Goal: Communication & Community: Answer question/provide support

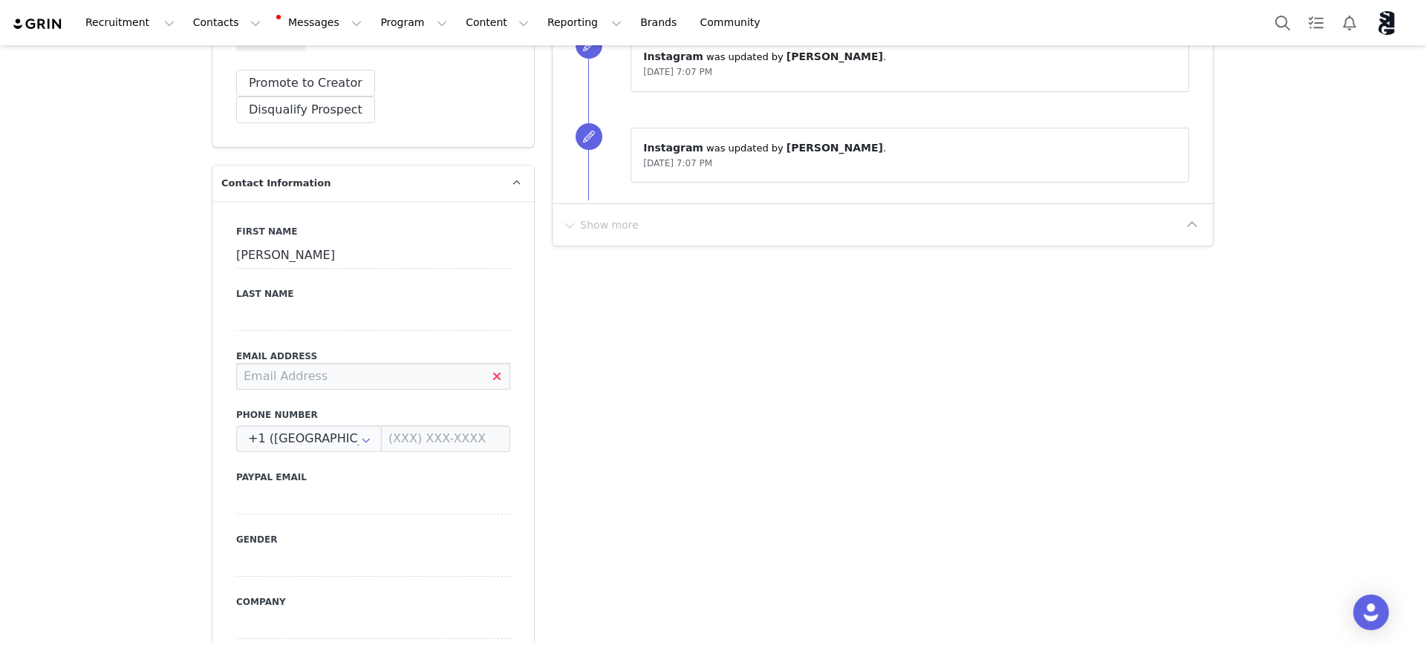
click at [374, 363] on input at bounding box center [373, 376] width 274 height 27
paste input "[EMAIL_ADDRESS][DOMAIN_NAME]"
type input "[EMAIL_ADDRESS][DOMAIN_NAME]"
drag, startPoint x: 412, startPoint y: 349, endPoint x: 209, endPoint y: 353, distance: 202.8
click at [212, 353] on div "First Name Katherine Last Name Email Address influencers@sillygeorge.com Phone …" at bounding box center [373, 472] width 322 height 543
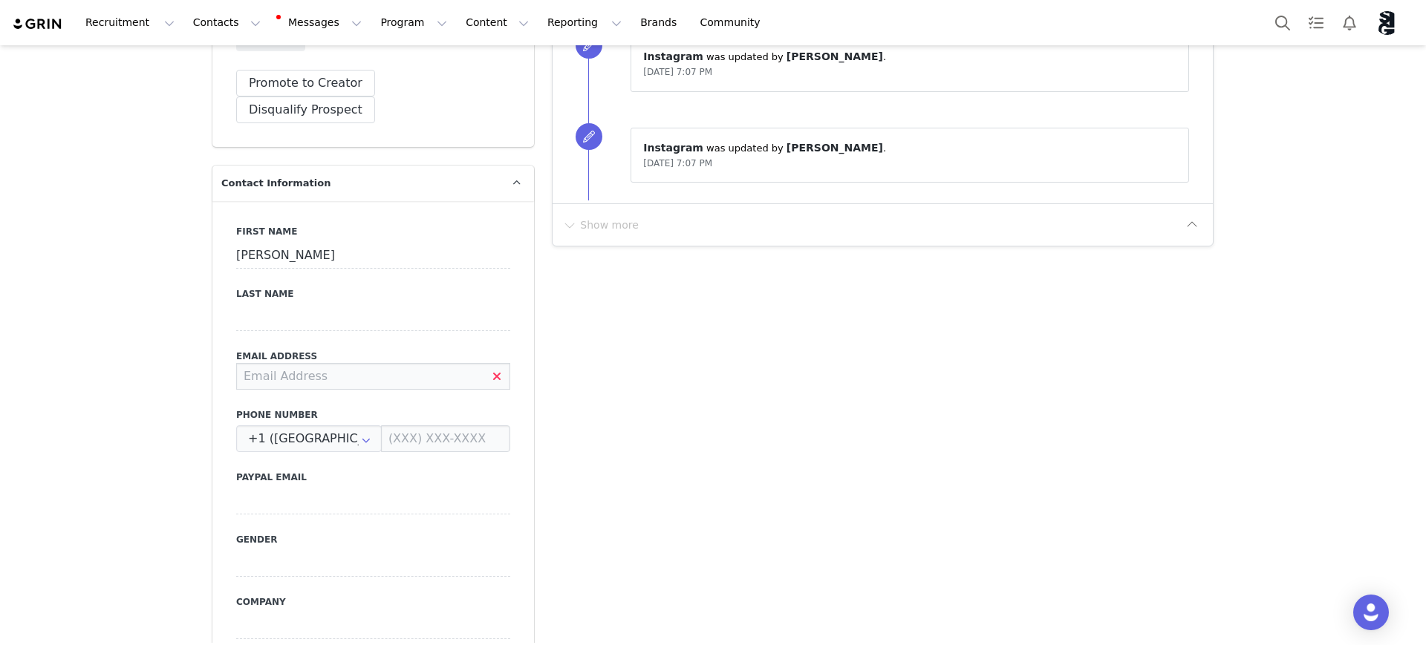
click at [278, 363] on input at bounding box center [373, 376] width 274 height 27
paste input "coloredbykat1@gmail.com"
type input "coloredbykat1@gmail.com"
click at [270, 304] on input at bounding box center [373, 317] width 274 height 27
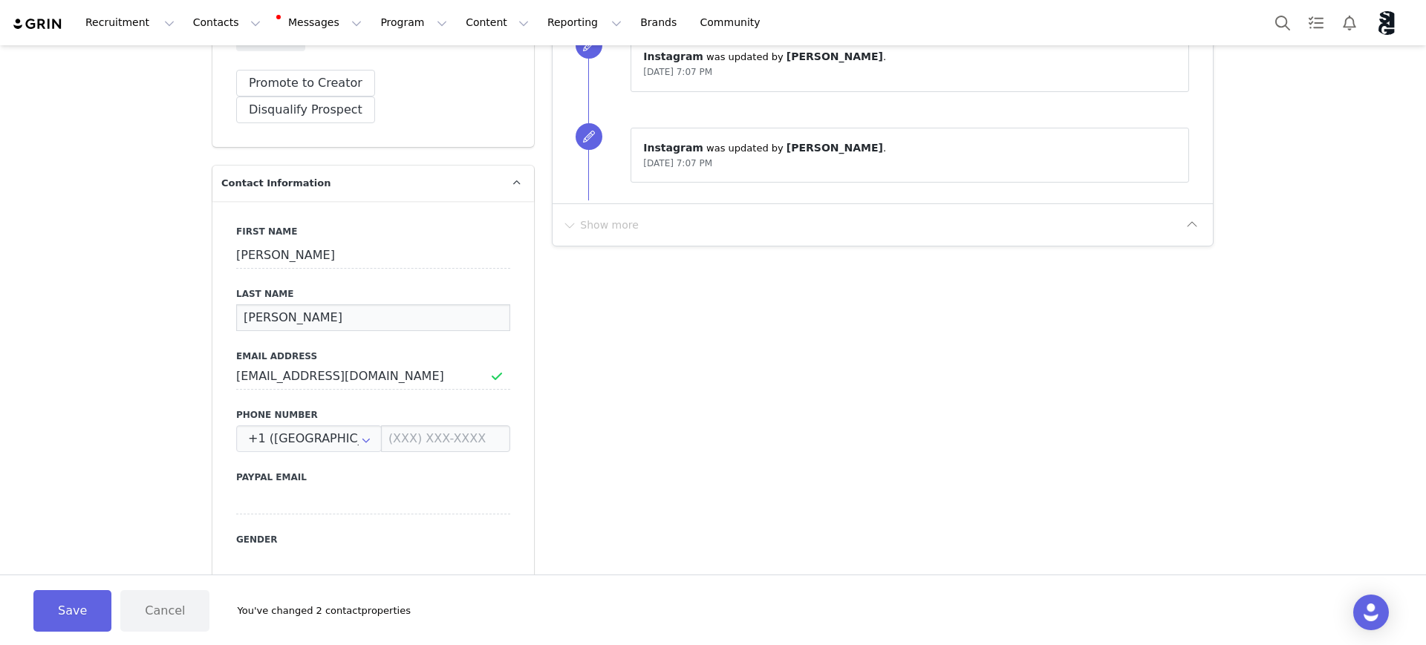
type input "Medeiros"
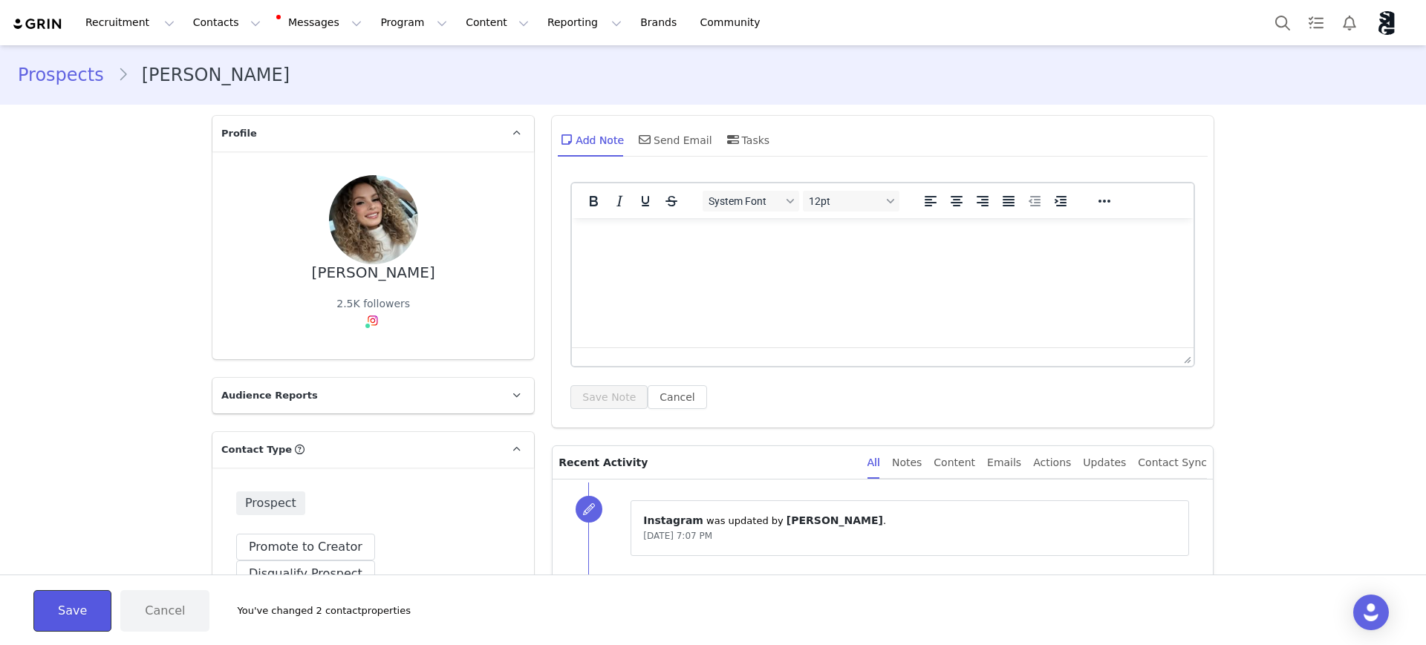
drag, startPoint x: 86, startPoint y: 29, endPoint x: 76, endPoint y: 618, distance: 588.9
click at [76, 618] on button "Save" at bounding box center [72, 611] width 78 height 42
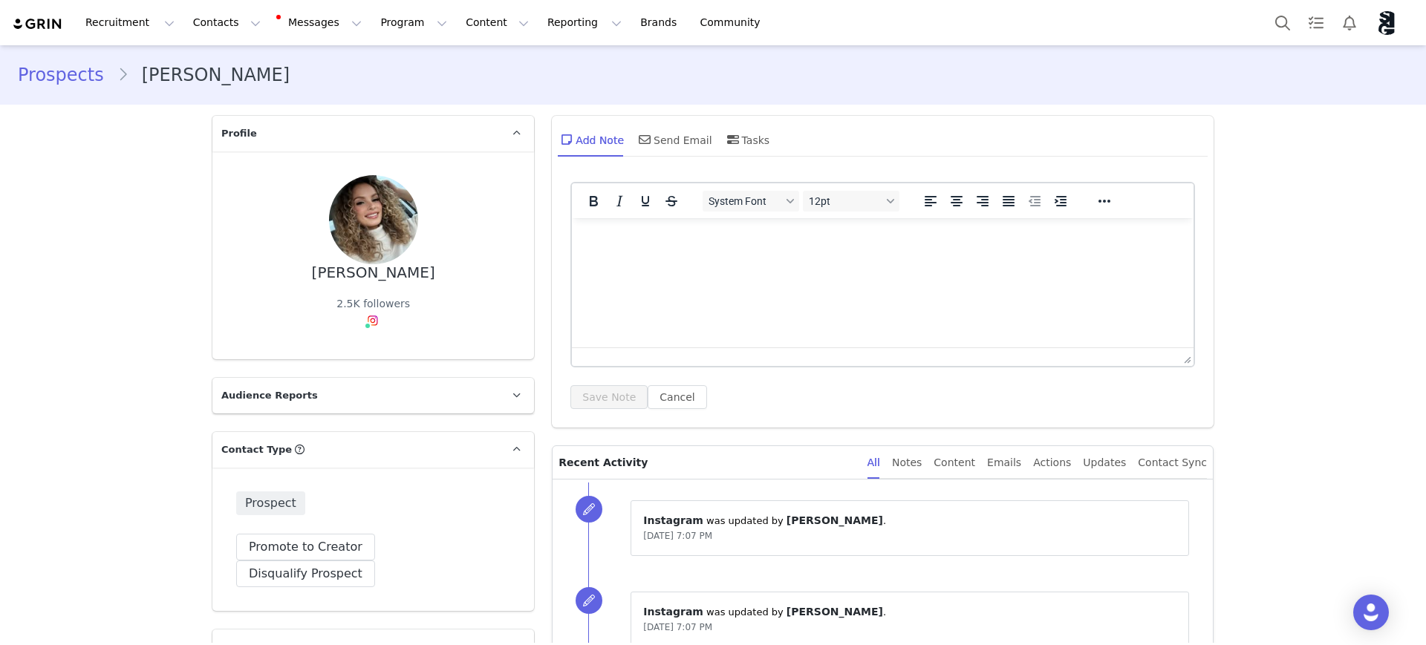
drag, startPoint x: 624, startPoint y: 252, endPoint x: 722, endPoint y: 249, distance: 98.0
click at [623, 252] on html at bounding box center [883, 238] width 622 height 40
click at [715, 248] on html at bounding box center [883, 238] width 622 height 40
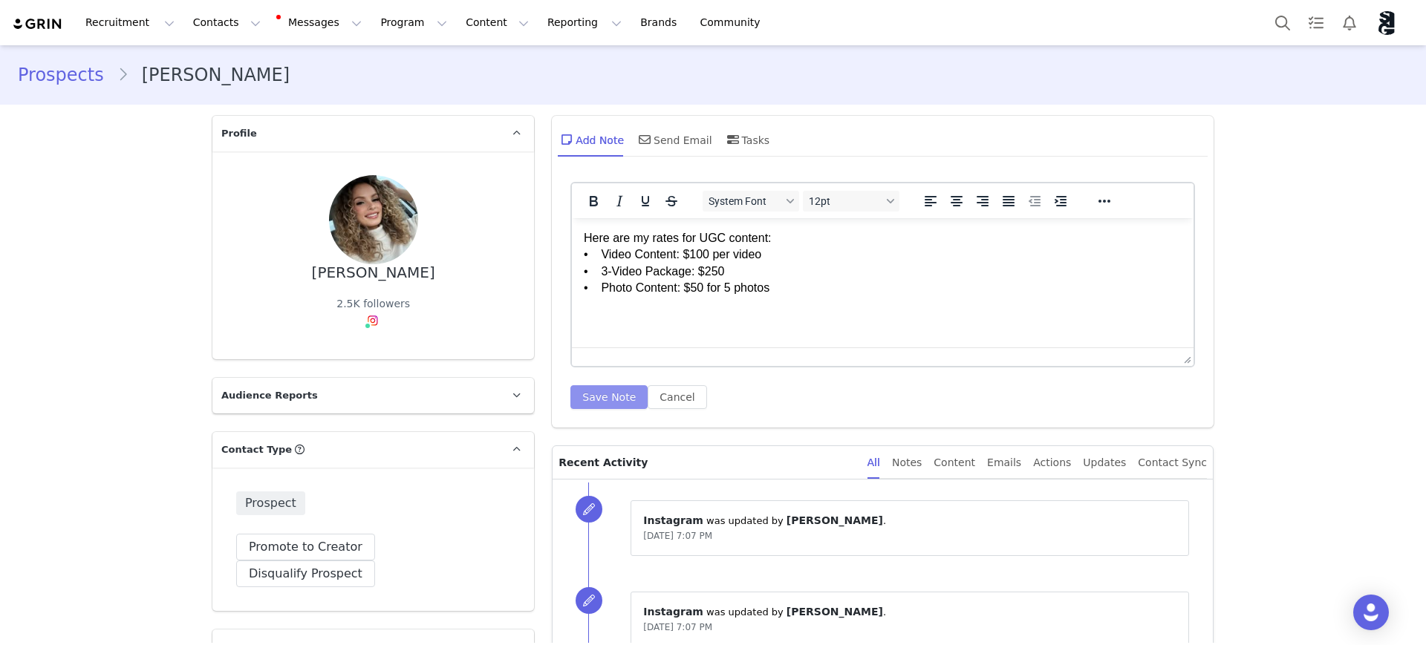
click at [590, 397] on button "Save Note" at bounding box center [608, 397] width 77 height 24
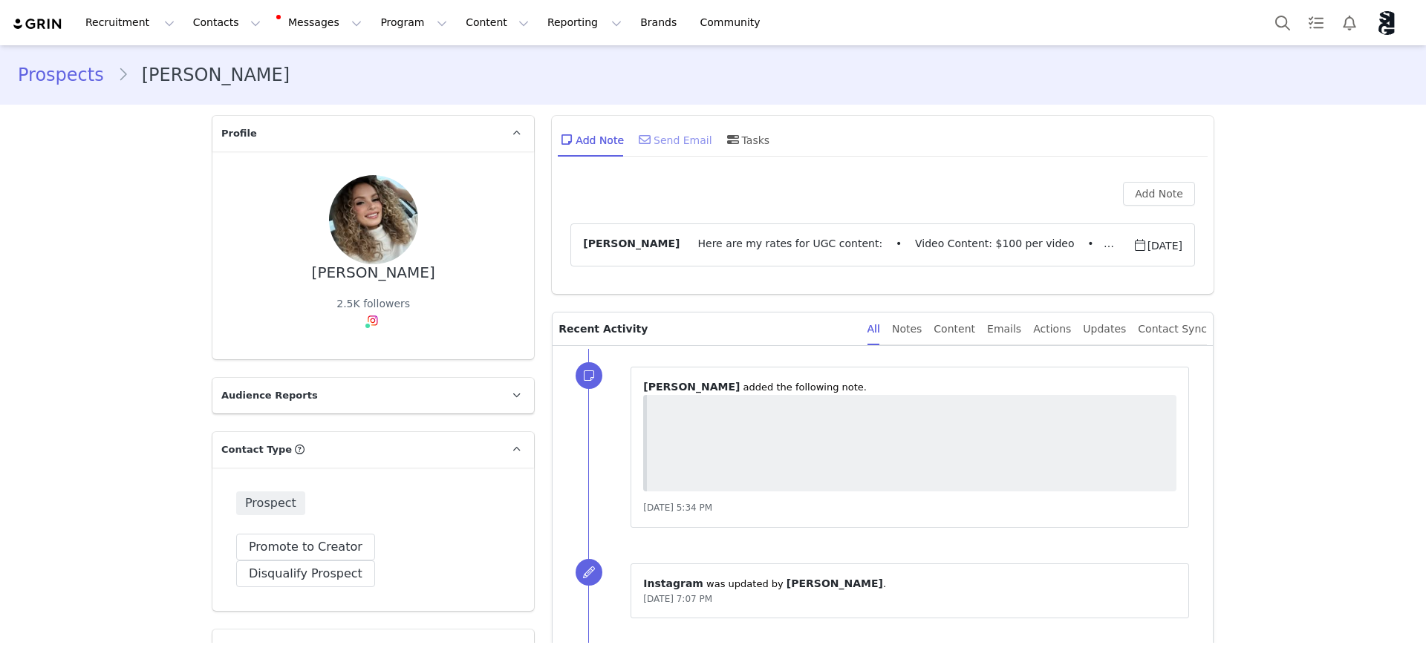
click at [655, 134] on div "Send Email" at bounding box center [674, 140] width 76 height 36
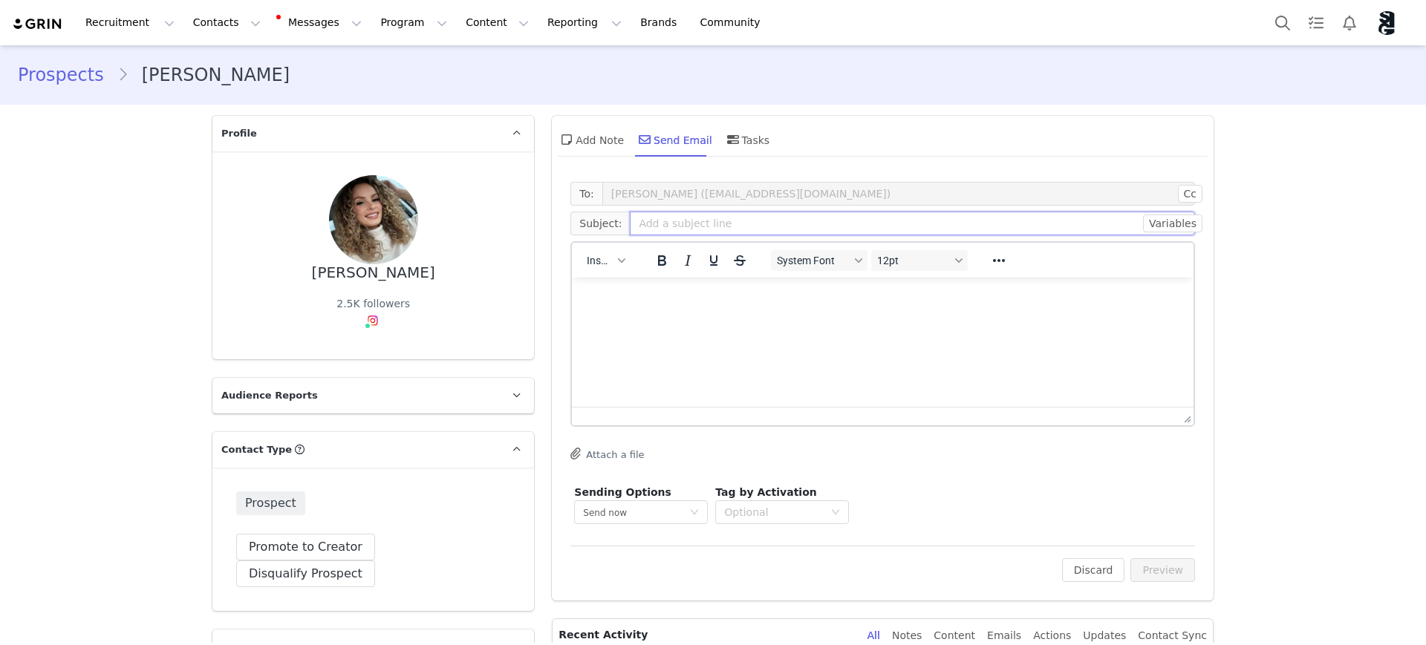
click at [711, 222] on input "text" at bounding box center [912, 224] width 565 height 24
type input "Silly George x Kat - October UGC Campaign"
click at [740, 318] on html at bounding box center [883, 298] width 622 height 40
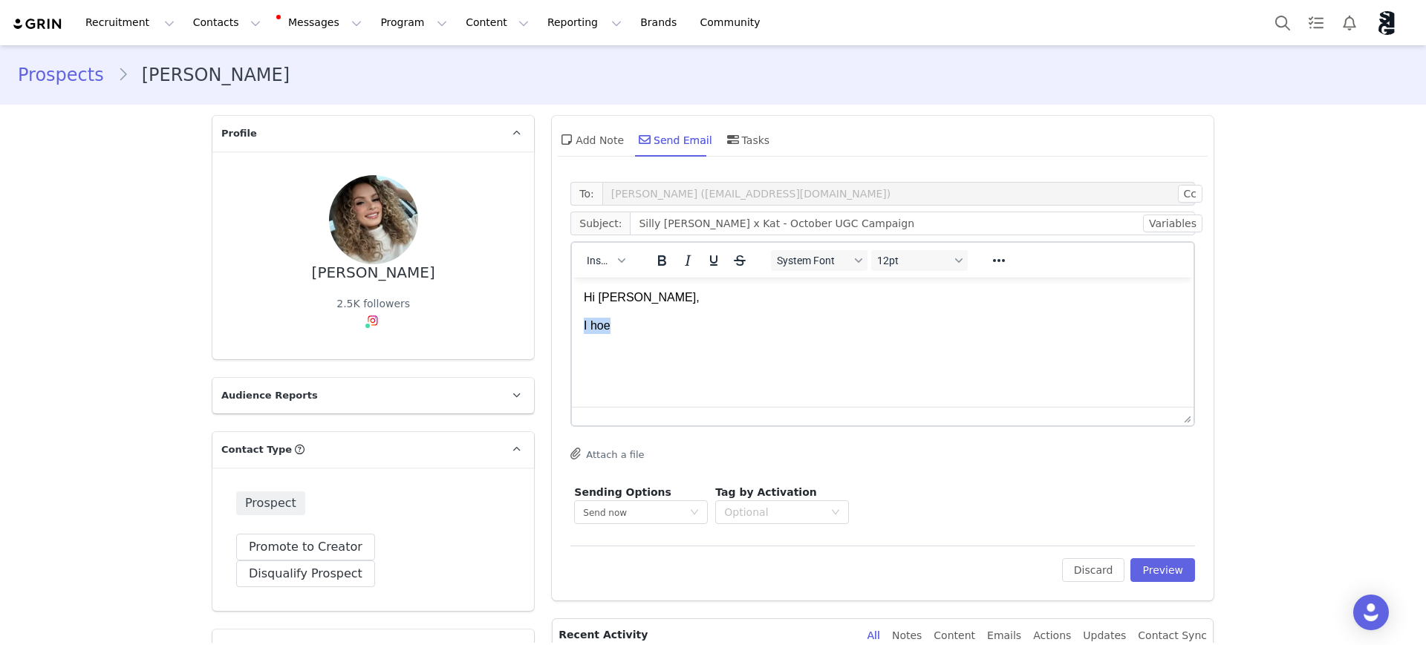
drag, startPoint x: 576, startPoint y: 327, endPoint x: 635, endPoint y: 304, distance: 63.0
click at [572, 327] on html "Hi Katherine, I hoe" at bounding box center [883, 312] width 622 height 69
drag, startPoint x: 667, startPoint y: 296, endPoint x: 616, endPoint y: 297, distance: 50.5
click at [616, 297] on p "Hi Katherine," at bounding box center [883, 298] width 598 height 16
click at [626, 328] on p "I hoe" at bounding box center [883, 326] width 598 height 16
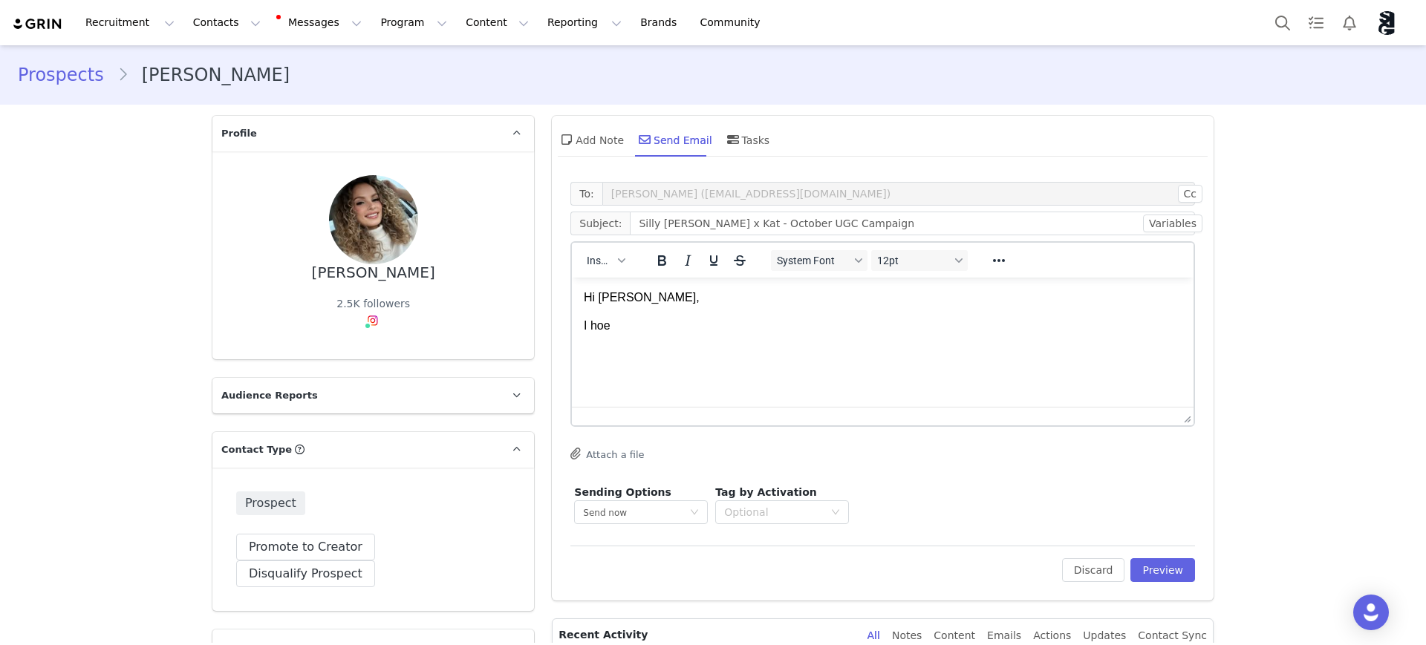
click at [631, 312] on body "Hi Kat, I hoe" at bounding box center [883, 312] width 598 height 45
click at [601, 324] on p "I hope" at bounding box center [883, 326] width 598 height 16
click at [654, 332] on p "I hope" at bounding box center [883, 326] width 598 height 16
click at [653, 332] on p "I hope" at bounding box center [883, 326] width 598 height 16
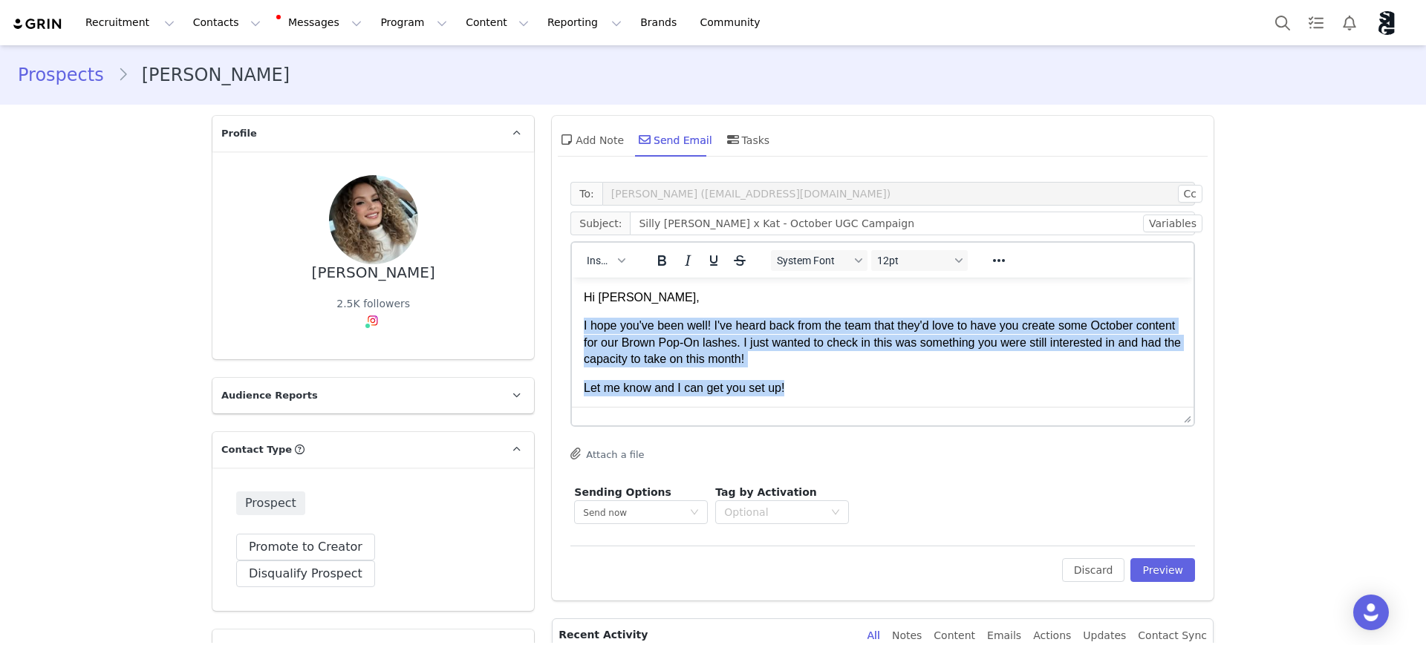
drag, startPoint x: 799, startPoint y: 340, endPoint x: 659, endPoint y: 321, distance: 141.7
click at [572, 313] on html "Hi Kat, I hope you've been well! I've heard back from the team that they'd love…" at bounding box center [883, 372] width 622 height 188
copy body "I hope you've been well! I've heard back from the team that they'd love to have…"
click at [809, 396] on p "Let me know and I can get you set up!" at bounding box center [883, 388] width 598 height 16
click at [821, 388] on p "Let me know and I can get you set up!" at bounding box center [883, 388] width 598 height 16
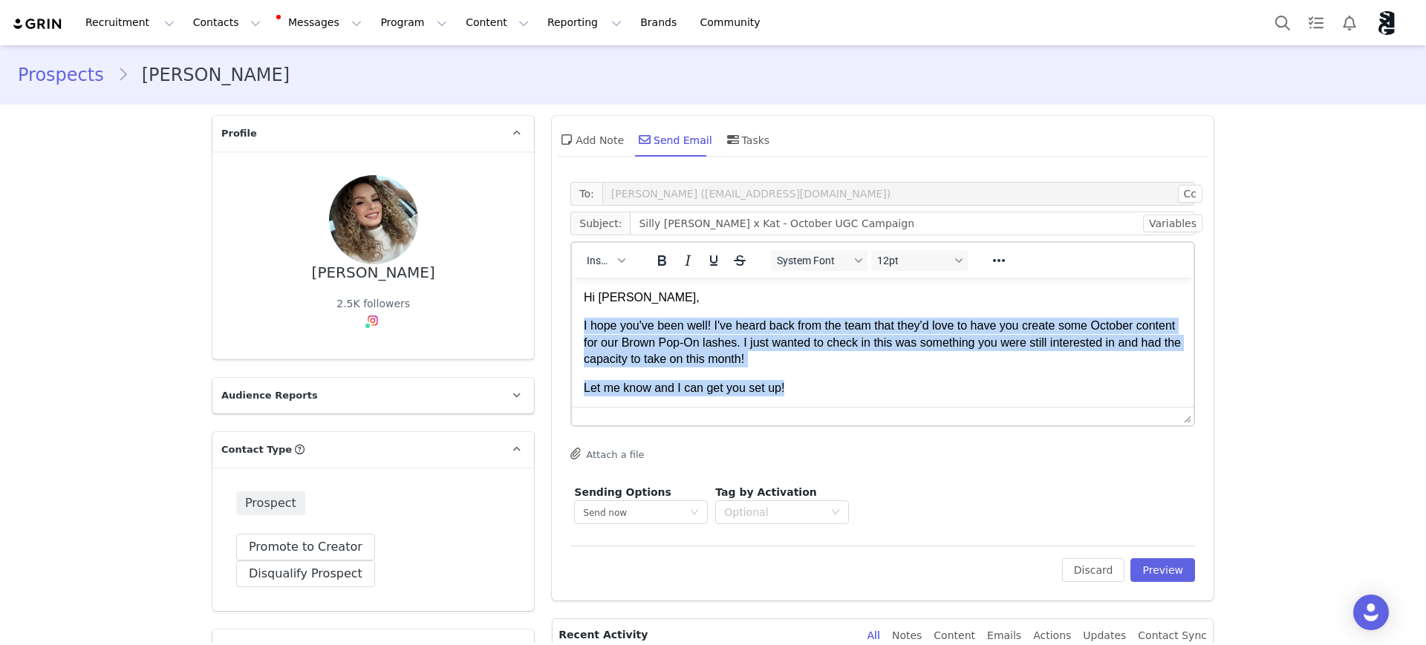
drag, startPoint x: 817, startPoint y: 388, endPoint x: 1112, endPoint y: 592, distance: 359.2
click at [572, 314] on html "Hi Kat, I hope you've been well! I've heard back from the team that they'd love…" at bounding box center [883, 372] width 622 height 188
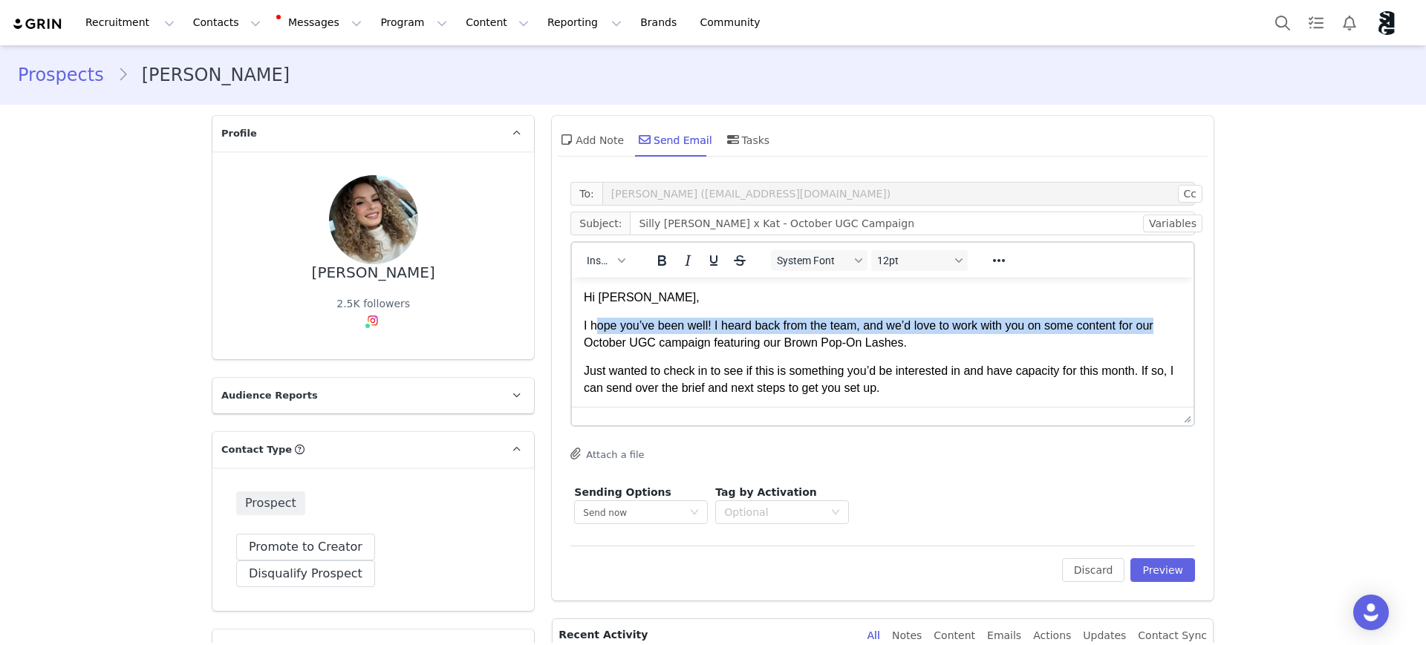
drag, startPoint x: 701, startPoint y: 327, endPoint x: 1175, endPoint y: 322, distance: 473.8
click at [1175, 322] on html "Hi Kat, I hope you’ve been well! I heard back from the team, and we’d love to w…" at bounding box center [883, 400] width 622 height 245
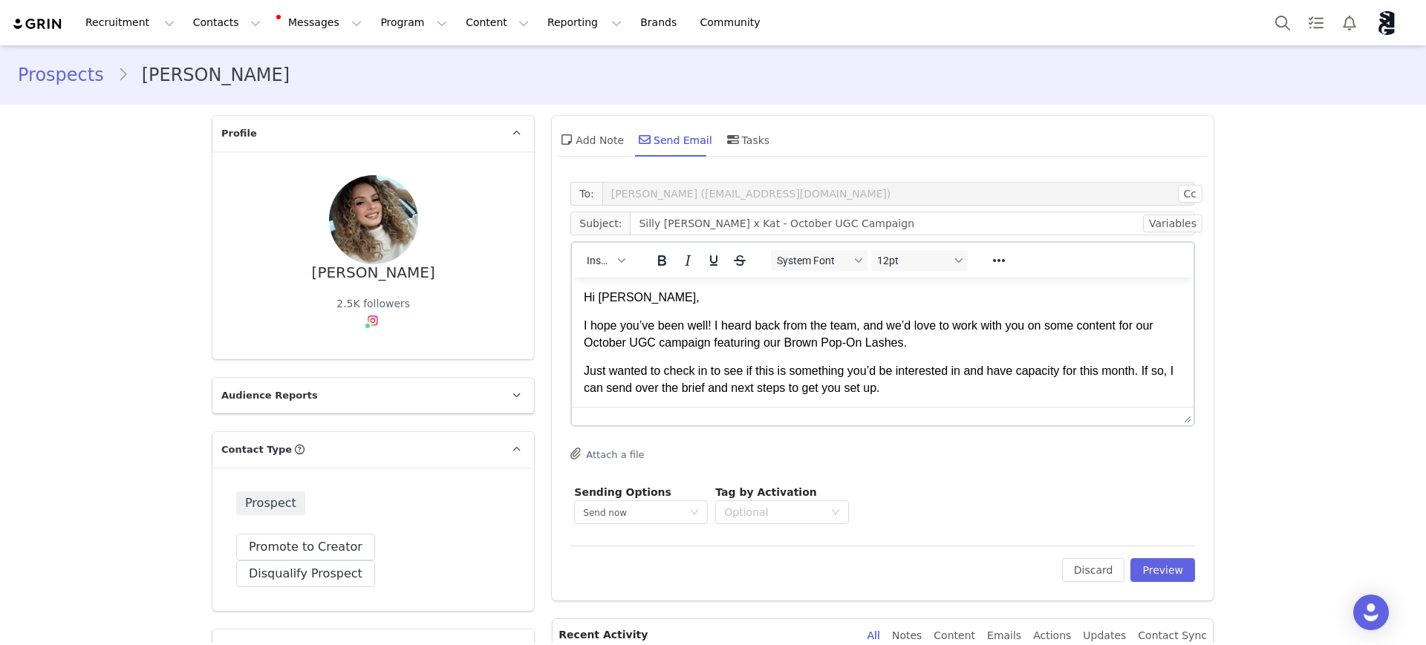
click at [1131, 337] on p "I hope you’ve been well! I heard back from the team, and we’d love to work with…" at bounding box center [883, 334] width 598 height 33
drag, startPoint x: 1076, startPoint y: 327, endPoint x: 1170, endPoint y: 328, distance: 94.3
click at [1170, 328] on html "Hi Kat, I hope you’ve been well! I heard back from the team, and we’d love to w…" at bounding box center [883, 400] width 622 height 245
click at [1135, 329] on p "I hope you’ve been well! I heard back from the team, and we’d love to work with…" at bounding box center [883, 334] width 598 height 33
drag, startPoint x: 1077, startPoint y: 325, endPoint x: 1100, endPoint y: 322, distance: 23.2
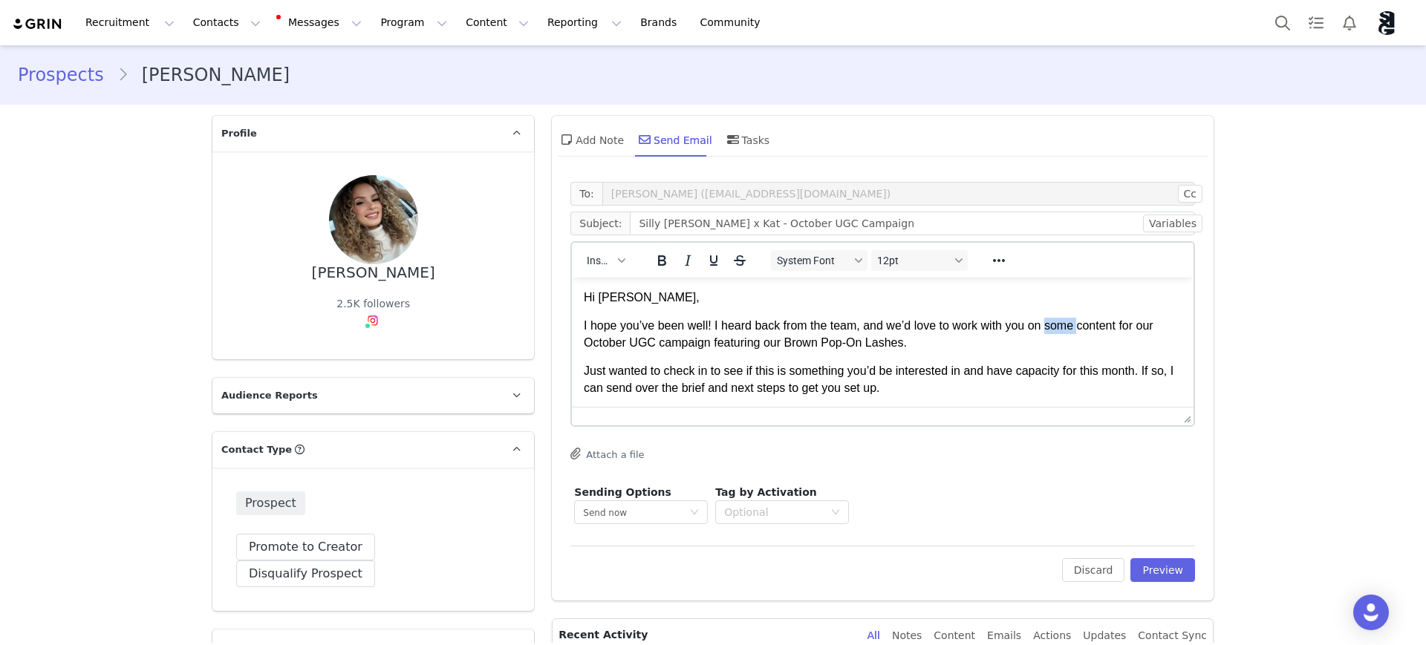
click at [1060, 325] on p "I hope you’ve been well! I heard back from the team, and we’d love to work with…" at bounding box center [883, 334] width 598 height 33
drag, startPoint x: 1029, startPoint y: 327, endPoint x: 938, endPoint y: 329, distance: 91.3
click at [938, 329] on p "I hope you’ve been well! I heard back from the team, and we’d love to work with…" at bounding box center [883, 334] width 598 height 33
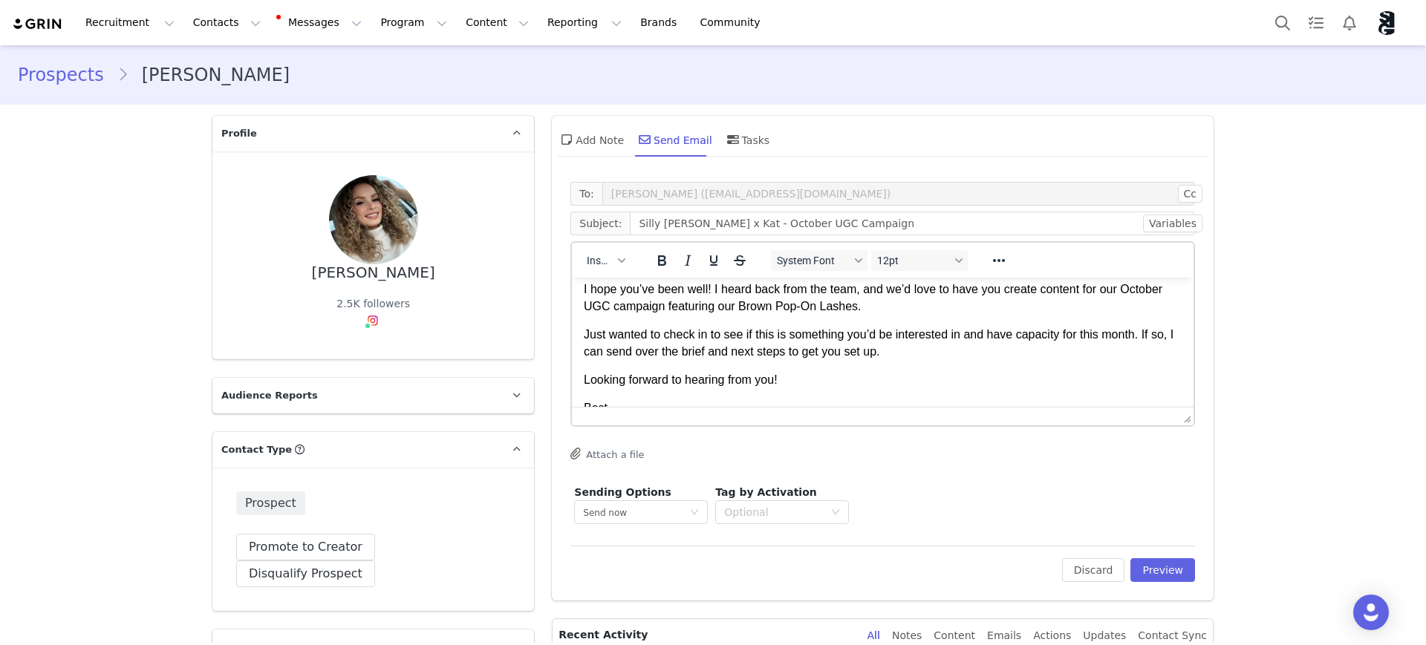
scroll to position [40, 0]
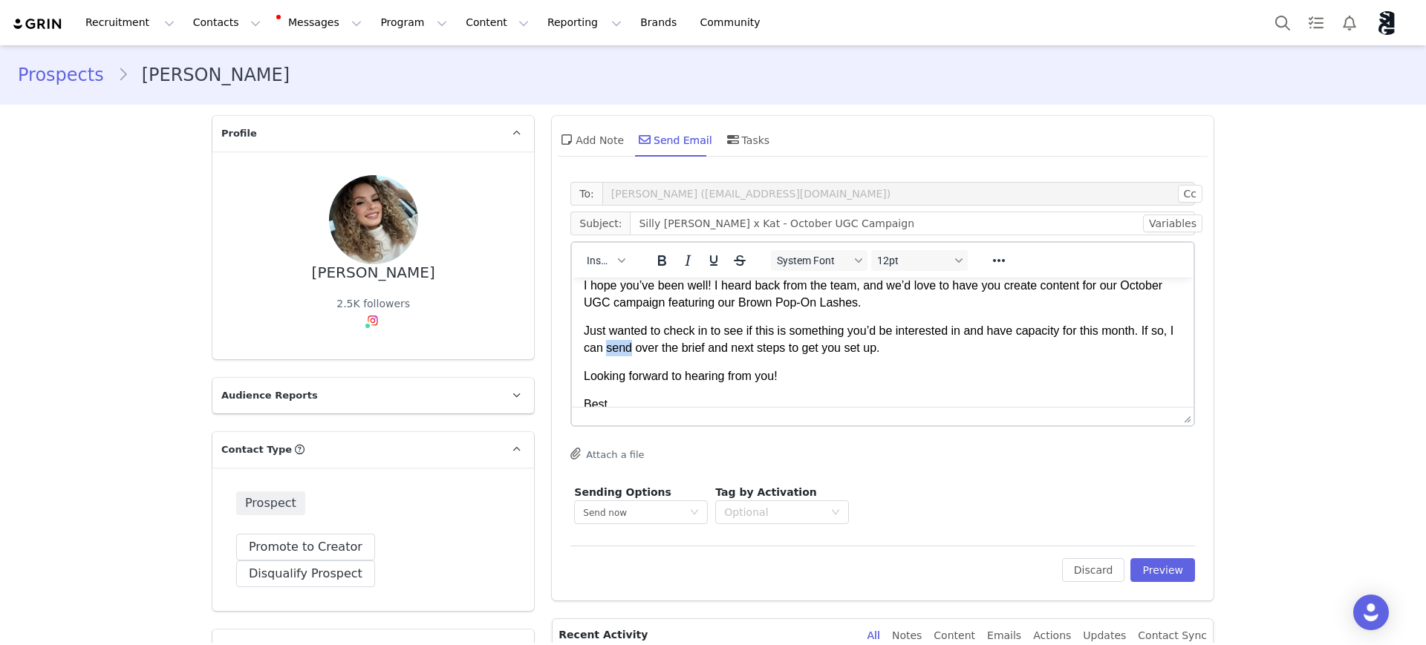
drag, startPoint x: 639, startPoint y: 348, endPoint x: 611, endPoint y: 346, distance: 27.6
click at [611, 346] on p "Just wanted to check in to see if this is something you’d be interested in and …" at bounding box center [883, 339] width 598 height 33
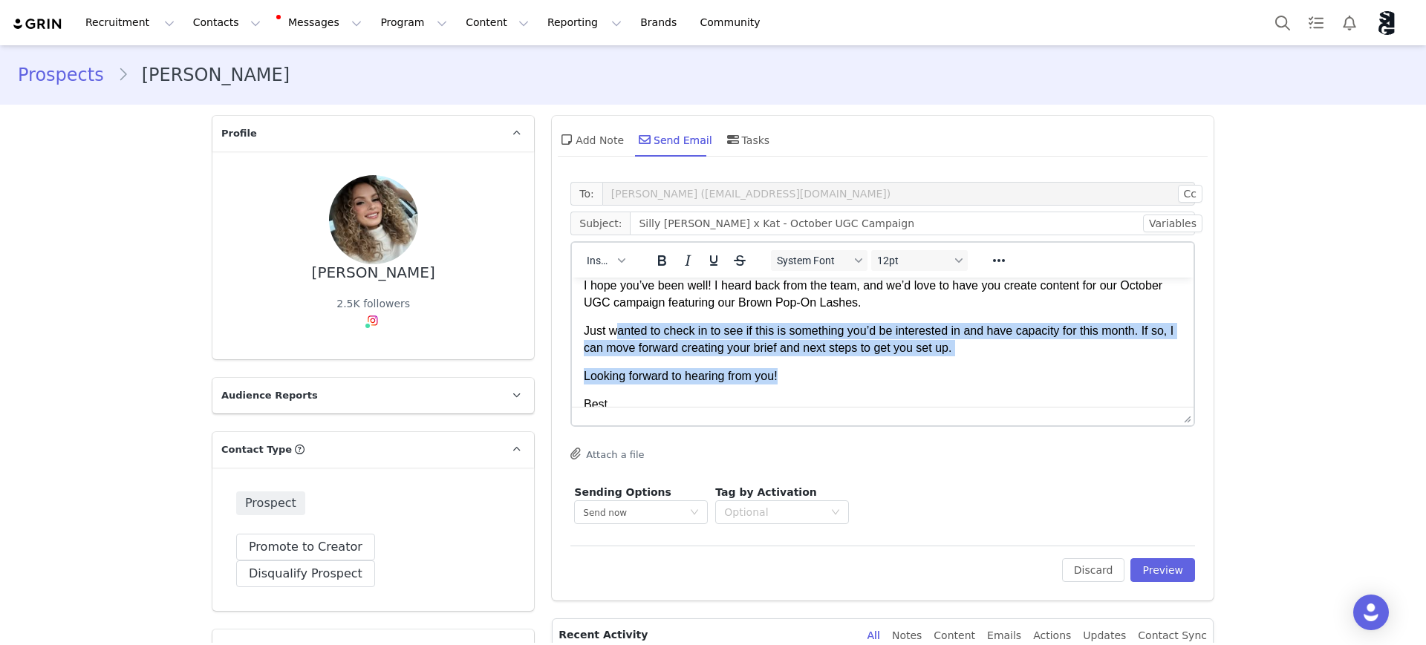
drag, startPoint x: 614, startPoint y: 330, endPoint x: 1016, endPoint y: 376, distance: 404.3
click at [1170, 364] on html "Hi Kat, I hope you’ve been well! I heard back from the team, and we’d love to h…" at bounding box center [883, 360] width 622 height 245
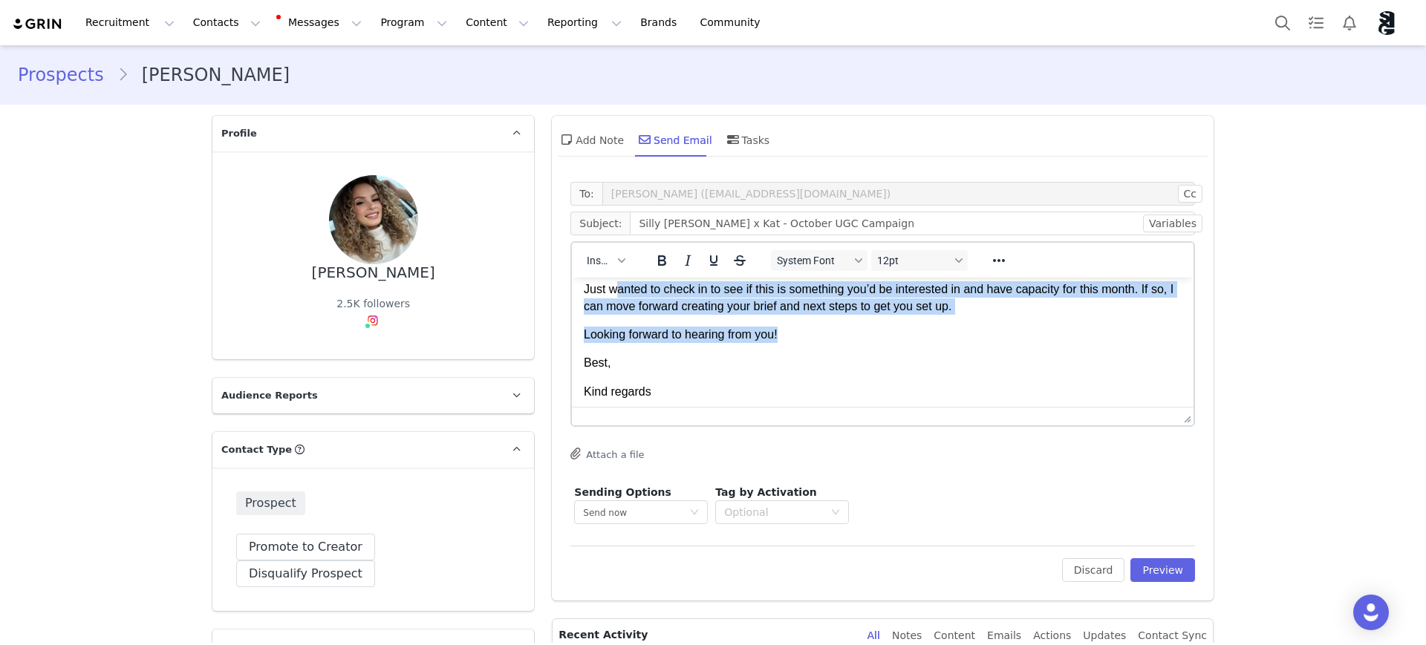
scroll to position [116, 0]
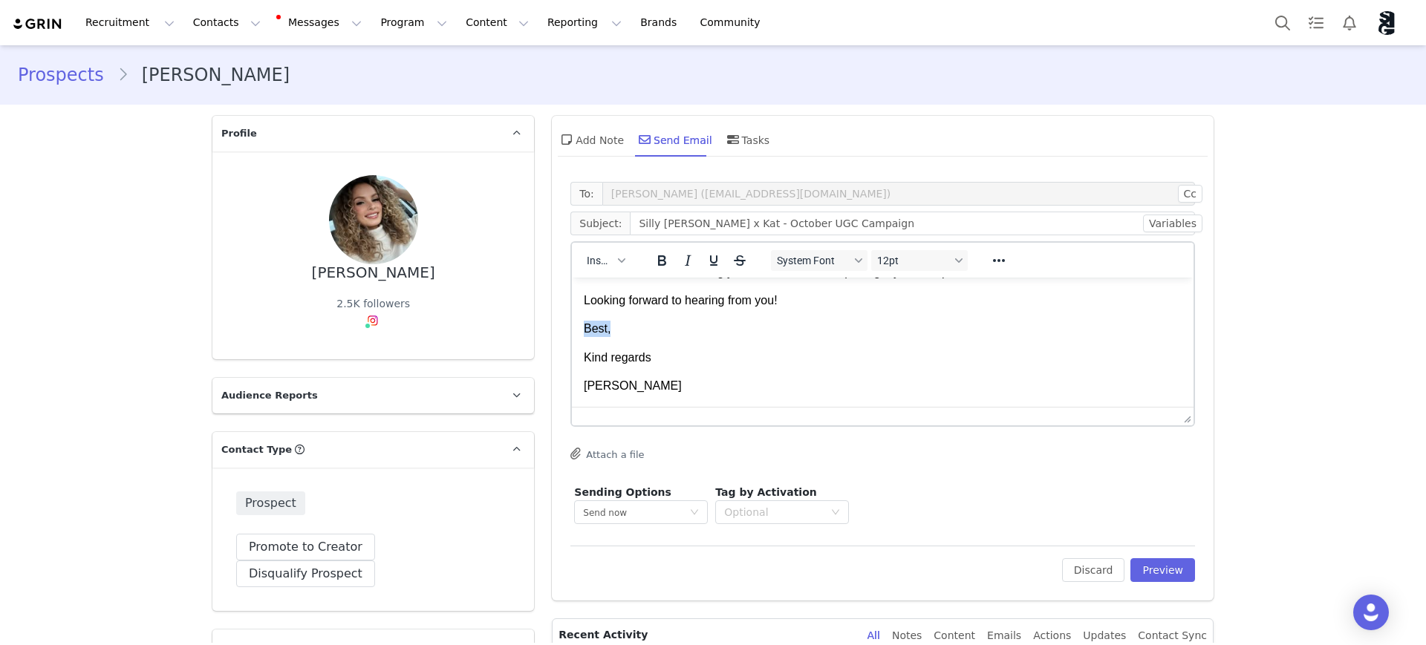
drag, startPoint x: 615, startPoint y: 333, endPoint x: 554, endPoint y: 332, distance: 60.9
click at [572, 332] on html "Hi Kat, I hope you’ve been well! I heard back from the team, and we’d love to h…" at bounding box center [883, 284] width 622 height 245
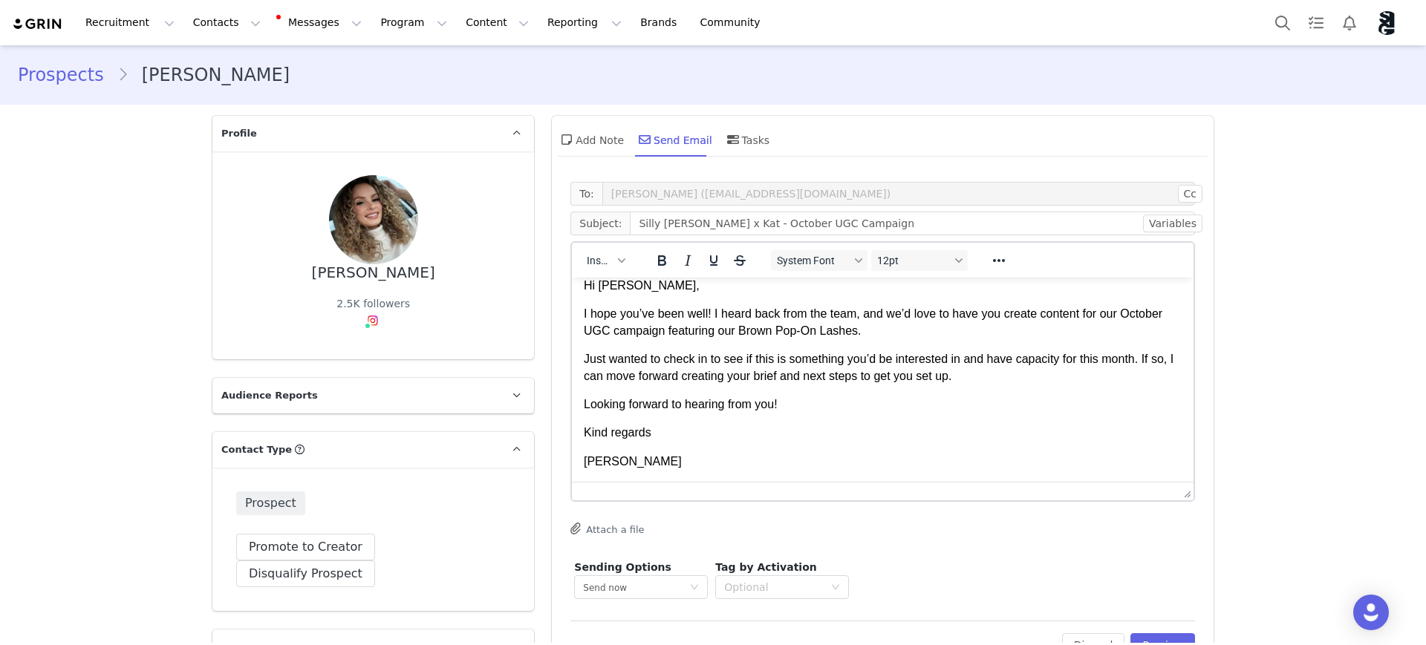
scroll to position [0, 0]
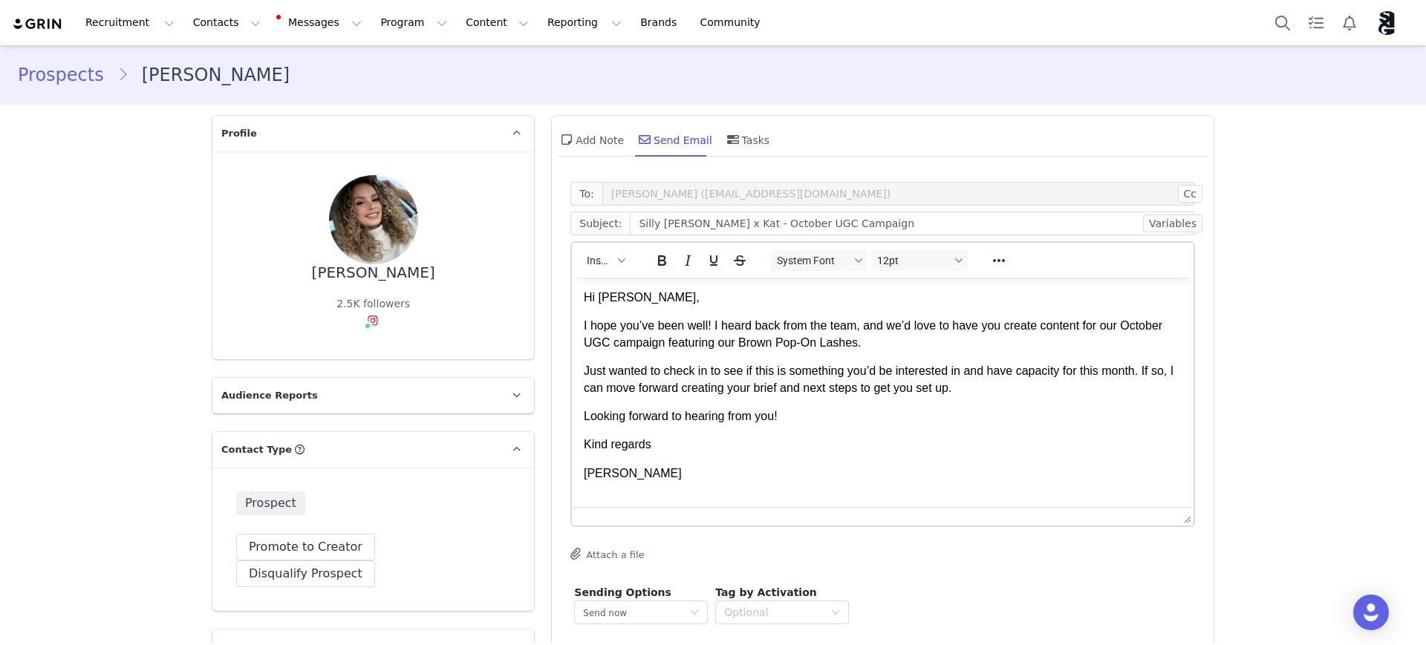
drag, startPoint x: 1177, startPoint y: 420, endPoint x: 590, endPoint y: 186, distance: 631.9
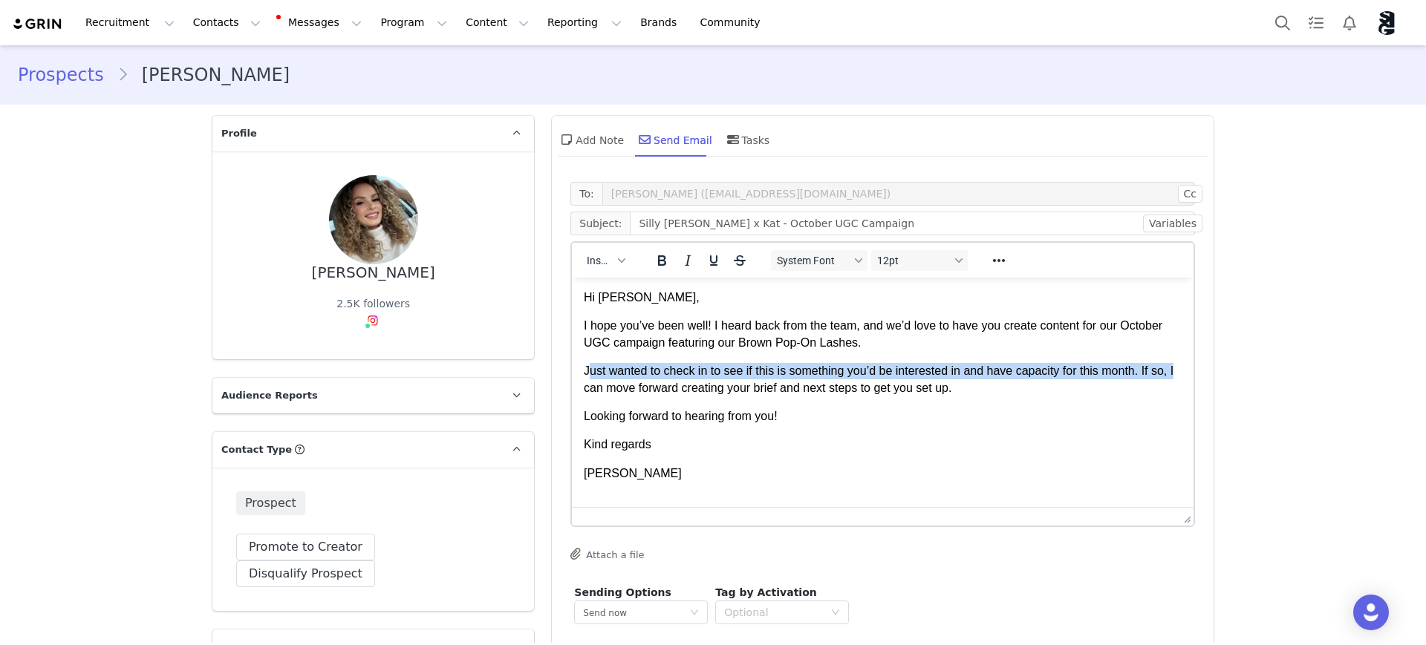
drag, startPoint x: 590, startPoint y: 372, endPoint x: 806, endPoint y: 388, distance: 216.0
click at [1181, 409] on body "Hi Kat, I hope you’ve been well! I heard back from the team, and we’d love to h…" at bounding box center [883, 386] width 598 height 192
click at [1054, 401] on body "Hi Kat, I hope you’ve been well! I heard back from the team, and we’d love to h…" at bounding box center [883, 386] width 598 height 192
click at [887, 392] on p "Just wanted to check in to see if this is something you’d be interested in and …" at bounding box center [883, 379] width 598 height 33
click at [1004, 389] on p "Just wanted to check in to see if this is something you’d be interested in and …" at bounding box center [883, 379] width 598 height 33
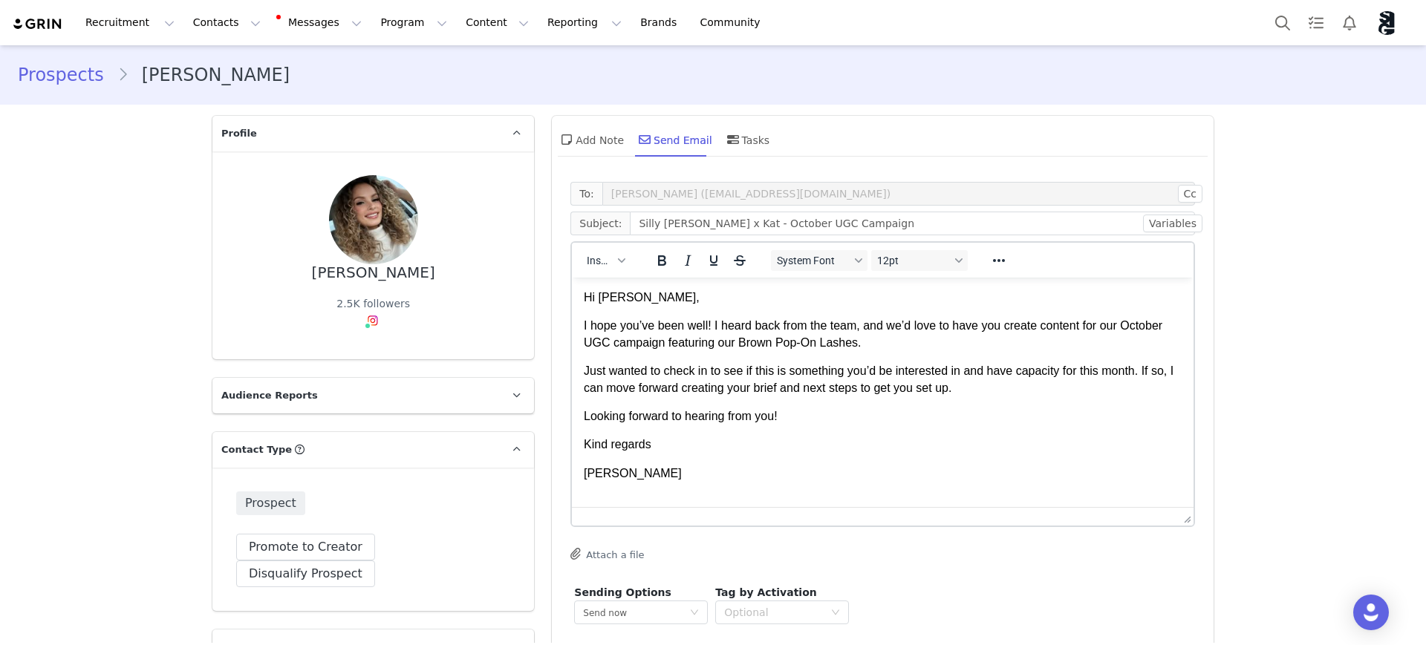
click at [844, 390] on p "Just wanted to check in to see if this is something you’d be interested in and …" at bounding box center [883, 379] width 598 height 33
drag, startPoint x: 606, startPoint y: 388, endPoint x: 581, endPoint y: 388, distance: 24.5
click at [581, 388] on html "Hi Kat, I hope you’ve been well! I heard back from the team, and we’d love to h…" at bounding box center [883, 386] width 622 height 216
drag, startPoint x: 598, startPoint y: 474, endPoint x: 1110, endPoint y: 733, distance: 574.2
click at [572, 471] on html "Hi Kat, I hope you’ve been well! I heard back from the team, and we’d love to h…" at bounding box center [883, 386] width 622 height 216
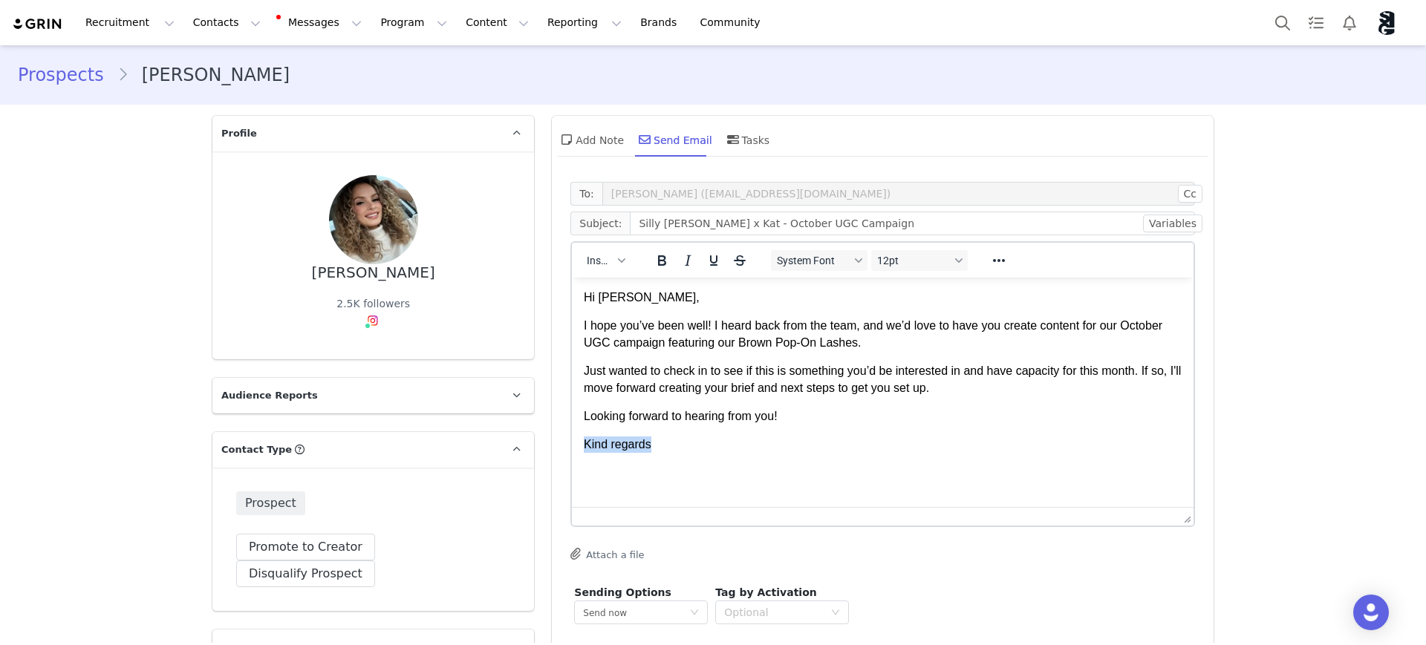
drag, startPoint x: 659, startPoint y: 446, endPoint x: 547, endPoint y: 449, distance: 112.2
click at [572, 449] on html "Hi Kat, I hope you’ve been well! I heard back from the team, and we’d love to h…" at bounding box center [883, 386] width 622 height 216
click at [604, 264] on span "Insert" at bounding box center [600, 261] width 26 height 12
click at [620, 330] on div "Insert Signature" at bounding box center [654, 334] width 134 height 18
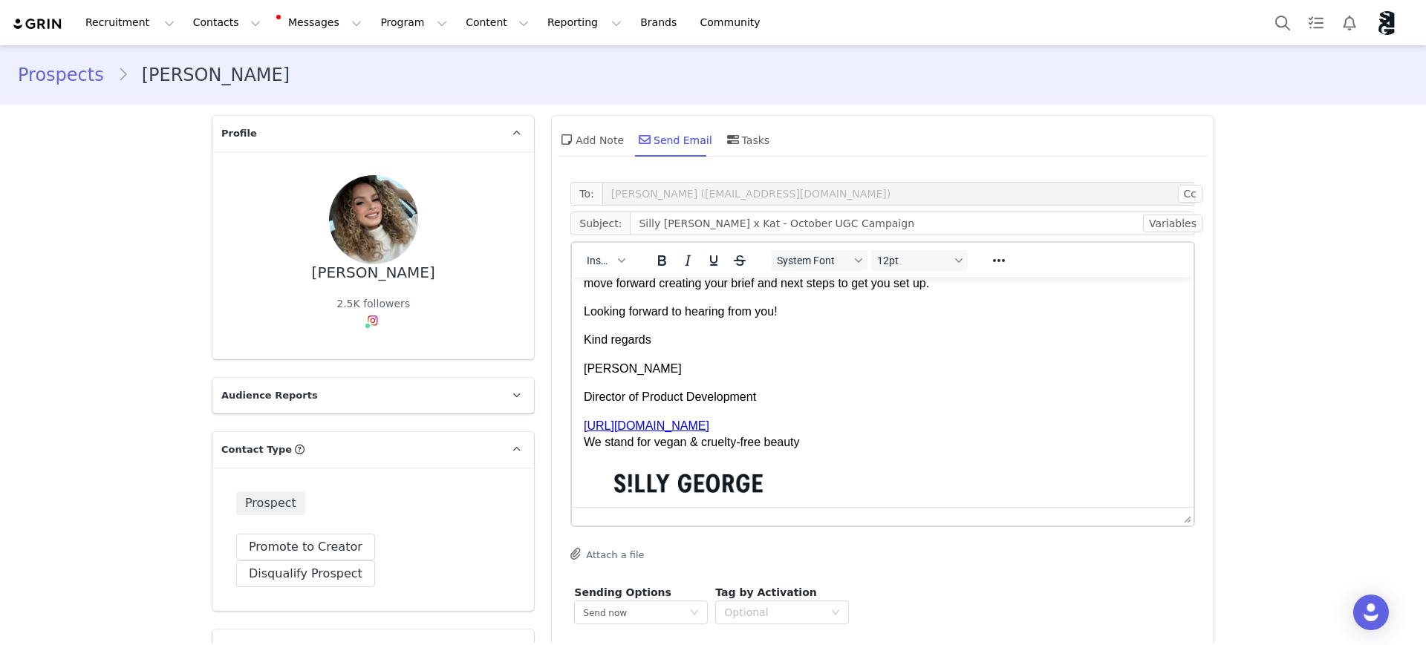
scroll to position [12, 0]
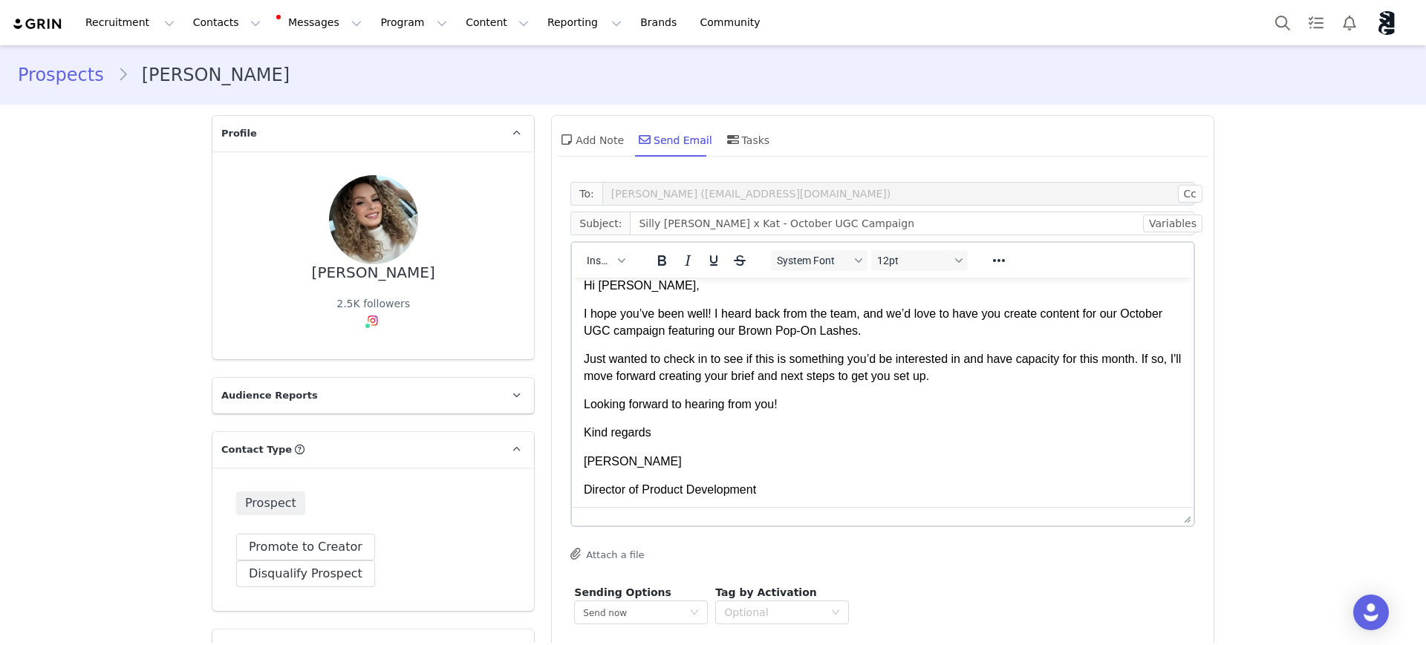
click at [789, 405] on p "Looking forward to hearing from you!" at bounding box center [883, 405] width 598 height 16
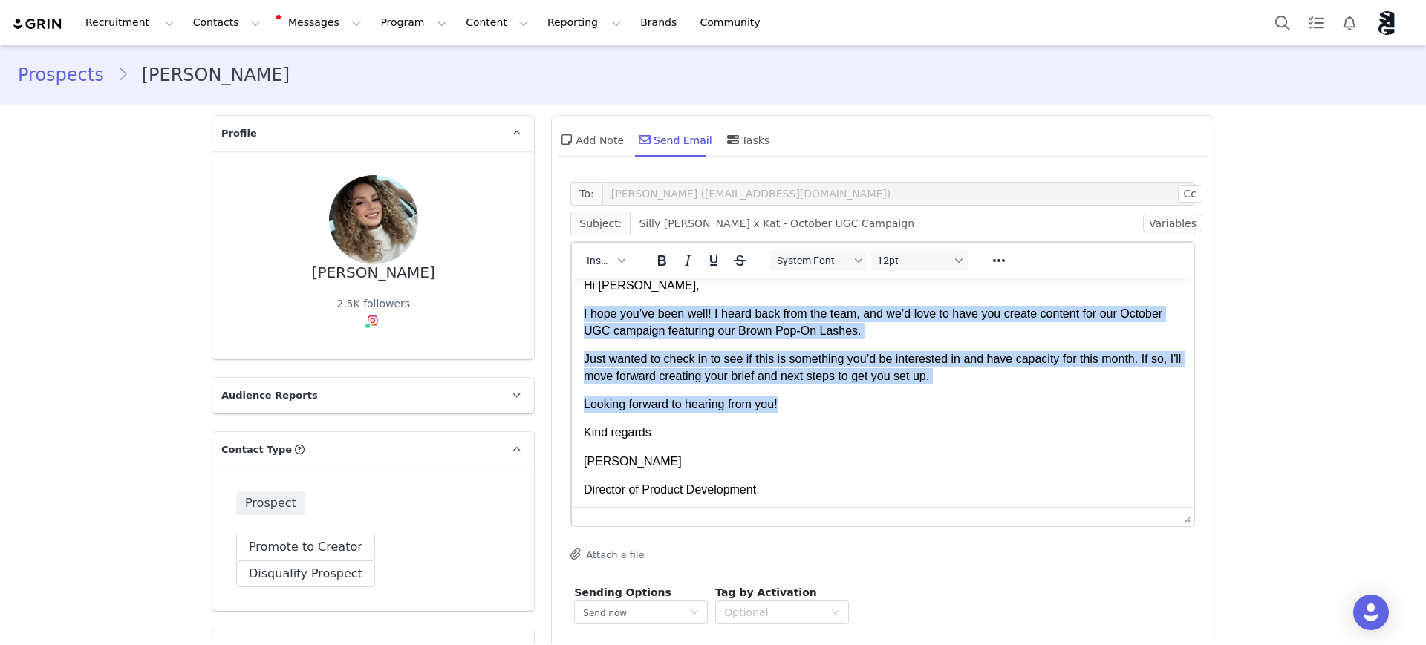
drag, startPoint x: 823, startPoint y: 410, endPoint x: 1112, endPoint y: 596, distance: 343.4
click at [572, 318] on html "Hi Kat, I hope you’ve been well! I heard back from the team, and we’d love to h…" at bounding box center [883, 454] width 622 height 376
copy body "I hope you’ve been well! I heard back from the team, and we’d love to have you …"
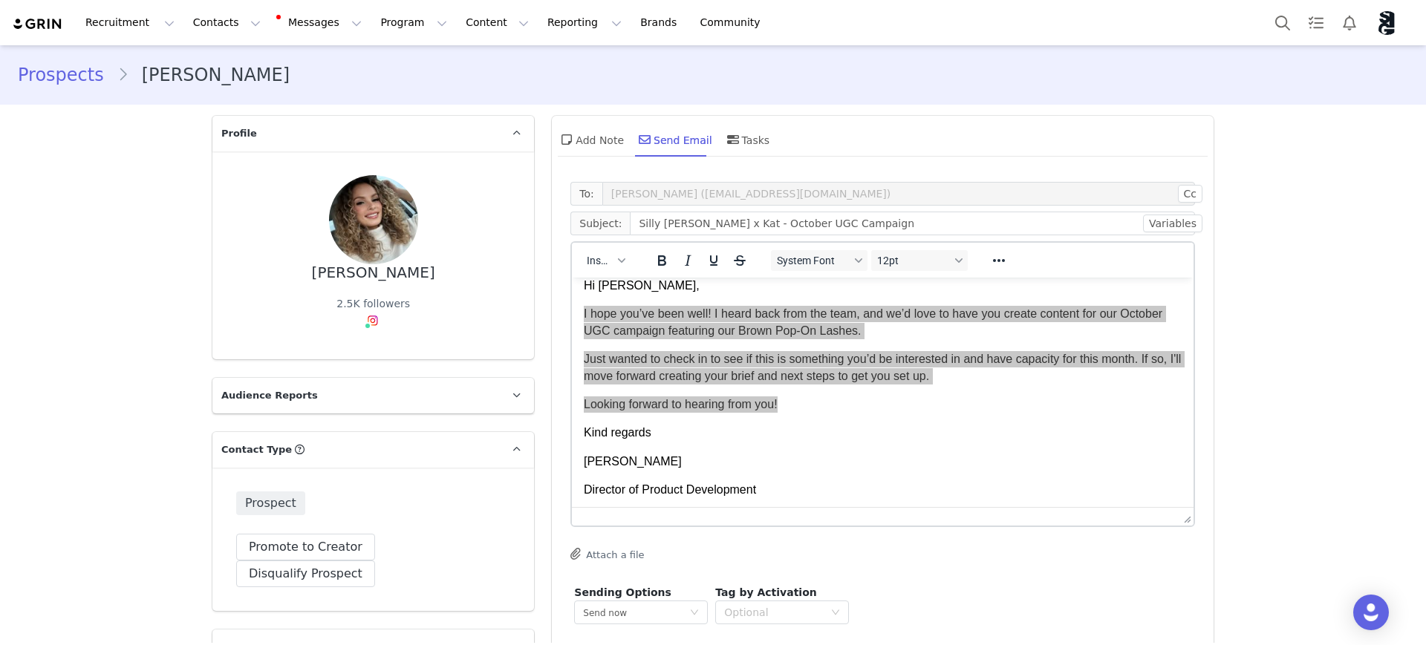
drag, startPoint x: 1322, startPoint y: 429, endPoint x: 1360, endPoint y: 215, distance: 217.3
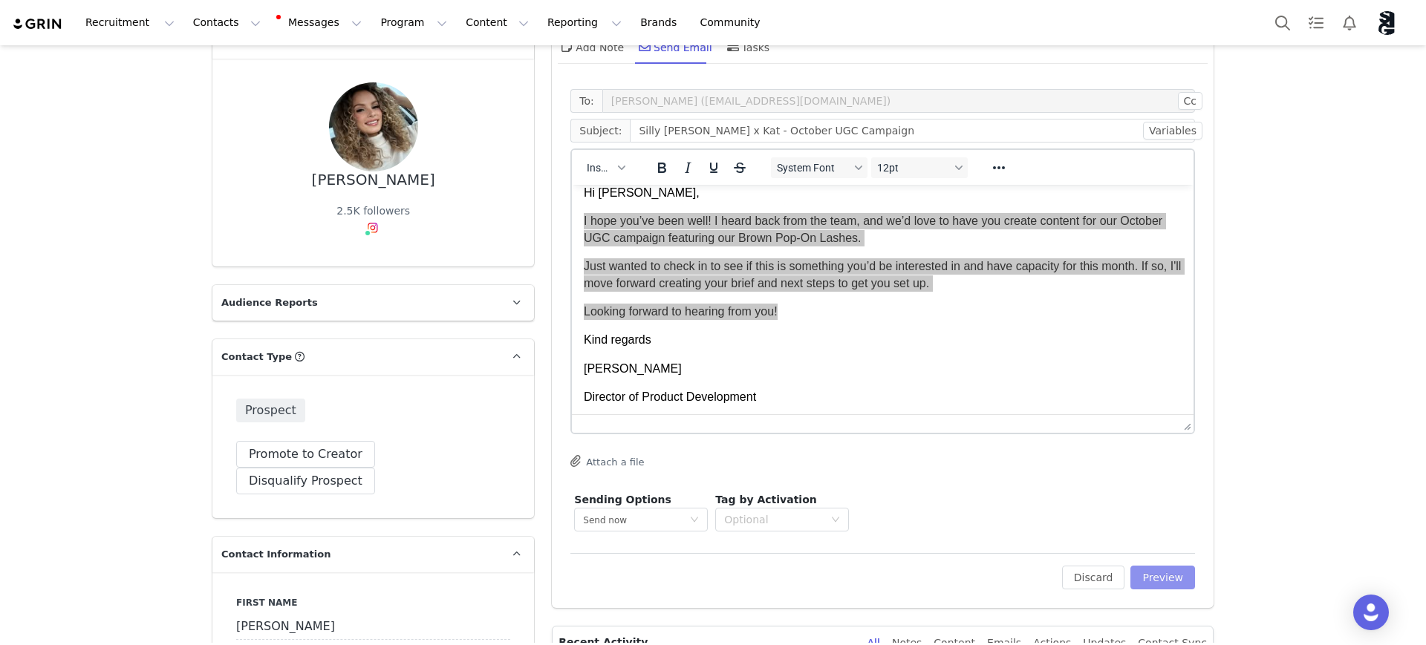
drag, startPoint x: 1149, startPoint y: 573, endPoint x: 1275, endPoint y: 596, distance: 128.3
click at [1149, 573] on button "Preview" at bounding box center [1162, 578] width 65 height 24
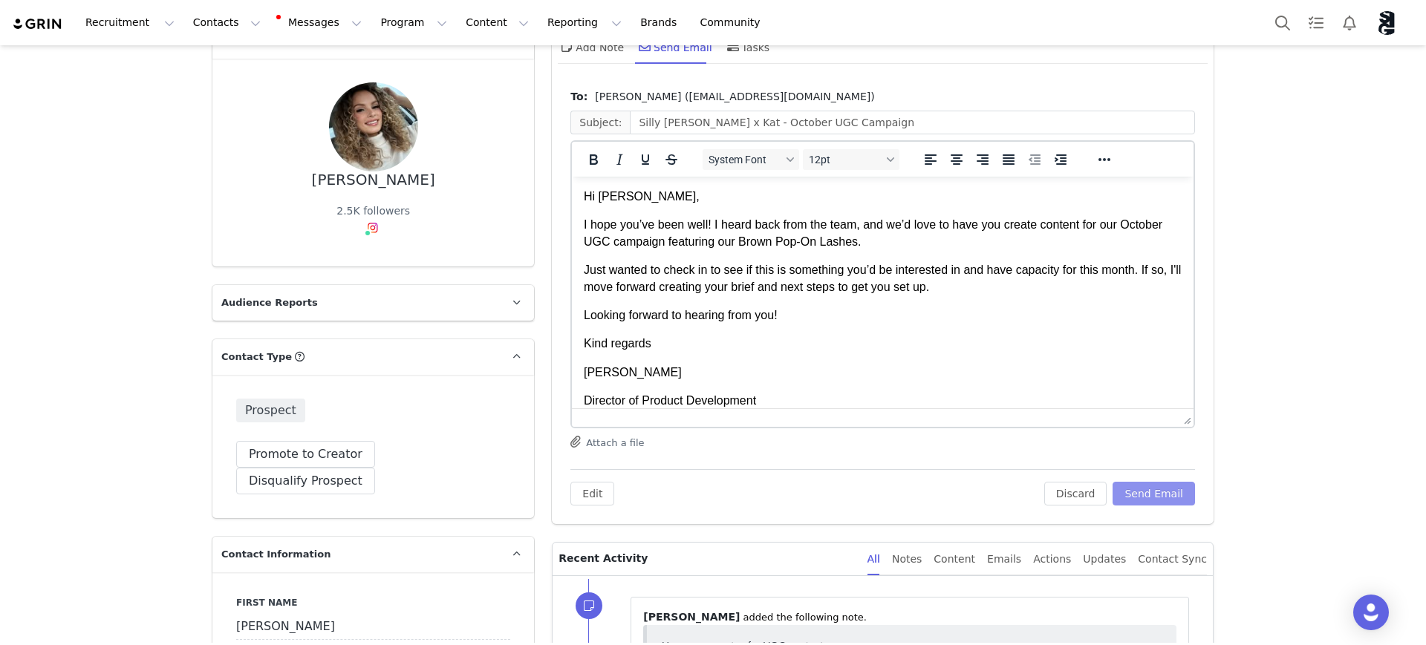
drag, startPoint x: 1183, startPoint y: 321, endPoint x: 1196, endPoint y: 490, distance: 169.8
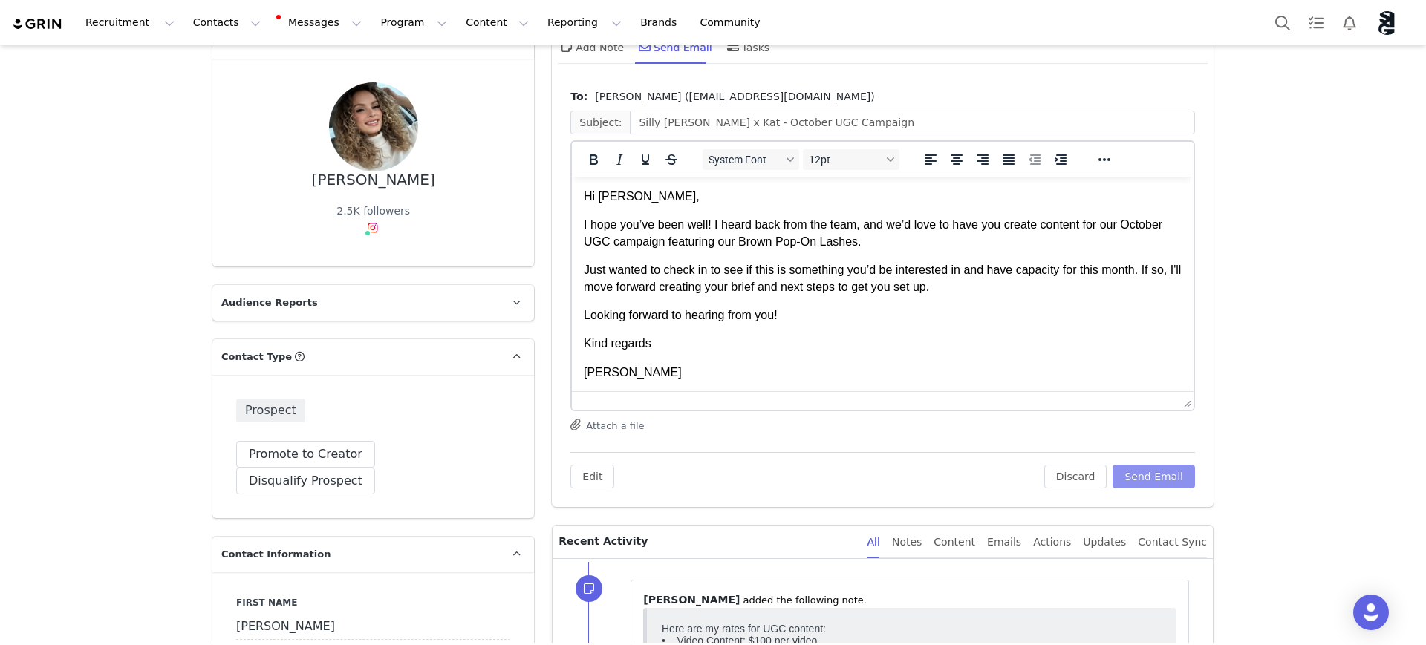
click at [1161, 466] on button "Send Email" at bounding box center [1153, 477] width 82 height 24
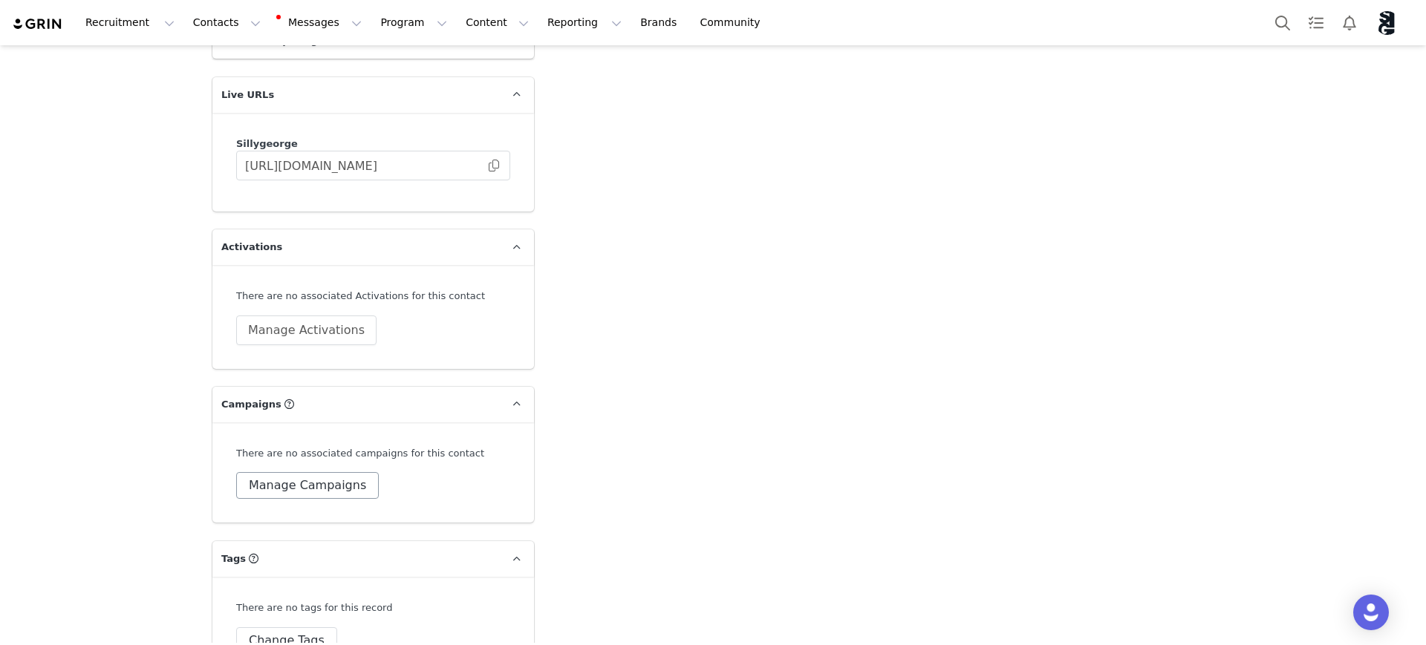
scroll to position [2280, 0]
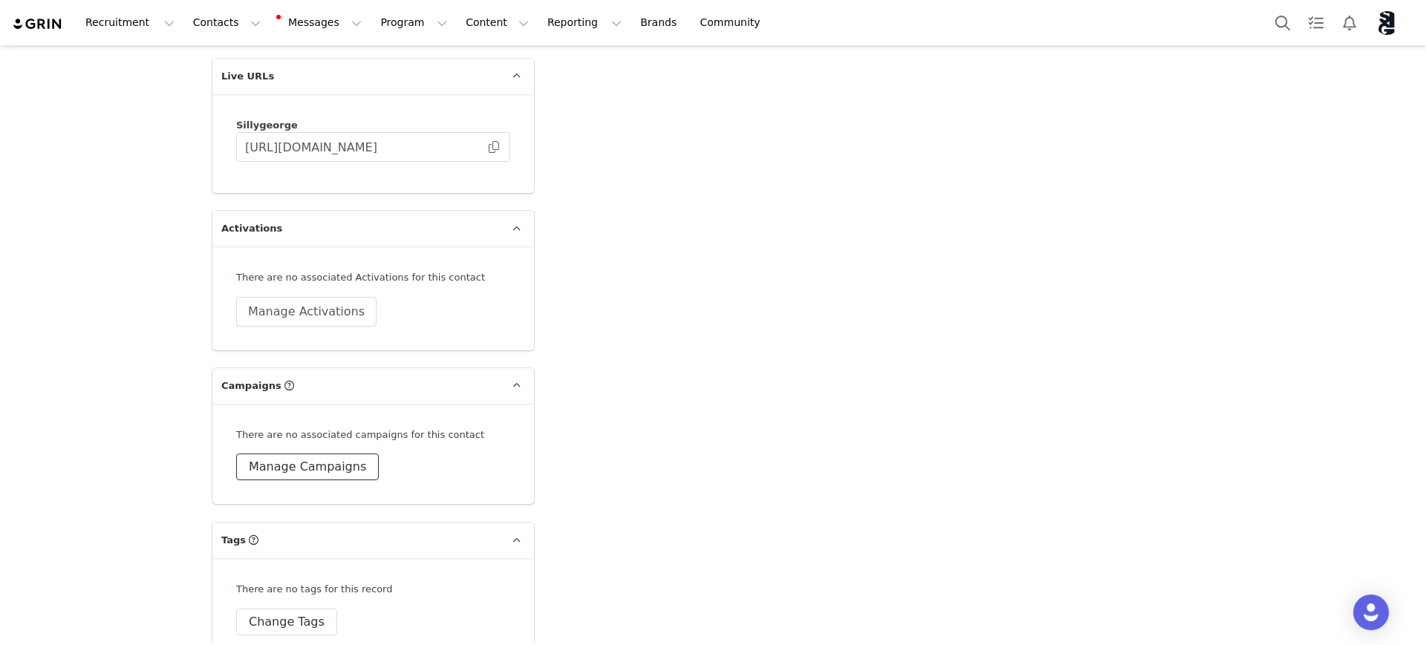
click at [336, 454] on button "Manage Campaigns" at bounding box center [307, 467] width 143 height 27
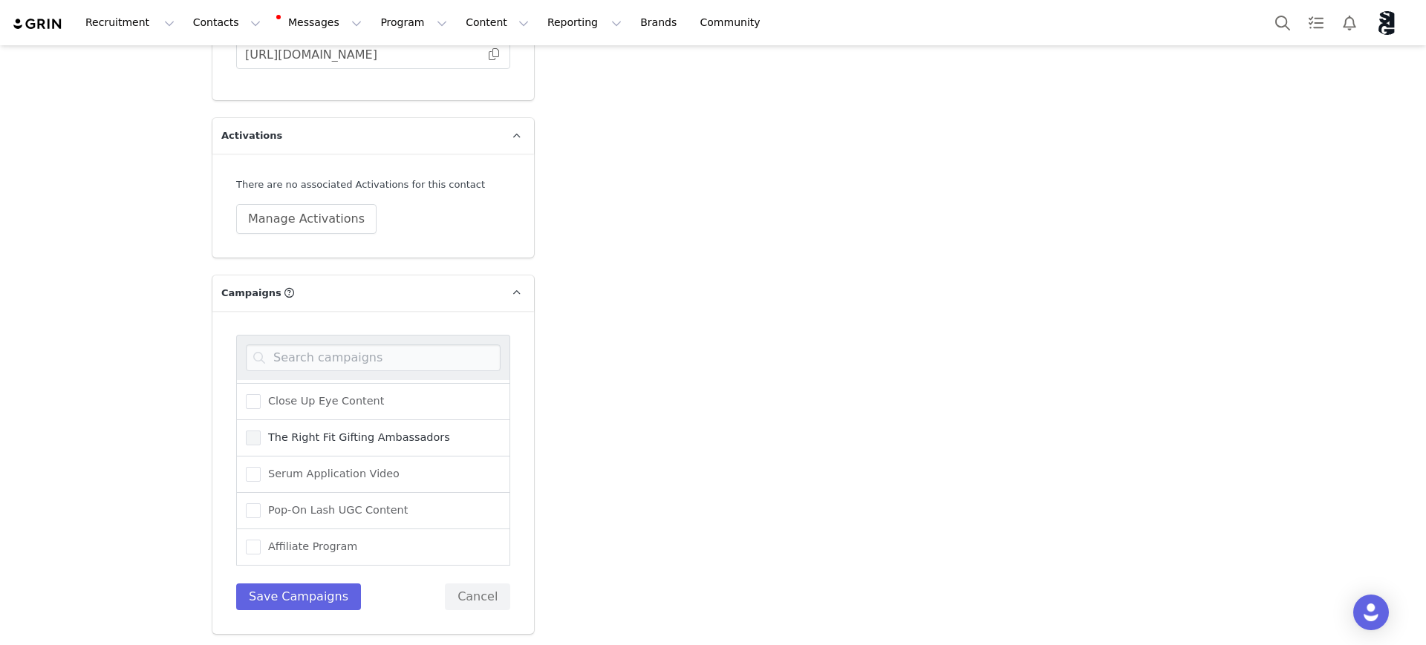
scroll to position [403, 0]
drag, startPoint x: 244, startPoint y: 485, endPoint x: 266, endPoint y: 568, distance: 85.9
click at [246, 503] on span at bounding box center [253, 510] width 15 height 15
click at [261, 503] on input "Pop-On Lash UGC Content" at bounding box center [261, 503] width 0 height 0
click at [266, 584] on button "Save Campaigns" at bounding box center [298, 597] width 125 height 27
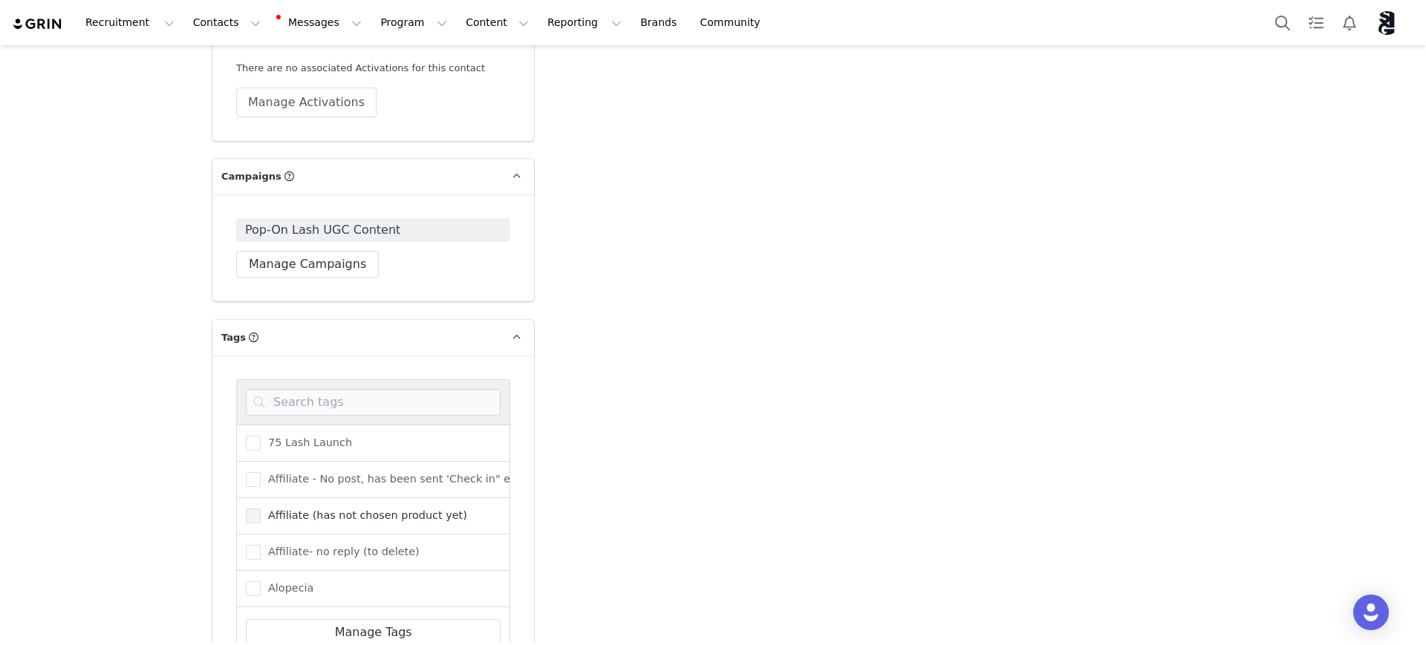
scroll to position [2506, 0]
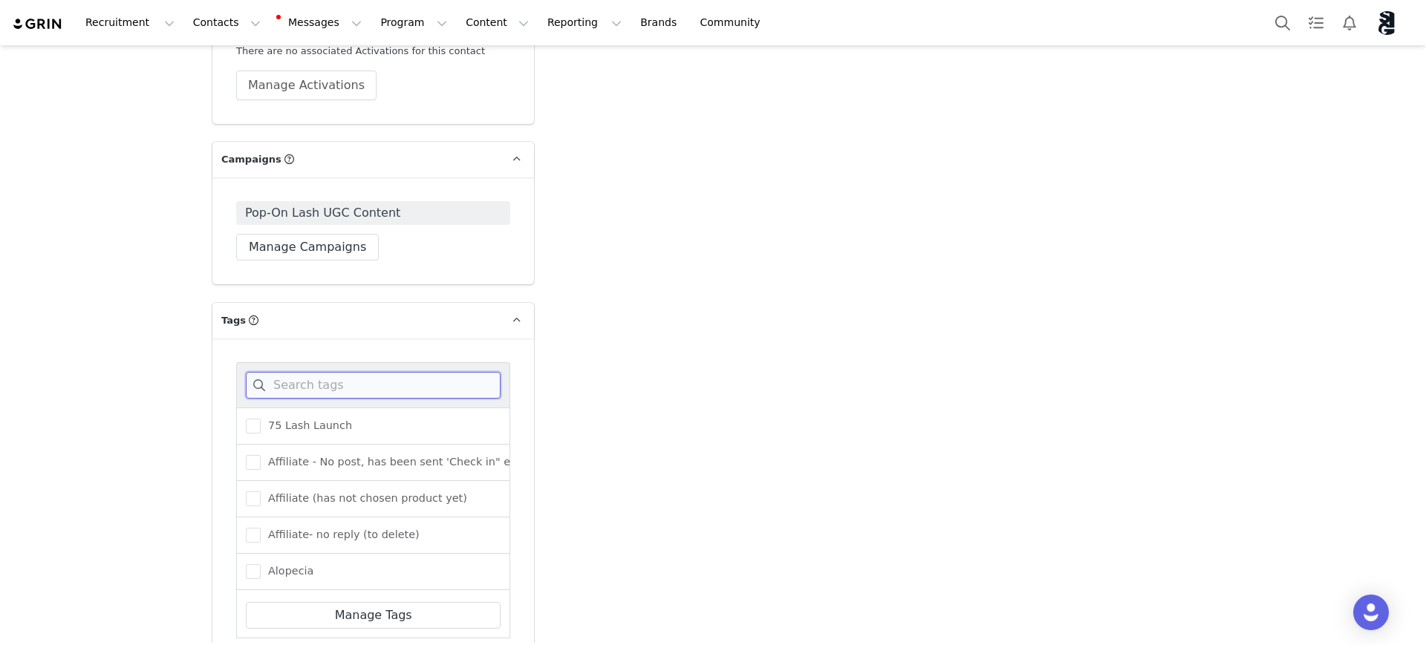
click at [329, 372] on input at bounding box center [373, 385] width 255 height 27
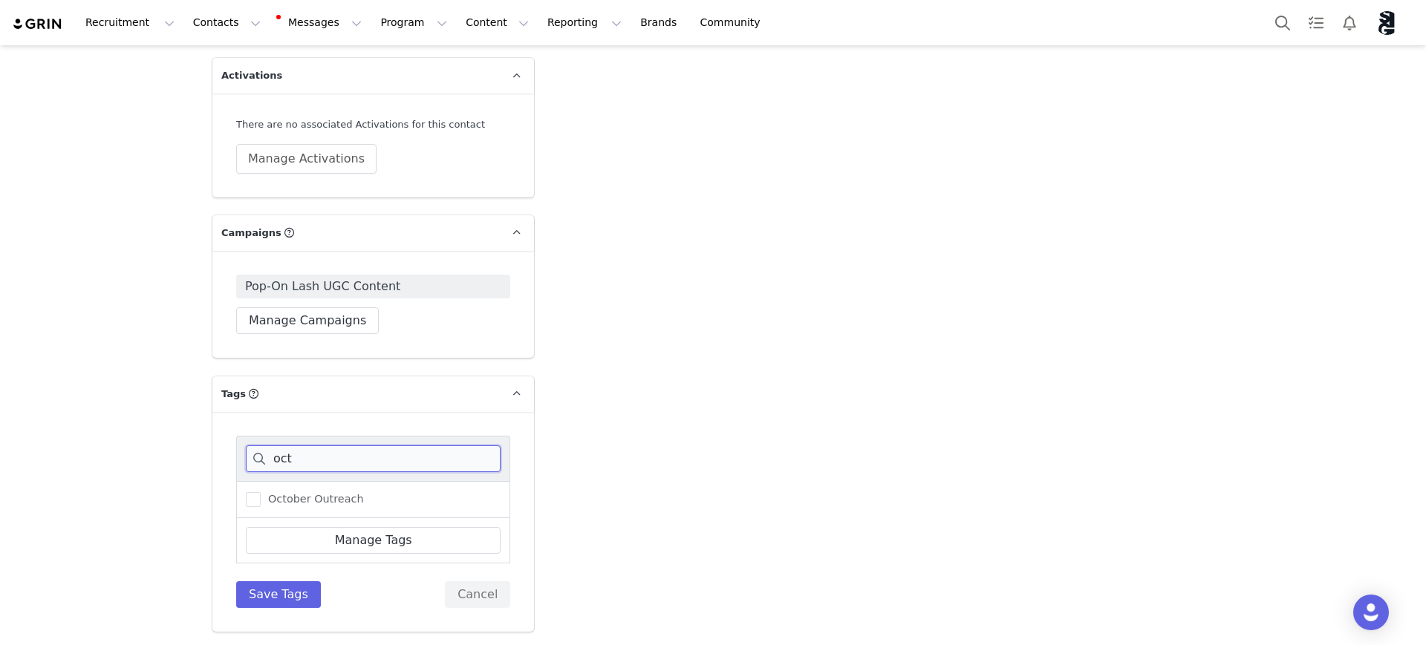
scroll to position [2405, 0]
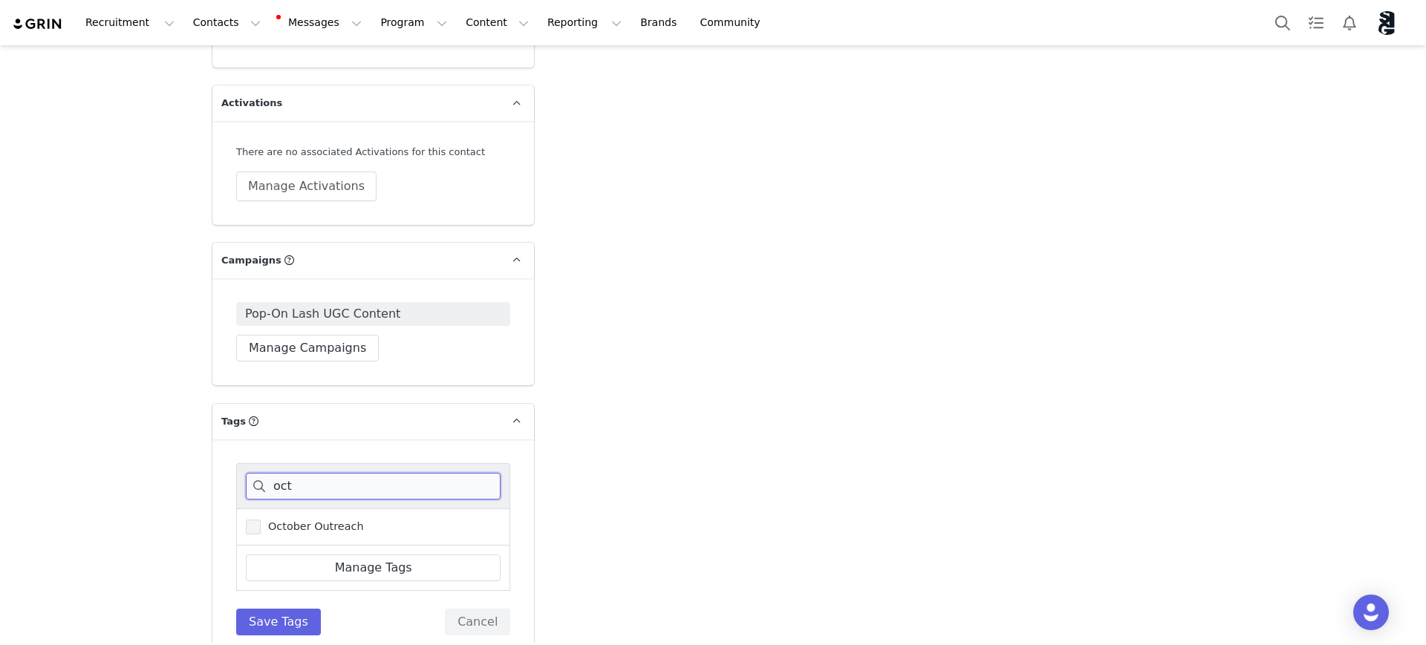
type input "oct"
click at [251, 520] on span at bounding box center [253, 527] width 15 height 15
click at [261, 520] on input "October Outreach" at bounding box center [261, 520] width 0 height 0
click at [277, 609] on button "Save Tags" at bounding box center [278, 622] width 85 height 27
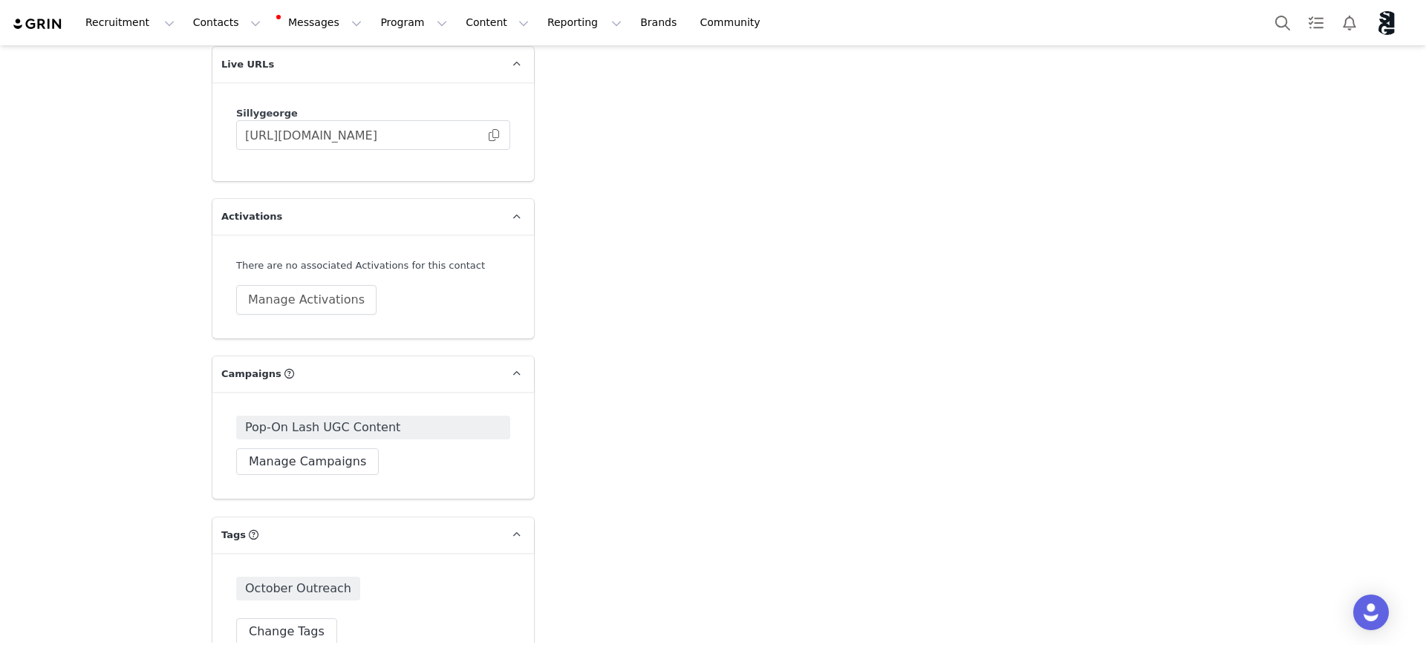
scroll to position [2301, 0]
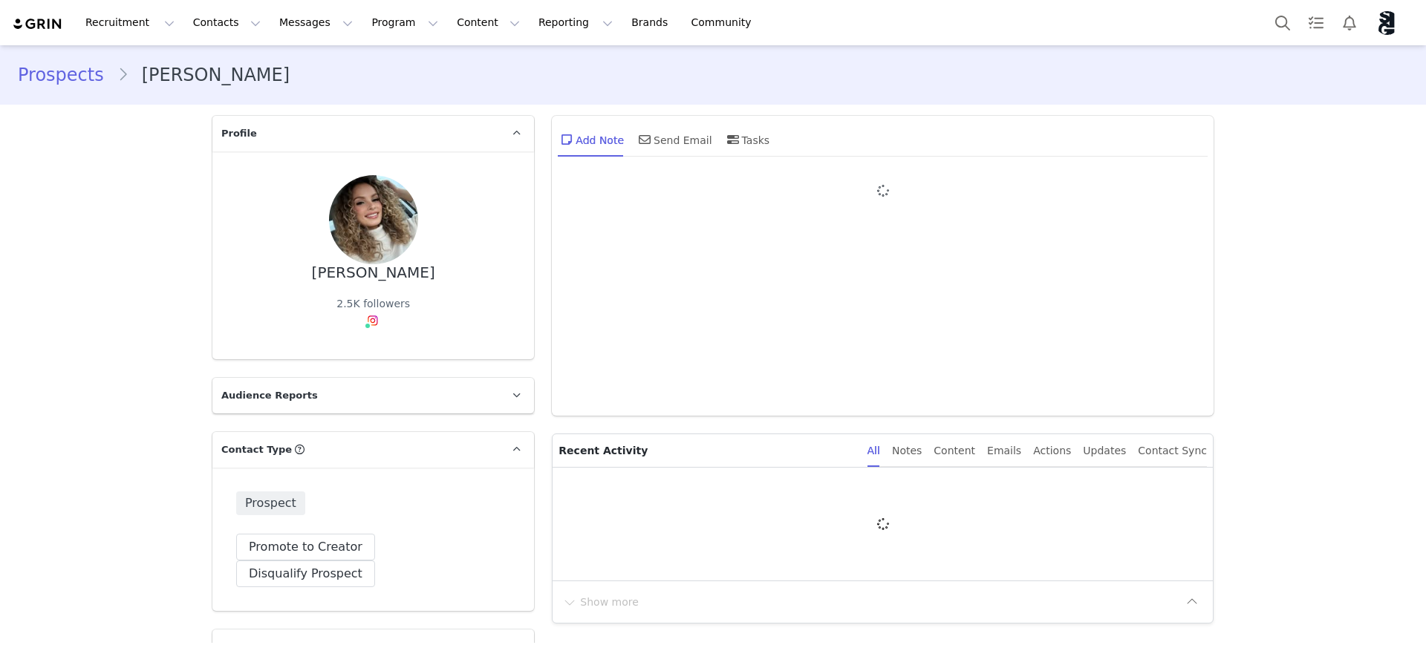
type input "+1 ([GEOGRAPHIC_DATA])"
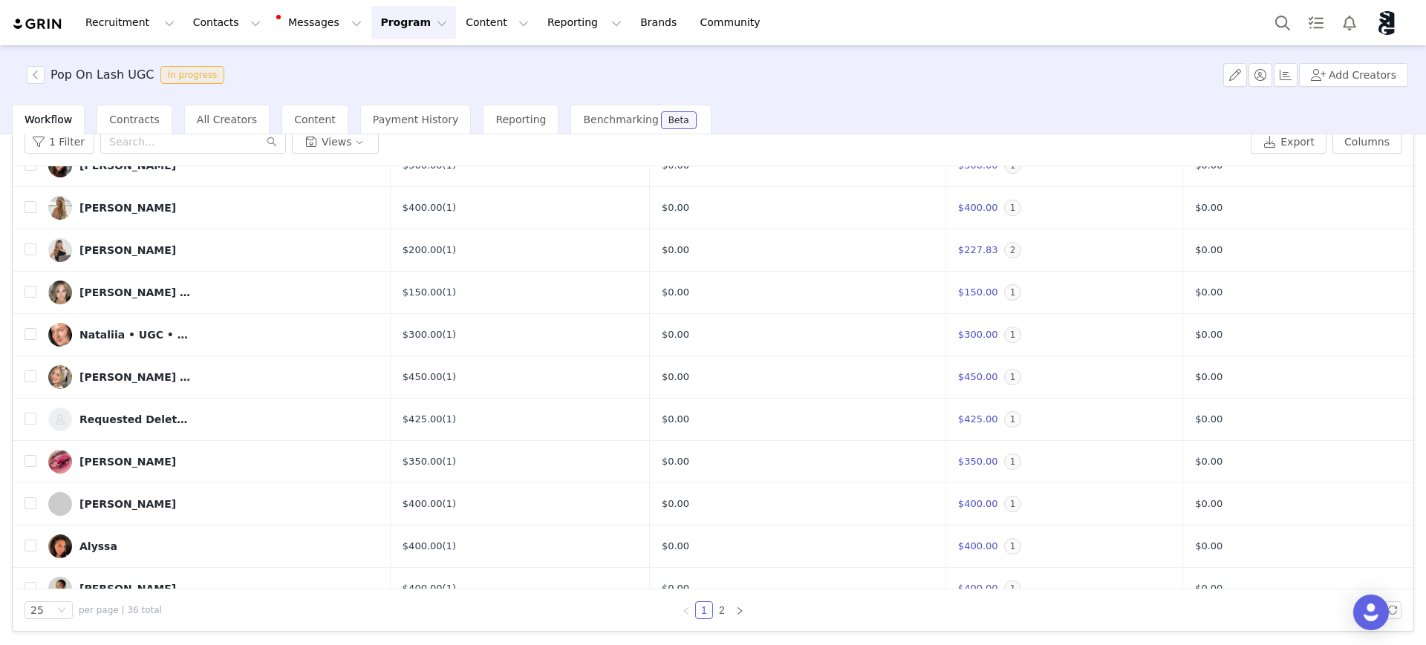
scroll to position [671, 0]
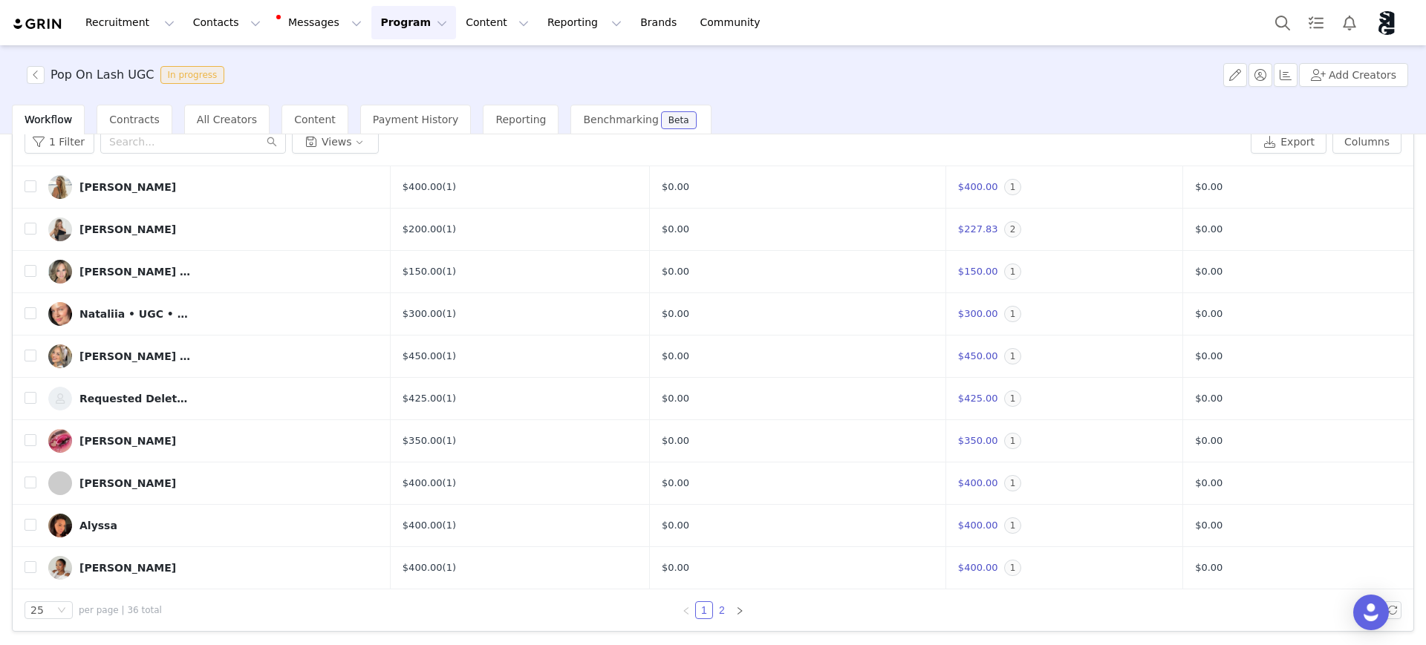
click at [714, 610] on link "2" at bounding box center [722, 610] width 16 height 16
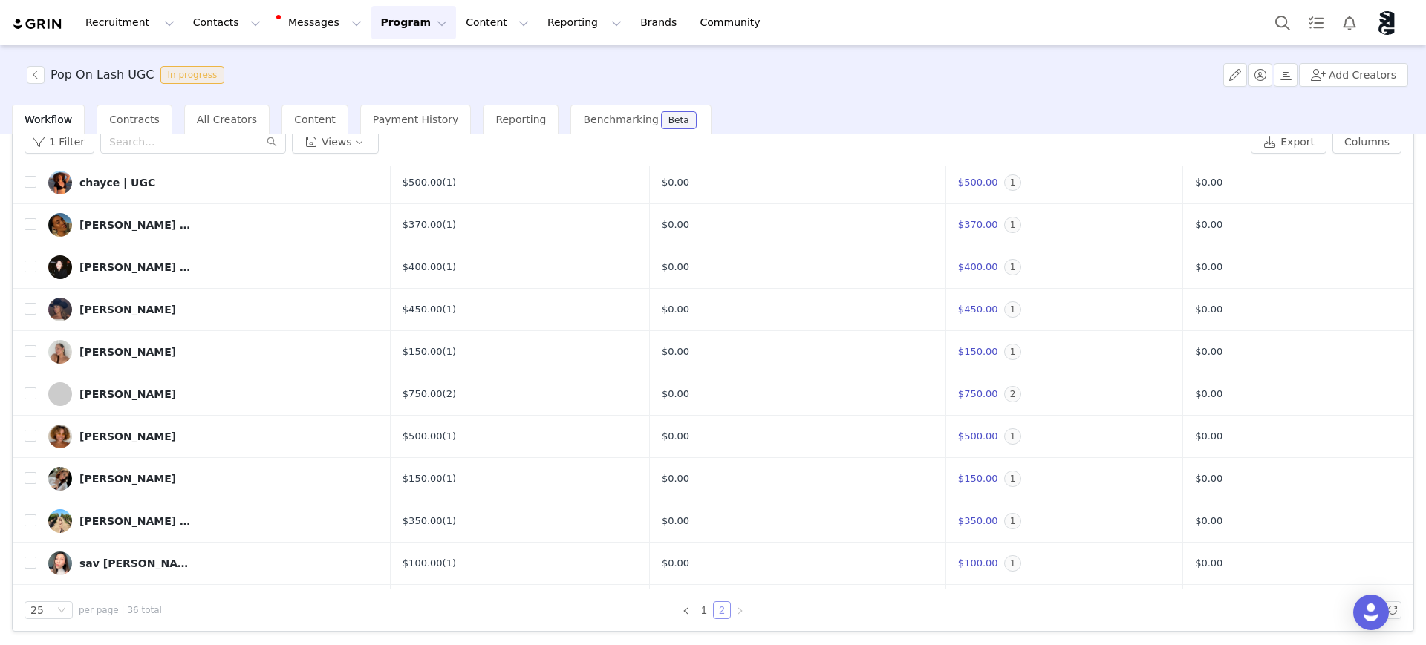
scroll to position [78, 0]
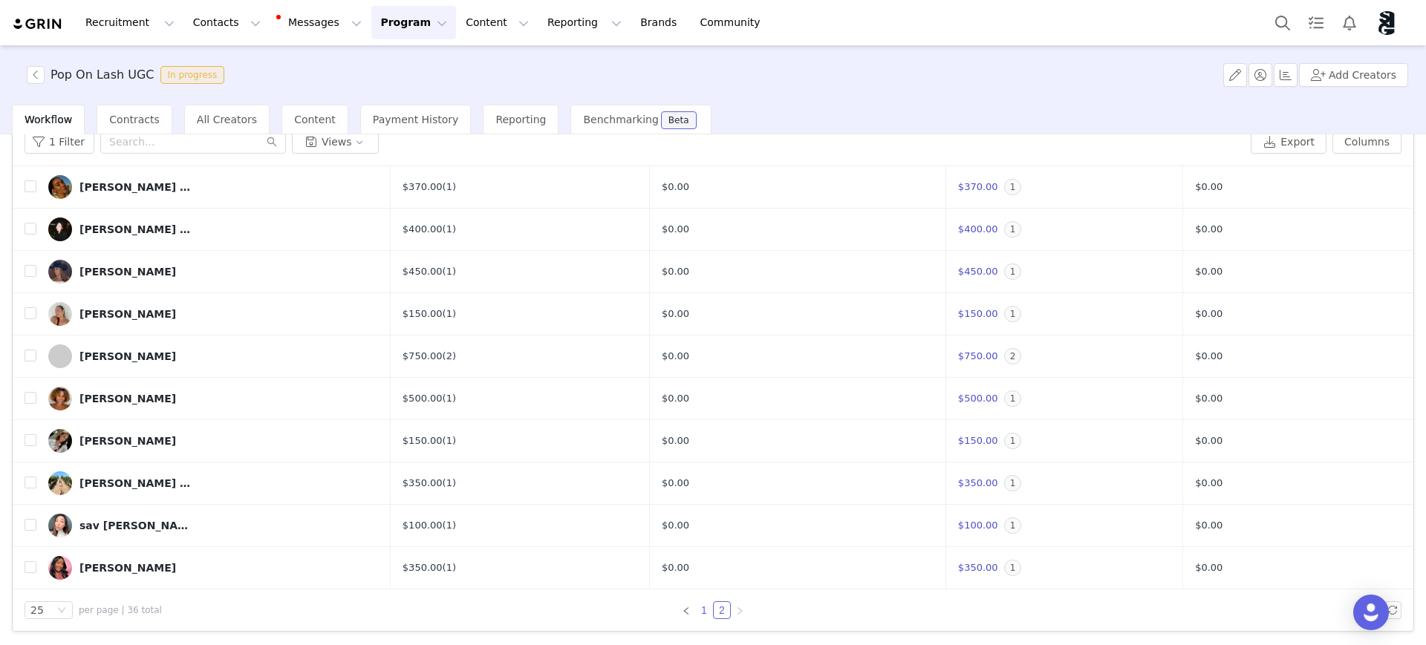
click at [697, 609] on link "1" at bounding box center [704, 610] width 16 height 16
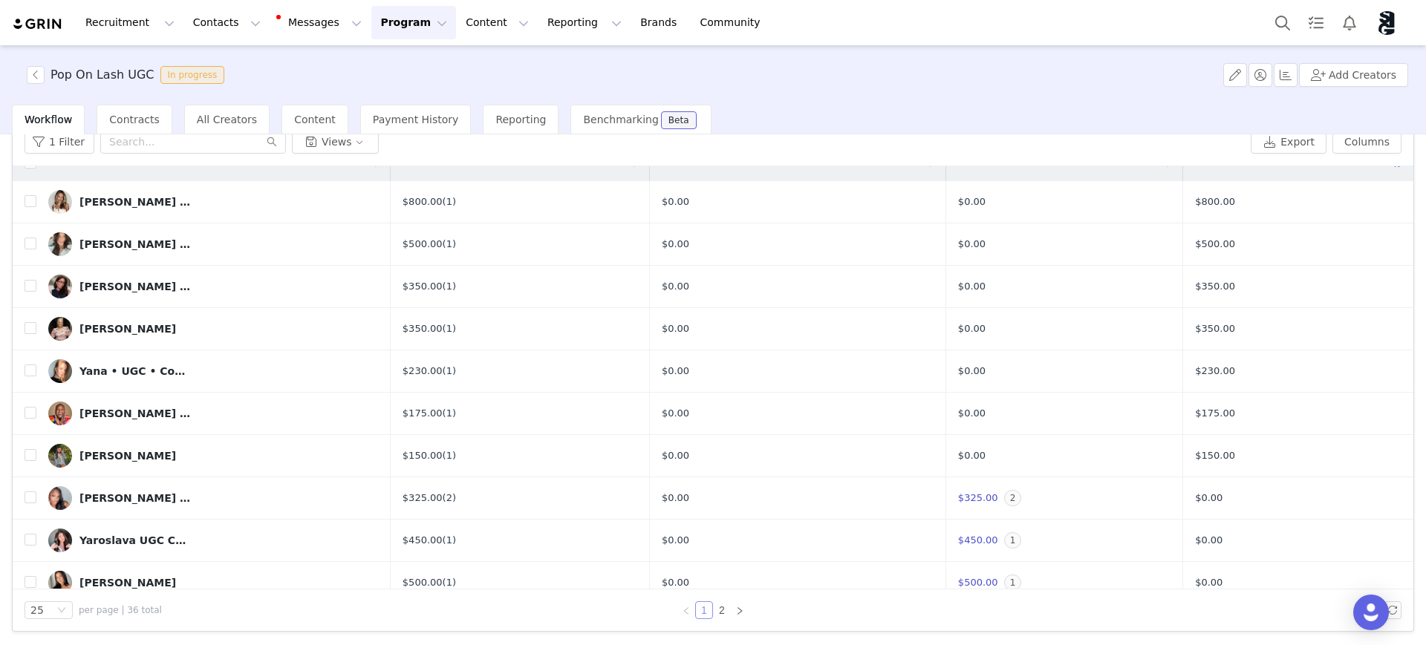
scroll to position [0, 0]
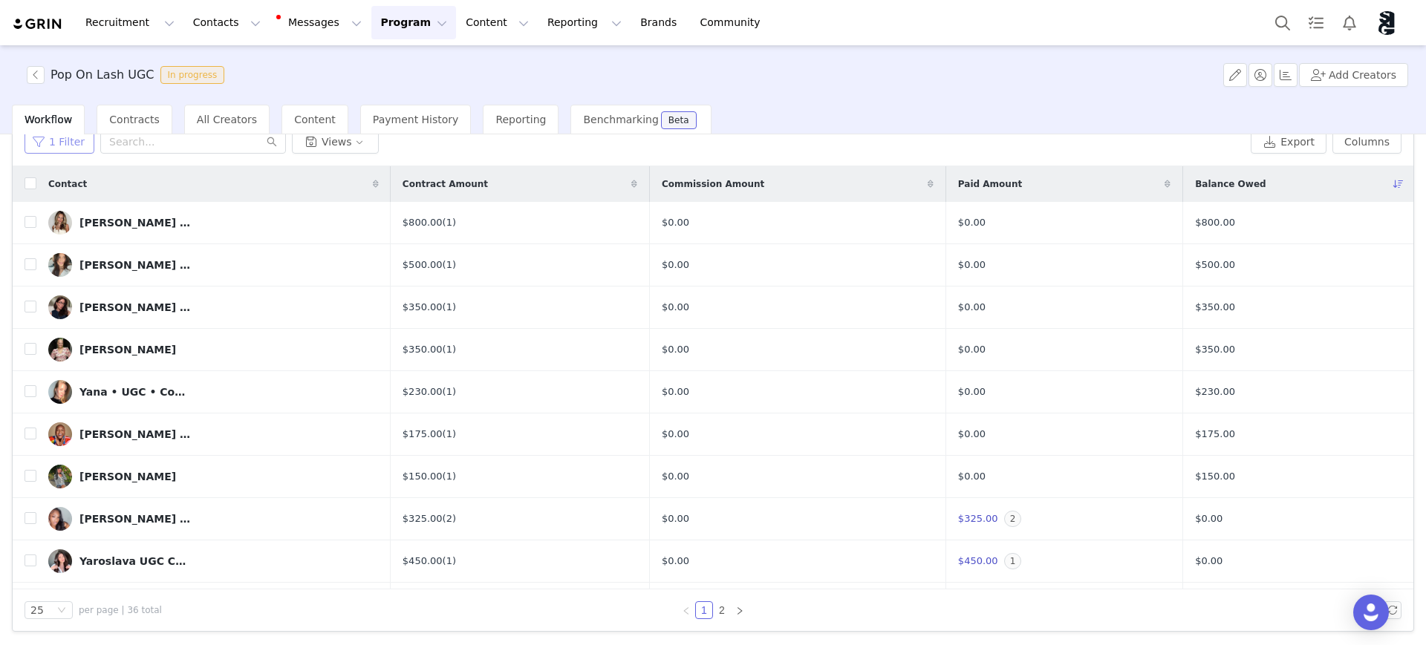
click at [78, 149] on button "1 Filter" at bounding box center [60, 142] width 70 height 24
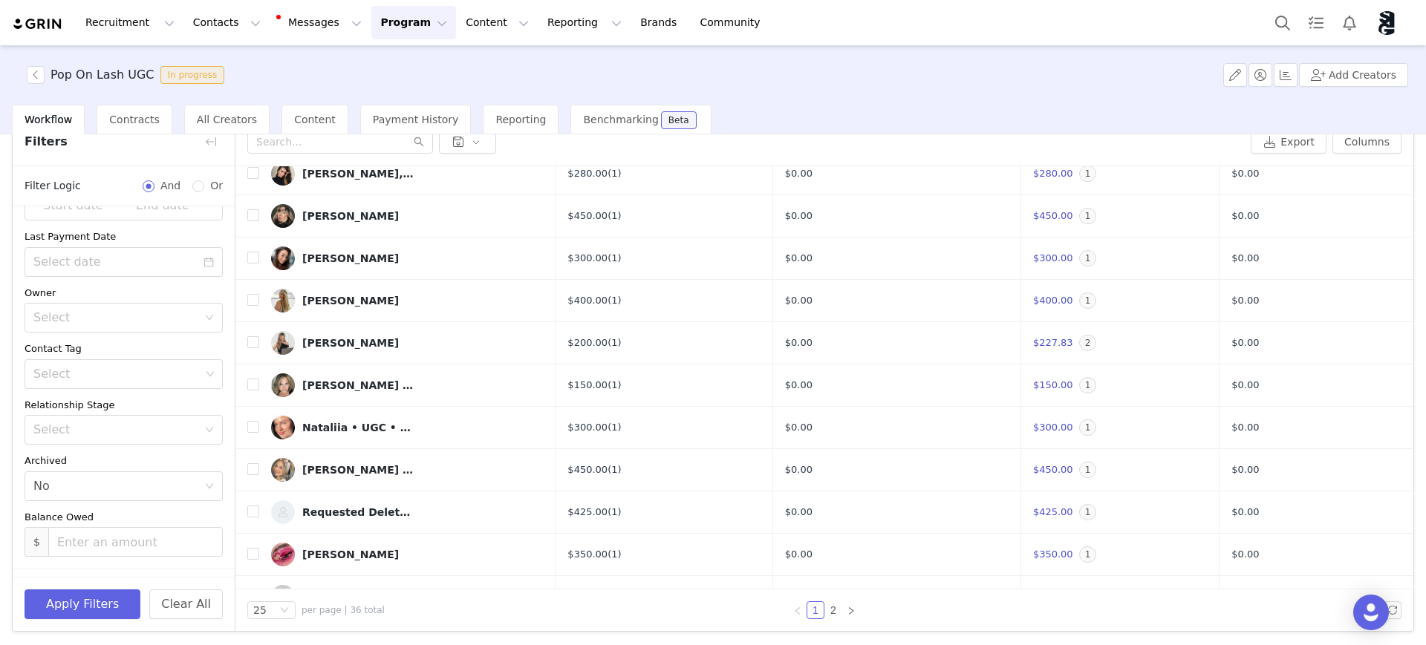
scroll to position [141, 0]
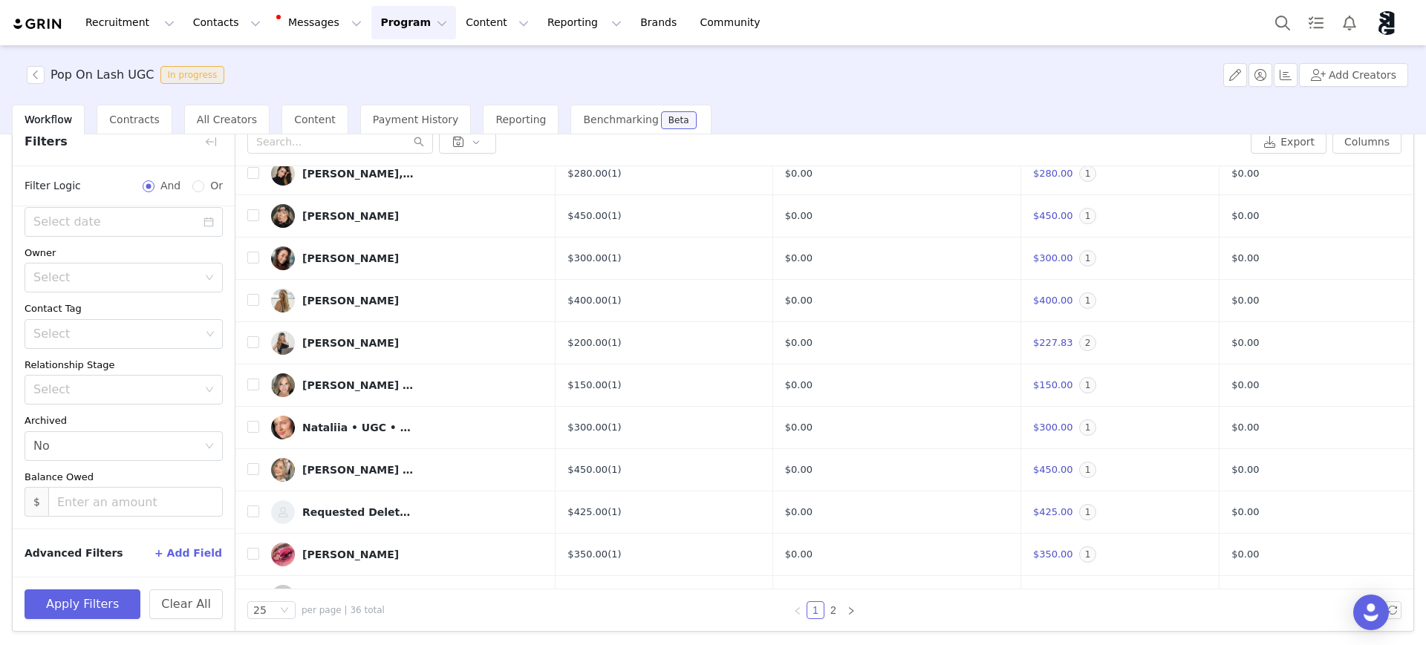
click at [818, 105] on div "Workflow Contracts All Creators Content Payment History Reporting Benchmarking …" at bounding box center [719, 120] width 1414 height 30
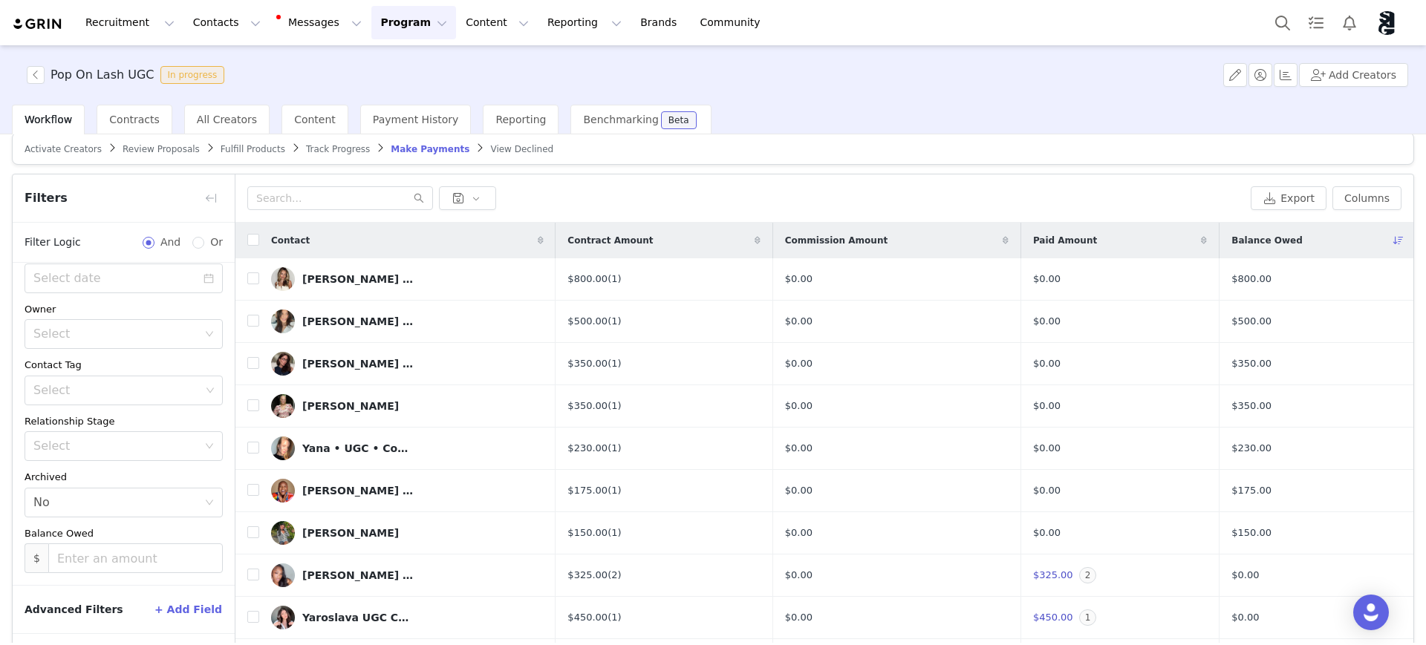
scroll to position [0, 0]
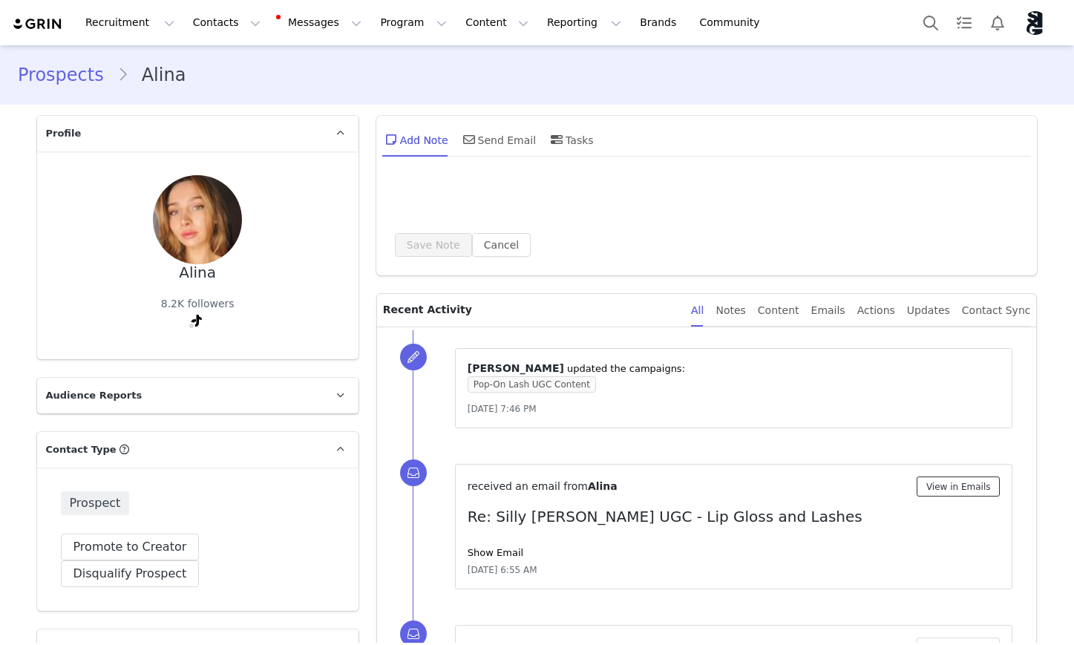
click at [971, 477] on button "View in Emails" at bounding box center [959, 487] width 84 height 20
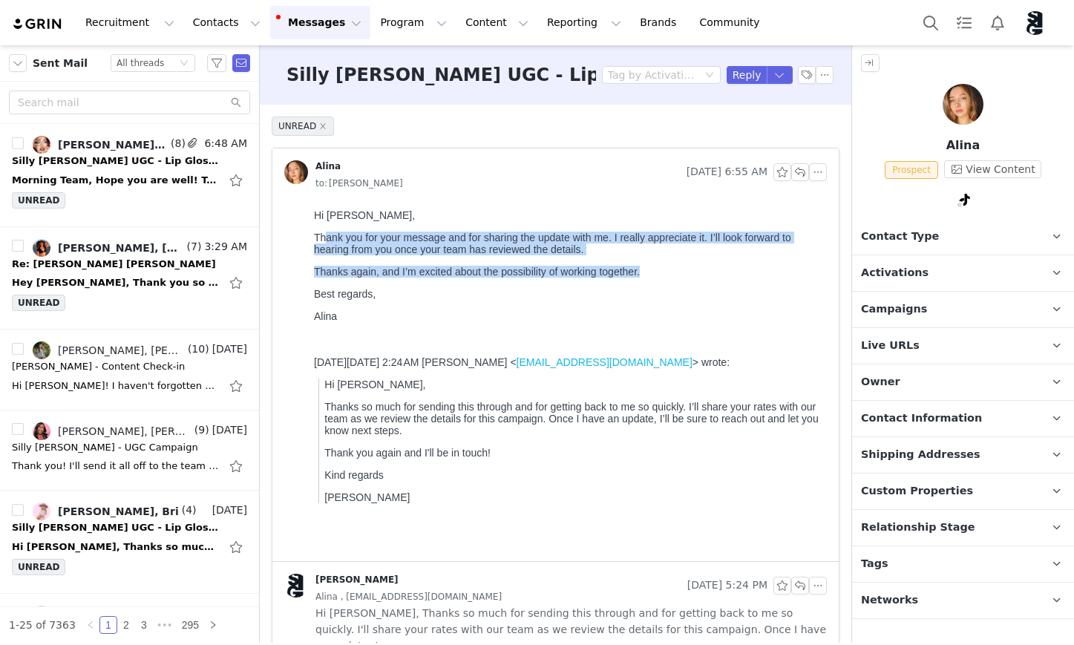
click at [743, 277] on div "Hi [PERSON_NAME], Thank you for your message and for sharing the update with me…" at bounding box center [567, 265] width 507 height 113
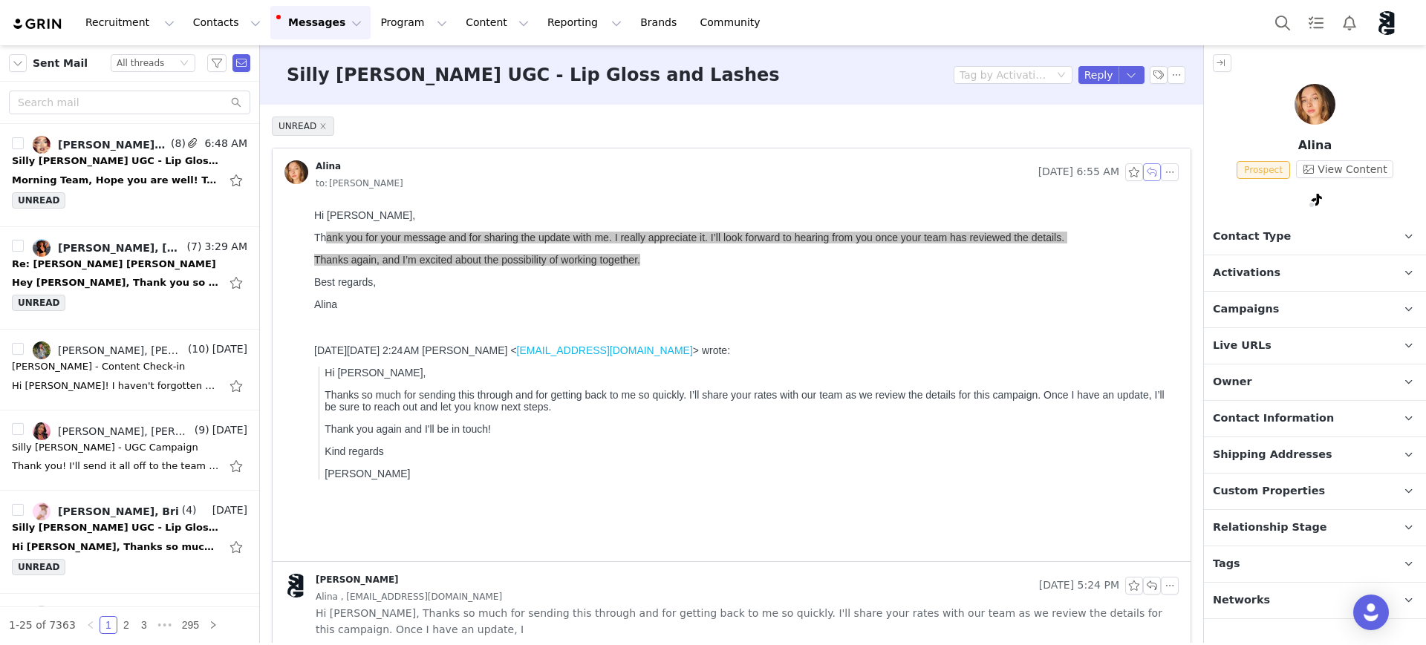
click at [1074, 174] on button "button" at bounding box center [1152, 172] width 18 height 18
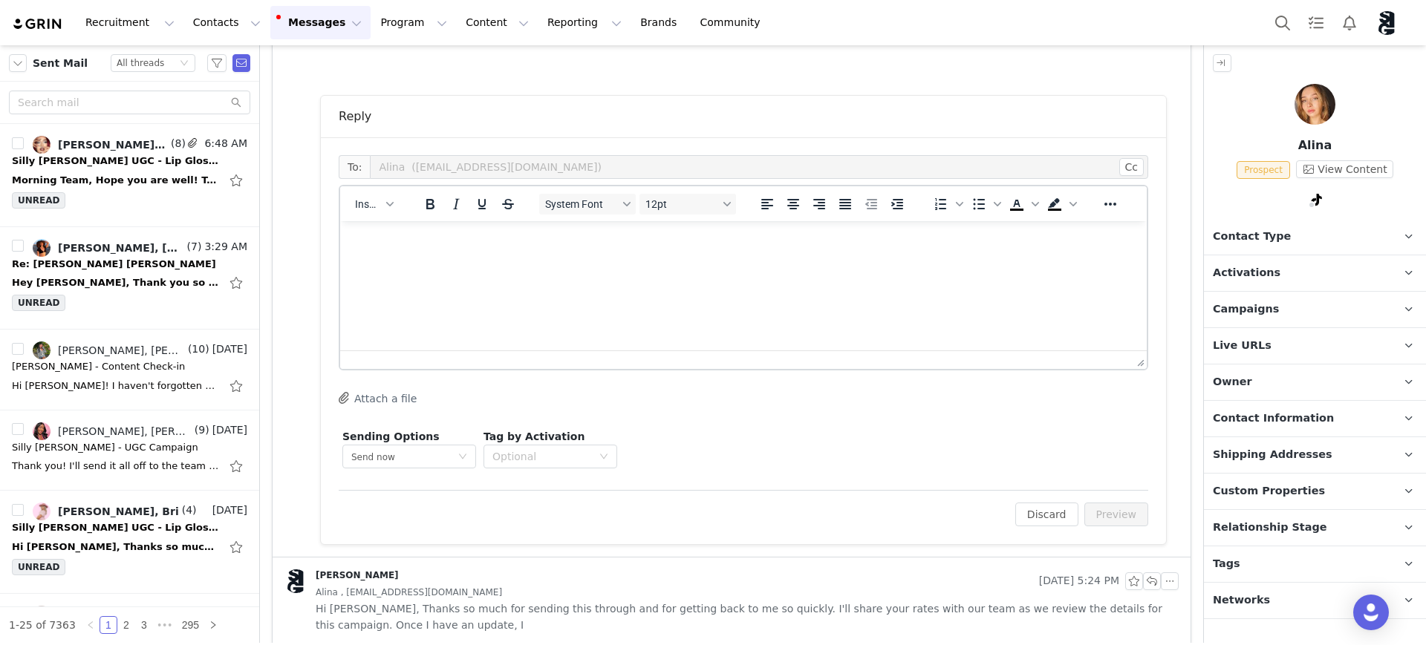
click at [598, 261] on html at bounding box center [743, 241] width 806 height 40
drag, startPoint x: 365, startPoint y: 275, endPoint x: 432, endPoint y: 274, distance: 66.8
click at [365, 275] on p "Rich Text Area. Press ALT-0 for help." at bounding box center [743, 269] width 783 height 16
click at [387, 281] on html "Hi Alina," at bounding box center [743, 255] width 806 height 69
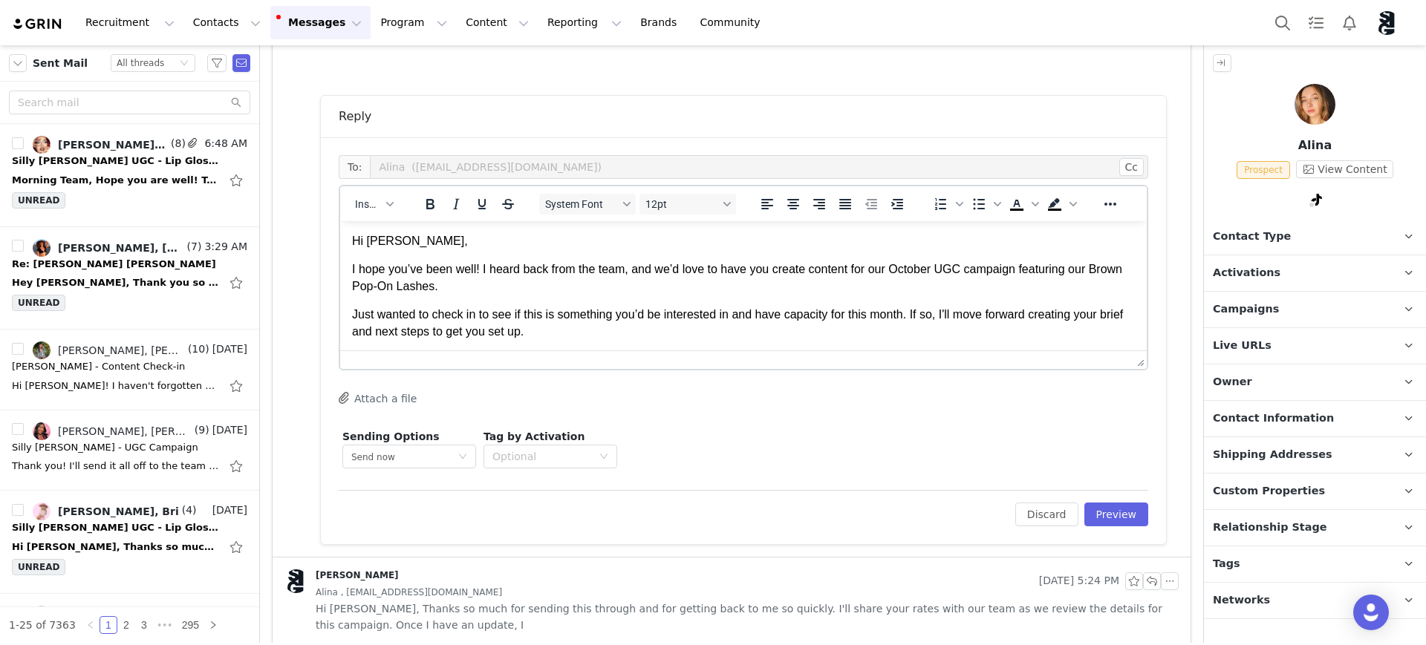
scroll to position [17, 0]
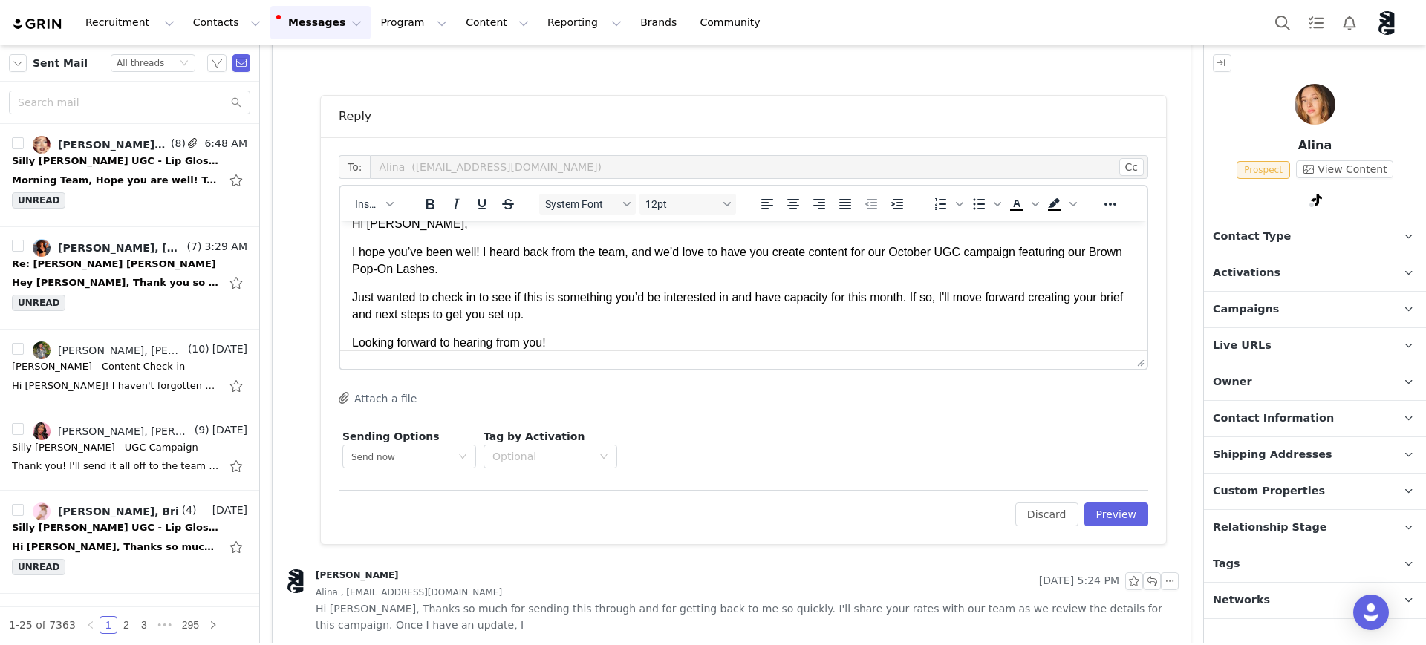
click at [806, 251] on p "I hope you’ve been well! I heard back from the team, and we’d love to have you …" at bounding box center [743, 260] width 783 height 33
click at [807, 253] on p "I hope you’ve been well! I heard back from the team, and we’d love to have you …" at bounding box center [743, 260] width 783 height 33
drag, startPoint x: 850, startPoint y: 256, endPoint x: 865, endPoint y: 255, distance: 14.9
click at [851, 256] on p "I hope you’ve been well! I heard back from the team, and we’d love to have you …" at bounding box center [743, 260] width 783 height 33
click at [863, 252] on p "I hope you’ve been well! I heard back from the team, and we’d love to have you …" at bounding box center [743, 260] width 783 height 33
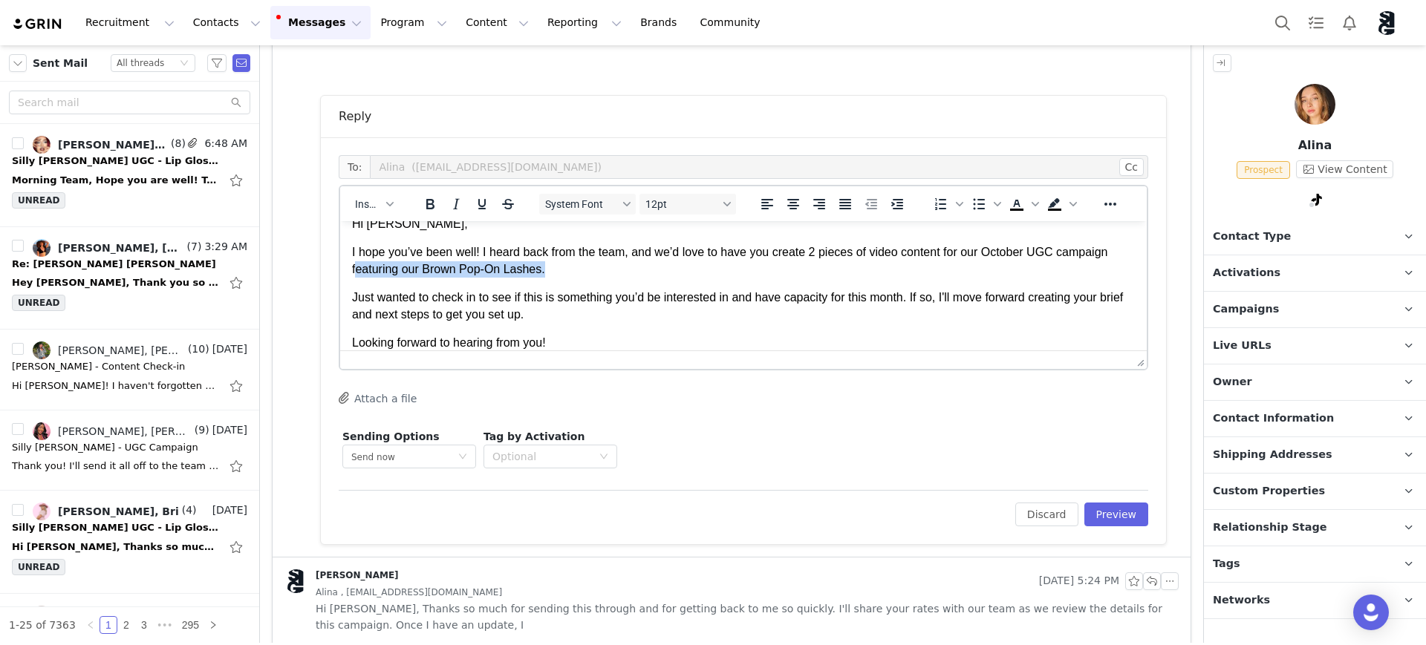
drag, startPoint x: 549, startPoint y: 270, endPoint x: 353, endPoint y: 271, distance: 195.3
click at [353, 271] on p "I hope you’ve been well! I heard back from the team, and we’d love to have you …" at bounding box center [743, 260] width 783 height 33
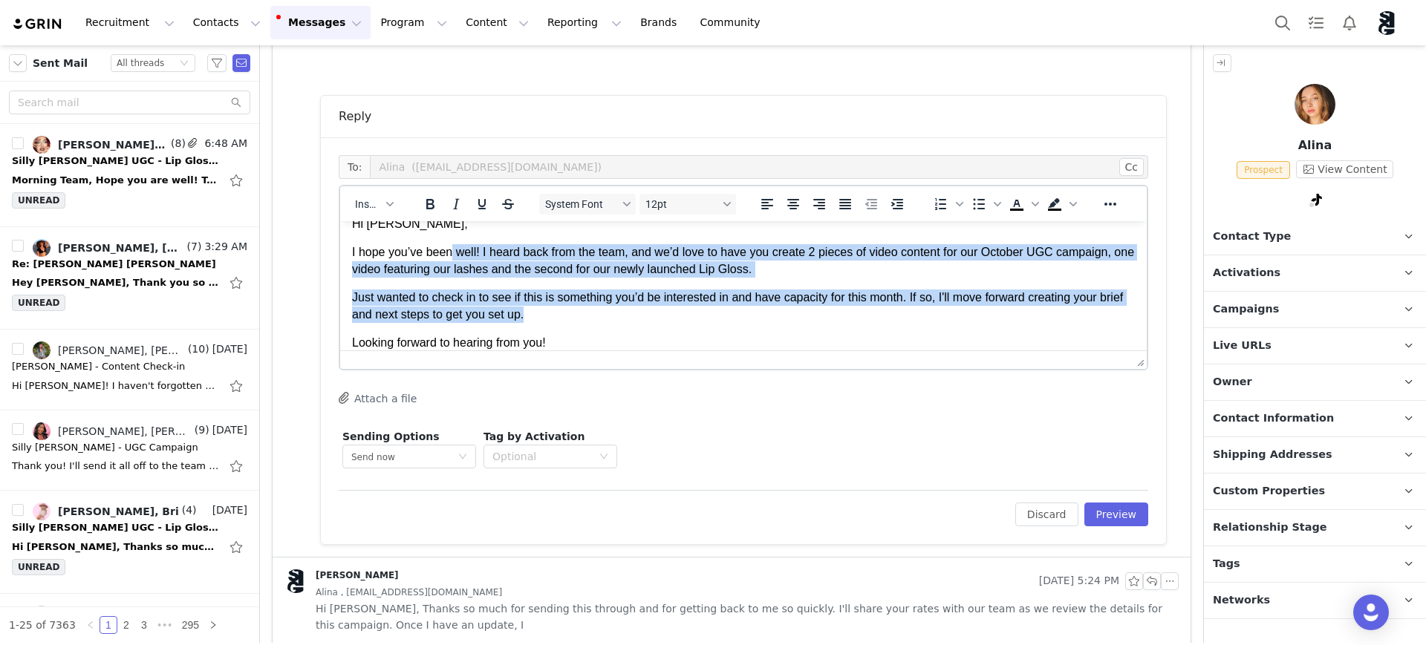
drag, startPoint x: 500, startPoint y: 261, endPoint x: 1123, endPoint y: 309, distance: 624.8
click at [1074, 309] on html "Hi Alina, I hope you’ve been well! I heard back from the team, and we’d love to…" at bounding box center [743, 283] width 806 height 159
click at [1074, 309] on p "Just wanted to check in to see if this is something you’d be interested in and …" at bounding box center [743, 306] width 783 height 33
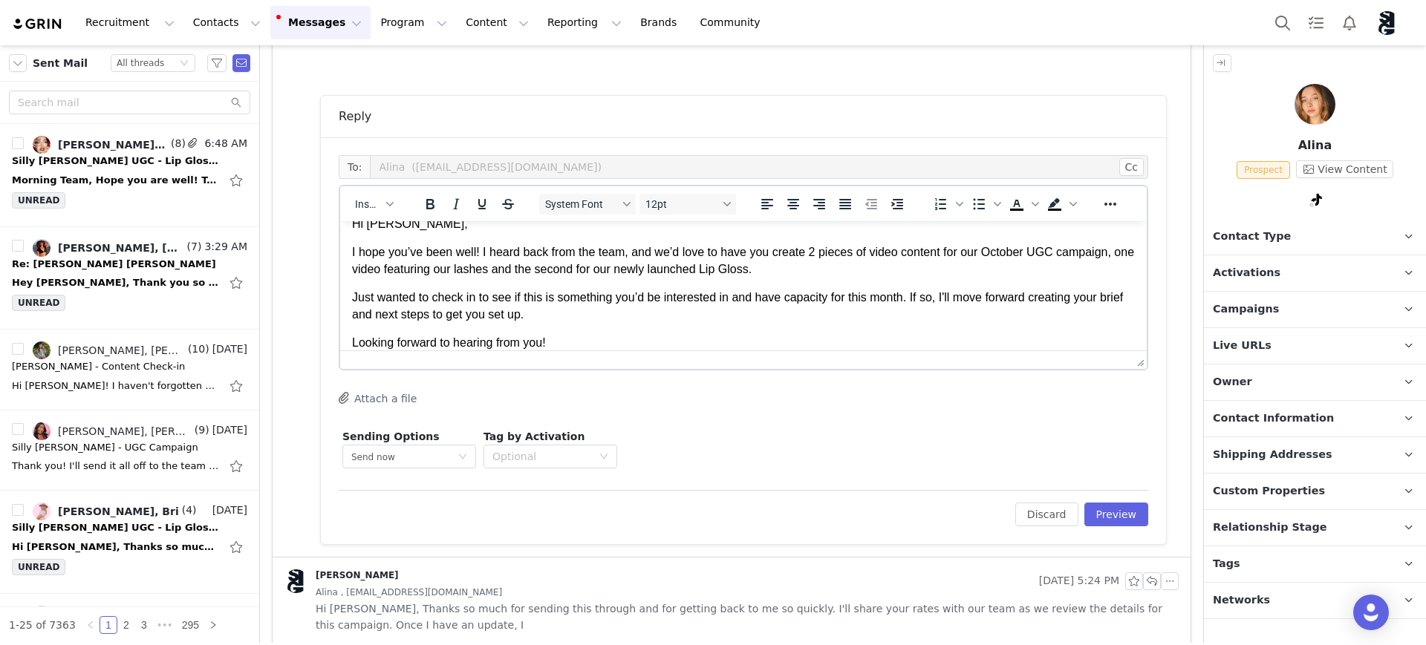
scroll to position [30, 0]
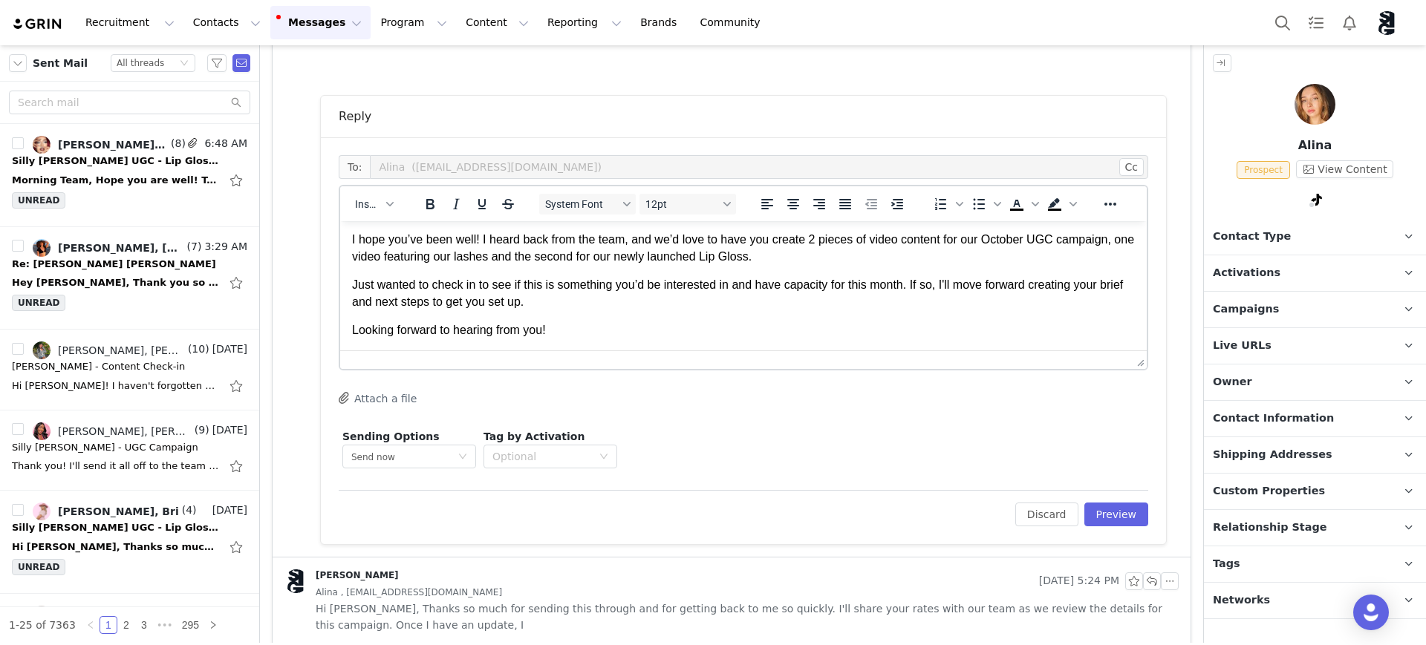
click at [575, 336] on p "Looking forward to hearing from you!" at bounding box center [743, 330] width 783 height 16
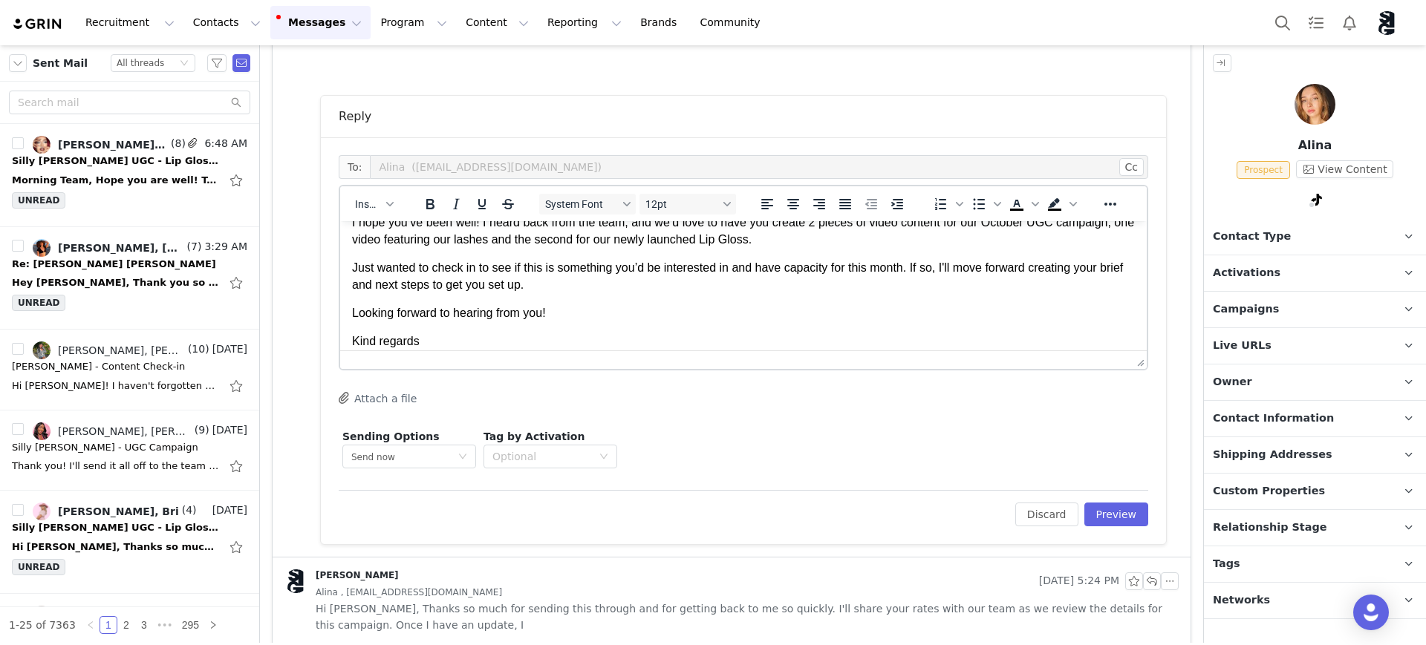
scroll to position [75, 0]
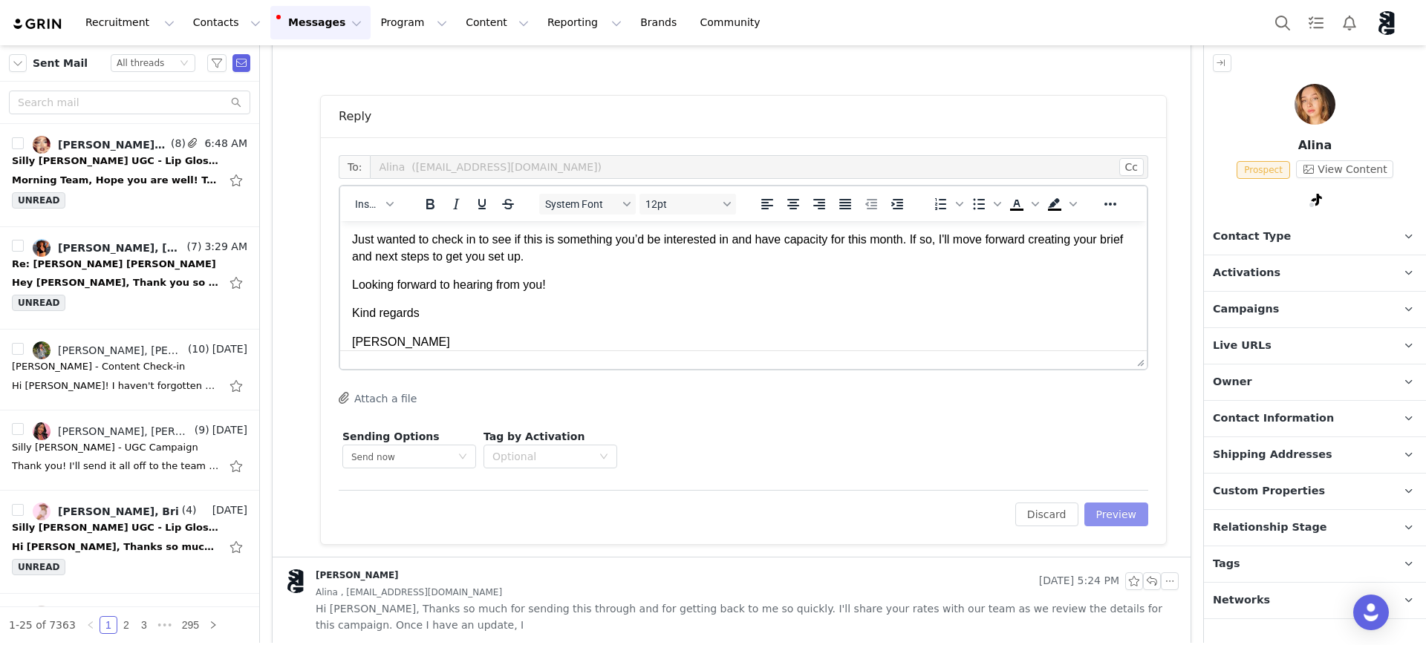
click at [1074, 515] on button "Preview" at bounding box center [1116, 515] width 65 height 24
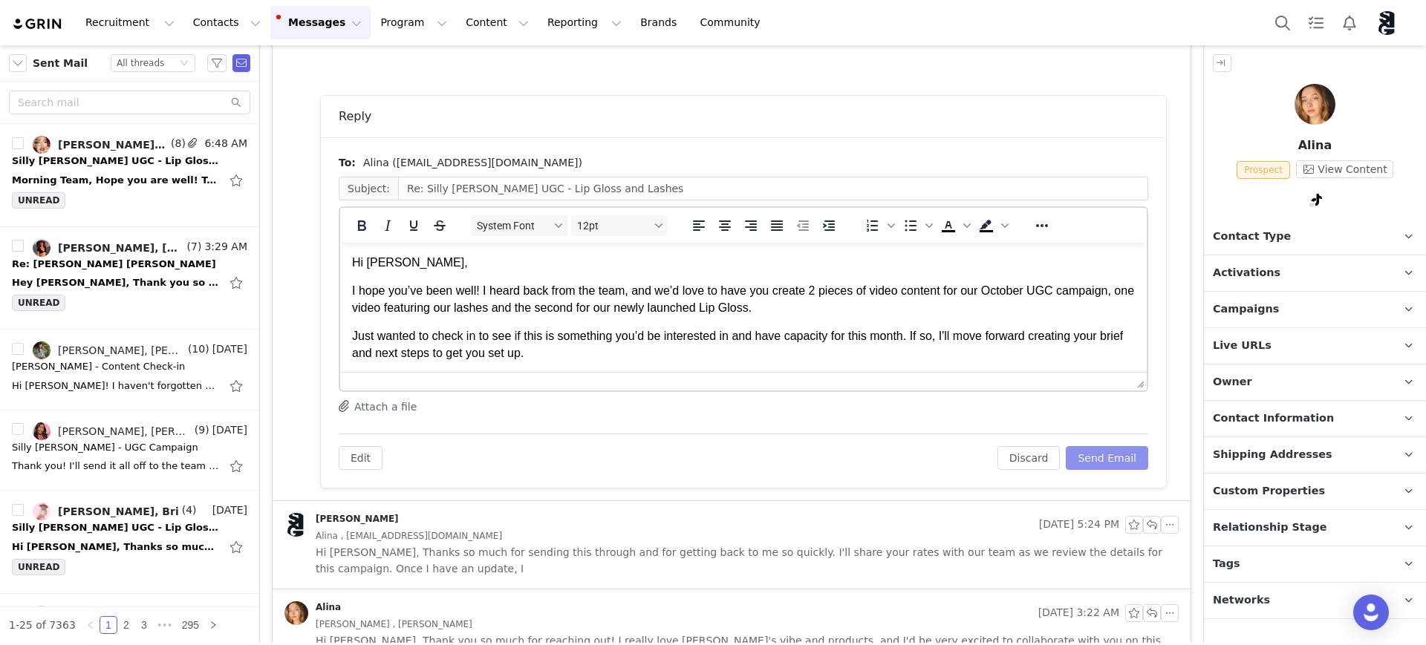
scroll to position [0, 0]
click at [1074, 459] on button "Send Email" at bounding box center [1107, 458] width 82 height 24
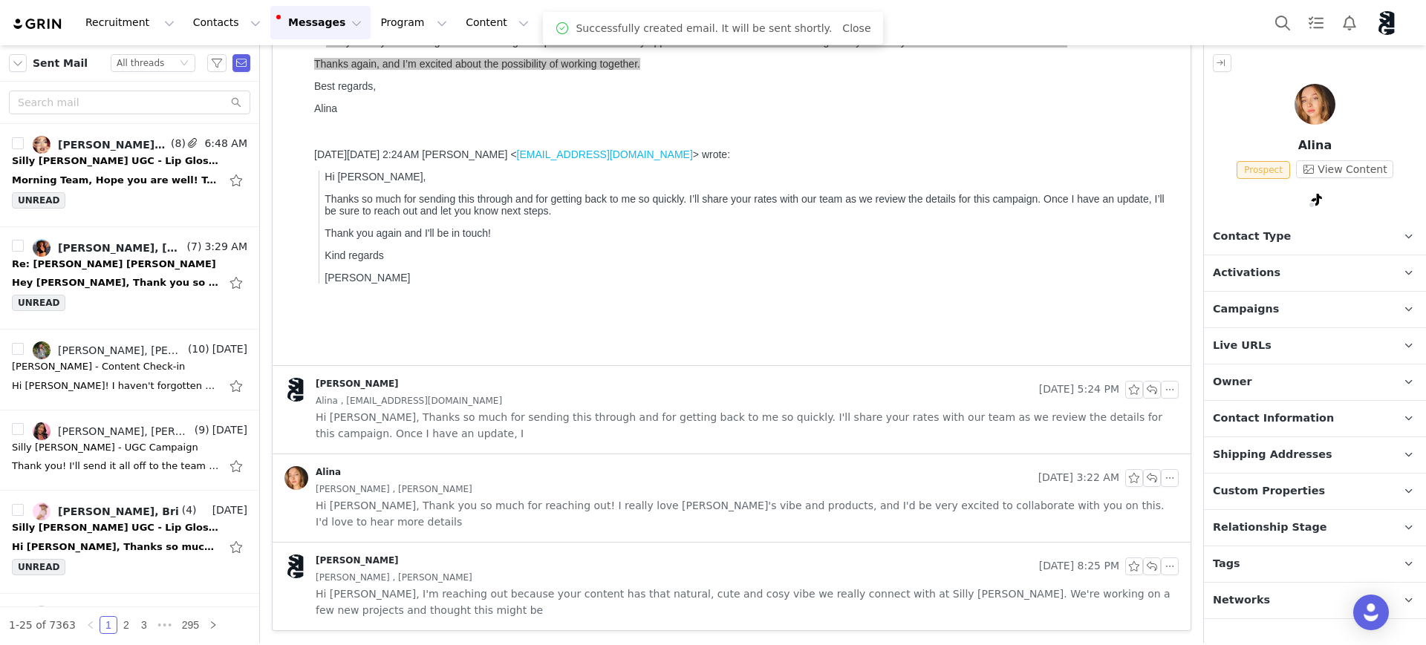
scroll to position [180, 0]
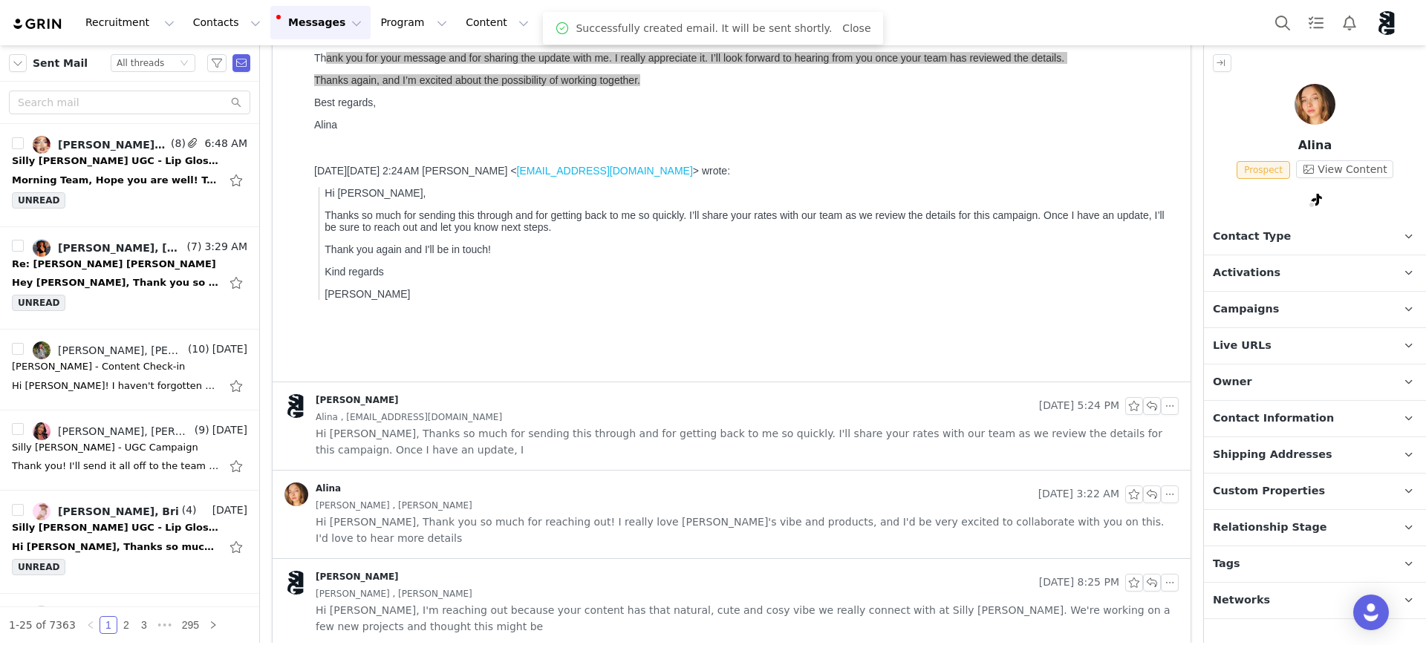
click at [1074, 301] on p "Campaigns Any campaigns associated with a contact will be available to them via…" at bounding box center [1297, 310] width 186 height 36
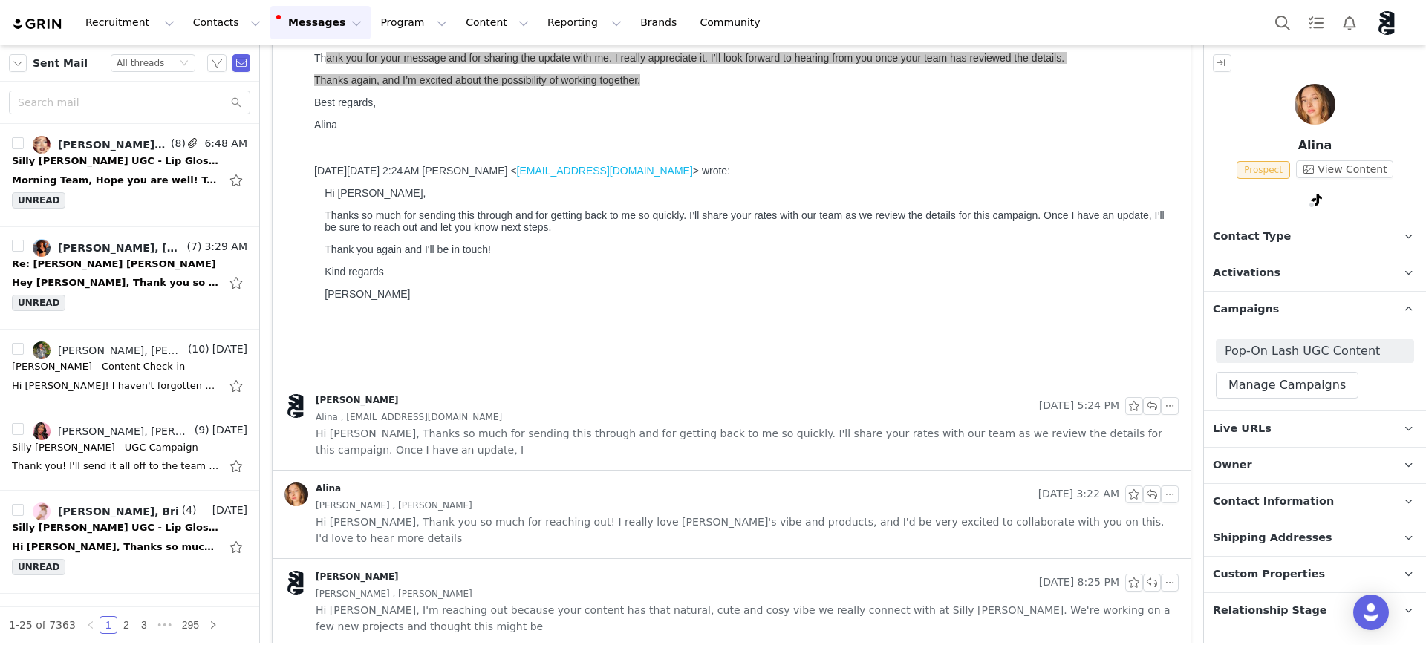
click at [1074, 303] on p "Campaigns Any campaigns associated with a contact will be available to them via…" at bounding box center [1297, 310] width 186 height 36
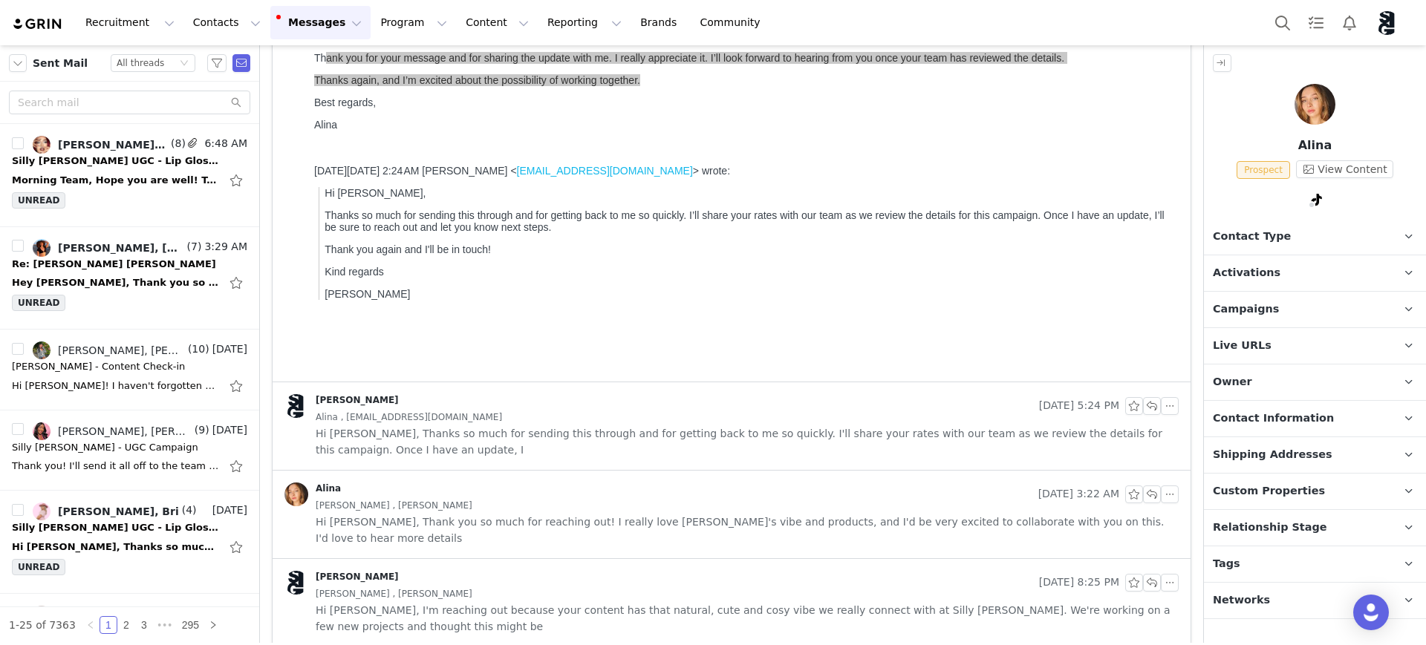
scroll to position [0, 0]
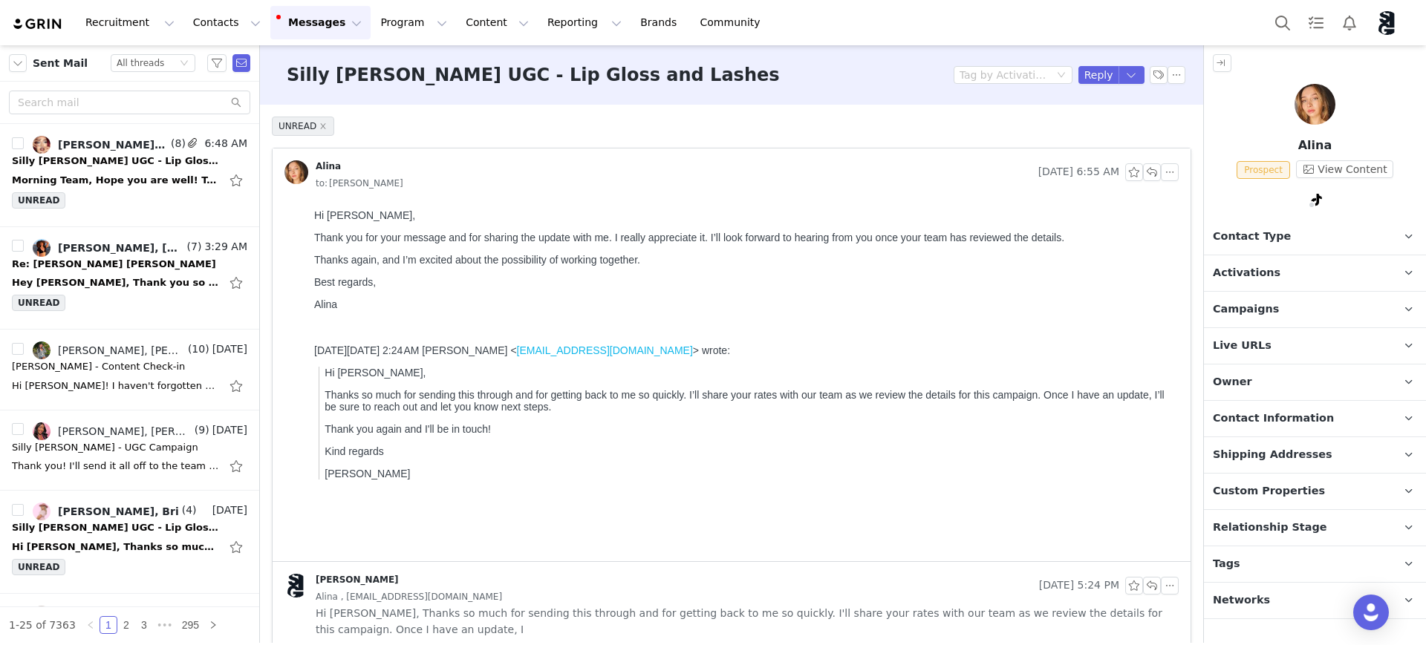
click at [1000, 310] on p "Alina" at bounding box center [743, 305] width 858 height 12
click at [101, 98] on input "text" at bounding box center [129, 103] width 241 height 24
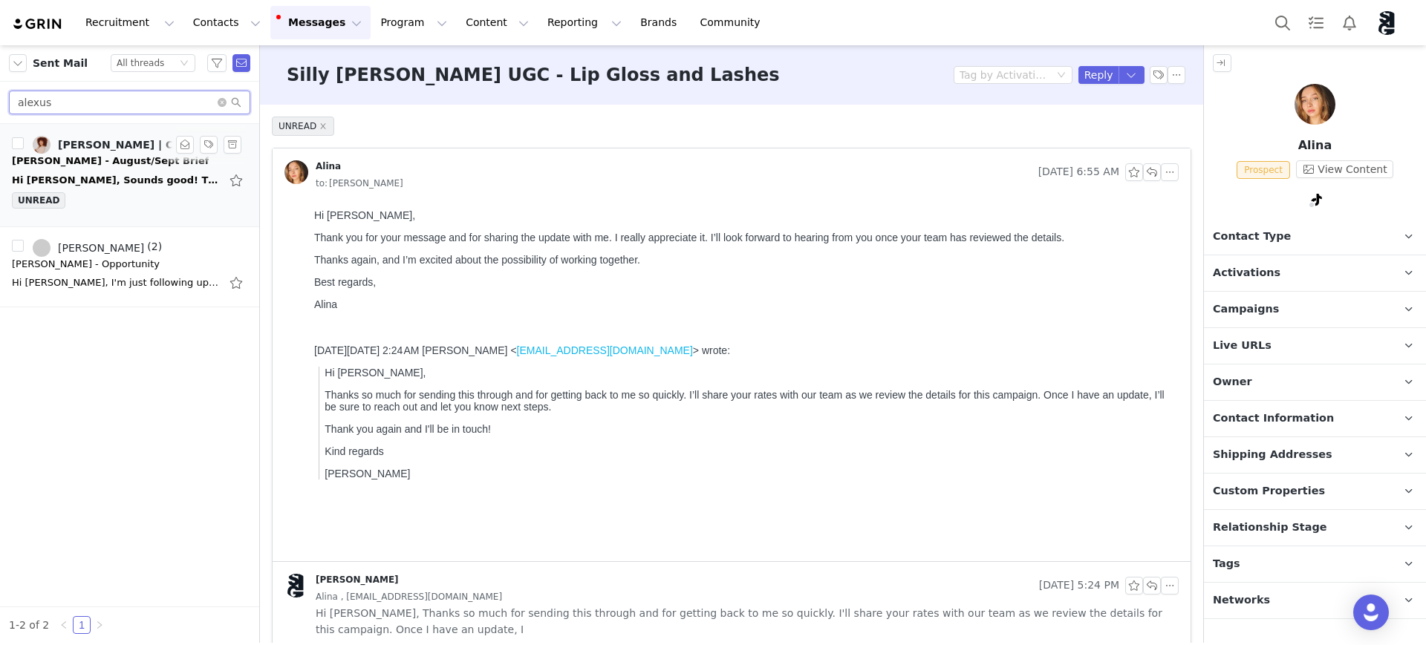
type input "alexus"
click at [114, 180] on div "Hi Kaylie, Sounds good! Thank you for confirming! Can we get an agreement or a …" at bounding box center [116, 180] width 208 height 15
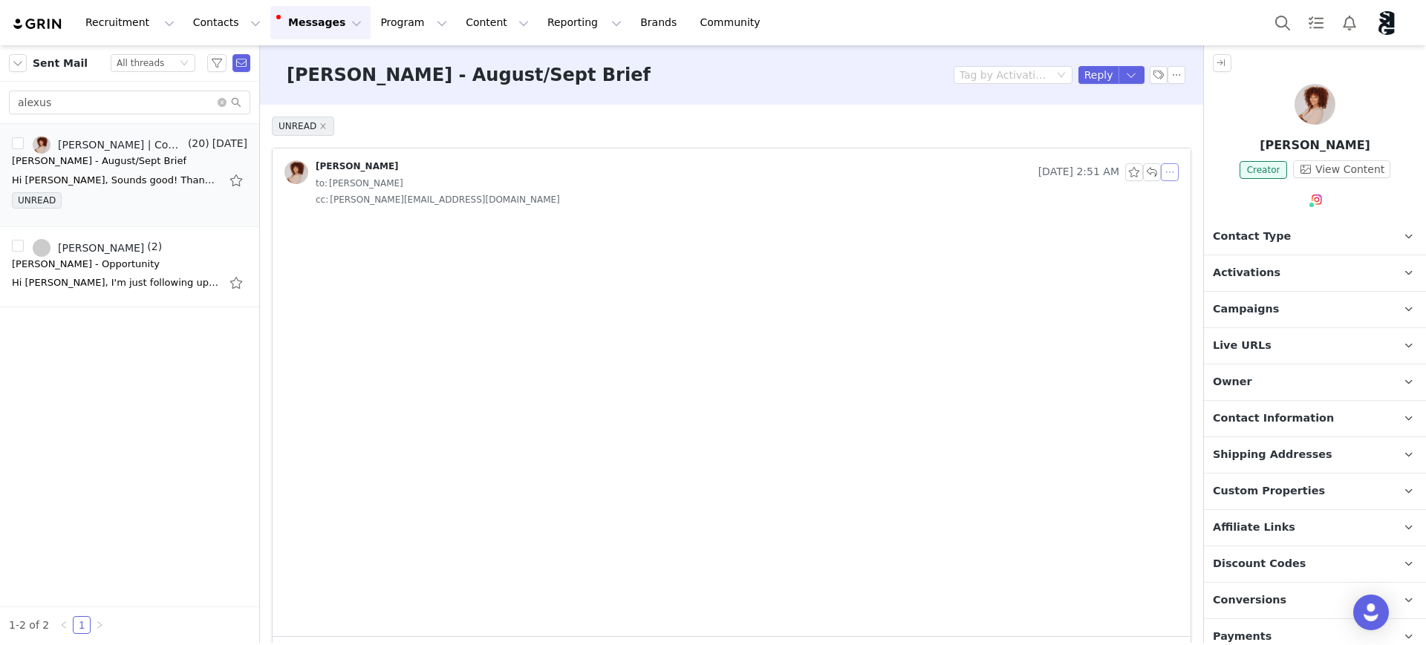
click at [1074, 173] on button "button" at bounding box center [1170, 172] width 18 height 18
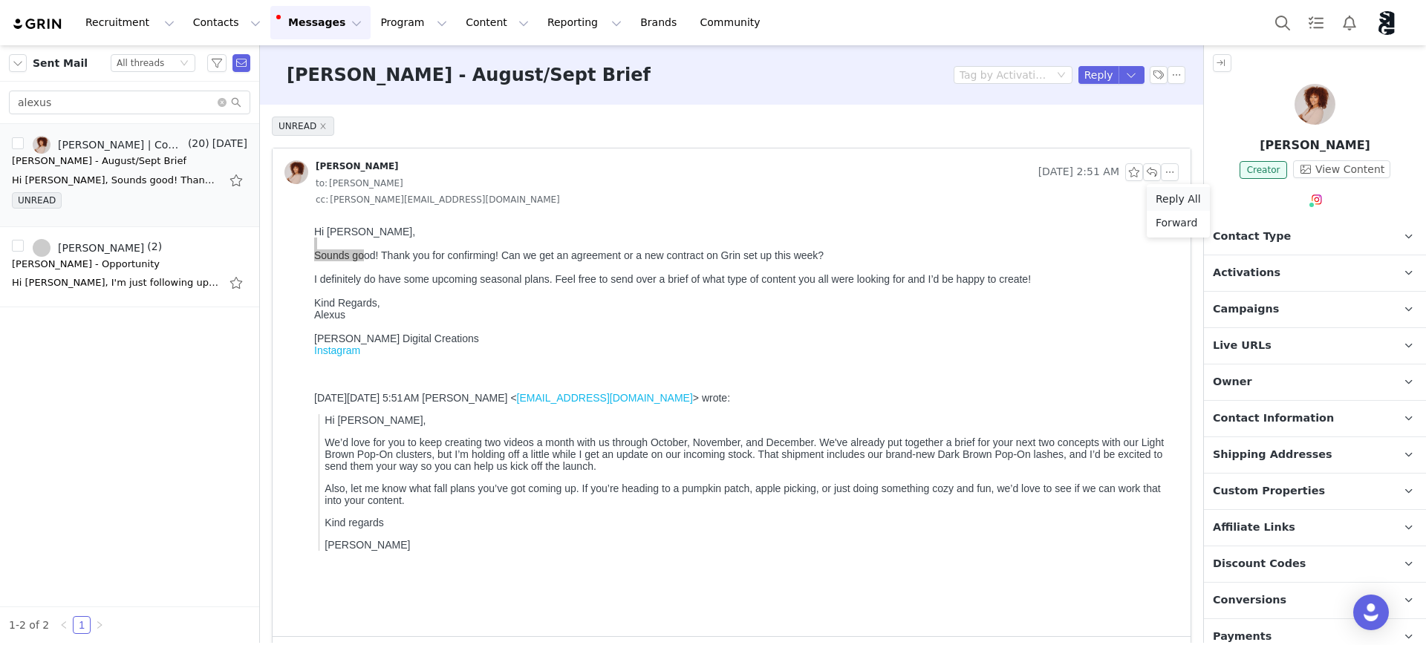
click at [1074, 198] on li "Reply All" at bounding box center [1178, 199] width 63 height 24
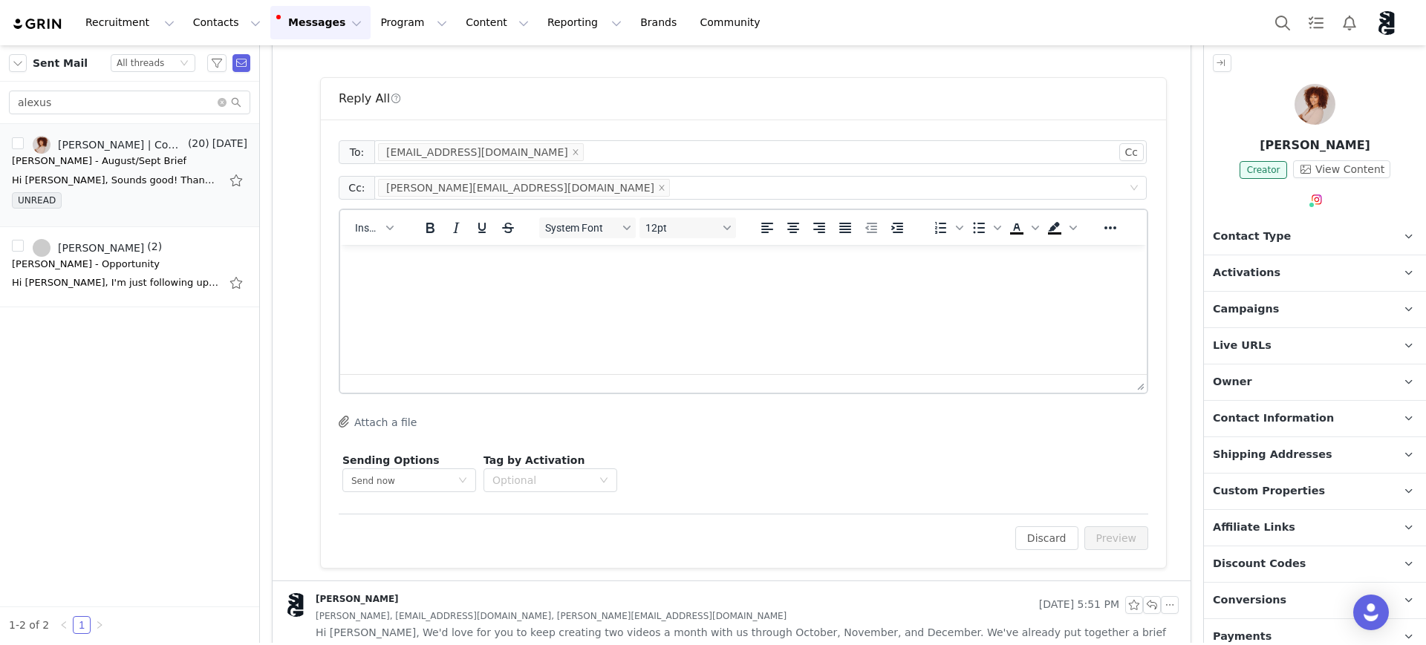
click at [529, 285] on html at bounding box center [743, 265] width 806 height 40
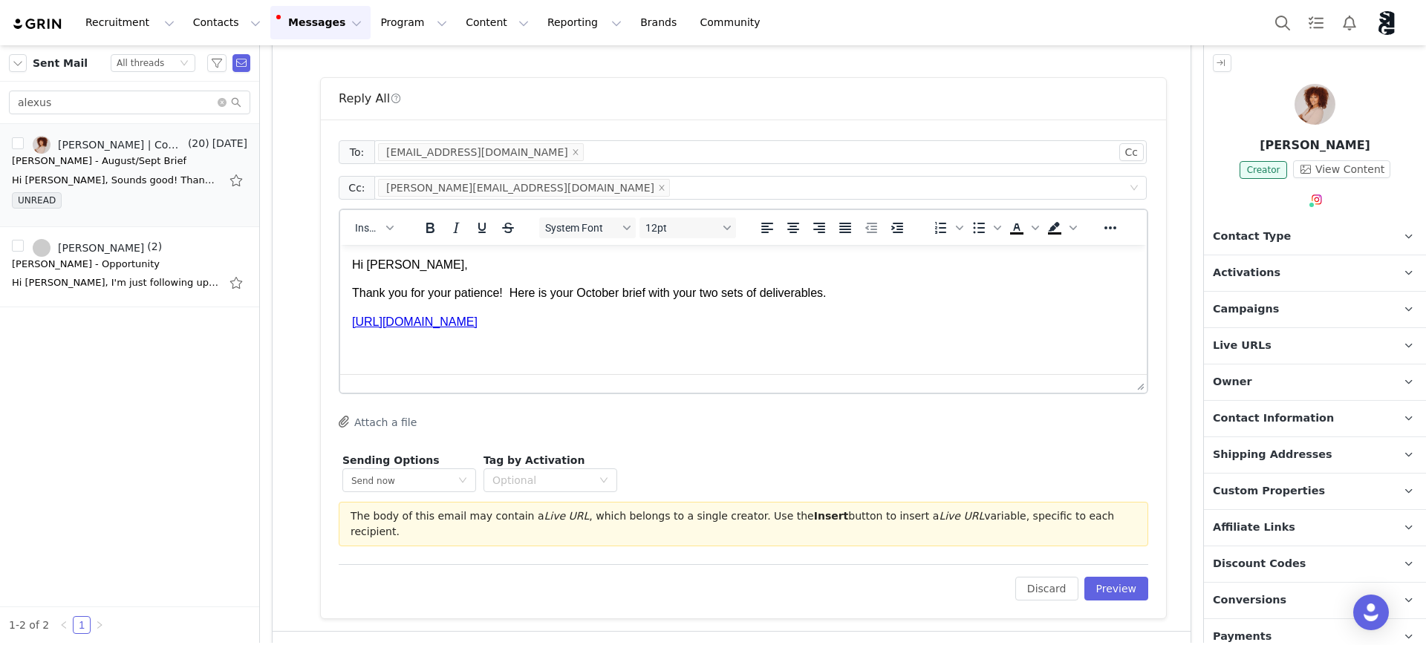
click at [841, 291] on p "Thank you for your patience! Here is your October brief with your two sets of d…" at bounding box center [743, 293] width 783 height 16
drag, startPoint x: 847, startPoint y: 292, endPoint x: 674, endPoint y: 293, distance: 172.3
click at [674, 293] on p "Thank you for your patience! Here is your October brief with your two sets of d…" at bounding box center [743, 293] width 783 height 16
click at [858, 281] on body "Hi Alexus, Thank you for your patience! Here is your October brief with three d…" at bounding box center [743, 294] width 783 height 74
drag, startPoint x: 811, startPoint y: 295, endPoint x: 650, endPoint y: 296, distance: 161.1
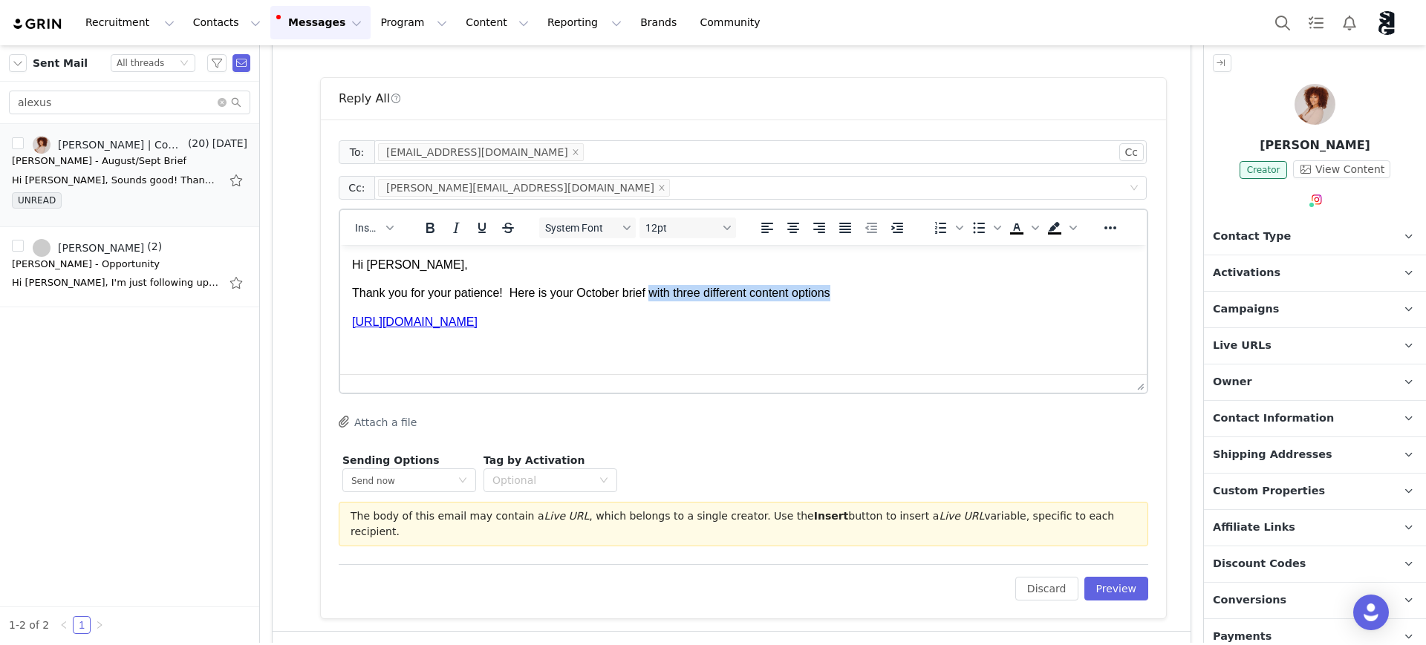
click at [650, 296] on p "Thank you for your patience! Here is your October brief with three different co…" at bounding box center [743, 293] width 783 height 16
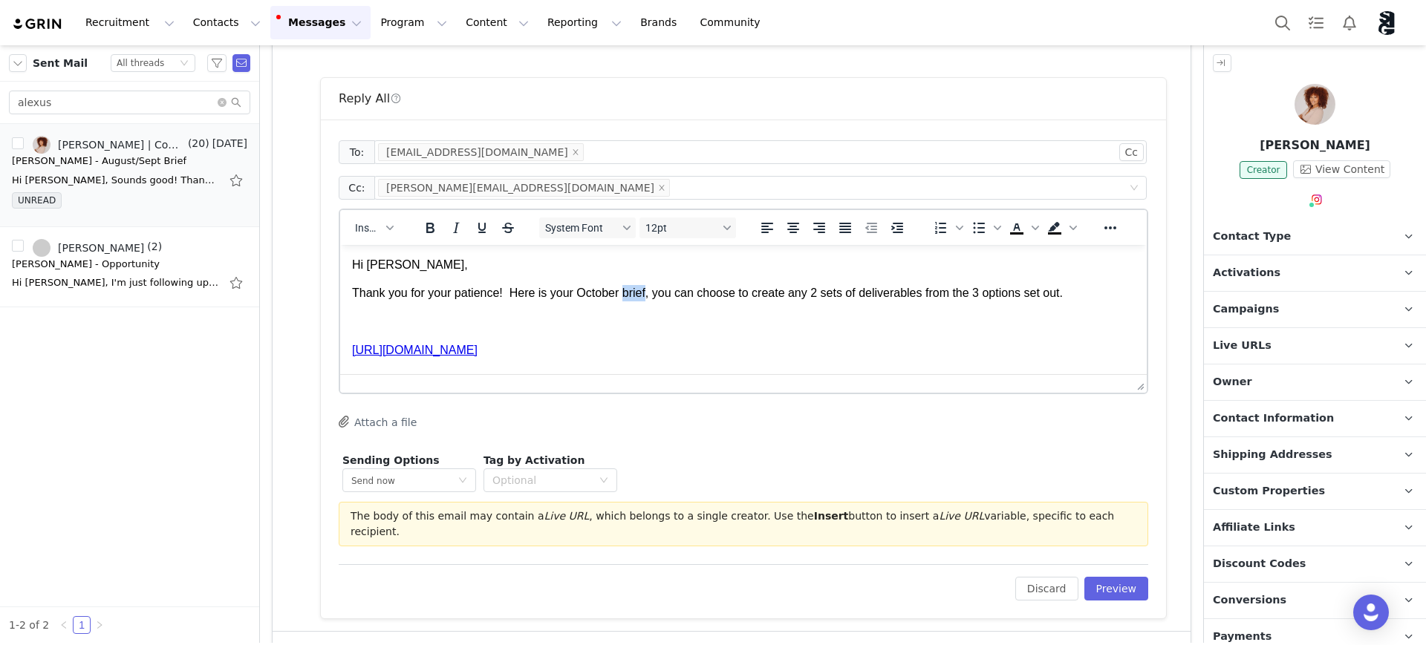
drag, startPoint x: 622, startPoint y: 292, endPoint x: 645, endPoint y: 293, distance: 22.3
click at [645, 293] on p "Thank you for your patience! Here is your October brief, you can choose to crea…" at bounding box center [743, 293] width 783 height 16
click at [1038, 228] on icon "Text color" at bounding box center [1034, 227] width 7 height 7
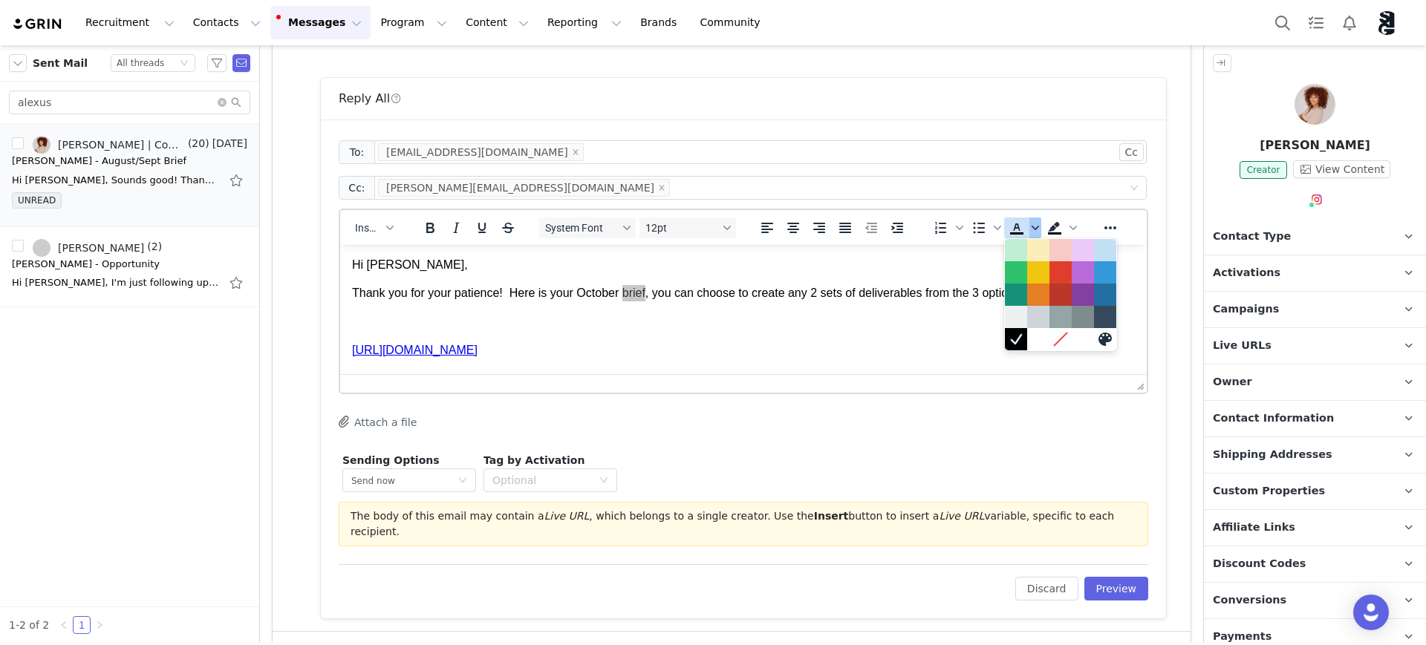
click at [1038, 228] on icon "Text color" at bounding box center [1034, 227] width 7 height 7
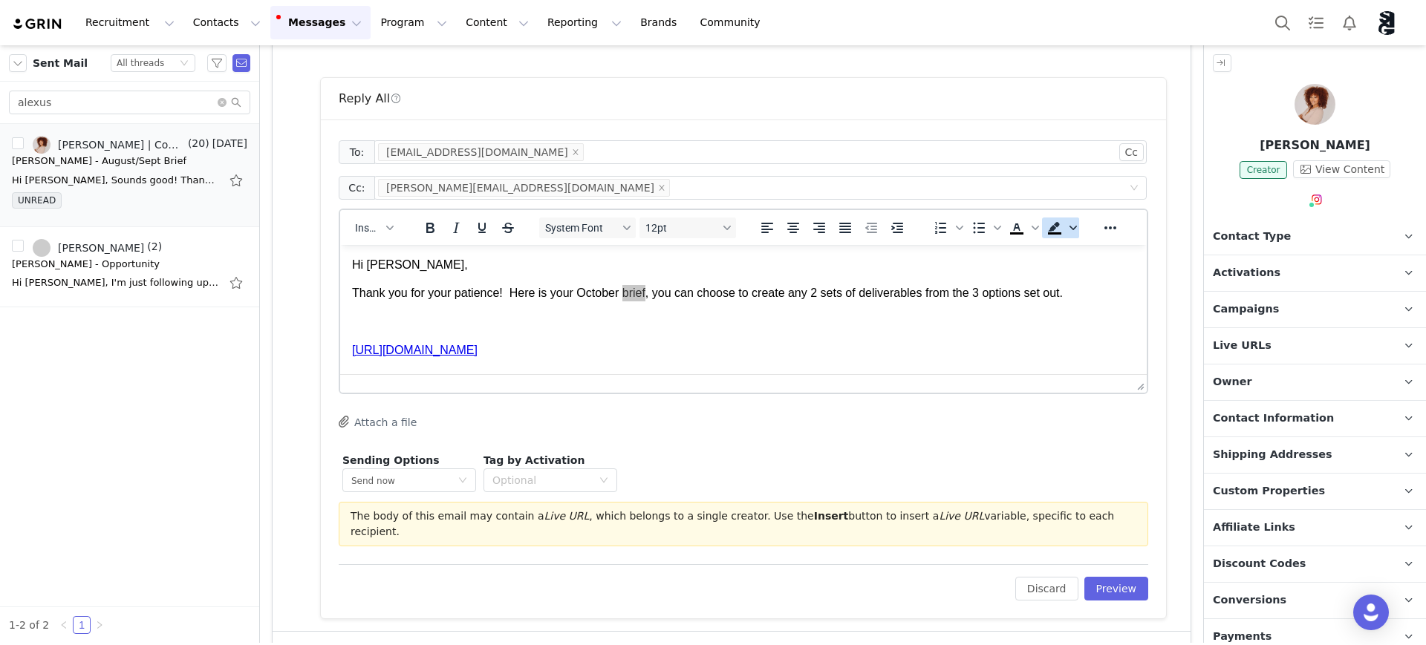
click at [1070, 231] on icon "Background color" at bounding box center [1072, 227] width 7 height 7
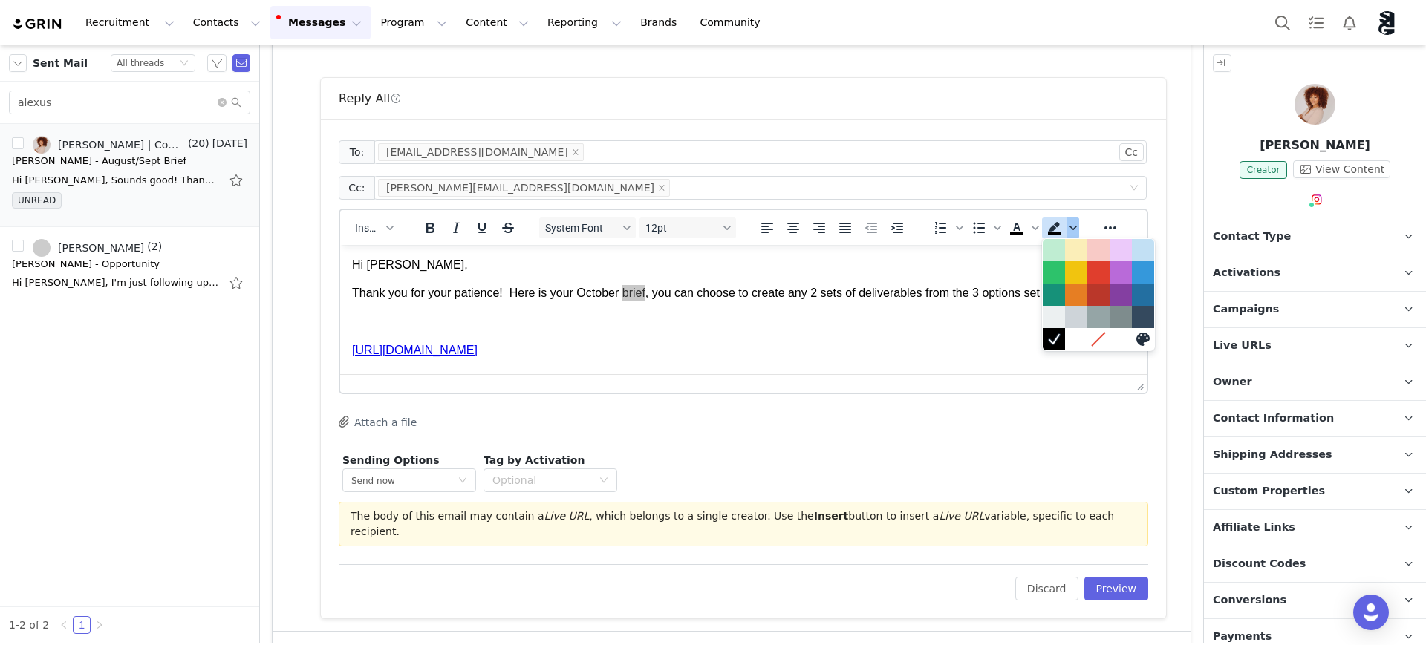
click at [1070, 231] on icon "Background color" at bounding box center [1072, 227] width 7 height 7
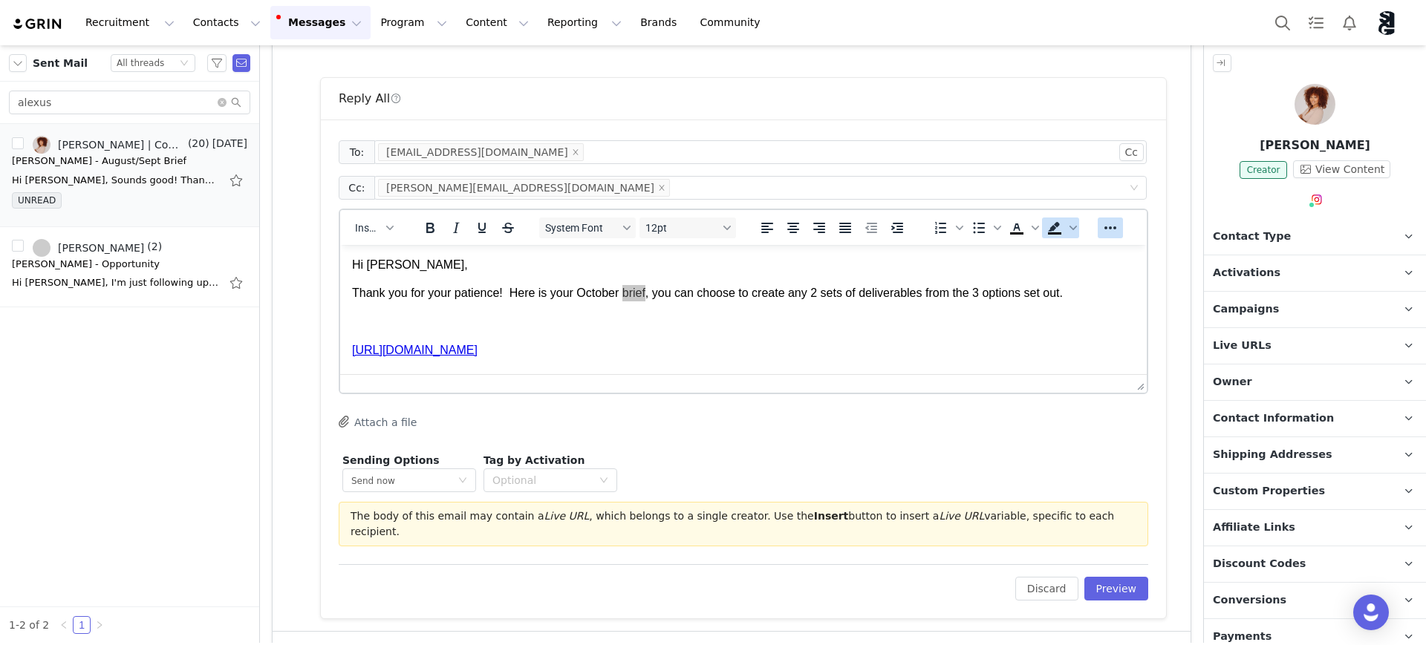
click at [1074, 229] on button "Reveal or hide additional toolbar items" at bounding box center [1109, 228] width 25 height 21
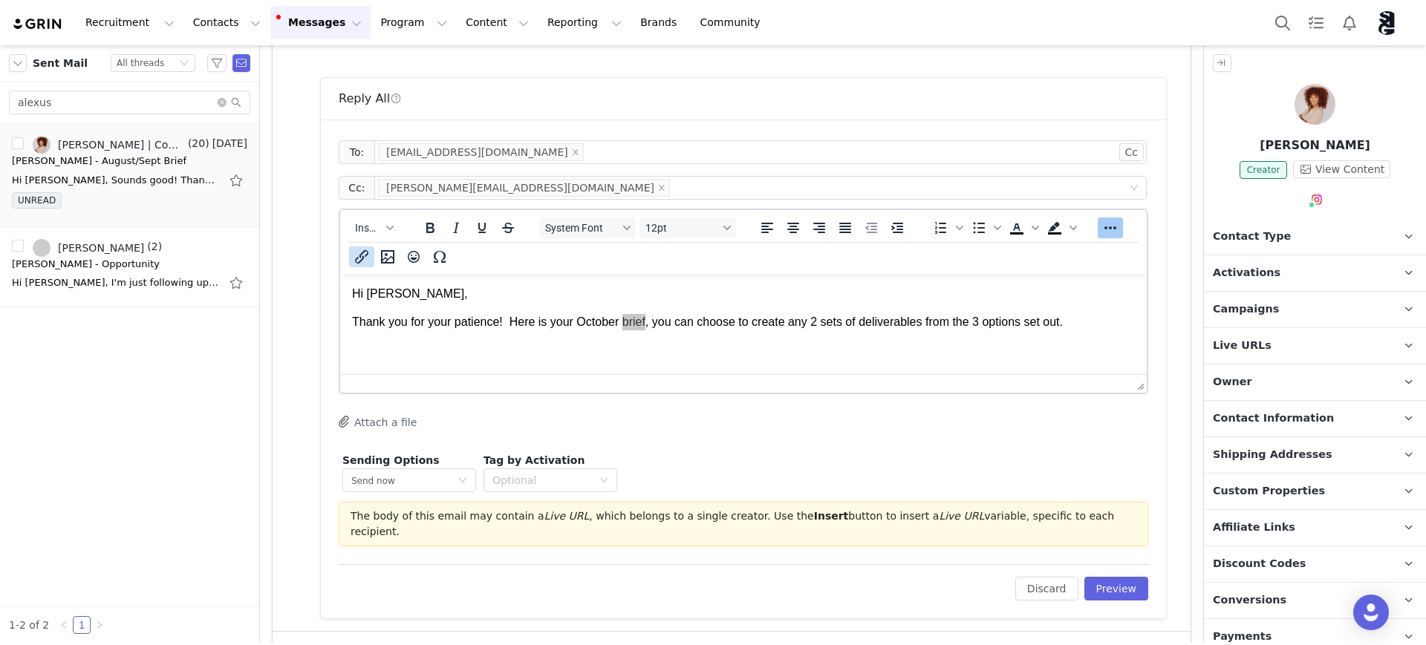
click at [362, 260] on icon "Insert/edit link" at bounding box center [362, 257] width 18 height 18
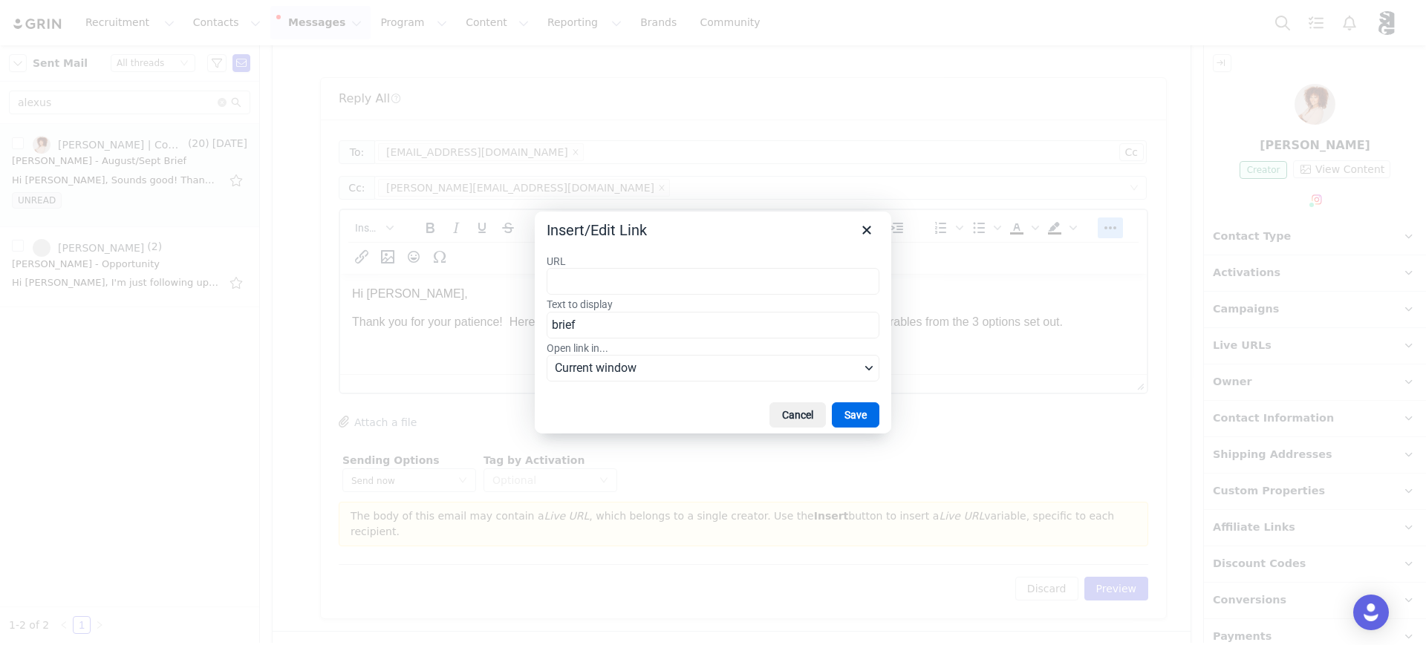
click at [631, 282] on input "URL" at bounding box center [713, 281] width 333 height 27
type input "https://docs.google.com/document/d/1c070BZqfzw4zw_xJqvytdoCgoWaQNAw4nuKgZq8jdZM…"
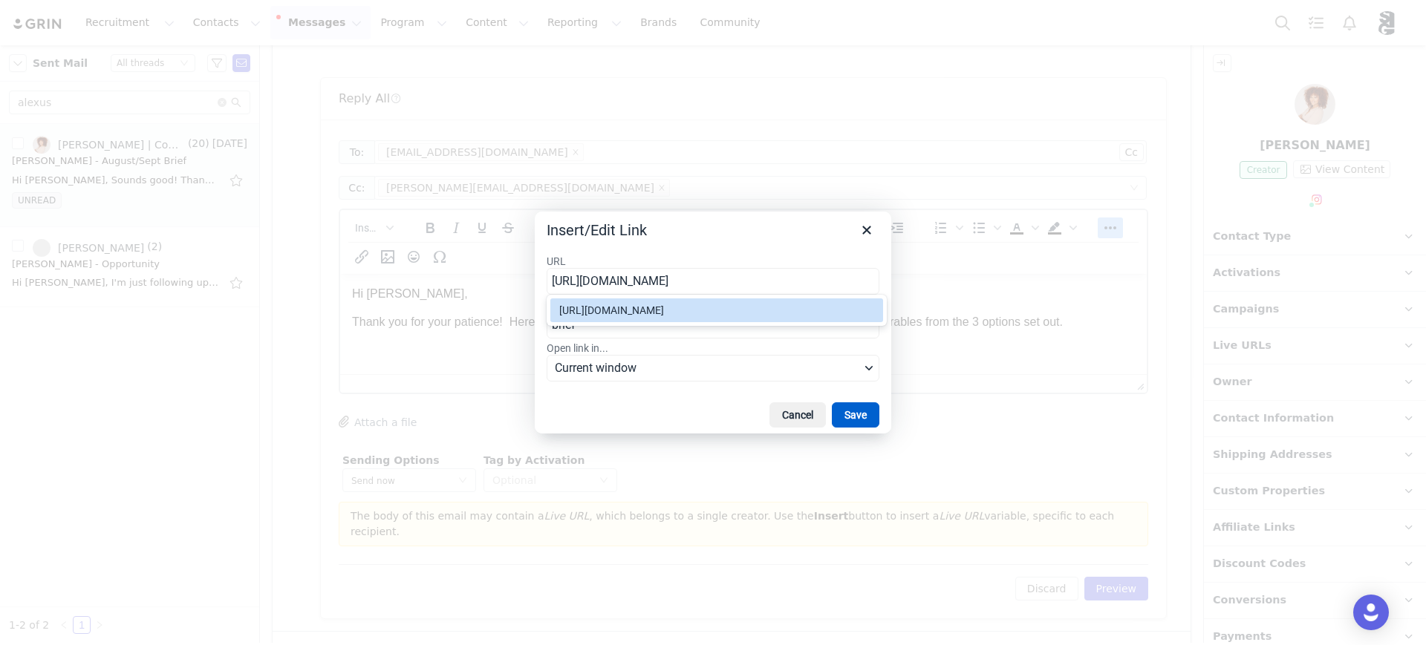
click at [858, 414] on button "Save" at bounding box center [856, 414] width 48 height 25
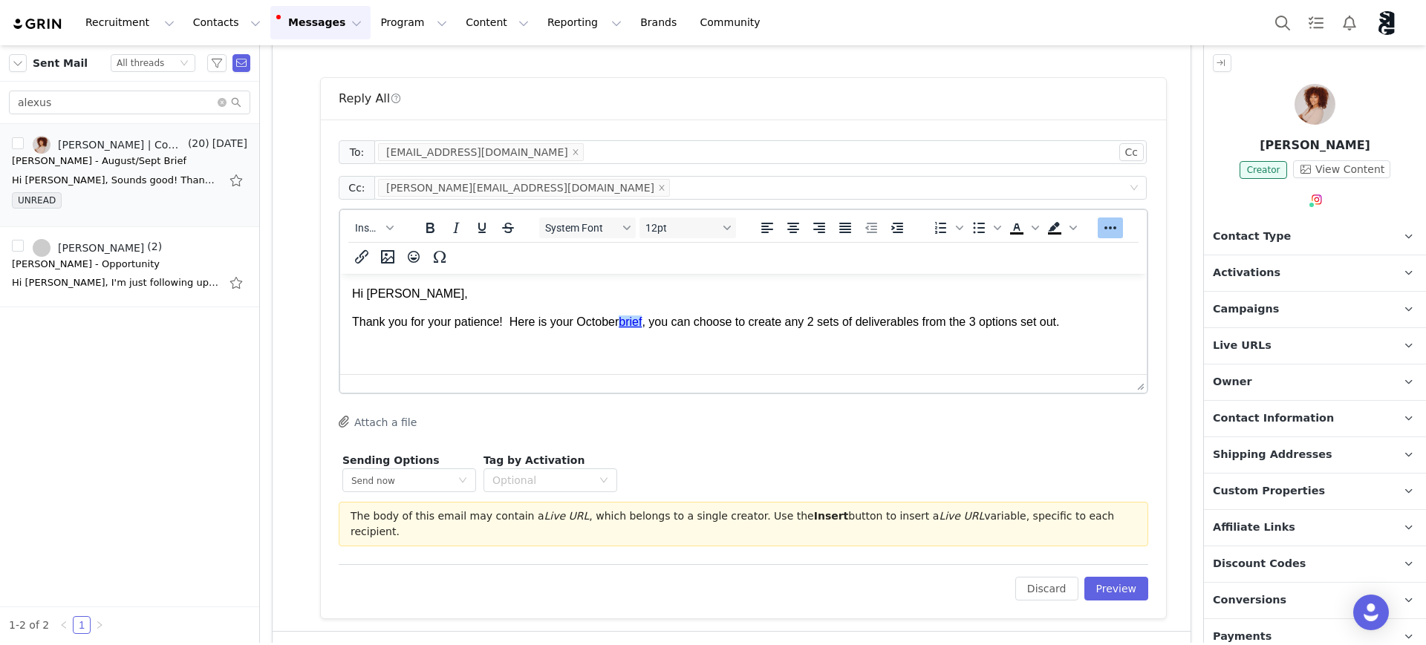
drag, startPoint x: 959, startPoint y: 294, endPoint x: 639, endPoint y: 326, distance: 320.9
click at [959, 293] on p "Hi Alexus," at bounding box center [743, 294] width 783 height 16
click at [642, 320] on link "brief" at bounding box center [630, 322] width 23 height 13
click at [923, 332] on body "Hi Alexus, Thank you for your patience! Here is your October brief , you can ch…" at bounding box center [743, 337] width 783 height 102
click at [630, 320] on link "brief" at bounding box center [630, 322] width 23 height 13
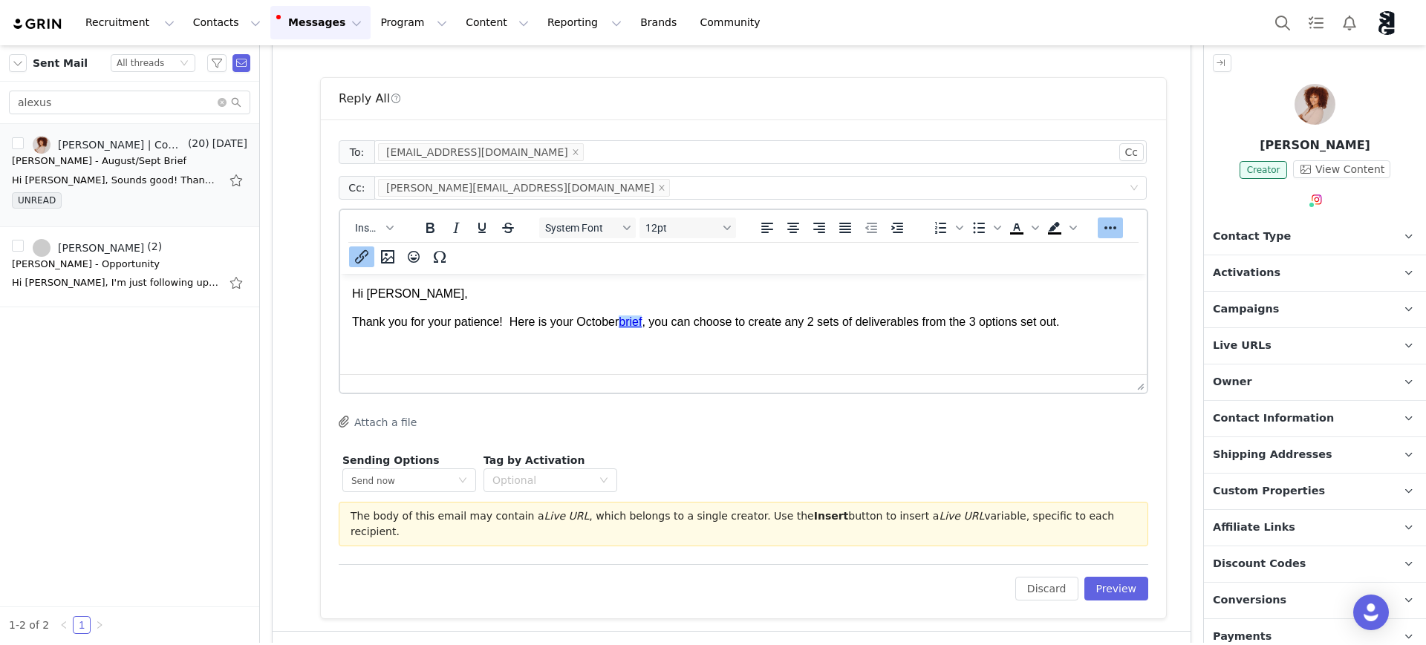
click at [853, 325] on p "Thank you for your patience! Here is your October brief , you can choose to cre…" at bounding box center [743, 322] width 783 height 16
click at [1074, 324] on p "Thank you for your patience! Here is your October brief , you can choose to cre…" at bounding box center [743, 322] width 783 height 16
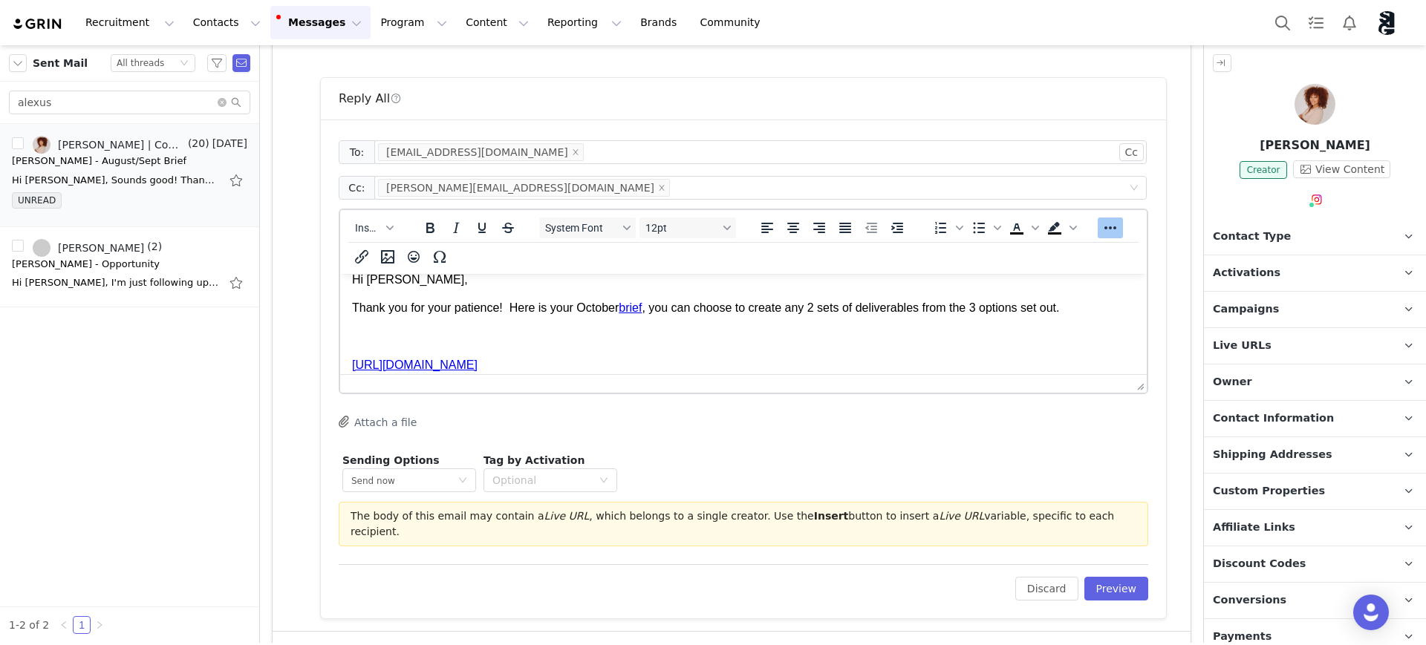
scroll to position [26, 0]
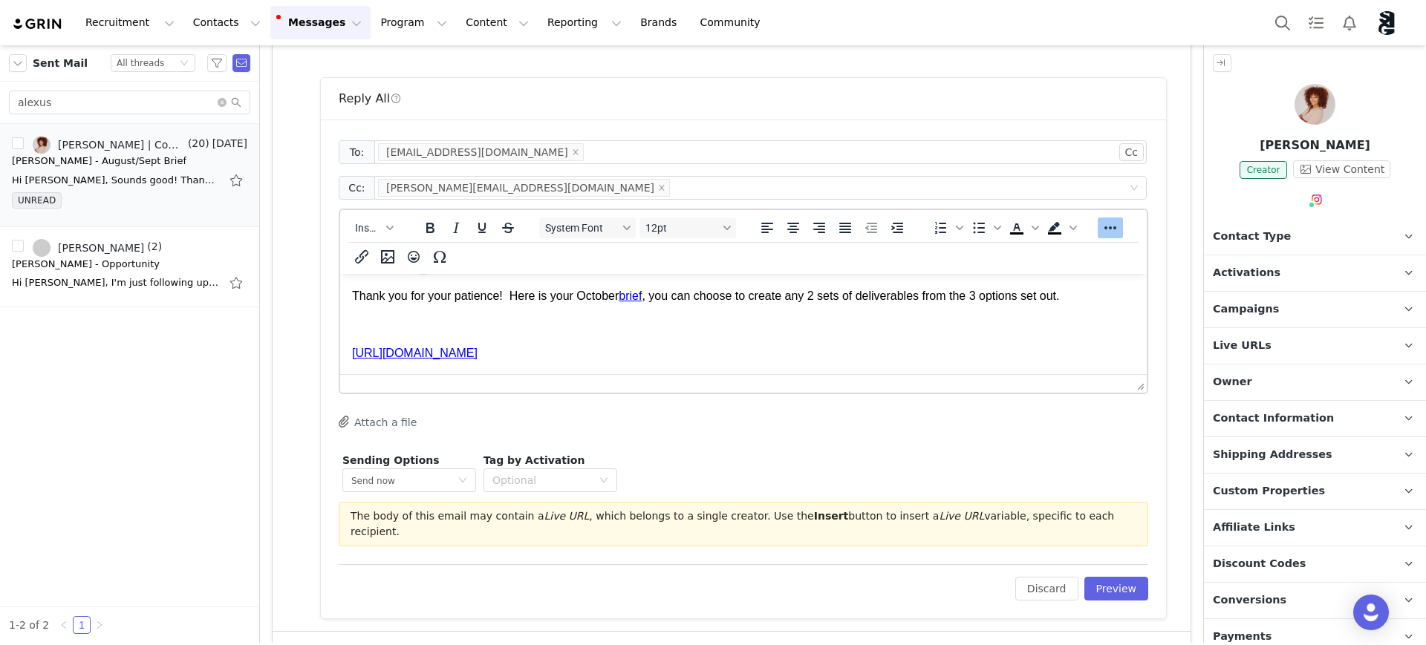
click at [395, 335] on body "Hi Alexus, Thank you for your patience! Here is your October brief , you can ch…" at bounding box center [743, 311] width 783 height 102
click at [355, 325] on p "Rich Text Area. Press ALT-0 for help." at bounding box center [743, 325] width 783 height 16
click at [968, 327] on p "I've also set you up with a new Partnership campaign in Grin. It's a different …" at bounding box center [743, 325] width 783 height 16
drag, startPoint x: 517, startPoint y: 297, endPoint x: 1074, endPoint y: 303, distance: 557.7
click at [1074, 303] on p "Thank you for your patience! Here is your October brief , you can choose to cre…" at bounding box center [743, 296] width 783 height 16
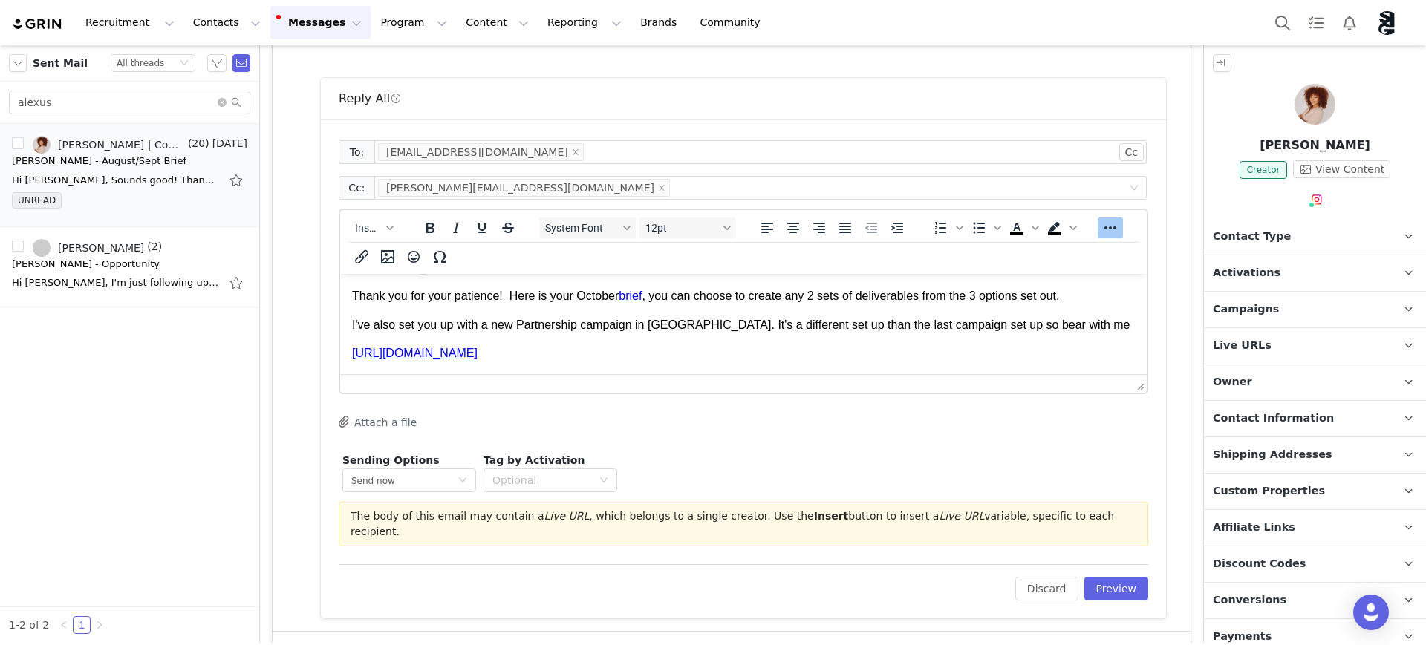
click at [1074, 322] on p "I've also set you up with a new Partnership campaign in Grin. It's a different …" at bounding box center [743, 325] width 783 height 16
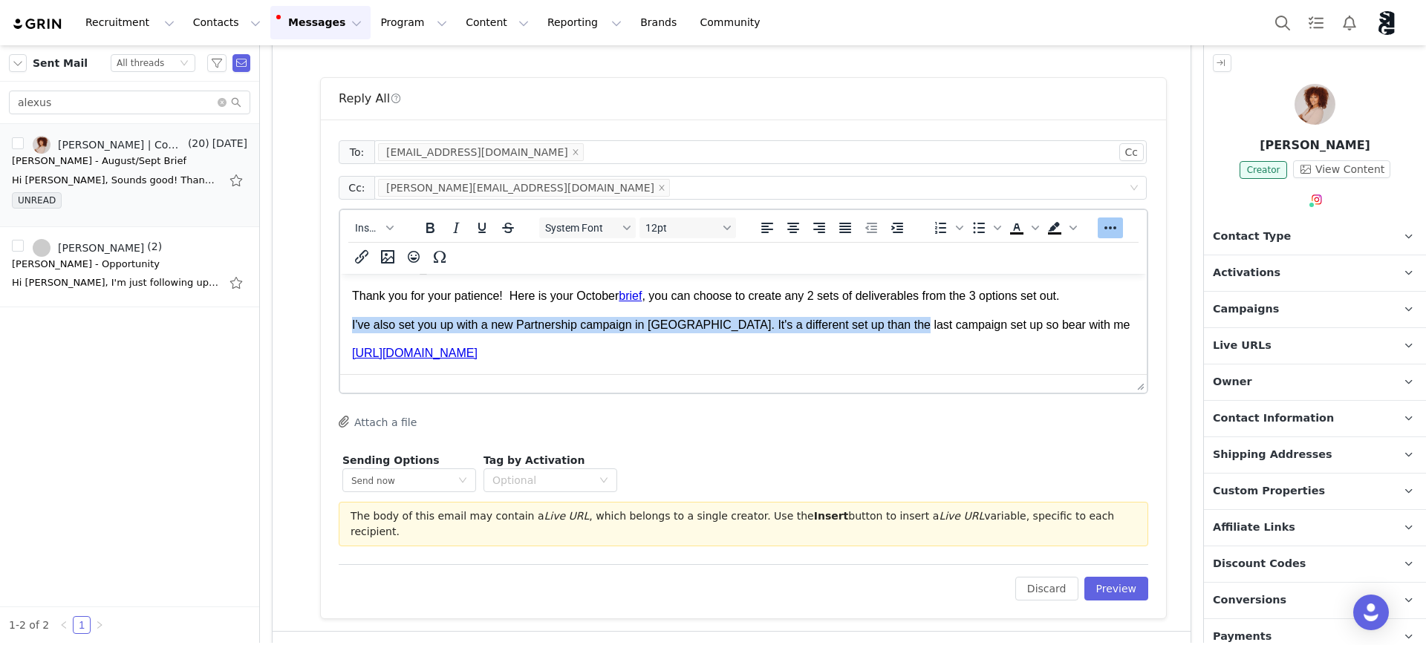
drag, startPoint x: 353, startPoint y: 321, endPoint x: 896, endPoint y: 326, distance: 543.6
click at [896, 326] on p "I've also set you up with a new Partnership campaign in Grin. It's a different …" at bounding box center [743, 325] width 783 height 16
click at [710, 326] on p "I've also set you up with a new Partnership campaign in Grin. It's a different …" at bounding box center [743, 325] width 783 height 16
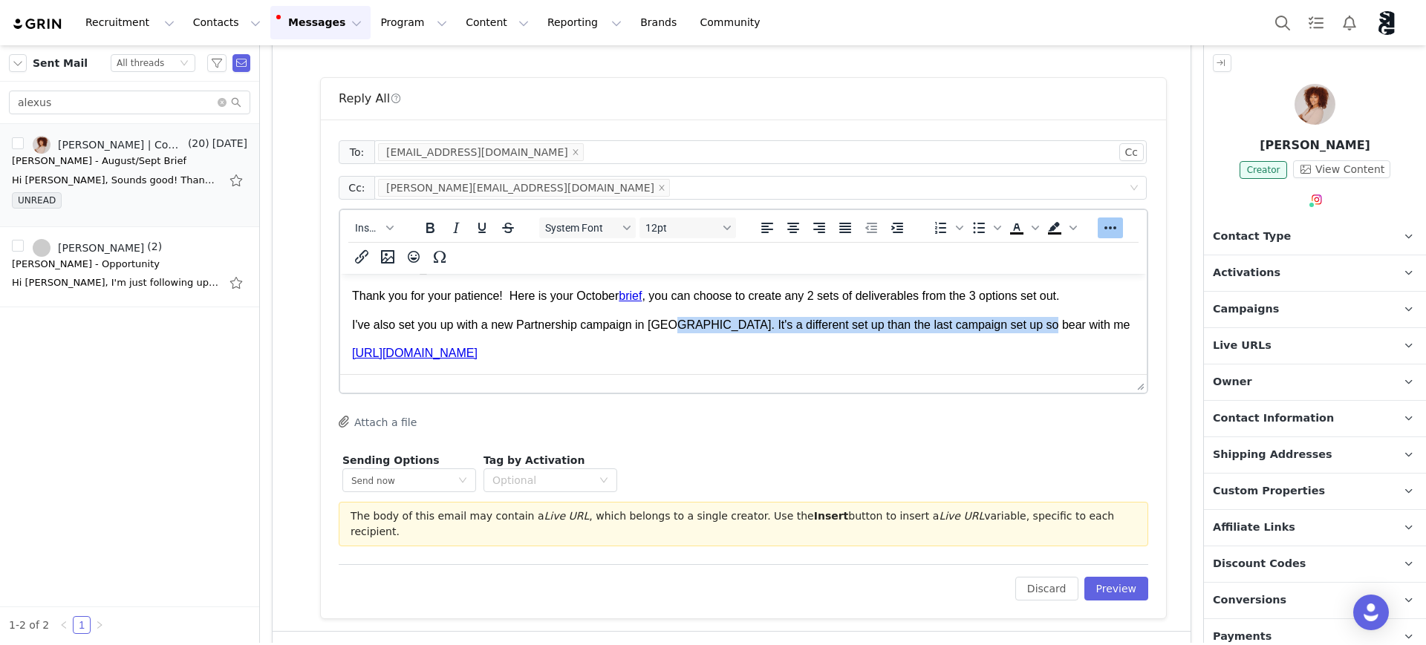
drag, startPoint x: 668, startPoint y: 323, endPoint x: 1066, endPoint y: 330, distance: 398.1
click at [1066, 330] on p "I've also set you up with a new Partnership campaign in Grin. It's a different …" at bounding box center [743, 325] width 783 height 16
click at [1065, 330] on p "I've also set you up with a new Partnership campaign in Grin. It's a different …" at bounding box center [743, 325] width 783 height 16
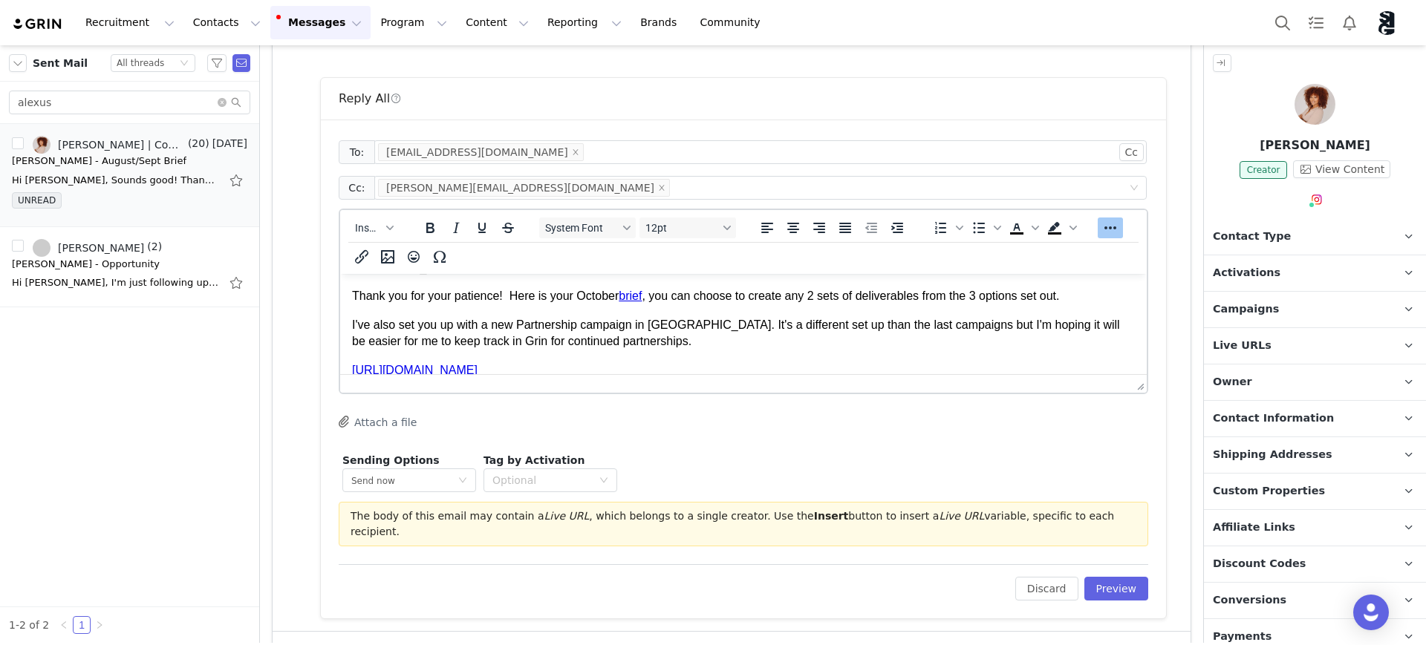
click at [616, 338] on p "I've also set you up with a new Partnership campaign in Grin. It's a different …" at bounding box center [743, 333] width 783 height 33
click at [554, 343] on p "I've also set you up with a new Partnership campaign in Grin. It's a different …" at bounding box center [743, 333] width 783 height 33
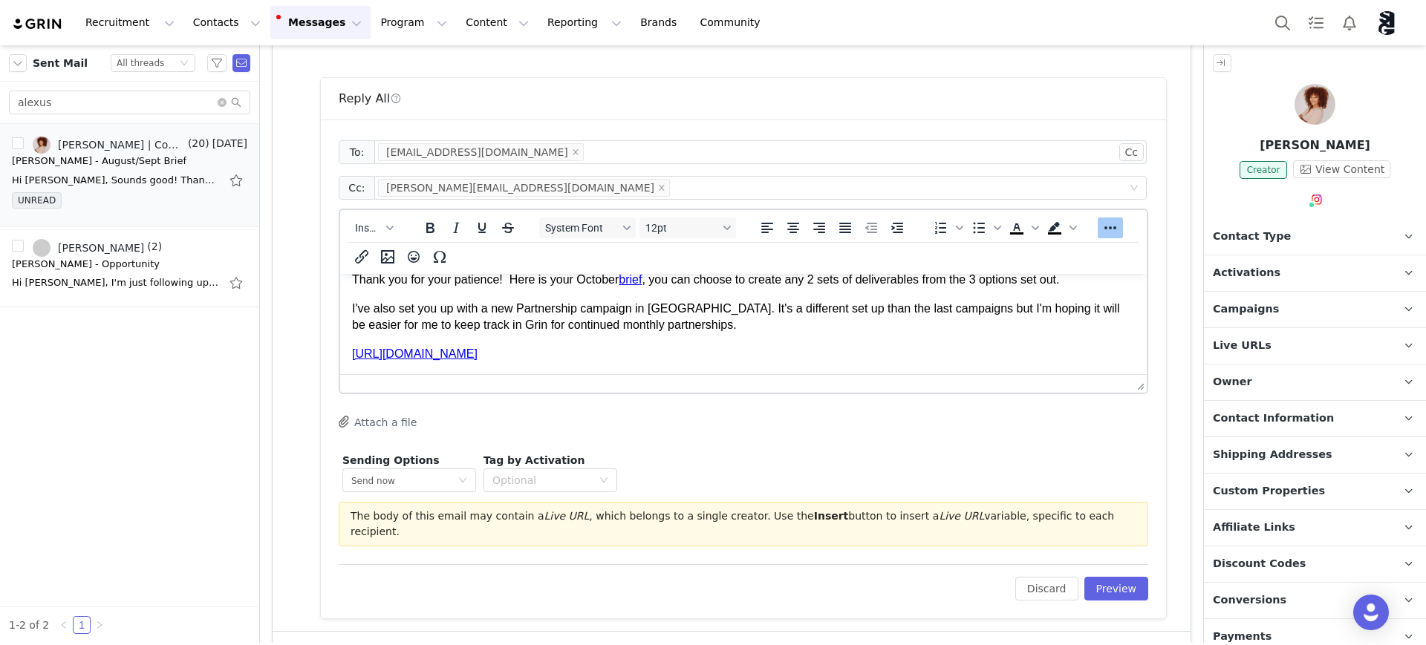
click at [878, 370] on html "Hi Alexus, Thank you for your patience! Here is your October brief , you can ch…" at bounding box center [743, 303] width 806 height 143
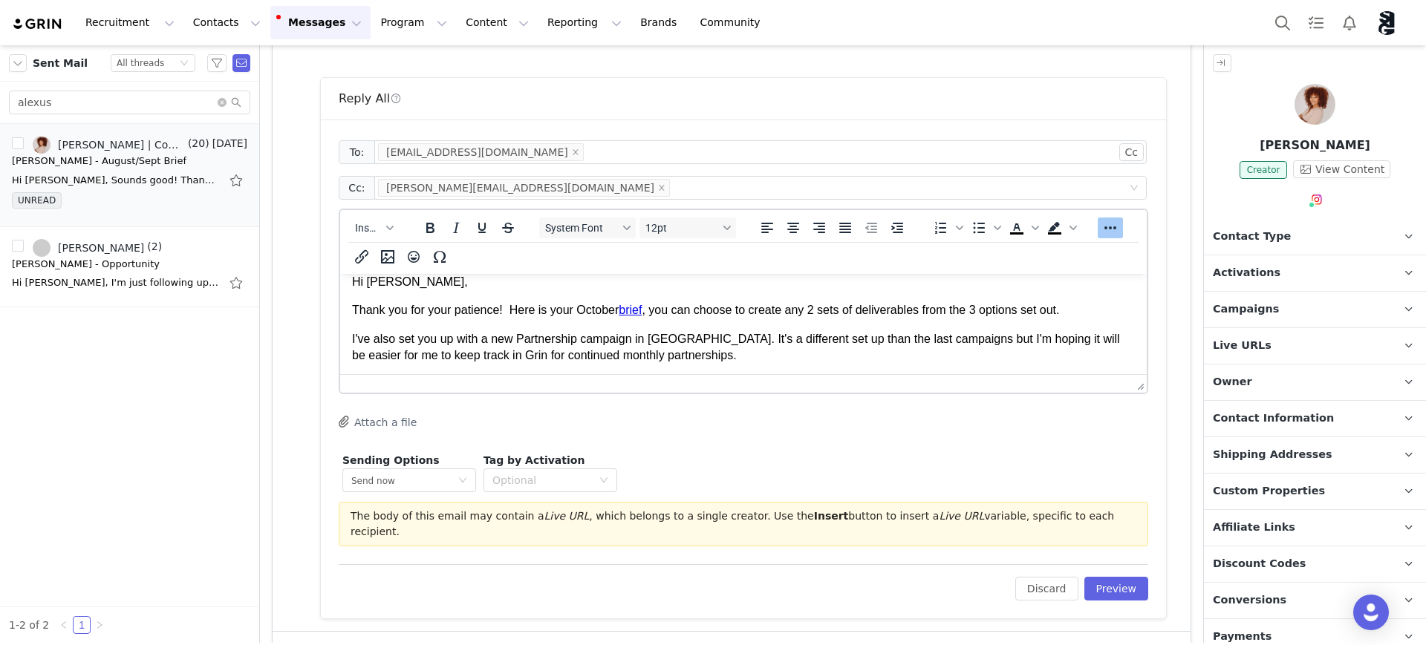
scroll to position [0, 0]
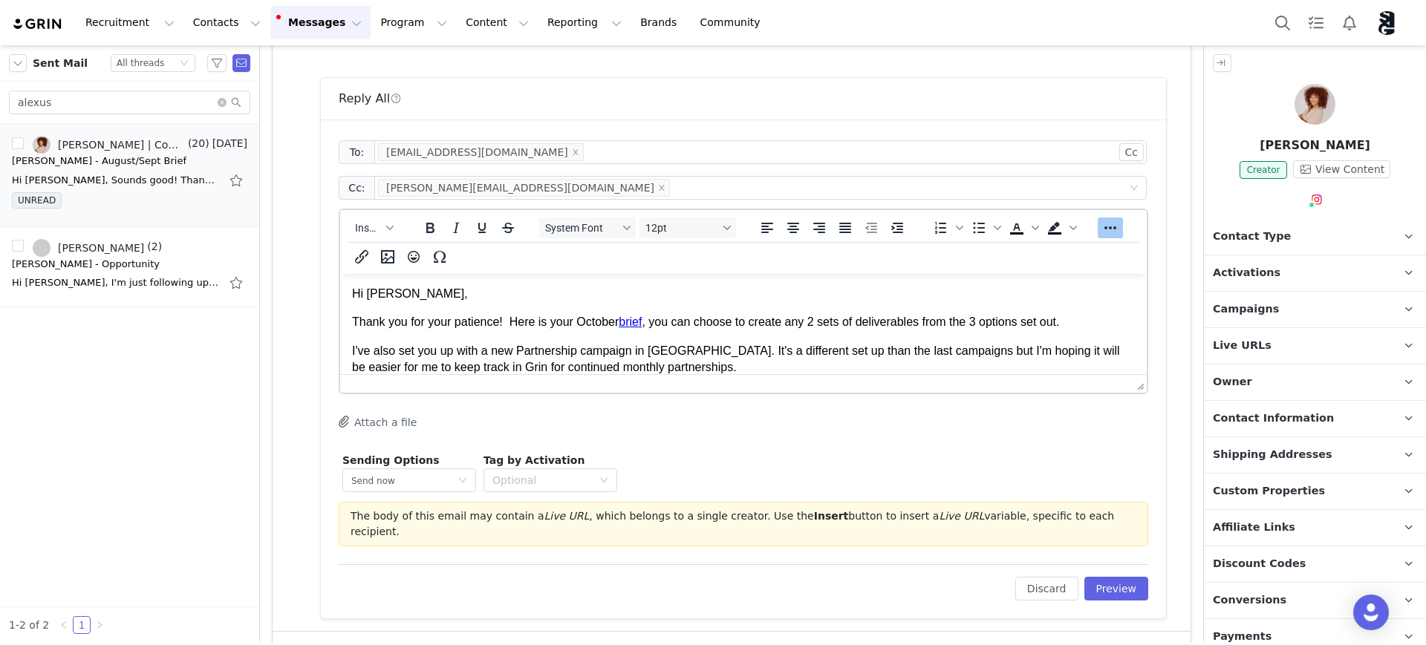
click at [630, 322] on link "brief" at bounding box center [630, 322] width 23 height 13
drag, startPoint x: 770, startPoint y: 319, endPoint x: 959, endPoint y: 296, distance: 190.7
click at [771, 318] on p "Thank you for your patience! Here is your October brief , you can choose to cre…" at bounding box center [743, 322] width 783 height 16
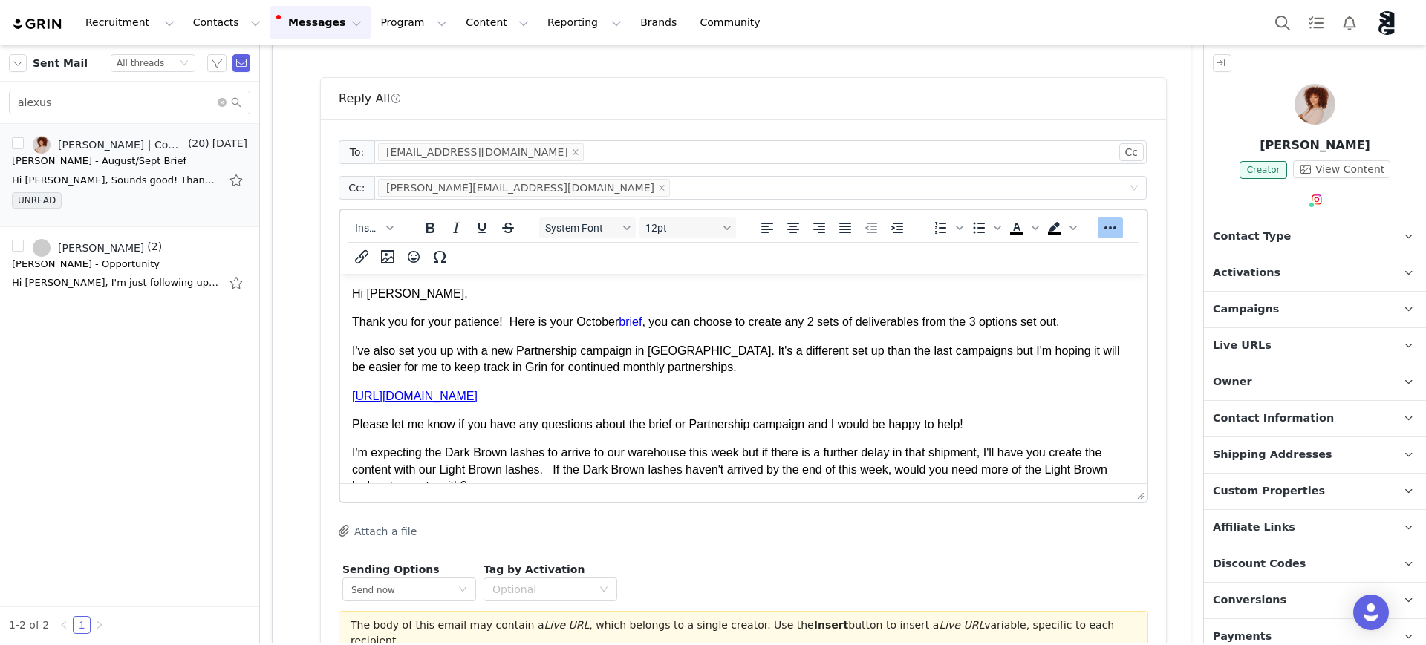
drag, startPoint x: 1130, startPoint y: 392, endPoint x: 1129, endPoint y: 519, distance: 127.0
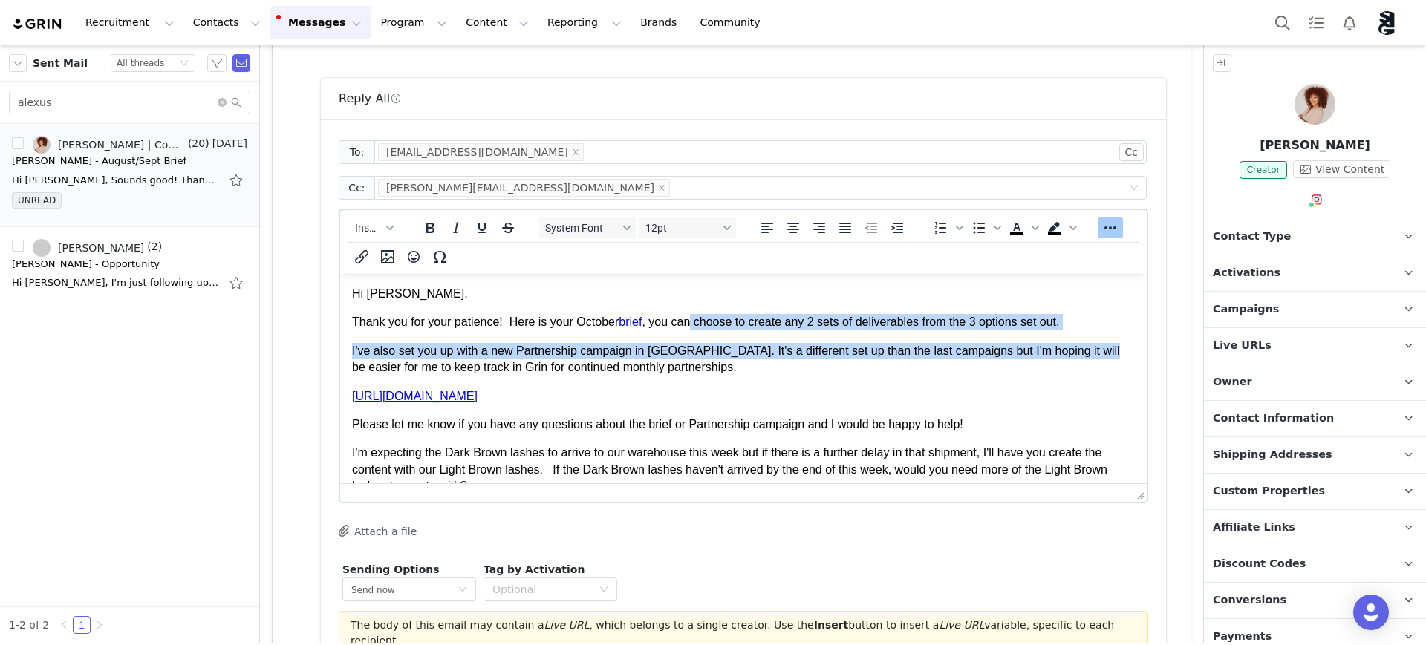
drag, startPoint x: 691, startPoint y: 322, endPoint x: 1080, endPoint y: 336, distance: 389.4
click at [1074, 336] on body "Hi Alexus, Thank you for your patience! Here is your October brief , you can ch…" at bounding box center [743, 419] width 783 height 266
click at [1032, 343] on p "I've also set you up with a new Partnership campaign in Grin. It's a different …" at bounding box center [743, 359] width 783 height 33
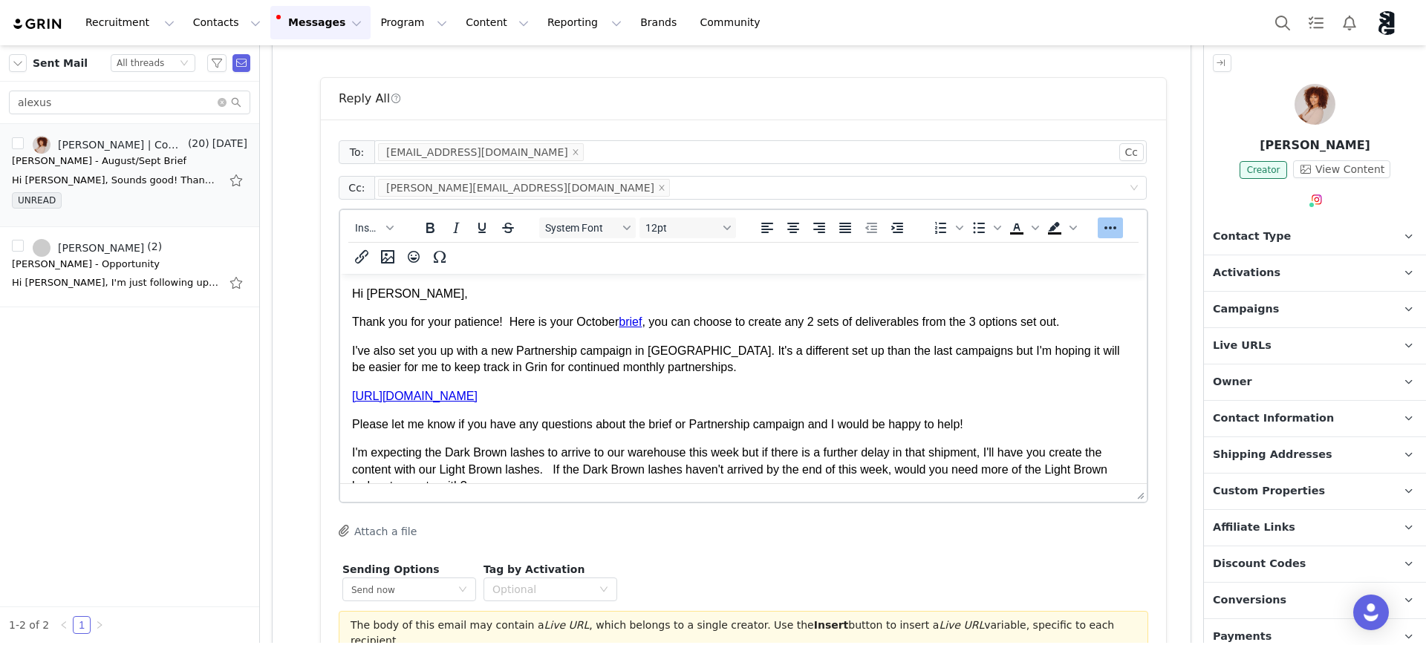
click at [790, 348] on p "I've also set you up with a new Partnership campaign in Grin. It's a different …" at bounding box center [743, 359] width 783 height 33
click at [786, 358] on p "I've also set you up with a new Partnership campaign in Grin. It's a different …" at bounding box center [743, 359] width 783 height 33
click at [778, 368] on p "I've also set you up with a new Partnership campaign in Grin. It's a different …" at bounding box center [743, 359] width 783 height 33
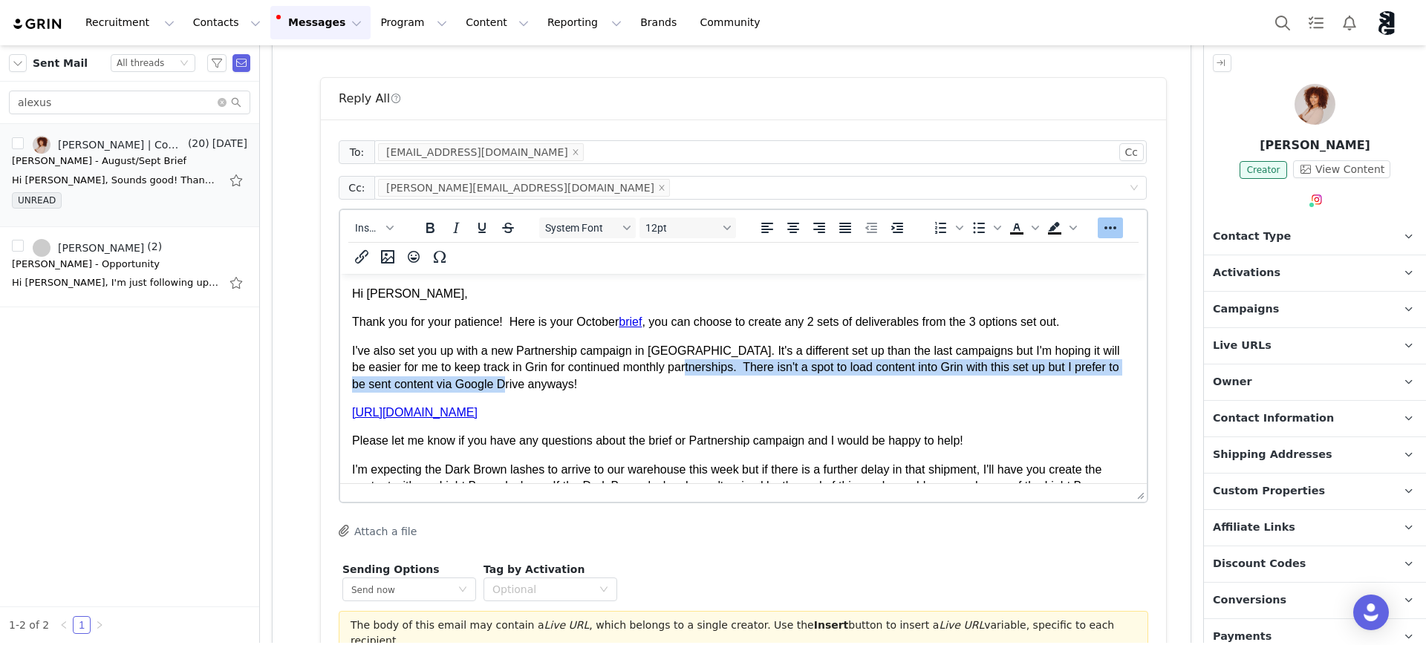
drag, startPoint x: 685, startPoint y: 366, endPoint x: 1108, endPoint y: 380, distance: 422.7
click at [1074, 380] on html "Hi Alexus, Thank you for your patience! Here is your October brief , you can ch…" at bounding box center [743, 427] width 806 height 307
click at [983, 381] on p "I've also set you up with a new Partnership campaign in Grin. It's a different …" at bounding box center [743, 368] width 783 height 50
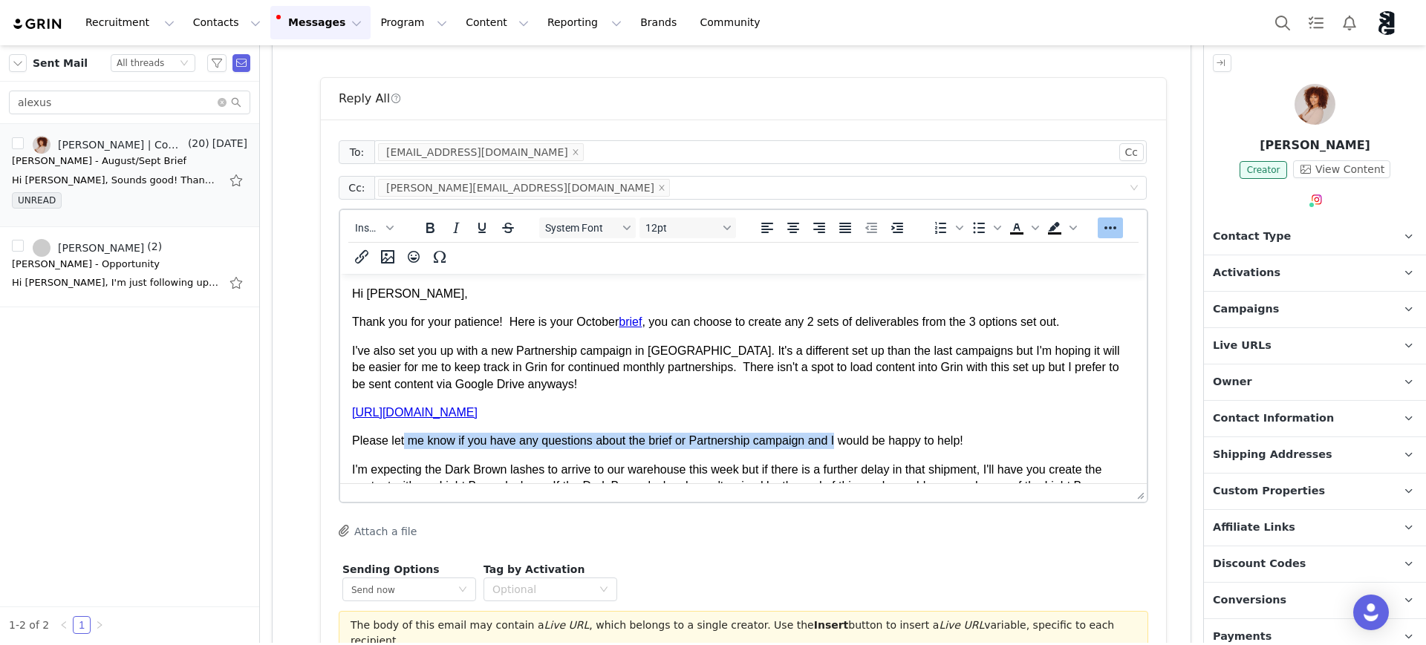
drag, startPoint x: 411, startPoint y: 446, endPoint x: 885, endPoint y: 441, distance: 473.8
click at [851, 446] on p "Please let me know if you have any questions about the brief or Partnership cam…" at bounding box center [743, 441] width 783 height 16
click at [994, 442] on p "Please let me know if you have any questions about the brief or Partnership cam…" at bounding box center [743, 441] width 783 height 16
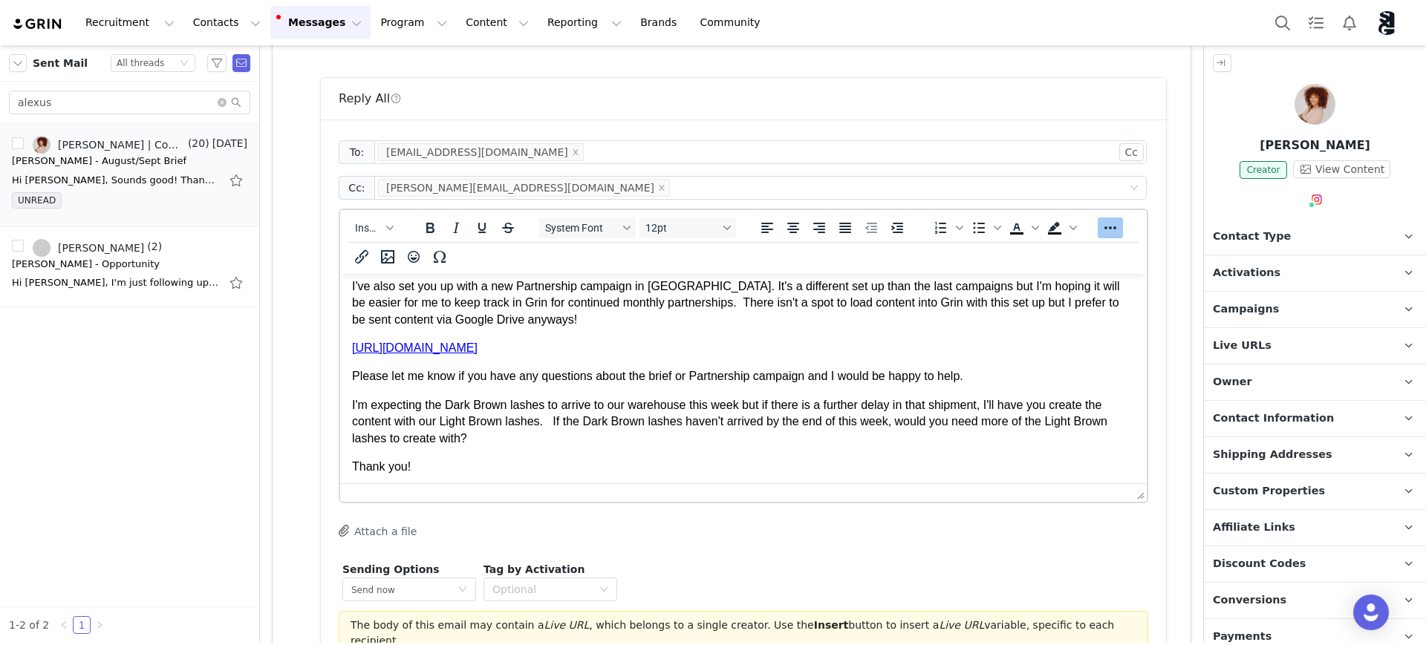
scroll to position [93, 0]
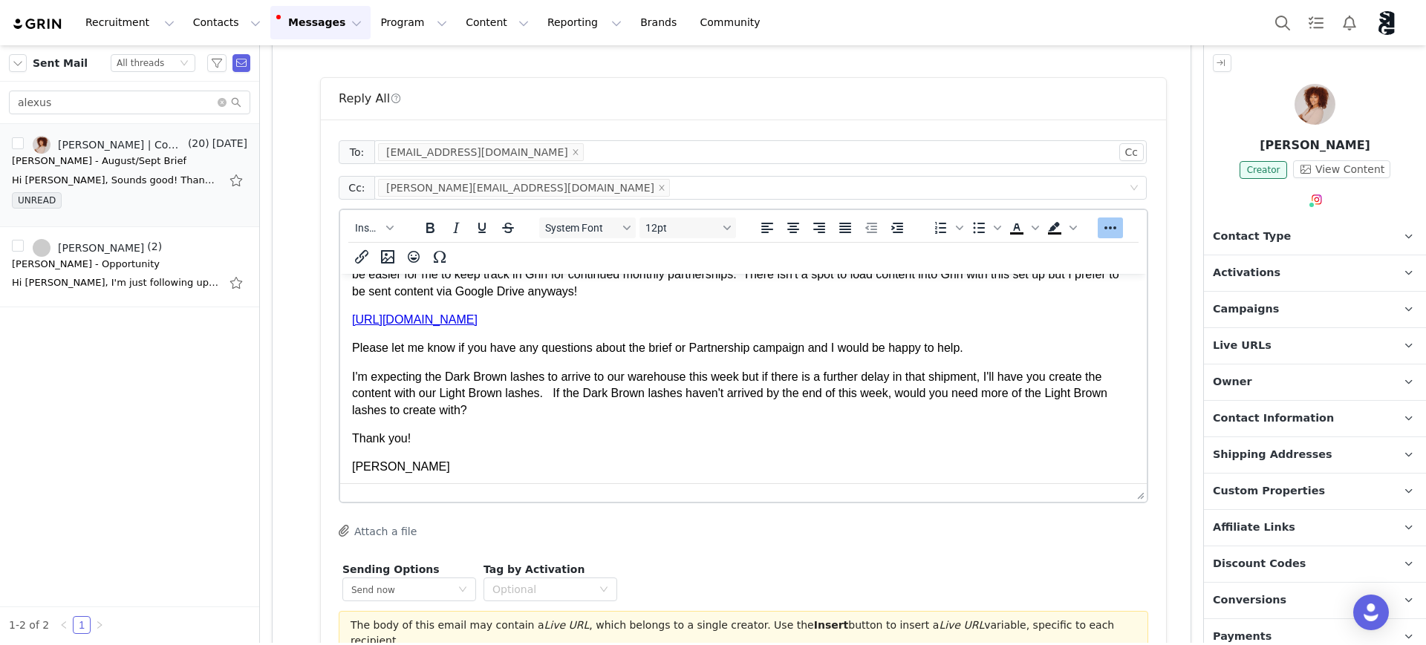
drag, startPoint x: 418, startPoint y: 378, endPoint x: 1101, endPoint y: 402, distance: 683.6
click at [1074, 402] on p "I'm expecting the Dark Brown lashes to arrive to our warehouse this week but if…" at bounding box center [743, 394] width 783 height 50
click at [1047, 404] on p "I'm expecting the Dark Brown lashes to arrive to our warehouse this week but if…" at bounding box center [743, 394] width 783 height 50
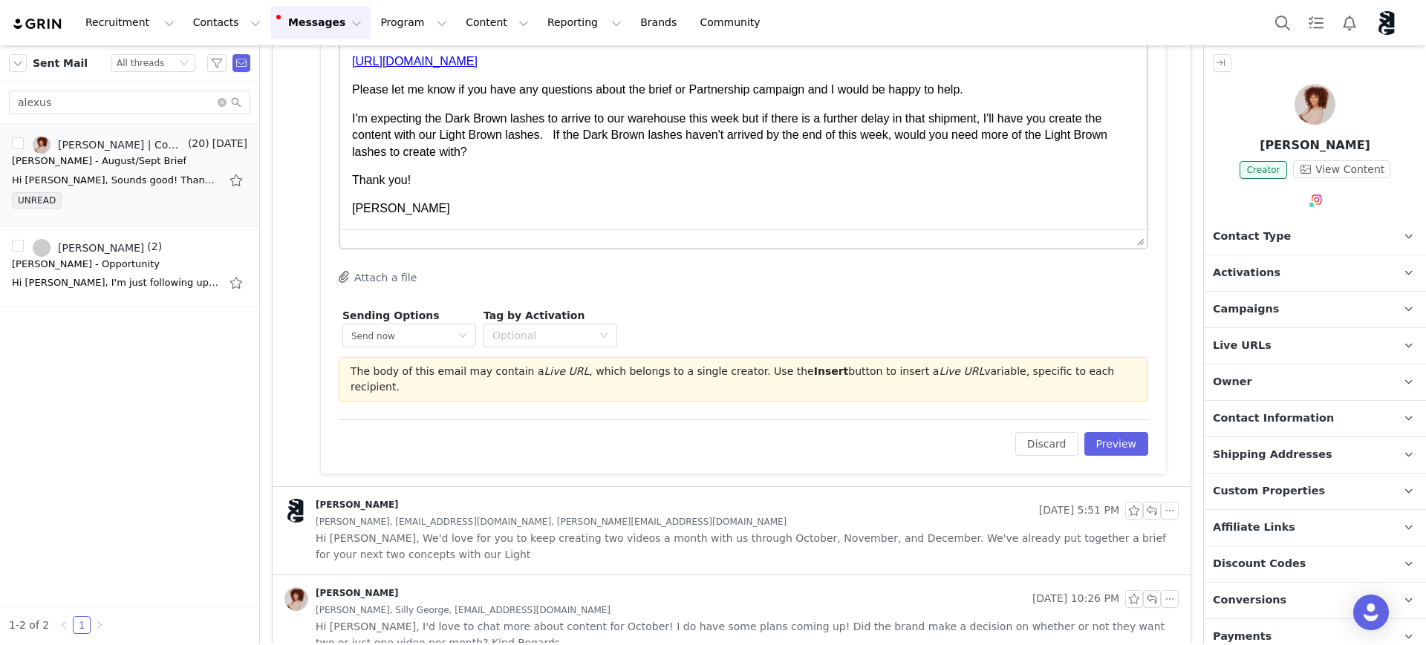
scroll to position [860, 0]
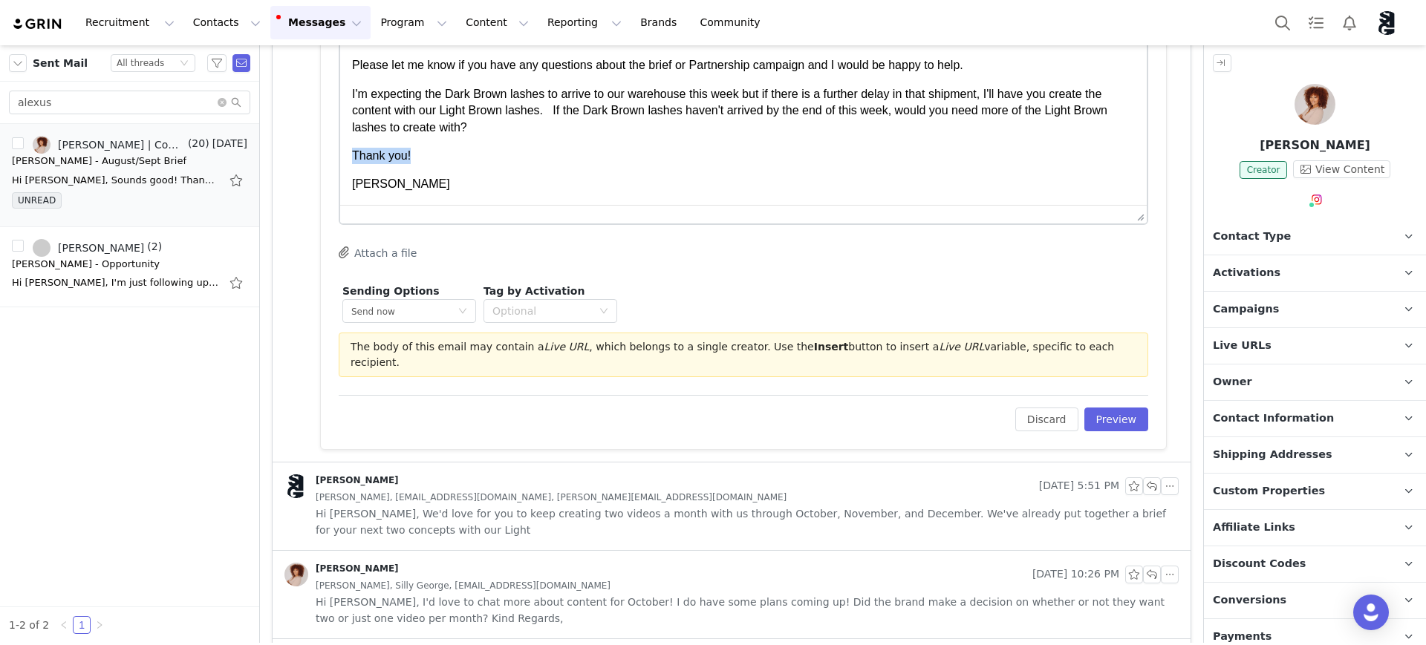
drag, startPoint x: 414, startPoint y: 151, endPoint x: 344, endPoint y: 159, distance: 70.9
click at [341, 154] on html "Hi Alexus, Thank you for your patience! Here is your October brief , you can ch…" at bounding box center [743, 51] width 806 height 307
click at [1074, 408] on button "Preview" at bounding box center [1116, 420] width 65 height 24
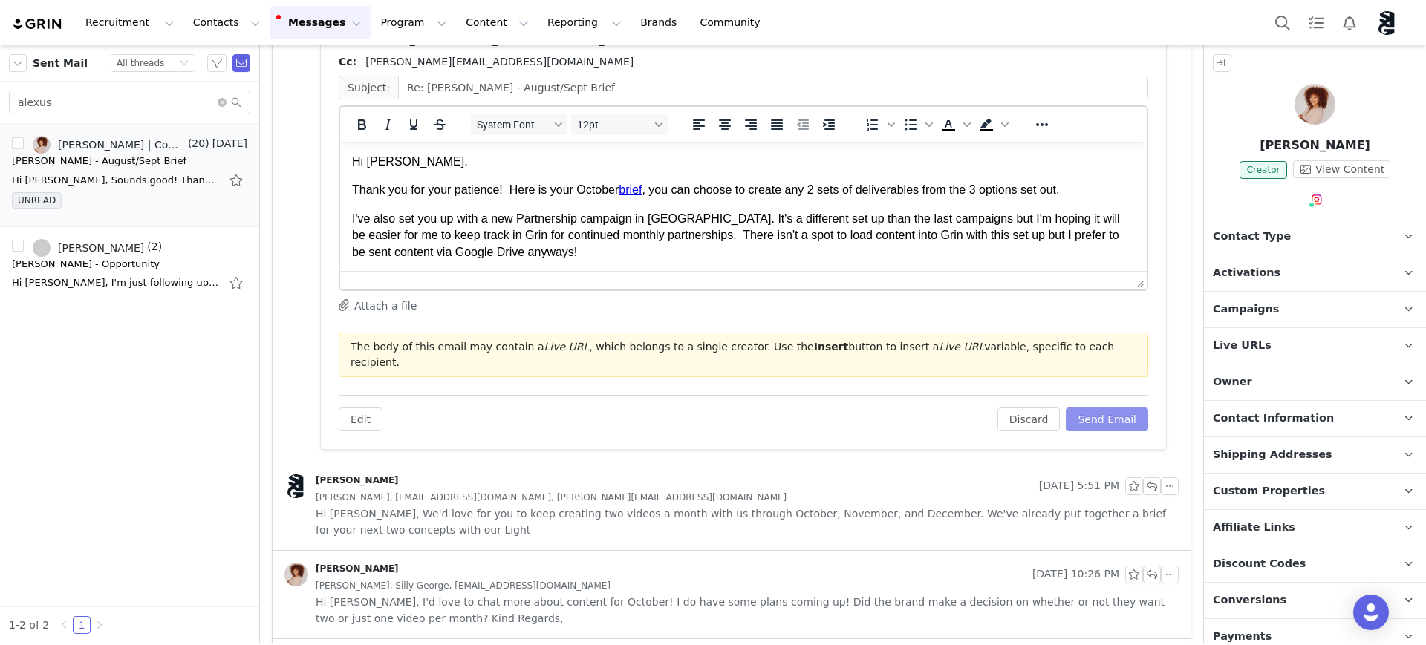
scroll to position [0, 0]
click at [631, 190] on link "brief" at bounding box center [630, 189] width 23 height 13
click at [679, 189] on p "Thank you for your patience! Here is your October brief , you can choose to cre…" at bounding box center [743, 190] width 783 height 16
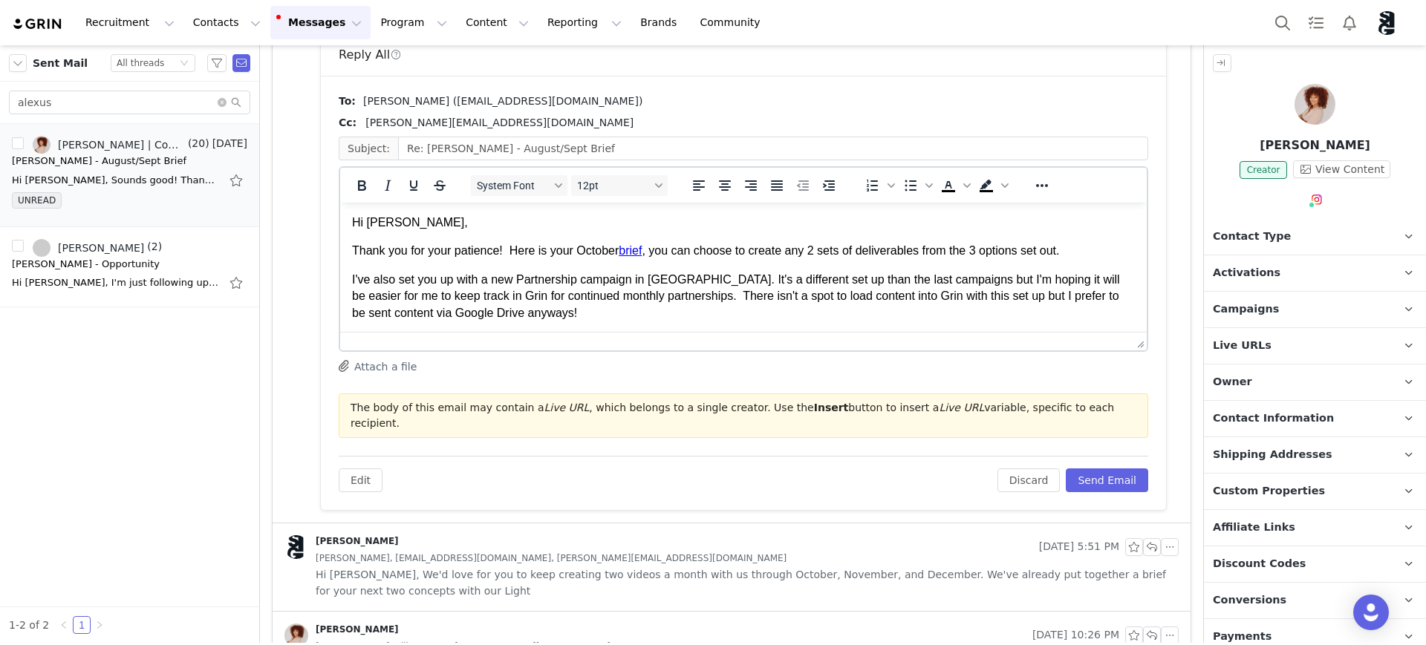
scroll to position [593, 0]
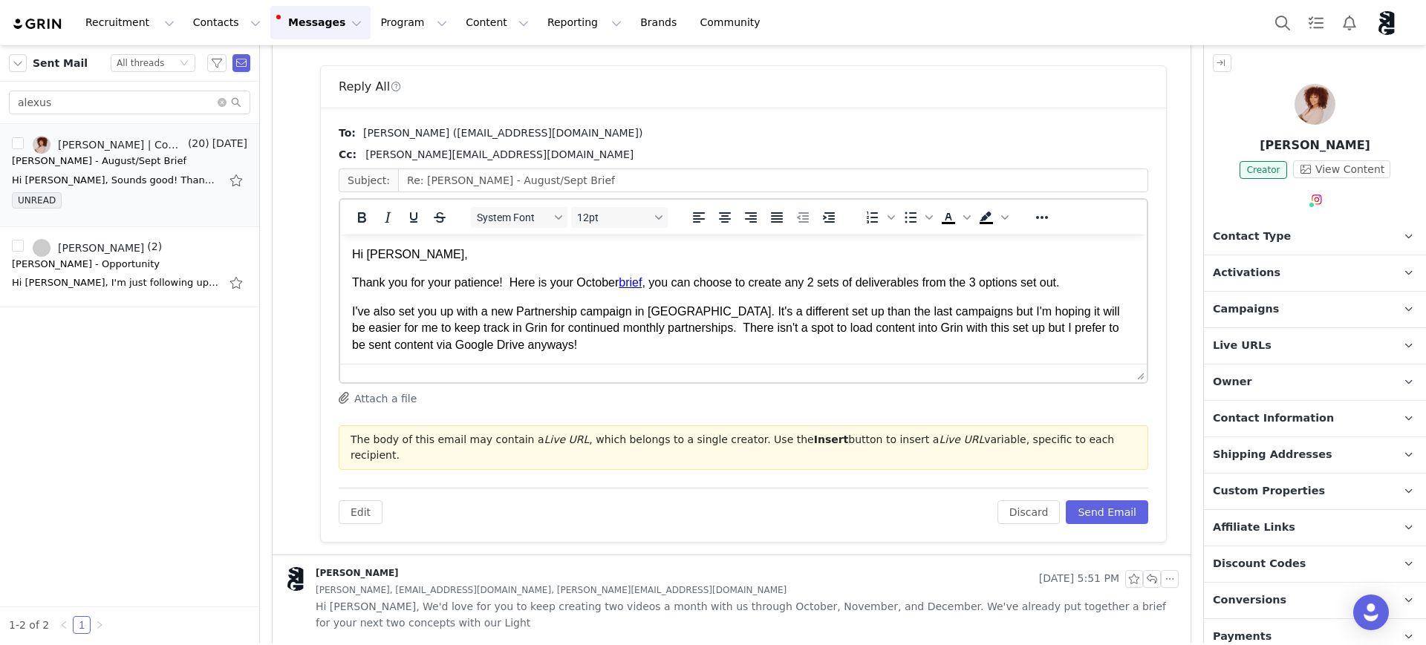
click at [641, 284] on link "brief" at bounding box center [630, 282] width 23 height 13
click at [639, 280] on link "brief" at bounding box center [630, 282] width 23 height 13
click at [647, 281] on p "Thank you for your patience! Here is your October brief , you can choose to cre…" at bounding box center [743, 283] width 783 height 16
click at [563, 305] on p "I've also set you up with a new Partnership campaign in Grin. It's a different …" at bounding box center [743, 329] width 783 height 50
drag, startPoint x: 648, startPoint y: 282, endPoint x: 621, endPoint y: 284, distance: 27.5
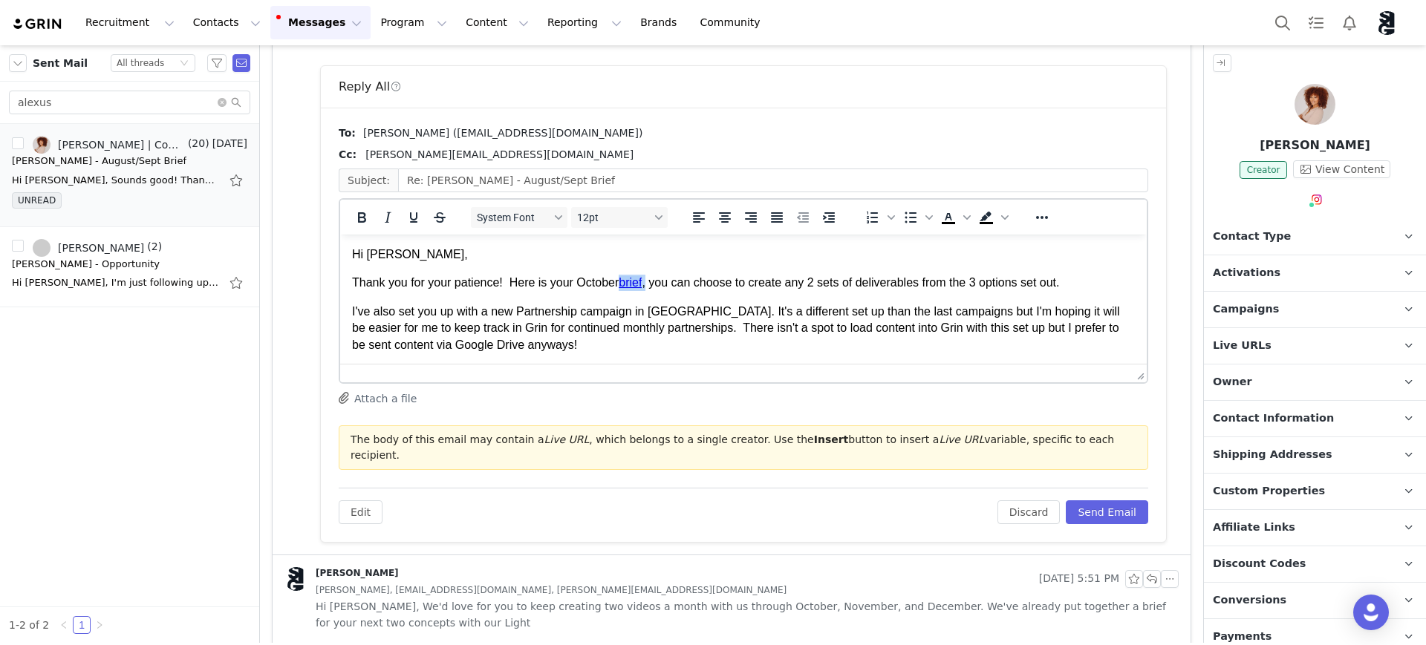
click at [621, 284] on p "Thank you for your patience! Here is your October brief , you can choose to cre…" at bounding box center [743, 283] width 783 height 16
click at [1042, 221] on icon "Reveal or hide additional toolbar items" at bounding box center [1042, 218] width 18 height 18
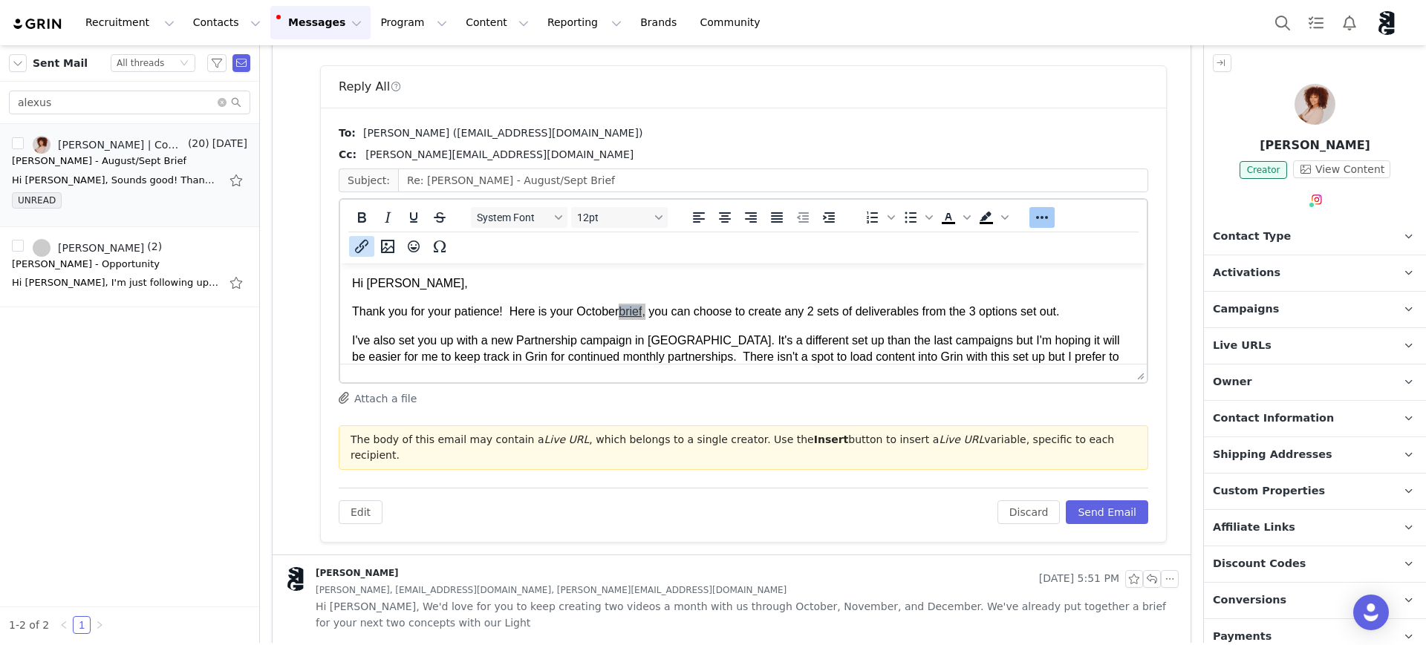
click at [357, 247] on icon "Insert/edit link" at bounding box center [361, 246] width 13 height 13
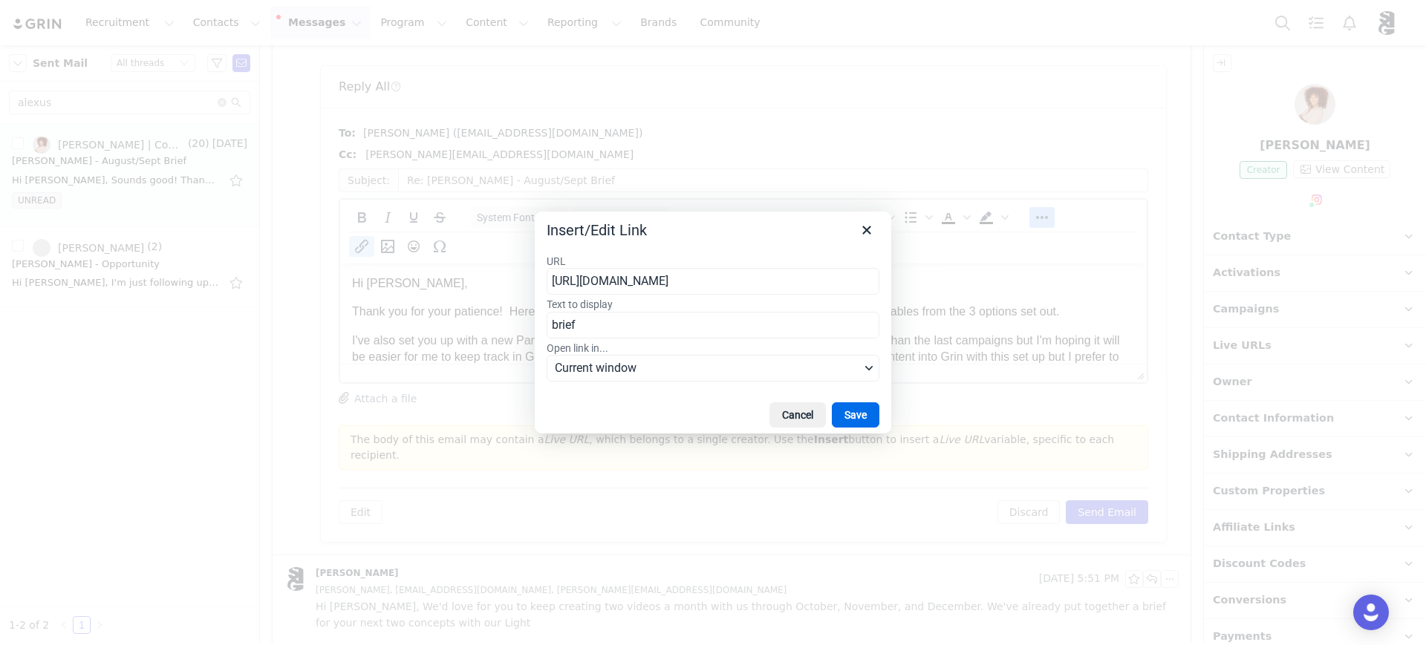
scroll to position [0, 268]
click at [718, 282] on input "https://docs.google.com/document/d/1c070BZqfzw4zw_xJqvytdoCgoWaQNAw4nuKgZq8jdZM…" at bounding box center [713, 281] width 333 height 27
drag, startPoint x: 789, startPoint y: 281, endPoint x: 596, endPoint y: 258, distance: 194.3
click at [594, 281] on input "https://docs.google.com/document/d/1c070BZqfzw4zw_xJqvytdoCgoWaQNAw4nuKgZq8jdZM…" at bounding box center [713, 281] width 333 height 27
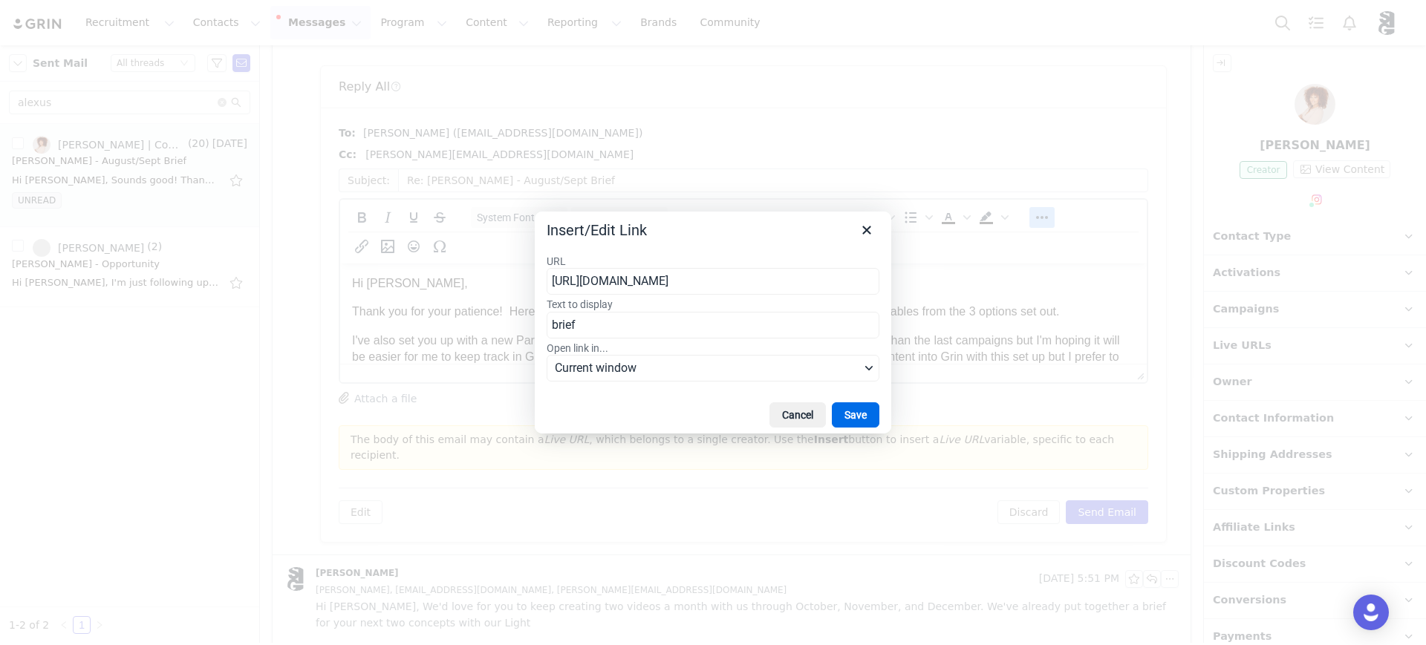
drag, startPoint x: 685, startPoint y: 278, endPoint x: 517, endPoint y: 284, distance: 167.9
click at [517, 284] on div "Insert/Edit Link URL https://docs.google.com/document/d/1c070BZqfzw4zw_xJqdit?u…" at bounding box center [713, 322] width 1426 height 645
drag, startPoint x: 746, startPoint y: 281, endPoint x: 535, endPoint y: 284, distance: 210.9
click at [535, 284] on div "URL c070BZqfzw4zw_xJqdit?usp=sharing Text to display brief Open link in... Curr…" at bounding box center [713, 320] width 356 height 154
type input "https://docs.google.com/document/d/1c070BZqfzw4zw_xJqvytdoCgoWaQNAw4nuKgZq8jdZM…"
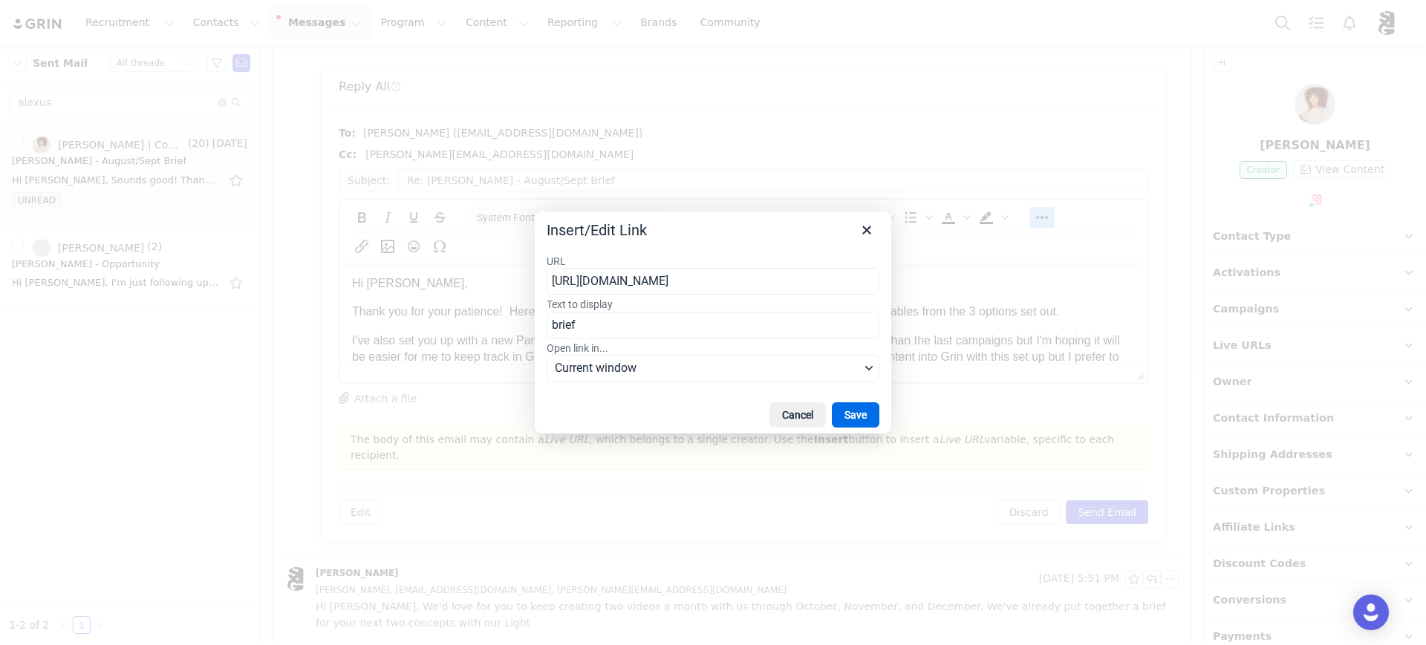
scroll to position [0, 268]
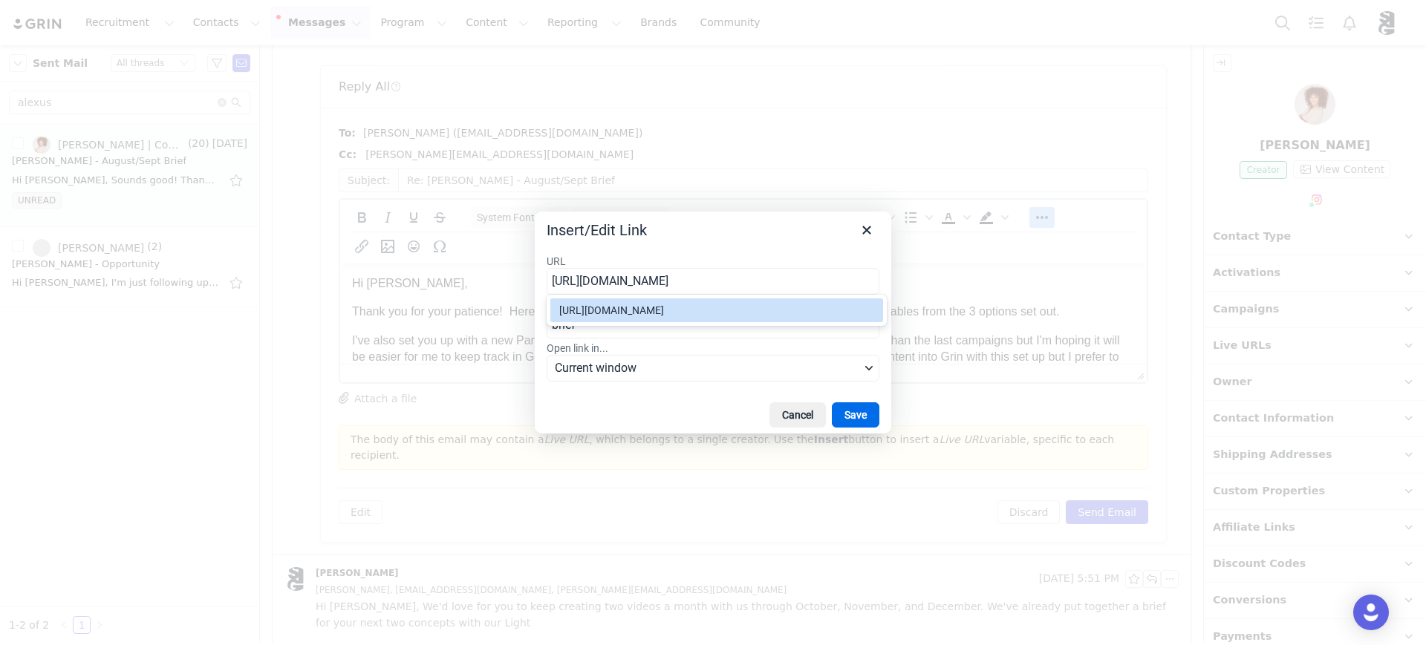
click at [811, 317] on div "https://docs.google.com/document/d/1c070BZqfzw4zw_xJqvytdoCgoWaQNAw4nuKgZq8jdZM…" at bounding box center [718, 310] width 318 height 18
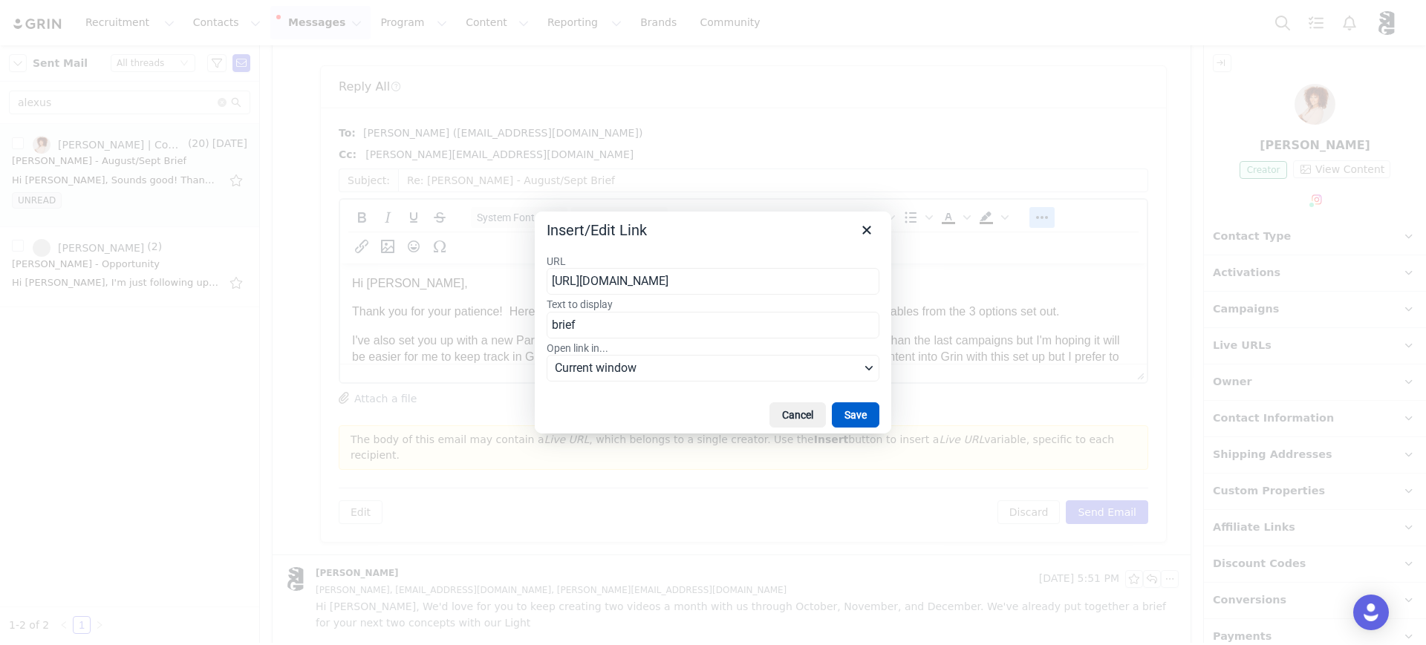
click at [857, 406] on button "Save" at bounding box center [856, 414] width 48 height 25
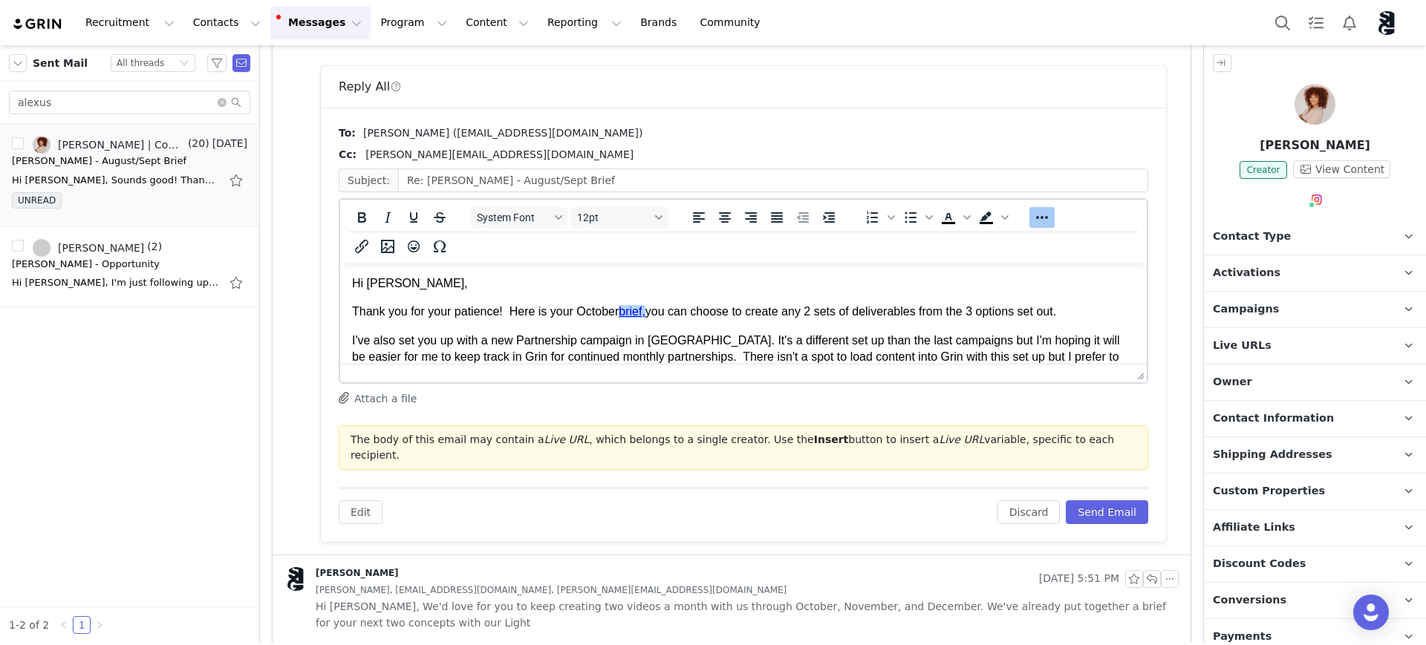
click at [945, 313] on p "Thank you for your patience! Here is your October brief , you can choose to cre…" at bounding box center [743, 312] width 783 height 16
click at [624, 311] on link "brief ," at bounding box center [632, 311] width 27 height 13
click at [632, 316] on link "brief ," at bounding box center [632, 311] width 27 height 13
click at [908, 318] on p "Thank you for your patience! Here is your October brief , you can choose to cre…" at bounding box center [743, 312] width 783 height 16
click at [1074, 500] on button "Send Email" at bounding box center [1107, 512] width 82 height 24
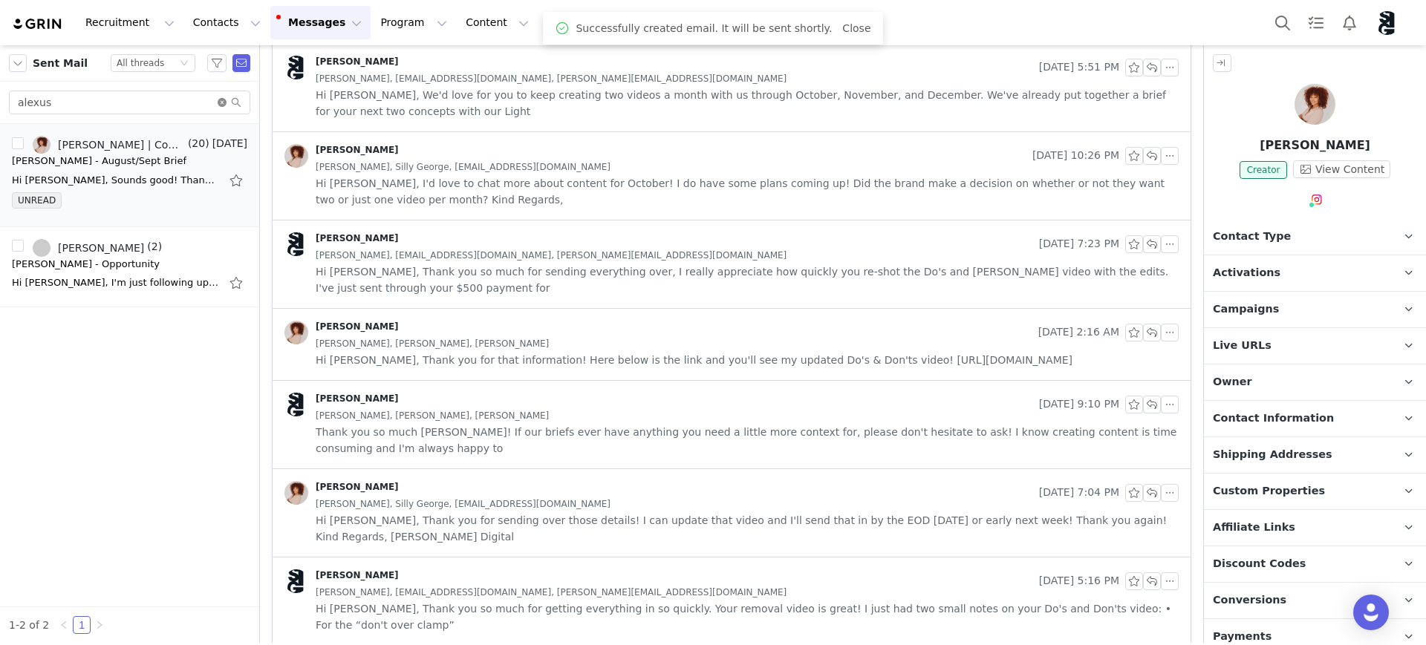
drag, startPoint x: 222, startPoint y: 100, endPoint x: 270, endPoint y: 97, distance: 48.3
click at [222, 100] on icon "icon: close-circle" at bounding box center [222, 102] width 9 height 9
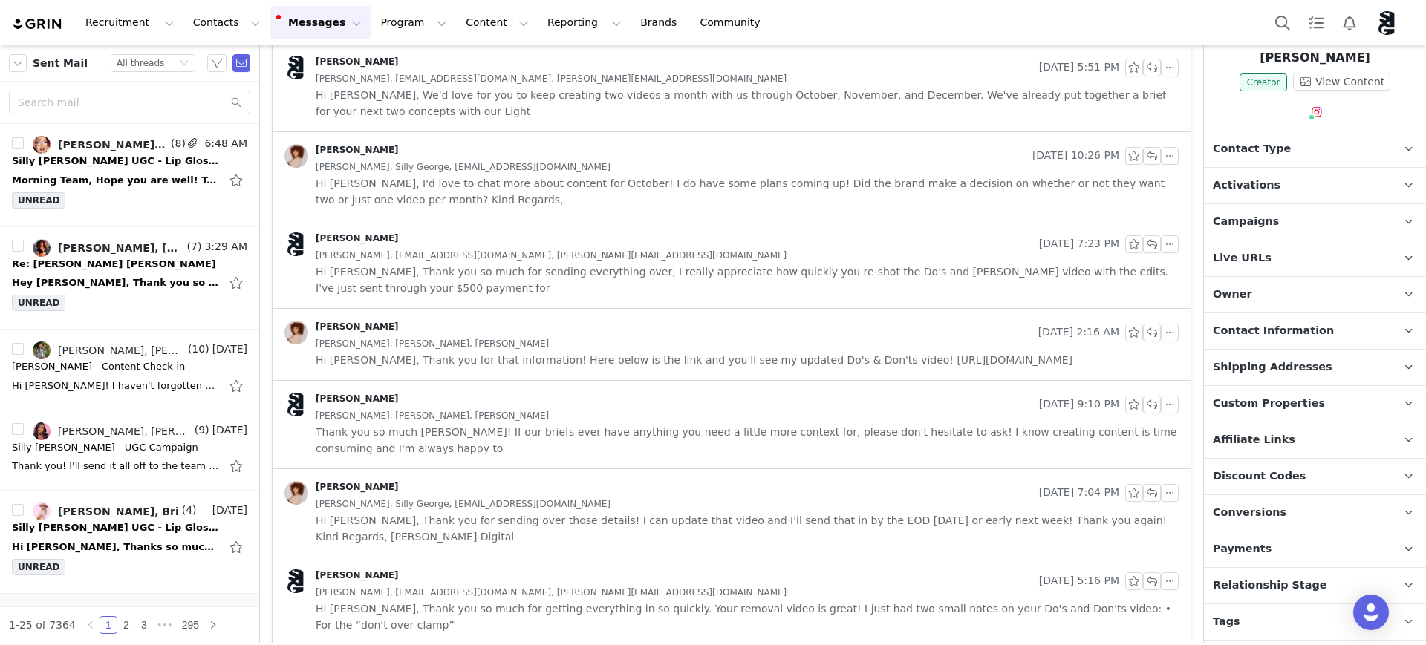
scroll to position [120, 0]
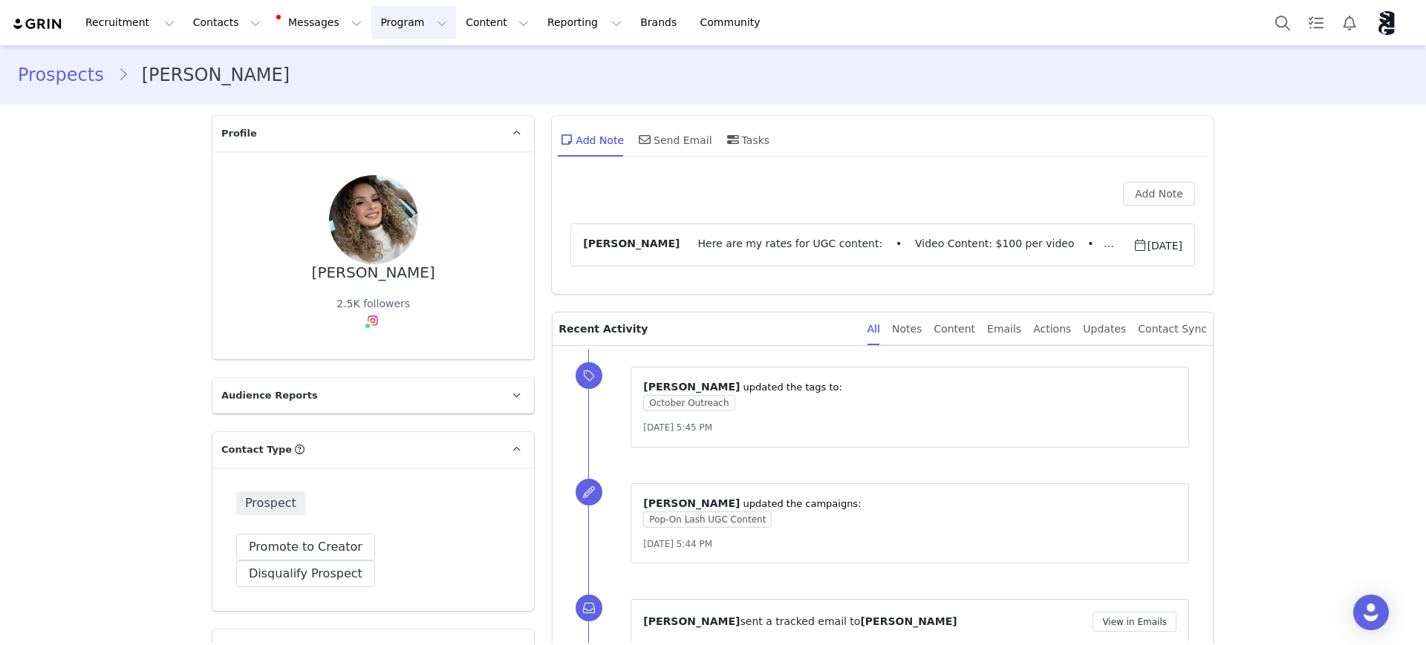
scroll to position [278, 0]
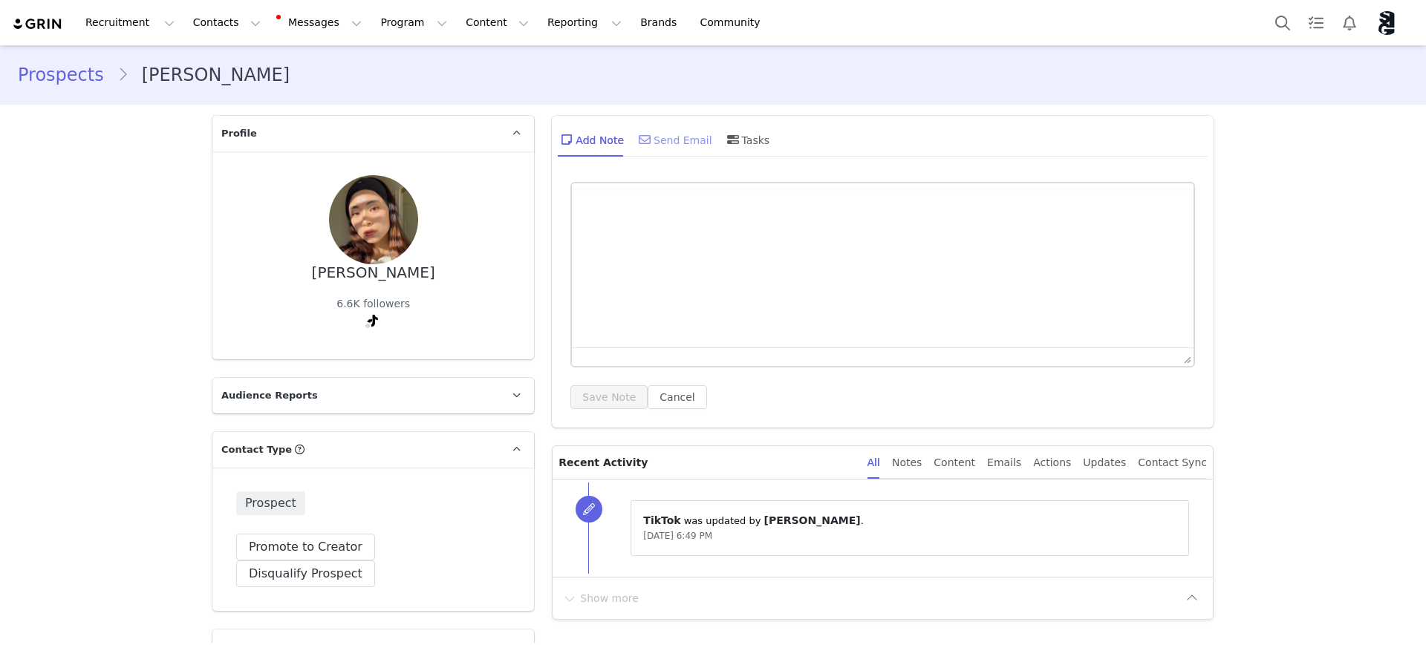
click at [684, 140] on div "Send Email" at bounding box center [674, 140] width 76 height 36
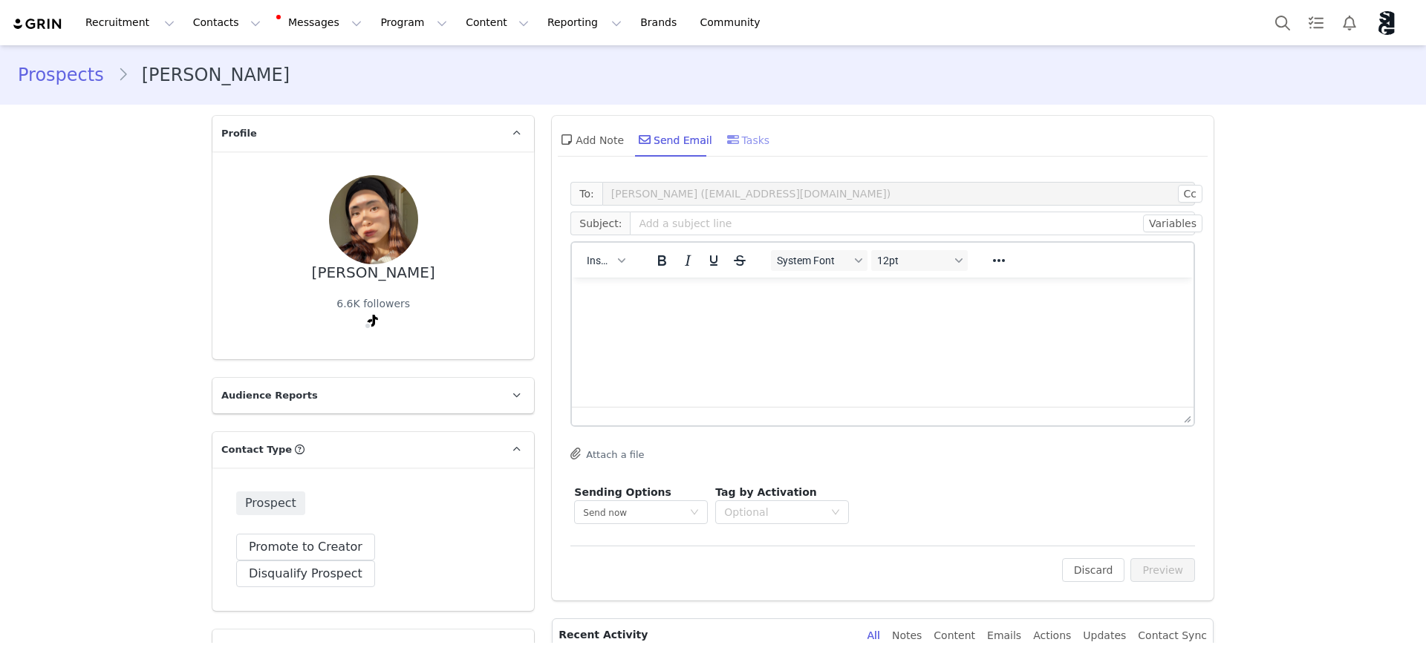
drag, startPoint x: 587, startPoint y: 141, endPoint x: 745, endPoint y: 146, distance: 158.2
click at [587, 141] on div "Add Note" at bounding box center [591, 140] width 66 height 36
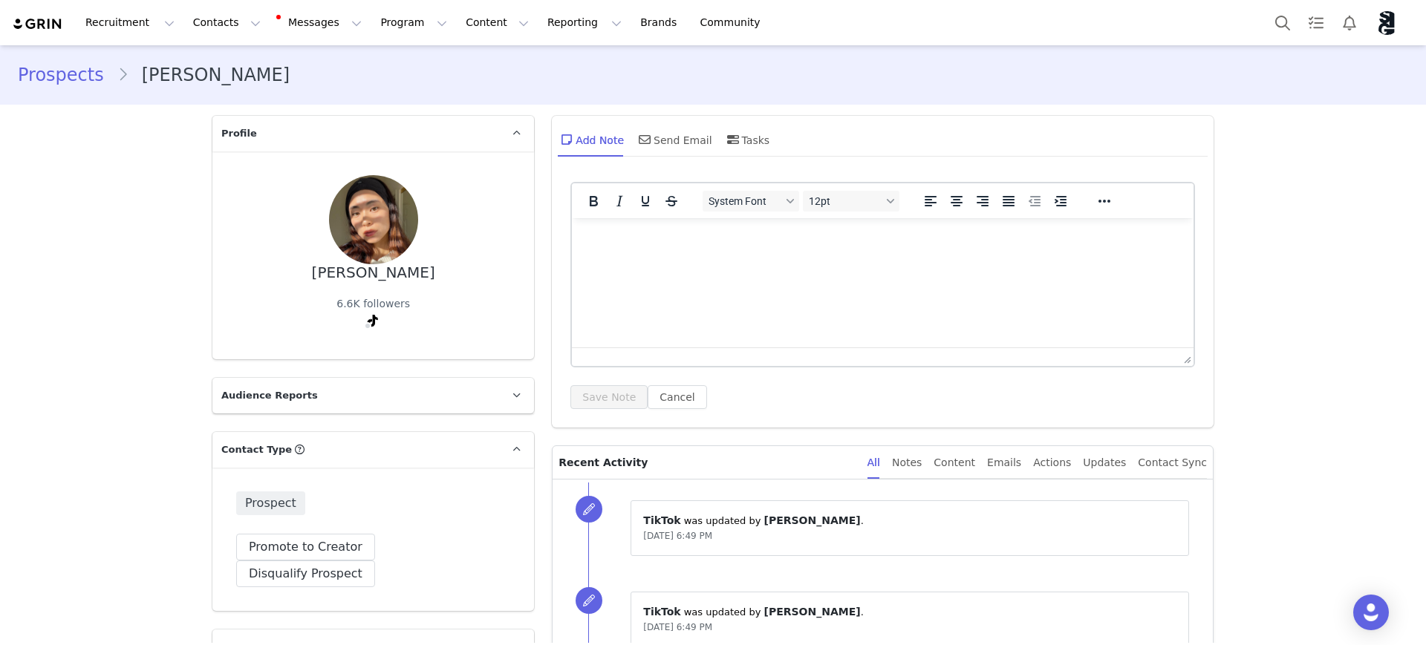
click at [679, 253] on html at bounding box center [883, 238] width 622 height 40
click at [608, 397] on button "Save Note" at bounding box center [608, 397] width 77 height 24
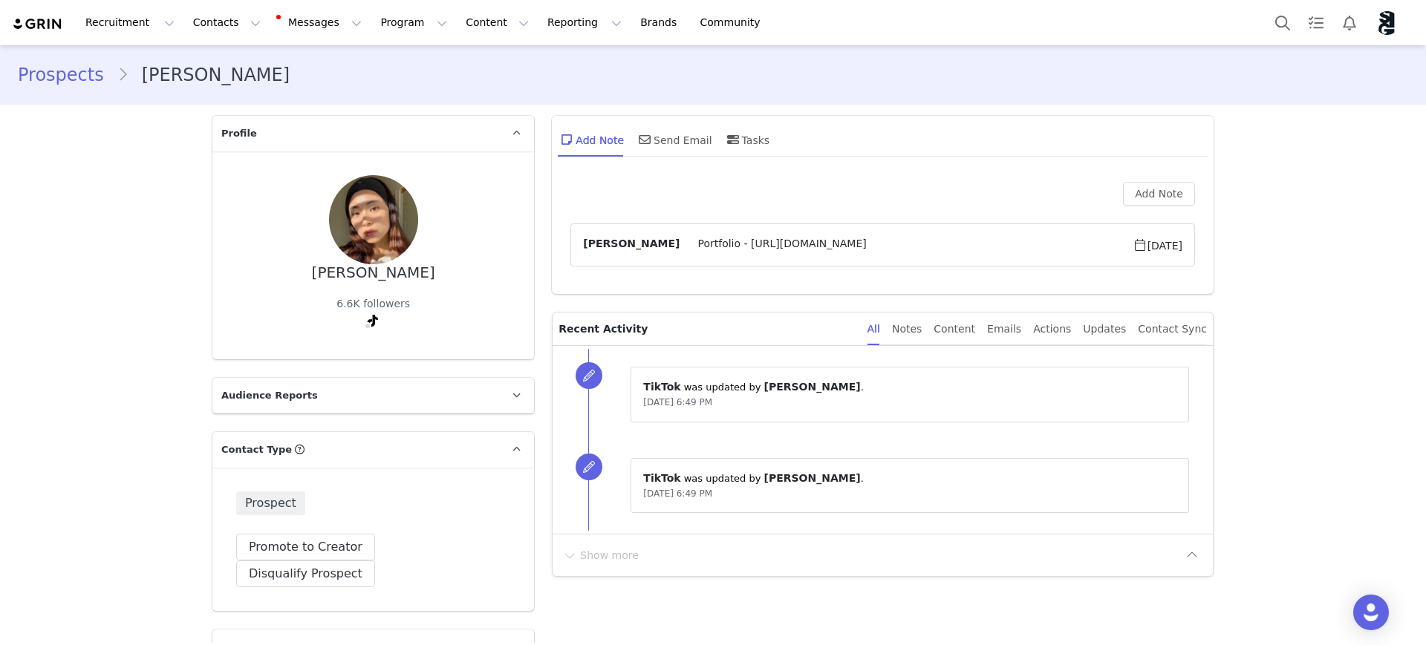
drag, startPoint x: 666, startPoint y: 146, endPoint x: 997, endPoint y: 172, distance: 332.3
click at [666, 145] on div "Send Email" at bounding box center [674, 140] width 76 height 36
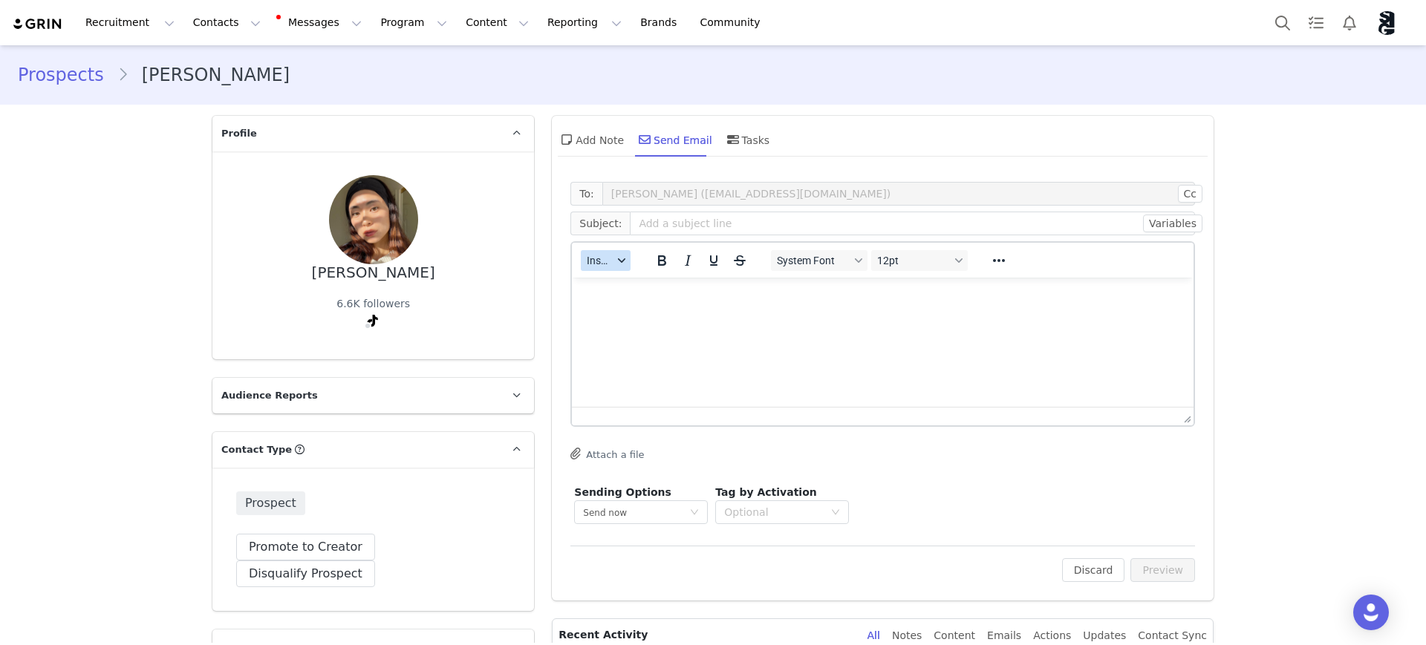
click at [616, 263] on div "button" at bounding box center [622, 260] width 12 height 7
drag, startPoint x: 1034, startPoint y: 348, endPoint x: 1366, endPoint y: 515, distance: 370.9
click at [1035, 318] on html at bounding box center [883, 298] width 622 height 40
click at [770, 222] on input "text" at bounding box center [912, 224] width 565 height 24
type input "Silly George x Mia - October UGC"
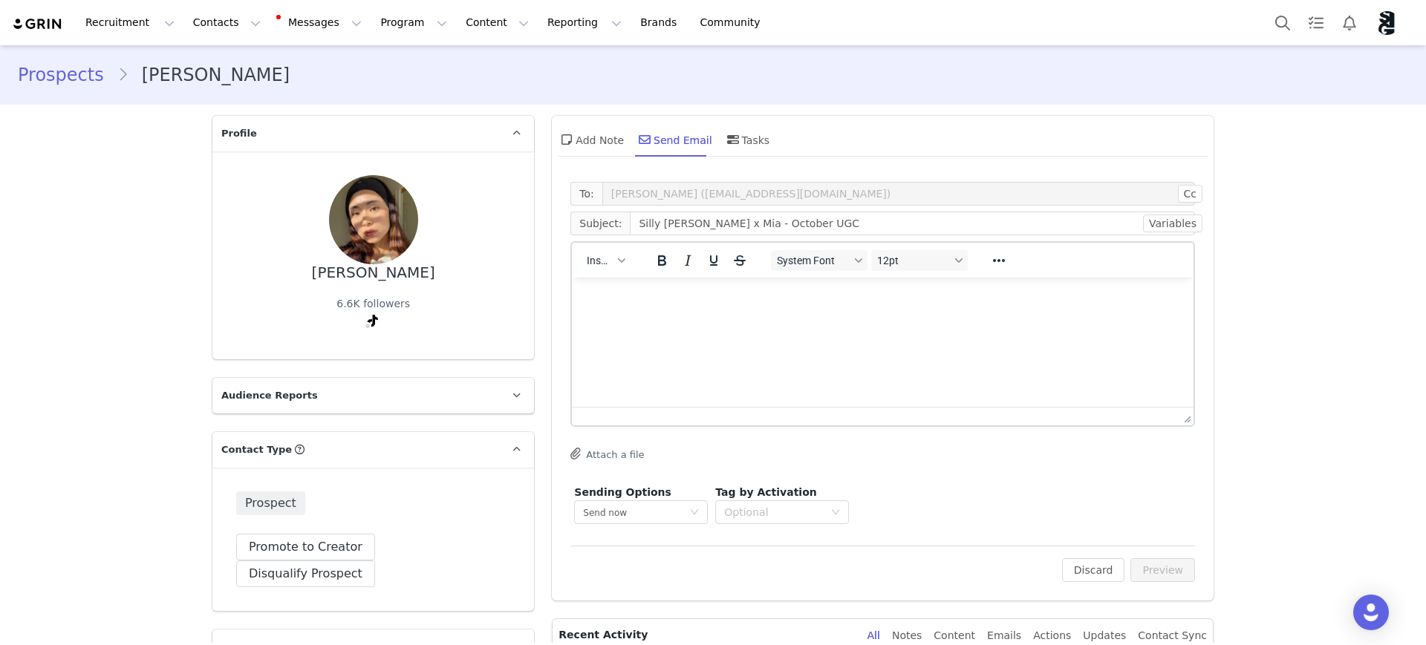
click at [725, 300] on p "Rich Text Area. Press ALT-0 for help." at bounding box center [883, 298] width 598 height 16
click at [858, 320] on p "Apologies for not getting back to you sooner" at bounding box center [883, 326] width 598 height 16
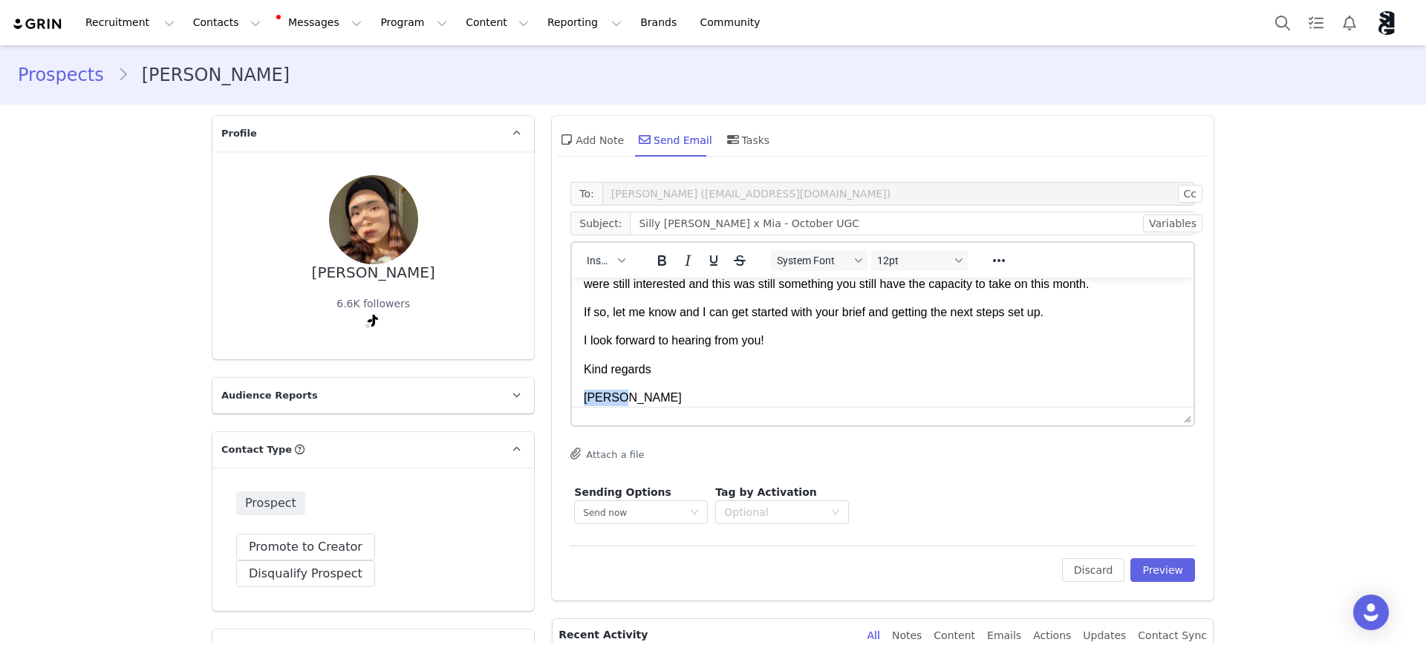
scroll to position [107, 0]
drag, startPoint x: 622, startPoint y: 397, endPoint x: 575, endPoint y: 362, distance: 58.4
click at [575, 362] on html "Hi Mia, Apologies for not getting back to you sooner. I received your email on …" at bounding box center [883, 293] width 622 height 245
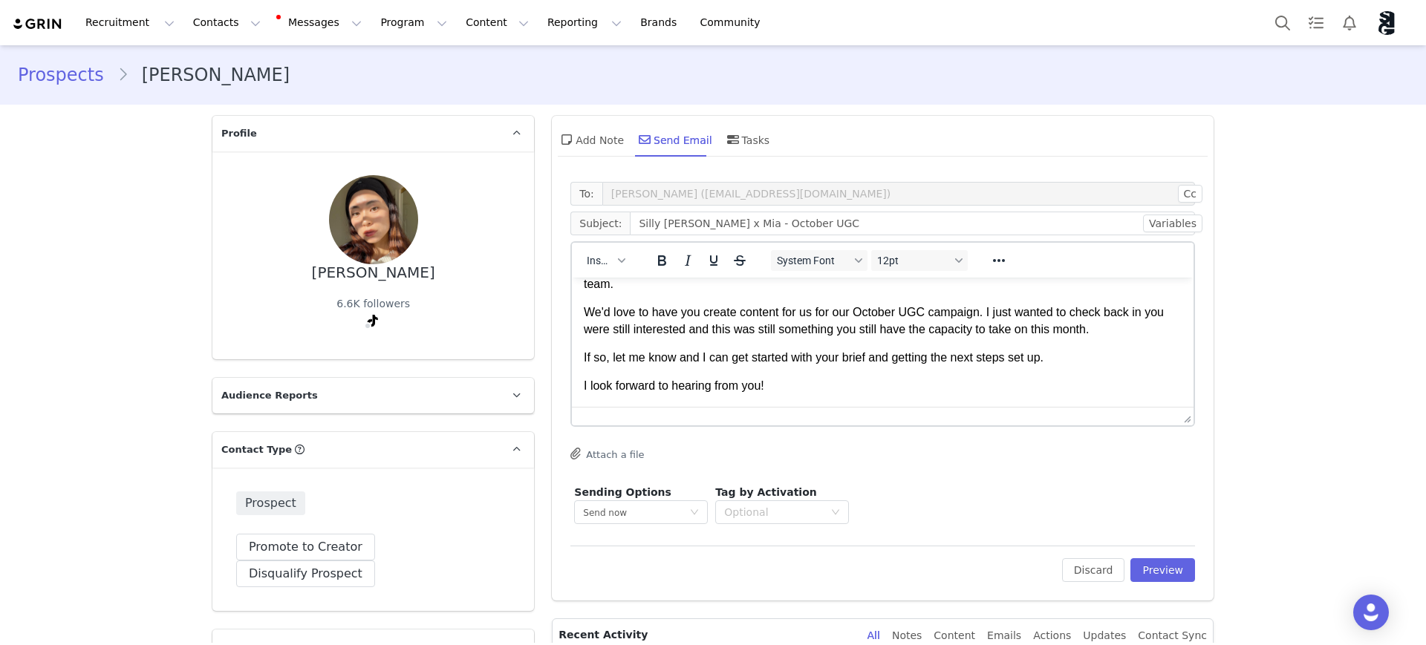
scroll to position [87, 0]
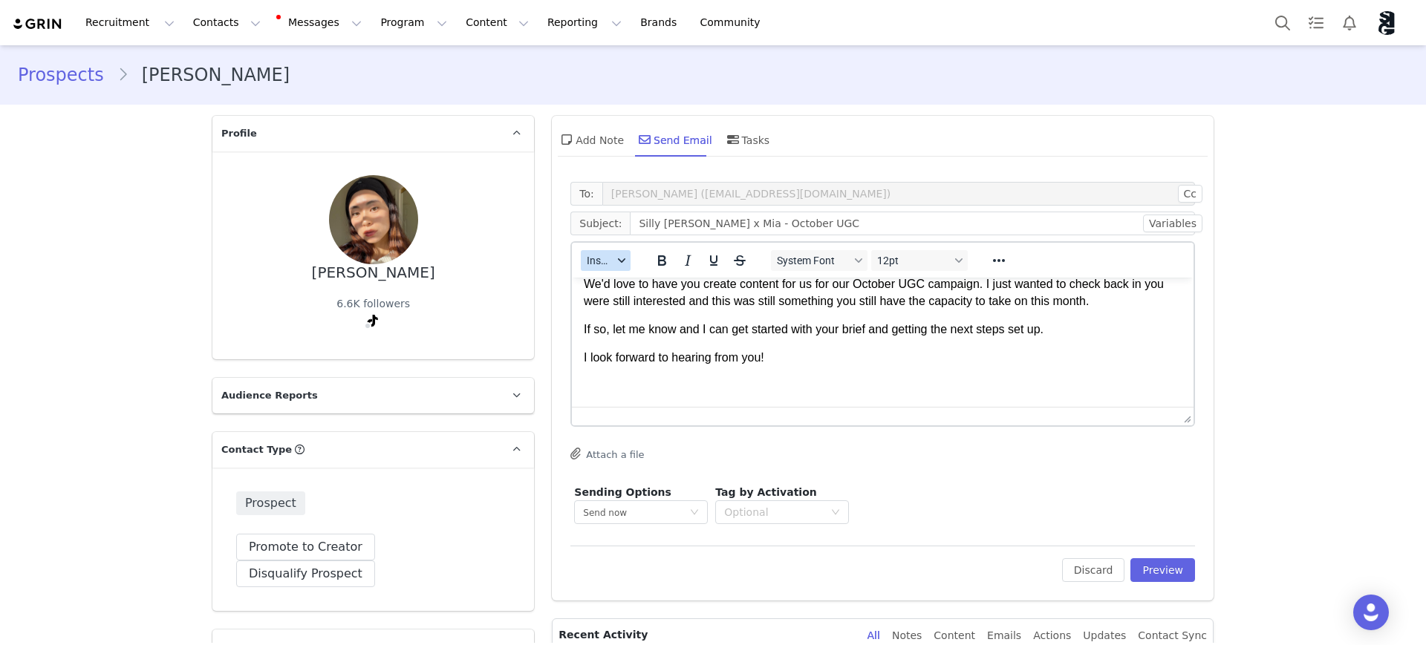
click at [616, 266] on button "Insert" at bounding box center [606, 260] width 50 height 21
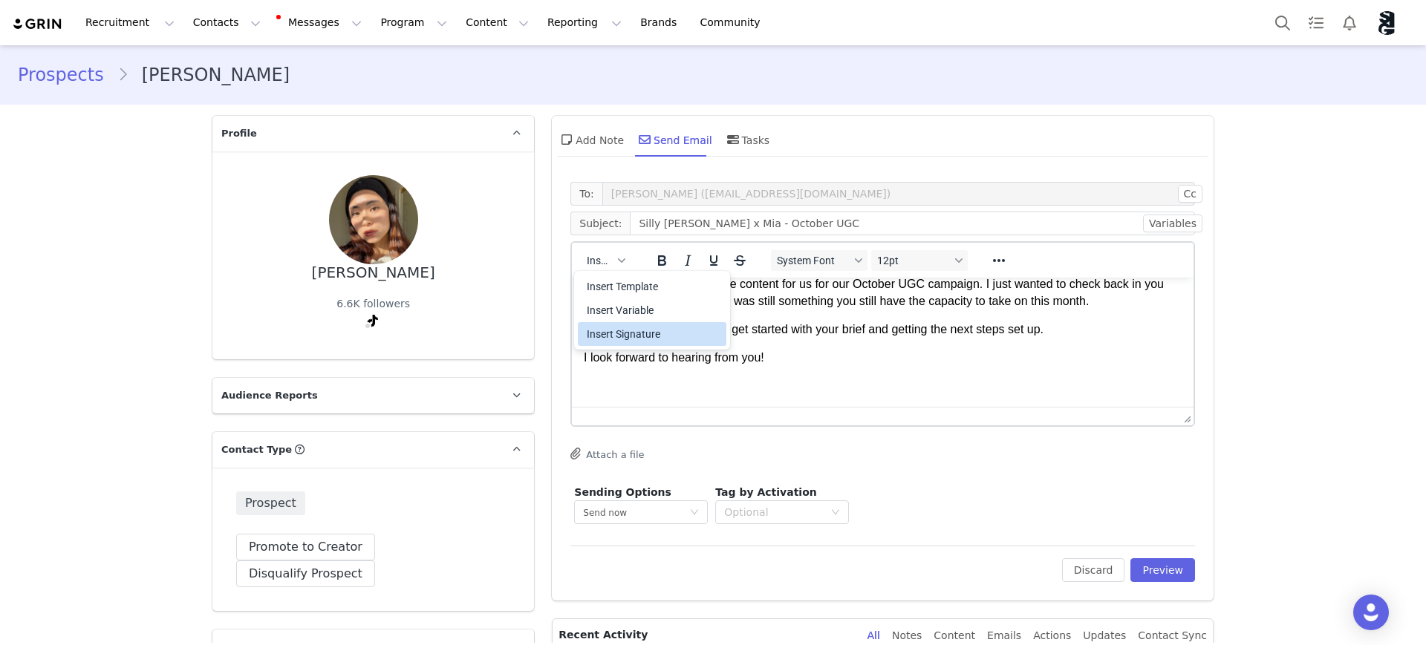
click at [636, 340] on div "Insert Signature" at bounding box center [654, 334] width 134 height 18
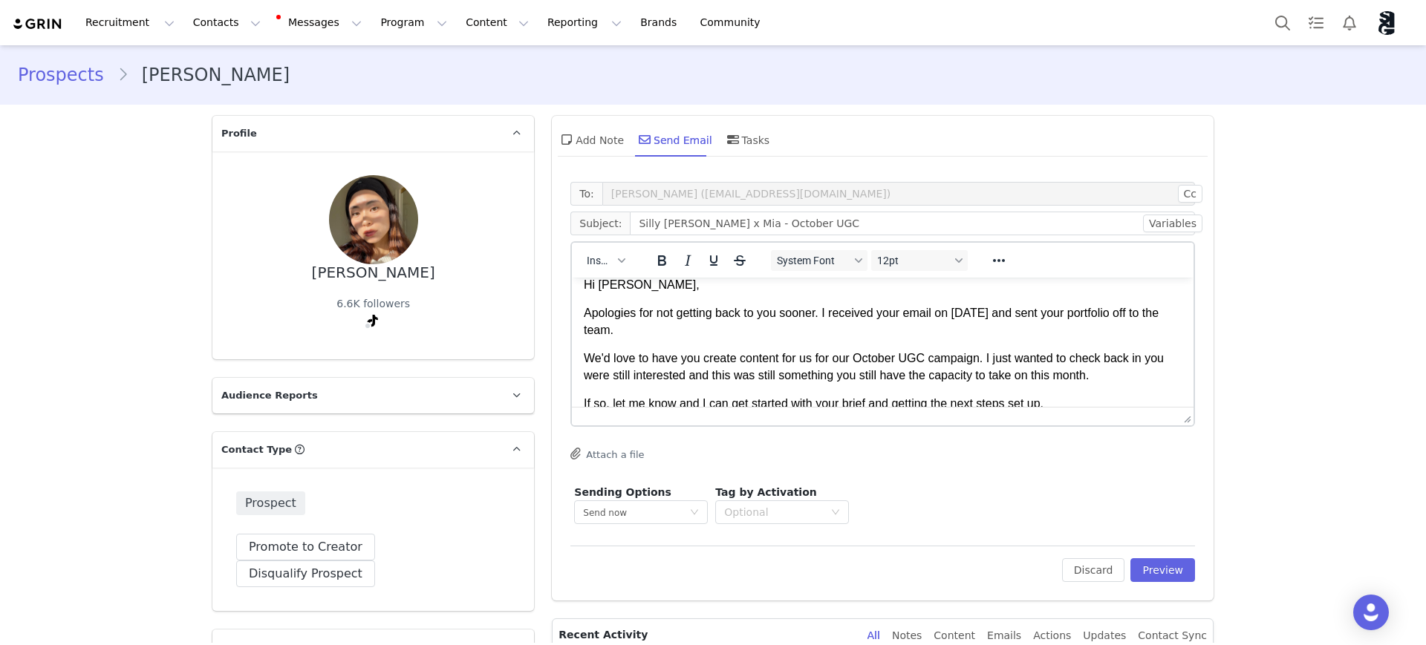
scroll to position [0, 0]
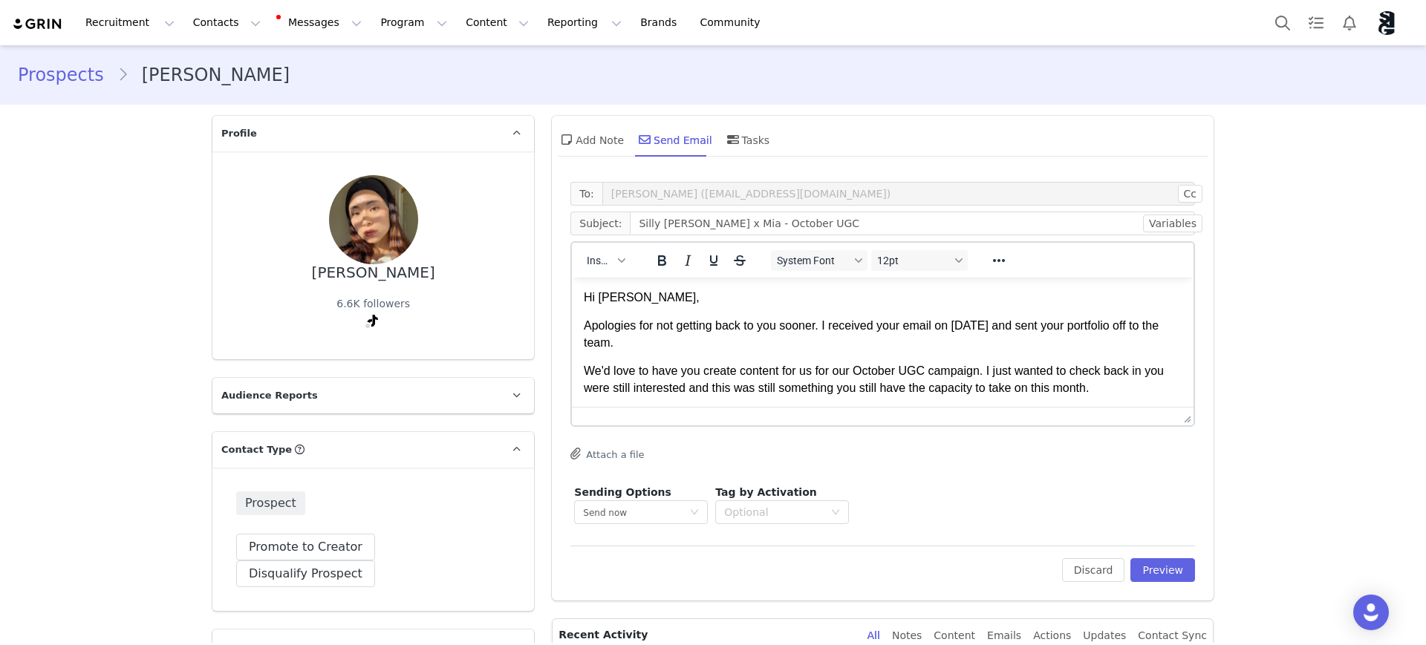
drag, startPoint x: 688, startPoint y: 324, endPoint x: 1175, endPoint y: 382, distance: 490.6
click at [1074, 382] on html "Hi Mia, Apologies for not getting back to you sooner. I received your email on …" at bounding box center [883, 466] width 622 height 376
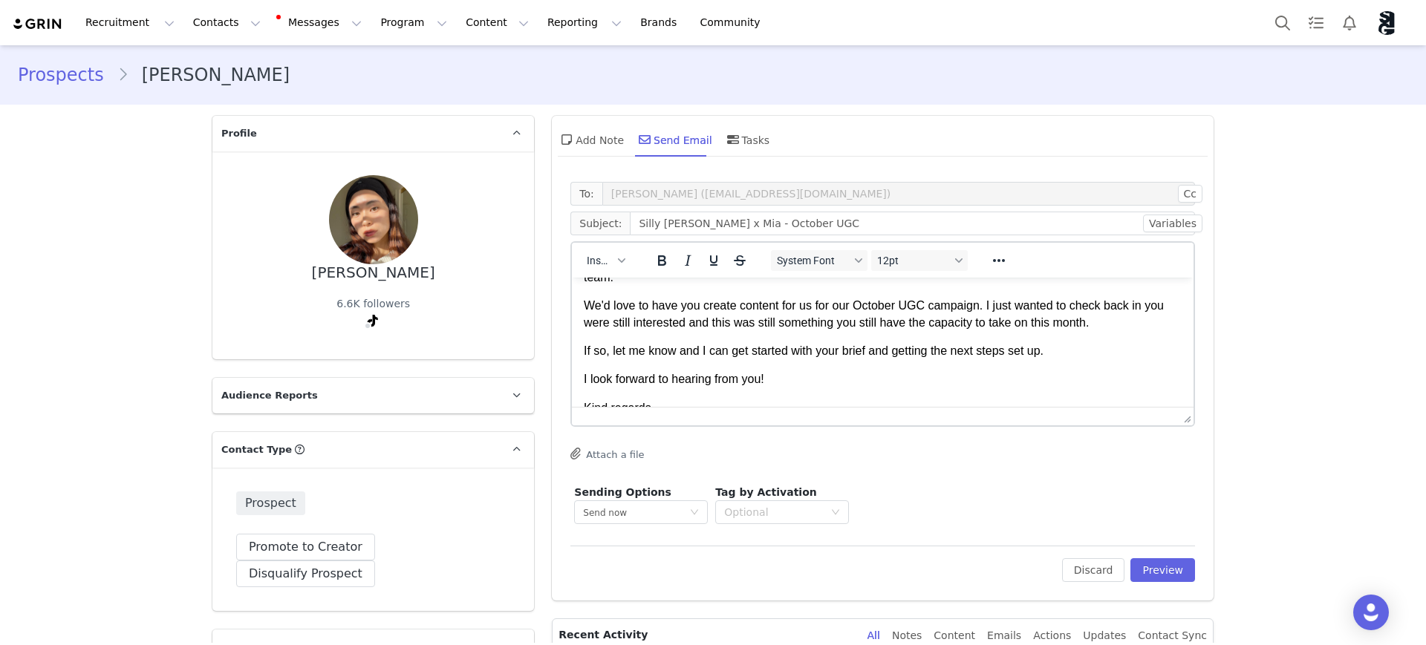
scroll to position [93, 0]
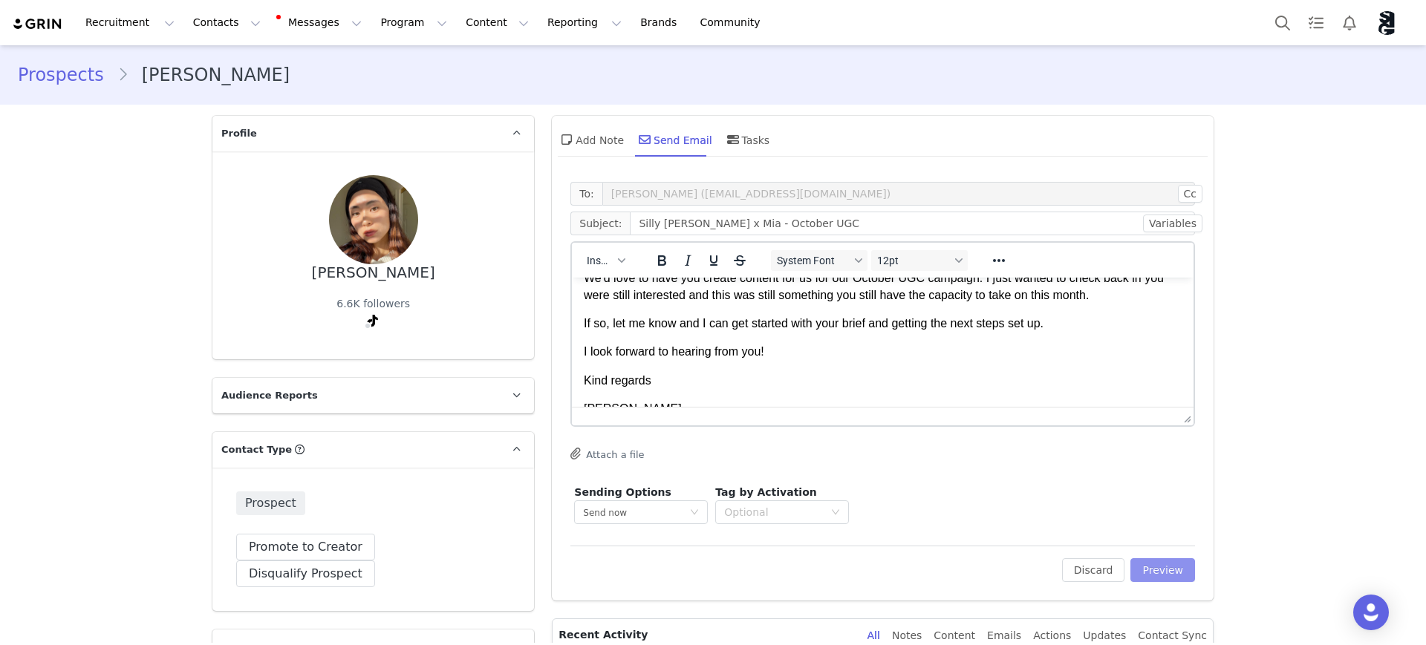
drag, startPoint x: 1157, startPoint y: 570, endPoint x: 1184, endPoint y: 570, distance: 26.7
click at [1074, 569] on button "Preview" at bounding box center [1162, 570] width 65 height 24
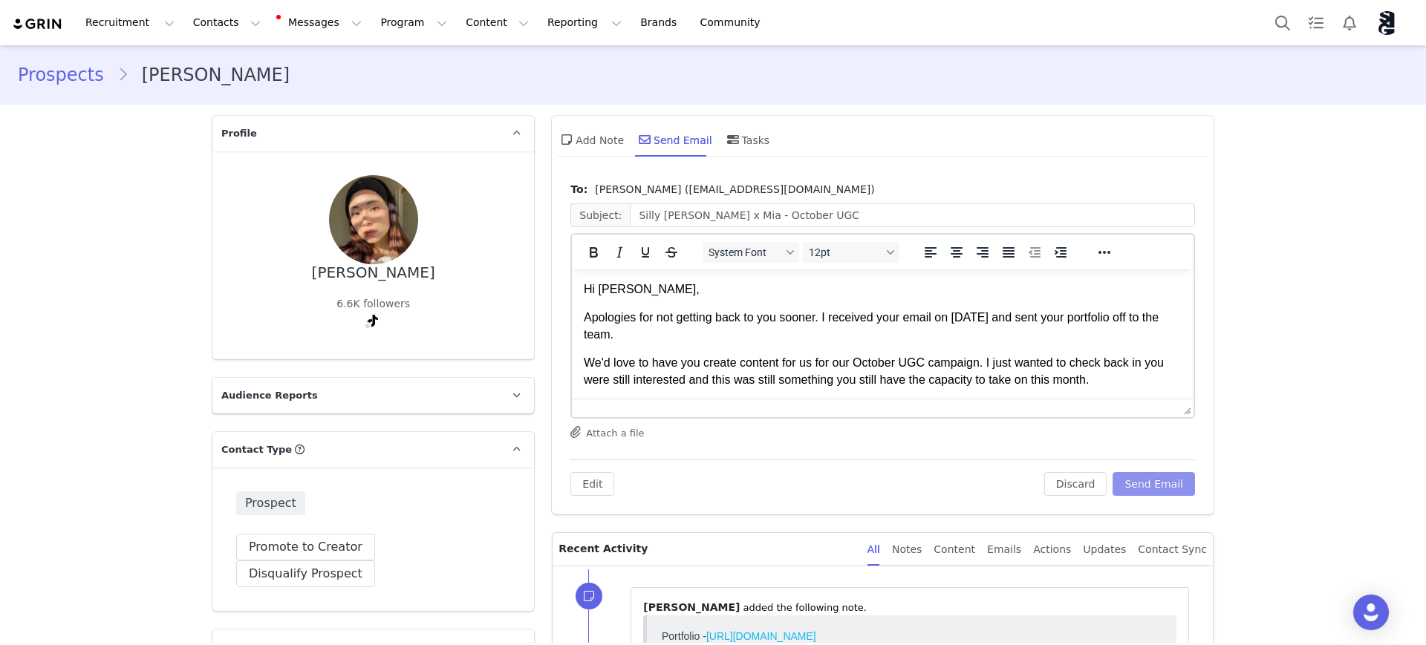
scroll to position [0, 0]
click at [1074, 480] on button "Send Email" at bounding box center [1153, 484] width 82 height 24
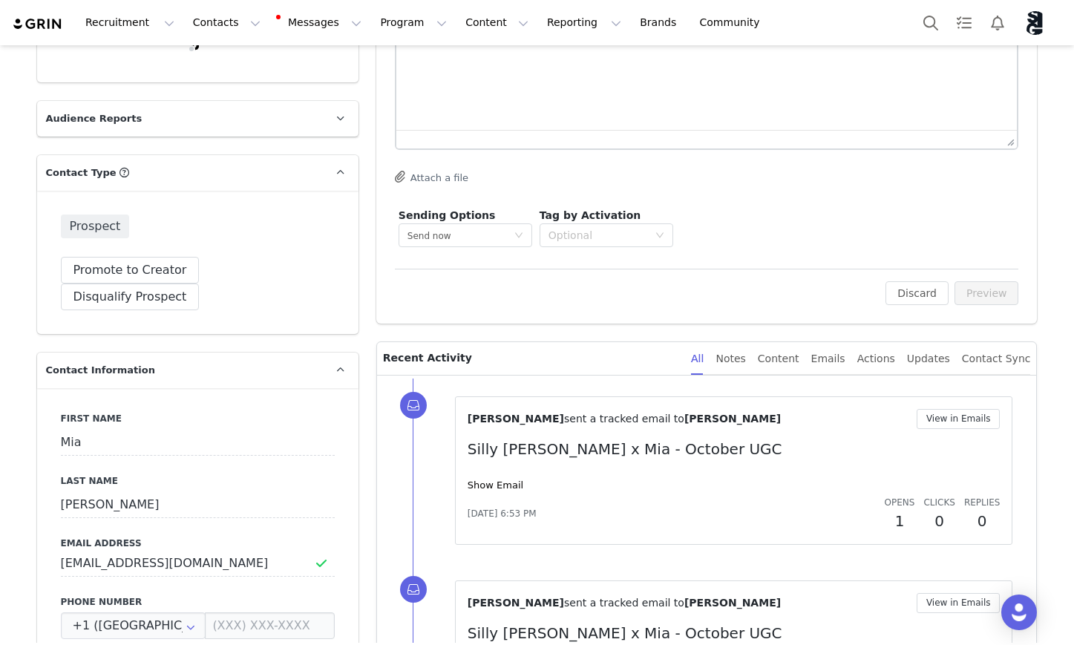
scroll to position [278, 0]
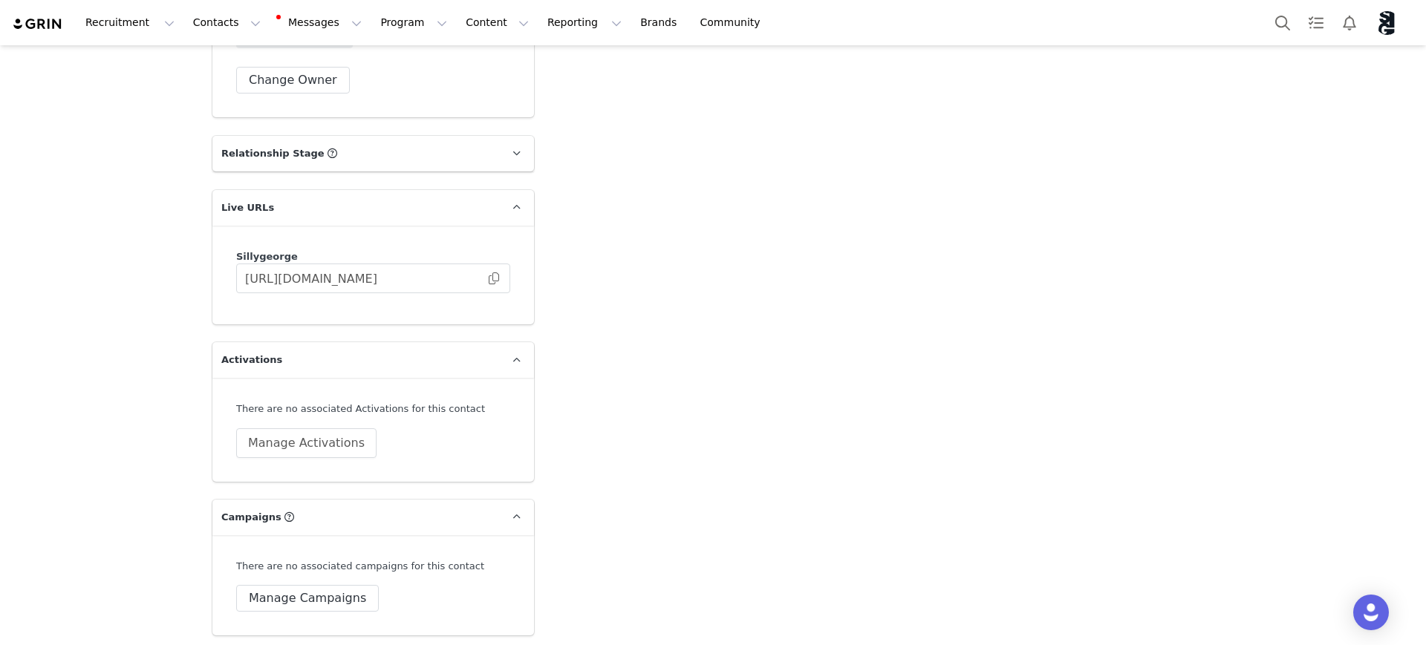
scroll to position [2294, 0]
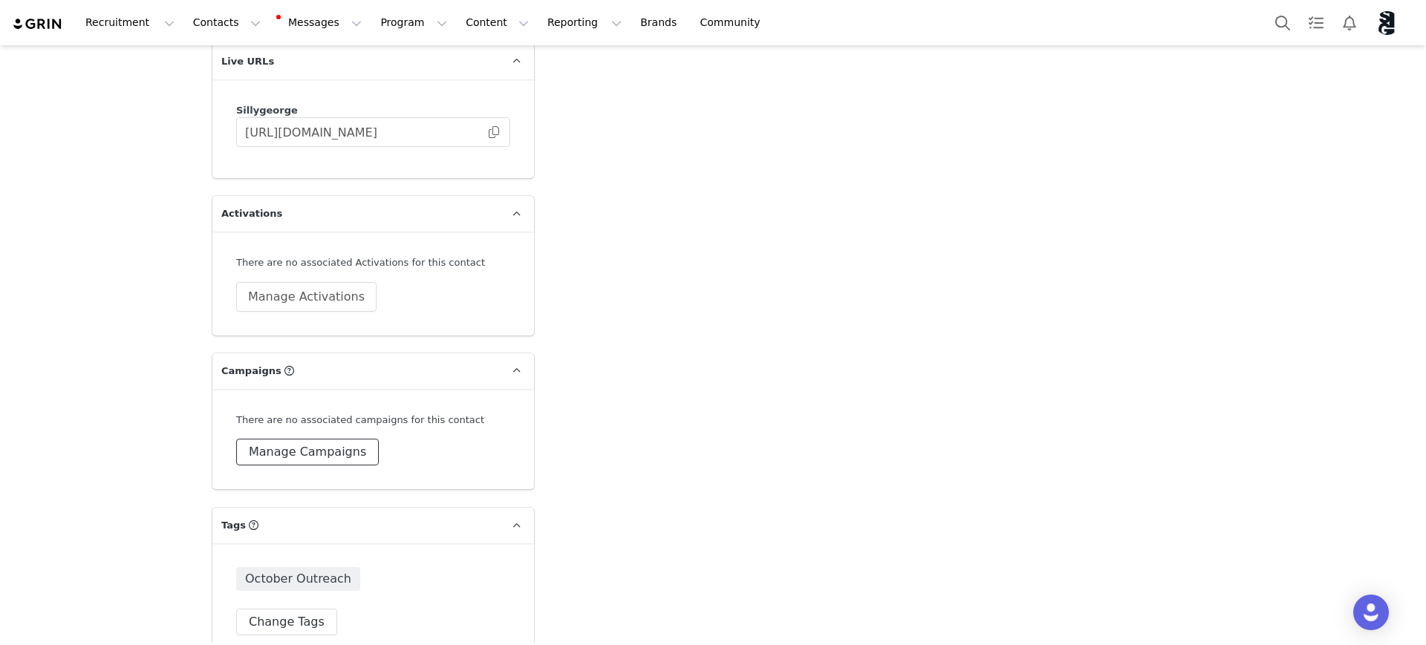
click at [323, 439] on button "Manage Campaigns" at bounding box center [307, 452] width 143 height 27
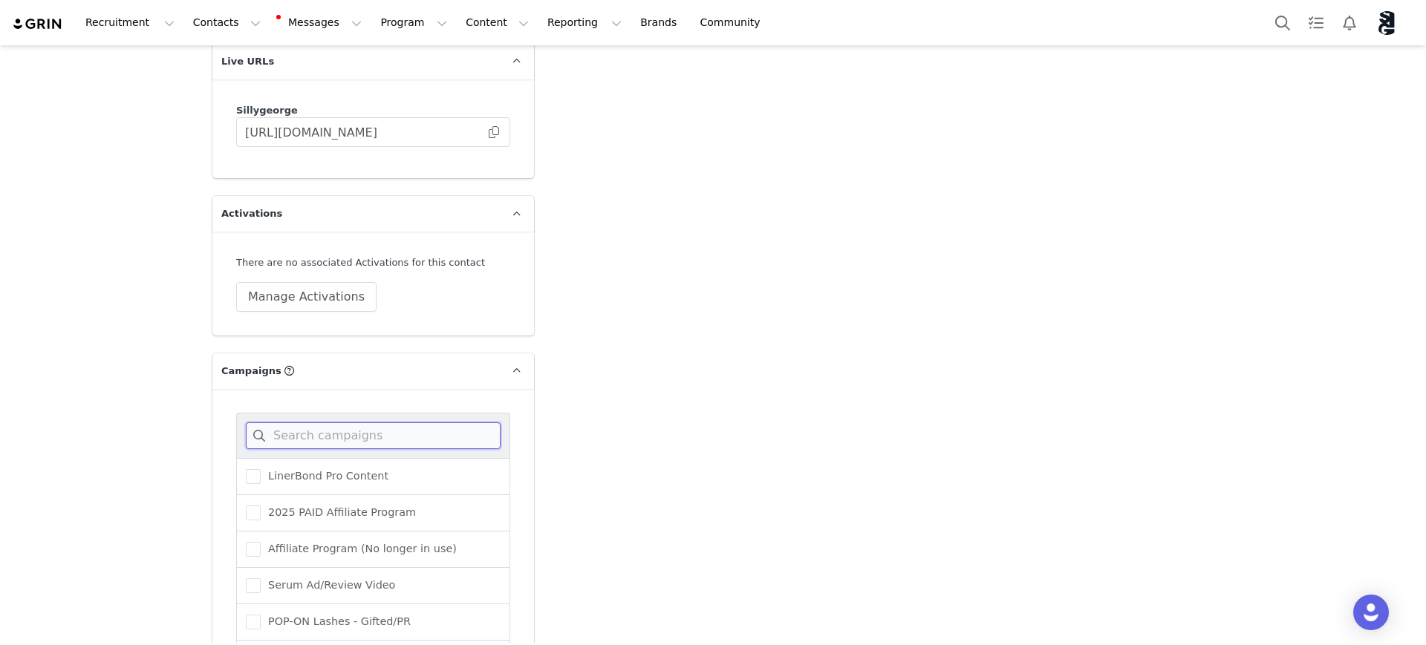
click at [320, 423] on input at bounding box center [373, 436] width 255 height 27
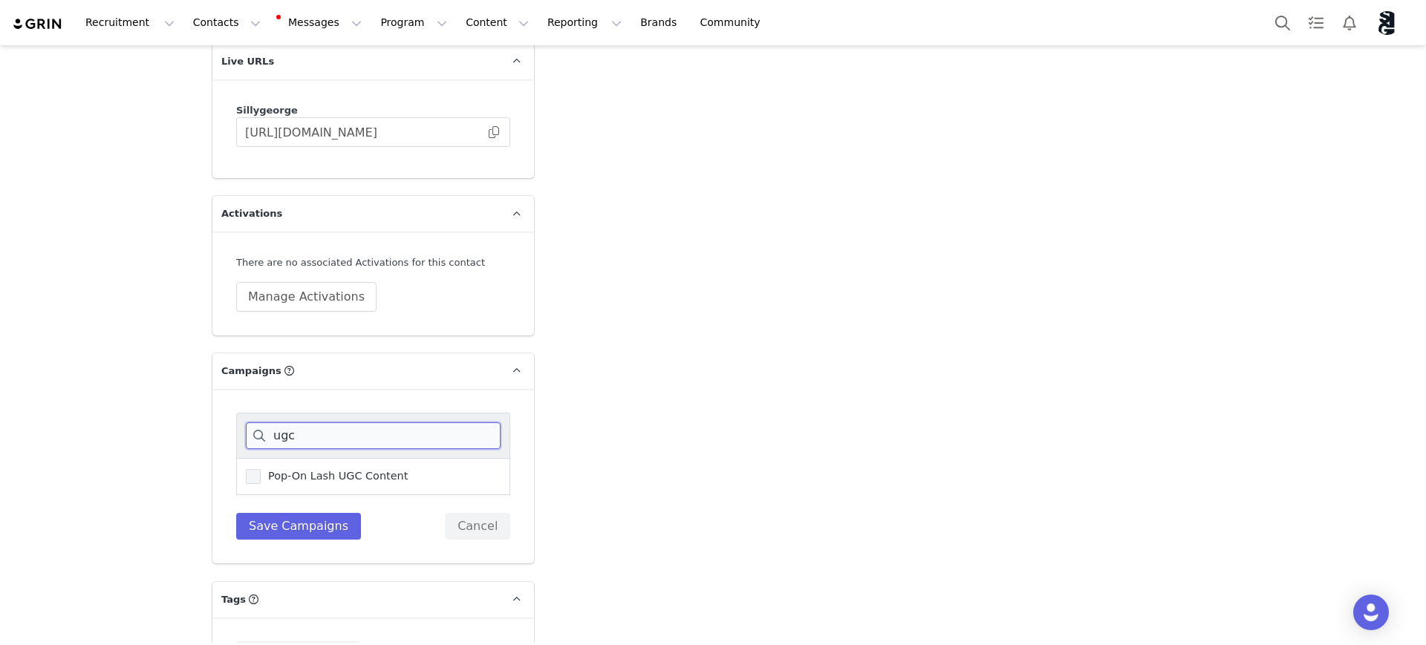
type input "ugc"
click at [249, 469] on span at bounding box center [253, 476] width 15 height 15
click at [261, 469] on input "Pop-On Lash UGC Content" at bounding box center [261, 469] width 0 height 0
click at [296, 513] on button "Save Campaigns" at bounding box center [298, 526] width 125 height 27
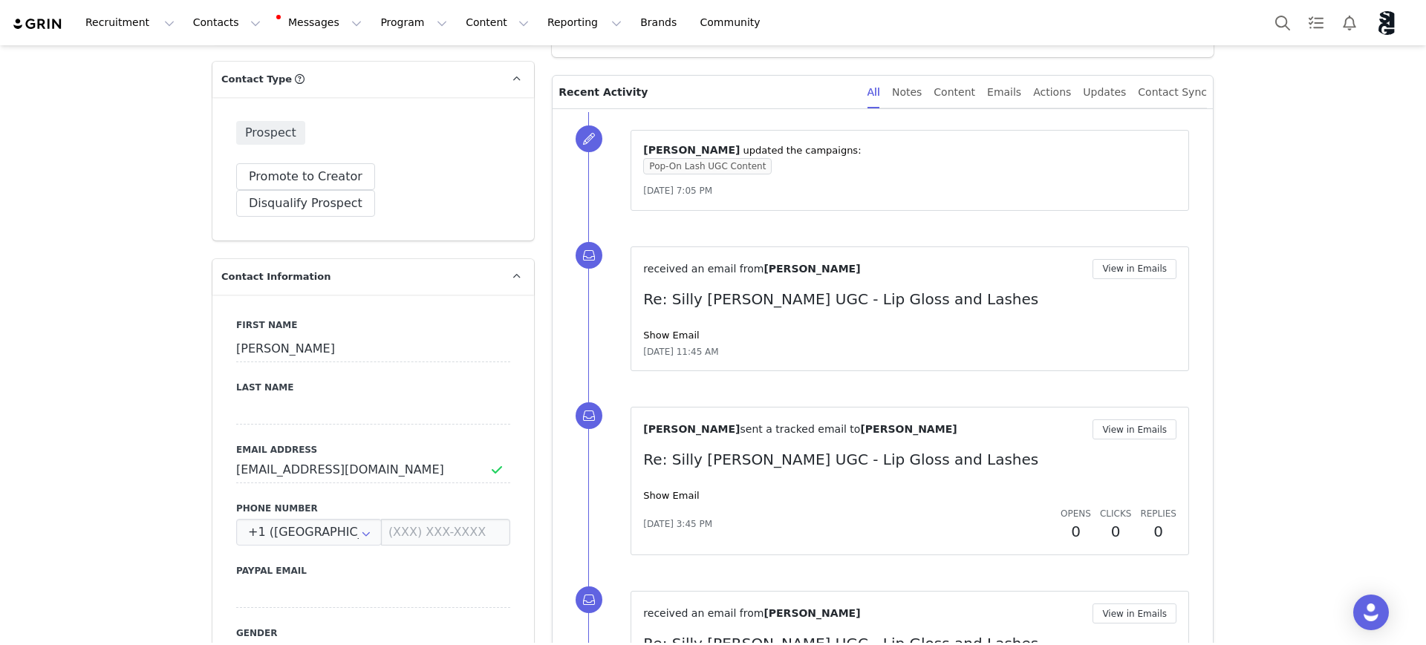
scroll to position [371, 0]
click at [653, 497] on link "Show Email" at bounding box center [671, 494] width 56 height 11
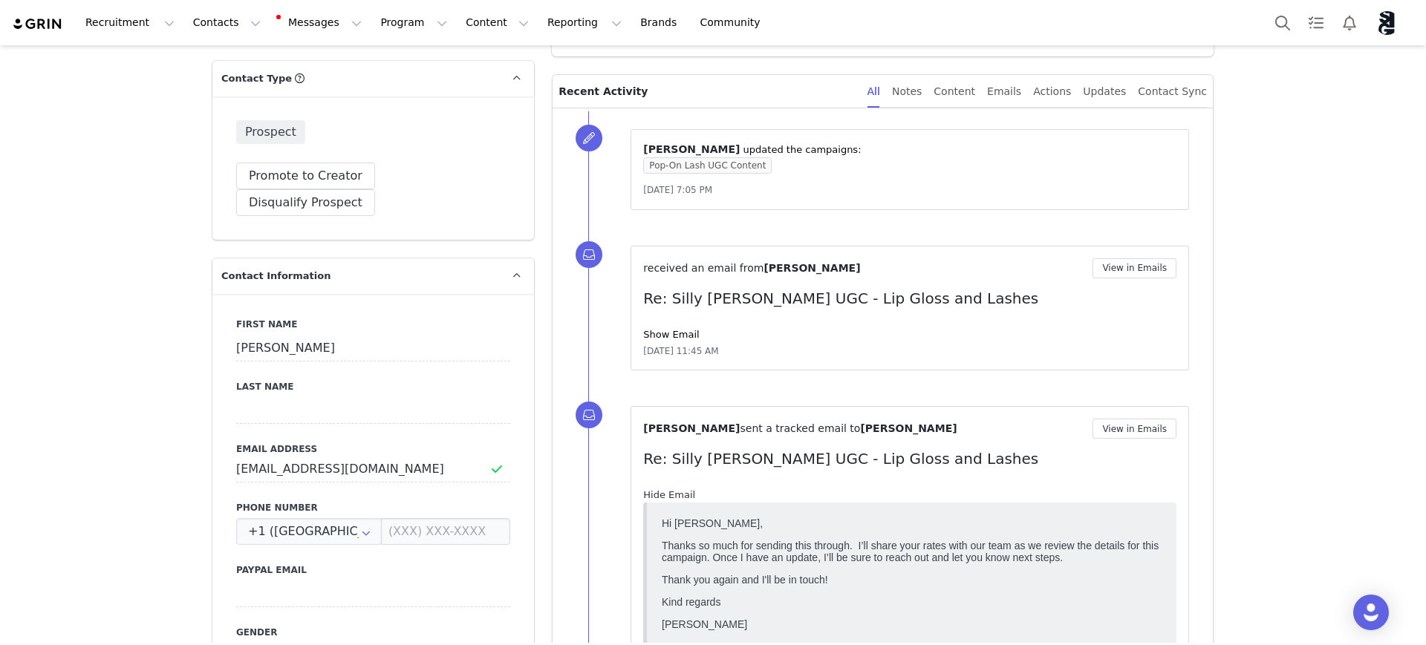
scroll to position [0, 0]
click at [652, 497] on link "Hide Email" at bounding box center [669, 494] width 52 height 11
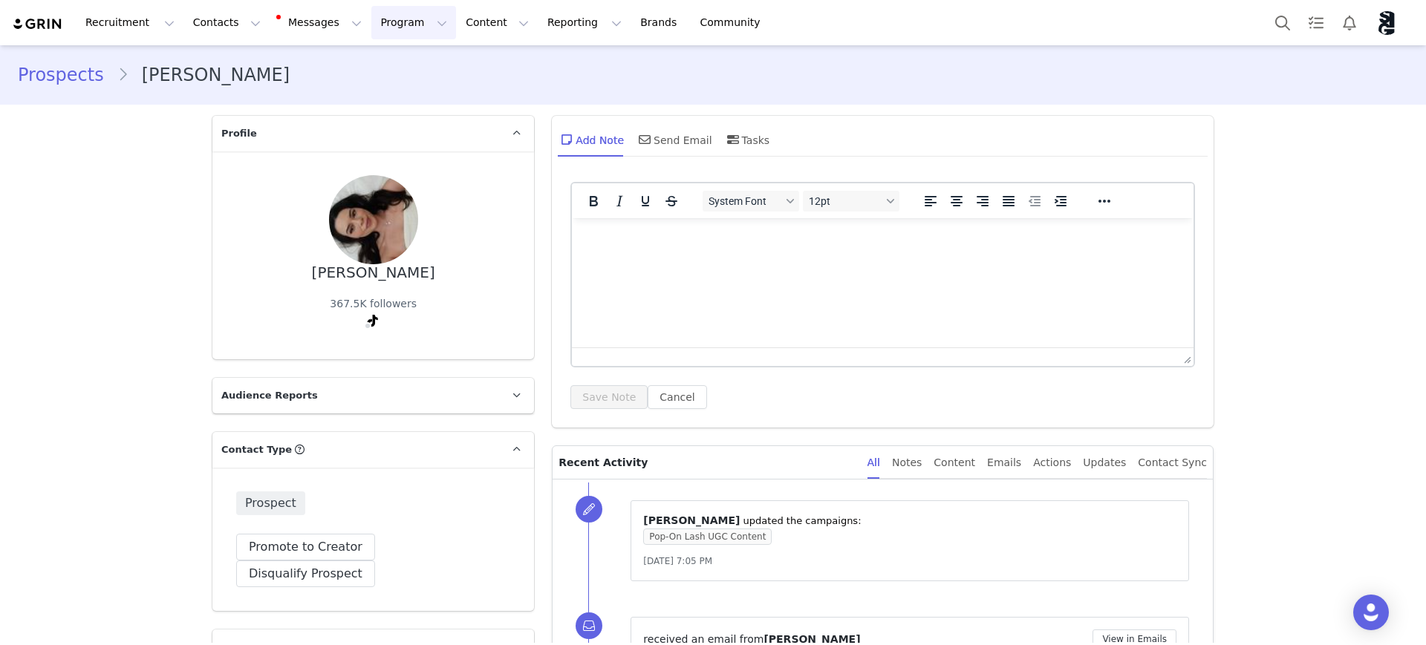
click at [371, 22] on button "Program Program" at bounding box center [413, 22] width 85 height 33
click at [379, 120] on p "Partnerships" at bounding box center [379, 121] width 65 height 16
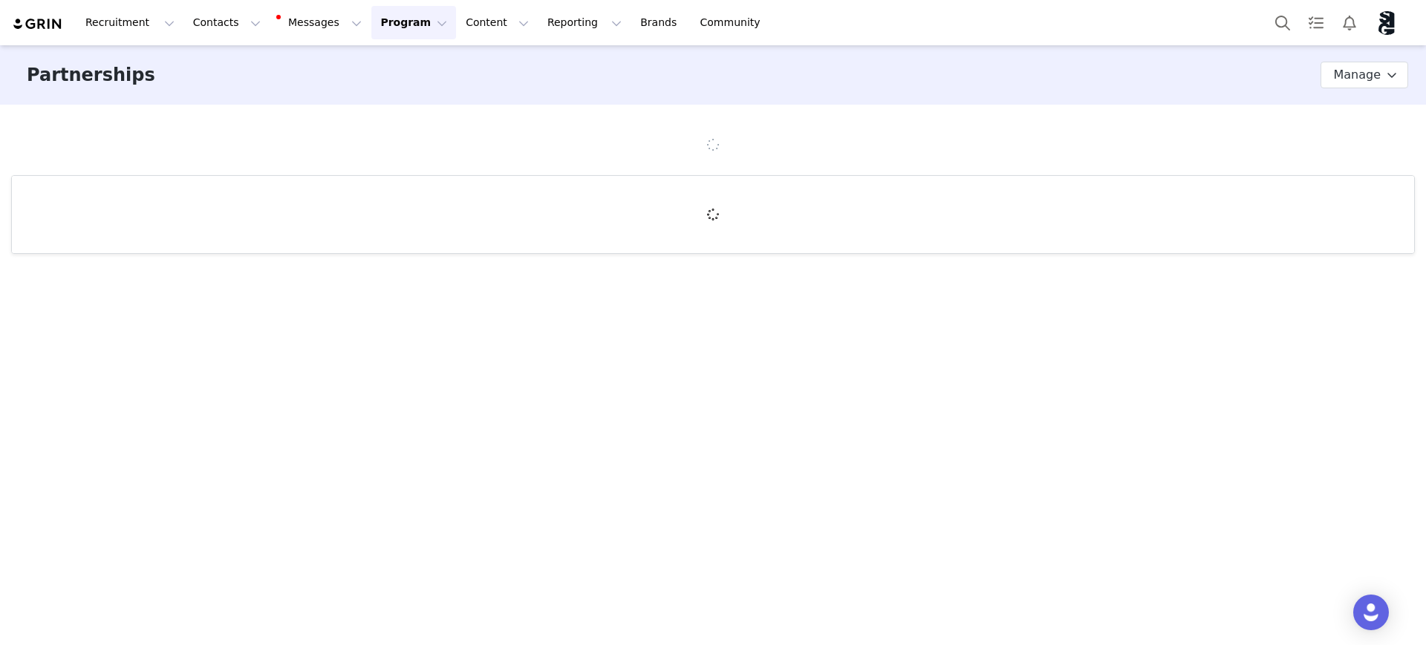
click at [392, 18] on button "Program Program" at bounding box center [413, 22] width 85 height 33
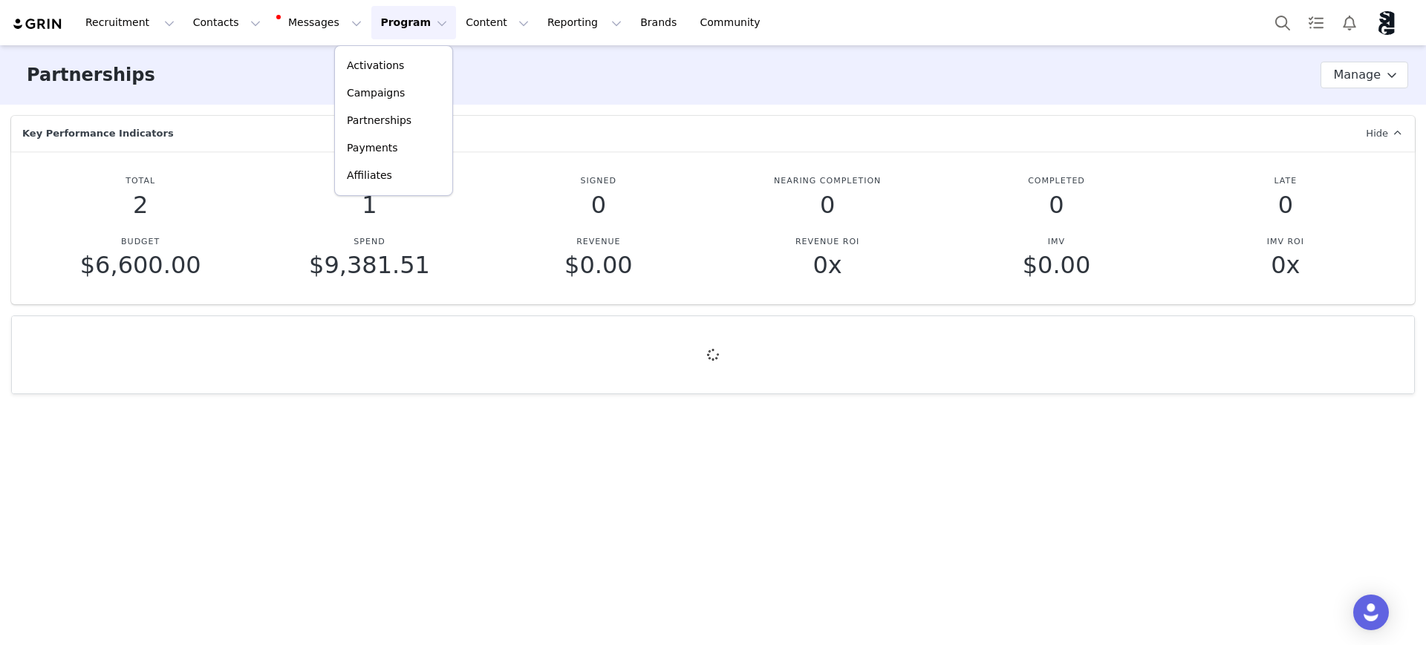
drag, startPoint x: 939, startPoint y: 88, endPoint x: 948, endPoint y: 83, distance: 11.0
click at [939, 88] on div "Partnerships Partnership Stages Custom Properties Manage" at bounding box center [713, 74] width 1426 height 59
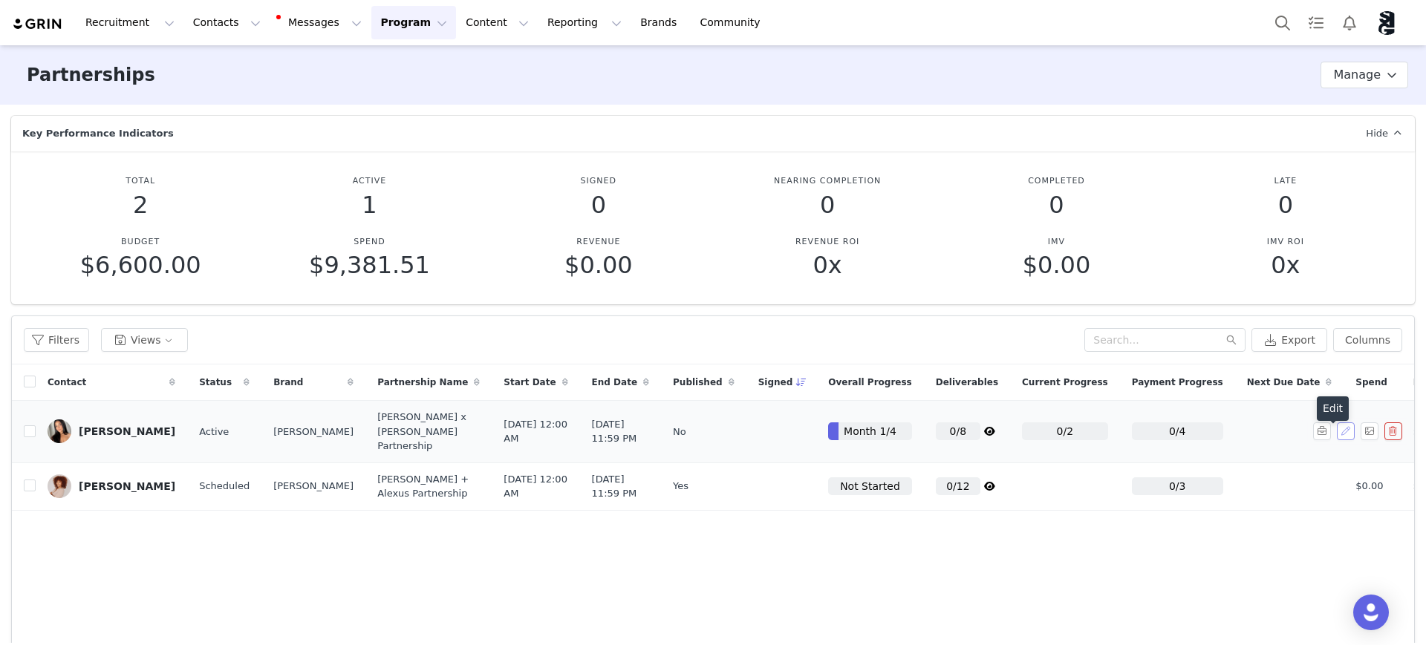
click at [1074, 436] on button "button" at bounding box center [1346, 432] width 18 height 18
select select
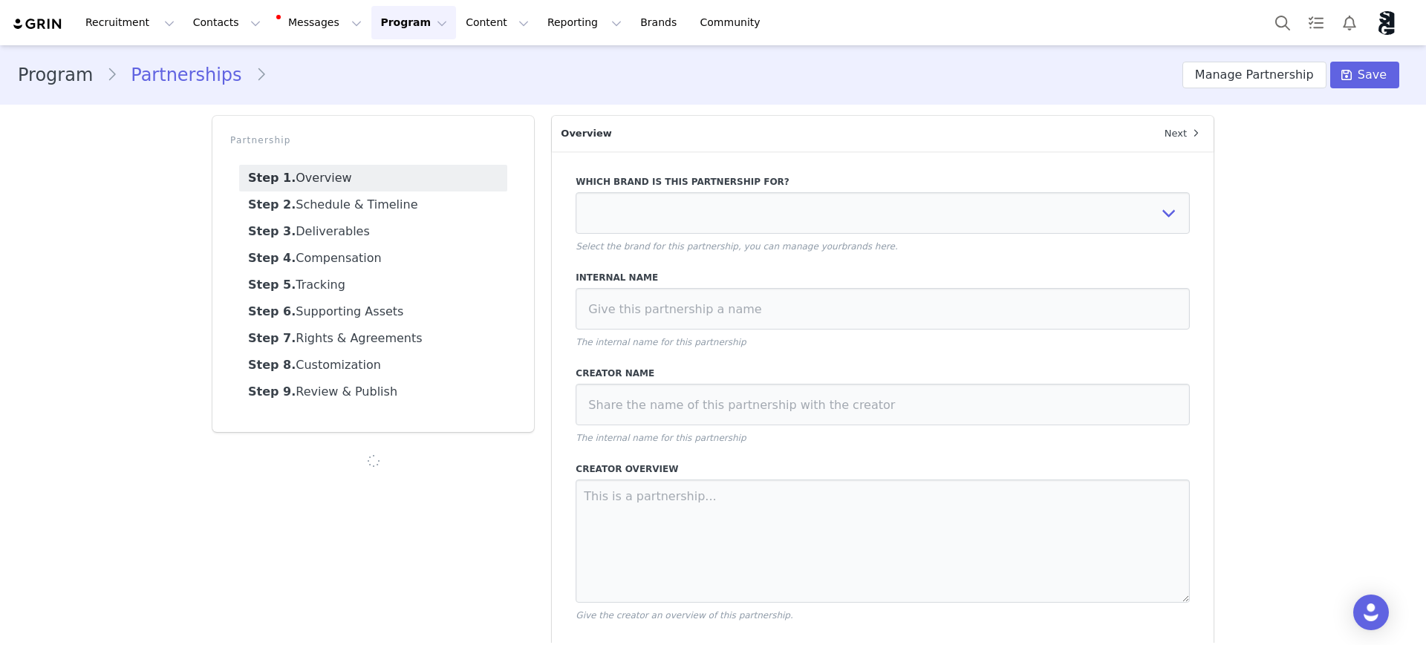
type input "$5,100.00"
select select "efe3313e-59cd-4a21-aae7-76e70609369c"
type input "[PERSON_NAME] x [PERSON_NAME] Partnership"
type textarea "We’re excited to be partnering with you again, [PERSON_NAME]! Your creativity a…"
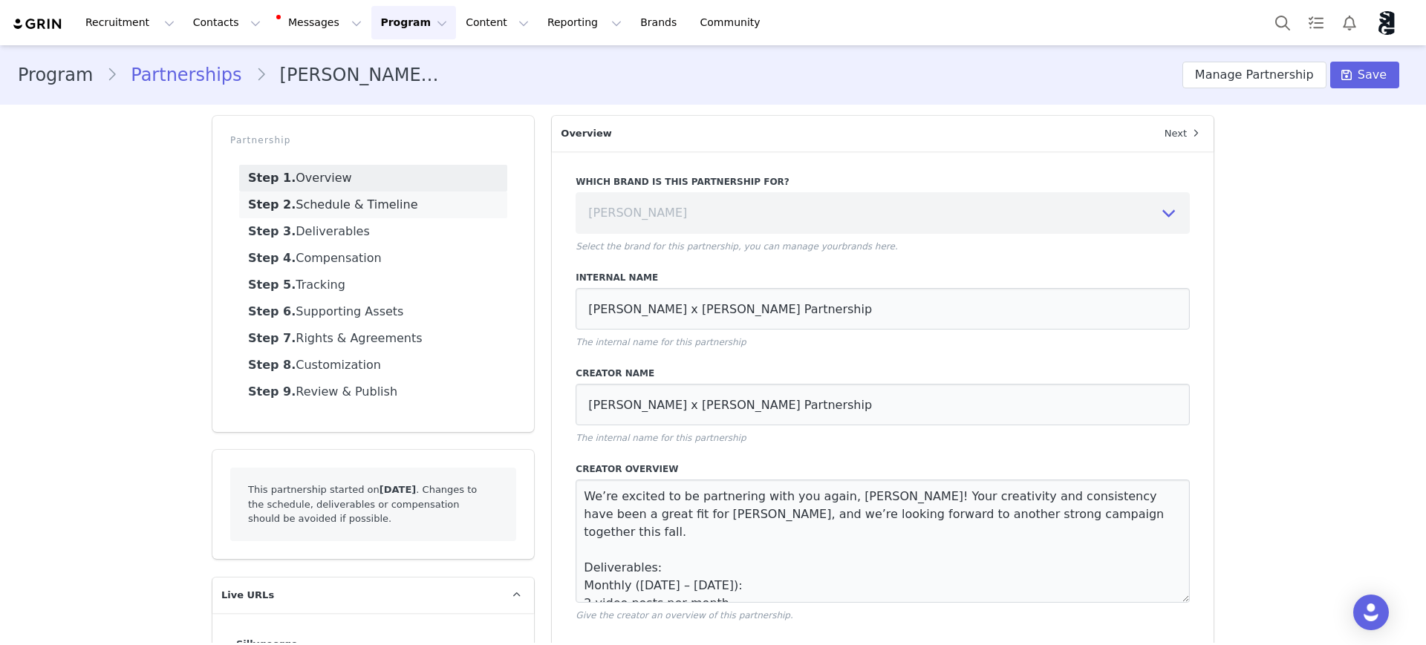
click at [326, 207] on link "Step 2. Schedule & Timeline" at bounding box center [373, 205] width 268 height 27
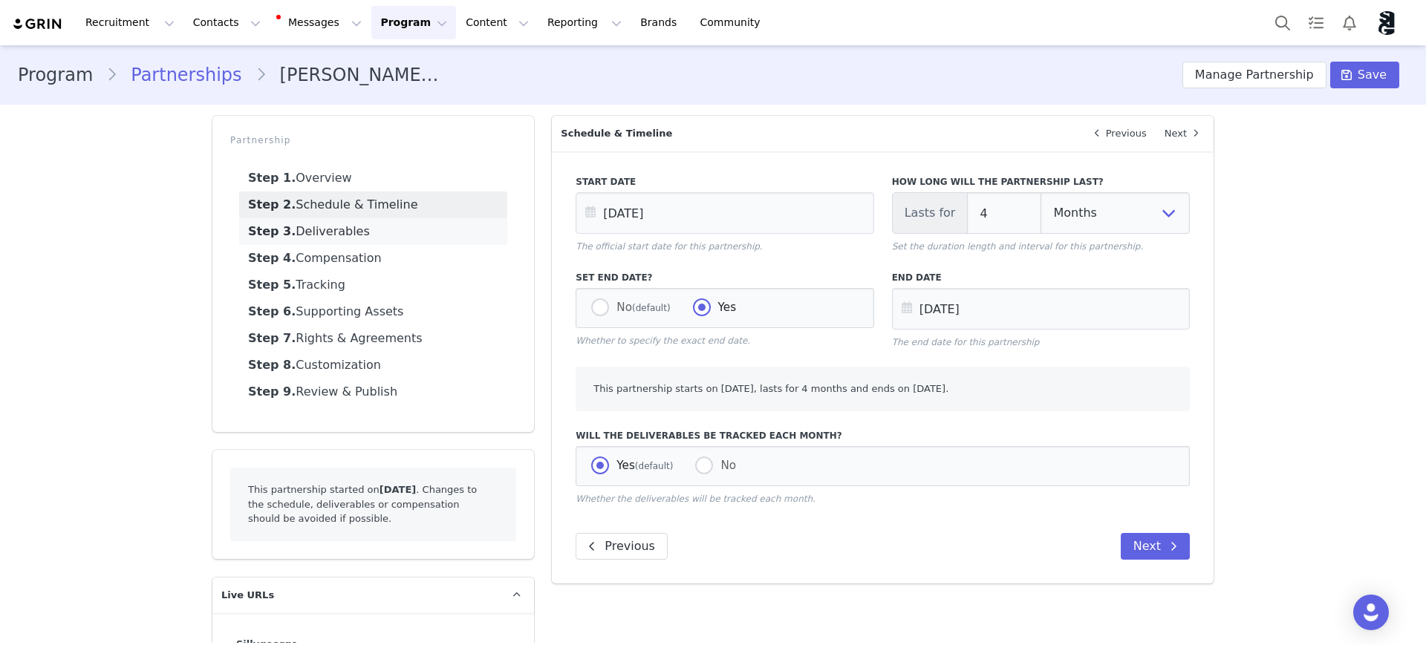
click at [325, 231] on link "Step 3. Deliverables" at bounding box center [373, 231] width 268 height 27
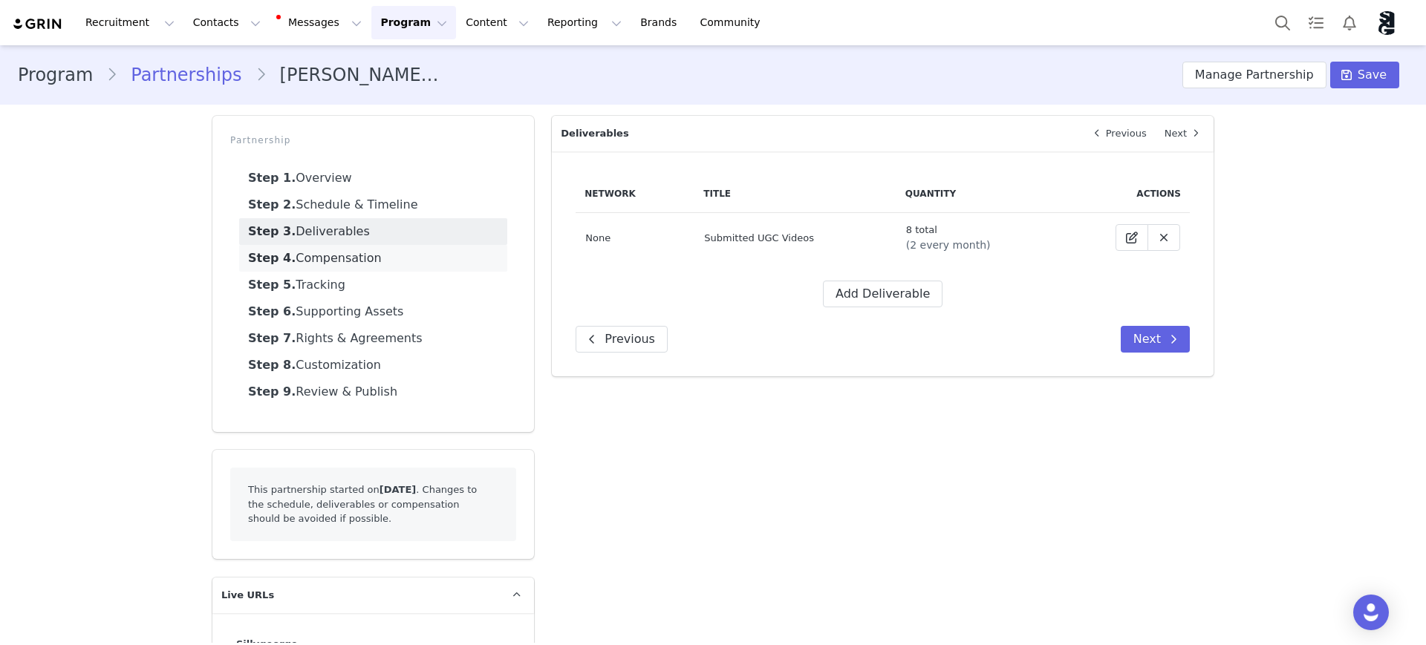
click at [324, 265] on link "Step 4. Compensation" at bounding box center [373, 258] width 268 height 27
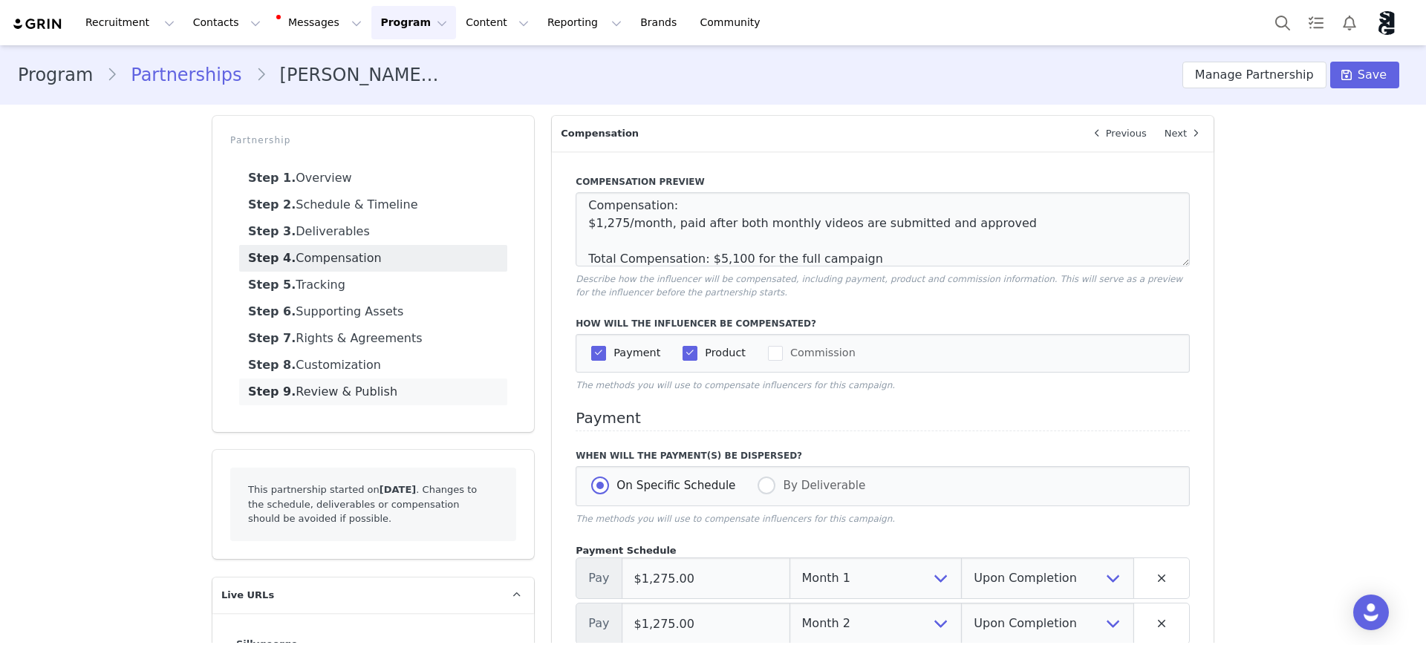
click at [350, 401] on link "Step 9. Review & Publish" at bounding box center [373, 392] width 268 height 27
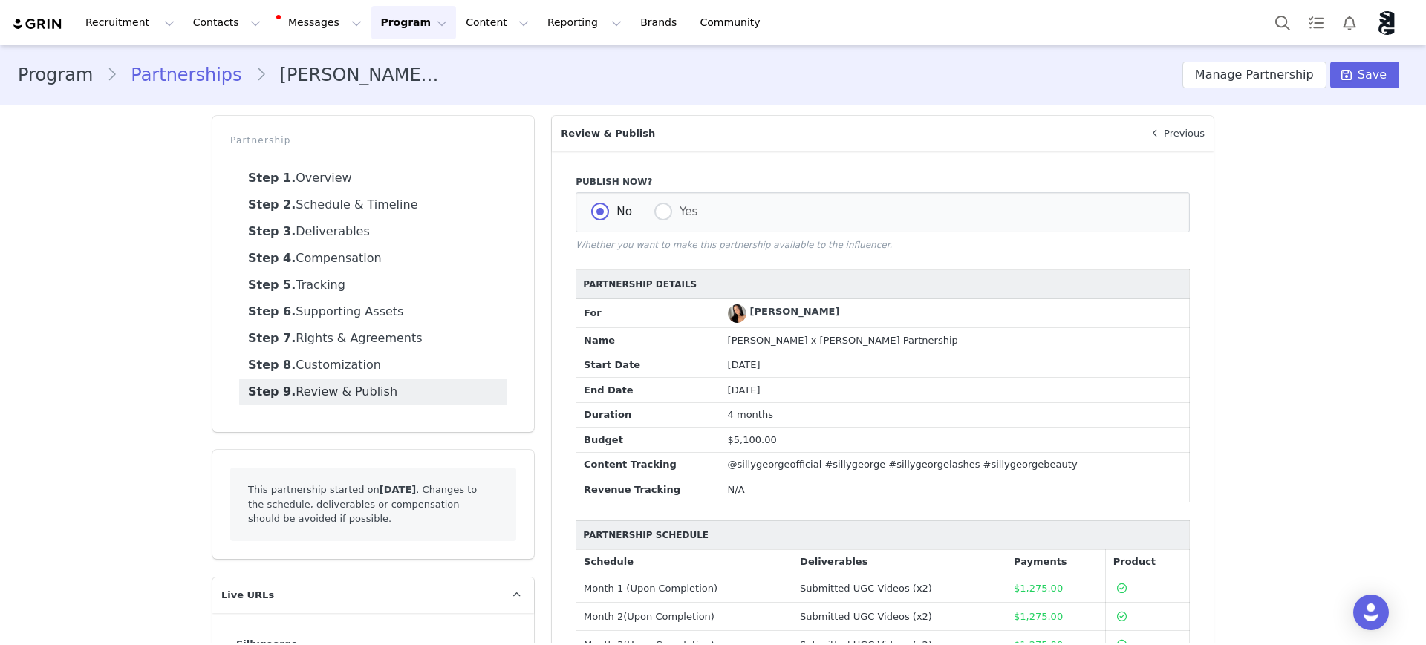
click at [343, 386] on link "Step 9. Review & Publish" at bounding box center [373, 392] width 268 height 27
click at [365, 394] on link "Step 9. Review & Publish" at bounding box center [373, 392] width 268 height 27
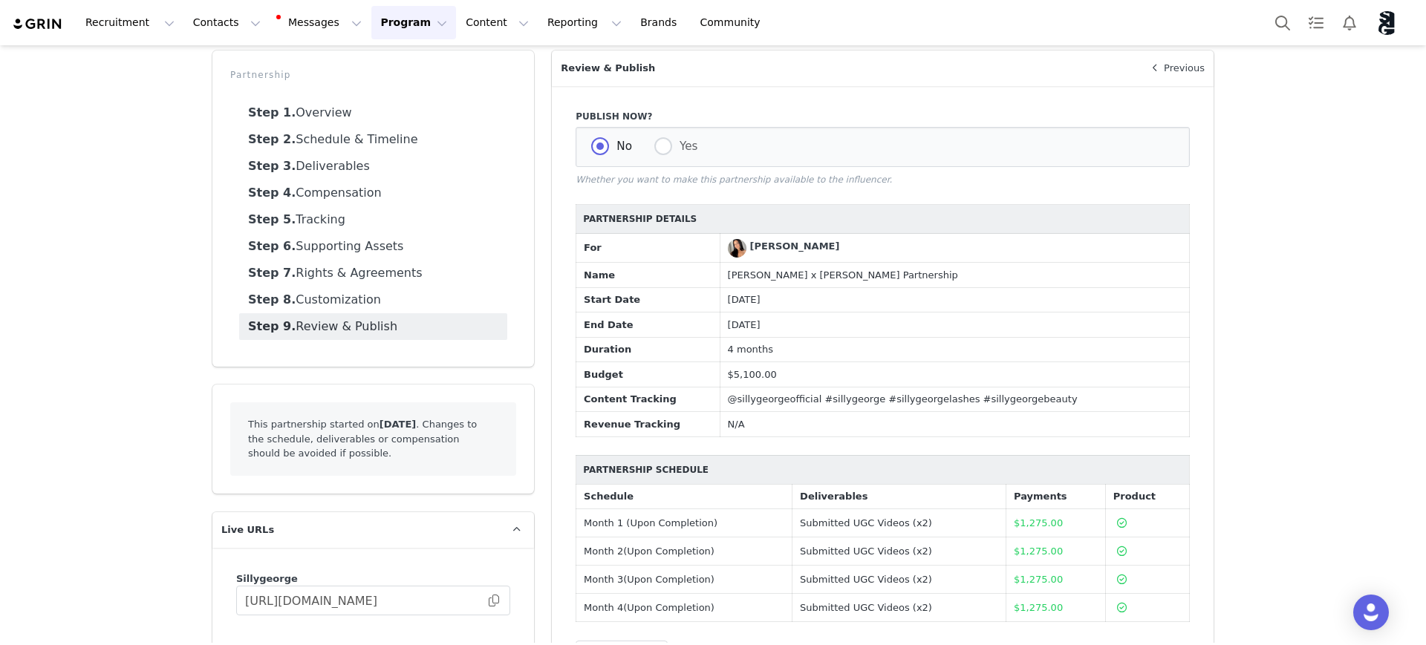
scroll to position [126, 0]
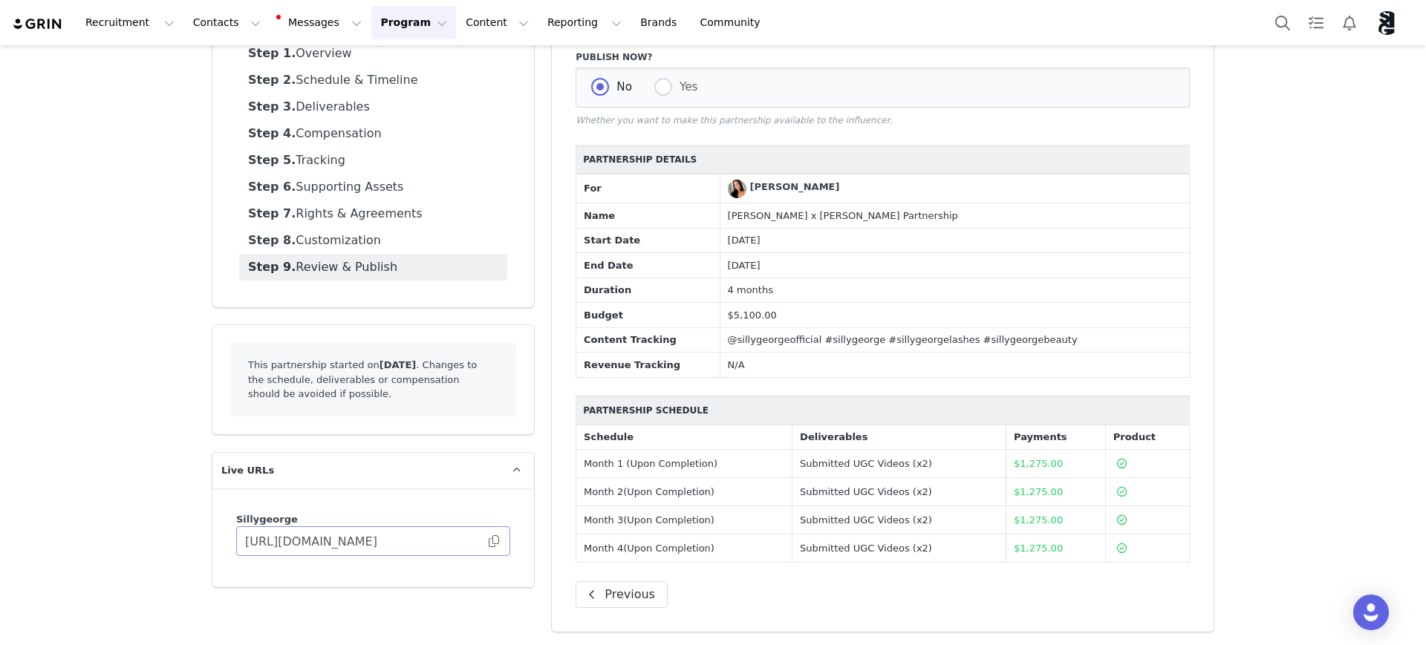
click at [486, 541] on span at bounding box center [493, 541] width 15 height 0
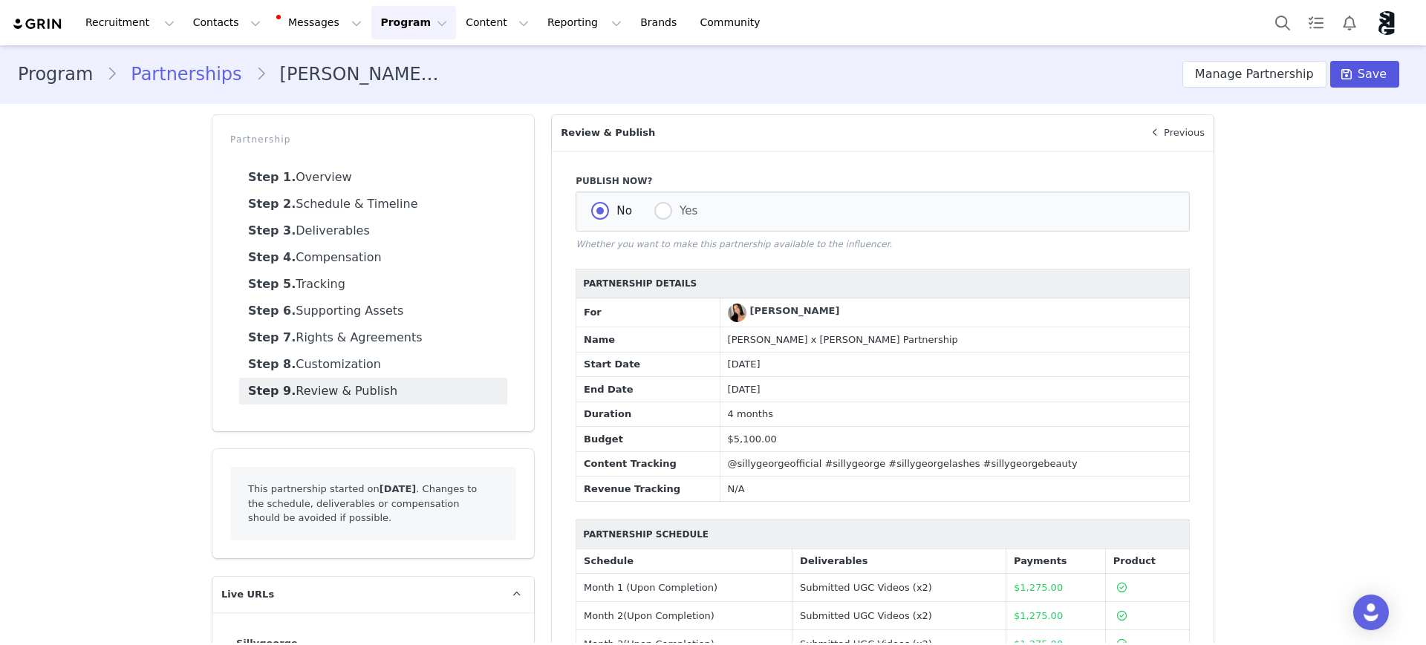
scroll to position [0, 0]
drag, startPoint x: 657, startPoint y: 208, endPoint x: 1330, endPoint y: 70, distance: 686.8
click at [658, 207] on span at bounding box center [663, 212] width 18 height 18
click at [658, 207] on input "Yes" at bounding box center [663, 212] width 18 height 19
radio input "true"
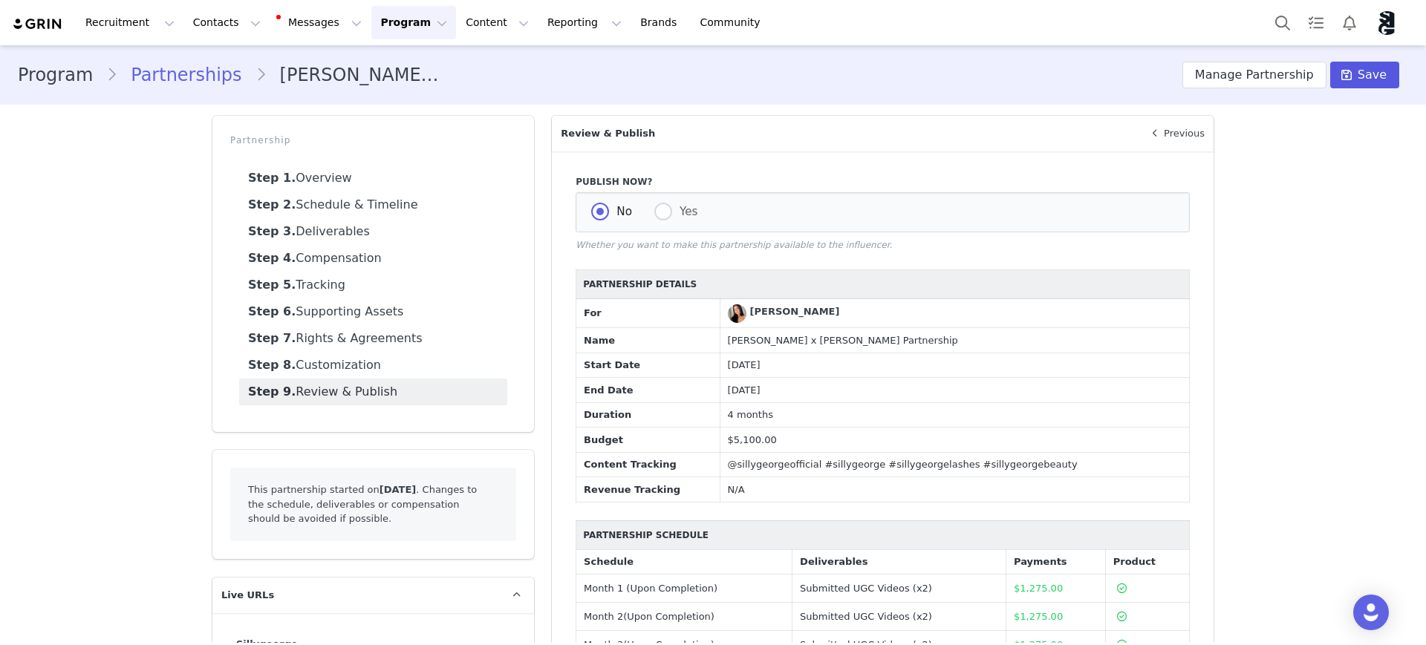
radio input "false"
radio input "true"
drag, startPoint x: 1347, startPoint y: 74, endPoint x: 1392, endPoint y: 65, distance: 46.2
click at [1074, 74] on button "Save" at bounding box center [1364, 75] width 69 height 27
click at [320, 198] on link "Step 2. Schedule & Timeline" at bounding box center [373, 205] width 268 height 27
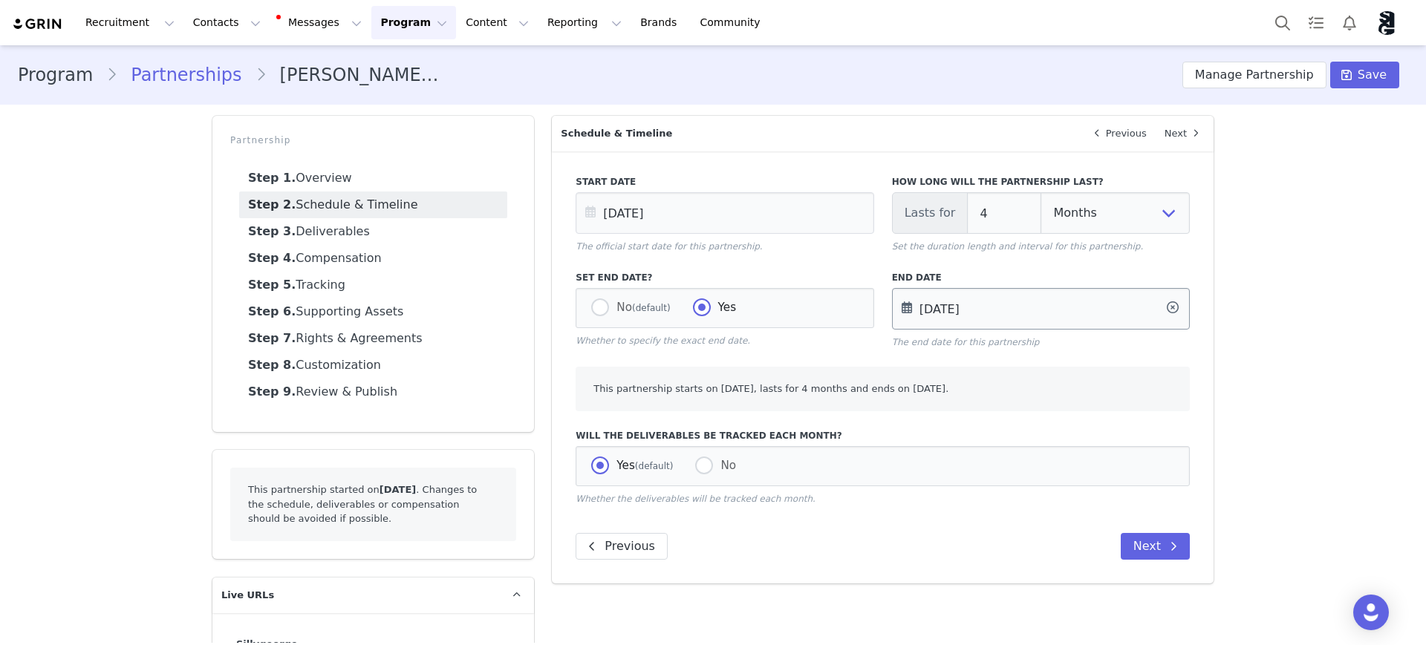
click at [960, 305] on input "[DATE]" at bounding box center [1041, 309] width 298 height 42
click at [913, 357] on button "Previous Month" at bounding box center [909, 360] width 7 height 12
click at [997, 538] on span "31" at bounding box center [1005, 539] width 18 height 18
type input "[DATE]"
click at [1074, 69] on span "Save" at bounding box center [1371, 75] width 29 height 18
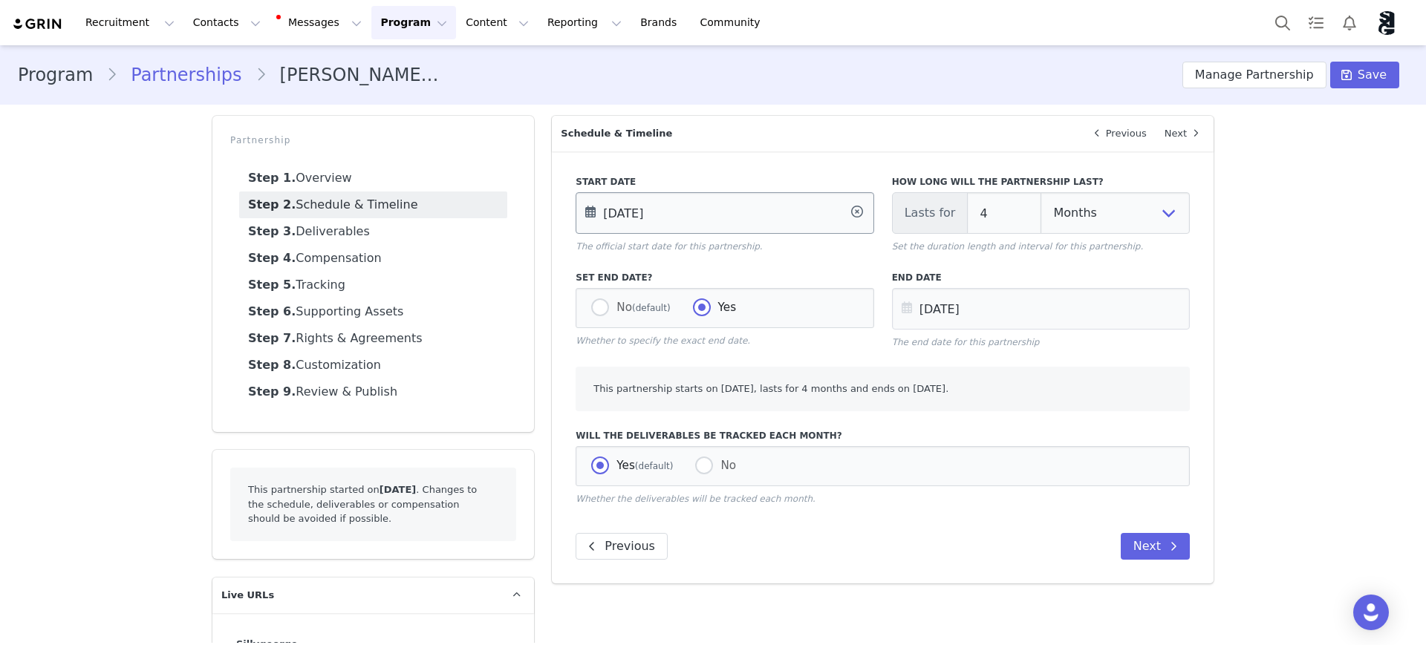
click at [648, 224] on input "Sep 01 2025" at bounding box center [724, 213] width 298 height 42
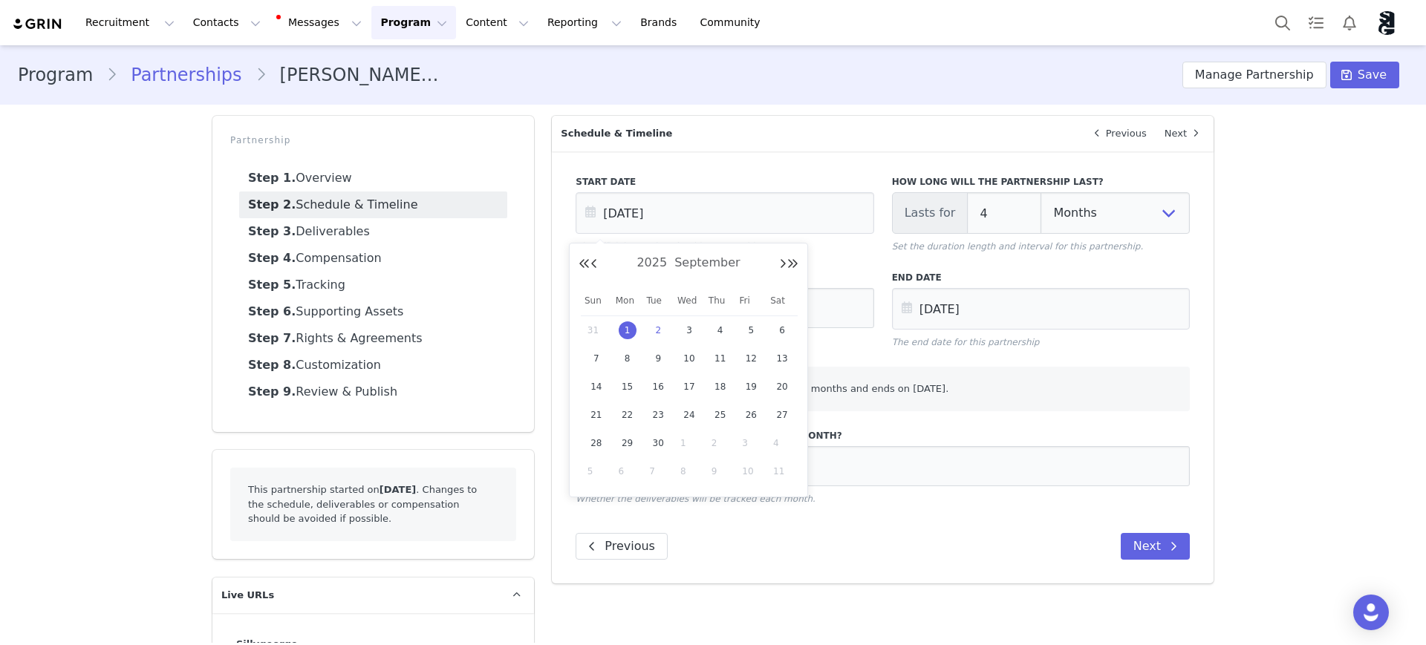
click at [656, 333] on span "2" at bounding box center [658, 331] width 18 height 18
type input "Sep 02 2025"
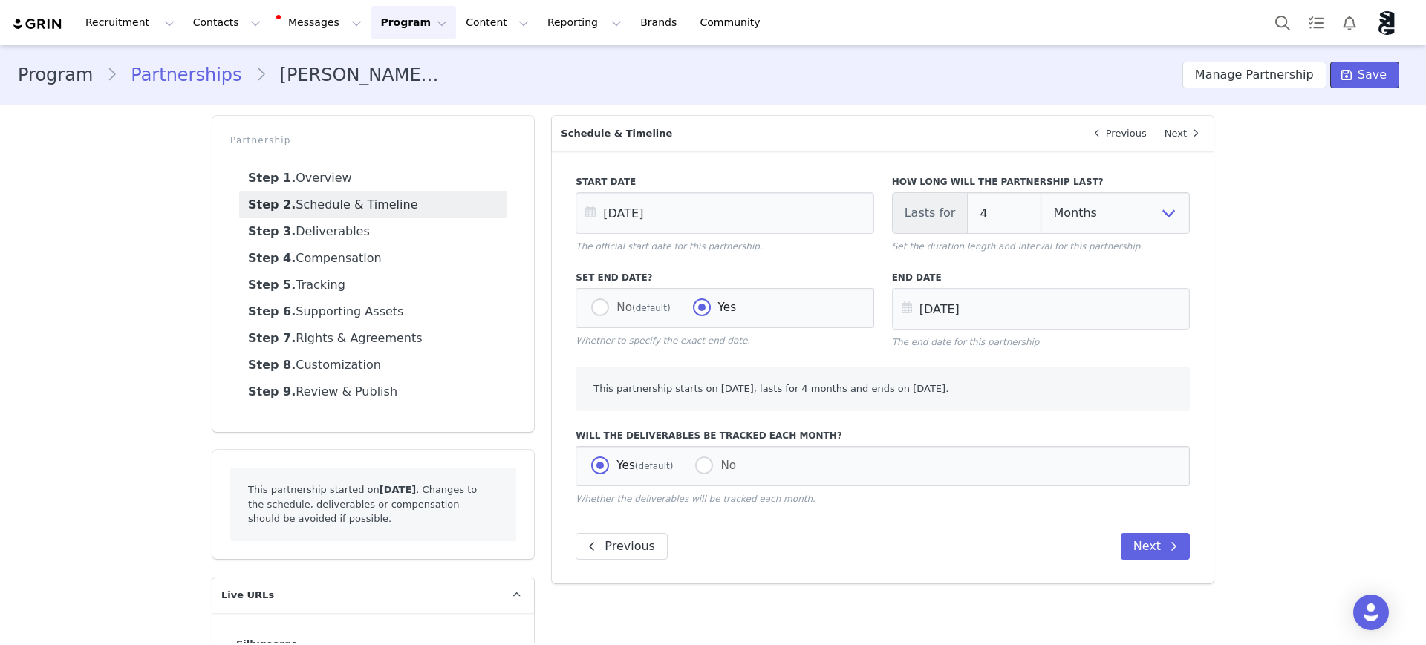
click at [1074, 75] on span "Save" at bounding box center [1371, 75] width 29 height 18
click at [352, 232] on link "Step 3. Deliverables" at bounding box center [373, 231] width 268 height 27
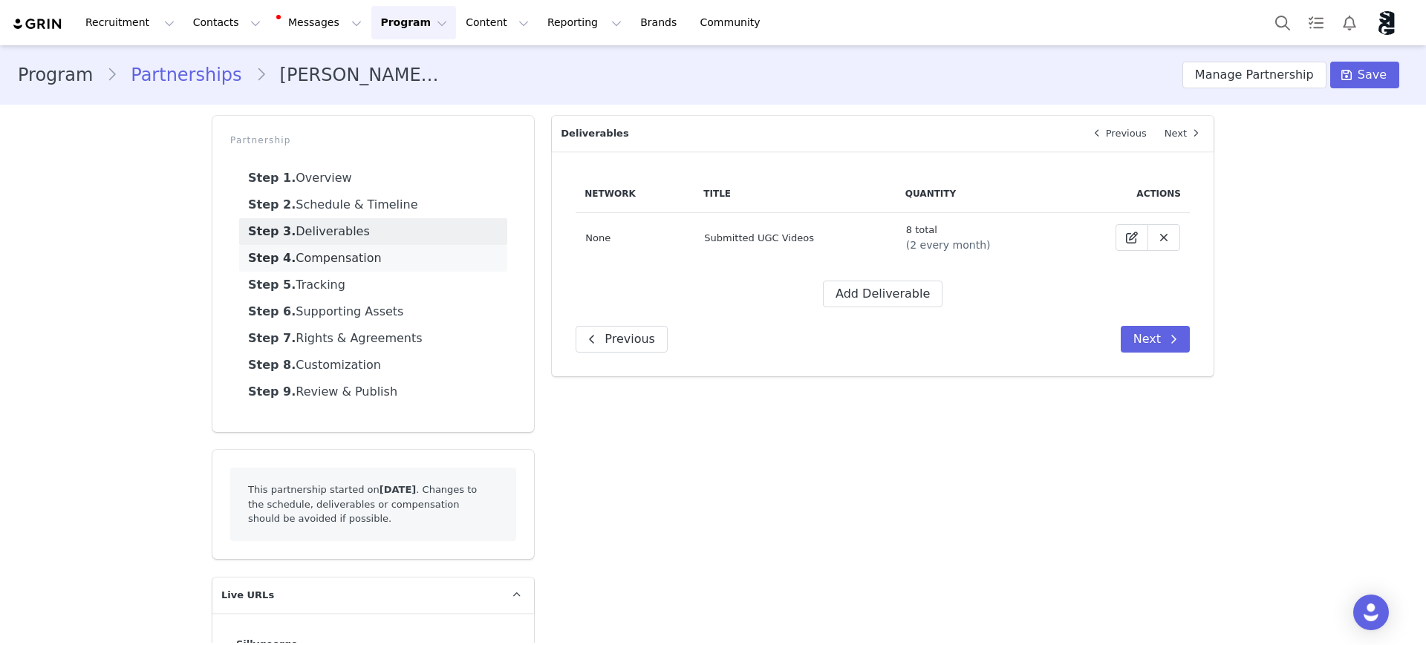
click at [350, 253] on link "Step 4. Compensation" at bounding box center [373, 258] width 268 height 27
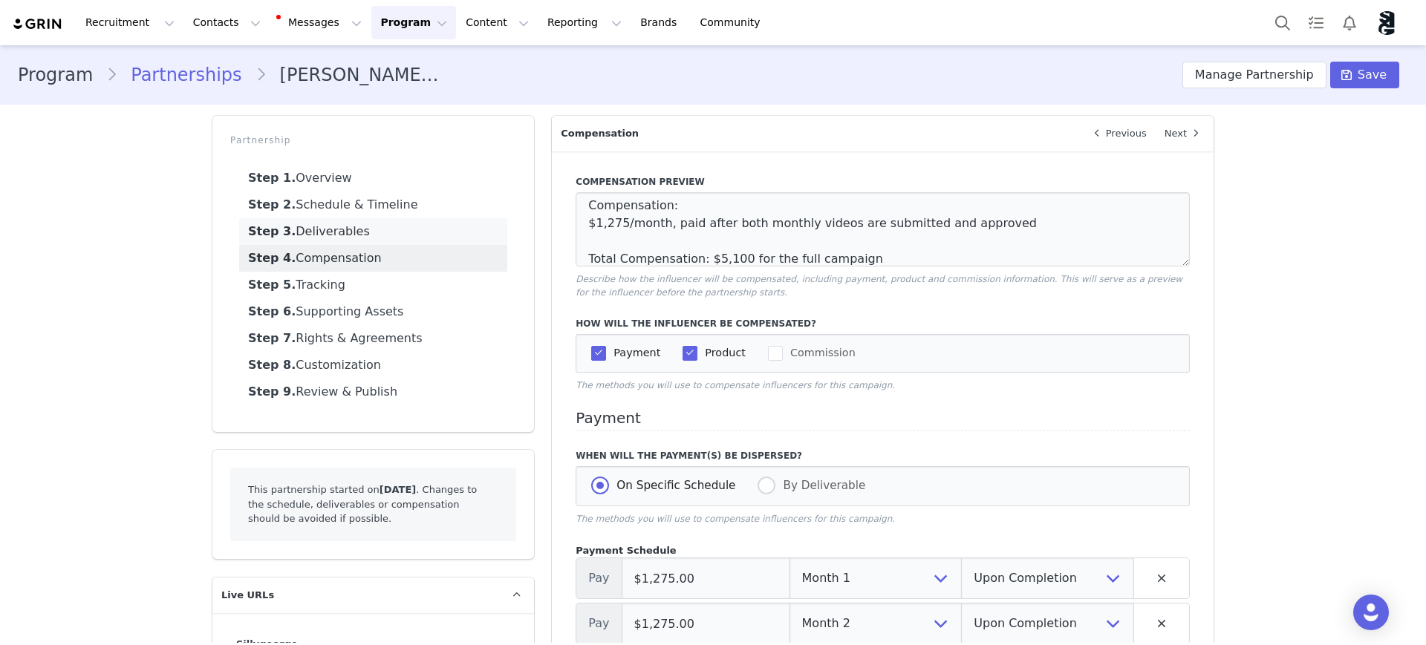
click at [313, 224] on link "Step 3. Deliverables" at bounding box center [373, 231] width 268 height 27
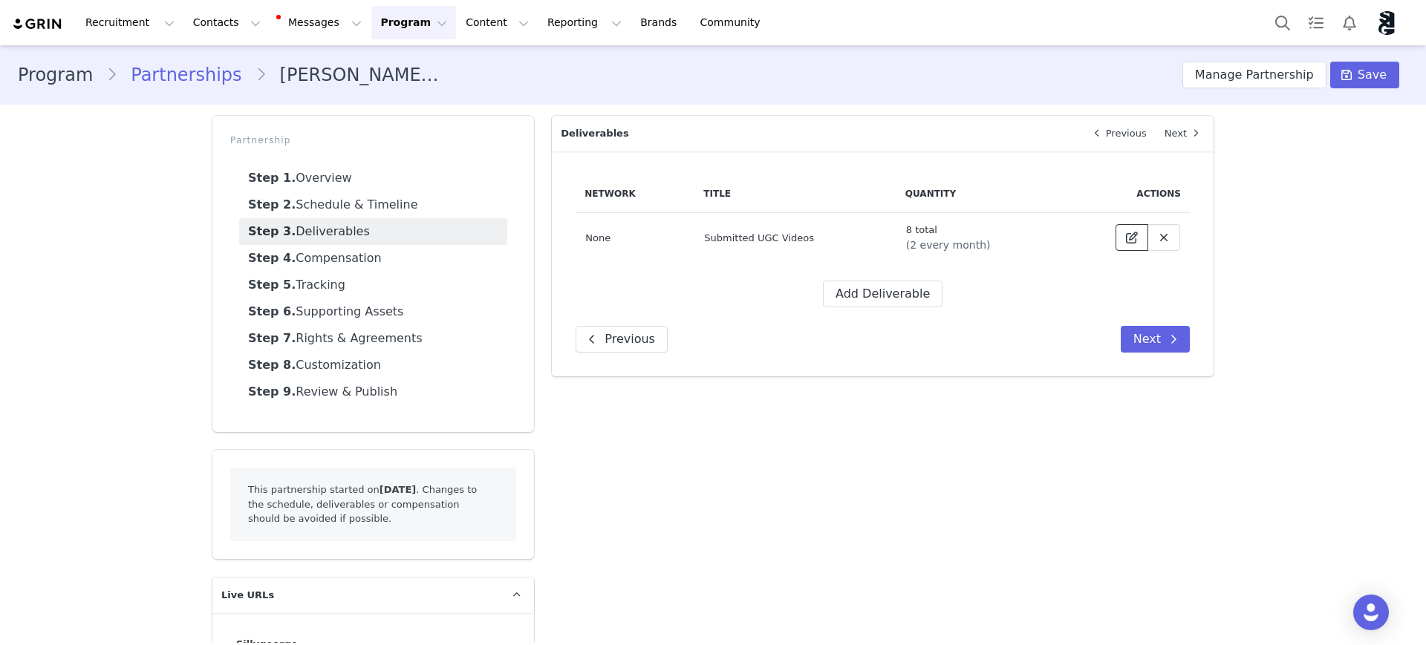
click at [1074, 232] on span at bounding box center [1132, 238] width 18 height 18
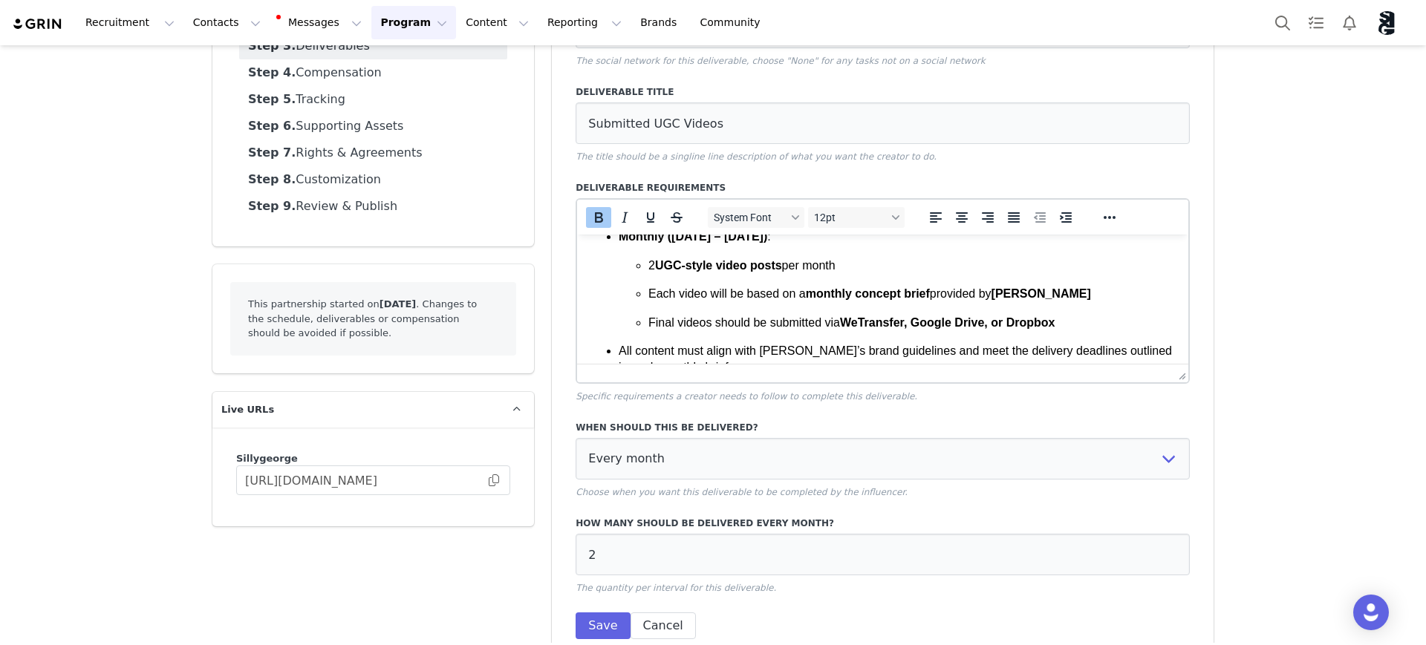
scroll to position [71, 0]
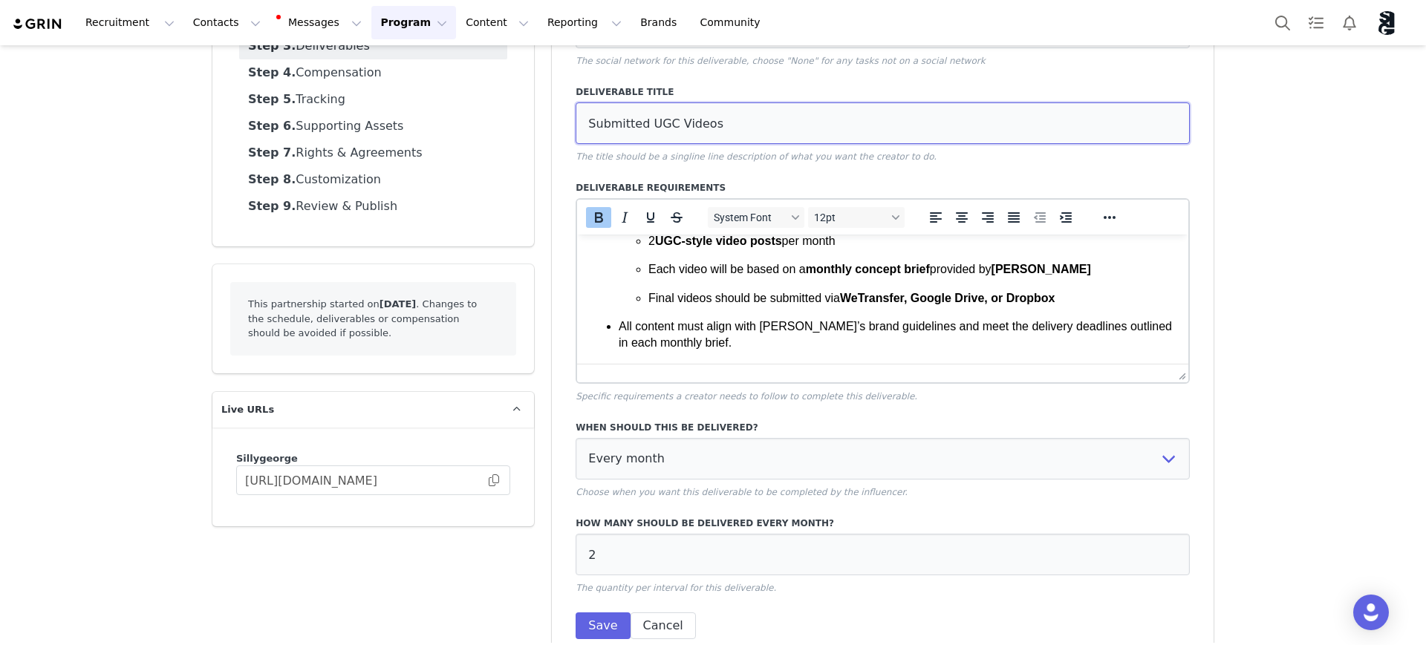
click at [764, 134] on input "Submitted UGC Videos" at bounding box center [882, 123] width 614 height 42
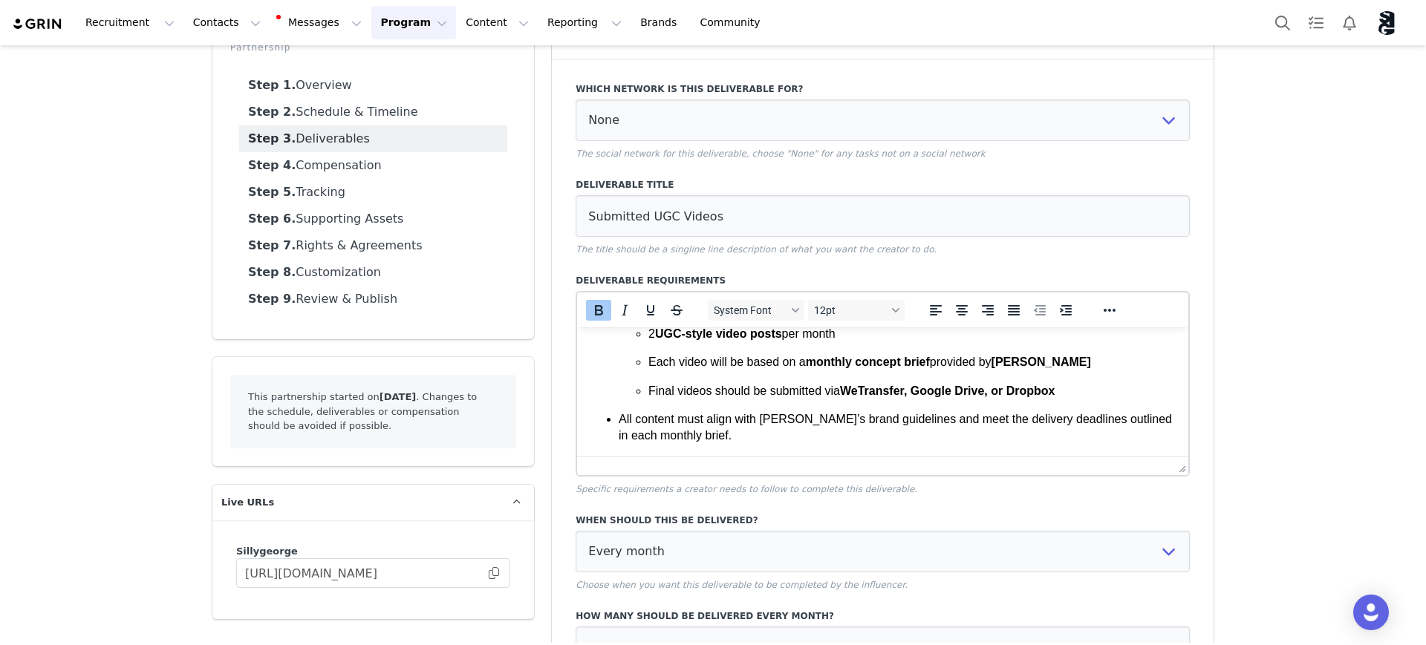
scroll to position [262, 0]
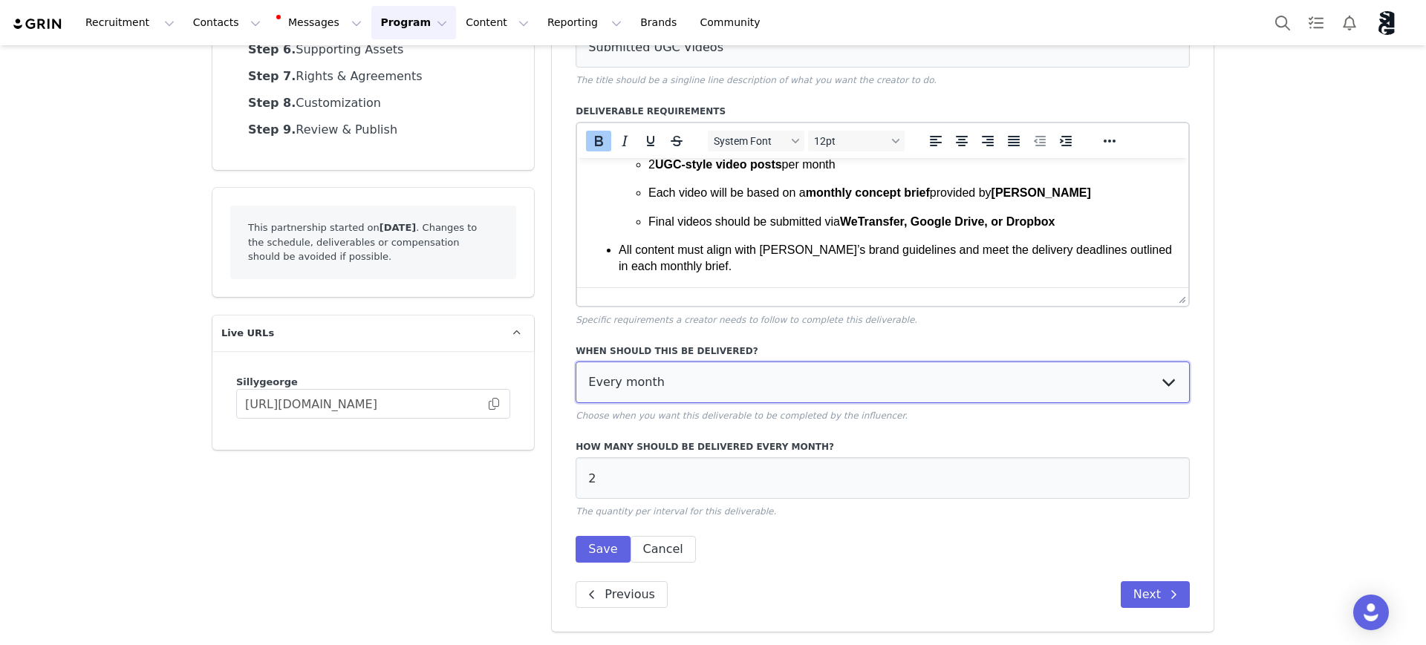
click at [743, 382] on select "Every month Every other month In specific months Throughout partnership" at bounding box center [882, 383] width 614 height 42
click at [599, 552] on button "Save" at bounding box center [602, 549] width 54 height 27
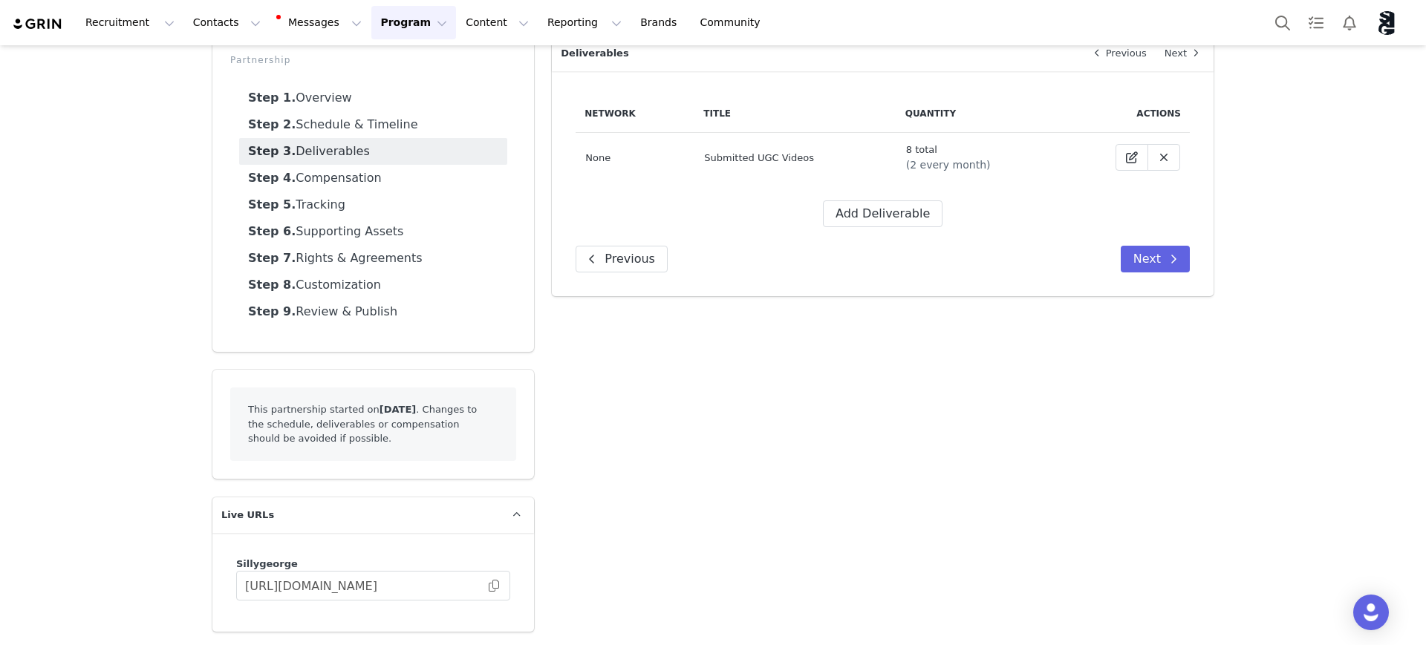
scroll to position [80, 0]
click at [304, 179] on link "Step 4. Compensation" at bounding box center [373, 178] width 268 height 27
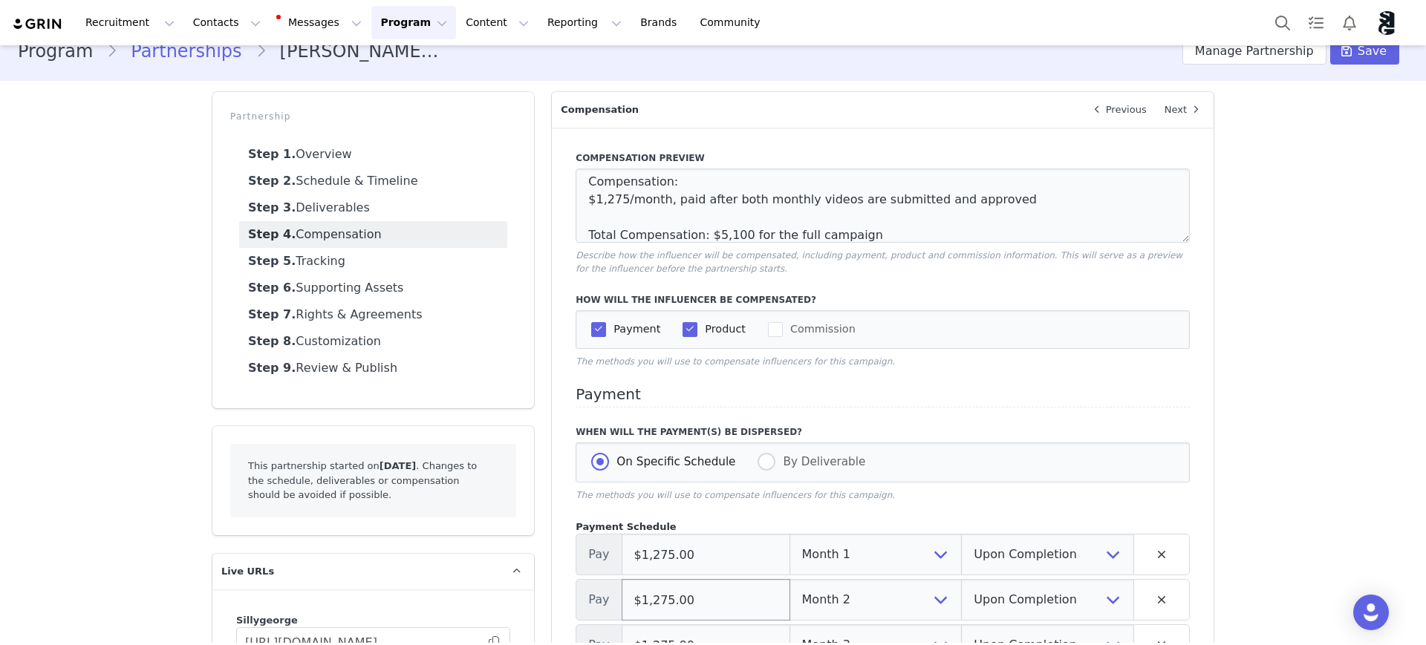
scroll to position [0, 0]
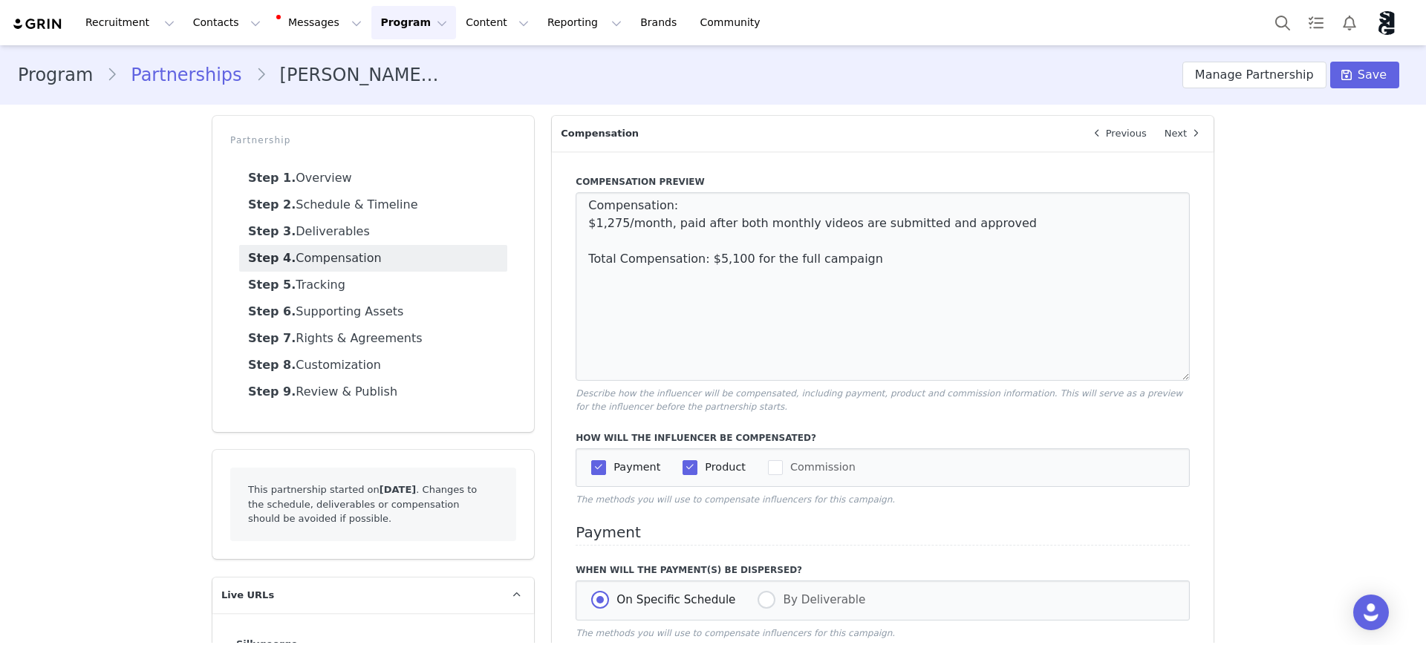
drag, startPoint x: 1176, startPoint y: 260, endPoint x: 1272, endPoint y: 360, distance: 138.7
click at [1074, 381] on textarea "Compensation: $1,275/month, paid after both monthly videos are submitted and ap…" at bounding box center [882, 286] width 614 height 189
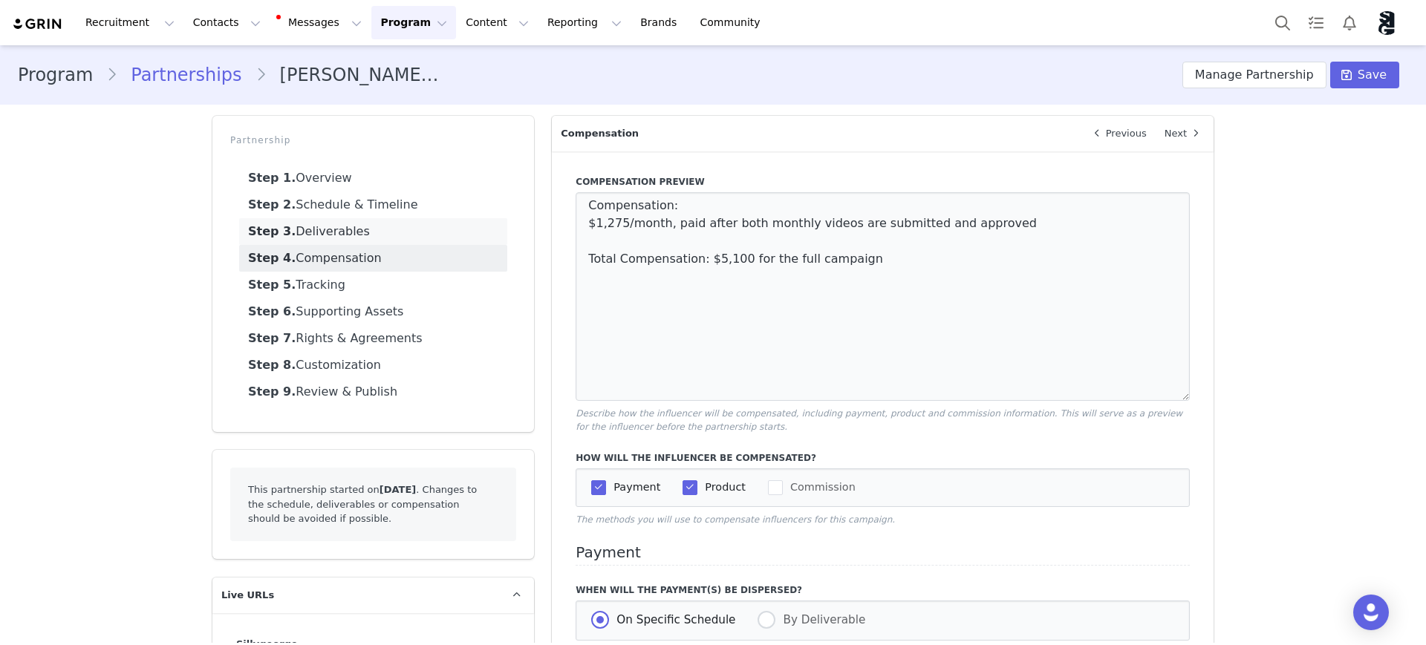
click at [324, 229] on link "Step 3. Deliverables" at bounding box center [373, 231] width 268 height 27
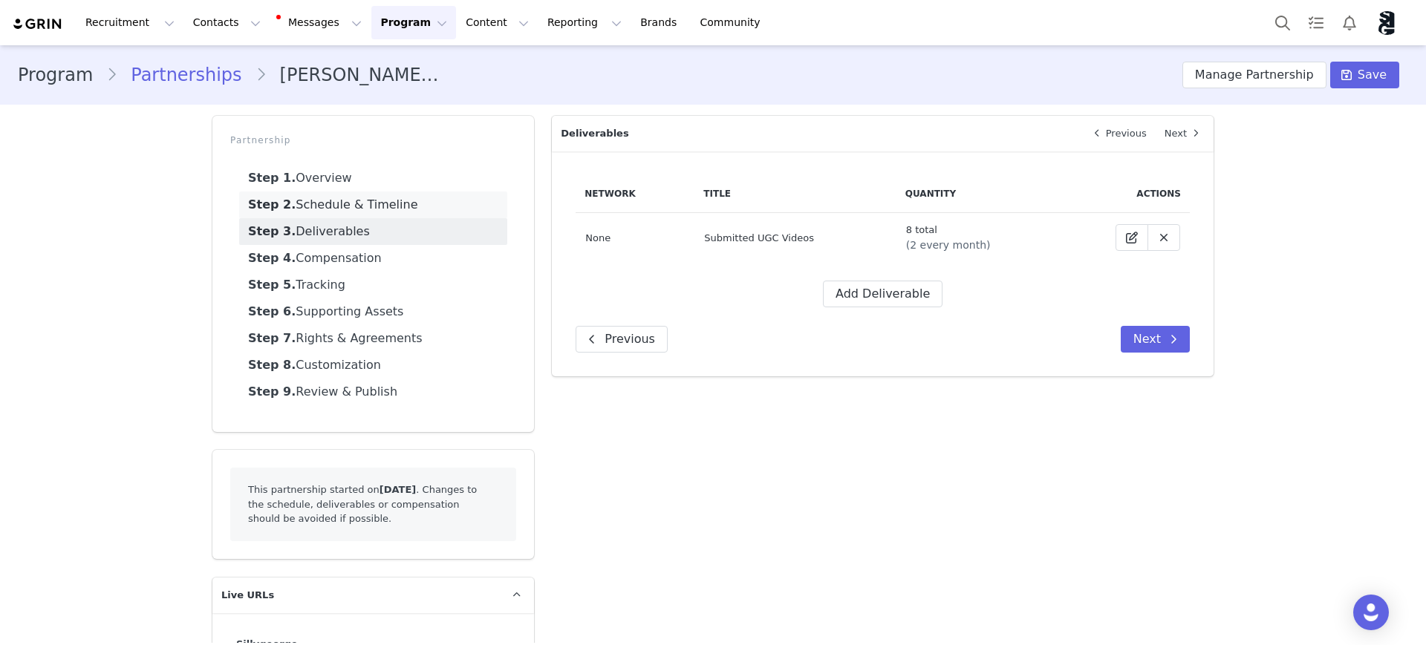
click at [329, 200] on link "Step 2. Schedule & Timeline" at bounding box center [373, 205] width 268 height 27
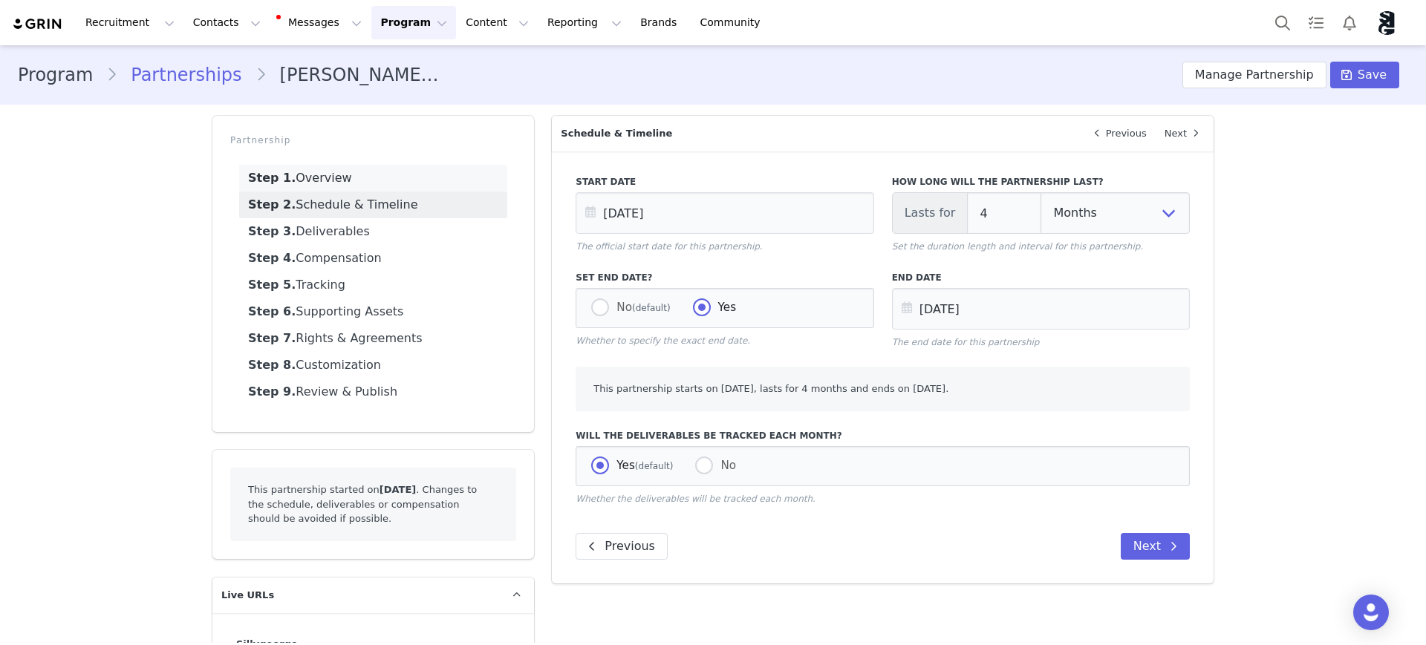
click at [296, 172] on link "Step 1. Overview" at bounding box center [373, 178] width 268 height 27
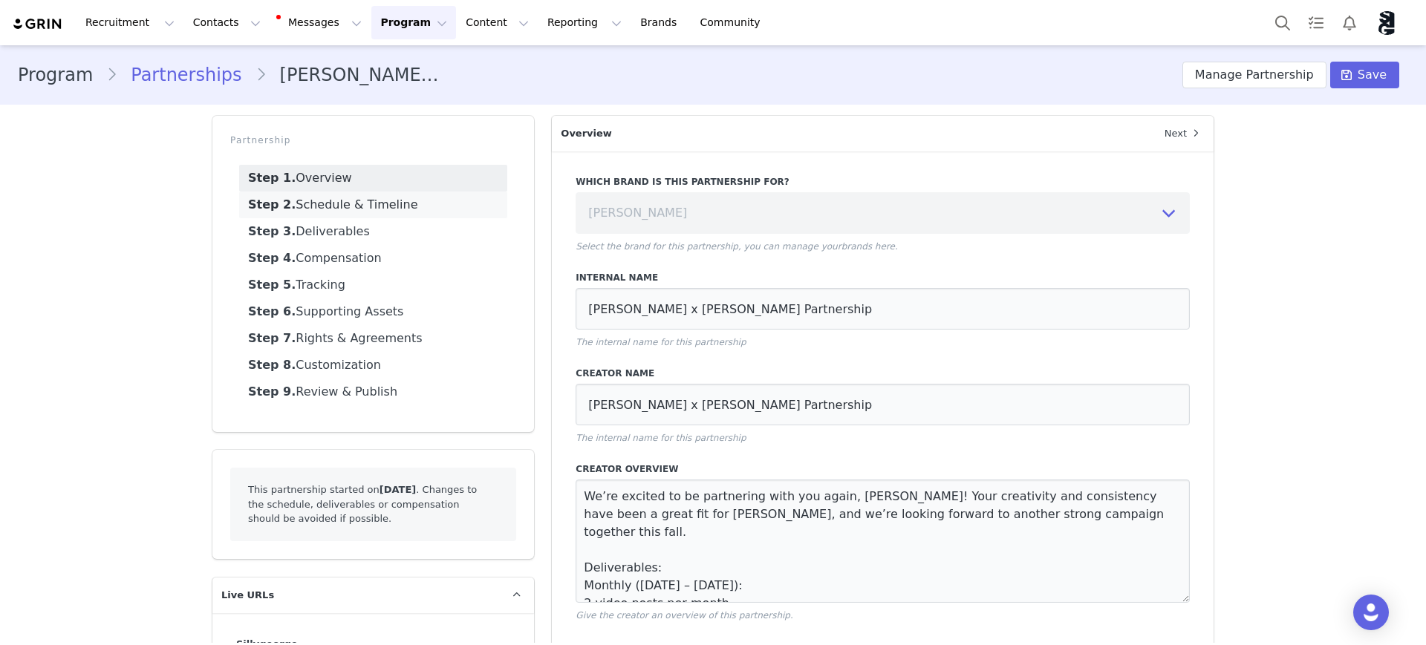
click at [356, 203] on link "Step 2. Schedule & Timeline" at bounding box center [373, 205] width 268 height 27
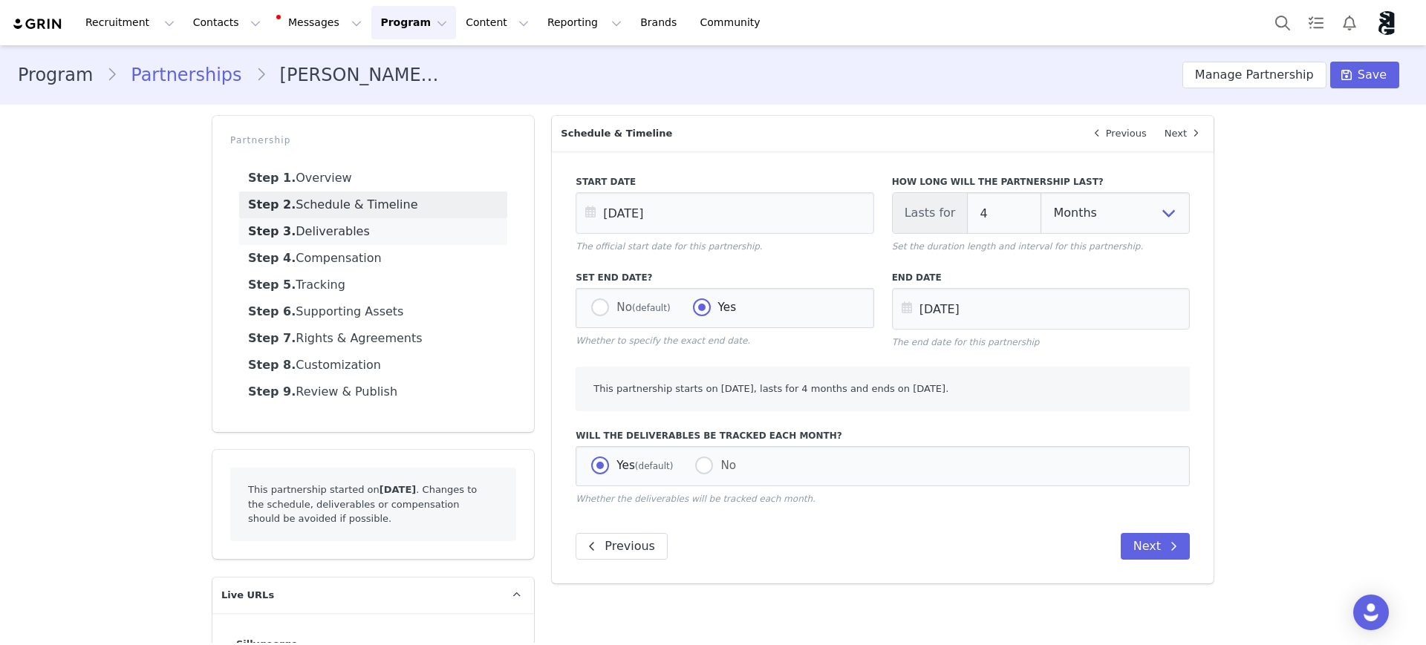
click at [350, 237] on link "Step 3. Deliverables" at bounding box center [373, 231] width 268 height 27
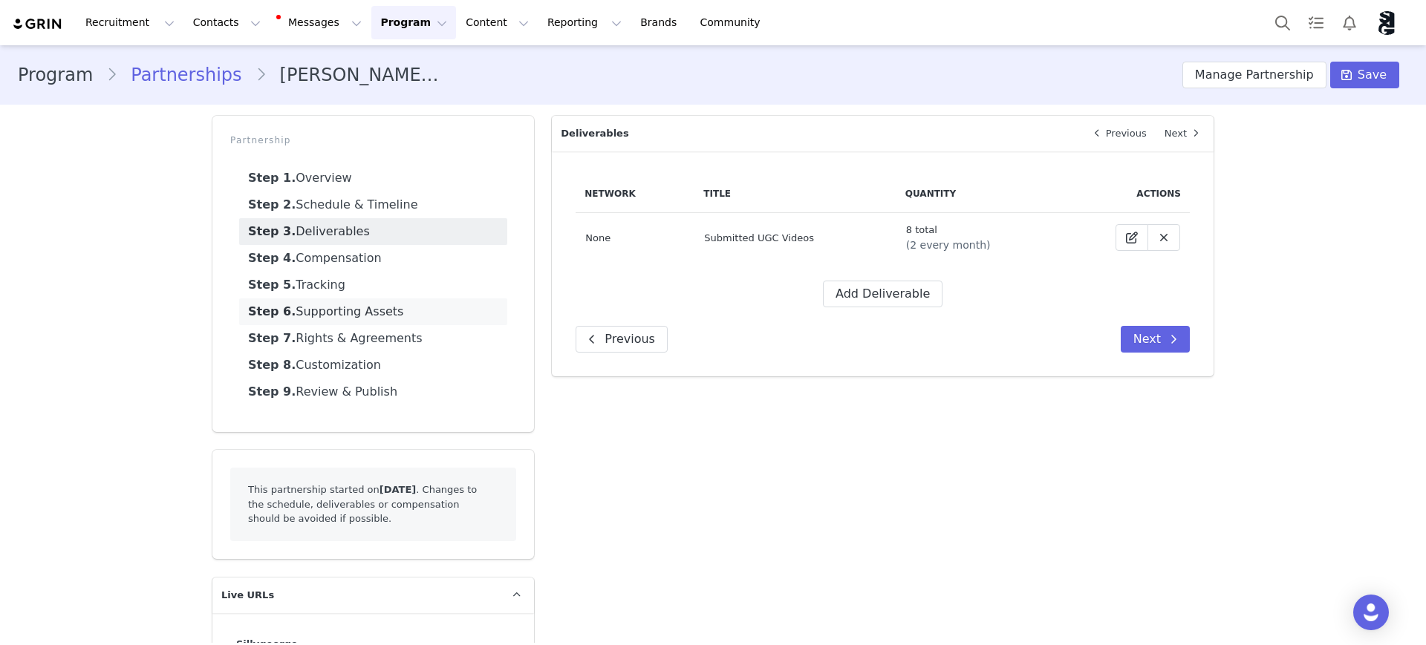
click at [352, 311] on link "Step 6. Supporting Assets" at bounding box center [373, 312] width 268 height 27
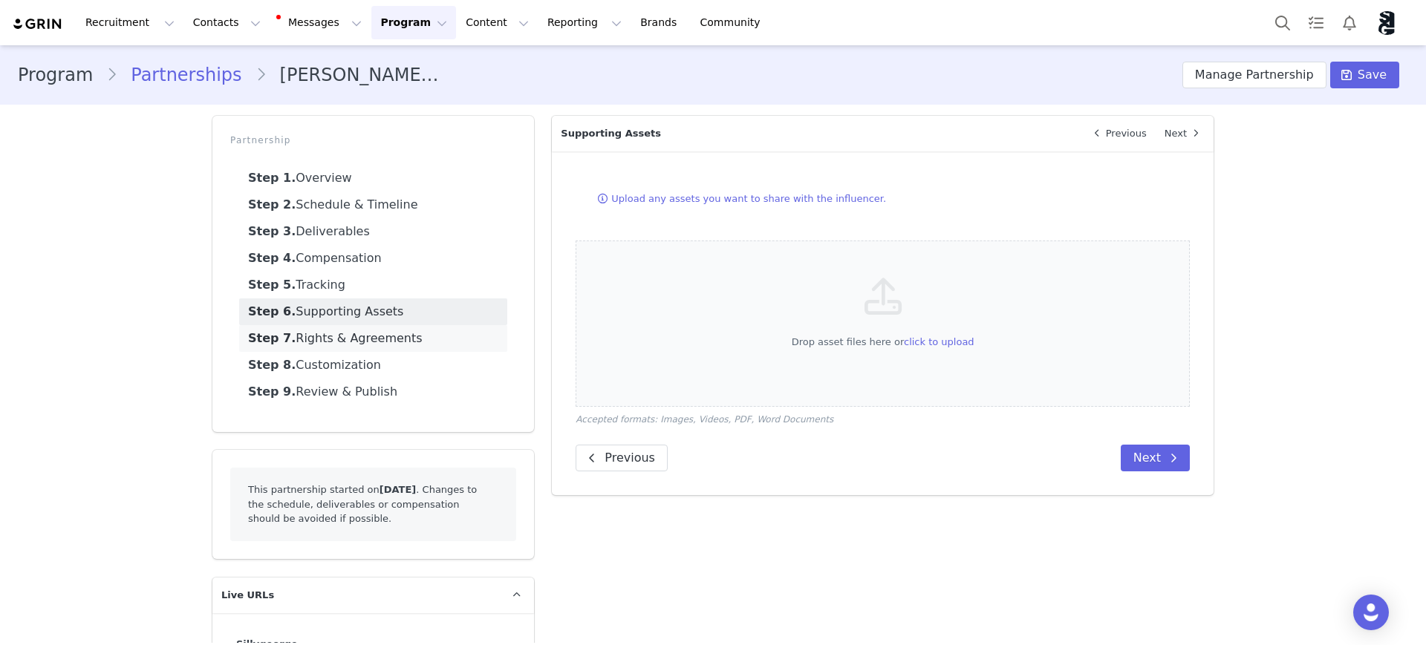
click at [359, 339] on link "Step 7. Rights & Agreements" at bounding box center [373, 338] width 268 height 27
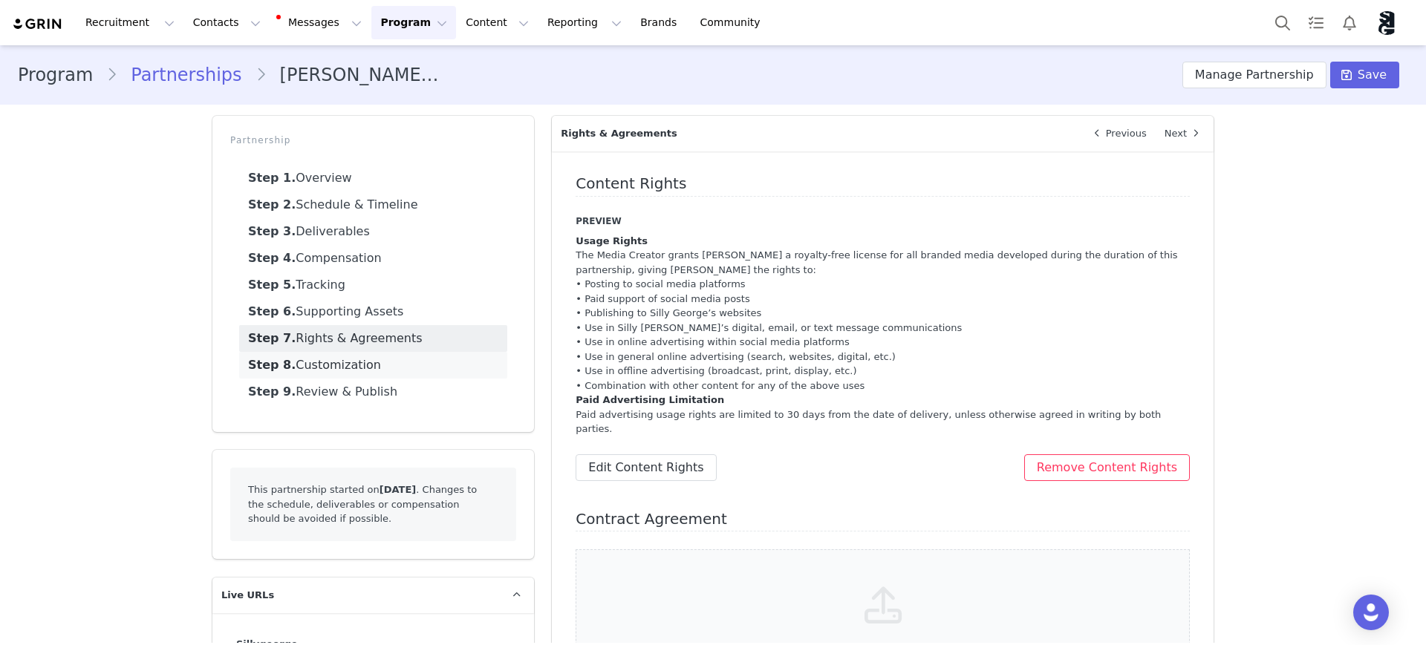
click at [345, 370] on link "Step 8. Customization" at bounding box center [373, 365] width 268 height 27
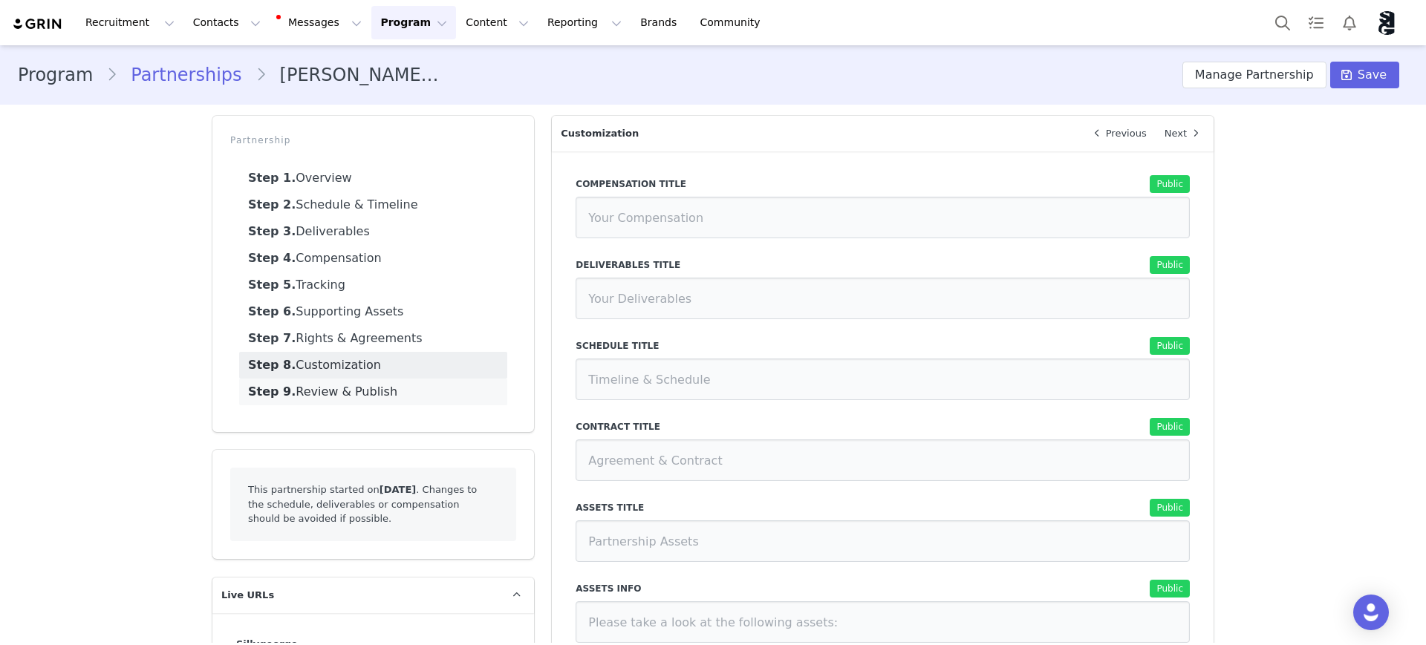
click at [344, 399] on link "Step 9. Review & Publish" at bounding box center [373, 392] width 268 height 27
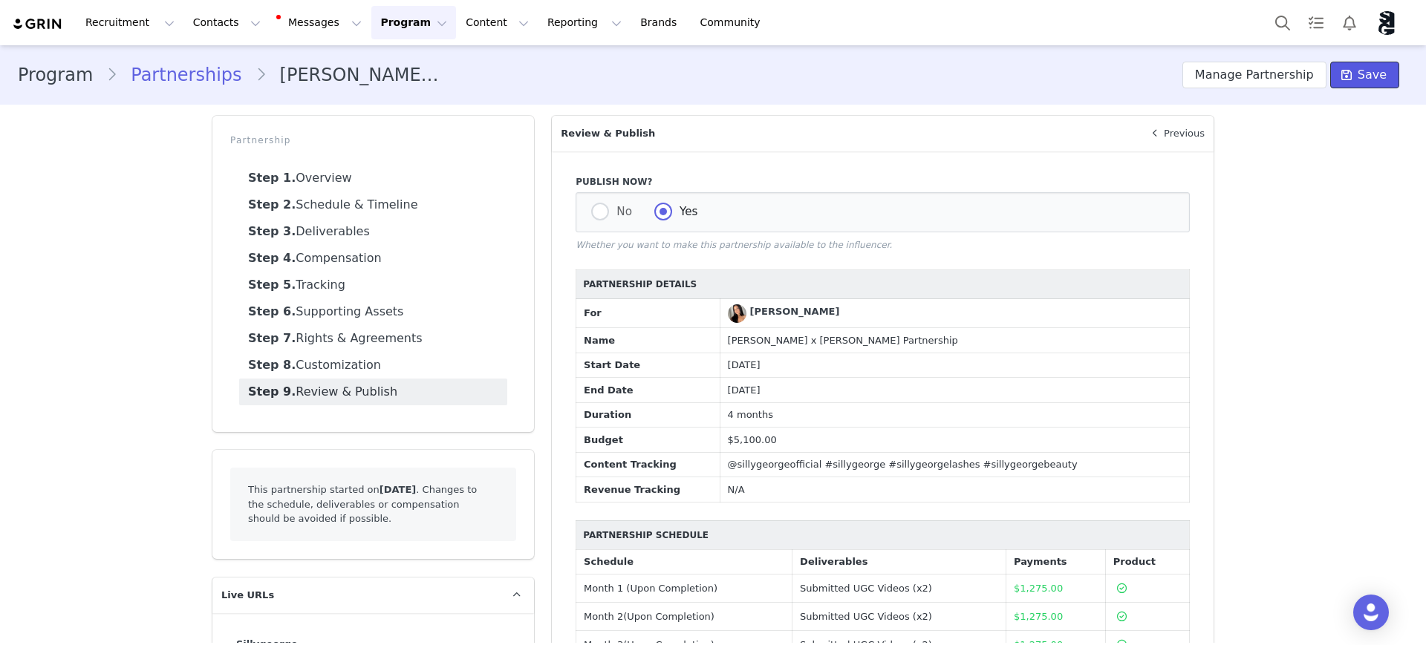
click at [1074, 84] on button "Save" at bounding box center [1364, 75] width 69 height 27
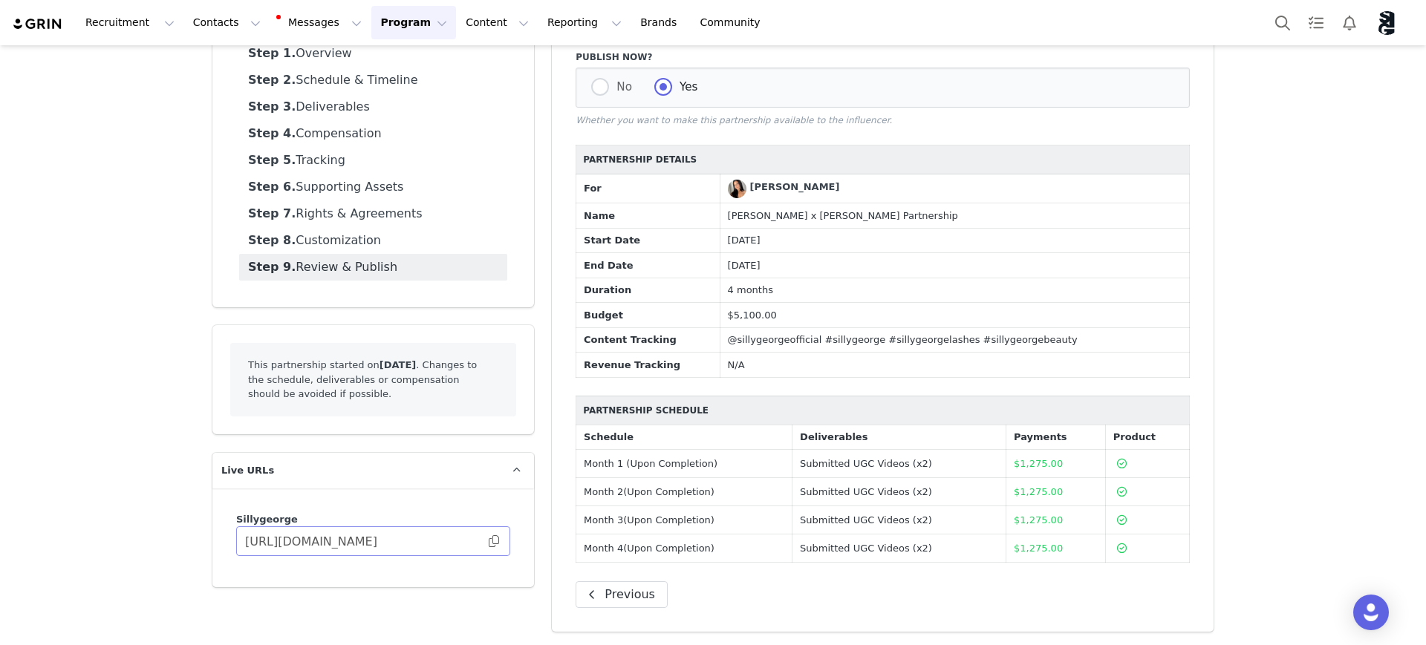
scroll to position [126, 0]
click at [491, 541] on span at bounding box center [493, 541] width 15 height 0
click at [486, 541] on span at bounding box center [493, 541] width 15 height 0
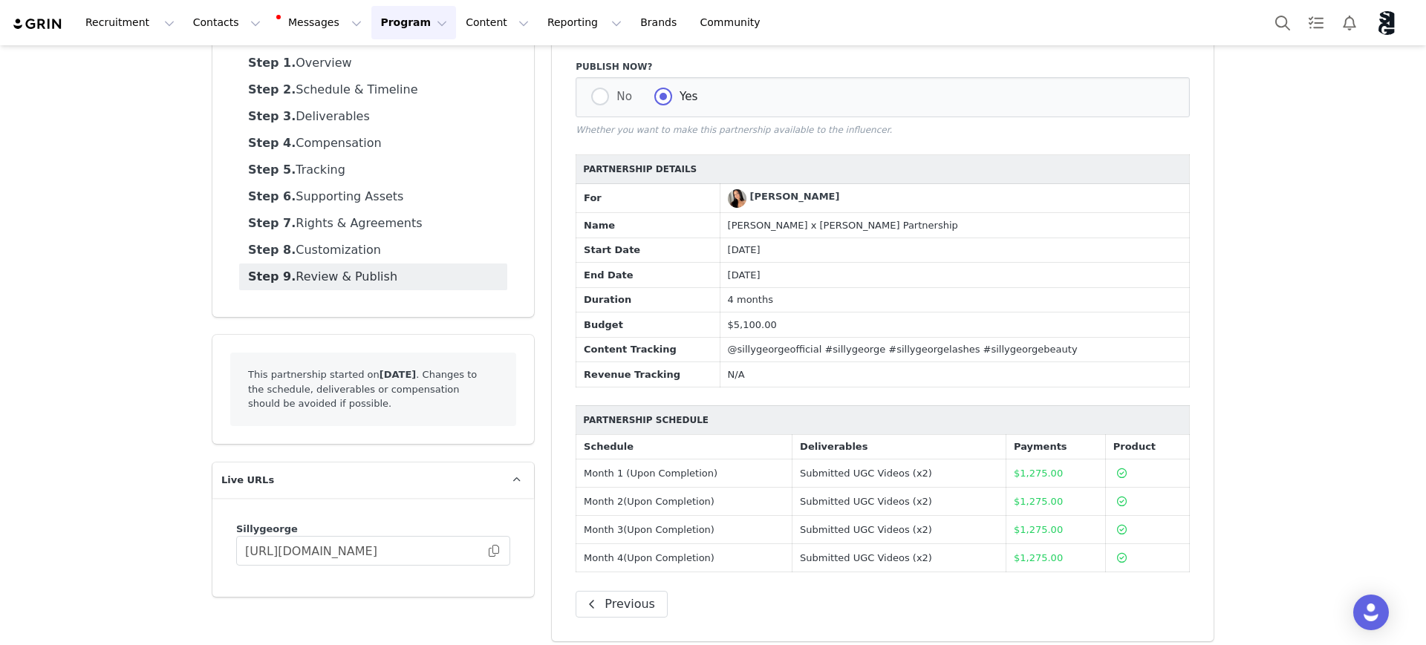
scroll to position [118, 0]
click at [292, 241] on link "Step 8. Customization" at bounding box center [373, 247] width 268 height 27
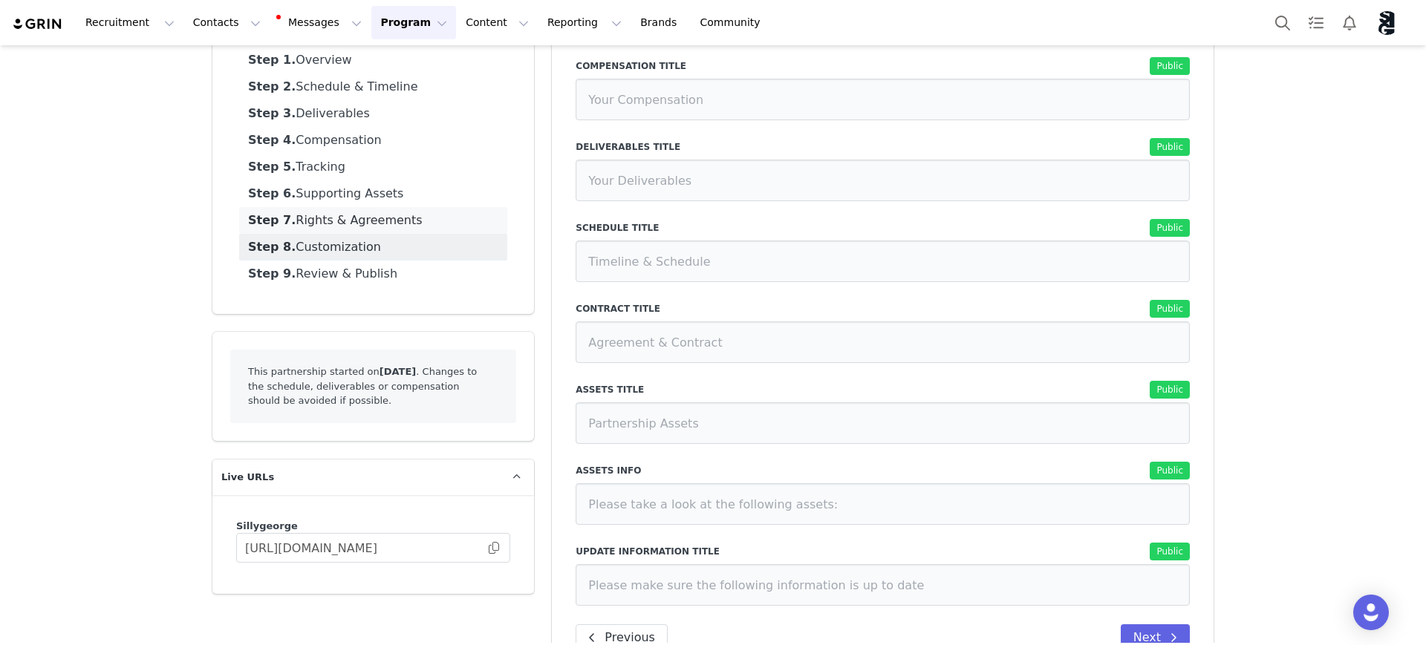
drag, startPoint x: 331, startPoint y: 224, endPoint x: 448, endPoint y: 222, distance: 116.6
click at [331, 224] on link "Step 7. Rights & Agreements" at bounding box center [373, 220] width 268 height 27
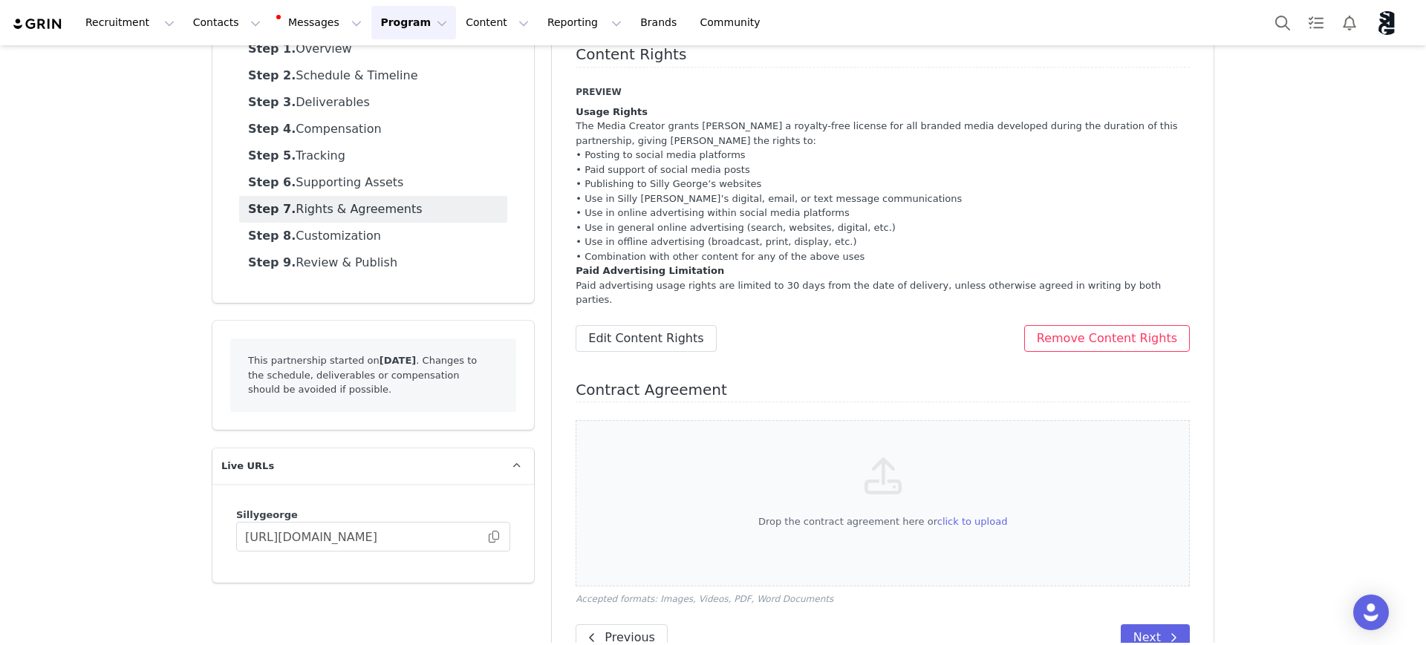
scroll to position [128, 0]
drag, startPoint x: 1343, startPoint y: 378, endPoint x: 1374, endPoint y: 388, distance: 32.6
click at [1074, 378] on div "Program Partnerships Silly George x Brianna Partnership Manage Partnership Save…" at bounding box center [713, 303] width 1426 height 770
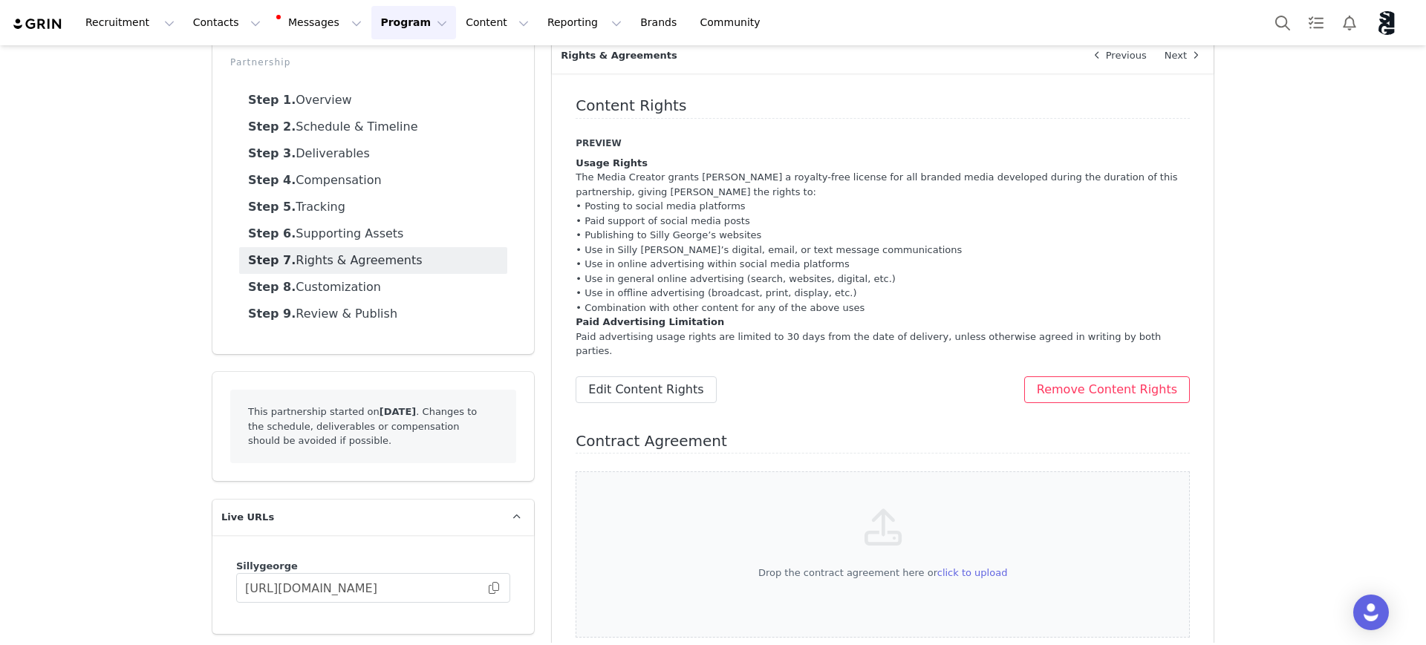
scroll to position [0, 0]
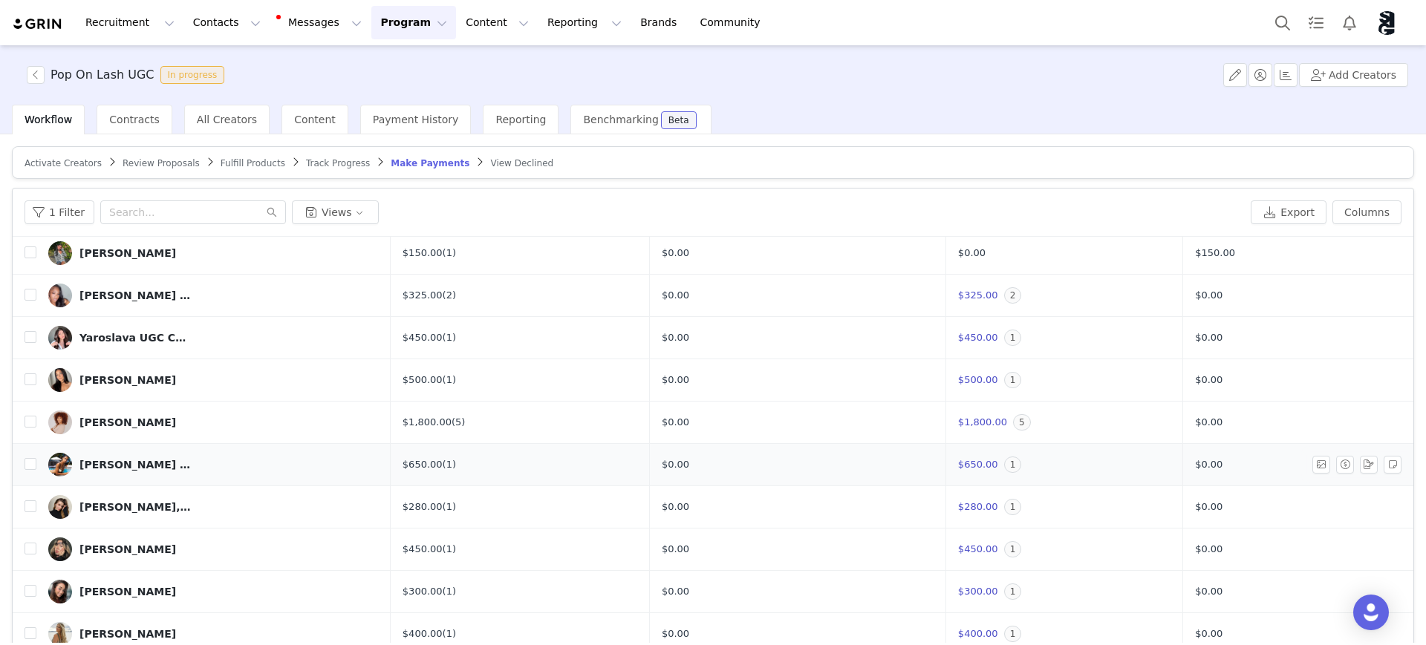
scroll to position [371, 0]
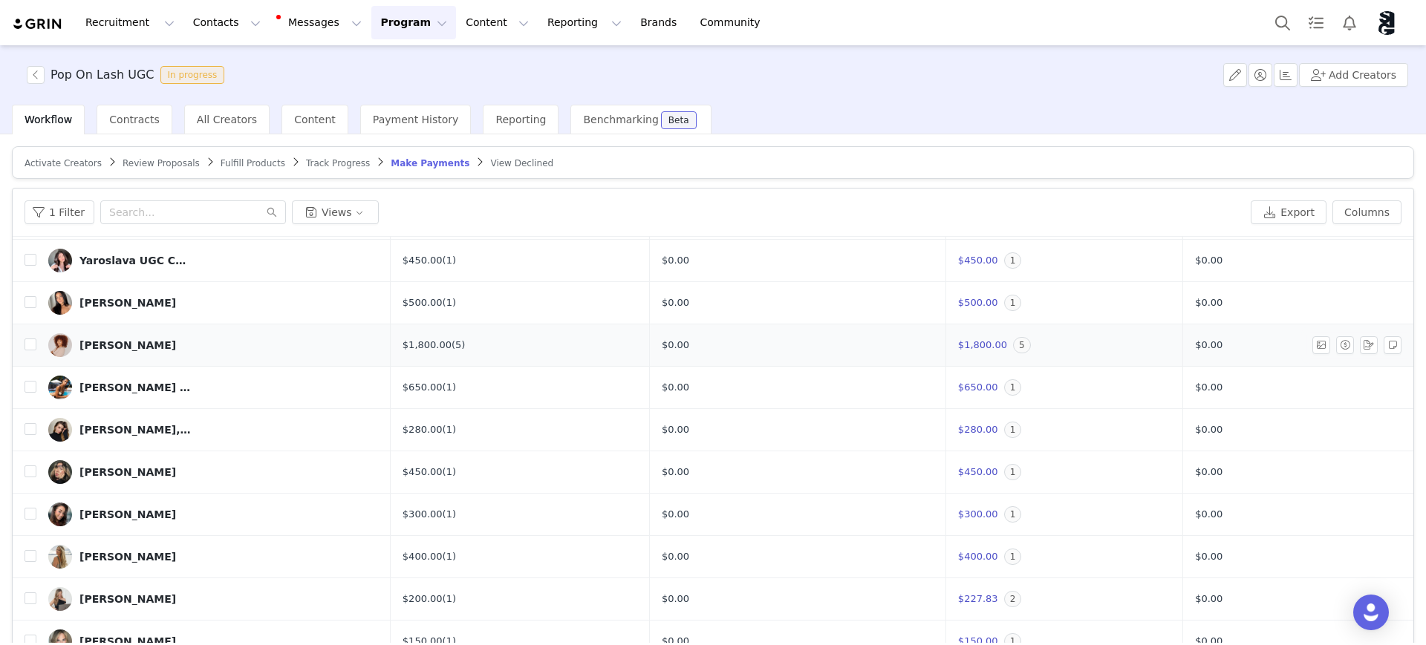
click at [128, 342] on div "[PERSON_NAME]" at bounding box center [127, 345] width 97 height 12
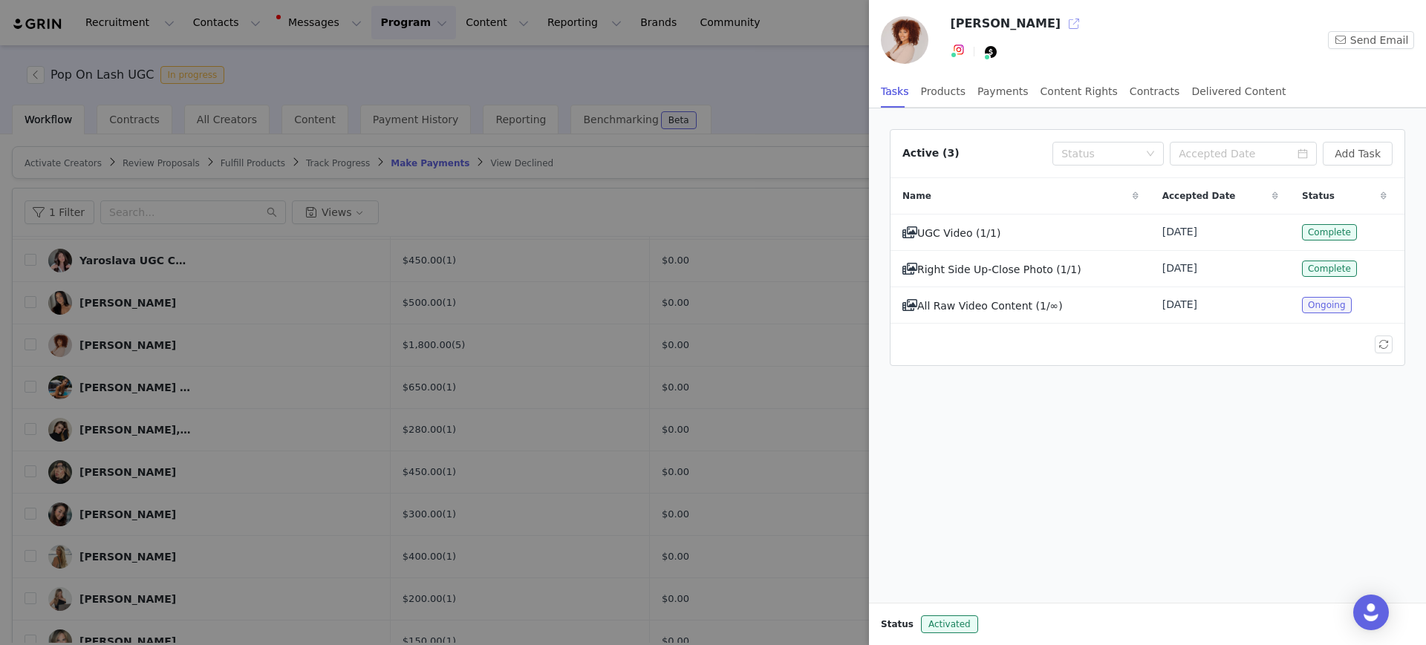
click at [1062, 22] on button "button" at bounding box center [1074, 24] width 24 height 24
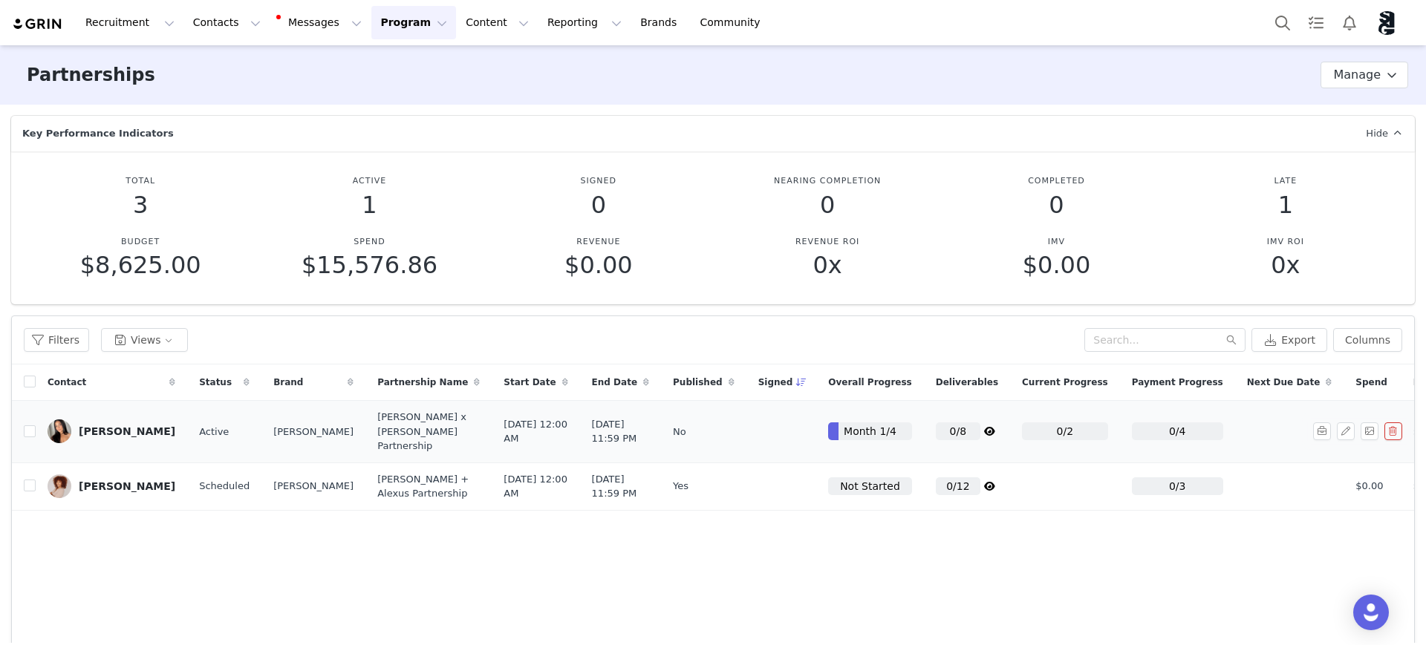
click at [1022, 440] on div "0/2" at bounding box center [1065, 432] width 86 height 18
click at [102, 492] on div "[PERSON_NAME]" at bounding box center [127, 486] width 97 height 12
click at [1337, 495] on button "button" at bounding box center [1346, 486] width 18 height 18
select select
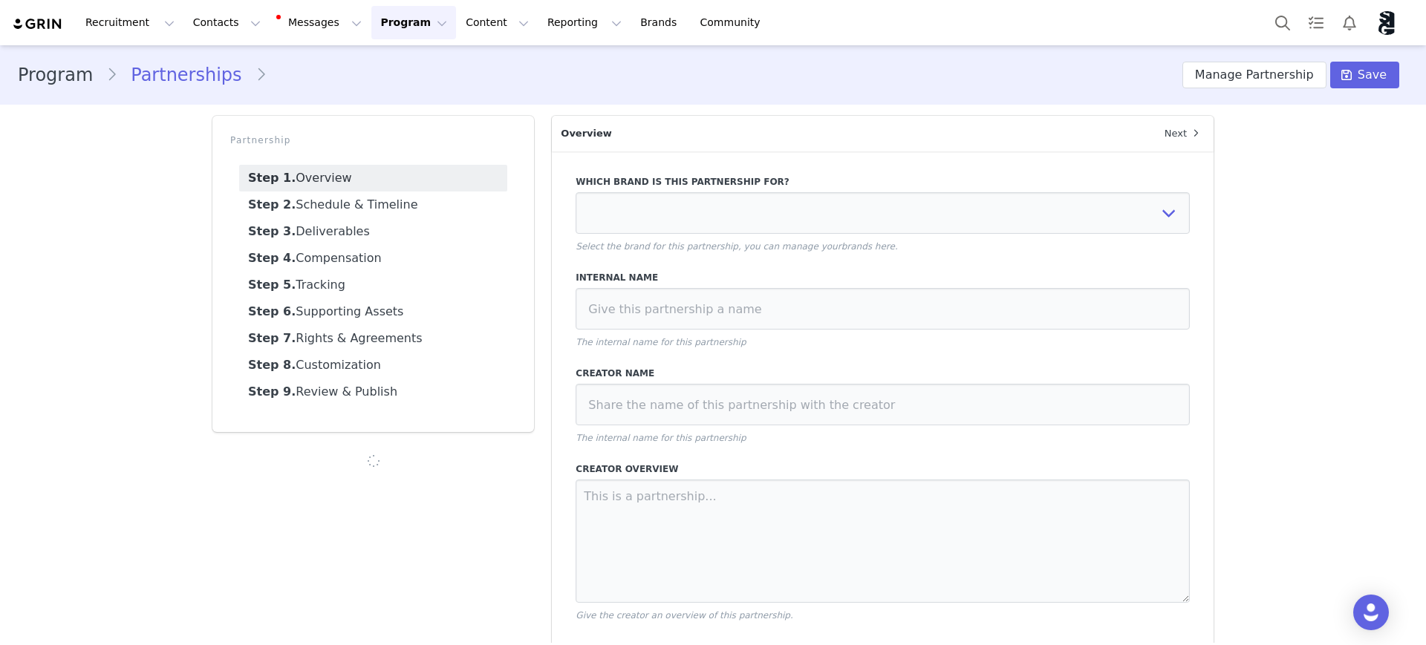
type input "$1,500.00"
select select "efe3313e-59cd-4a21-aae7-76e70609369c"
type input "[PERSON_NAME] + Alexus Partnership"
type textarea "We’re so excited to be continuing our partnership with you over the next three …"
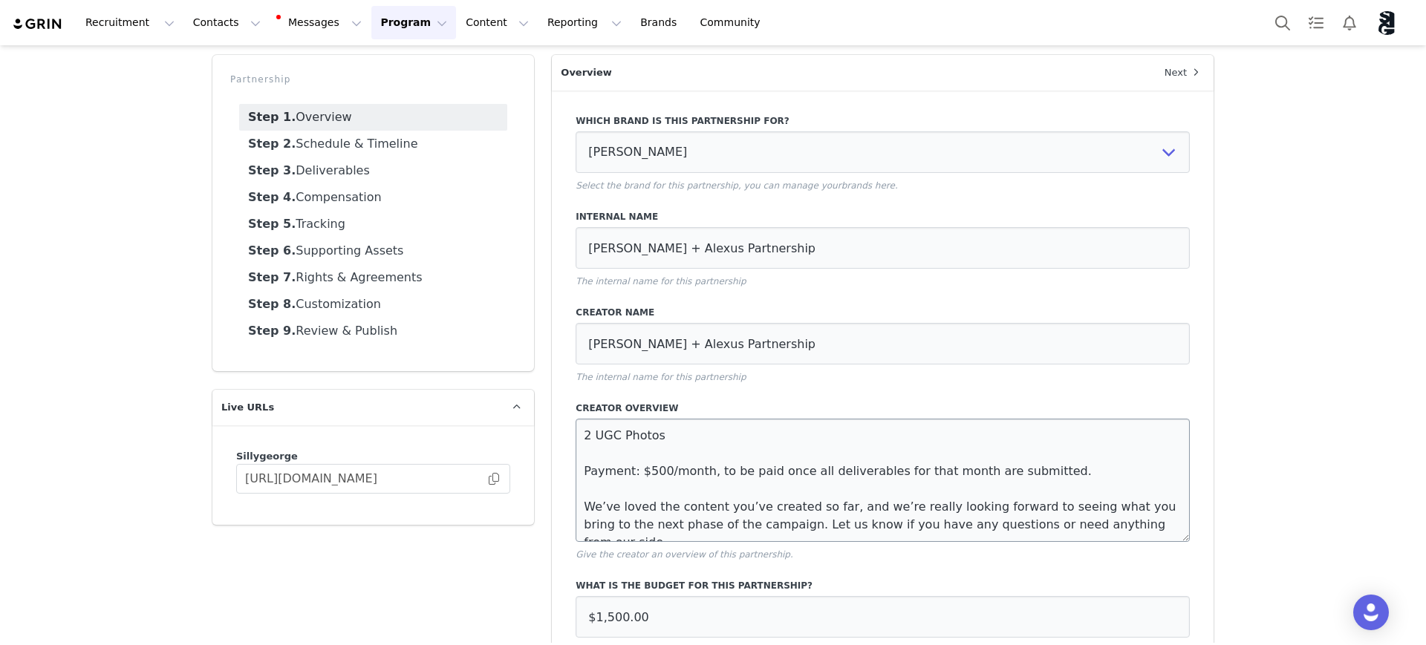
scroll to position [93, 0]
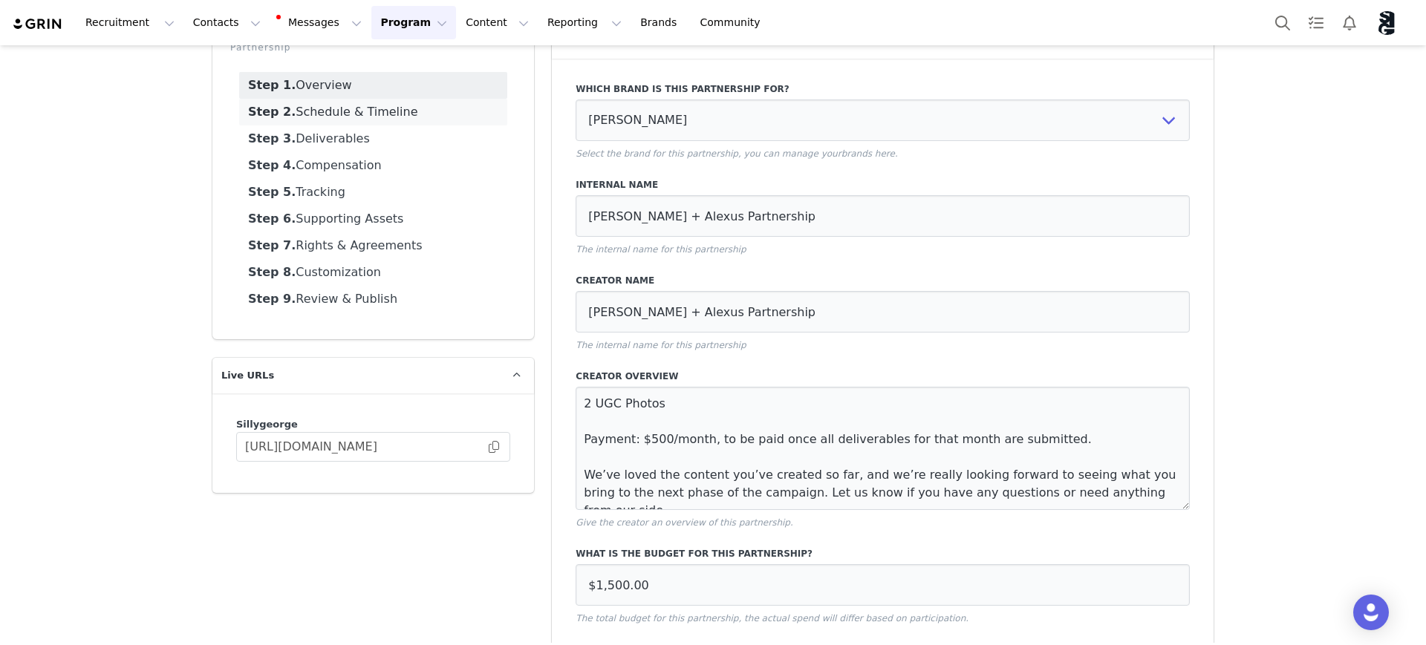
click at [309, 111] on link "Step 2. Schedule & Timeline" at bounding box center [373, 112] width 268 height 27
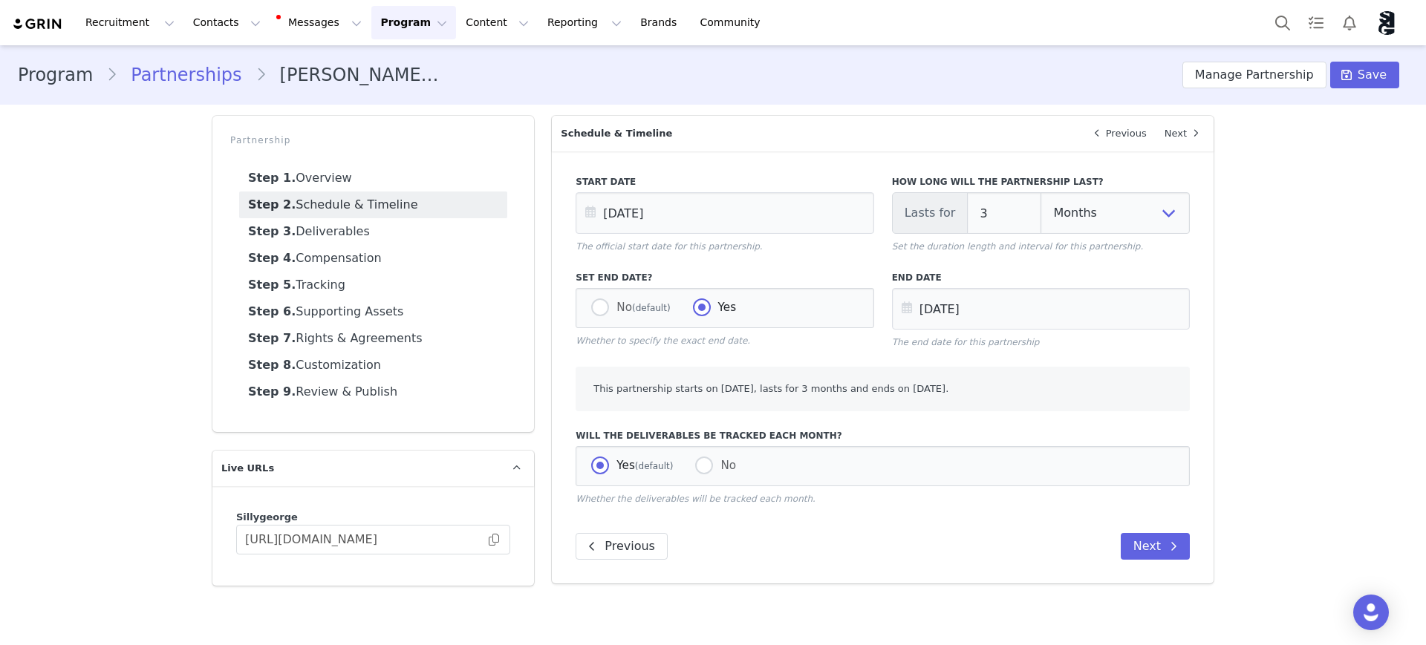
scroll to position [0, 0]
click at [373, 230] on link "Step 3. Deliverables" at bounding box center [373, 231] width 268 height 27
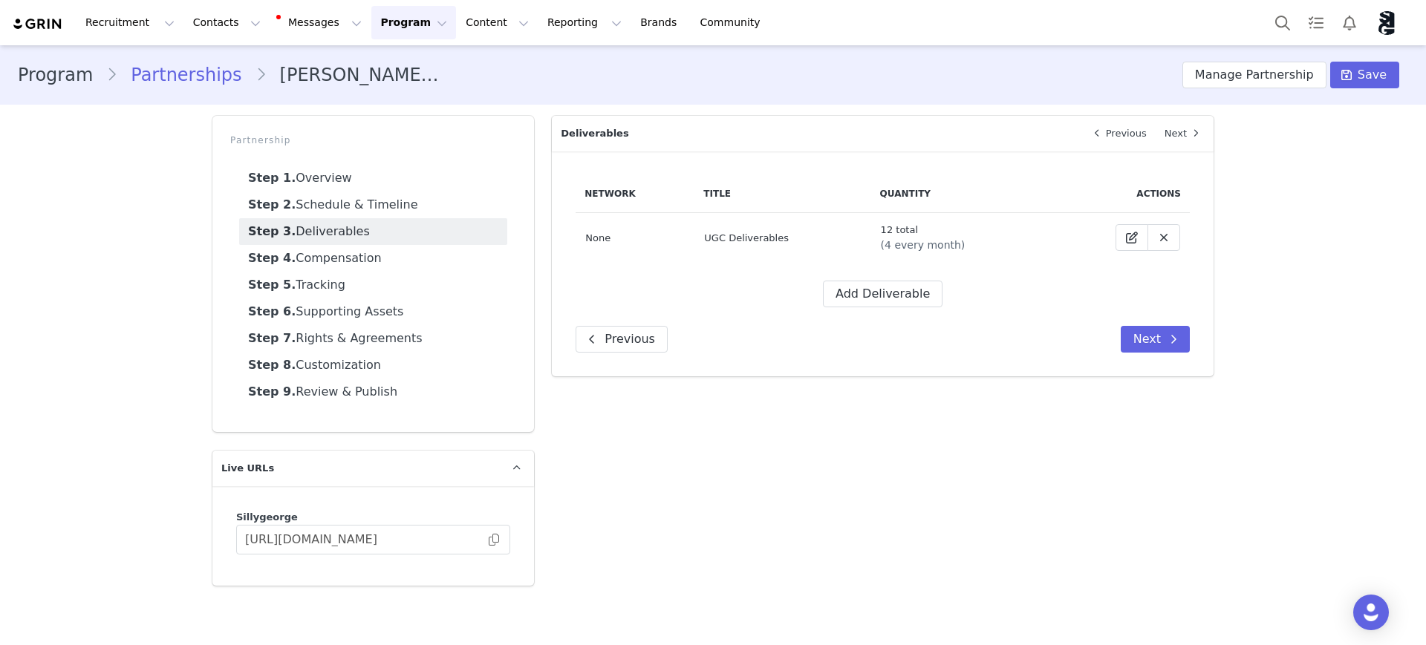
click at [373, 230] on link "Step 3. Deliverables" at bounding box center [373, 231] width 268 height 27
click at [362, 253] on link "Step 4. Compensation" at bounding box center [373, 258] width 268 height 27
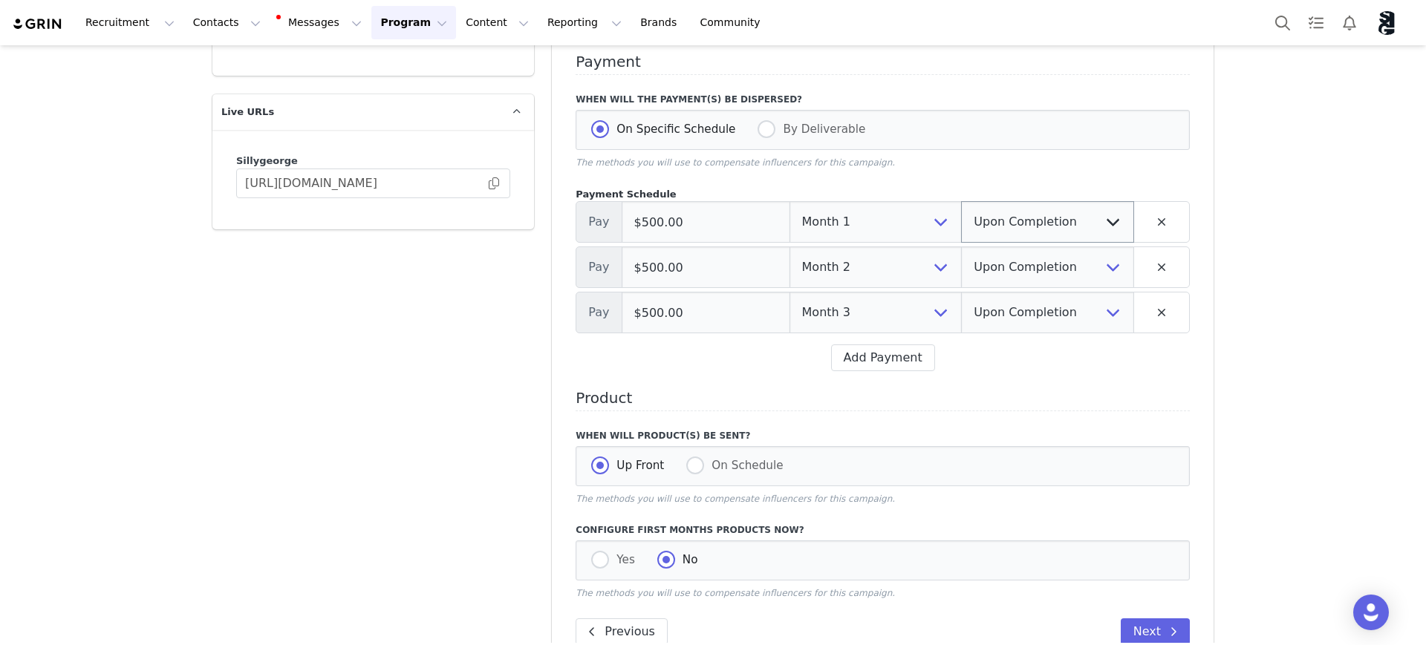
scroll to position [371, 0]
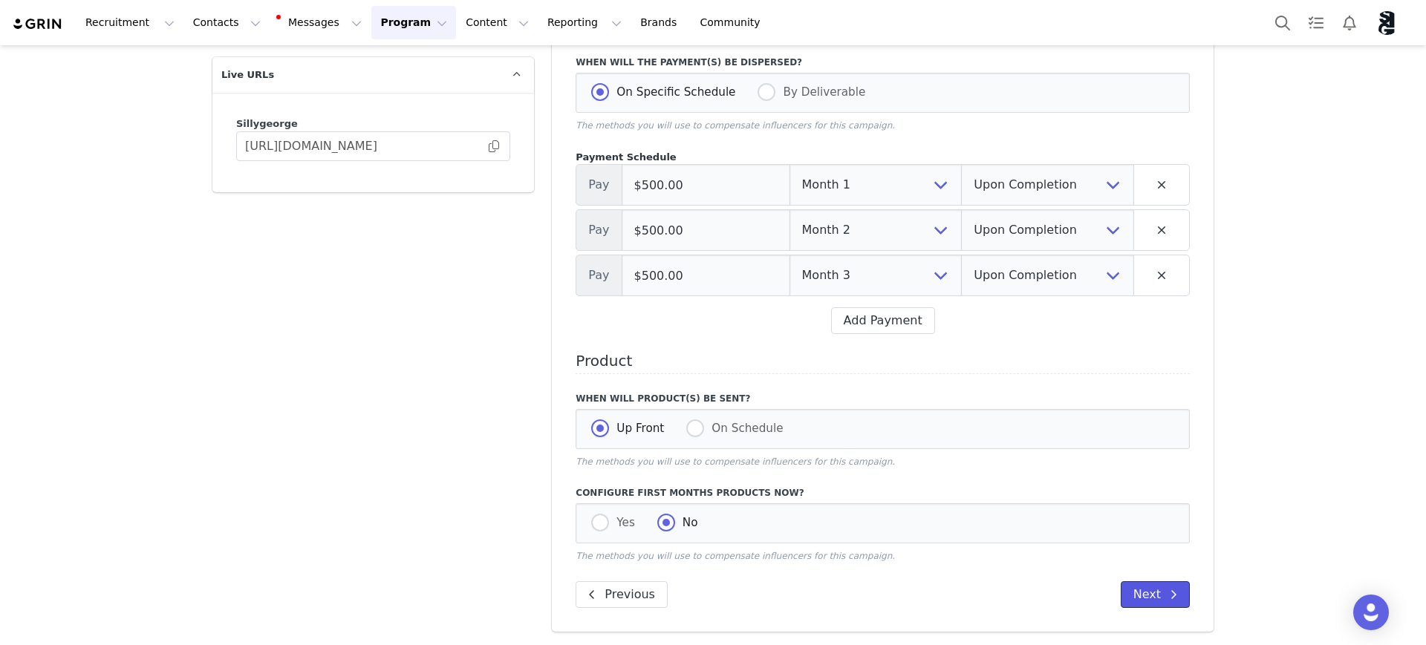
click at [1144, 604] on button "Next" at bounding box center [1155, 594] width 69 height 27
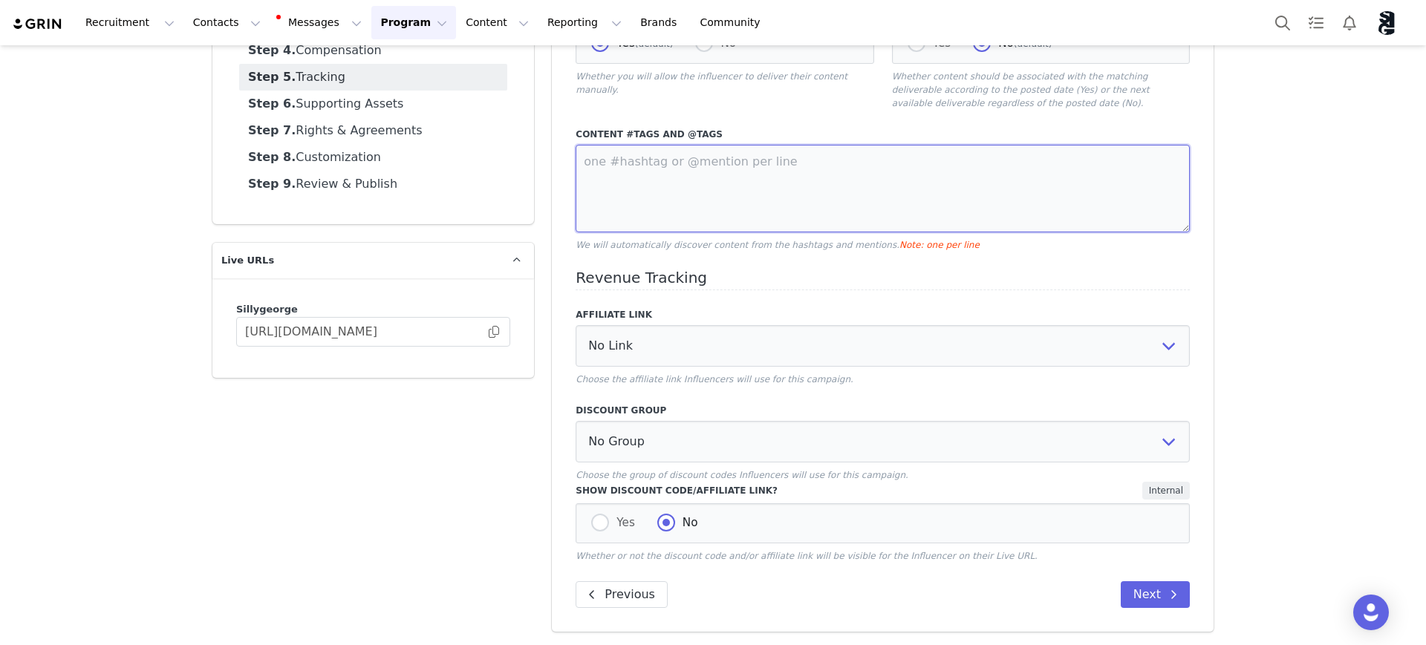
click at [720, 163] on textarea at bounding box center [882, 189] width 614 height 88
type textarea "2"
click at [721, 163] on textarea "@sillygeorgeofficial @sillygeorge" at bounding box center [882, 189] width 614 height 88
click at [716, 177] on textarea "@sillygeorgeofficial (Instagram) @sillygeorge" at bounding box center [882, 189] width 614 height 88
click at [740, 177] on textarea "@sillygeorgeofficial (Instagram) @sillygeorge (TikTok)" at bounding box center [882, 189] width 614 height 88
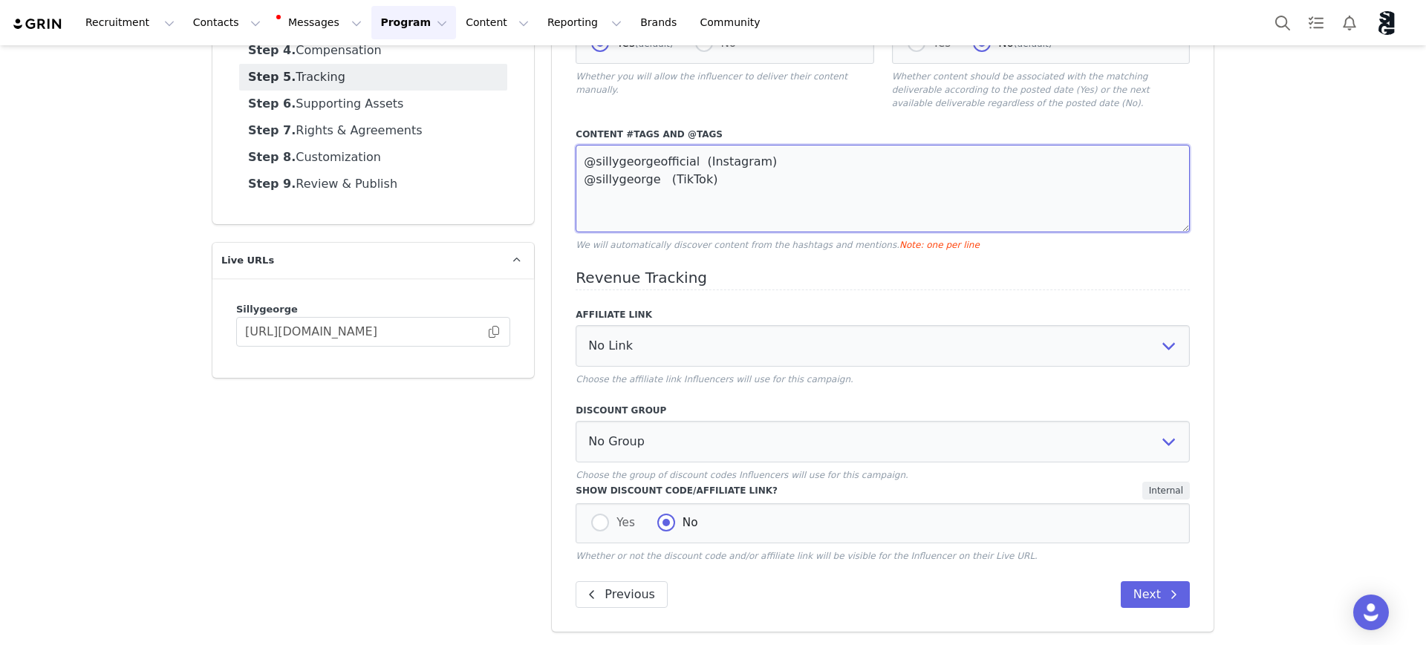
drag, startPoint x: 725, startPoint y: 178, endPoint x: 653, endPoint y: 174, distance: 72.2
click at [653, 174] on textarea "@sillygeorgeofficial (Instagram) @sillygeorge (TikTok)" at bounding box center [882, 189] width 614 height 88
click at [624, 189] on textarea "@sillygeorgeofficial (Instagram) @sillygeorge (TikTok)" at bounding box center [882, 189] width 614 height 88
type textarea "@sillygeorgeofficial (Instagram) @sillygeorge (TikTok) #sillygeorge #sillygeorg…"
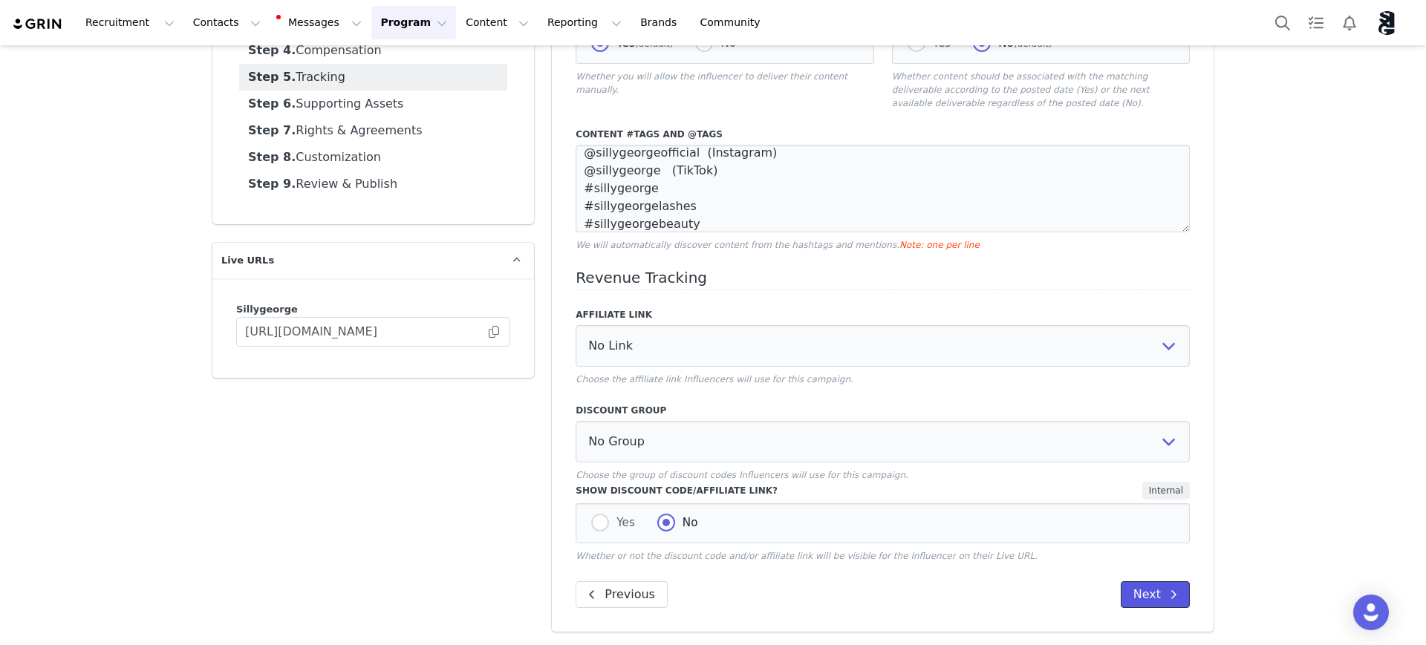
click at [1138, 591] on button "Next" at bounding box center [1155, 594] width 69 height 27
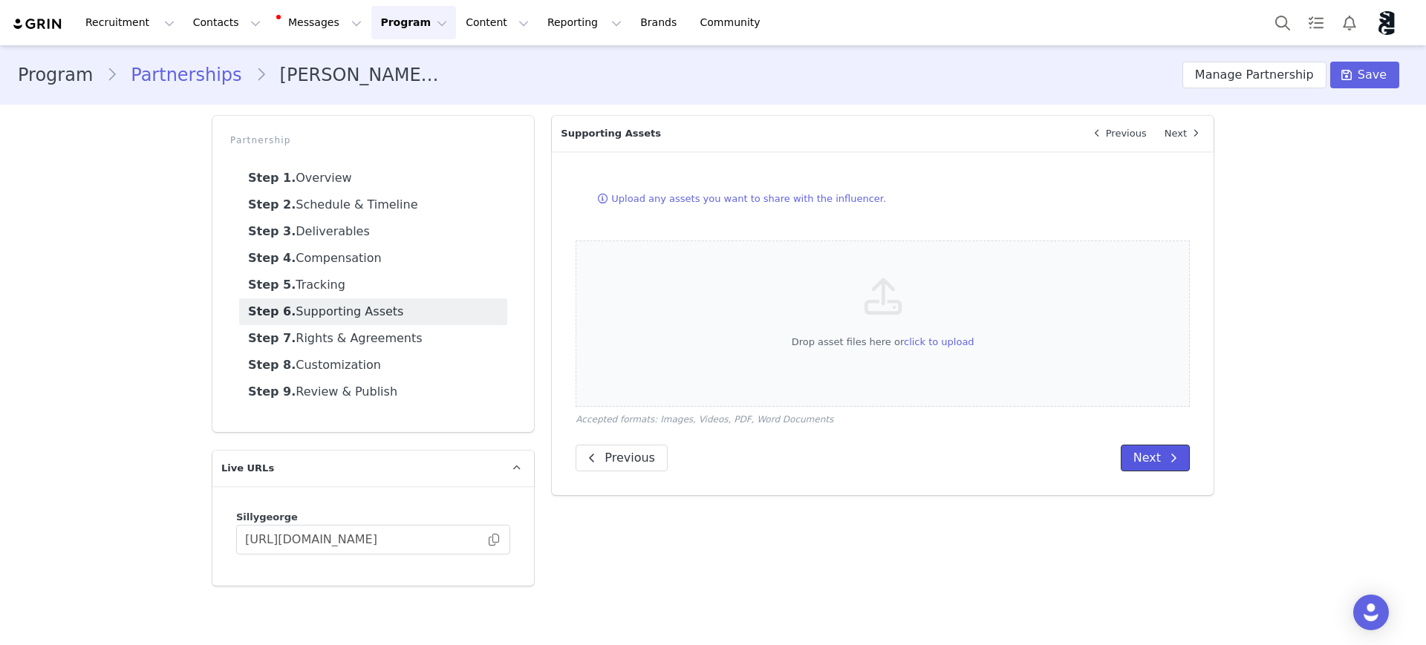
click at [1155, 464] on button "Next" at bounding box center [1155, 458] width 69 height 27
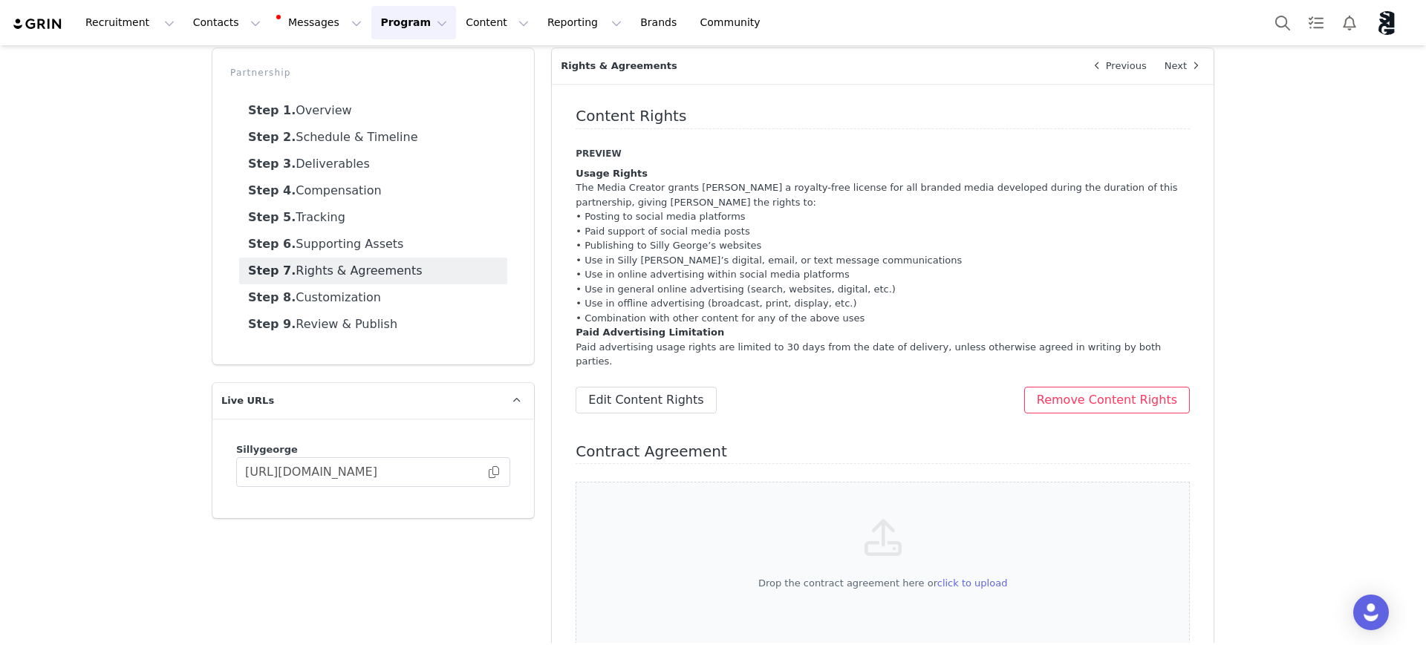
scroll to position [157, 0]
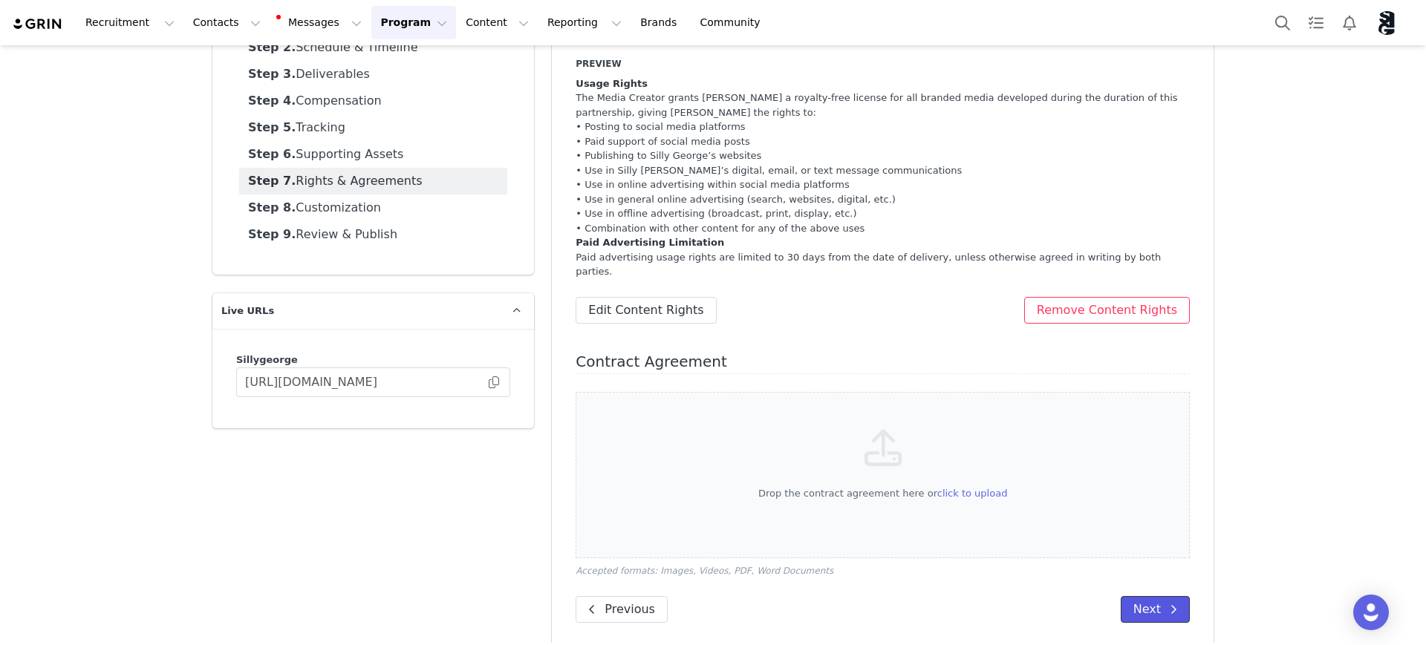
click at [1170, 604] on icon at bounding box center [1173, 610] width 7 height 12
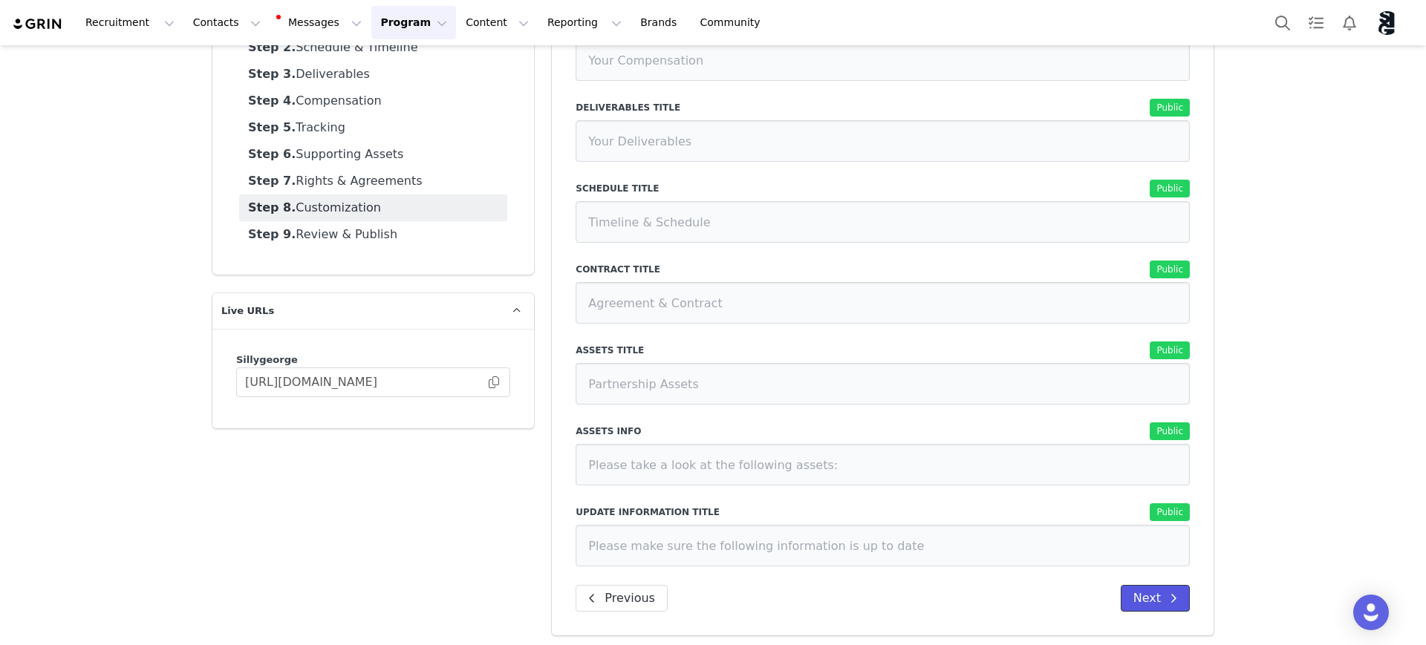
click at [1155, 606] on button "Next" at bounding box center [1155, 598] width 69 height 27
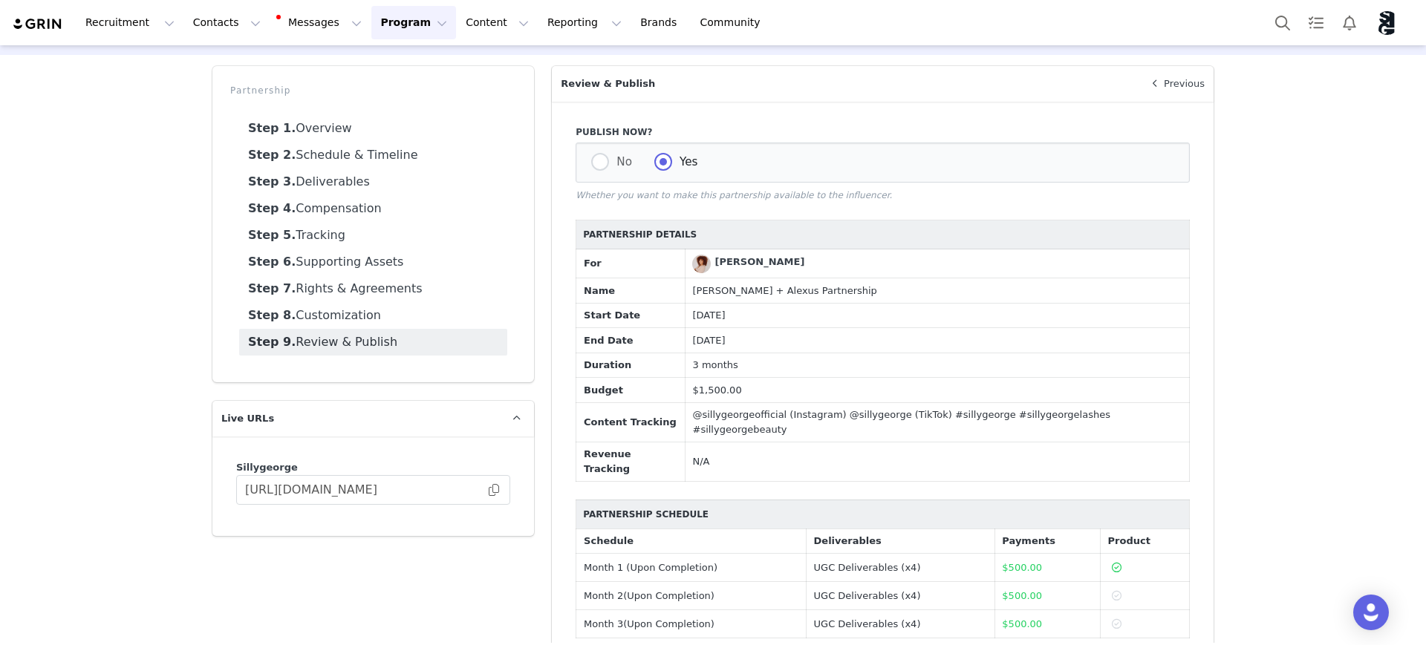
scroll to position [0, 0]
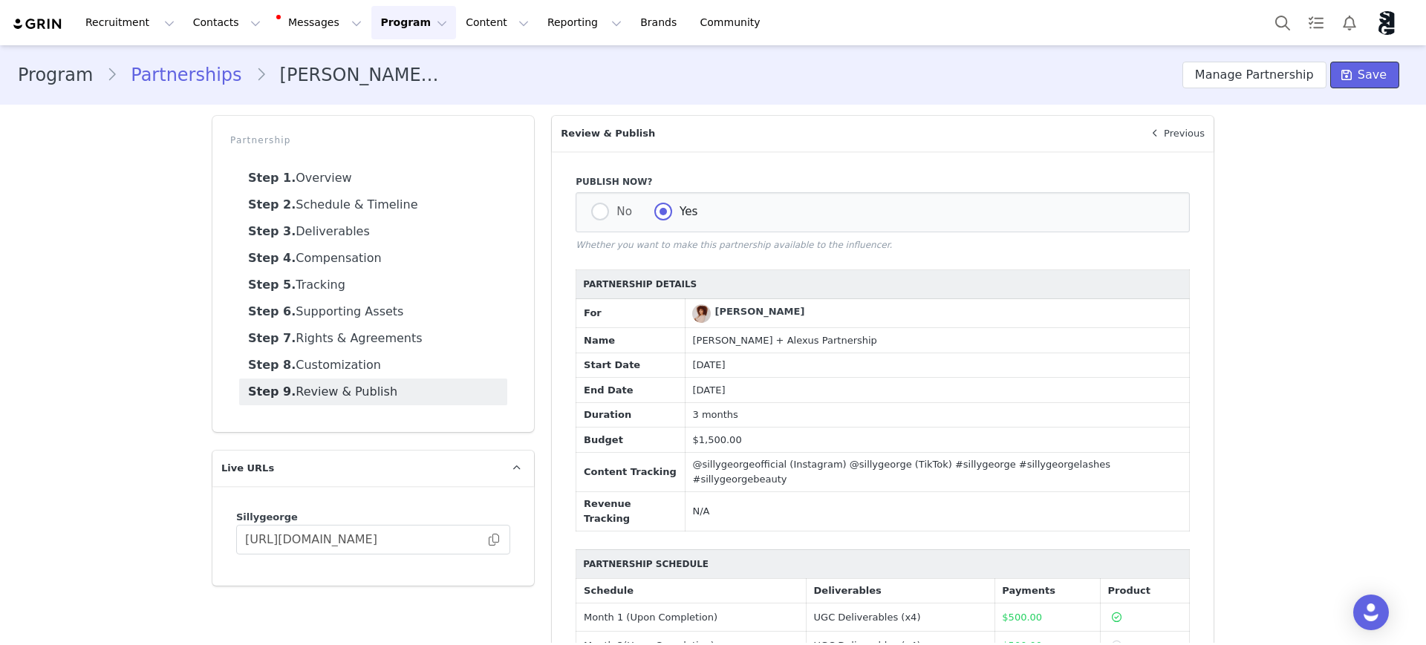
drag, startPoint x: 1356, startPoint y: 75, endPoint x: 1364, endPoint y: 95, distance: 21.6
click at [1357, 75] on span "Save" at bounding box center [1371, 75] width 29 height 18
click at [1256, 78] on button "Manage Partnership" at bounding box center [1254, 75] width 144 height 27
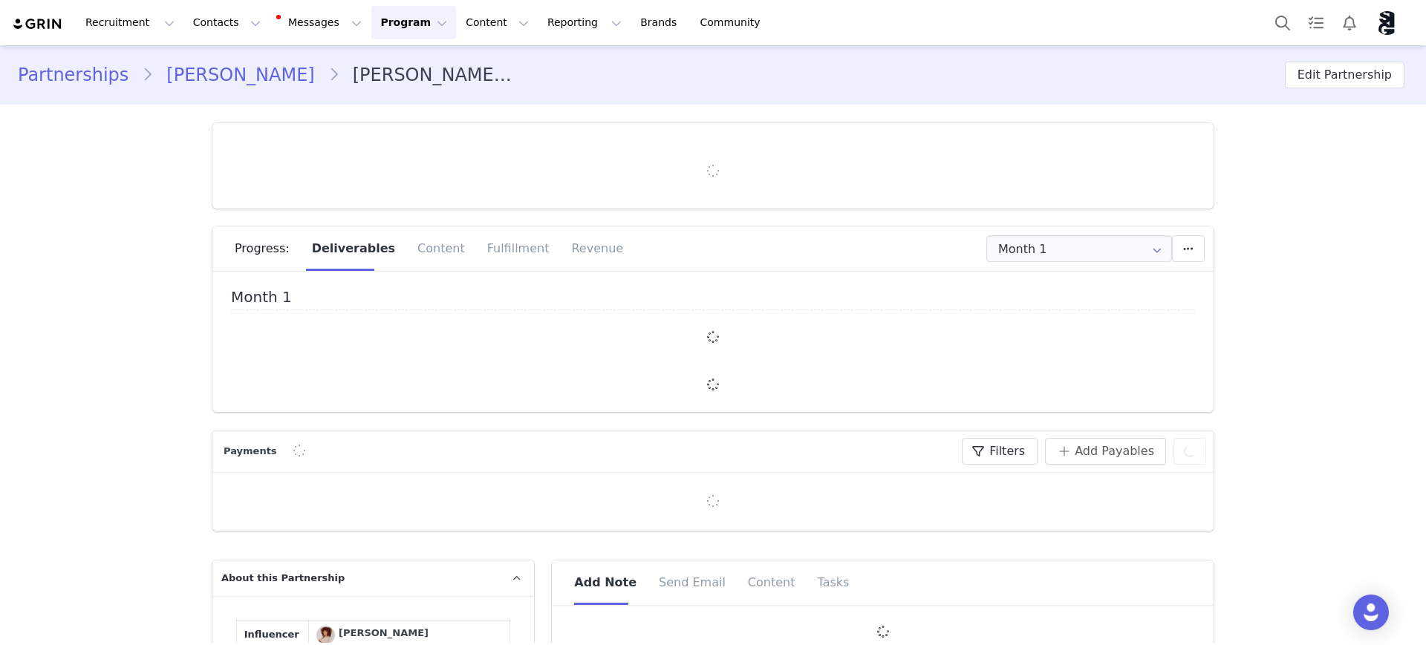
type input "+1 ([GEOGRAPHIC_DATA])"
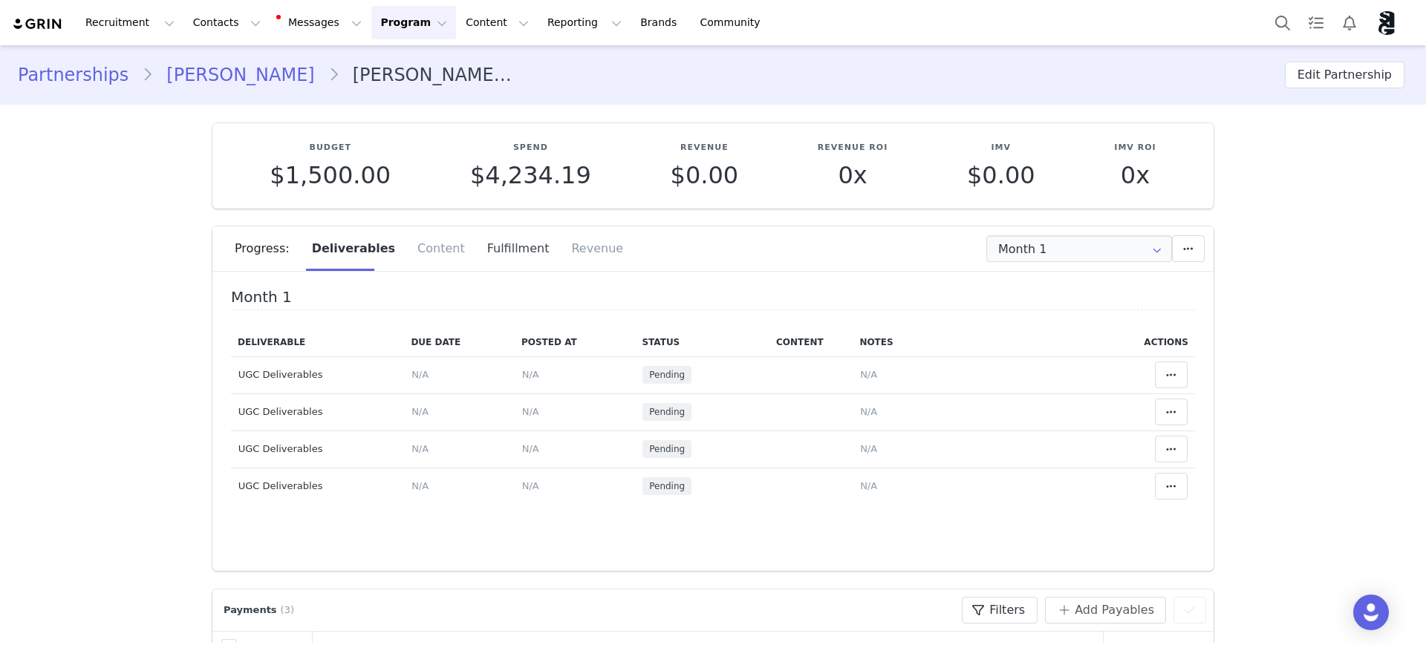
click at [499, 251] on div "Fulfillment" at bounding box center [518, 248] width 85 height 45
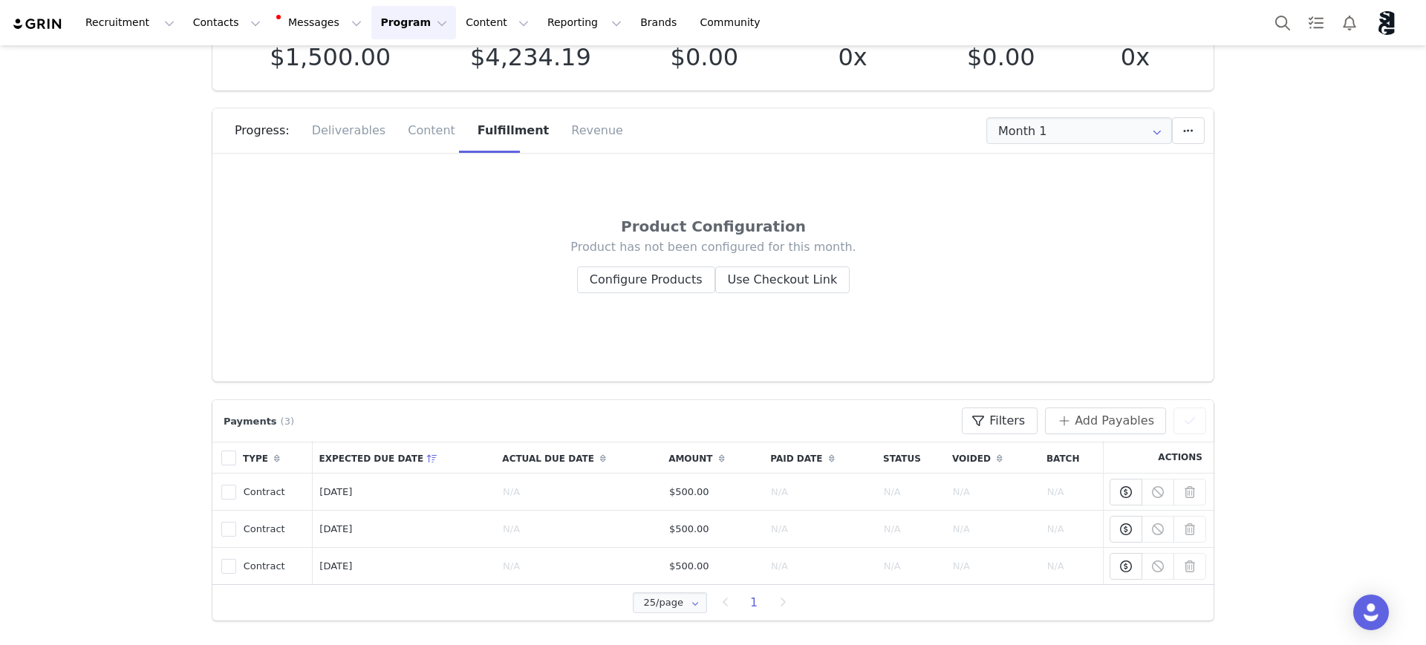
scroll to position [371, 0]
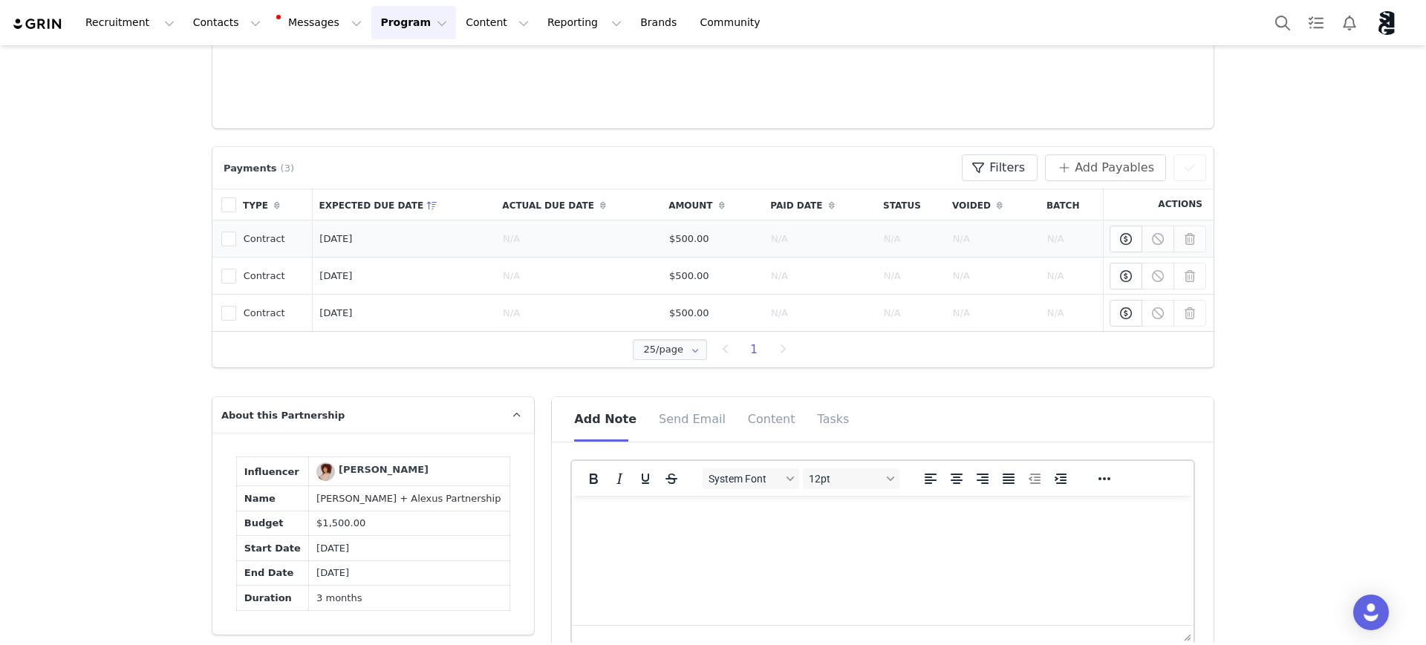
click at [349, 238] on td "Nov 1, 2025" at bounding box center [404, 239] width 183 height 37
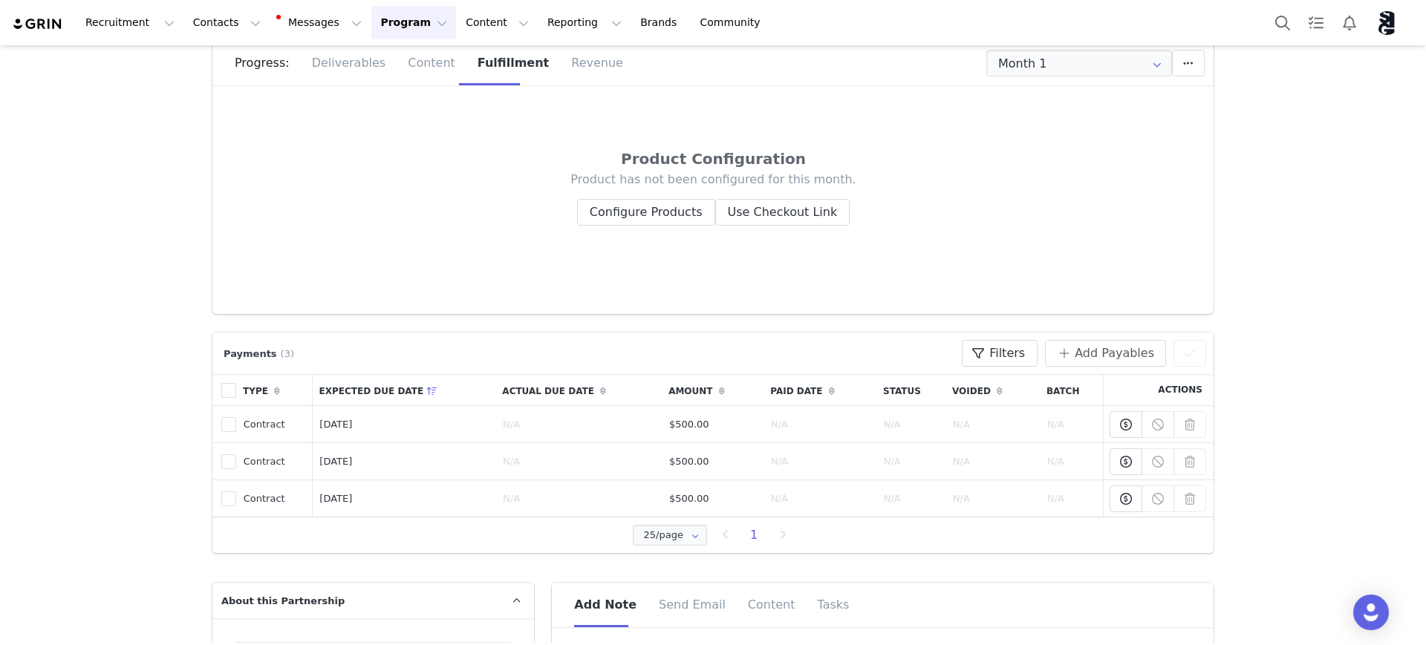
scroll to position [0, 0]
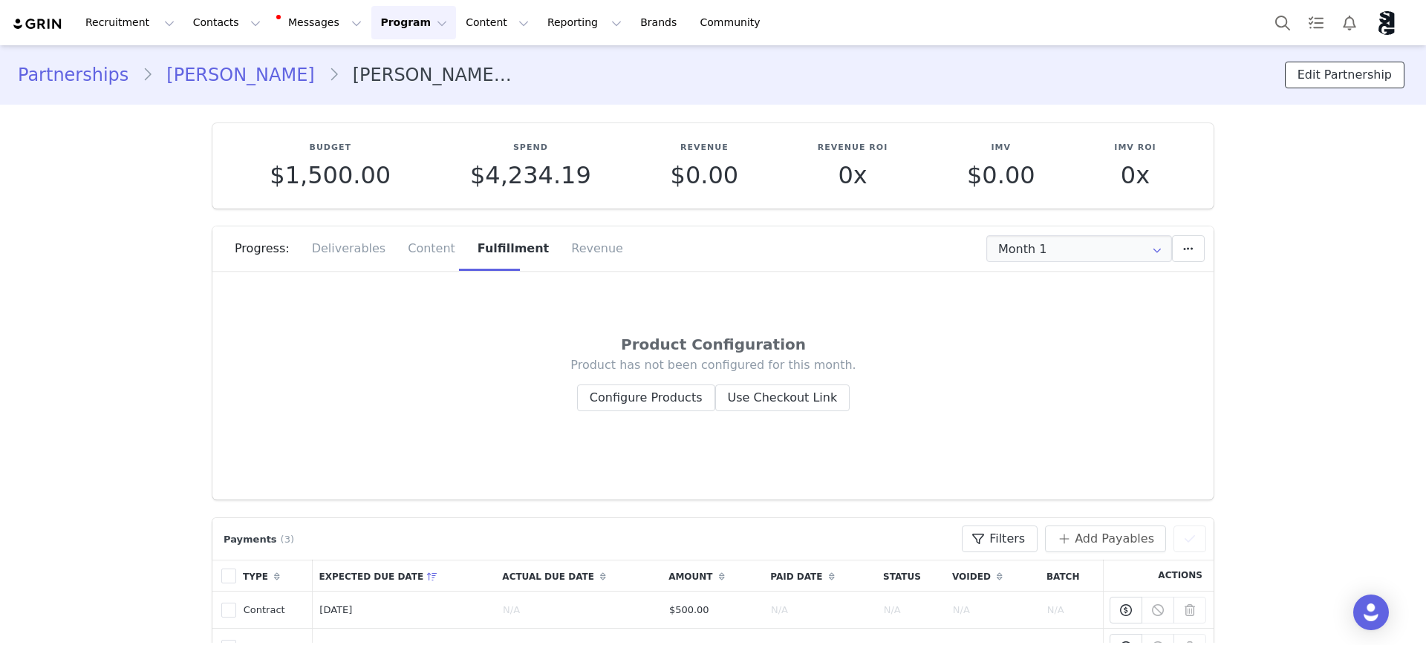
click at [1320, 80] on button "Edit Partnership" at bounding box center [1345, 75] width 120 height 27
select select
select select "month"
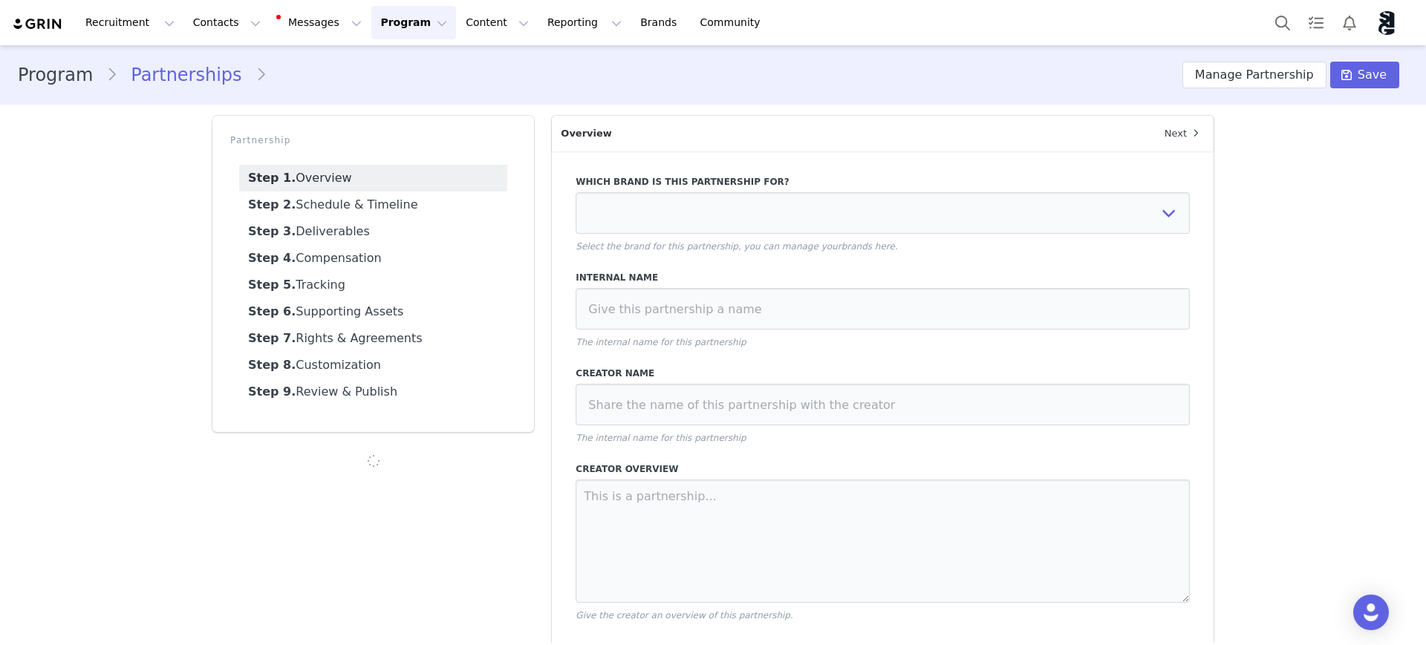
type input "$1,500.00"
select select "efe3313e-59cd-4a21-aae7-76e70609369c"
type input "[PERSON_NAME] + Alexus Partnership"
type textarea "We’re so excited to be continuing our partnership with you over the next three …"
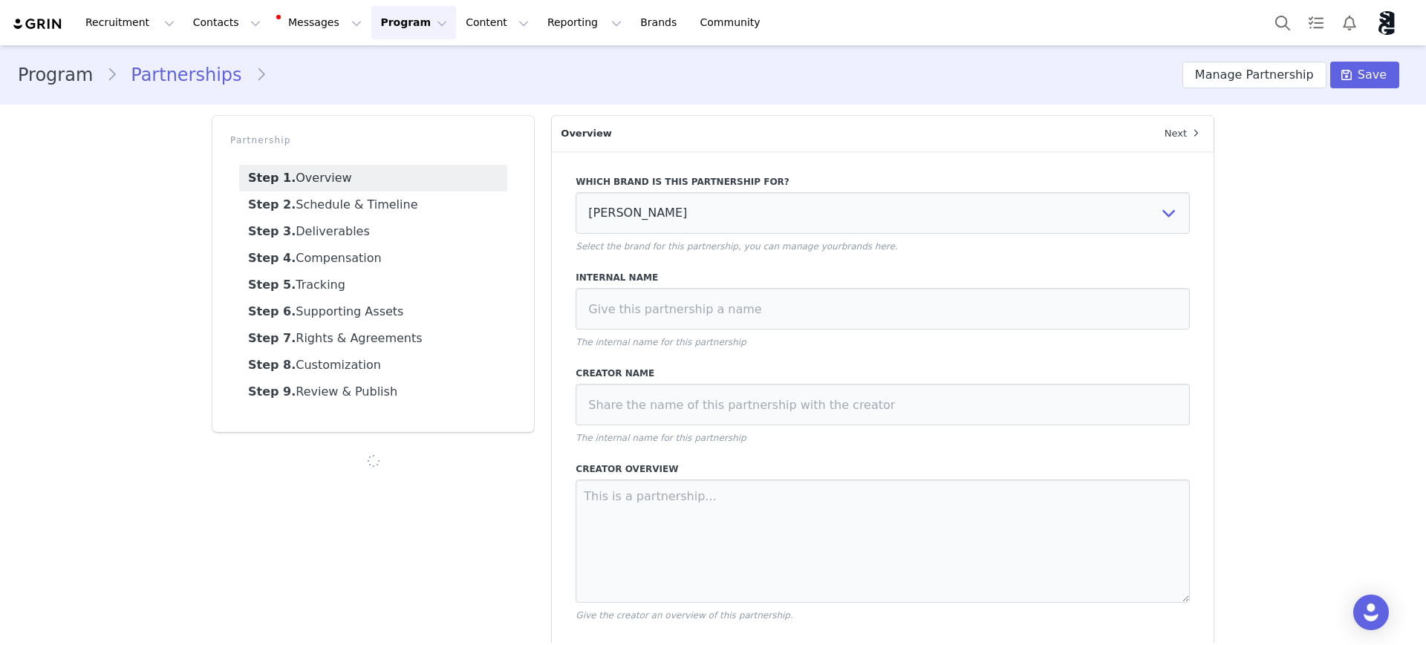
type input "[DATE]"
type input "3"
radio input "false"
radio input "true"
type input "Jan 01 2026"
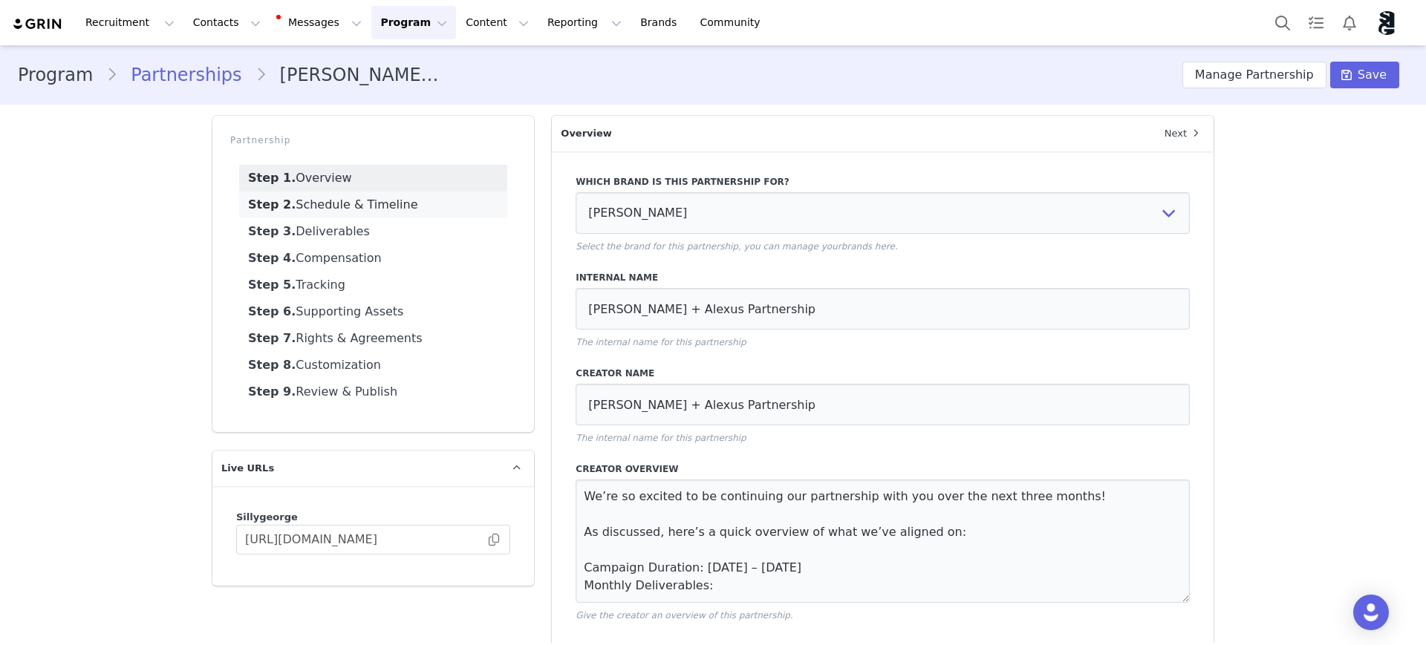
click at [365, 206] on link "Step 2. Schedule & Timeline" at bounding box center [373, 205] width 268 height 27
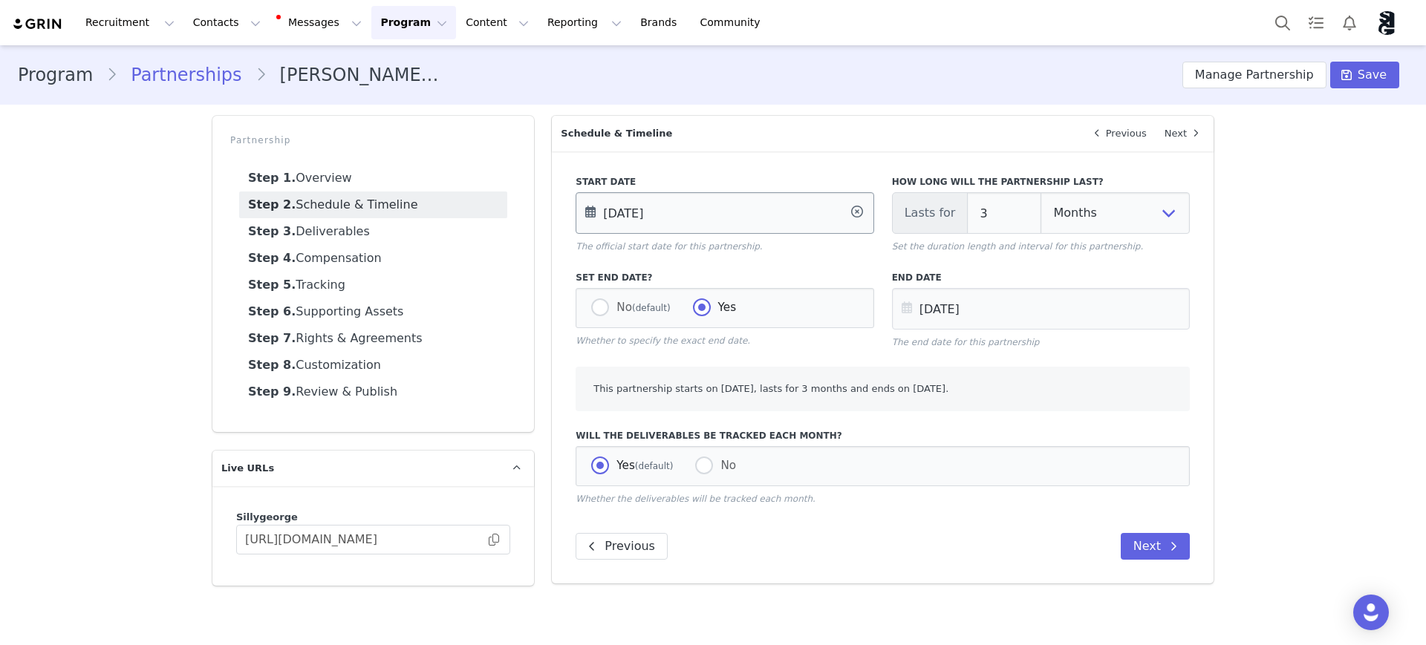
click at [630, 215] on input "[DATE]" at bounding box center [724, 213] width 298 height 42
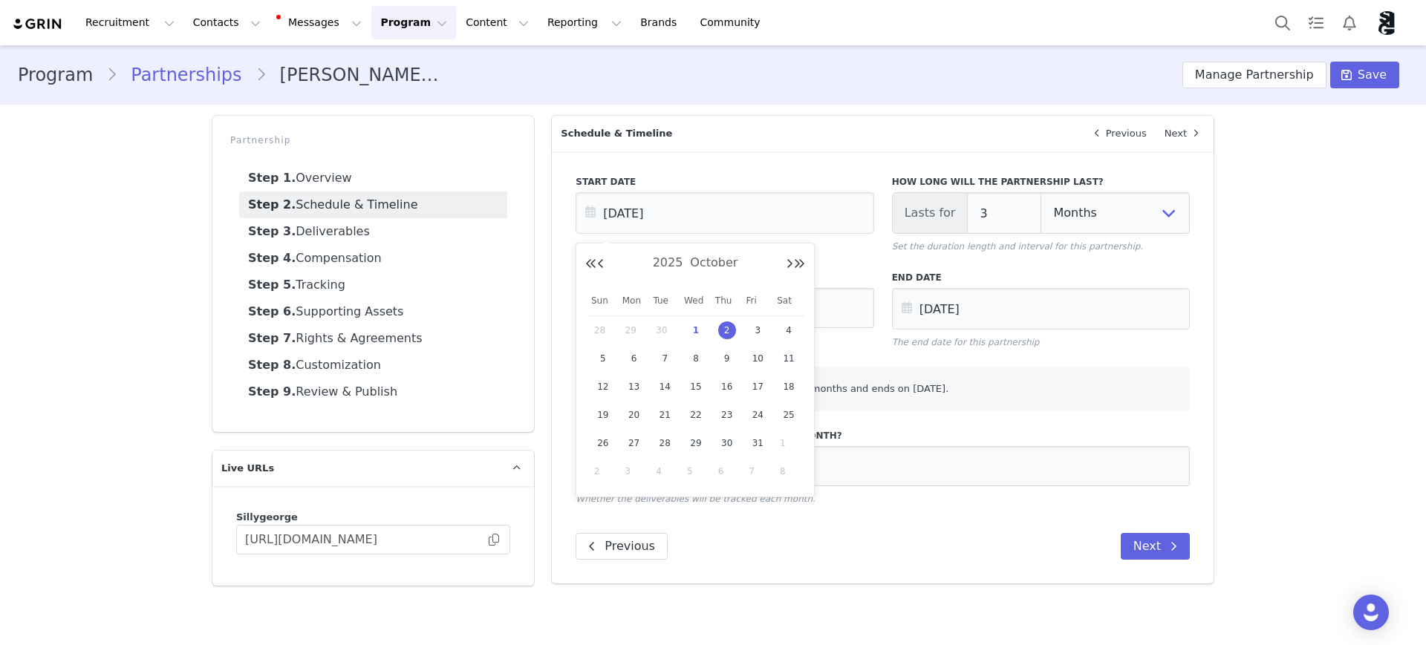
click at [658, 330] on span "30" at bounding box center [665, 331] width 18 height 18
type input "Sep 30 2025"
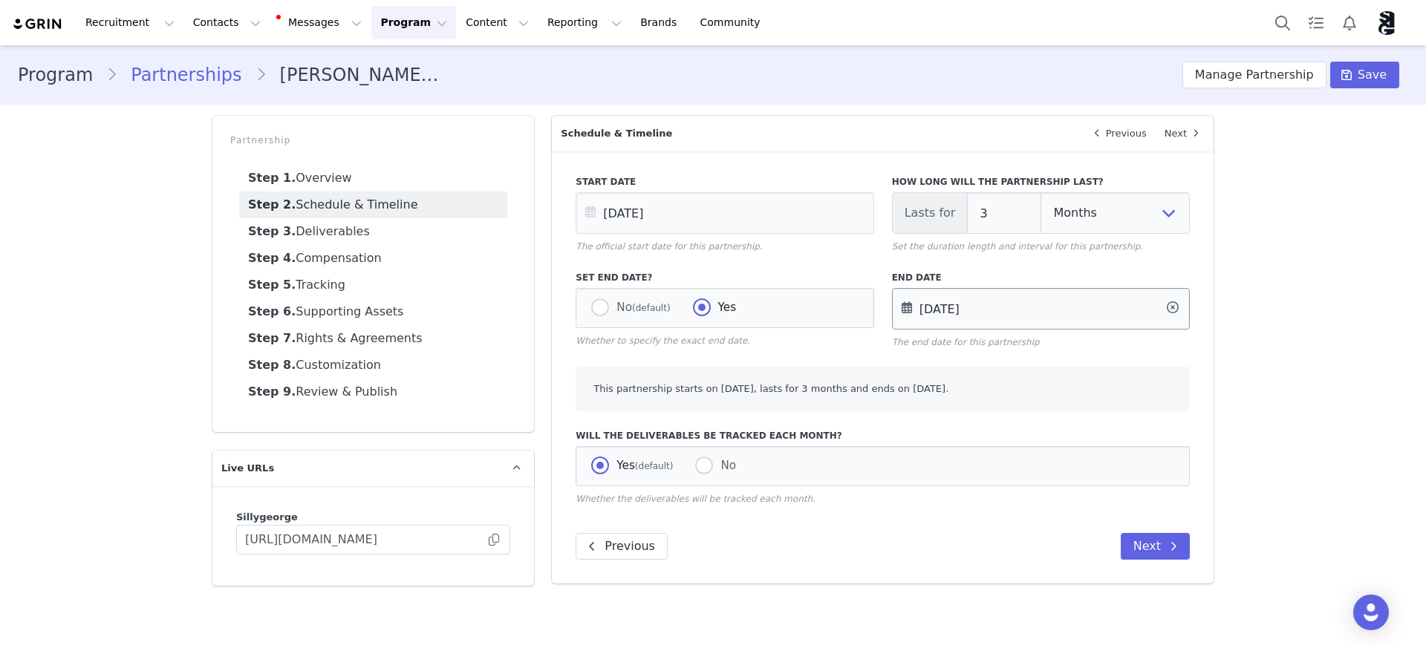
click at [1010, 314] on input "Jan 01 2026" at bounding box center [1041, 309] width 298 height 42
click at [916, 357] on button "Previous Month" at bounding box center [916, 360] width 7 height 12
click at [1014, 535] on span "31" at bounding box center [1012, 539] width 18 height 18
type input "[DATE]"
click at [1158, 547] on button "Next" at bounding box center [1155, 546] width 69 height 27
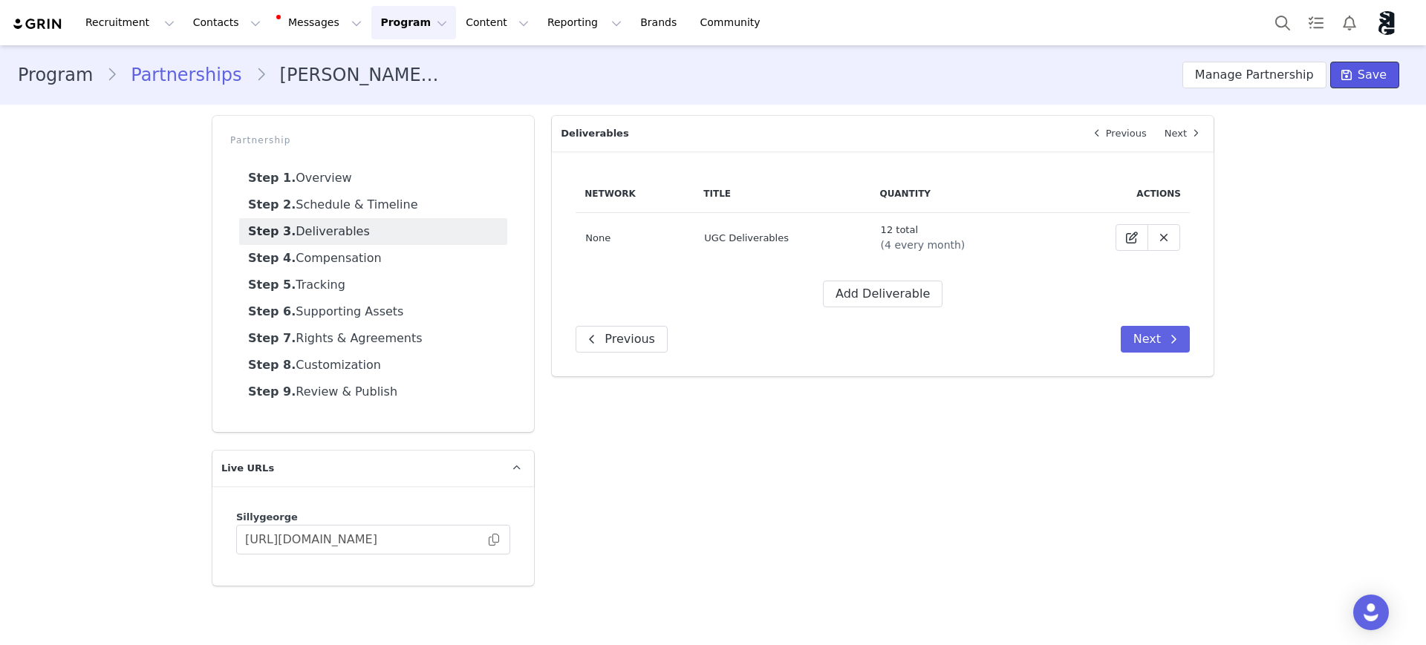
click at [1361, 79] on button "Save" at bounding box center [1364, 75] width 69 height 27
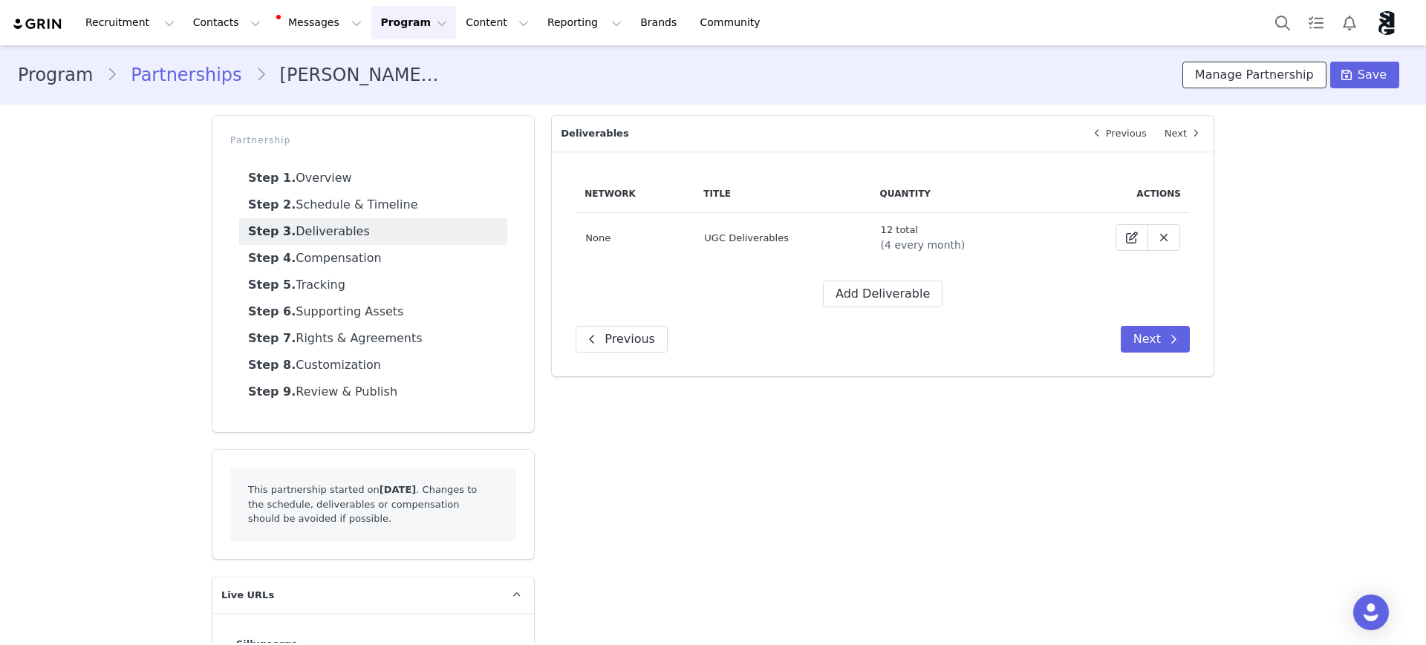
click at [1284, 77] on button "Manage Partnership" at bounding box center [1254, 75] width 144 height 27
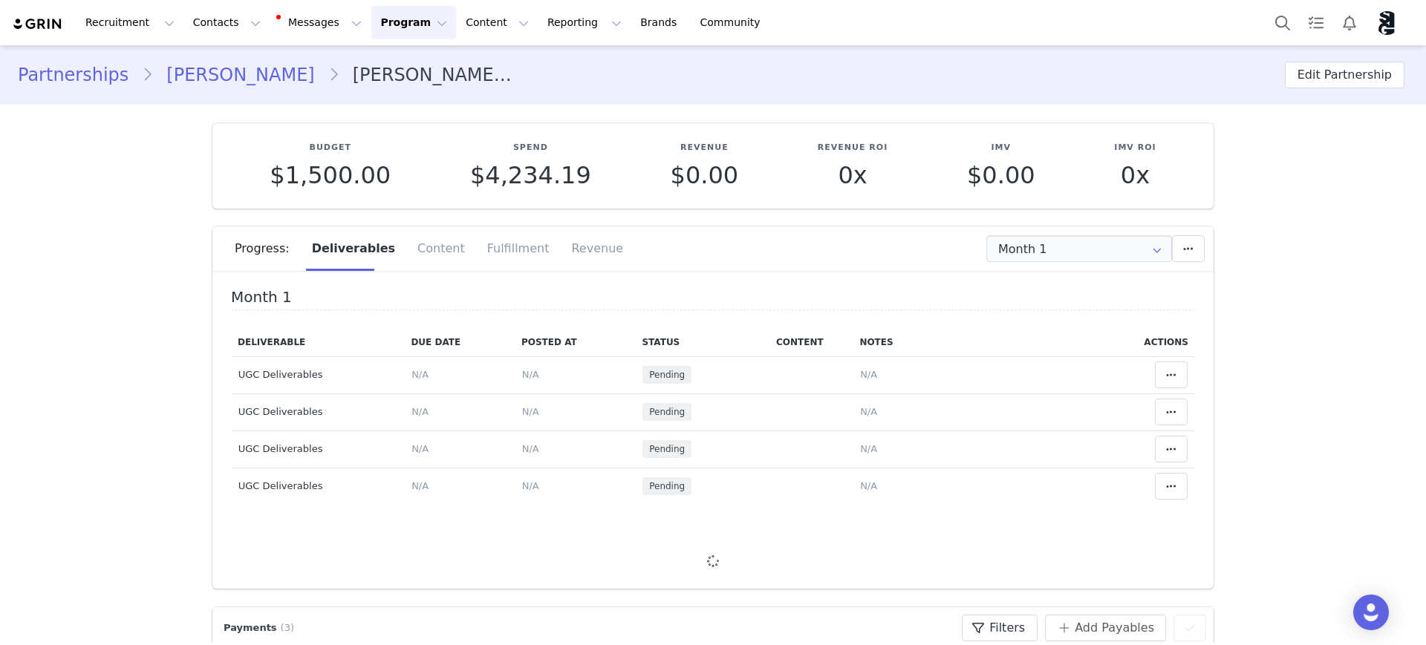
type input "+1 ([GEOGRAPHIC_DATA])"
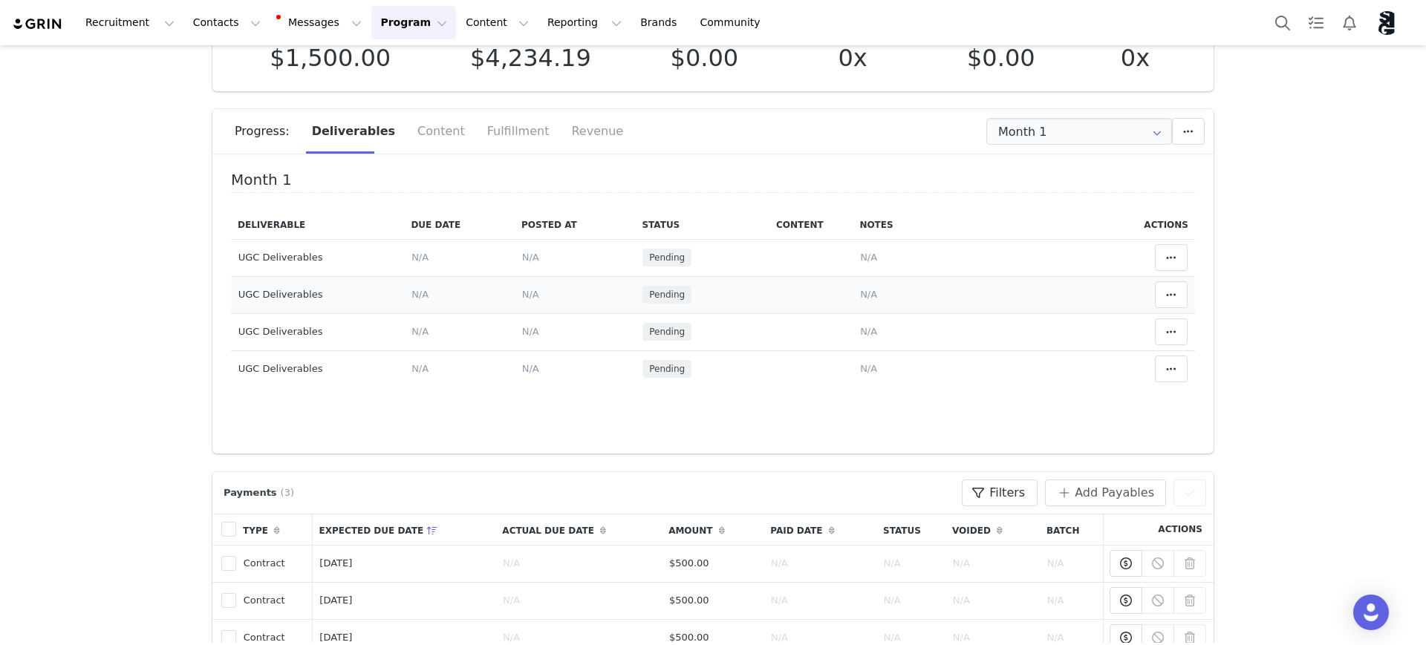
scroll to position [186, 0]
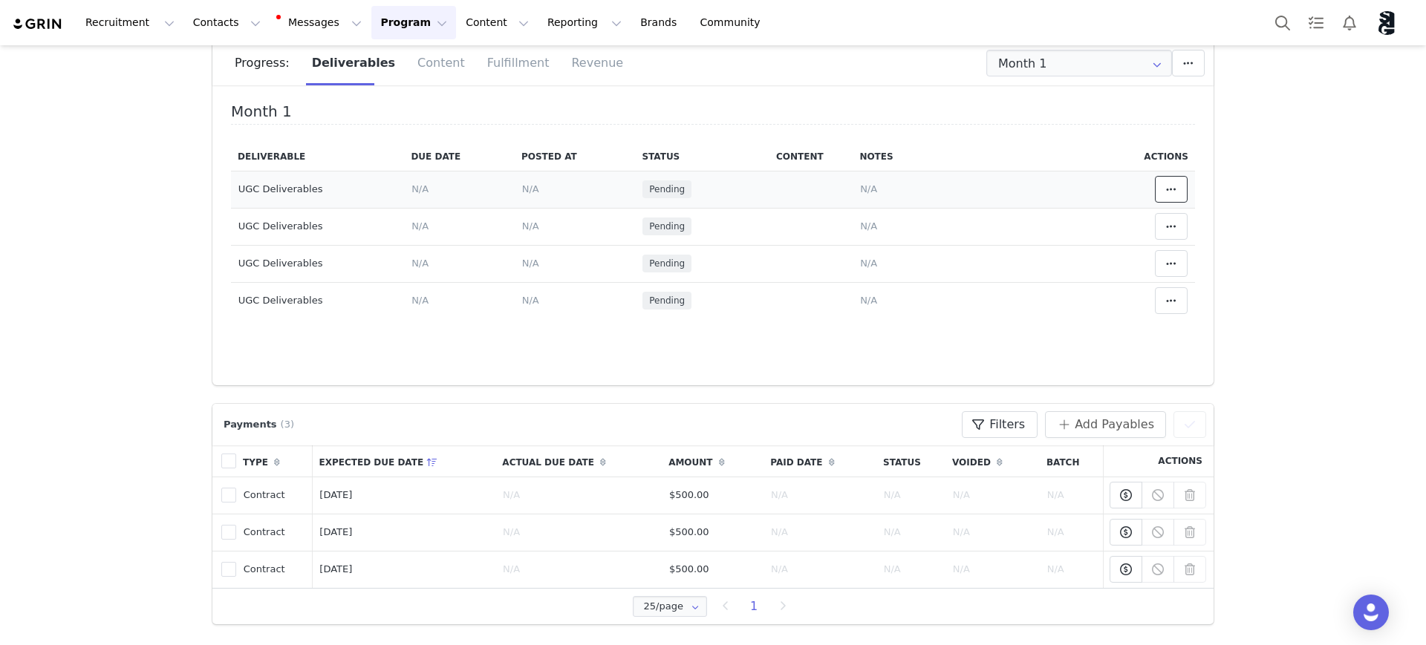
click at [1166, 193] on icon at bounding box center [1171, 189] width 10 height 12
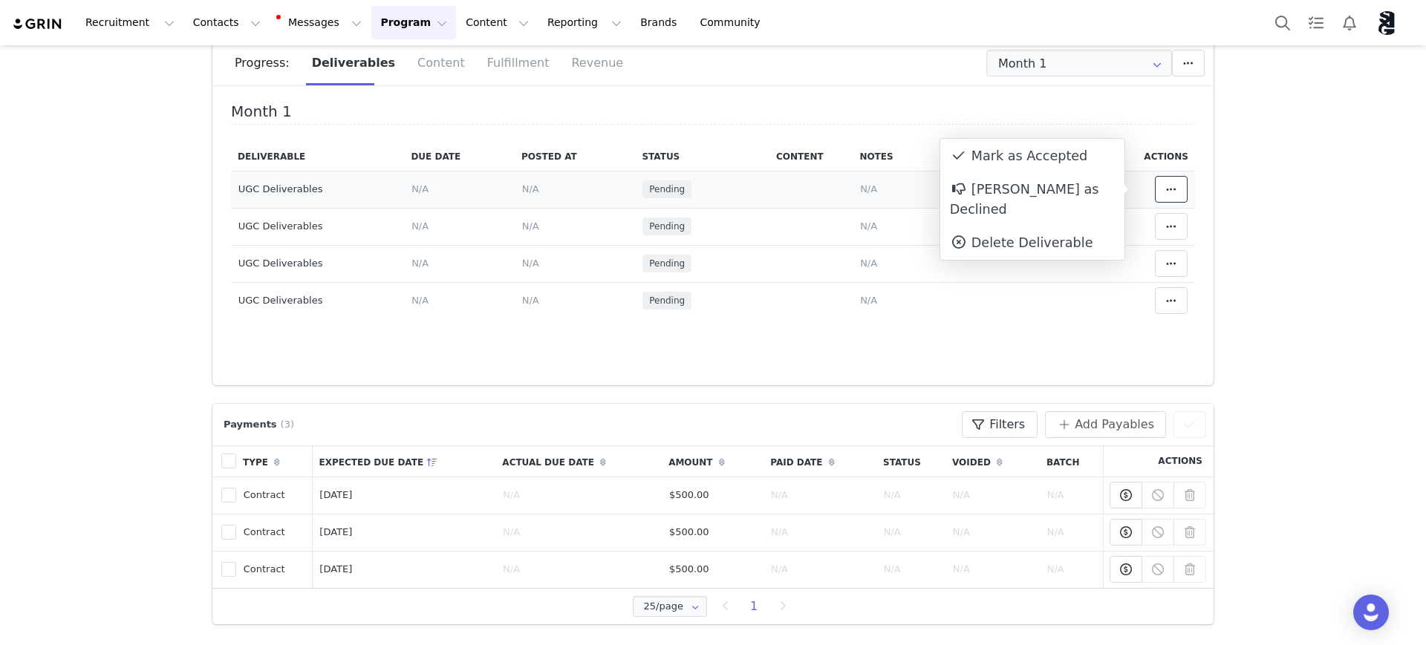
click at [1166, 192] on icon at bounding box center [1171, 189] width 10 height 12
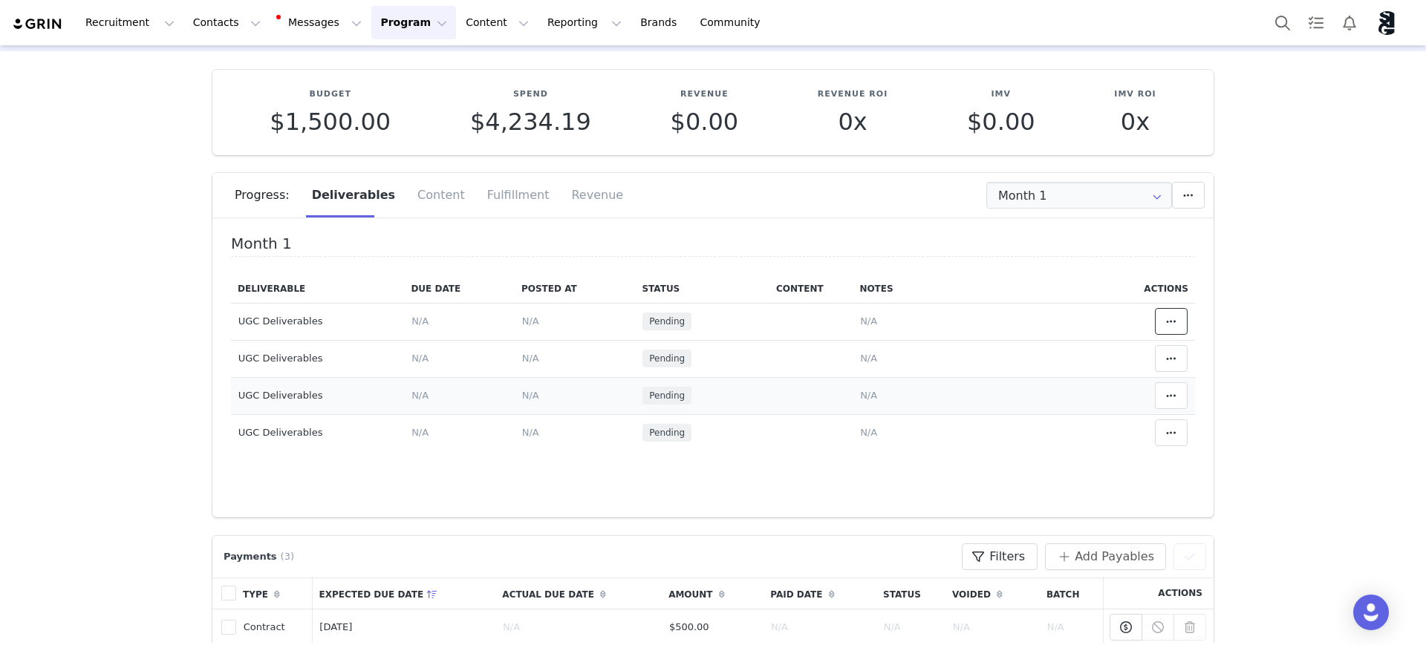
scroll to position [0, 0]
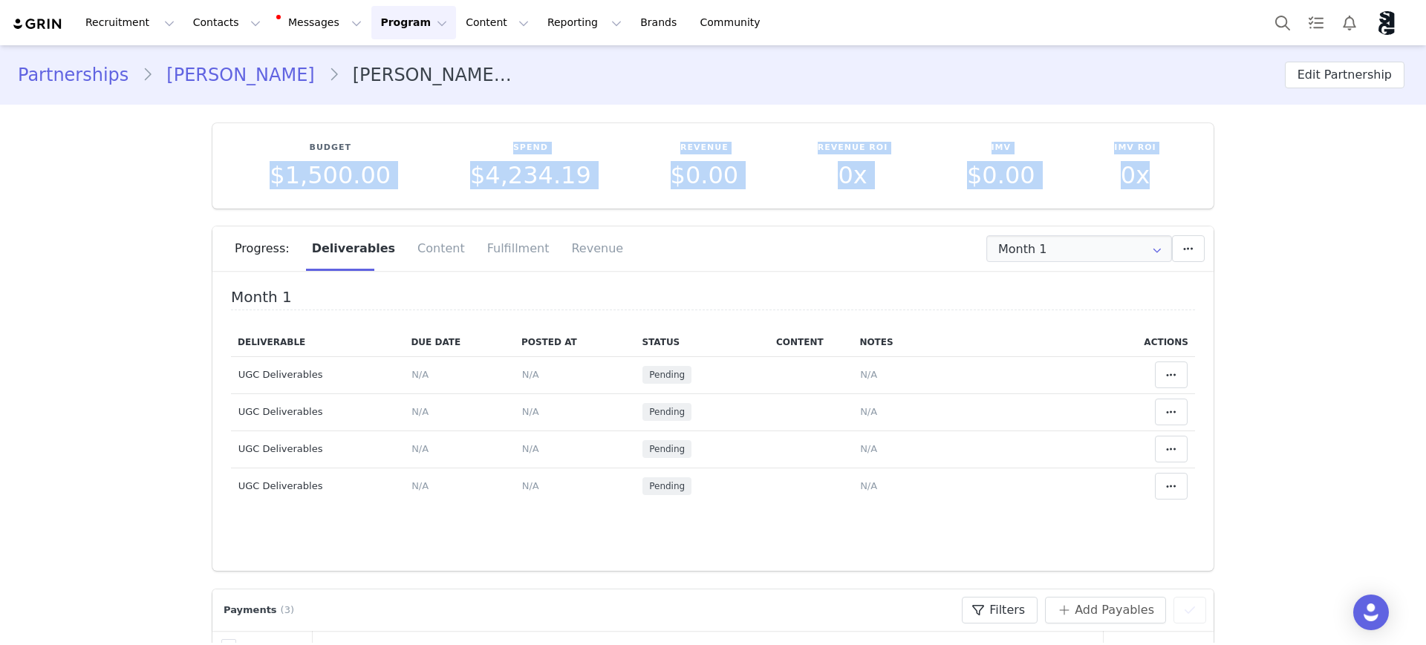
drag, startPoint x: 275, startPoint y: 172, endPoint x: 1216, endPoint y: 187, distance: 940.9
click at [1216, 187] on section "Budget $1,500.00 Spend $4,234.19 Revenue $0.00 Revenue ROI 0x IMV $0.00 IMV ROI…" at bounding box center [712, 338] width 1023 height 466
click at [1213, 179] on section "Budget $1,500.00 Spend $4,234.19 Revenue $0.00 Revenue ROI 0x IMV $0.00 IMV ROI…" at bounding box center [712, 338] width 1023 height 466
click at [777, 172] on div "Revenue ROI 0x" at bounding box center [851, 165] width 149 height 47
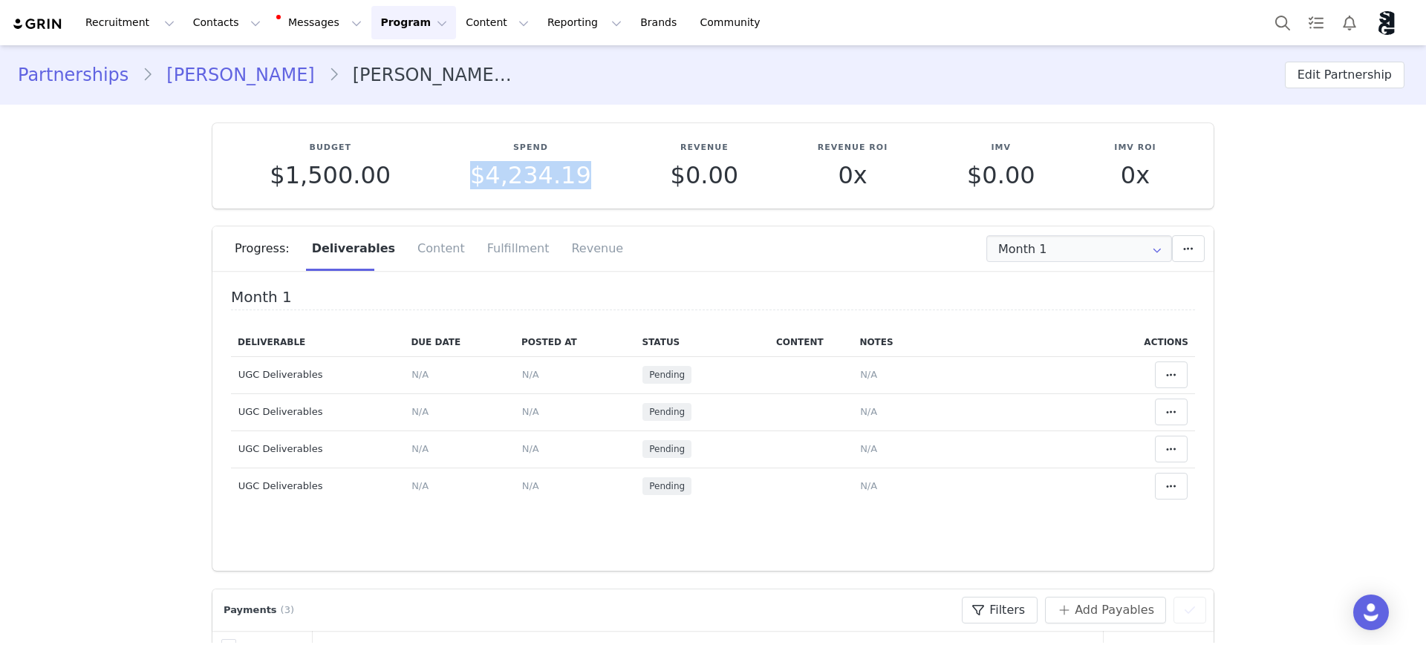
drag, startPoint x: 463, startPoint y: 180, endPoint x: 598, endPoint y: 180, distance: 135.9
click at [598, 180] on div "Spend $4,234.19" at bounding box center [531, 165] width 200 height 47
click at [599, 179] on div "Spend $4,234.19" at bounding box center [531, 165] width 200 height 47
click at [676, 177] on span "$0.00" at bounding box center [705, 175] width 68 height 28
drag, startPoint x: 649, startPoint y: 175, endPoint x: 748, endPoint y: 176, distance: 98.8
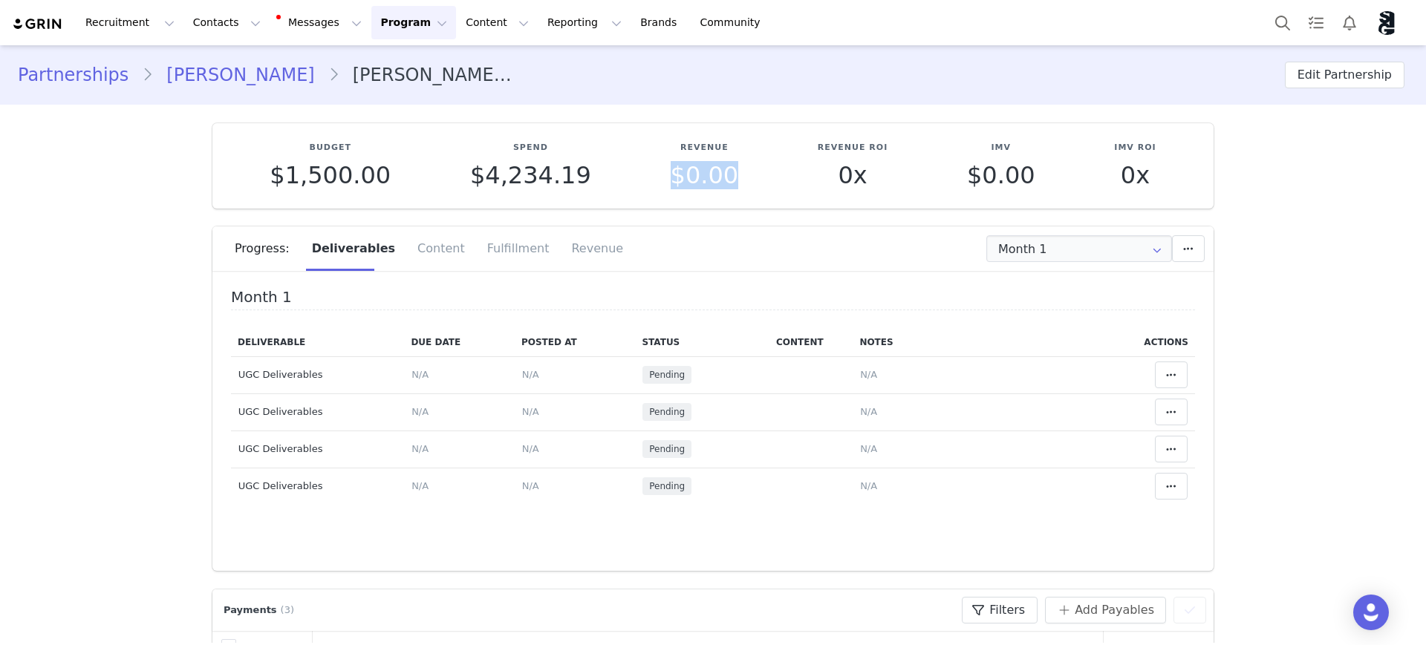
click at [748, 176] on div "Revenue $0.00" at bounding box center [703, 165] width 147 height 47
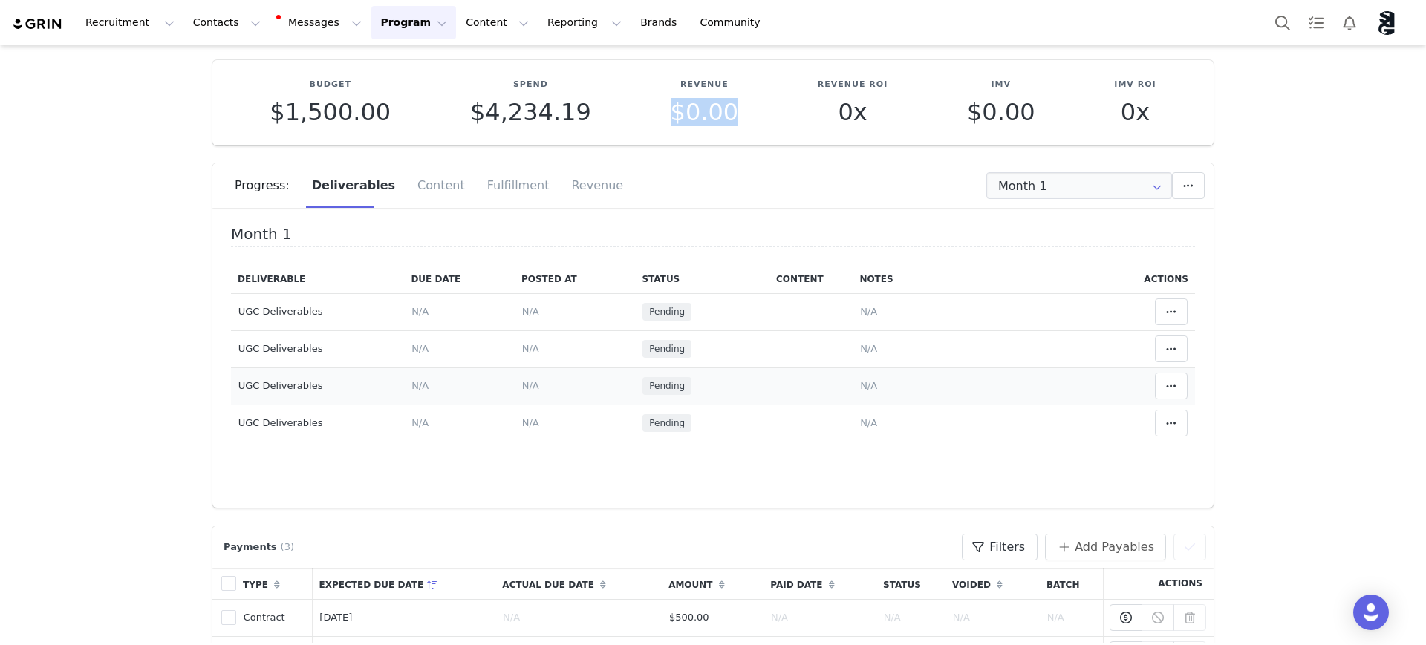
scroll to position [93, 0]
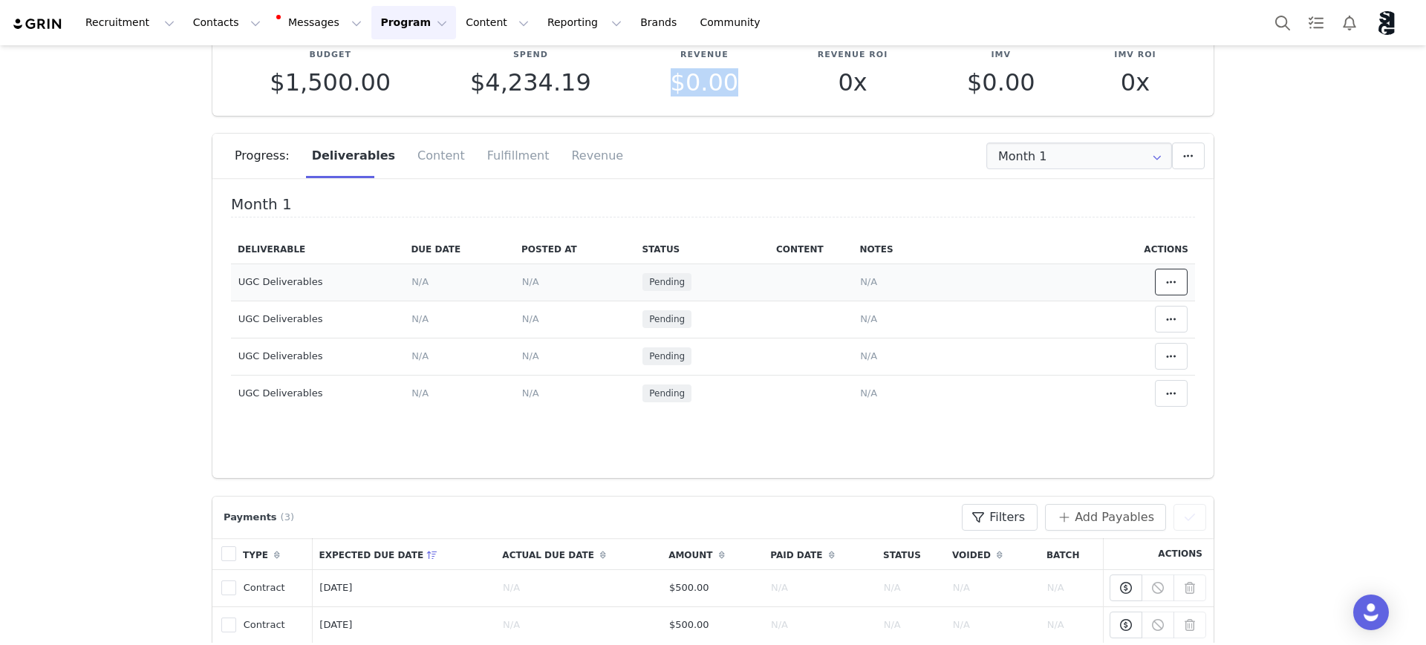
click at [1166, 280] on icon at bounding box center [1171, 282] width 10 height 12
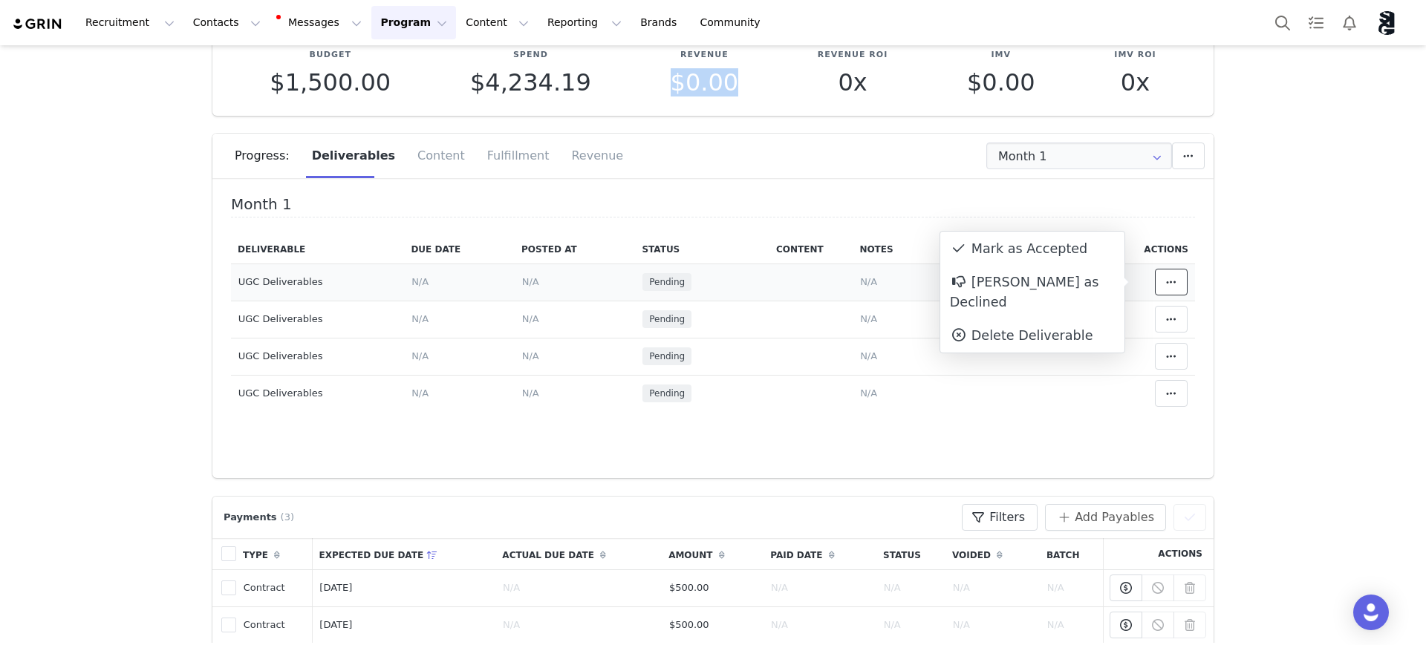
click at [1166, 280] on icon at bounding box center [1171, 282] width 10 height 12
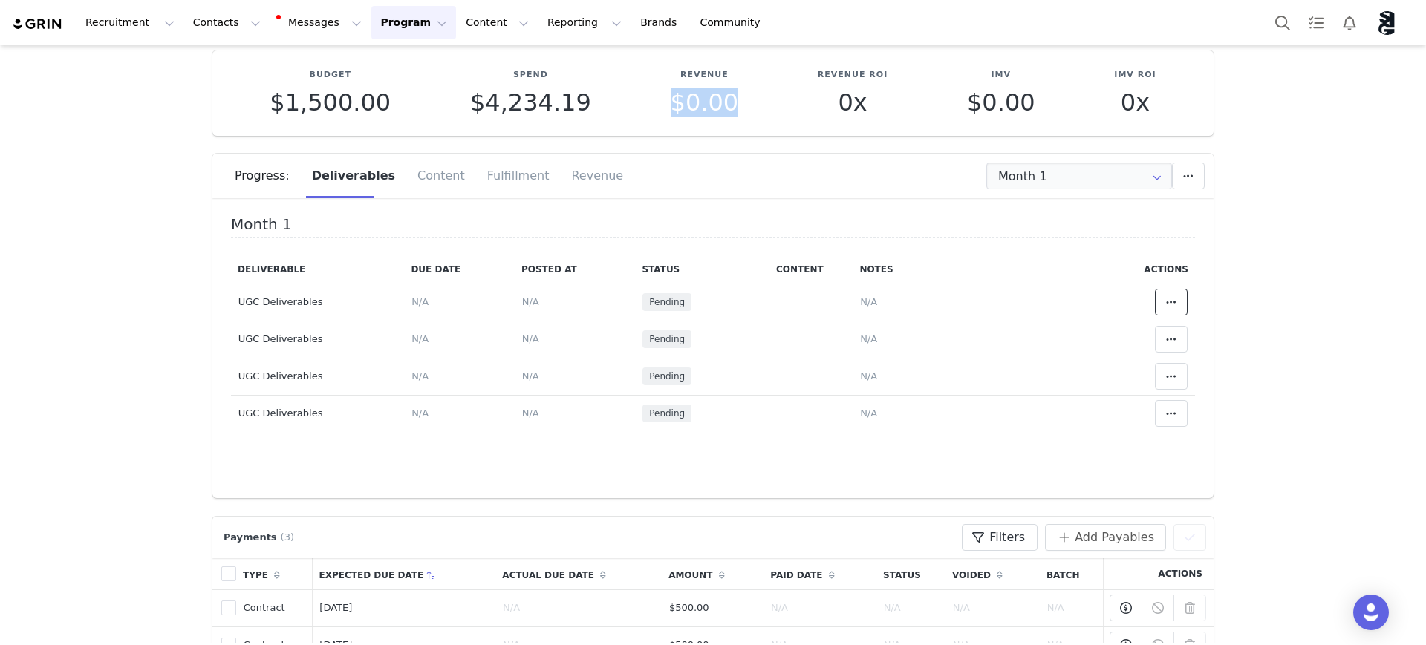
scroll to position [0, 0]
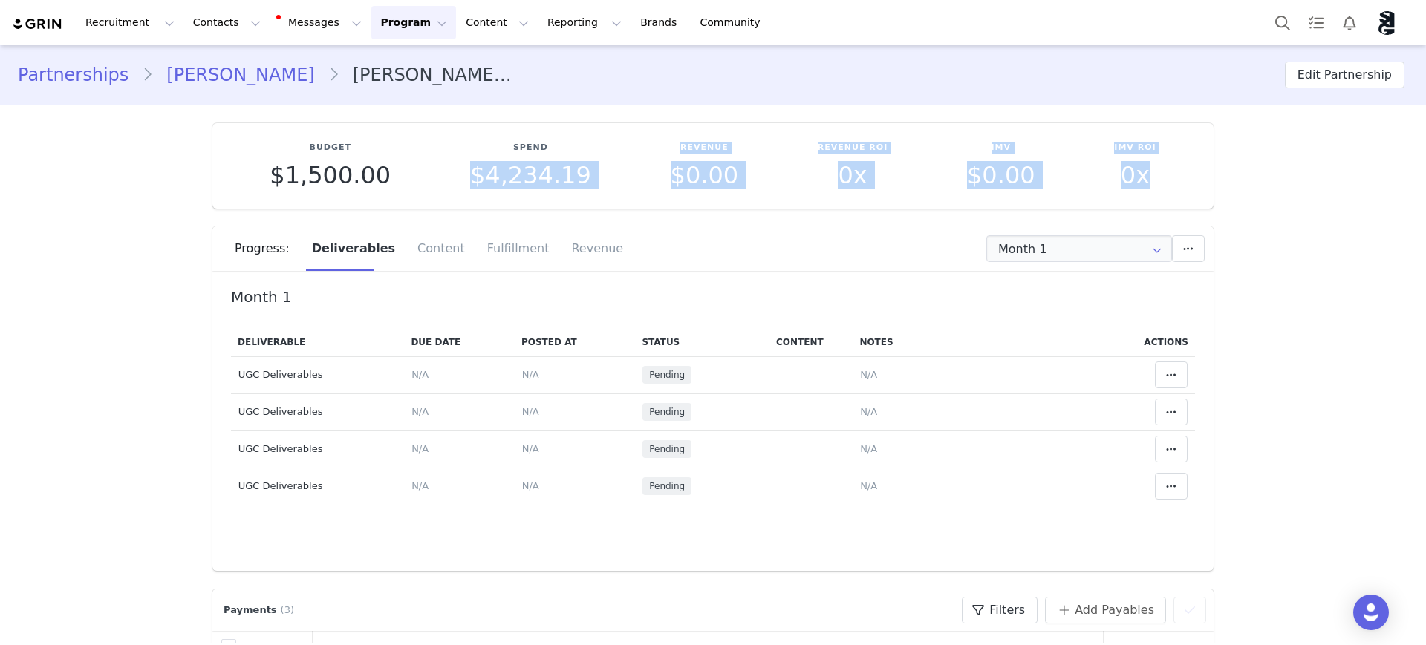
drag, startPoint x: 457, startPoint y: 177, endPoint x: 1142, endPoint y: 207, distance: 685.3
click at [1142, 208] on div "Budget $1,500.00 Spend $4,234.19 Revenue $0.00 Revenue ROI 0x IMV $0.00 IMV ROI…" at bounding box center [712, 165] width 1001 height 85
click at [1142, 200] on div "Budget $1,500.00 Spend $4,234.19 Revenue $0.00 Revenue ROI 0x IMV $0.00 IMV ROI…" at bounding box center [712, 165] width 1001 height 85
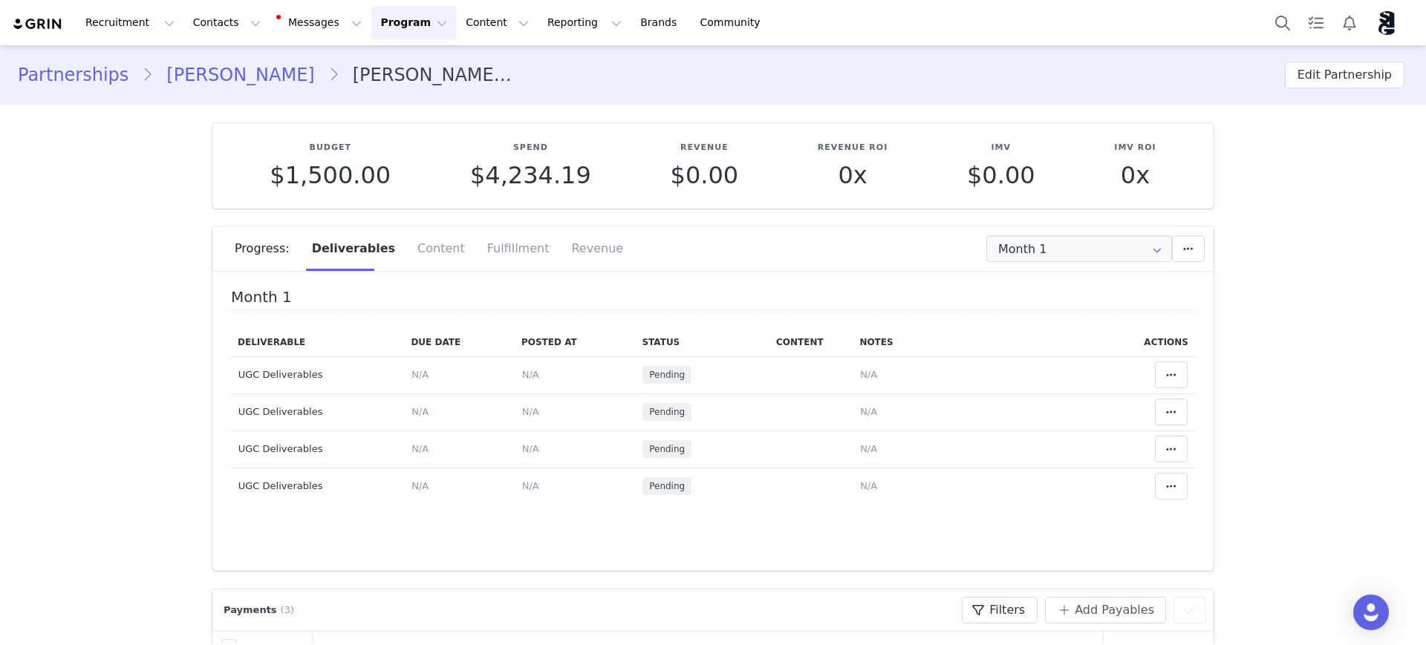
click at [242, 249] on div "Progress:" at bounding box center [268, 248] width 66 height 45
click at [414, 244] on div "Content" at bounding box center [441, 248] width 70 height 45
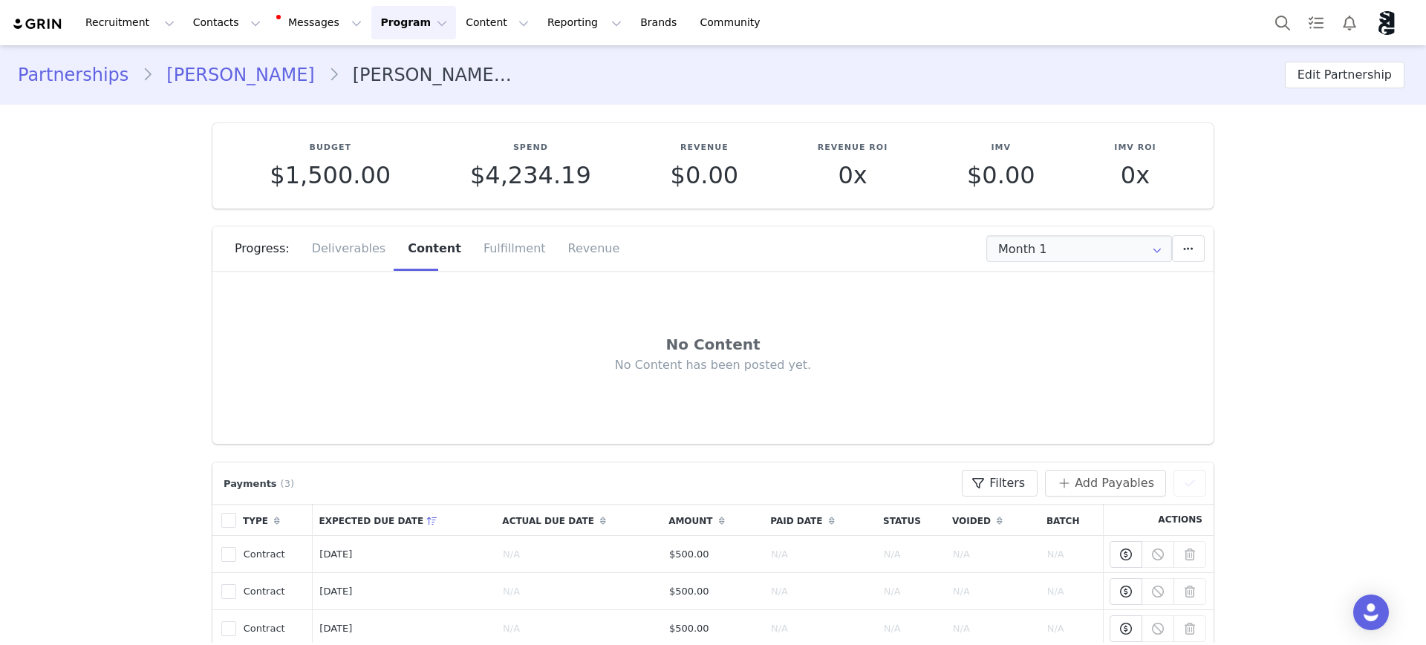
click at [449, 335] on div "No Content" at bounding box center [713, 344] width 904 height 22
click at [1183, 249] on icon at bounding box center [1188, 249] width 10 height 12
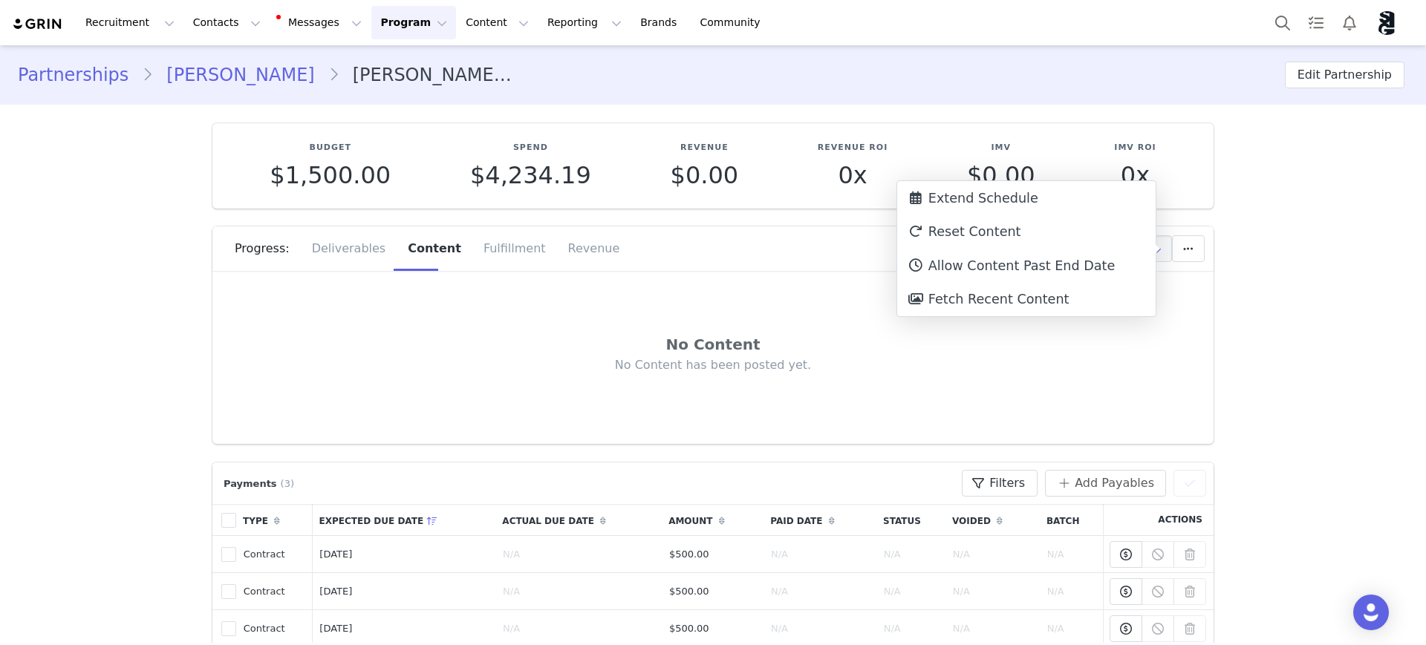
click at [645, 336] on div "No Content" at bounding box center [713, 344] width 904 height 22
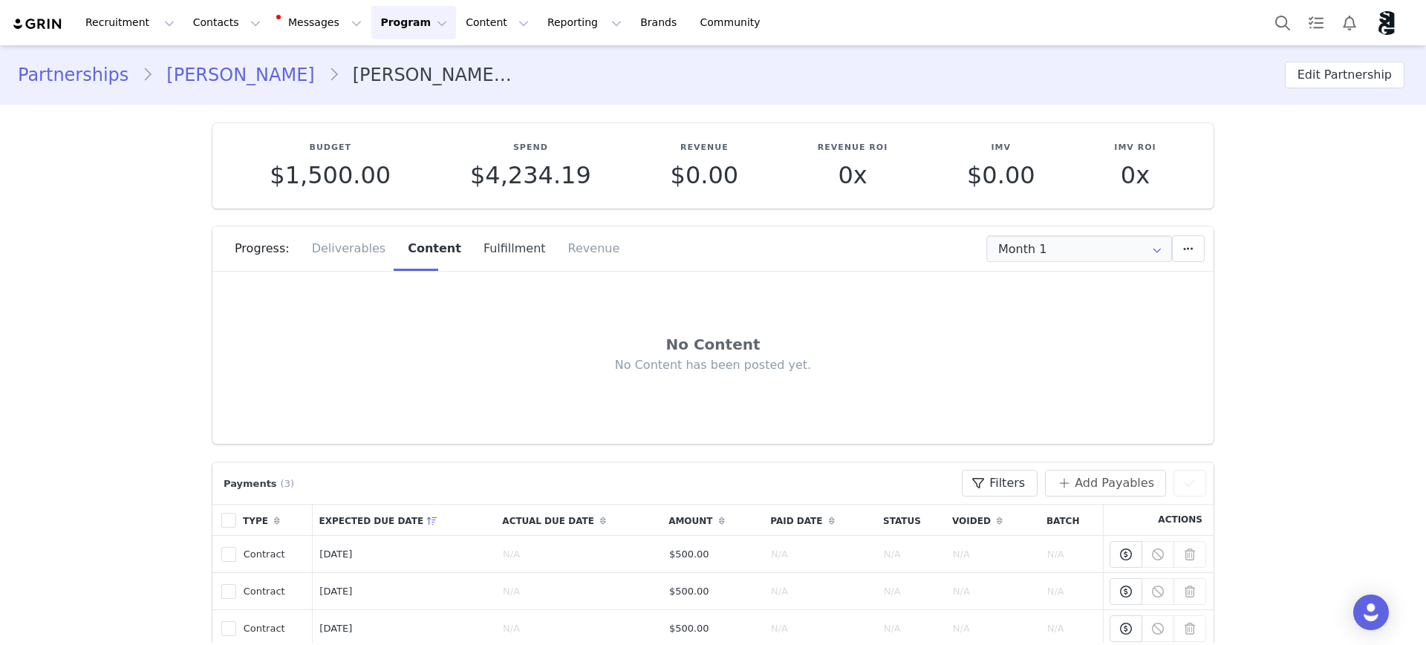
click at [490, 247] on div "Fulfillment" at bounding box center [514, 248] width 85 height 45
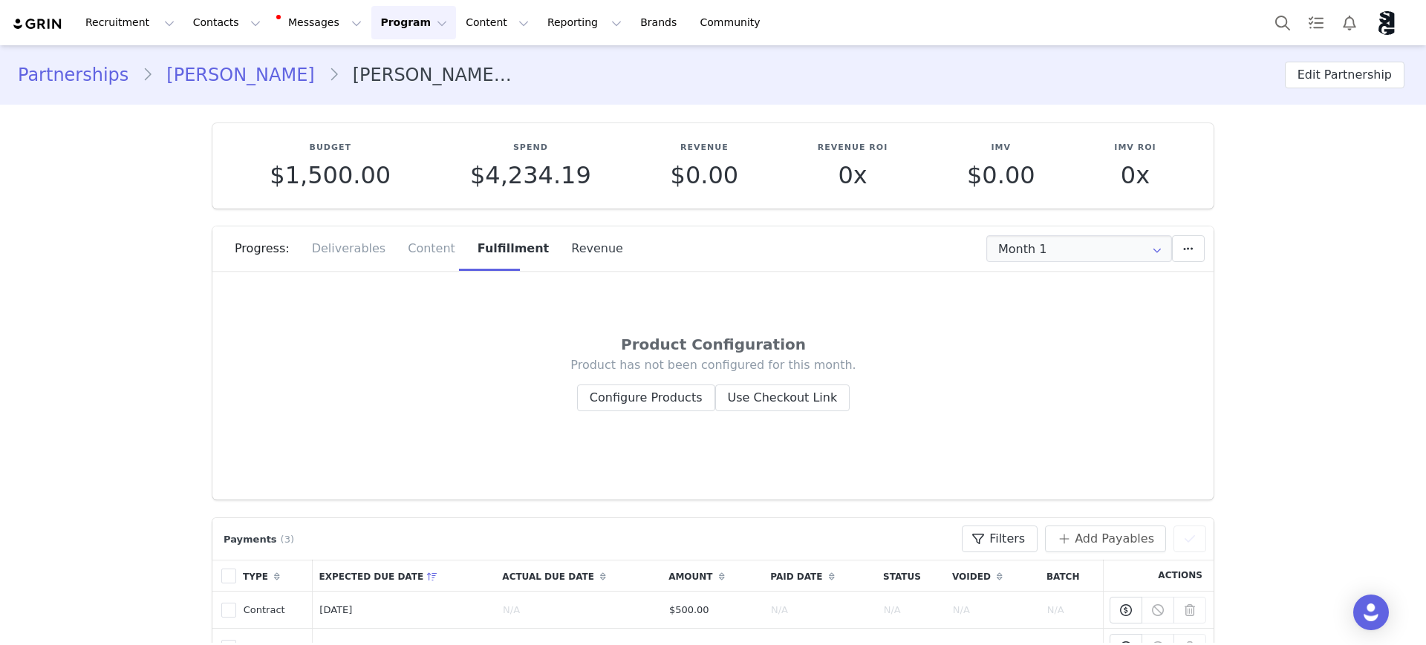
click at [564, 245] on div "Revenue" at bounding box center [591, 248] width 63 height 45
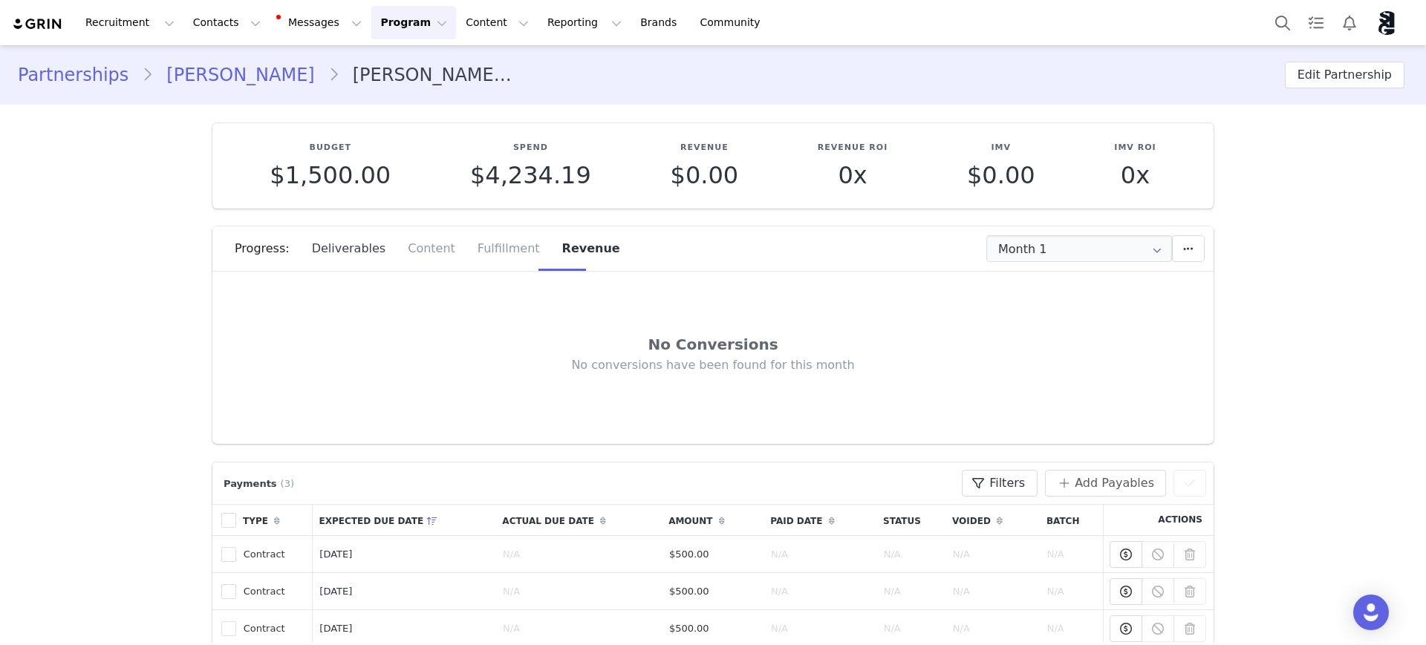
click at [327, 243] on div "Deliverables" at bounding box center [349, 248] width 97 height 45
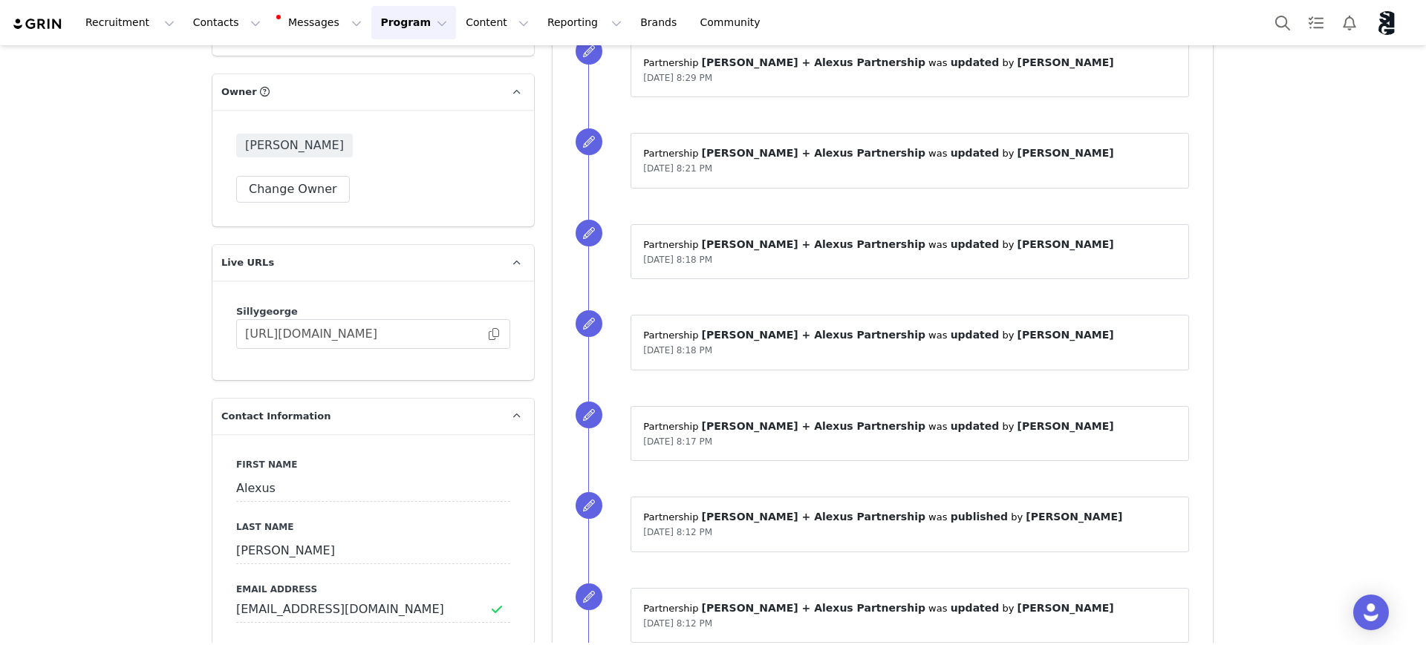
scroll to position [1392, 0]
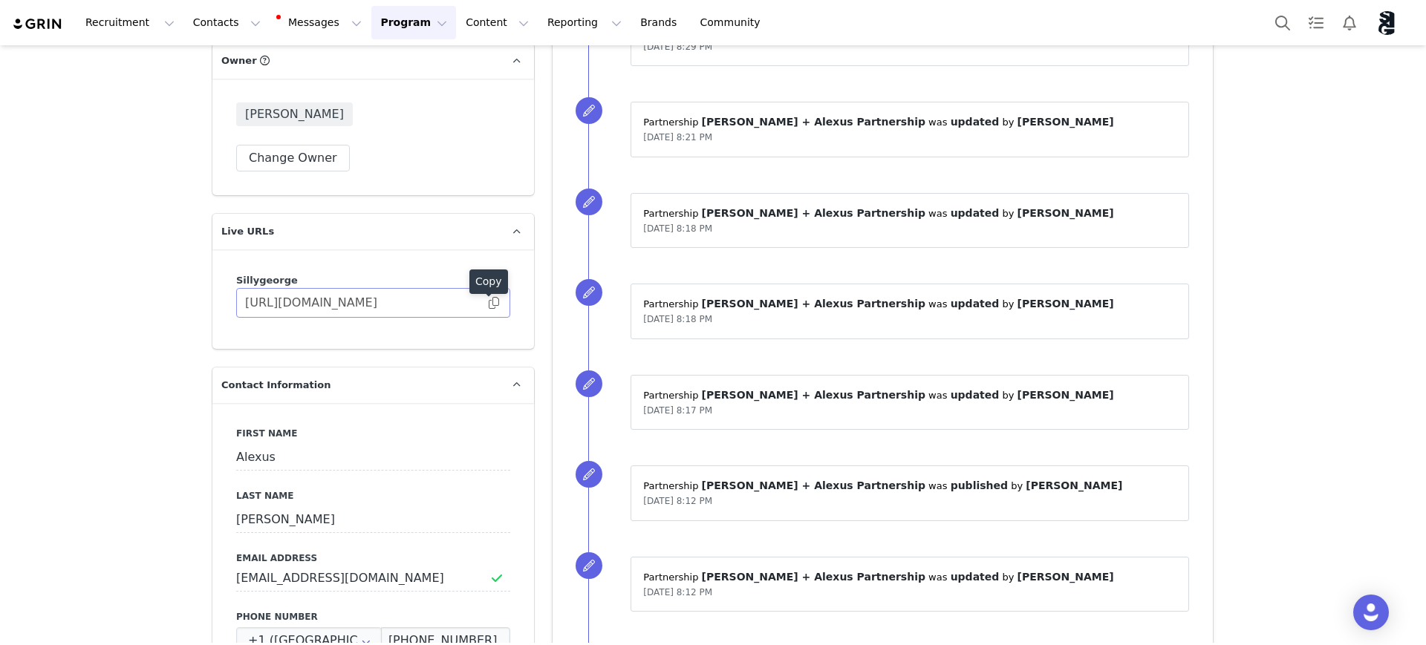
click at [487, 303] on span at bounding box center [493, 303] width 15 height 0
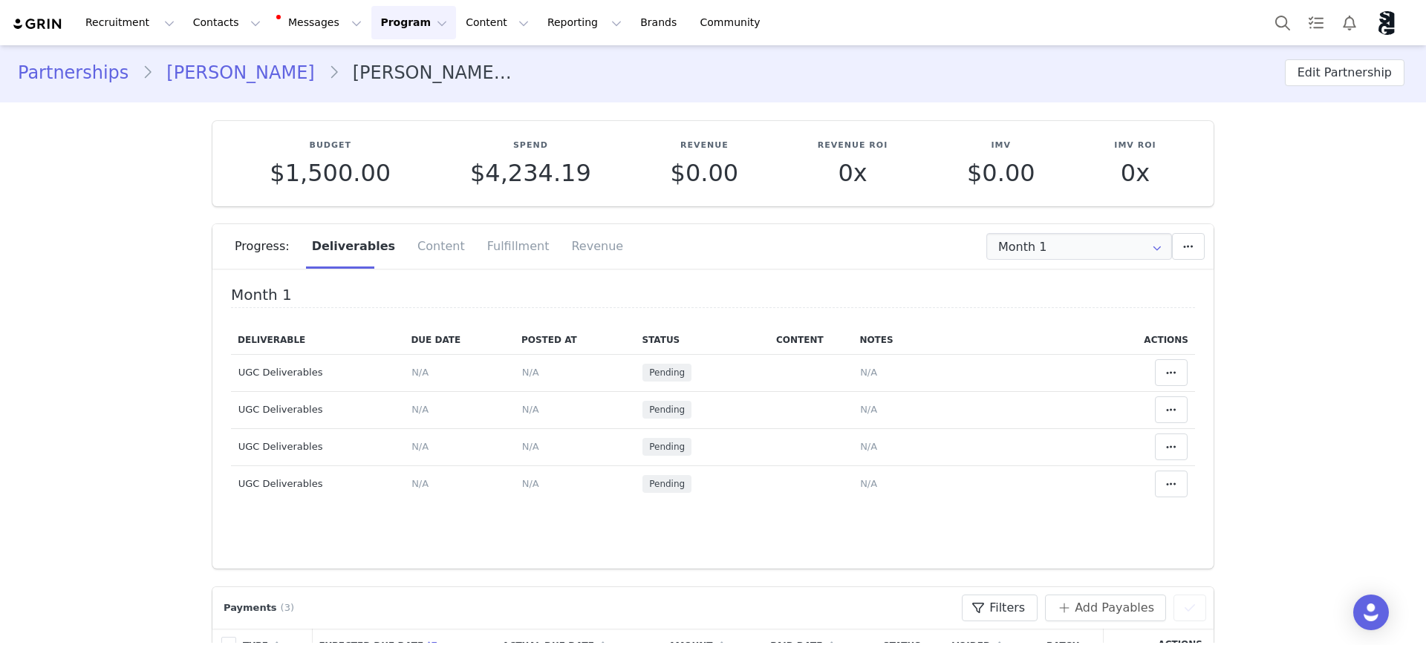
scroll to position [0, 0]
click at [1330, 67] on button "Edit Partnership" at bounding box center [1345, 75] width 120 height 27
select select
select select "month"
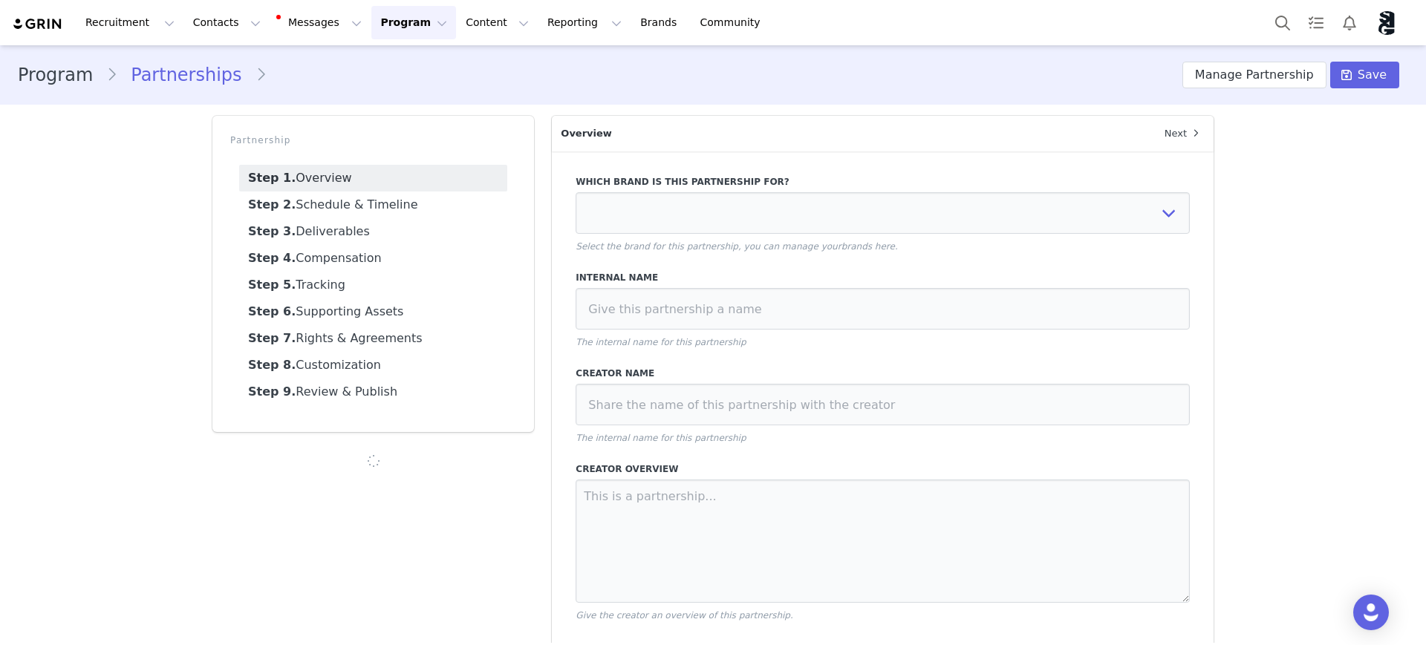
type input "$1,500.00"
select select "efe3313e-59cd-4a21-aae7-76e70609369c"
type input "[PERSON_NAME] + Alexus Partnership"
type textarea "We’re so excited to be continuing our partnership with you over the next three …"
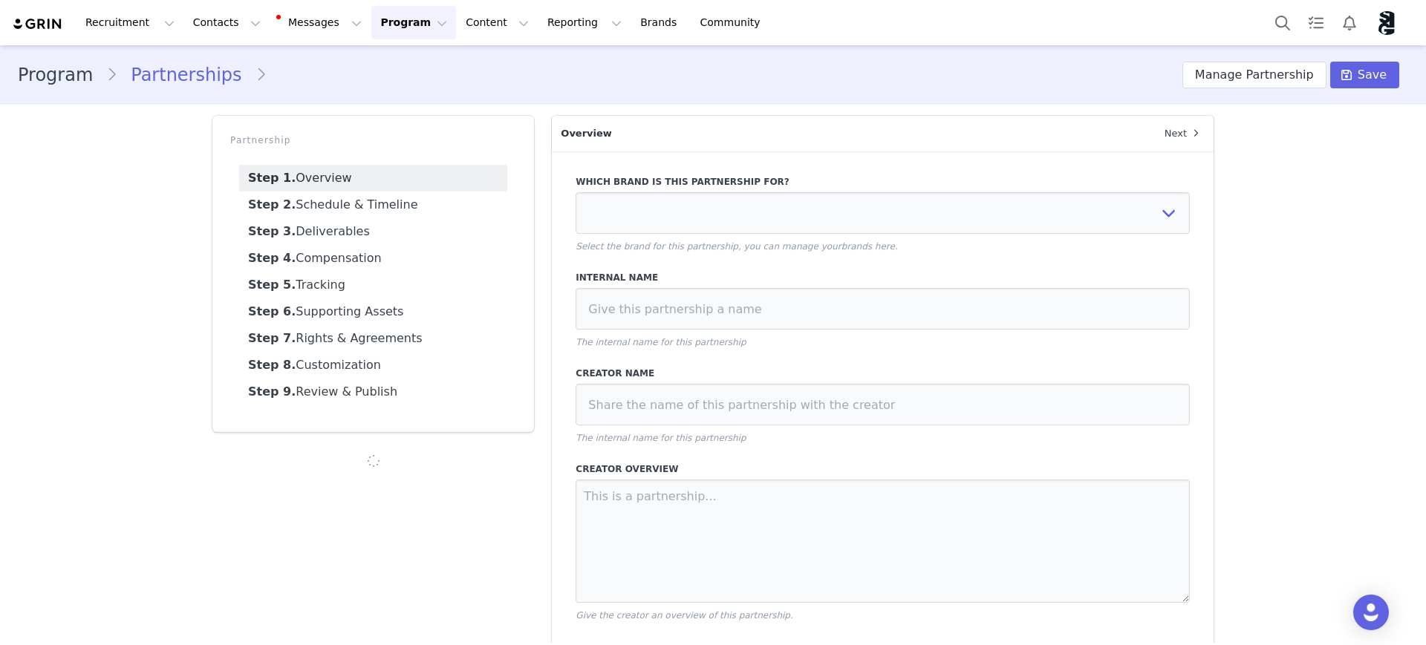
type input "Sep 30 2025"
type input "3"
radio input "false"
radio input "true"
type input "[DATE]"
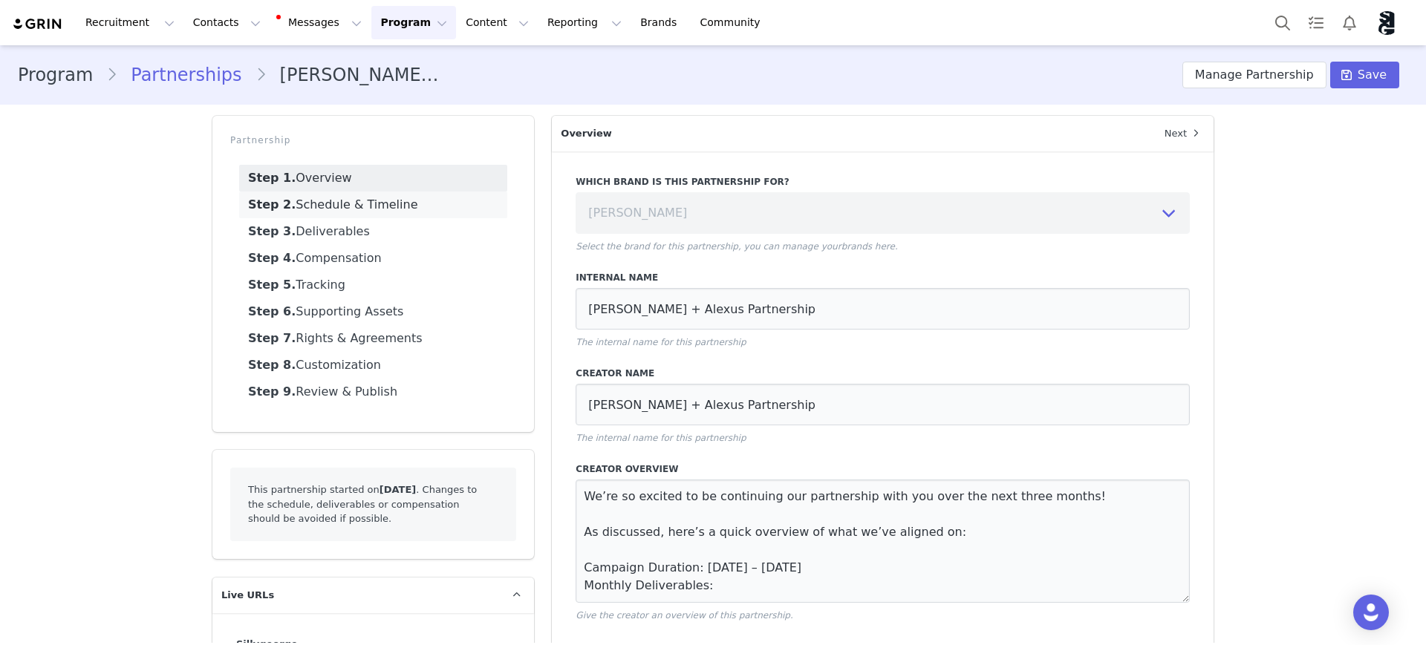
click at [356, 200] on link "Step 2. Schedule & Timeline" at bounding box center [373, 205] width 268 height 27
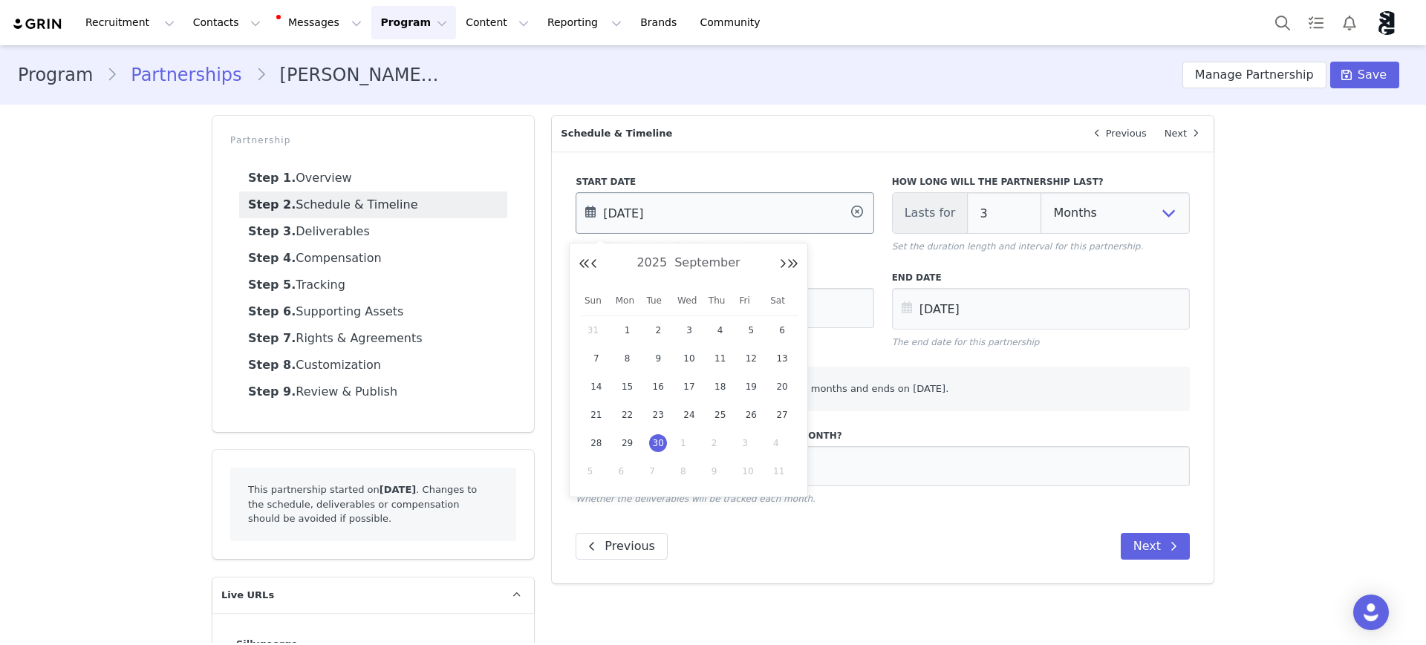
click at [630, 211] on input "Sep 30 2025" at bounding box center [724, 213] width 298 height 42
click at [682, 441] on span "1" at bounding box center [689, 443] width 18 height 18
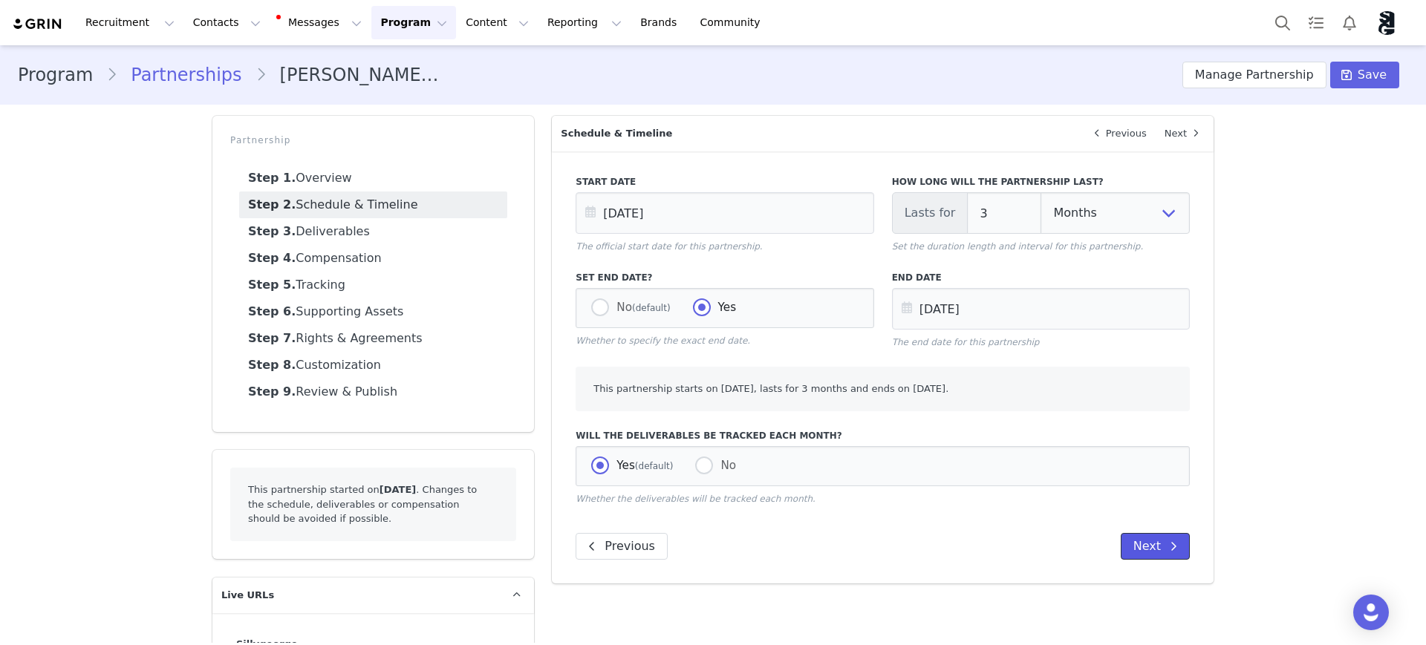
click at [1132, 552] on button "Next" at bounding box center [1155, 546] width 69 height 27
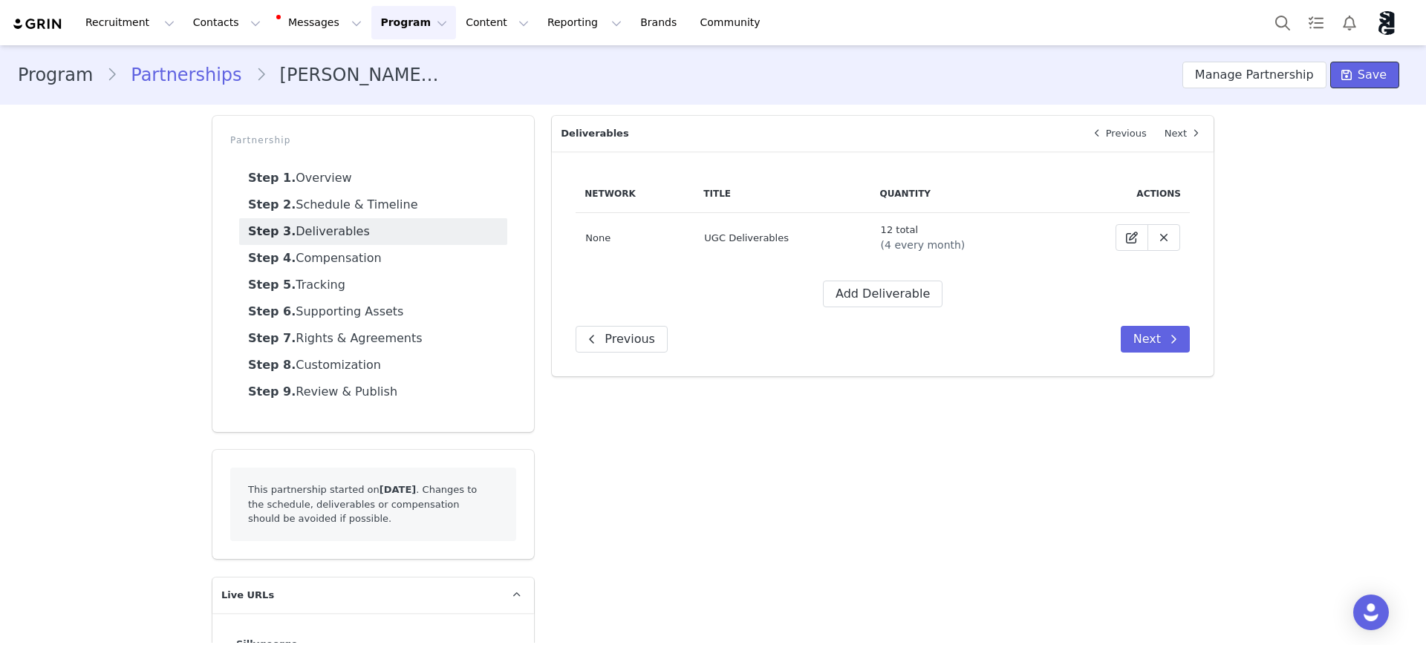
click at [1370, 72] on span "Save" at bounding box center [1371, 75] width 29 height 18
click at [1364, 509] on div "Program Partnerships Silly George + Alexus Partnership Manage Partnership Save …" at bounding box center [713, 384] width 1426 height 678
click at [357, 208] on link "Step 2. Schedule & Timeline" at bounding box center [373, 205] width 268 height 27
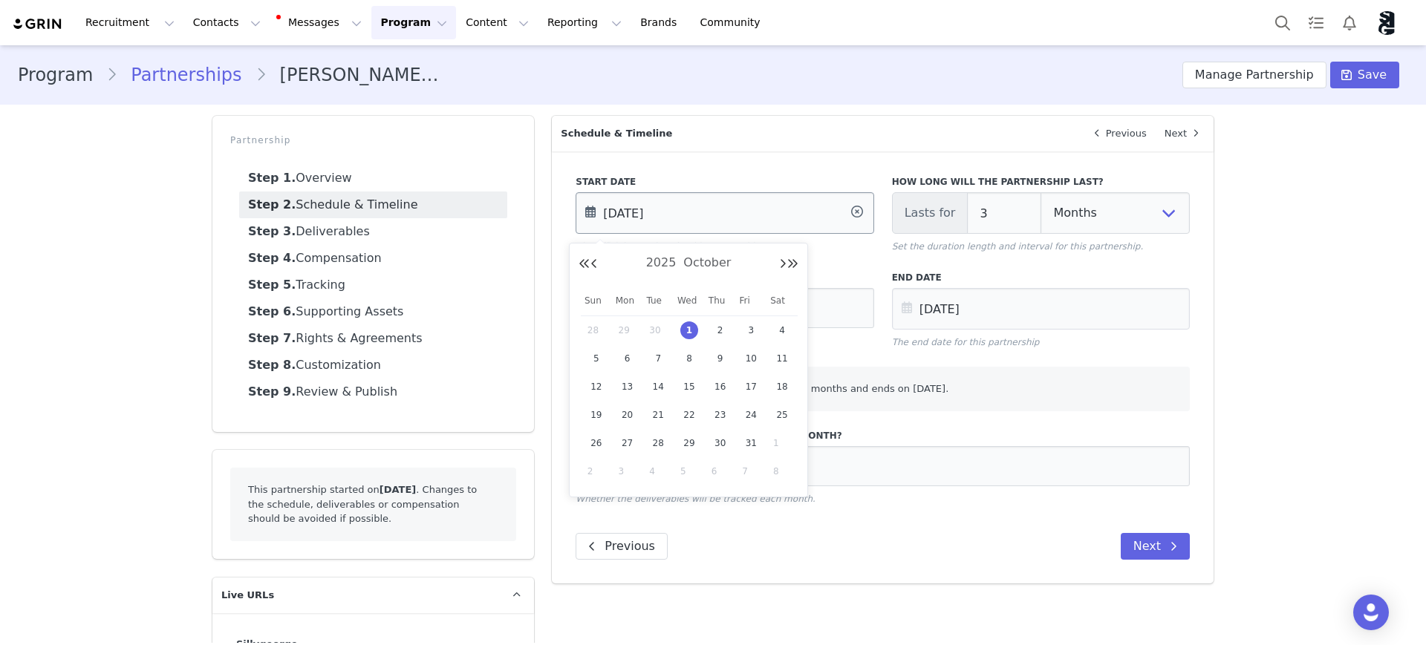
click at [610, 210] on input "Oct 01 2025" at bounding box center [724, 213] width 298 height 42
click at [689, 331] on span "1" at bounding box center [689, 331] width 18 height 18
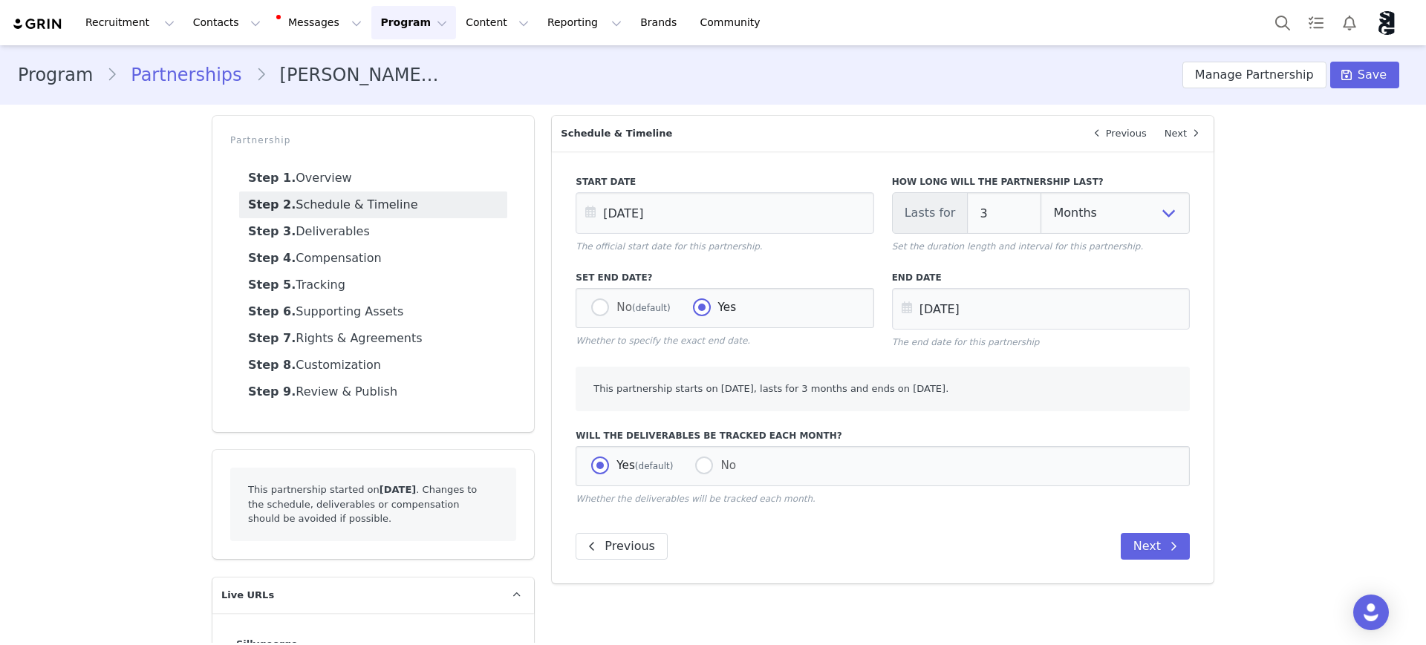
click at [1322, 382] on div "Program Partnerships Silly George + Alexus Partnership Manage Partnership Save …" at bounding box center [713, 384] width 1426 height 678
click at [648, 212] on input "Oct 01 2025" at bounding box center [724, 213] width 298 height 42
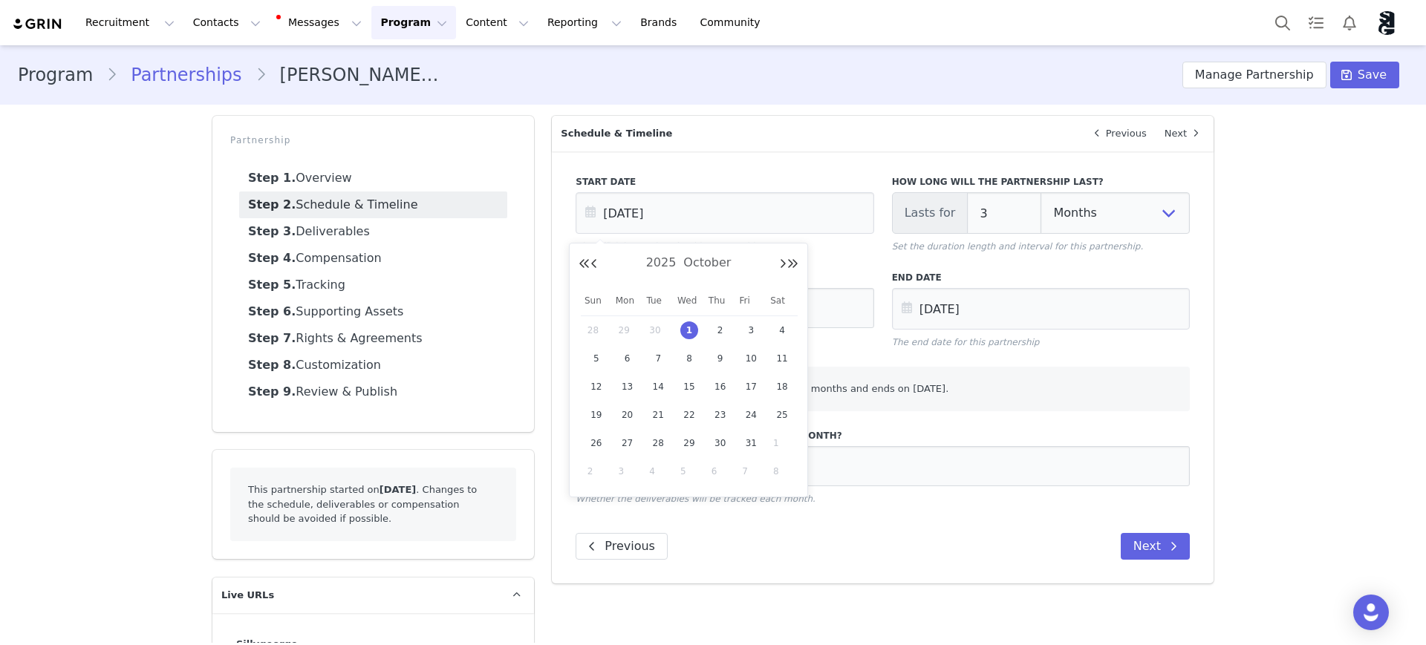
click at [683, 325] on span "1" at bounding box center [689, 331] width 18 height 18
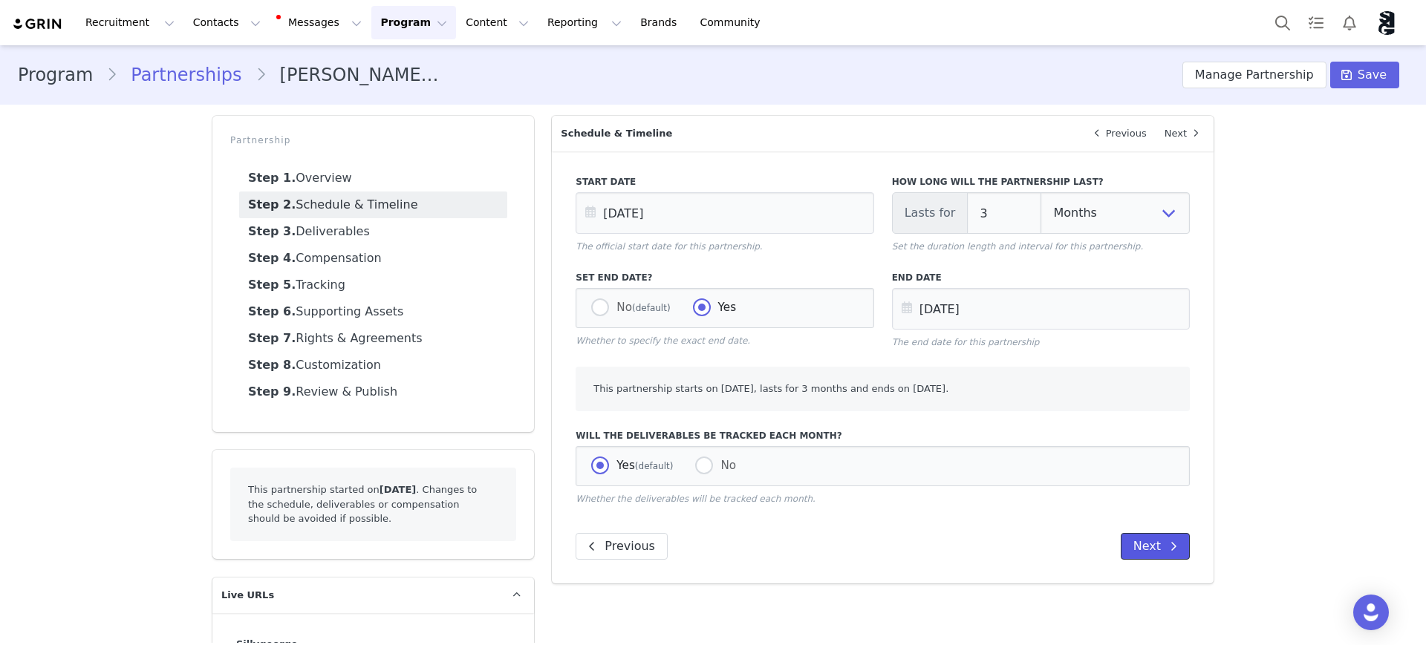
click at [1148, 546] on button "Next" at bounding box center [1155, 546] width 69 height 27
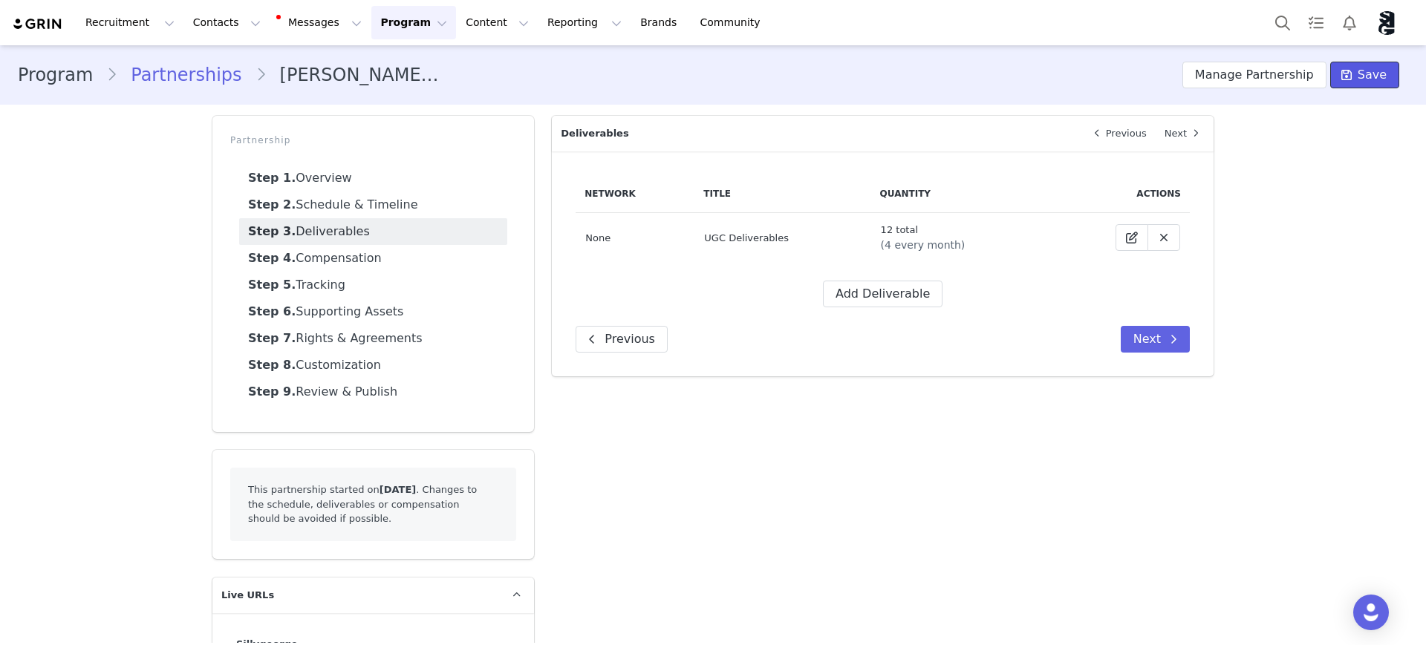
click at [1381, 78] on button "Save" at bounding box center [1364, 75] width 69 height 27
click at [310, 203] on link "Step 2. Schedule & Timeline" at bounding box center [373, 205] width 268 height 27
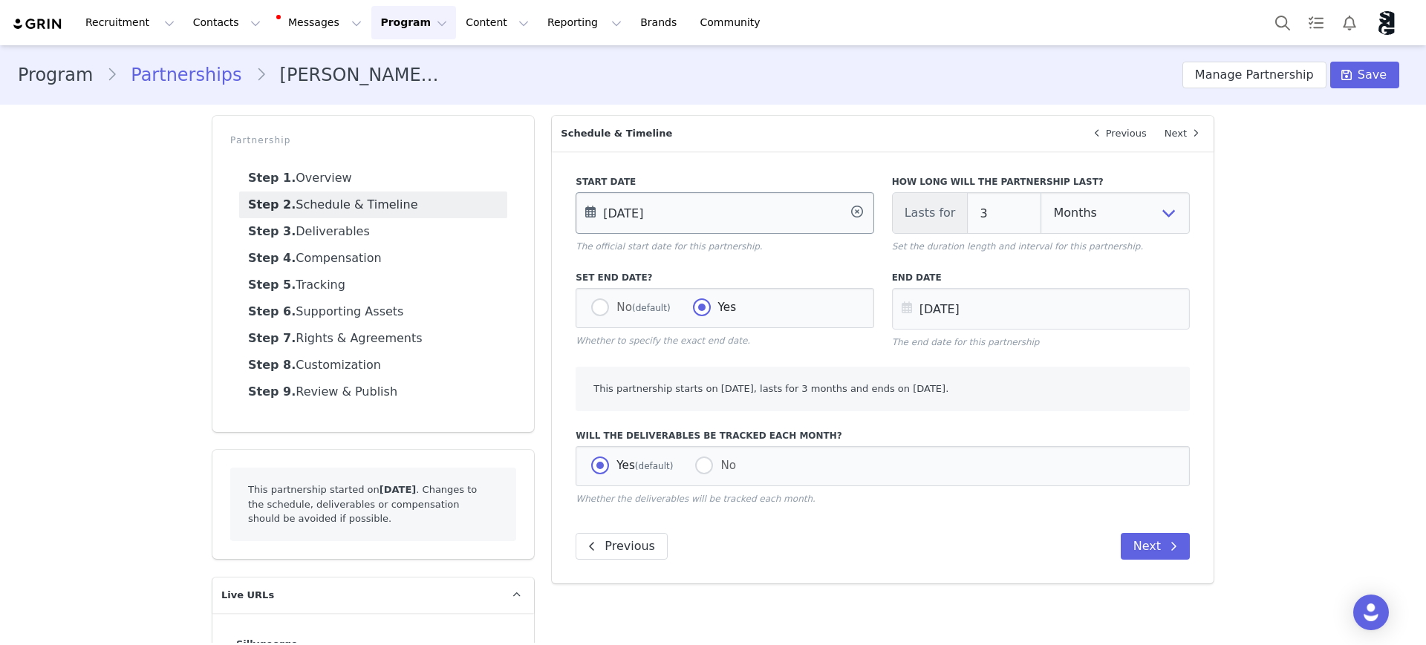
click at [630, 212] on input "Oct 01 2025" at bounding box center [724, 213] width 298 height 42
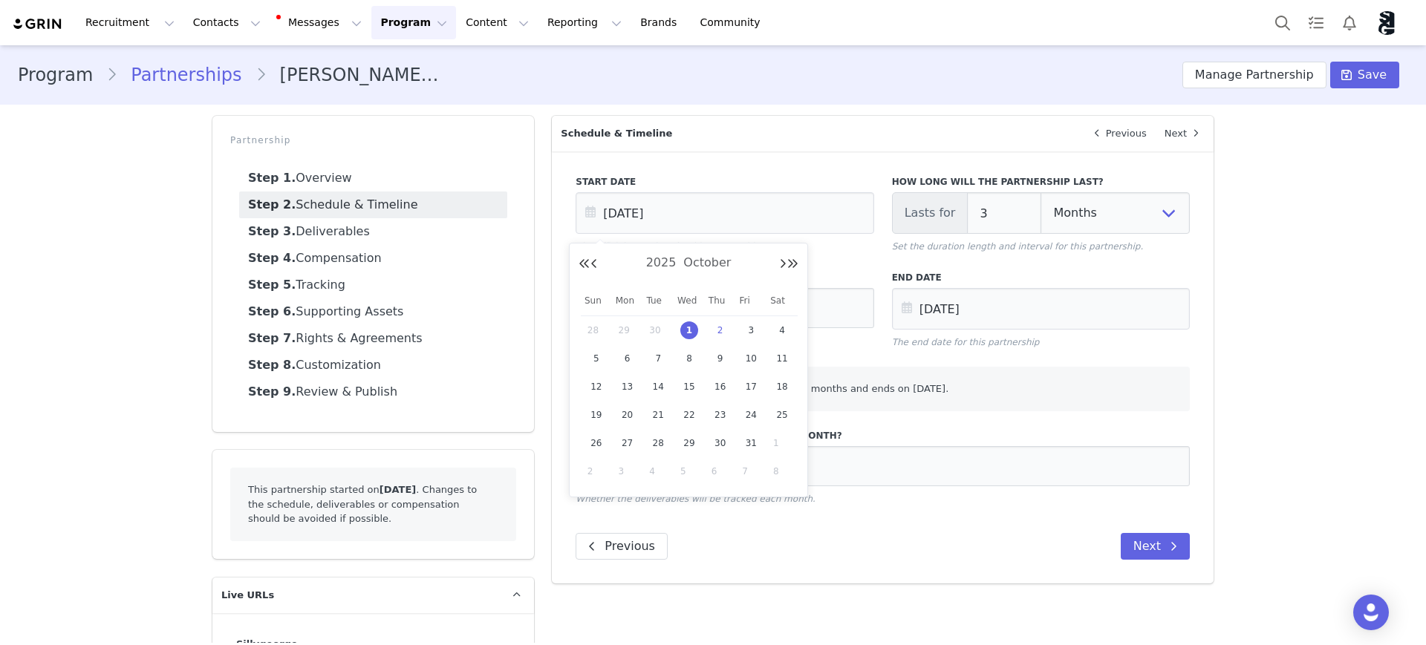
click at [714, 328] on span "2" at bounding box center [720, 331] width 18 height 18
type input "Oct 02 2025"
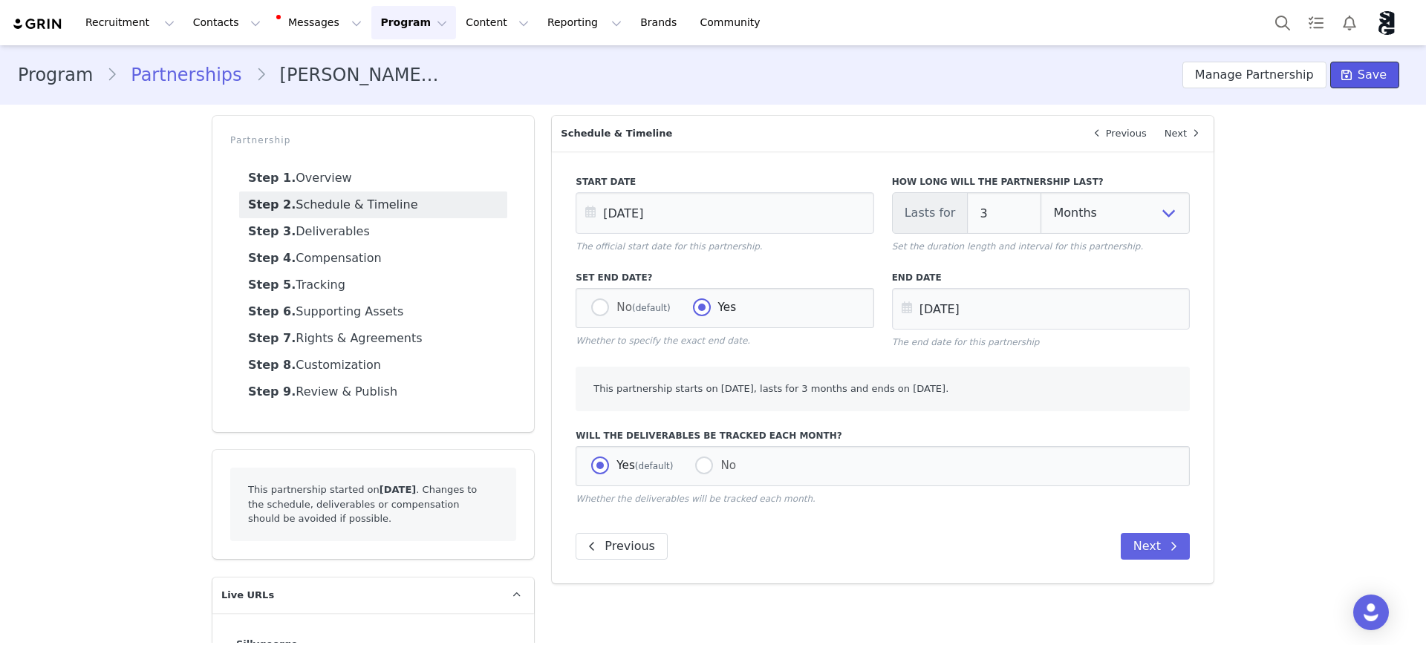
click at [1366, 76] on span "Save" at bounding box center [1371, 75] width 29 height 18
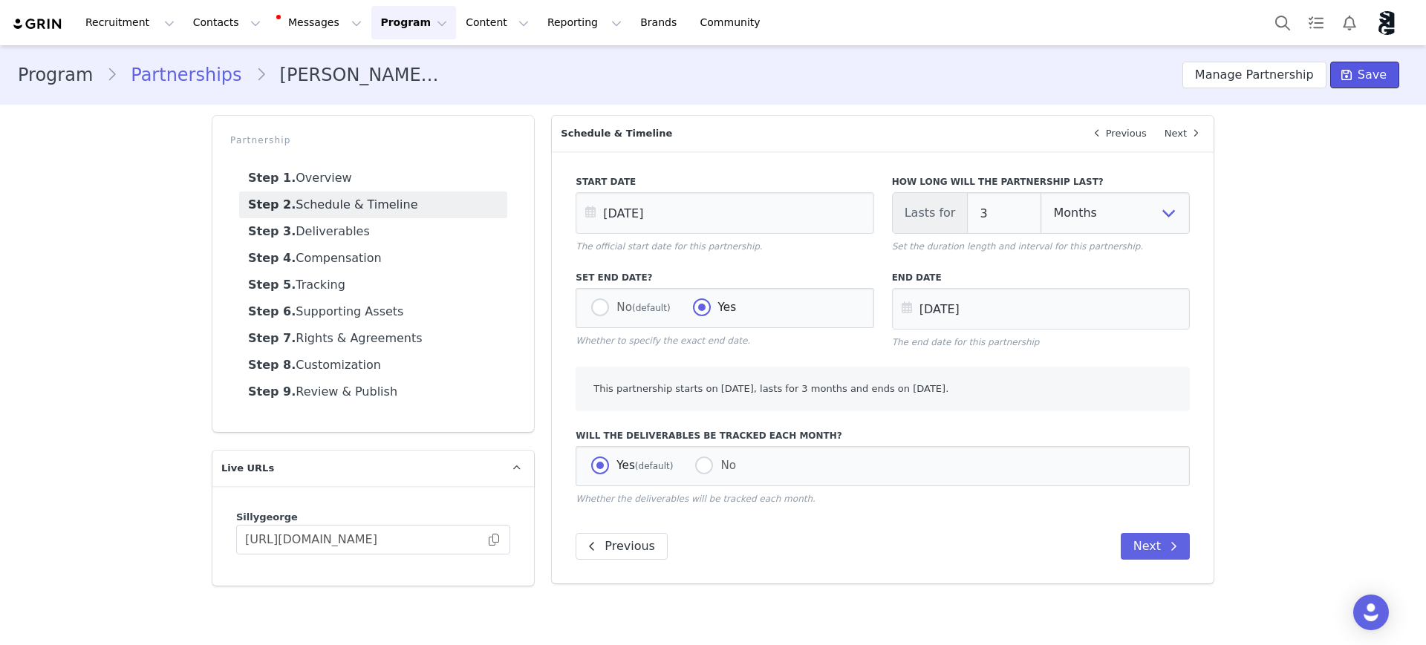
click at [1355, 77] on span at bounding box center [1346, 75] width 18 height 18
click at [1383, 76] on span "Save" at bounding box center [1371, 75] width 29 height 18
click at [336, 390] on link "Step 9. Review & Publish" at bounding box center [373, 392] width 268 height 27
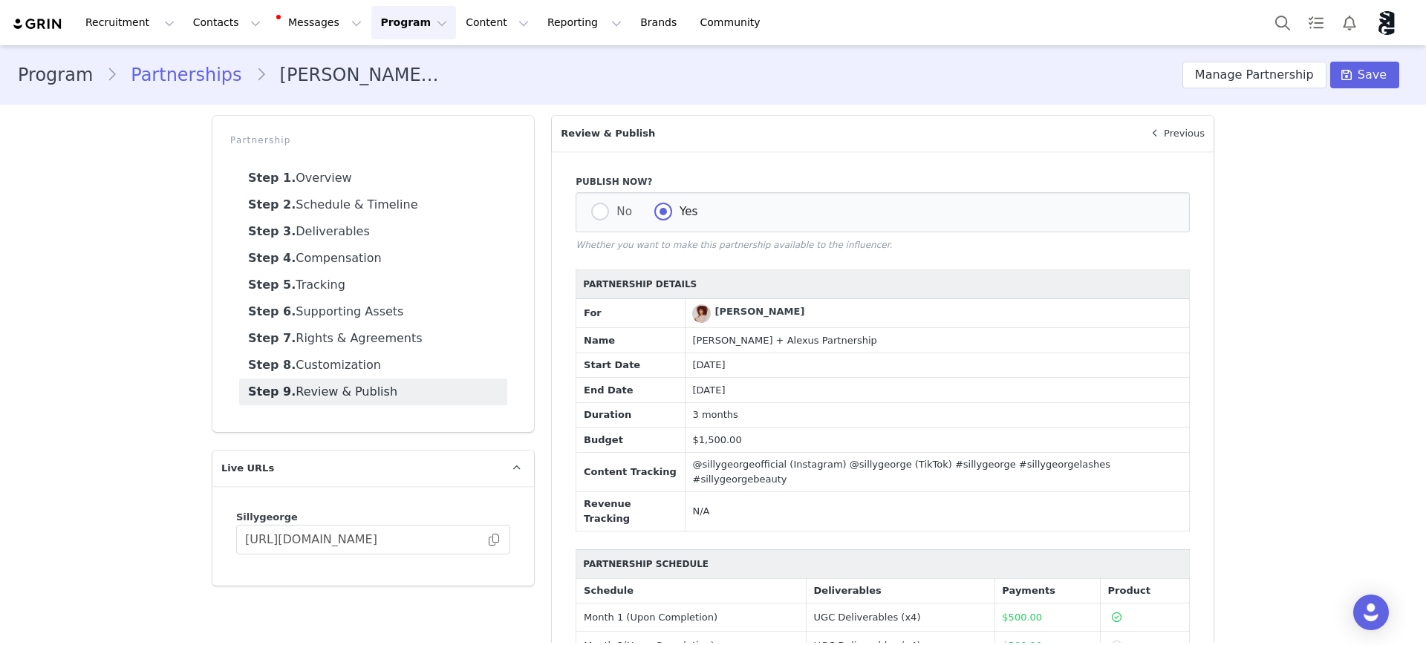
click at [1327, 394] on div "Program Partnerships Silly George + Alexus Partnership Manage Partnership Save …" at bounding box center [713, 406] width 1426 height 723
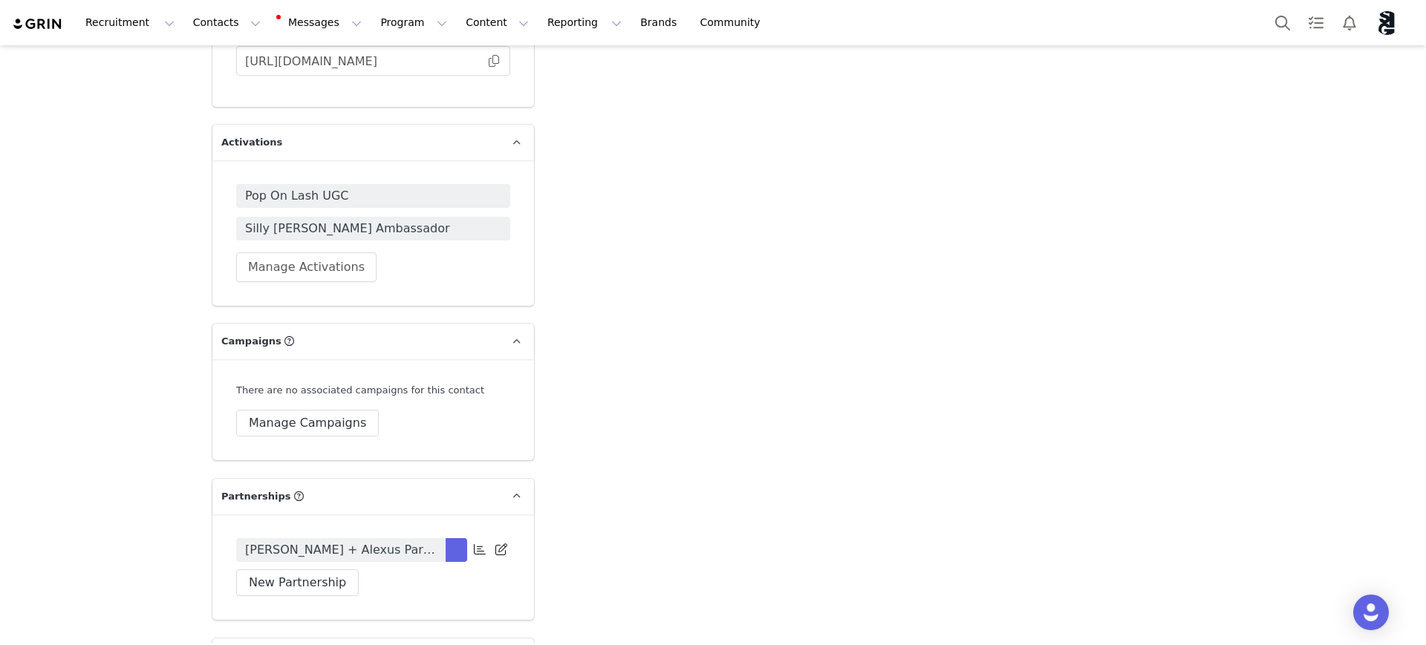
scroll to position [2413, 0]
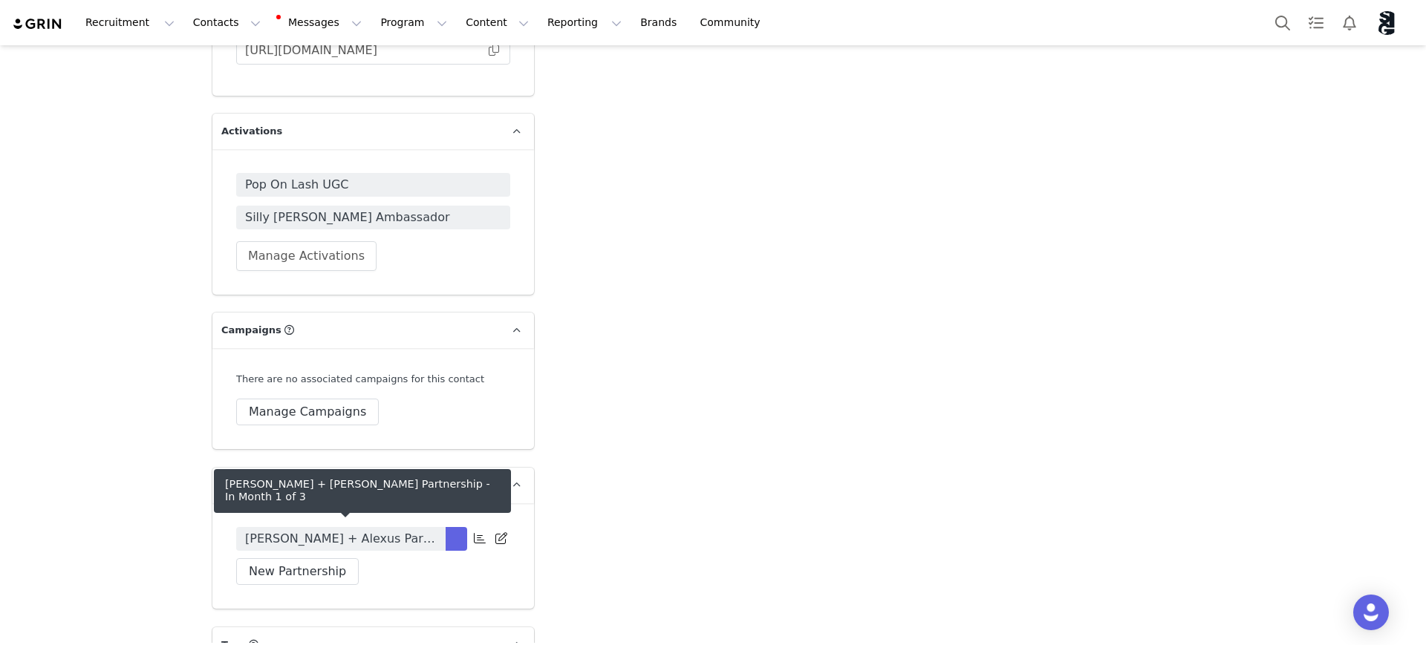
click at [370, 530] on span "[PERSON_NAME] + Alexus Partnership" at bounding box center [341, 539] width 192 height 18
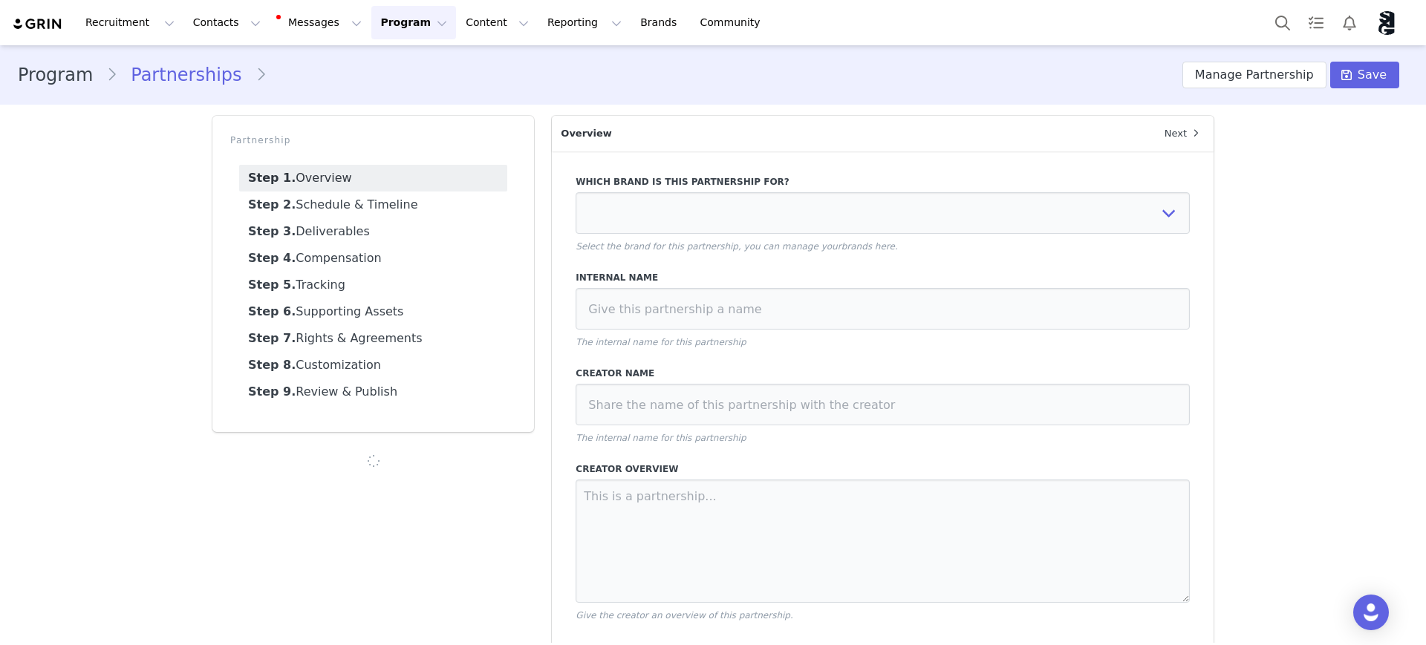
select select
type input "$1,500.00"
select select "efe3313e-59cd-4a21-aae7-76e70609369c"
type input "[PERSON_NAME] + Alexus Partnership"
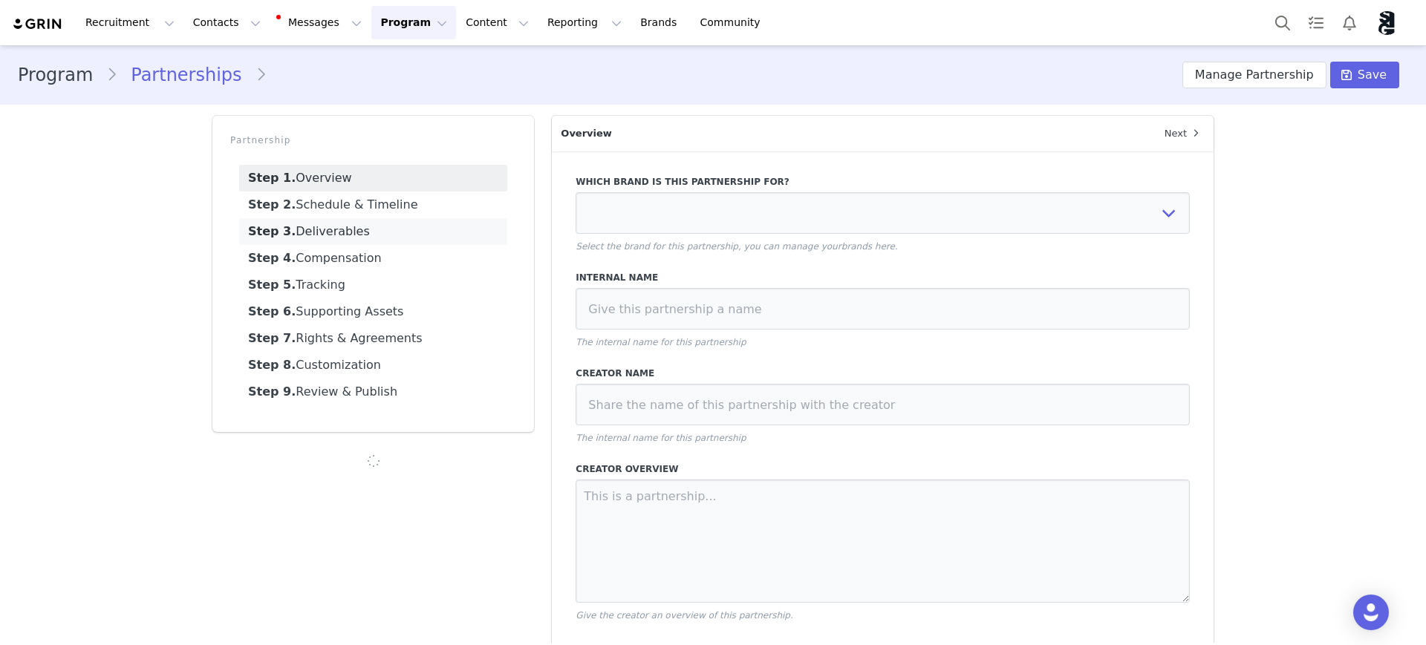
type textarea "We’re so excited to be continuing our partnership with you over the next three …"
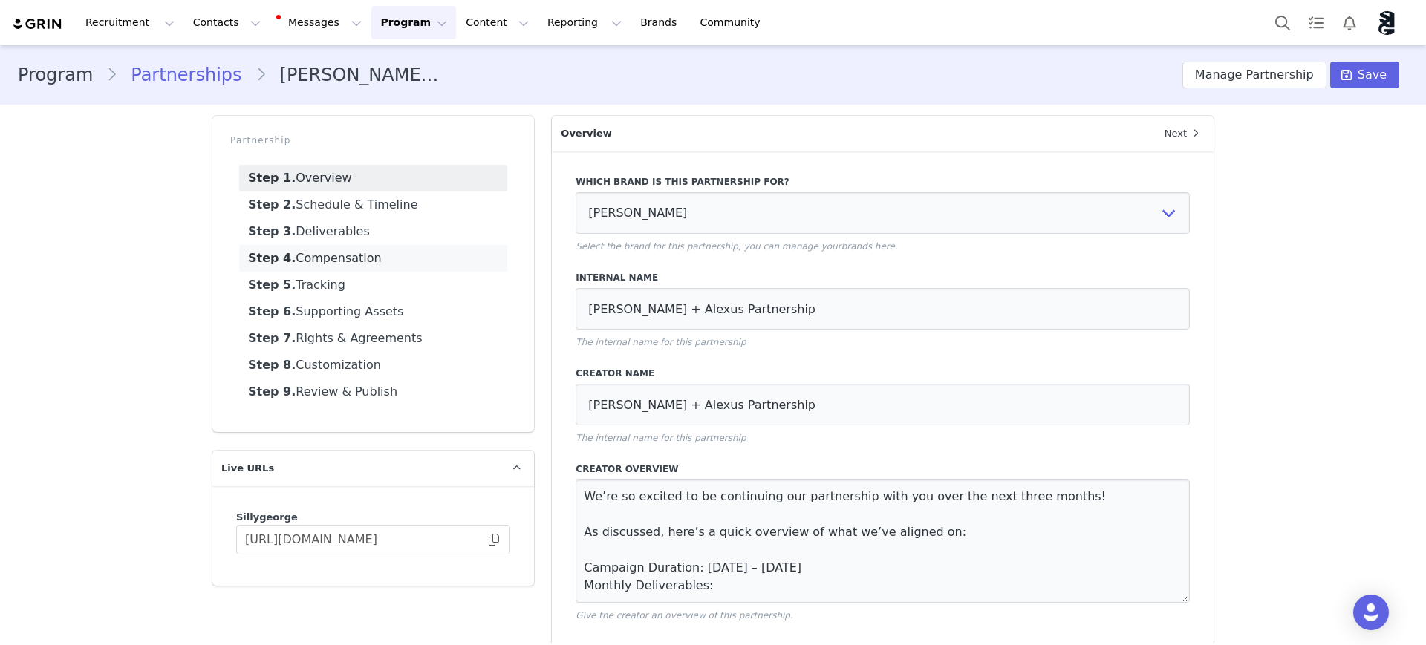
click at [324, 257] on link "Step 4. Compensation" at bounding box center [373, 258] width 268 height 27
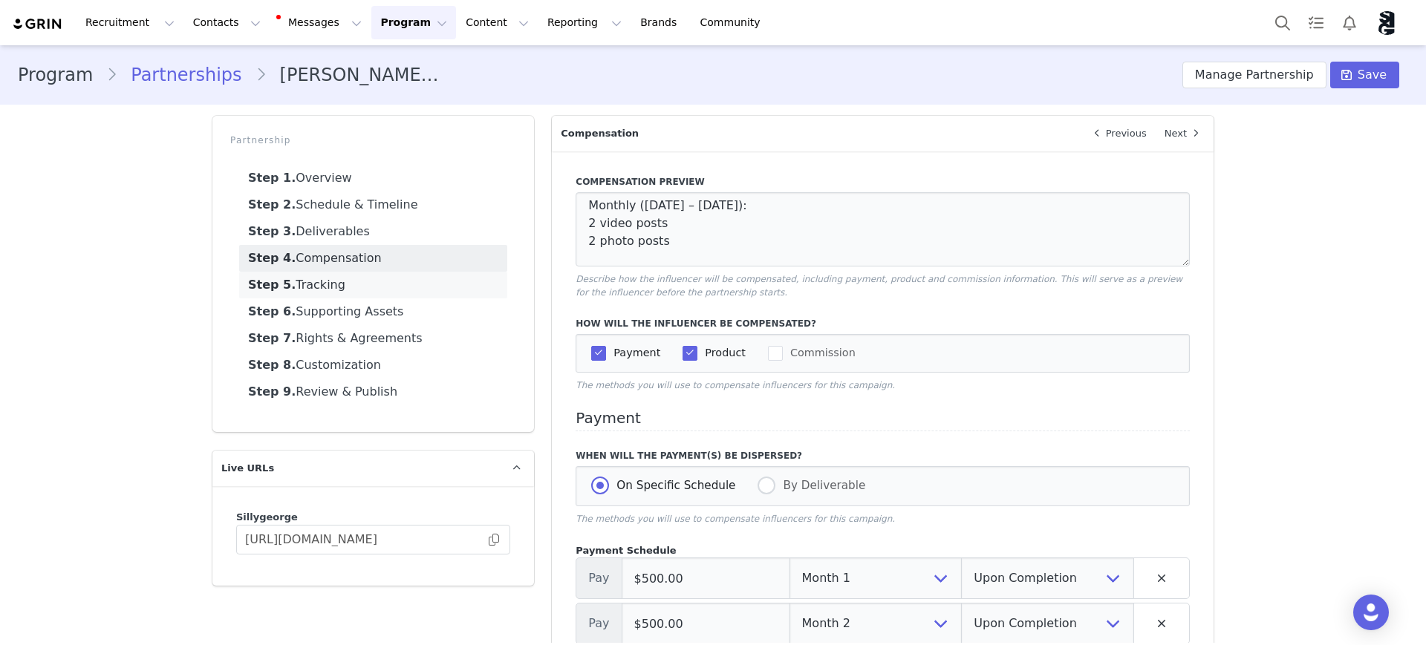
click at [301, 286] on link "Step 5. Tracking" at bounding box center [373, 285] width 268 height 27
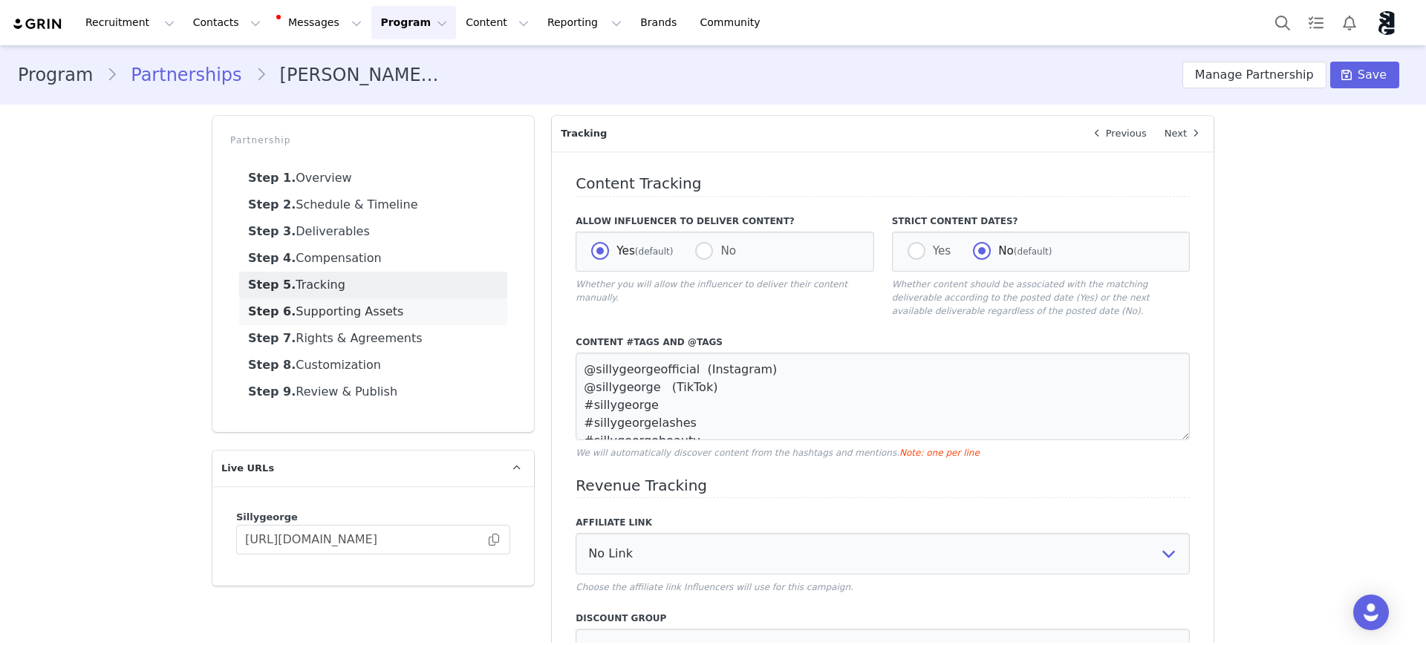
click at [324, 310] on link "Step 6. Supporting Assets" at bounding box center [373, 312] width 268 height 27
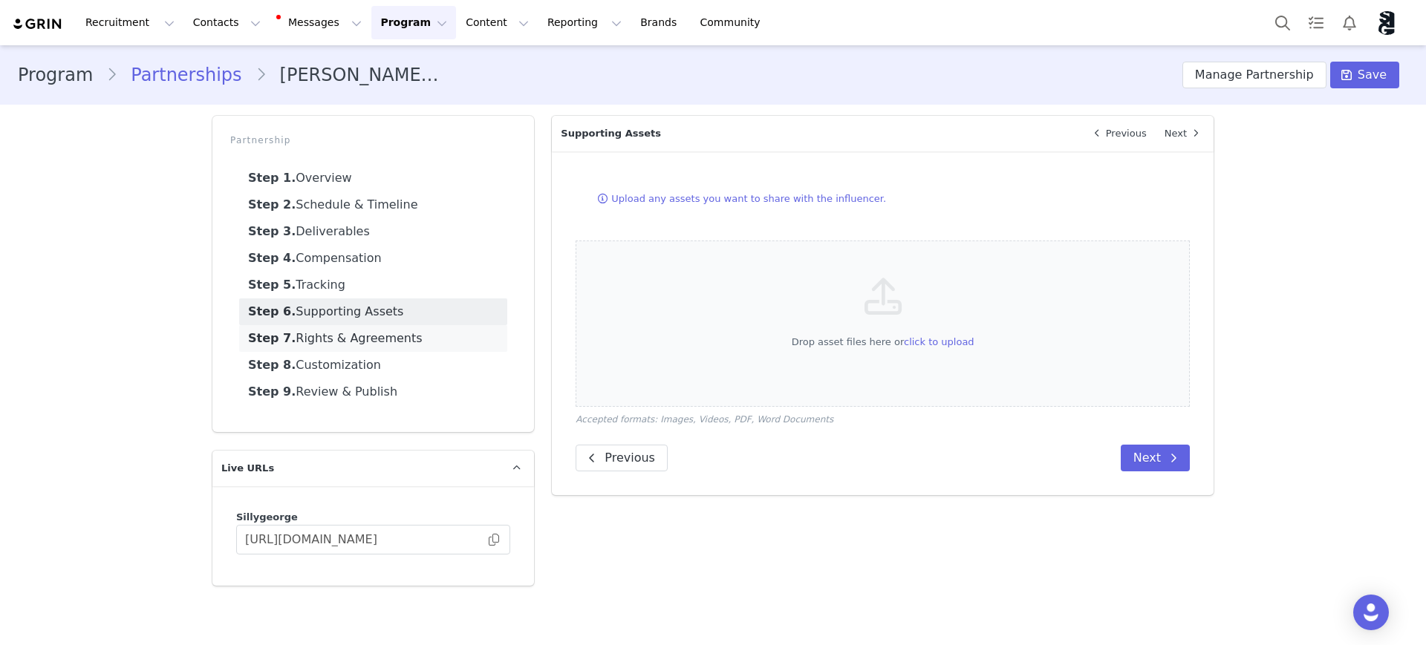
click at [323, 340] on link "Step 7. Rights & Agreements" at bounding box center [373, 338] width 268 height 27
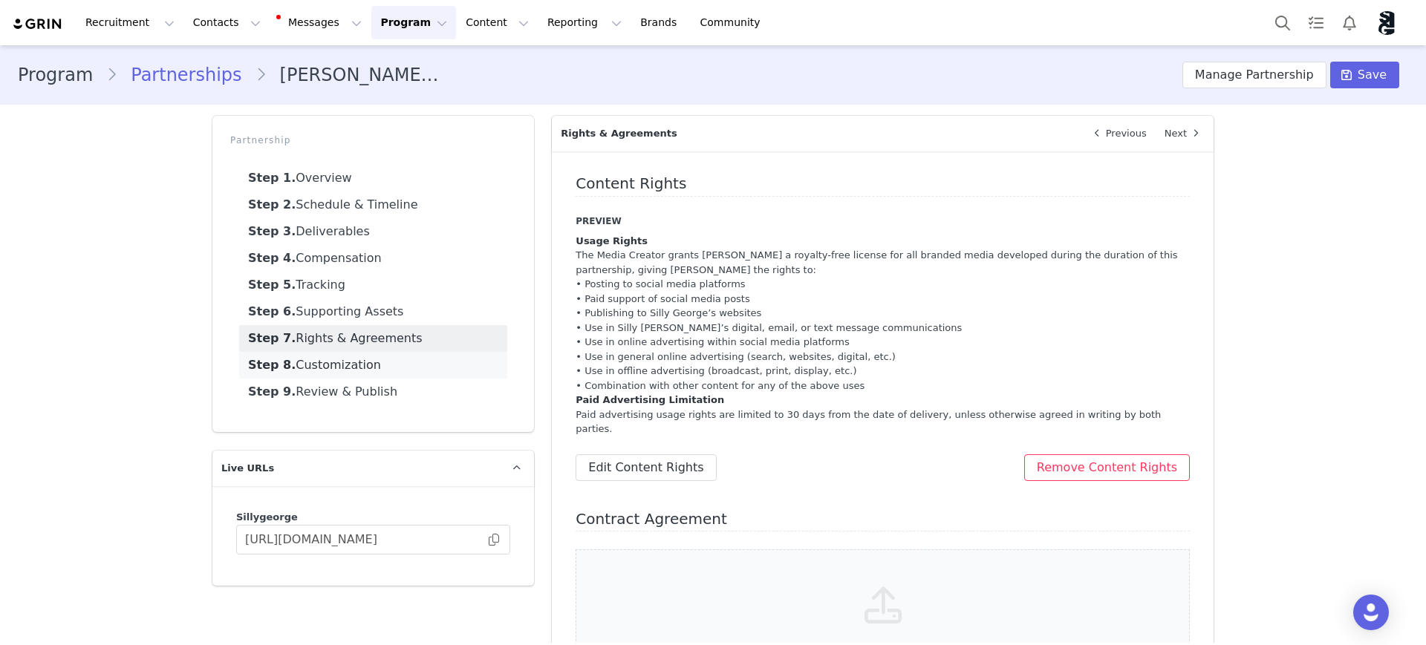
click at [335, 364] on link "Step 8. Customization" at bounding box center [373, 365] width 268 height 27
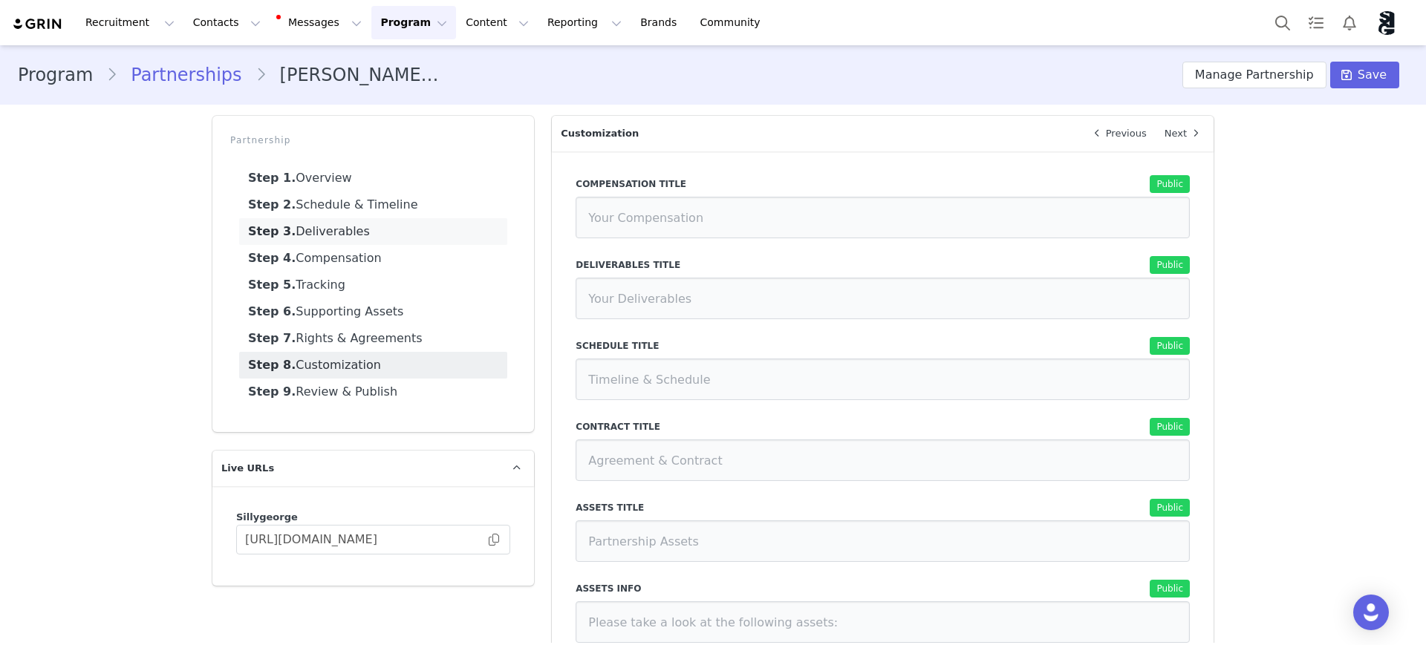
click at [333, 226] on link "Step 3. Deliverables" at bounding box center [373, 231] width 268 height 27
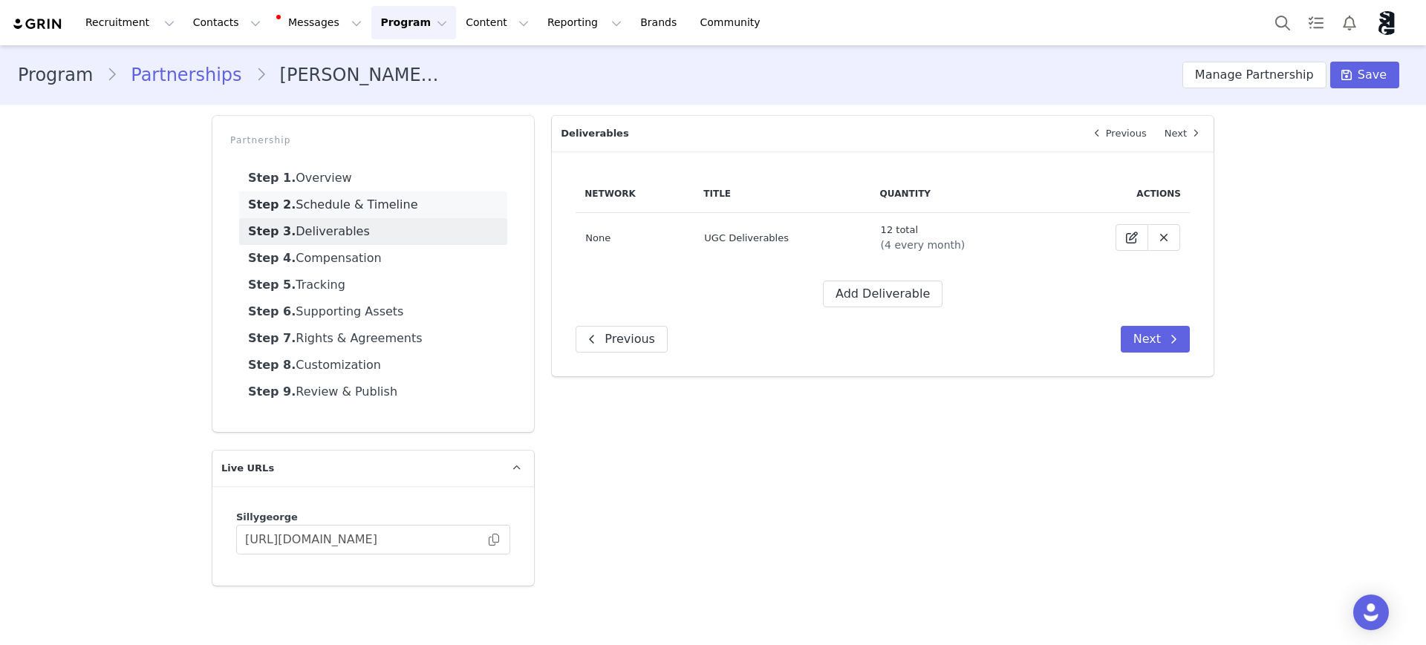
click at [336, 199] on link "Step 2. Schedule & Timeline" at bounding box center [373, 205] width 268 height 27
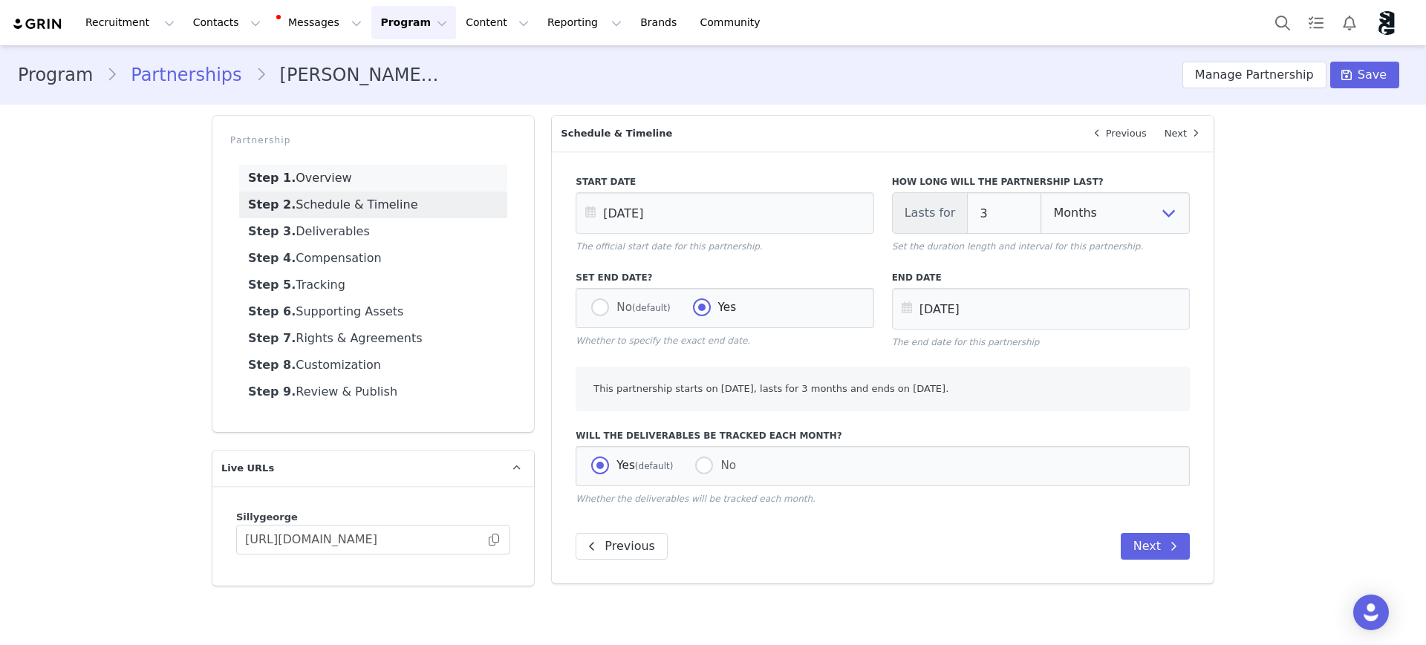
click at [336, 169] on link "Step 1. Overview" at bounding box center [373, 178] width 268 height 27
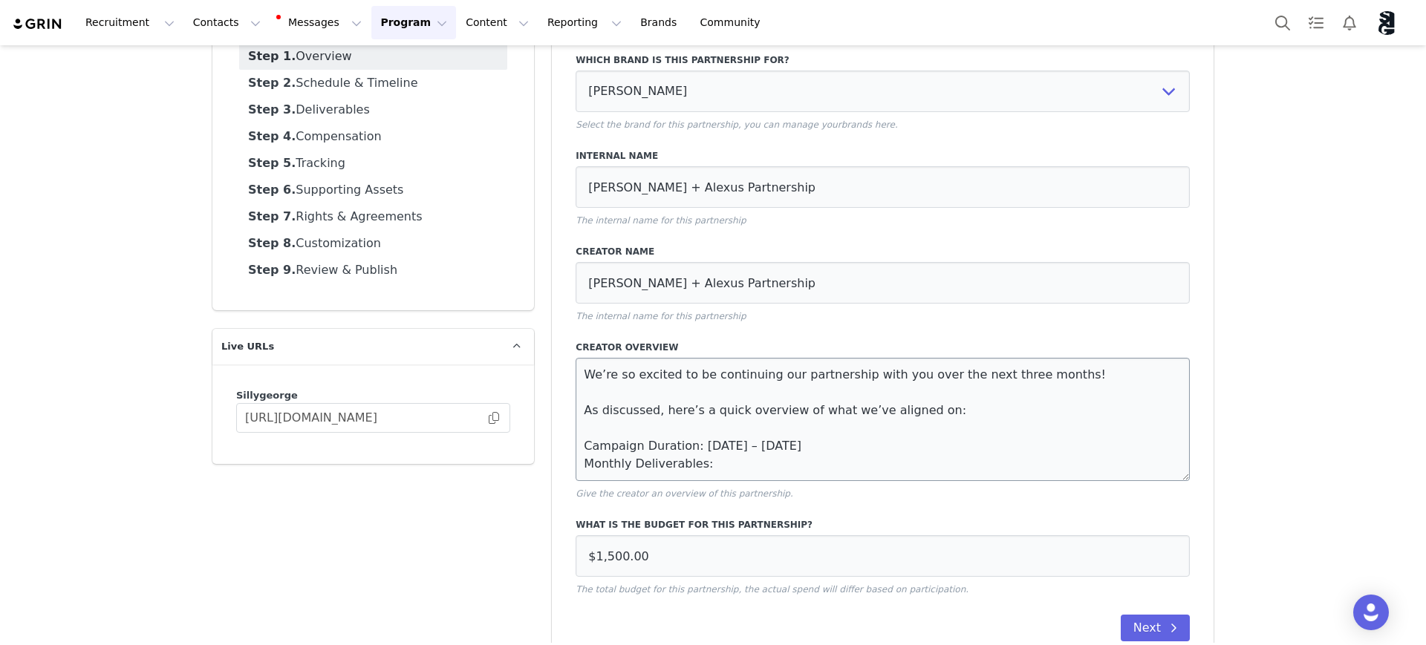
scroll to position [155, 0]
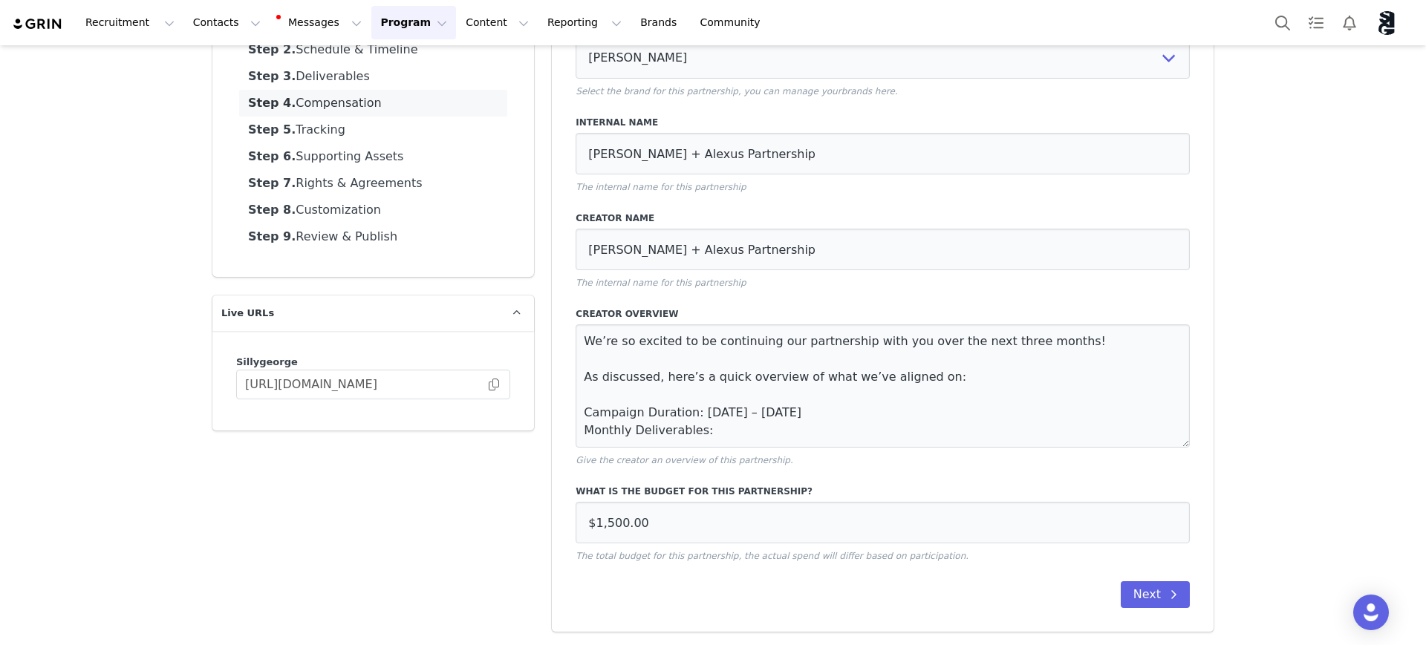
click at [326, 100] on link "Step 4. Compensation" at bounding box center [373, 103] width 268 height 27
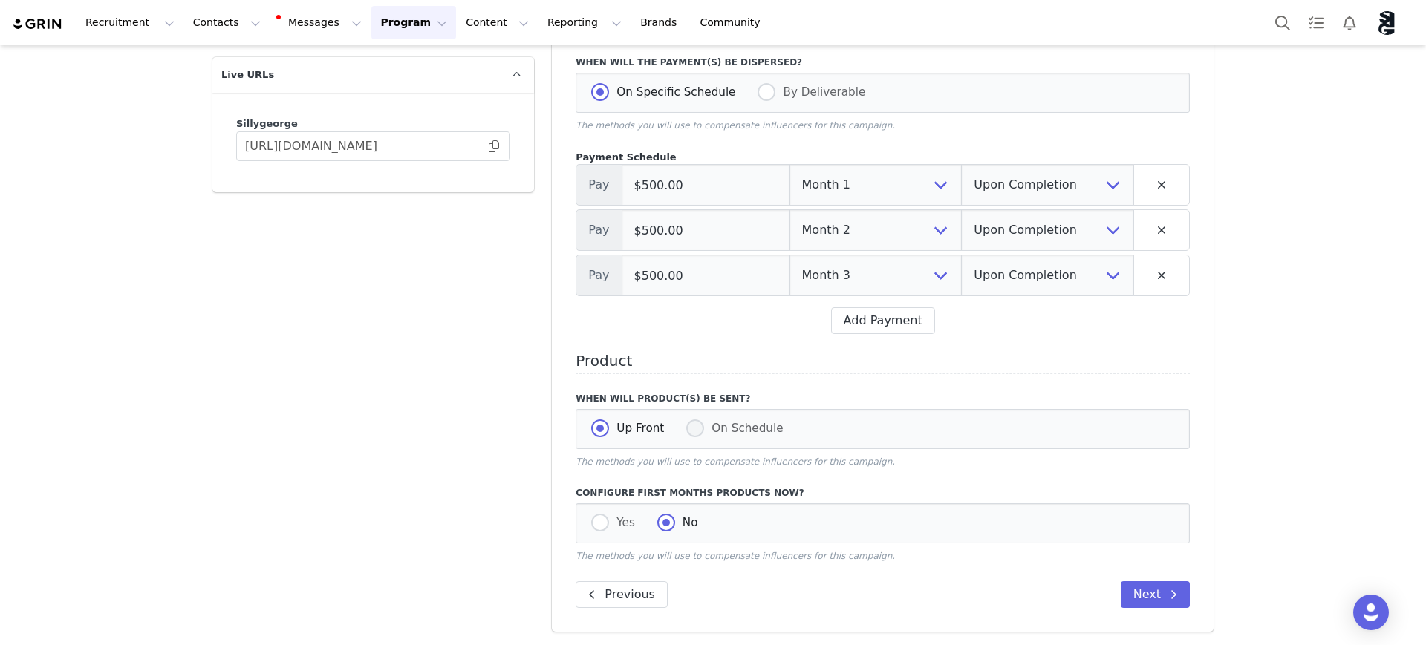
scroll to position [397, 0]
click at [688, 422] on span at bounding box center [695, 429] width 18 height 18
click at [688, 422] on input "On Schedule" at bounding box center [695, 429] width 18 height 19
radio input "true"
radio input "false"
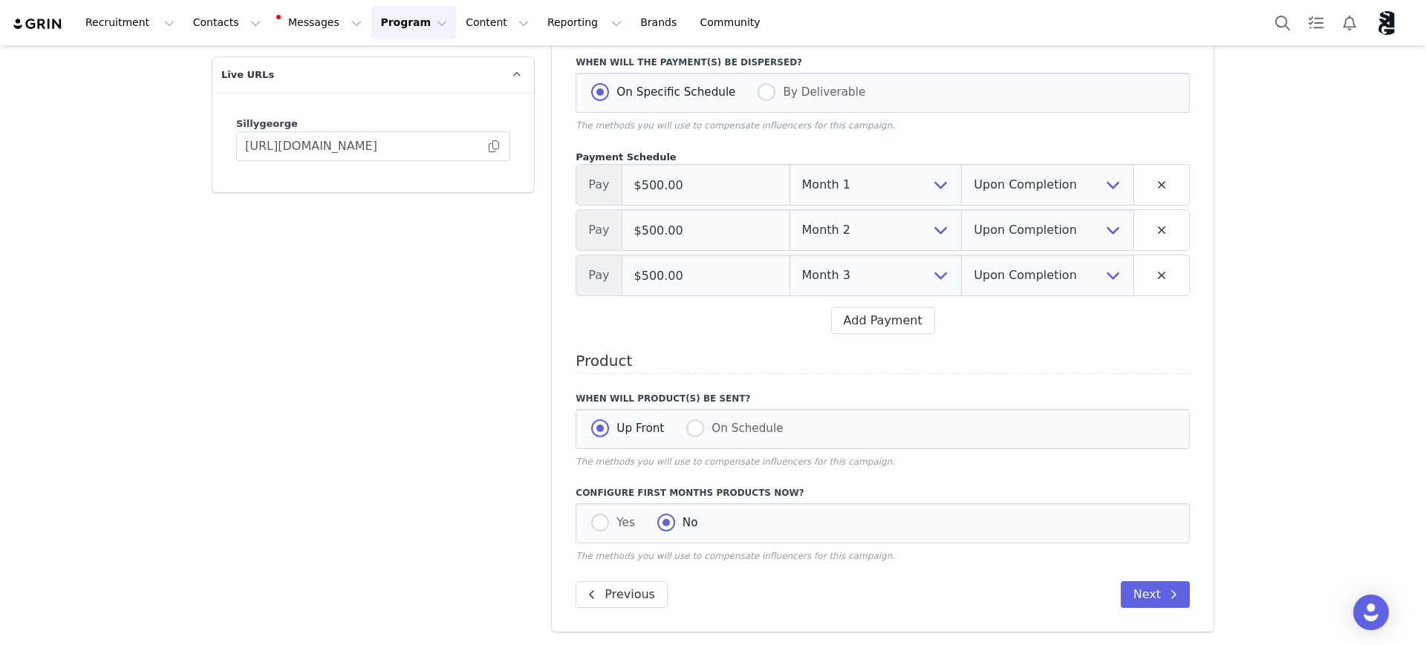
radio input "true"
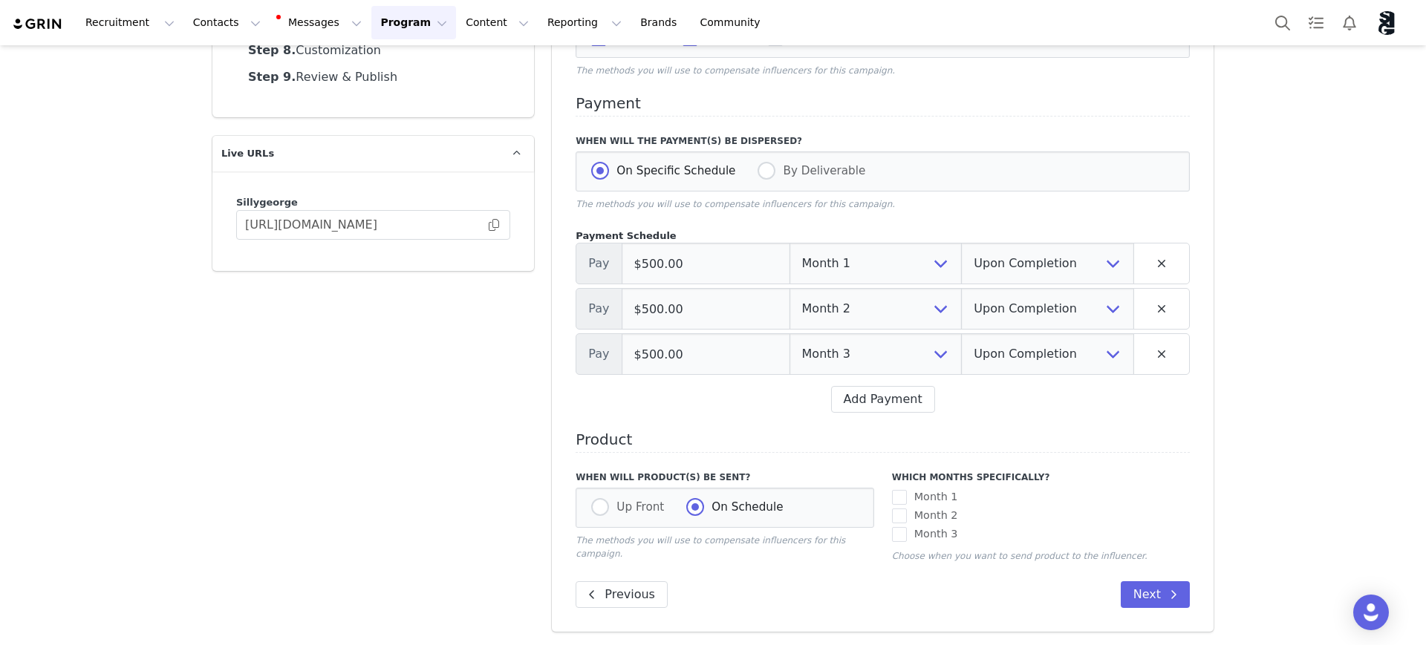
scroll to position [319, 0]
click at [892, 493] on span at bounding box center [899, 497] width 15 height 15
click at [907, 490] on input "Month 1" at bounding box center [907, 490] width 0 height 0
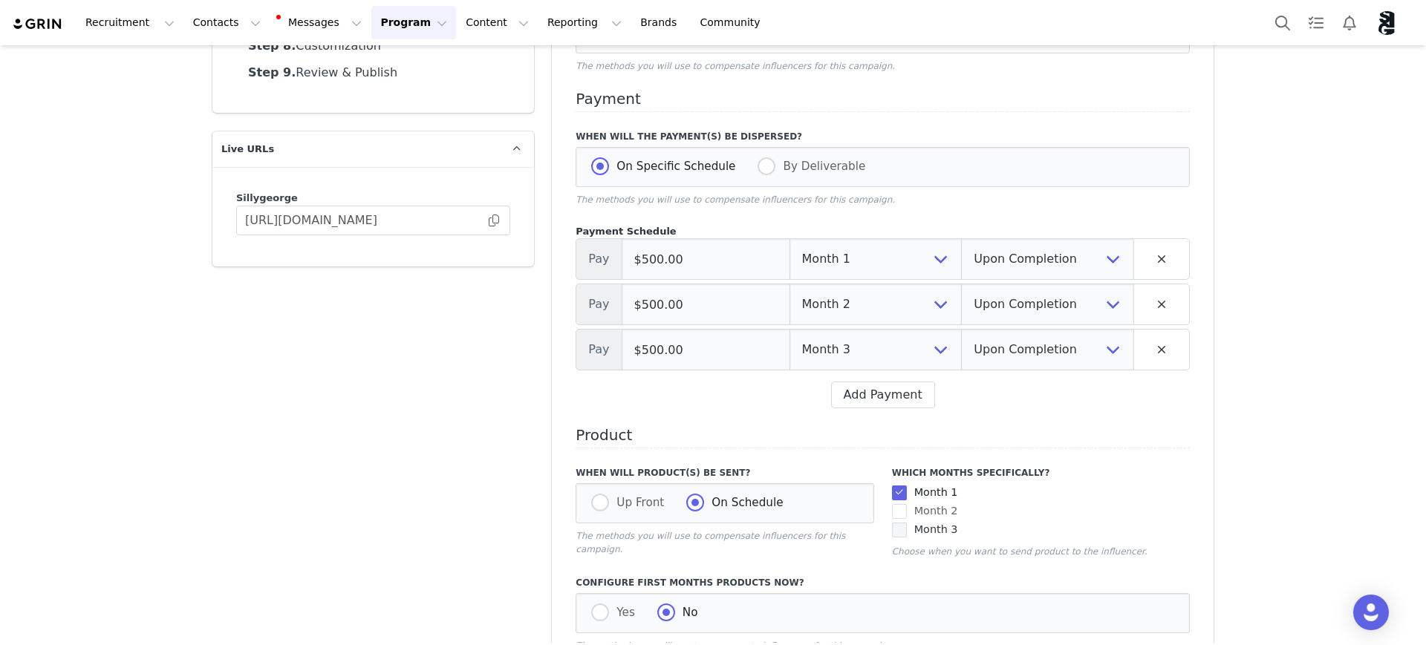
drag, startPoint x: 895, startPoint y: 517, endPoint x: 895, endPoint y: 535, distance: 18.6
click at [895, 517] on span at bounding box center [899, 511] width 15 height 15
click at [907, 504] on input "Month 2" at bounding box center [907, 504] width 0 height 0
click at [895, 535] on span at bounding box center [899, 530] width 15 height 15
click at [907, 523] on input "Month 3" at bounding box center [907, 523] width 0 height 0
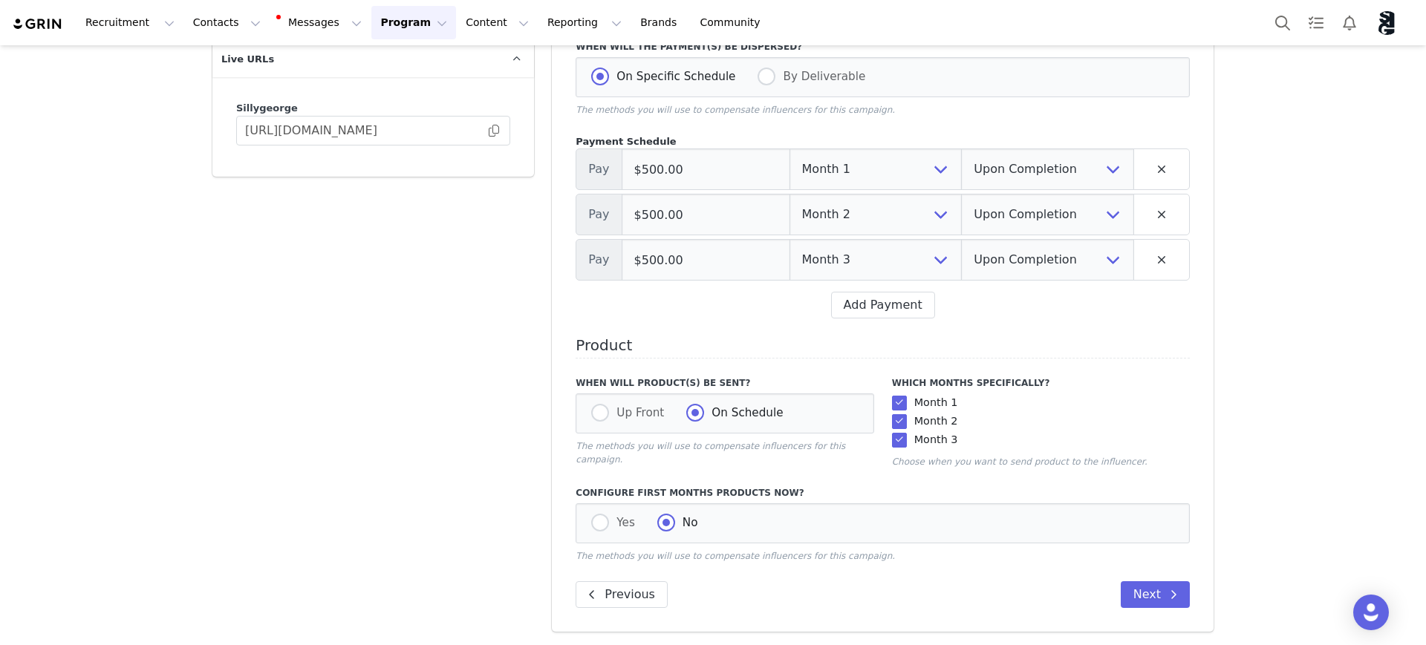
scroll to position [0, 0]
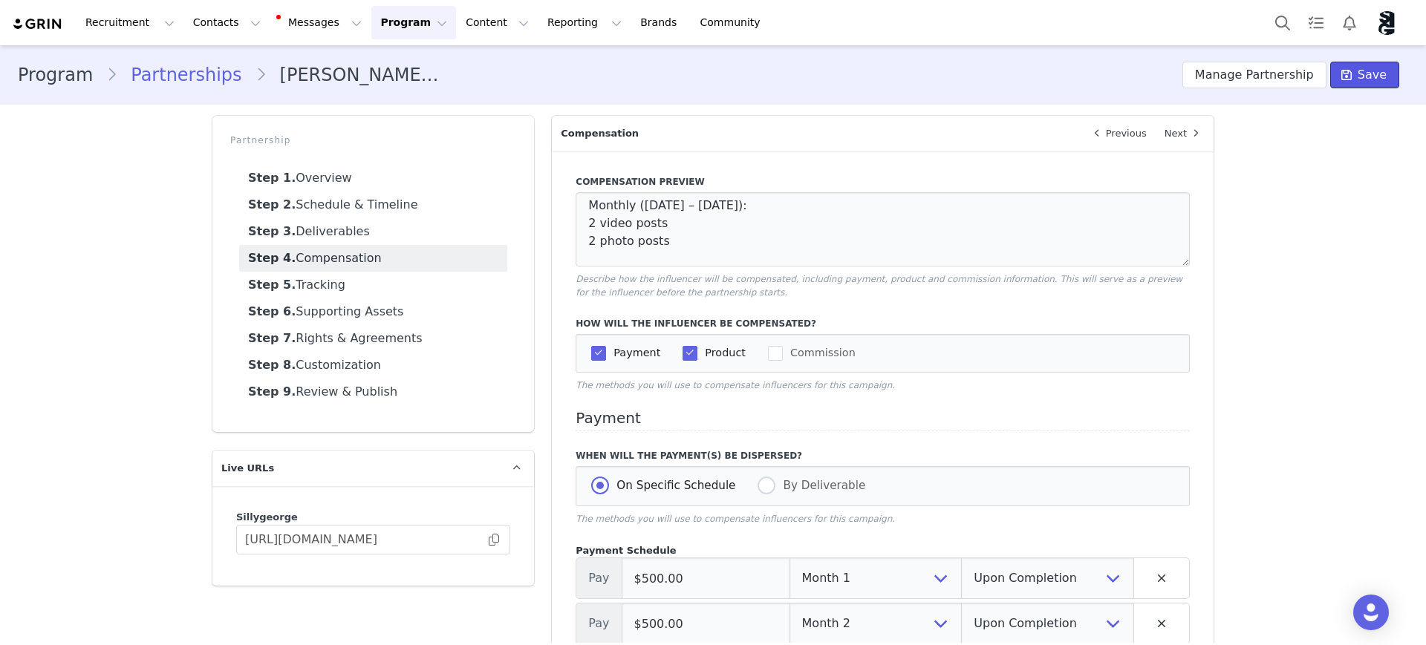
click at [1363, 70] on span "Save" at bounding box center [1371, 75] width 29 height 18
click at [1341, 74] on icon at bounding box center [1346, 75] width 10 height 12
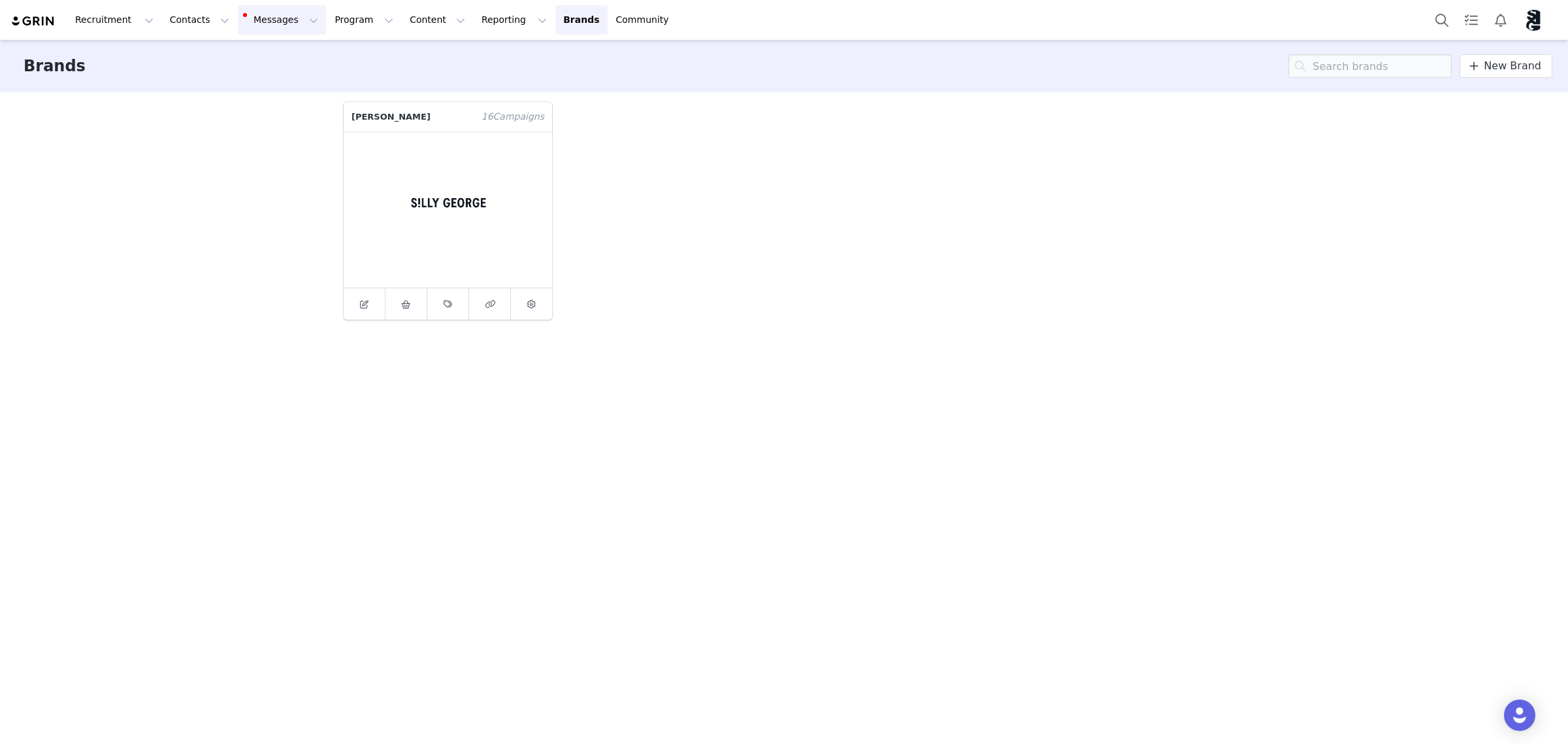
click at [258, 25] on button "Messages Messages" at bounding box center [282, 19] width 88 height 29
click at [260, 79] on p "24" at bounding box center [264, 82] width 9 height 10
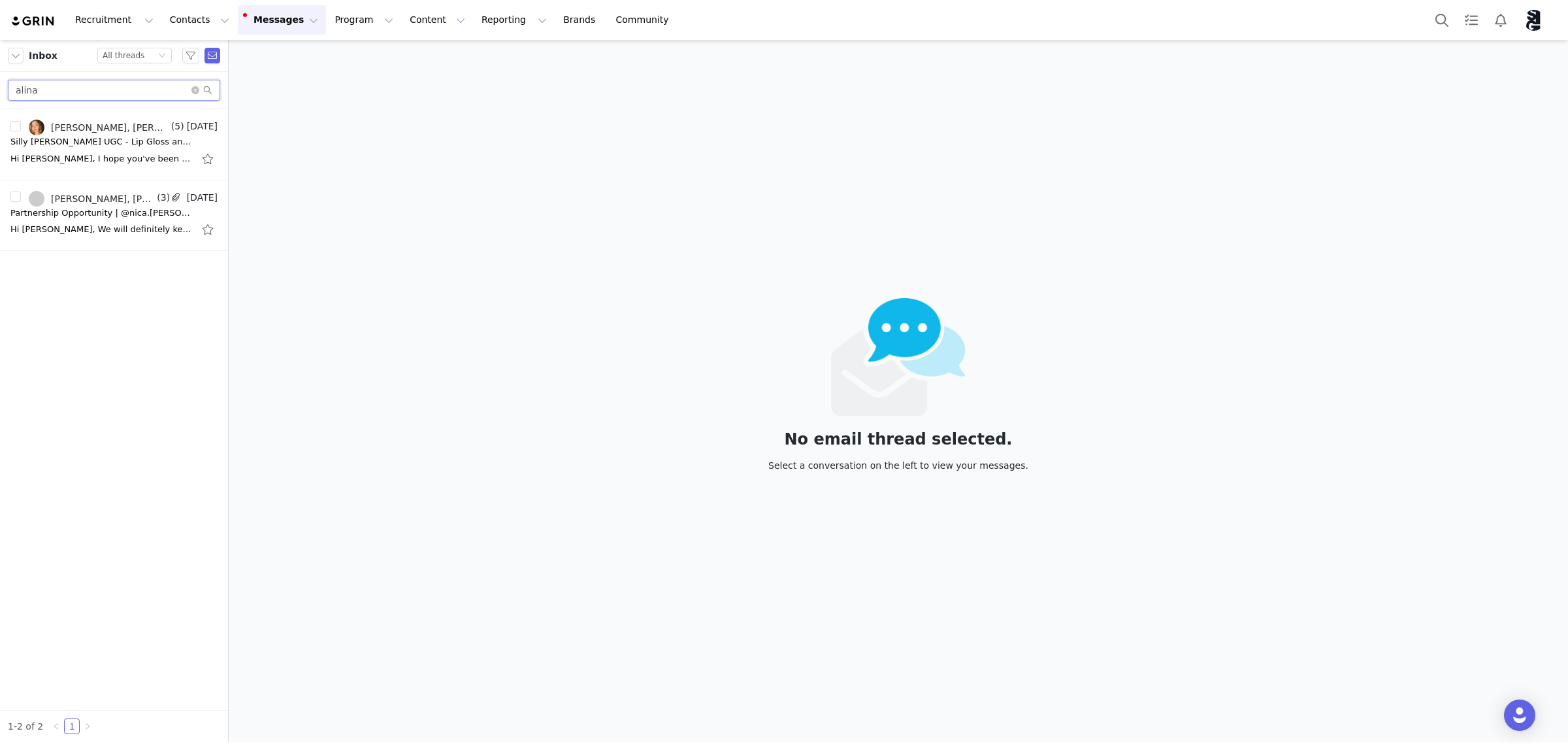
drag, startPoint x: 89, startPoint y: 82, endPoint x: 1, endPoint y: 84, distance: 88.0
click at [1, 84] on div "alina" at bounding box center [114, 91] width 228 height 37
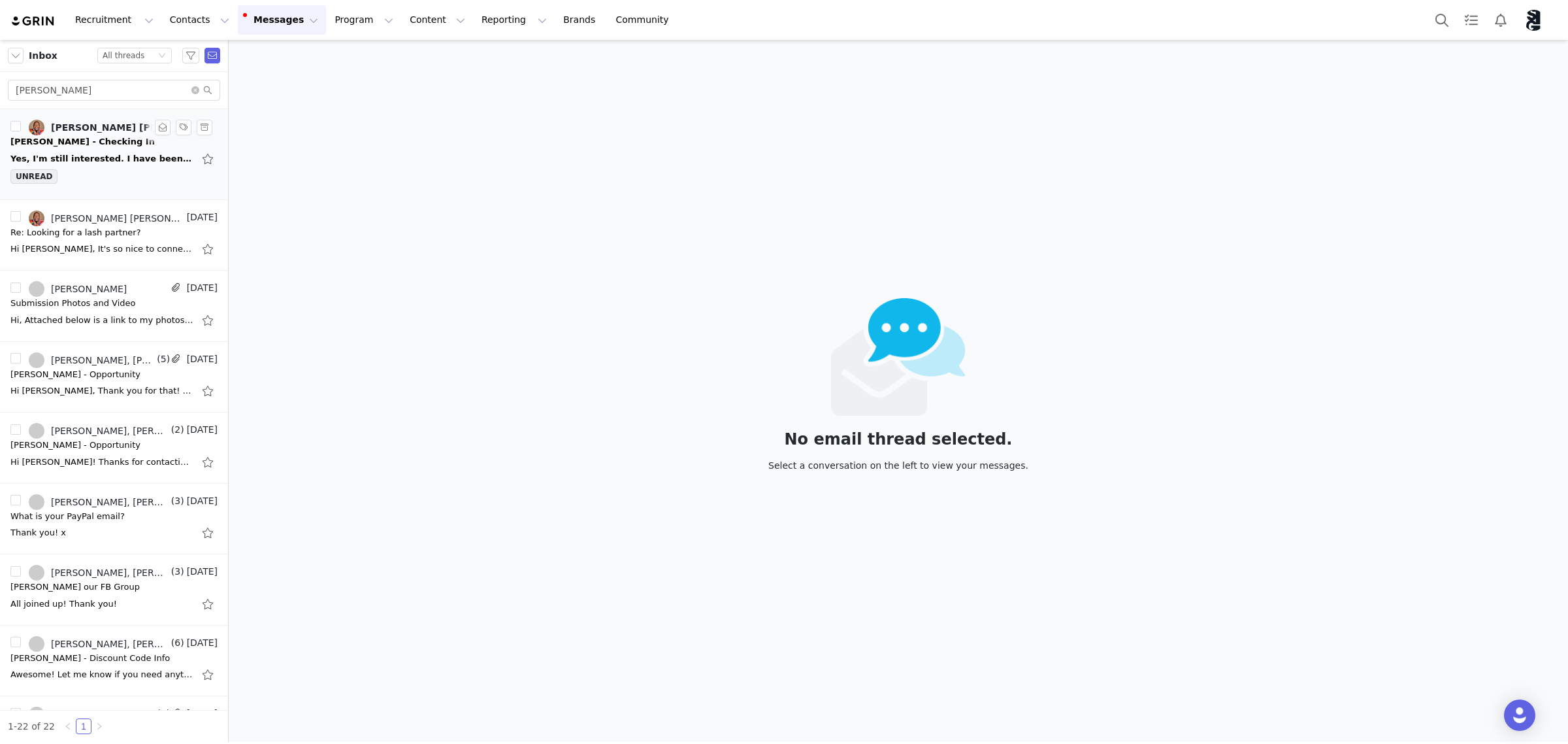
click at [113, 161] on div "Yes, I'm still interested. I have been sick that's why I was so absent, I apolo…" at bounding box center [102, 158] width 183 height 13
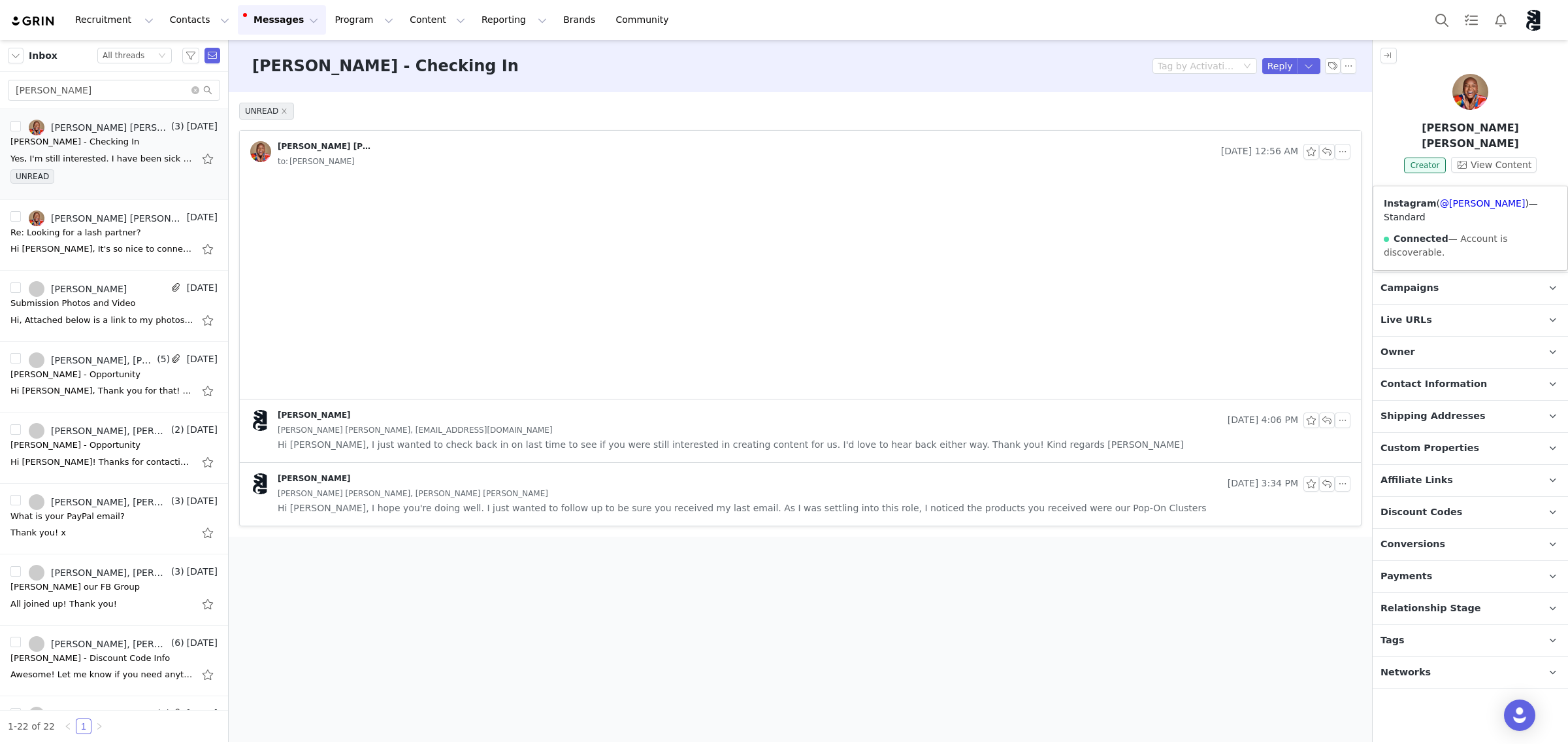
click at [1470, 187] on img at bounding box center [1472, 192] width 11 height 11
click at [1463, 207] on link "@[PERSON_NAME]" at bounding box center [1483, 203] width 85 height 11
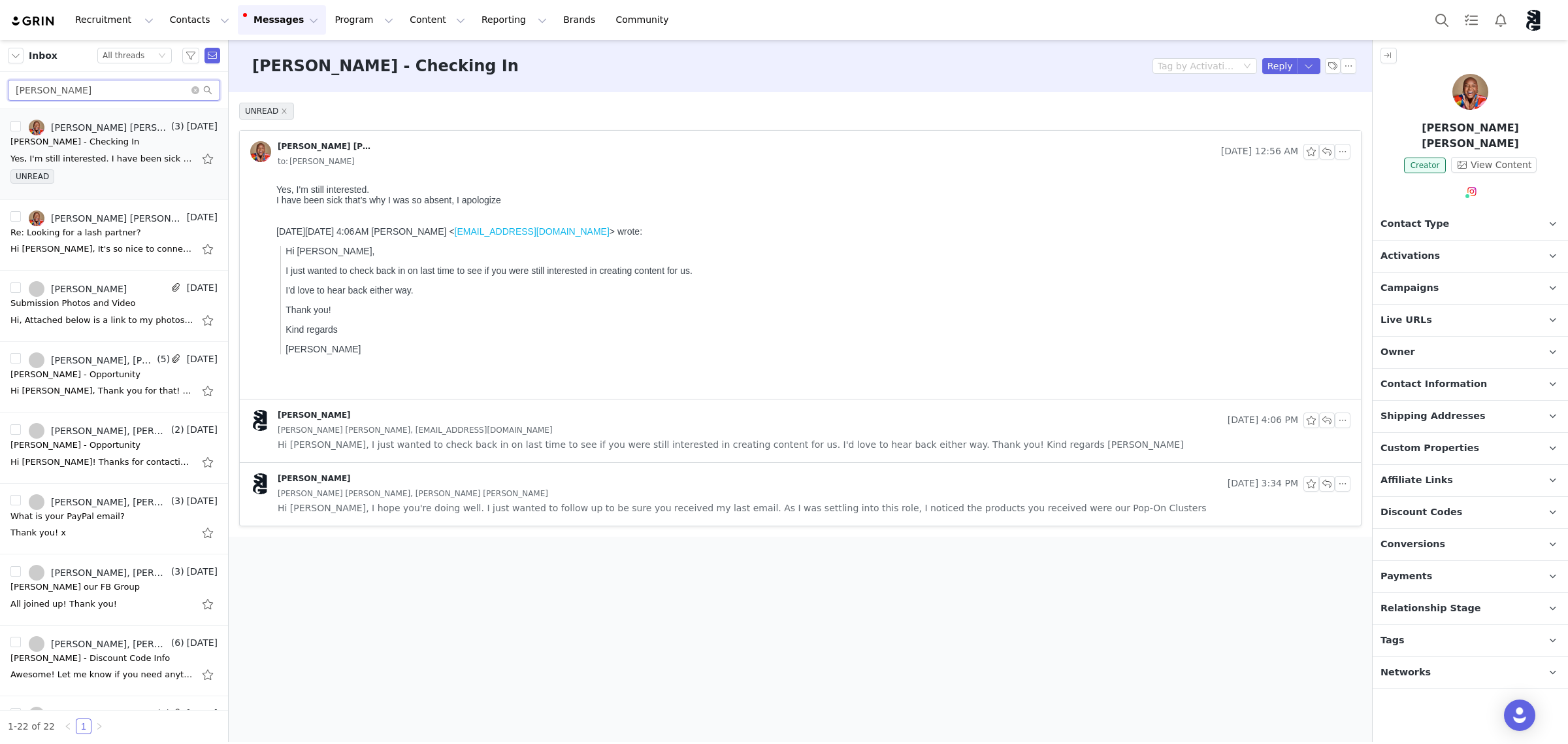
drag, startPoint x: 113, startPoint y: 92, endPoint x: 4, endPoint y: 93, distance: 109.0
click at [4, 93] on div "[PERSON_NAME]" at bounding box center [114, 91] width 228 height 37
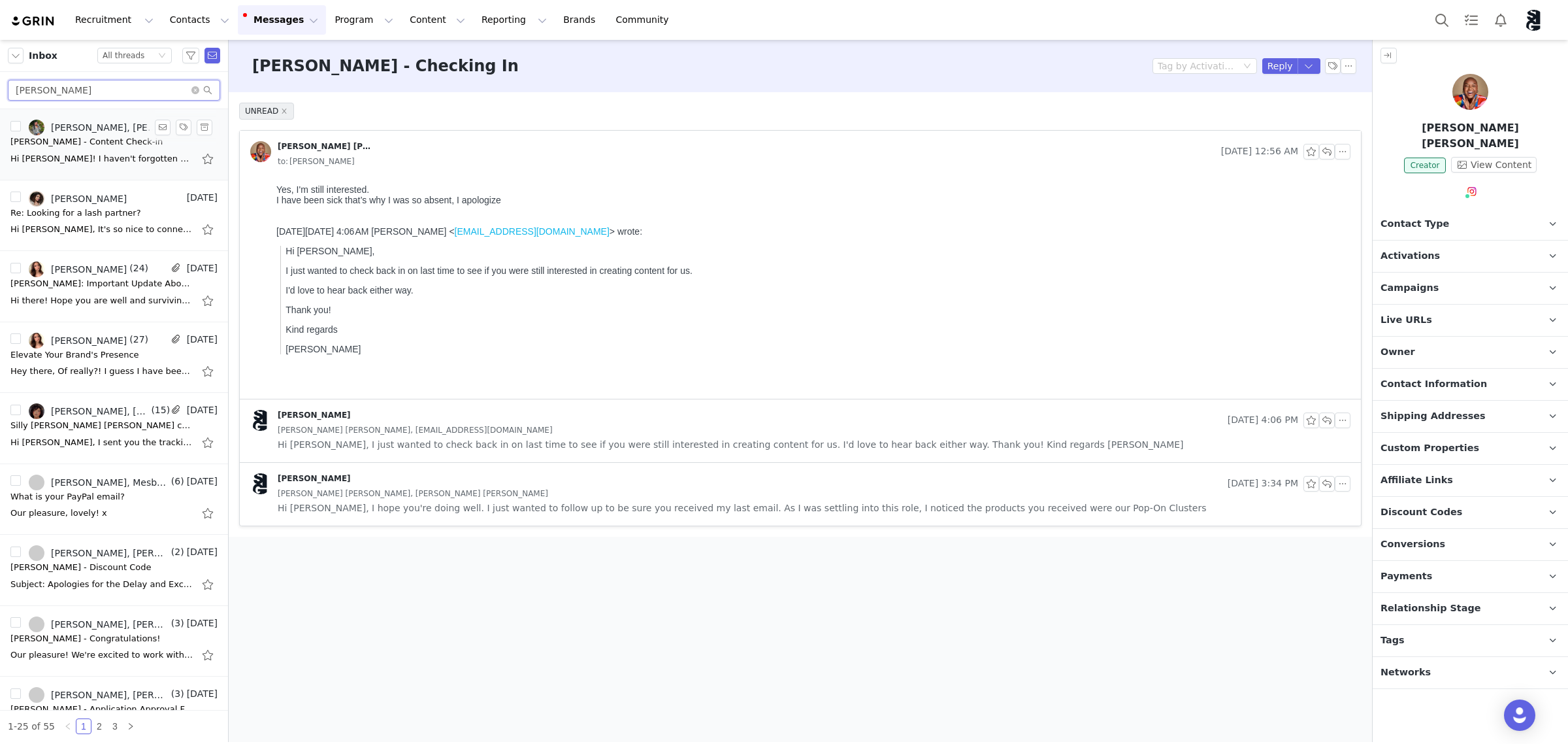
type input "[PERSON_NAME]"
click at [108, 149] on div "Hi [PERSON_NAME]! I haven't forgotten about you. It was a long weekend for me i…" at bounding box center [114, 159] width 207 height 21
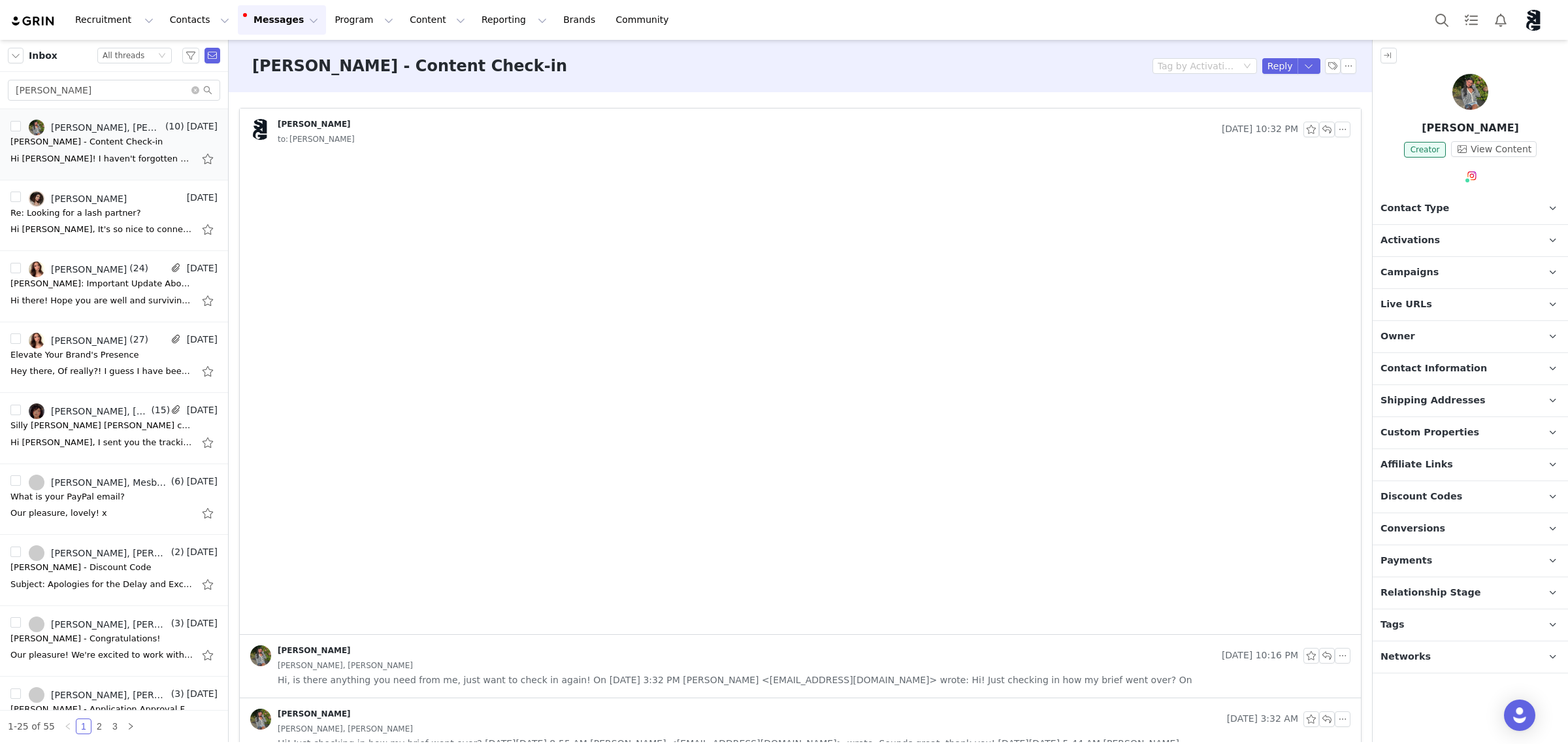
scroll to position [475, 0]
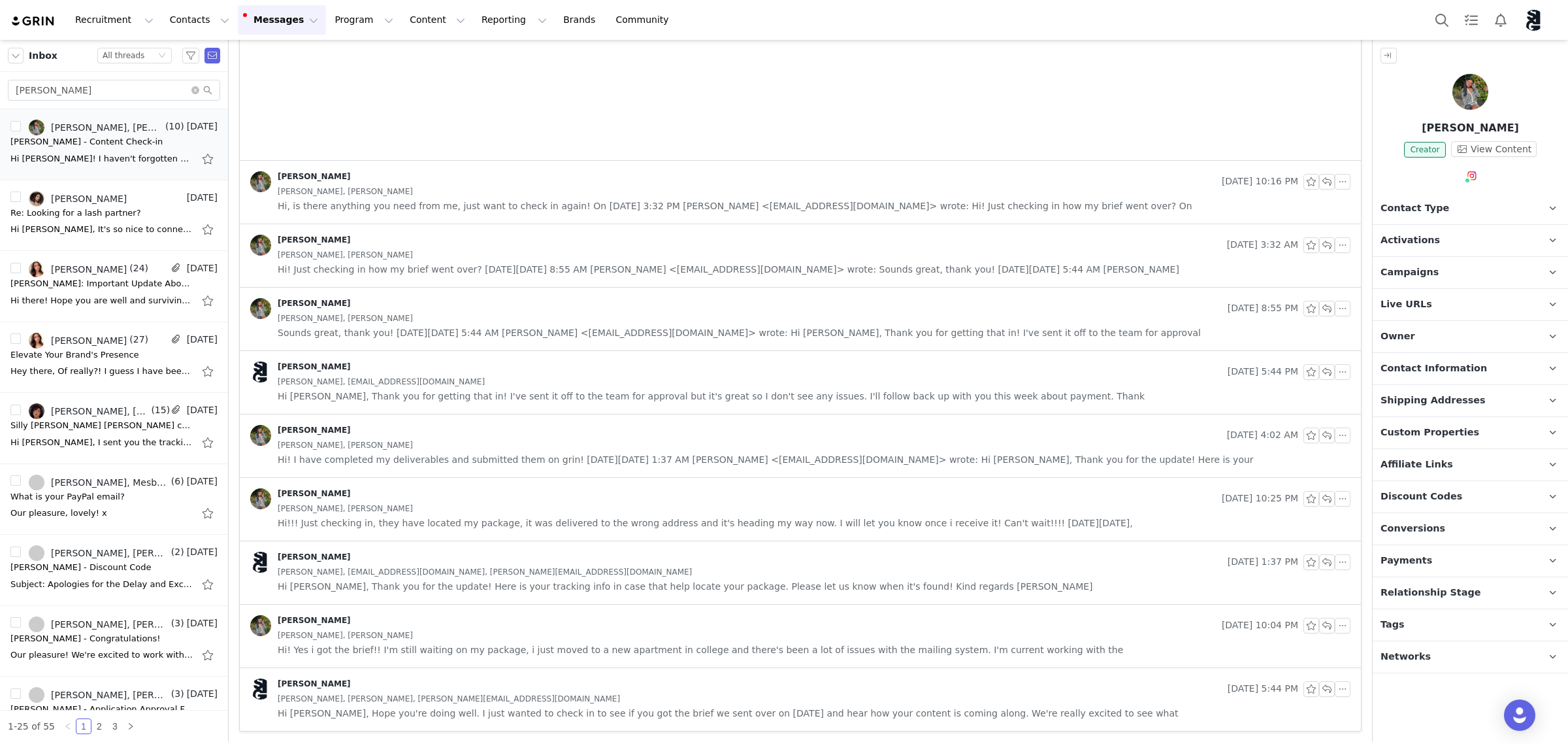
click at [760, 642] on div "[PERSON_NAME], [PERSON_NAME]" at bounding box center [814, 636] width 1073 height 14
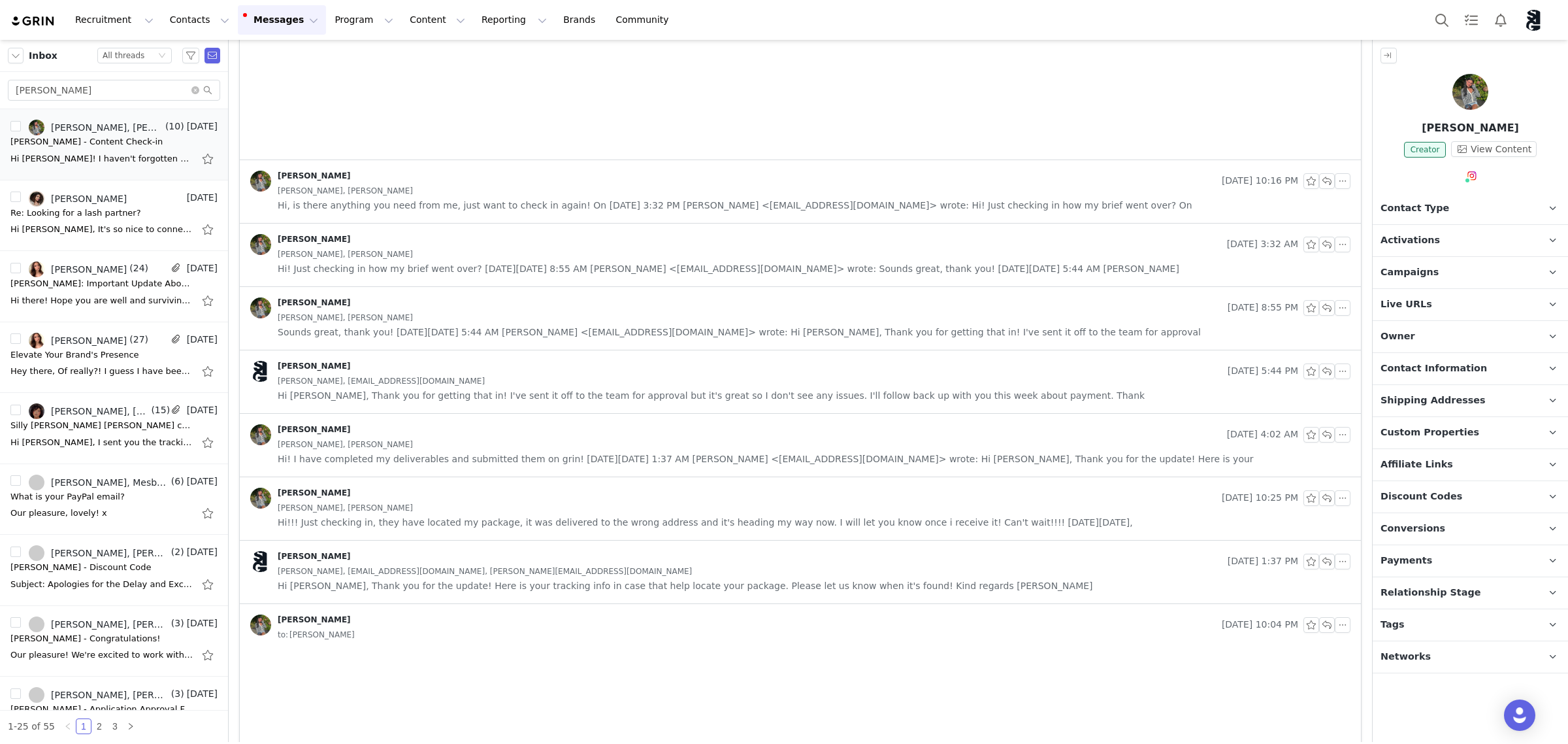
scroll to position [667, 0]
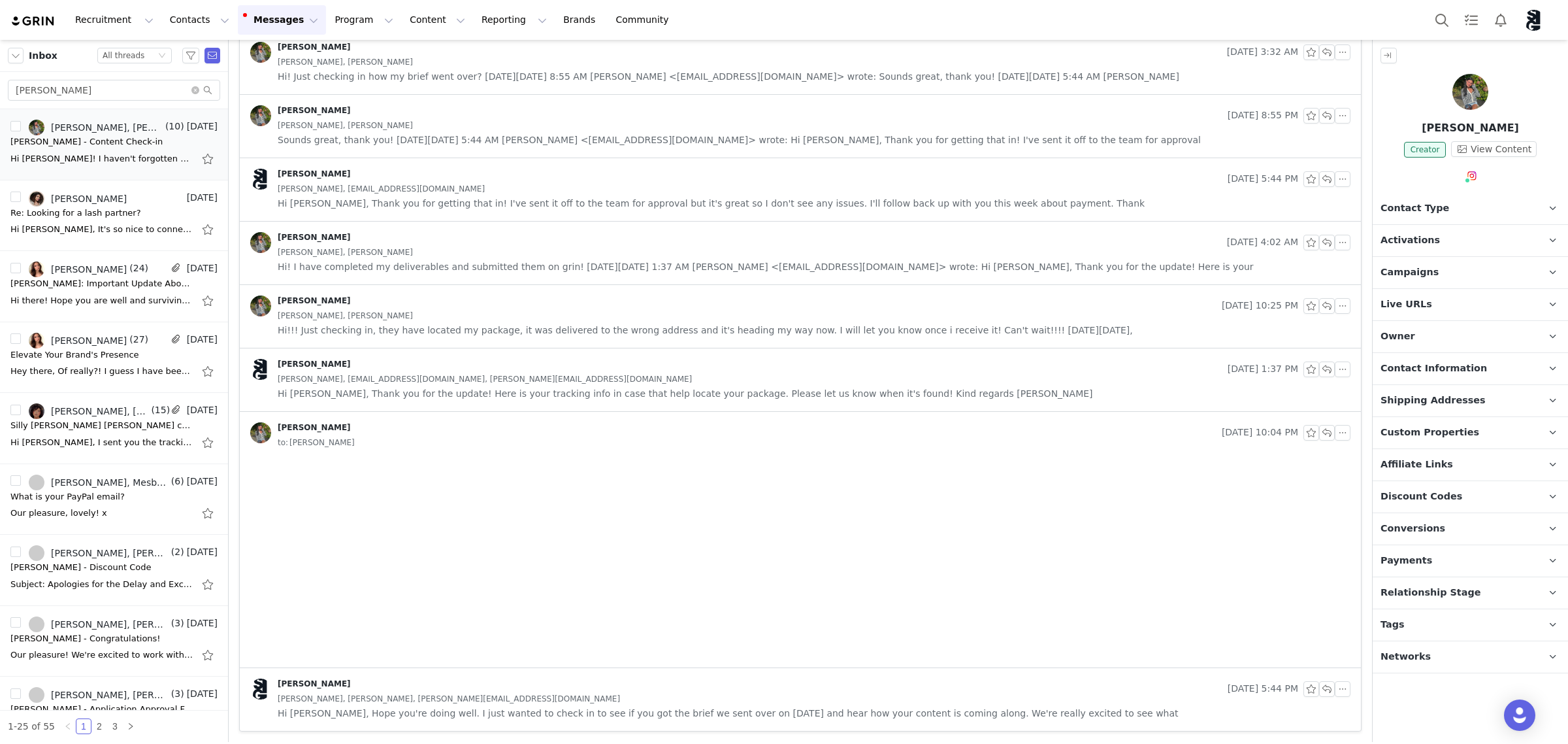
click at [745, 704] on div "[PERSON_NAME], [PERSON_NAME], [PERSON_NAME][EMAIL_ADDRESS][DOMAIN_NAME]" at bounding box center [814, 699] width 1073 height 14
click at [1484, 89] on img at bounding box center [1470, 92] width 36 height 36
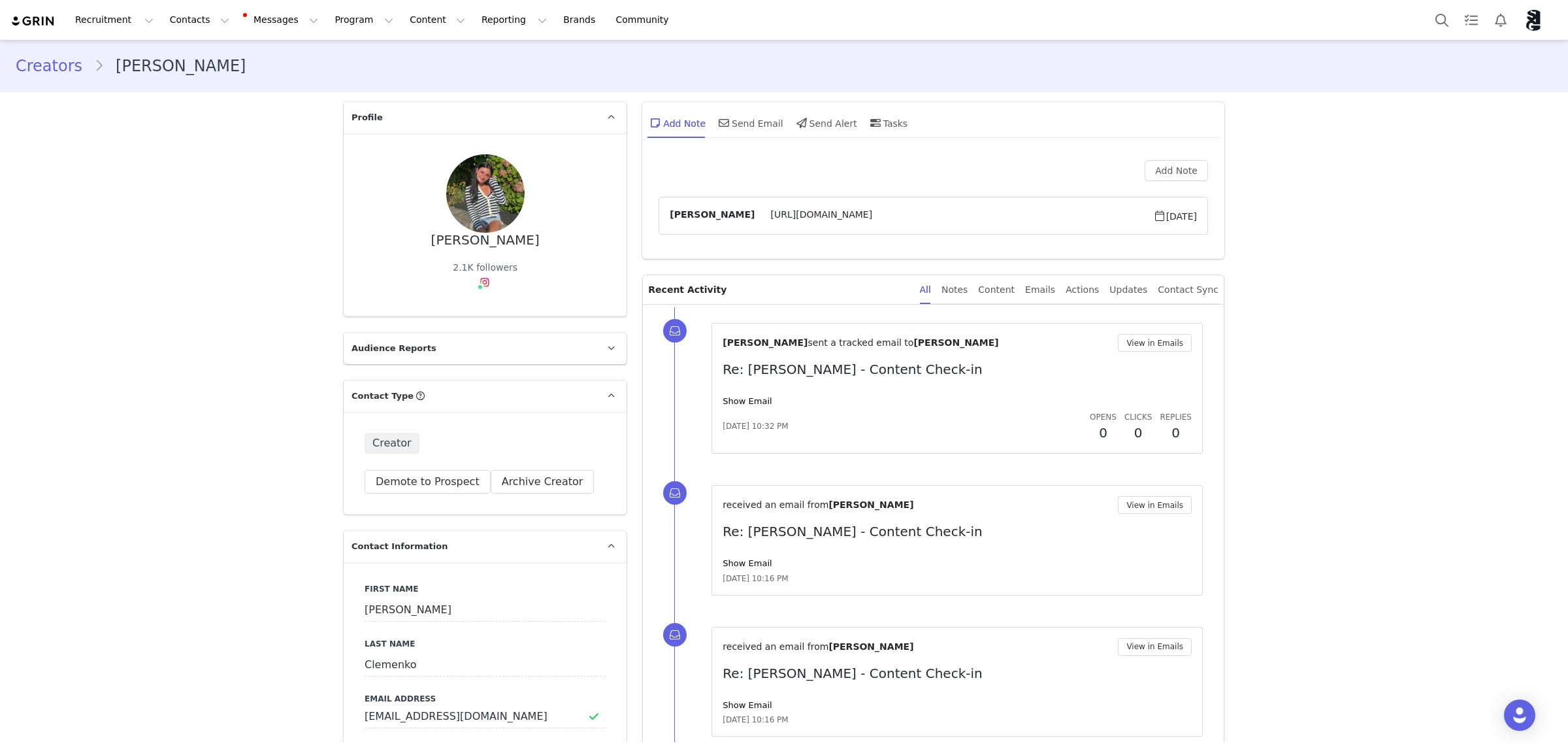
type input "+1 ([GEOGRAPHIC_DATA])"
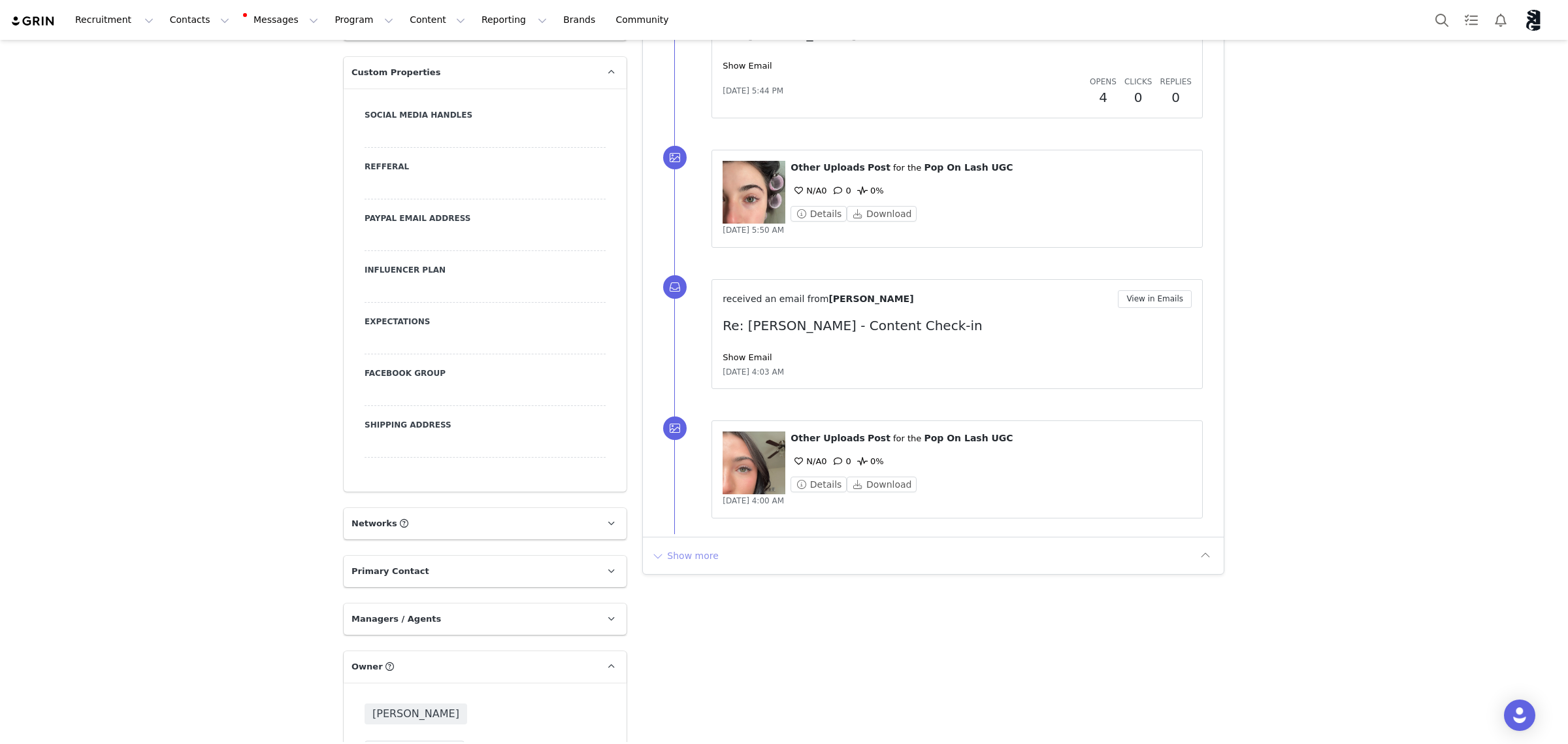
click at [678, 564] on button "Show more" at bounding box center [685, 556] width 69 height 21
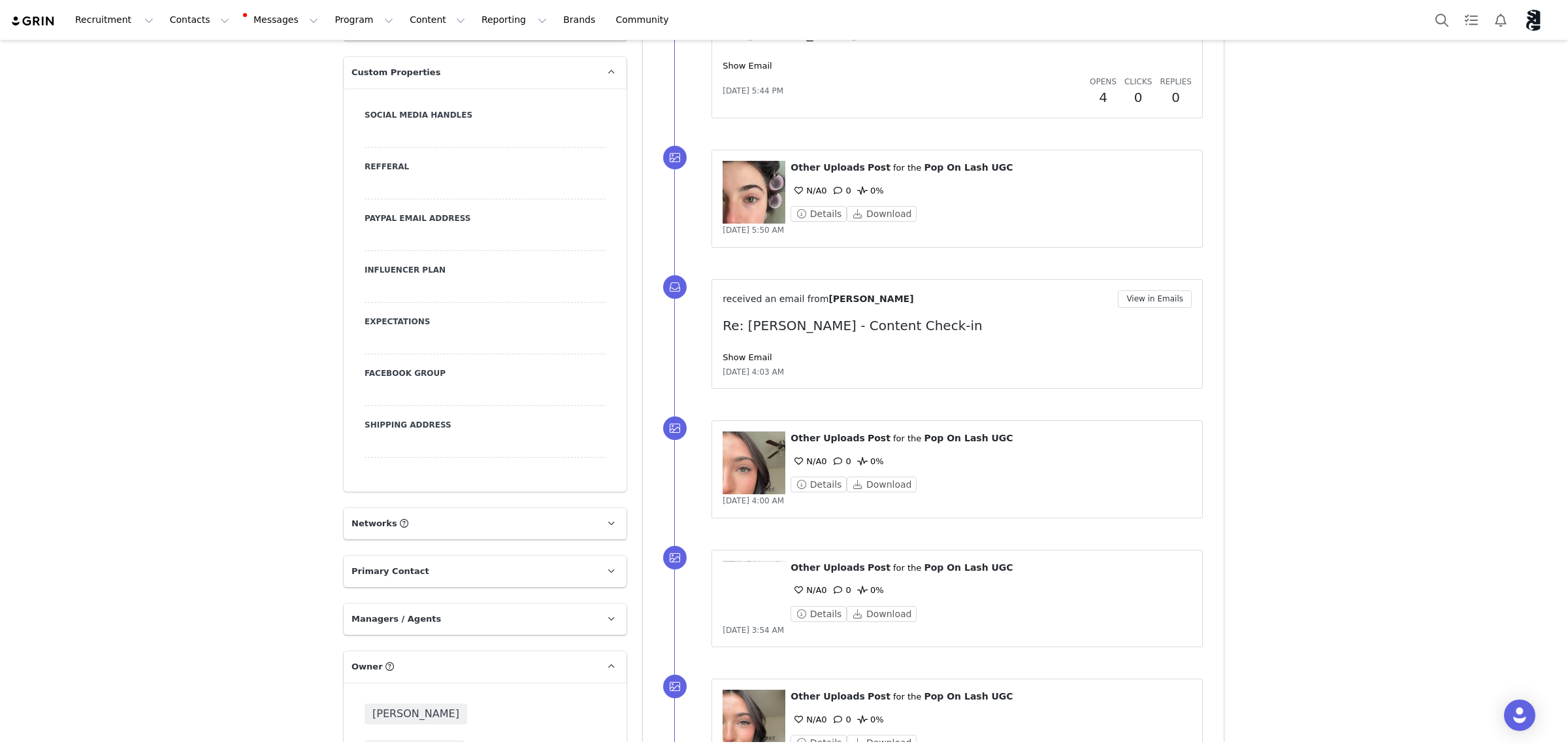
scroll to position [1716, 0]
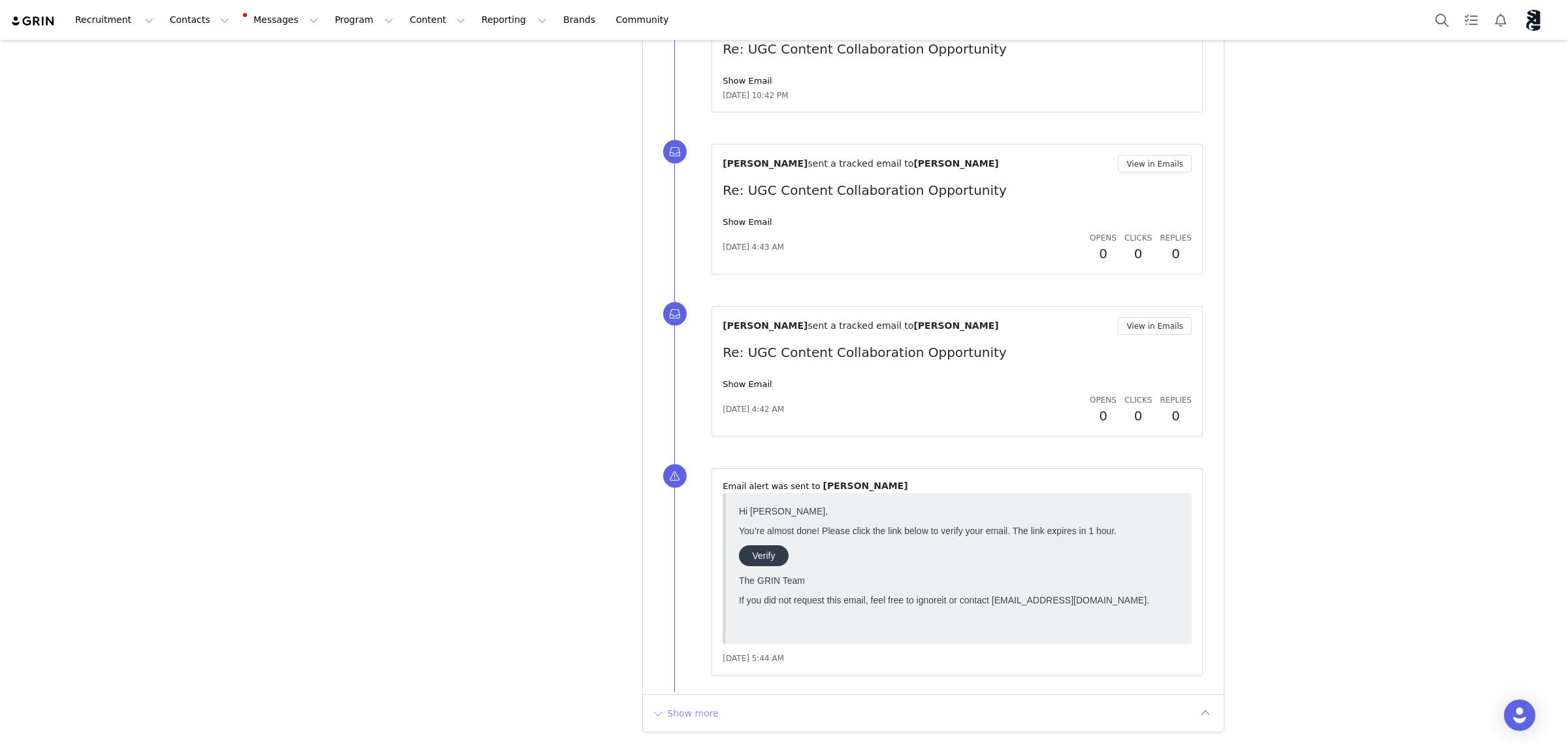
scroll to position [0, 0]
click at [683, 711] on button "Show more" at bounding box center [685, 713] width 69 height 21
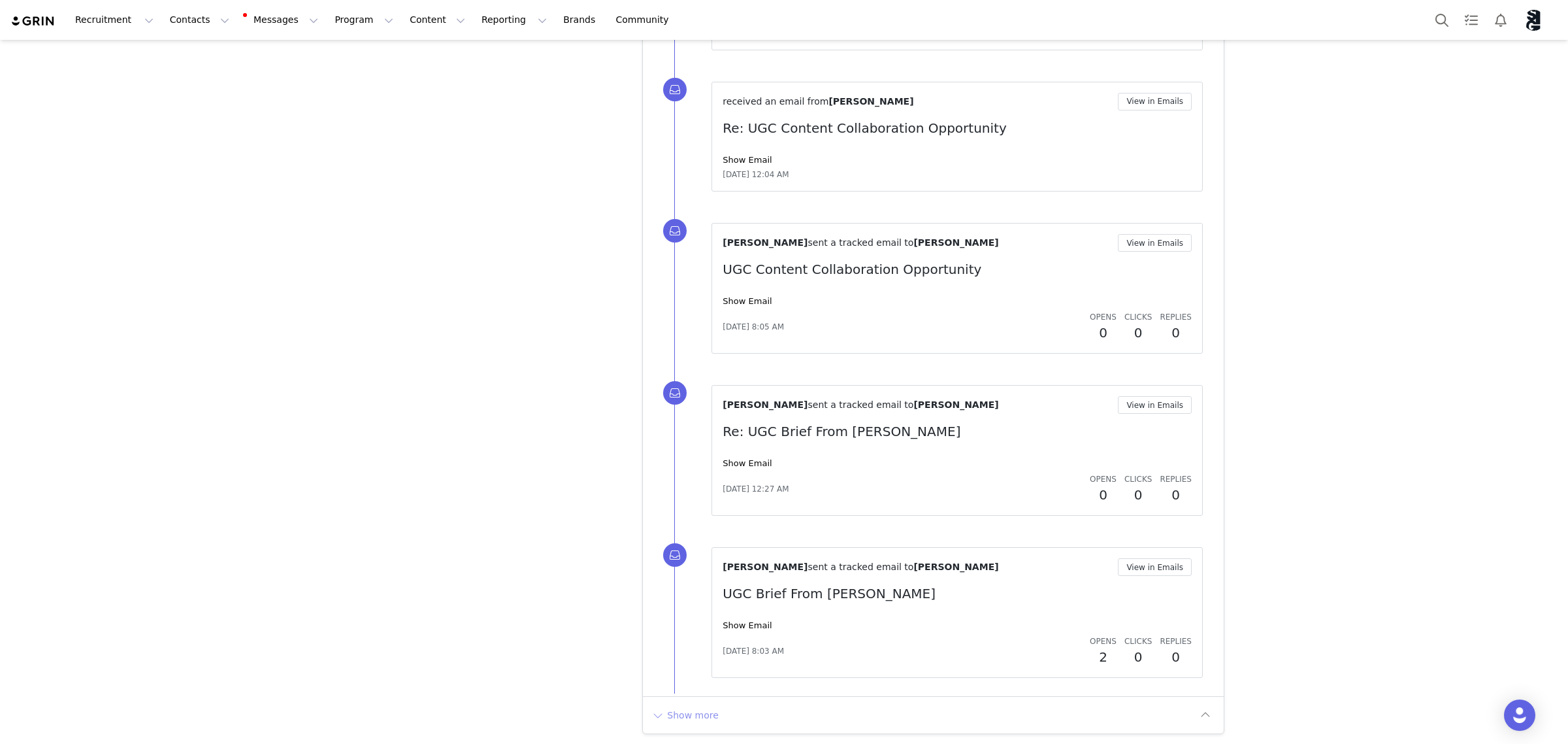
scroll to position [5698, 0]
click at [736, 456] on link "Show Email" at bounding box center [747, 460] width 49 height 10
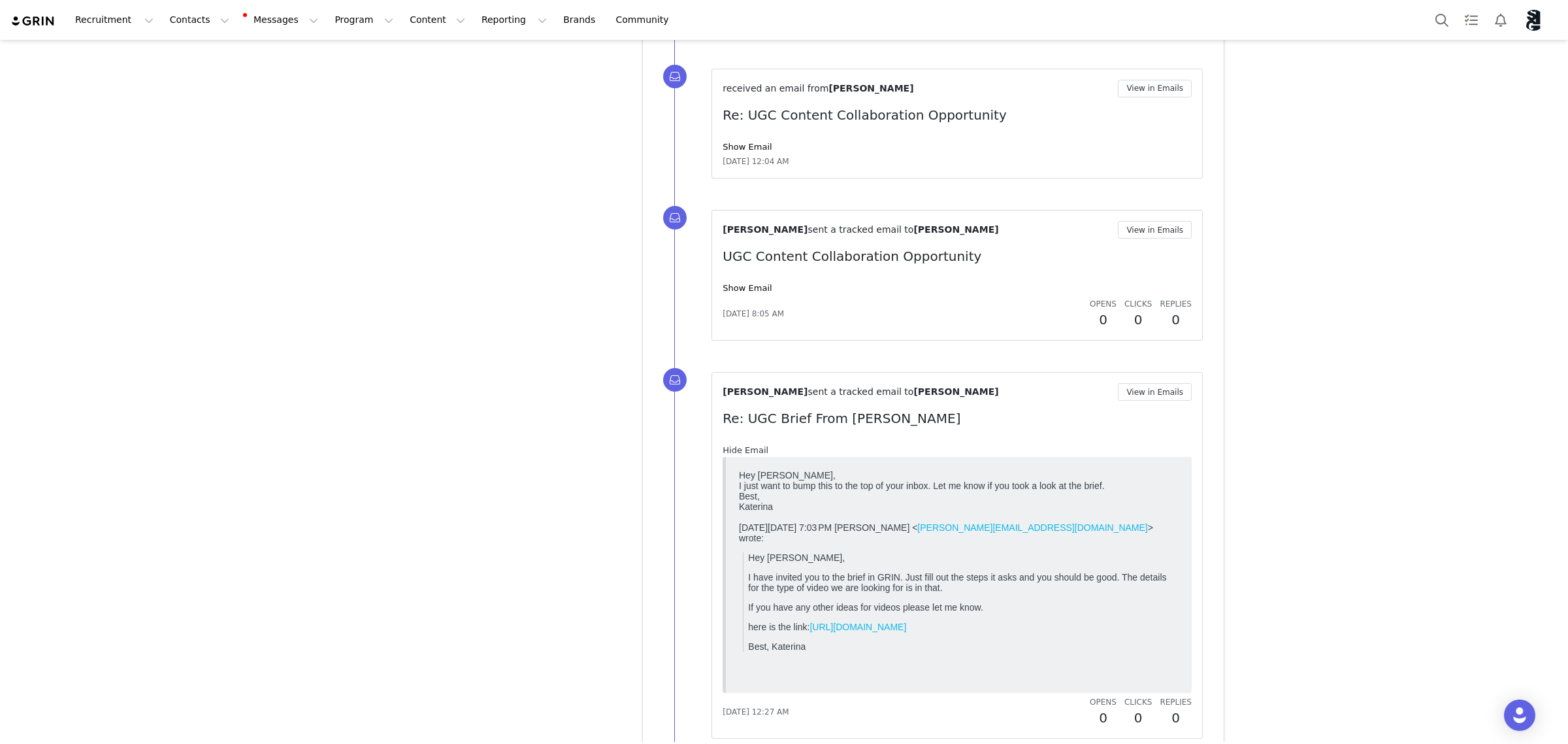
scroll to position [0, 0]
click at [734, 455] on link "Hide Email" at bounding box center [745, 450] width 46 height 10
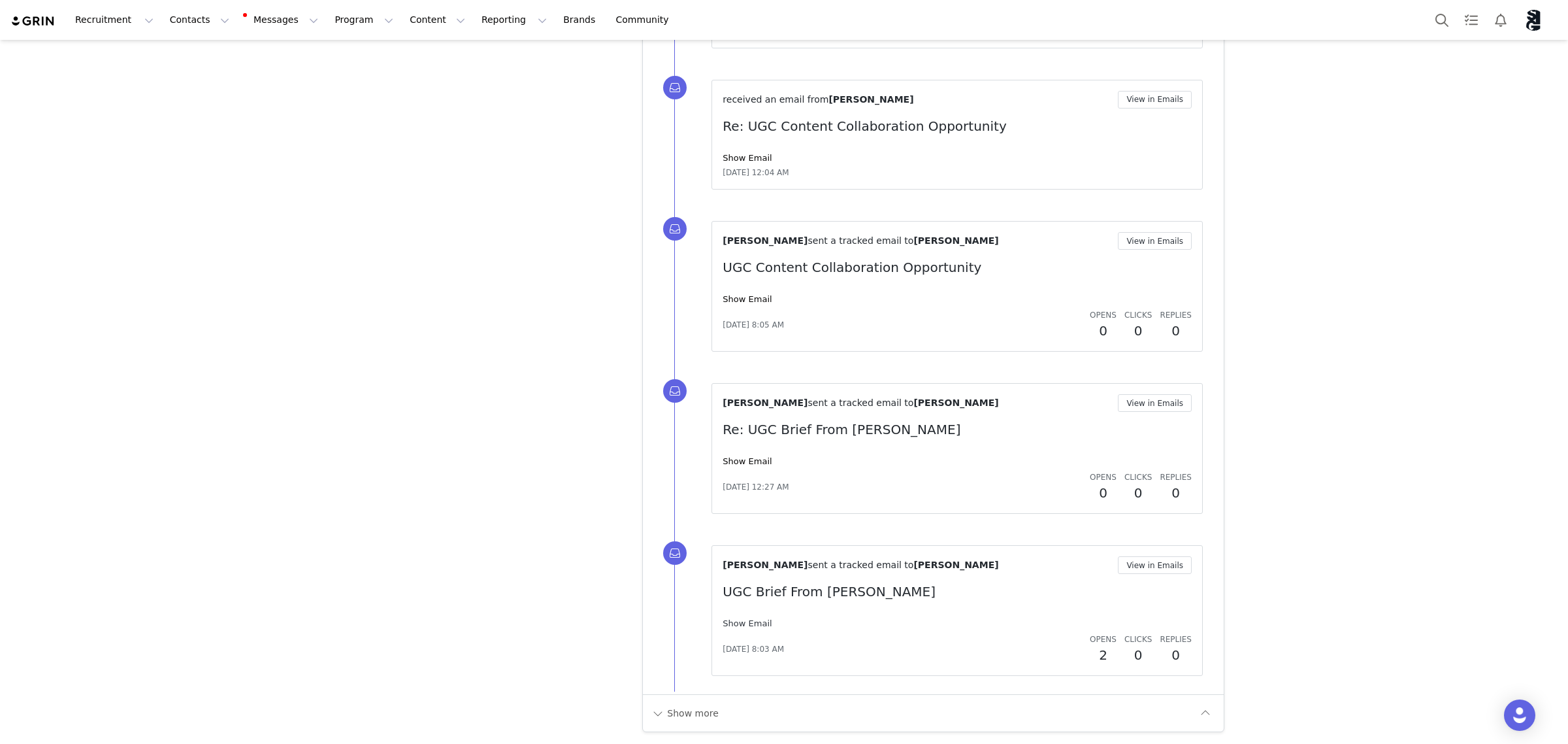
click at [737, 620] on link "Show Email" at bounding box center [747, 622] width 49 height 10
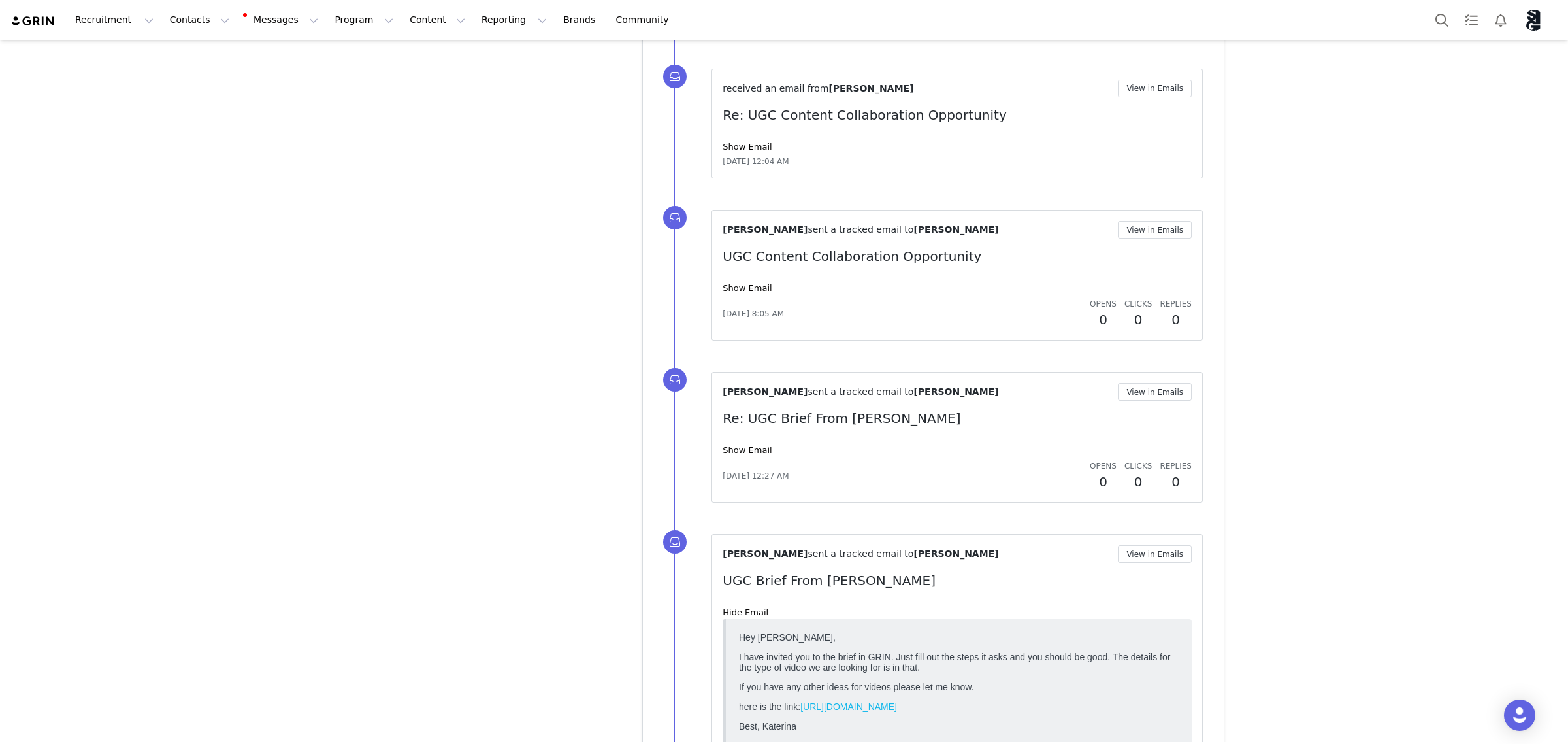
drag, startPoint x: 732, startPoint y: 624, endPoint x: 773, endPoint y: 578, distance: 61.6
click at [732, 617] on link "Hide Email" at bounding box center [745, 612] width 46 height 10
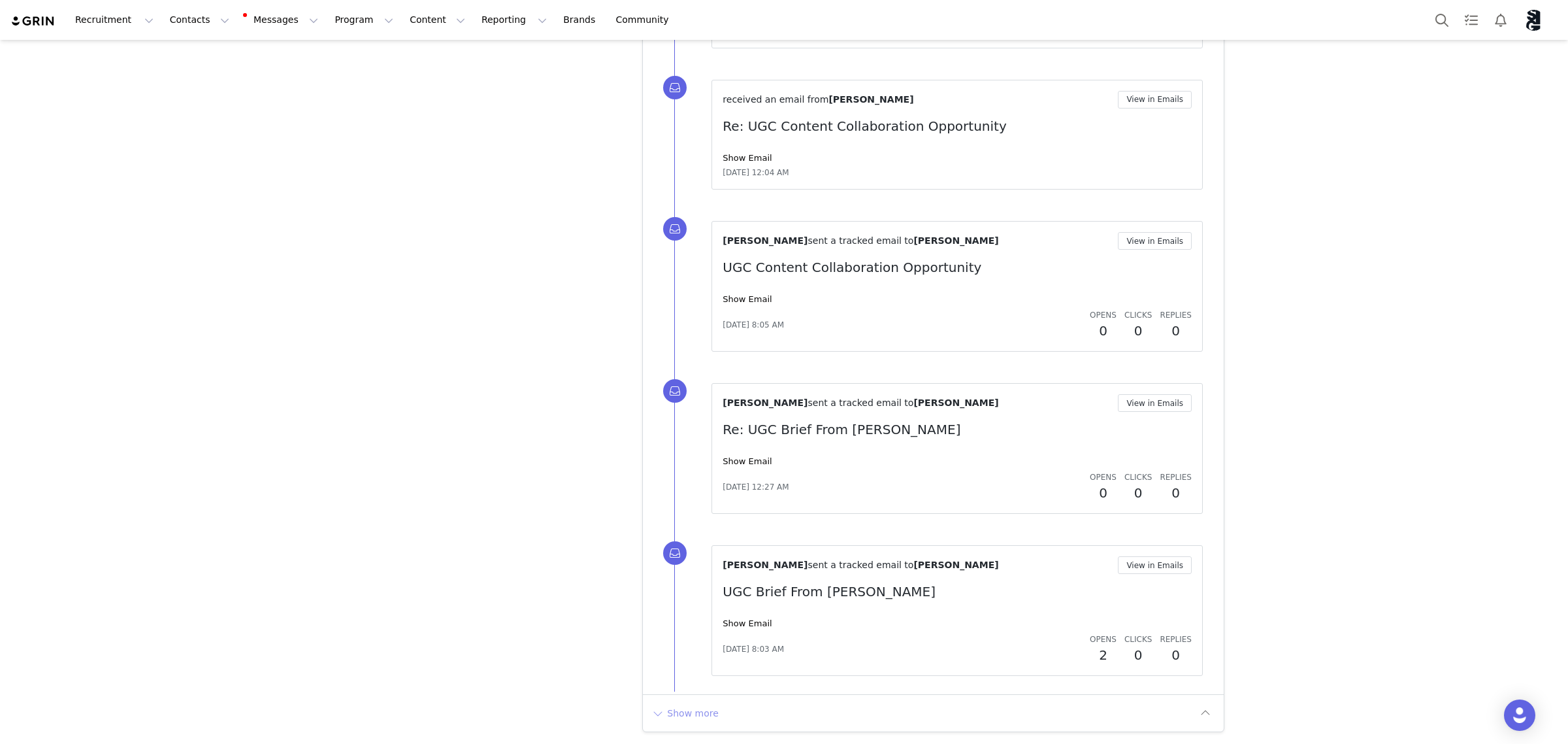
drag, startPoint x: 678, startPoint y: 707, endPoint x: 890, endPoint y: 405, distance: 369.0
click at [678, 706] on button "Show more" at bounding box center [685, 713] width 69 height 21
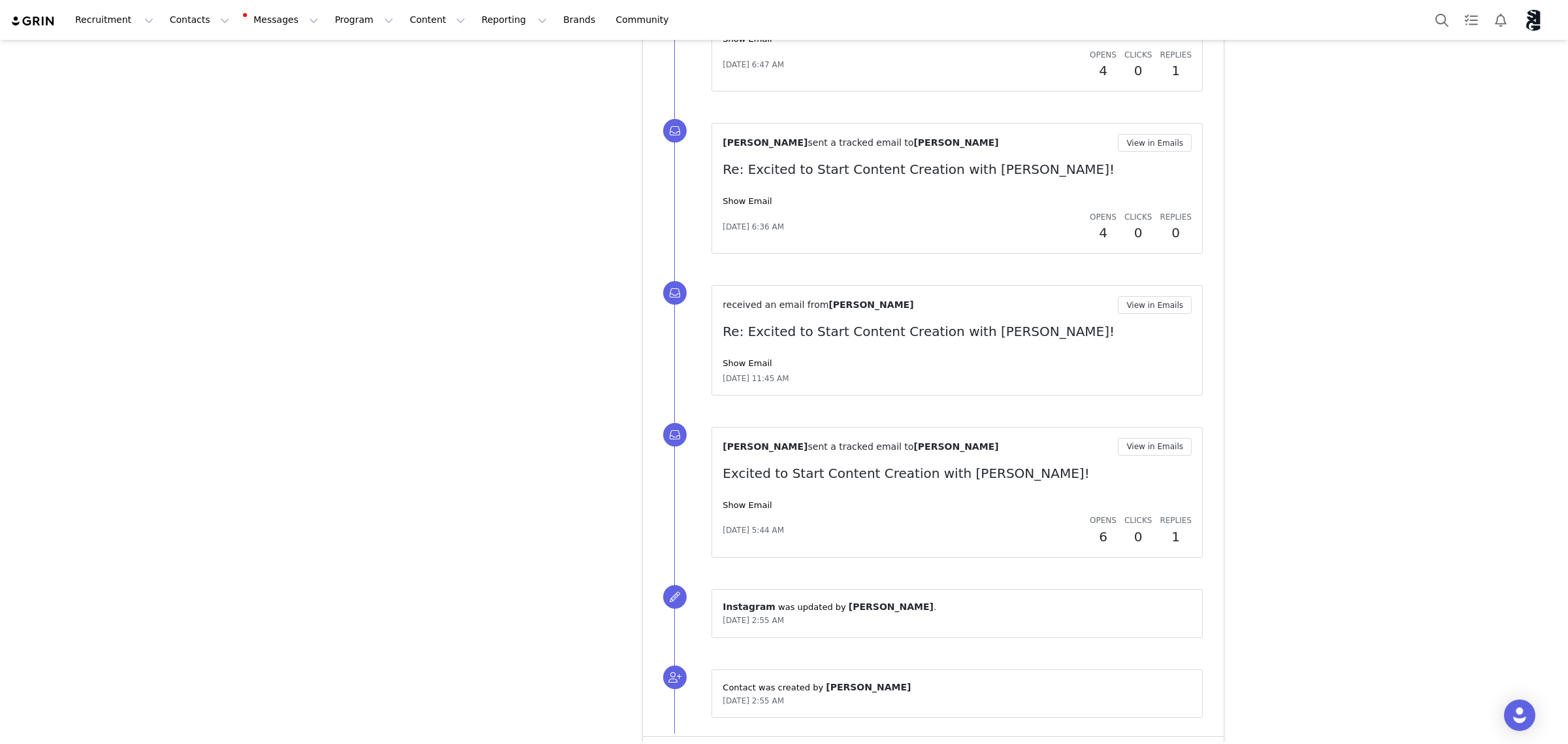
scroll to position [6935, 0]
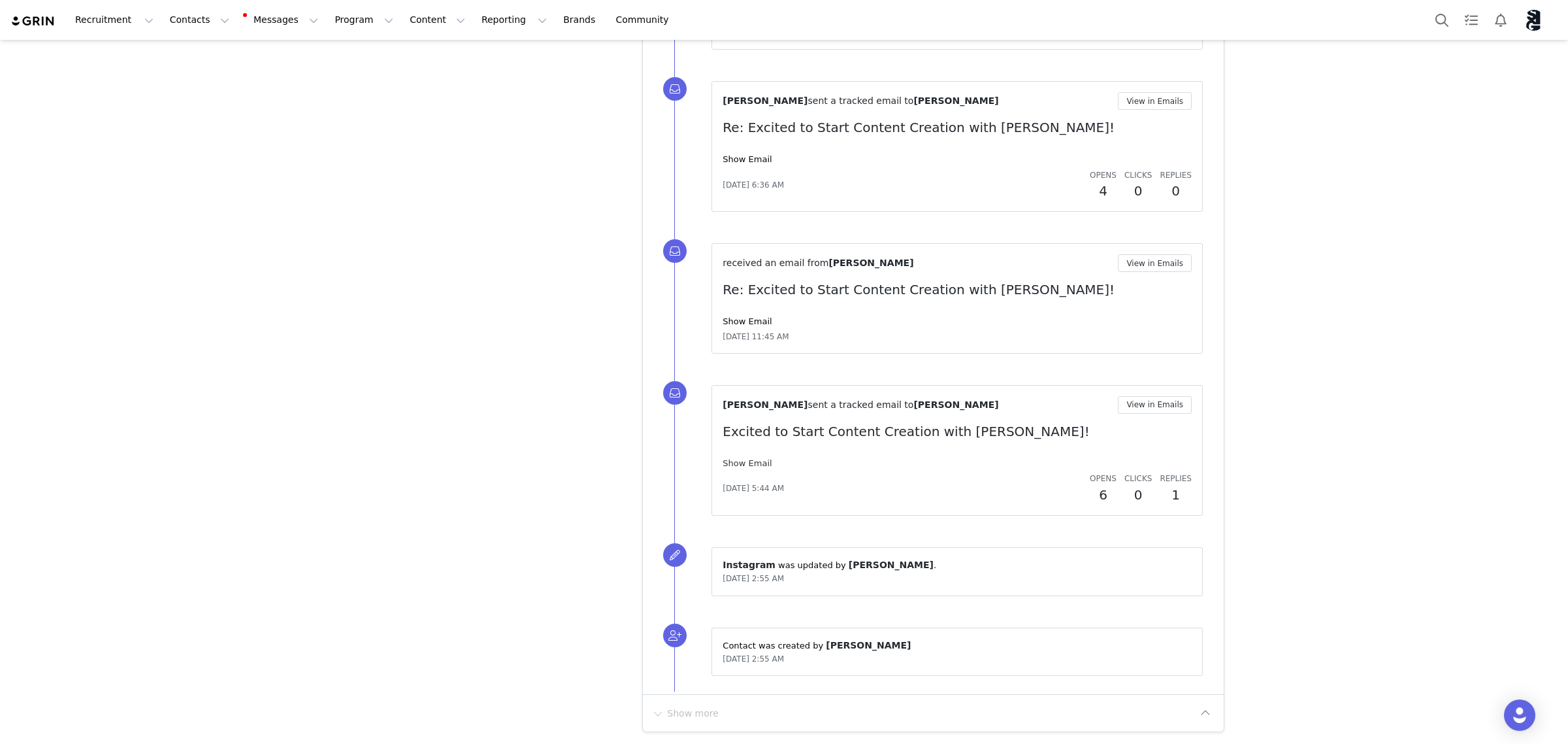
click at [742, 461] on link "Show Email" at bounding box center [747, 463] width 49 height 10
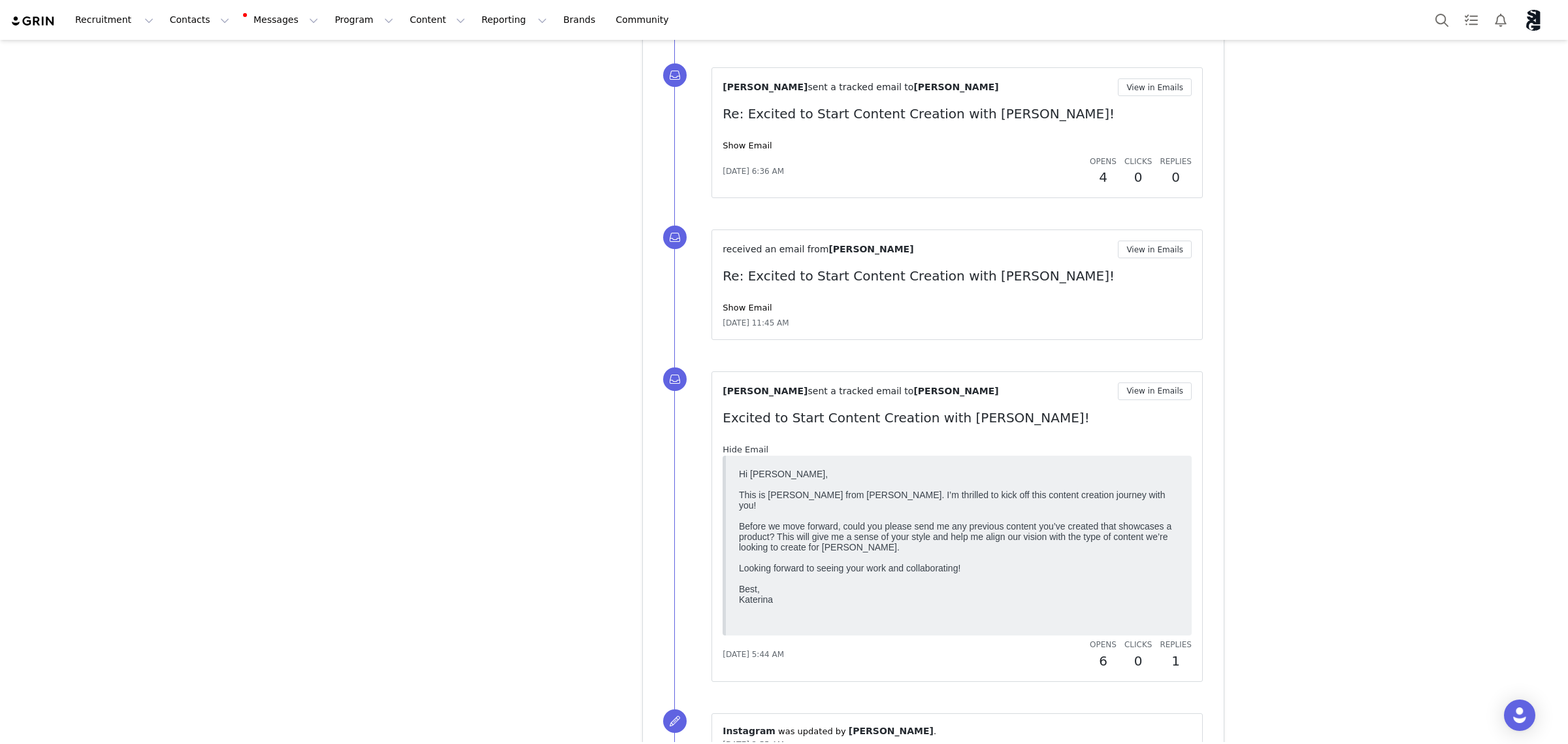
scroll to position [0, 0]
click at [734, 454] on link "Hide Email" at bounding box center [745, 449] width 46 height 10
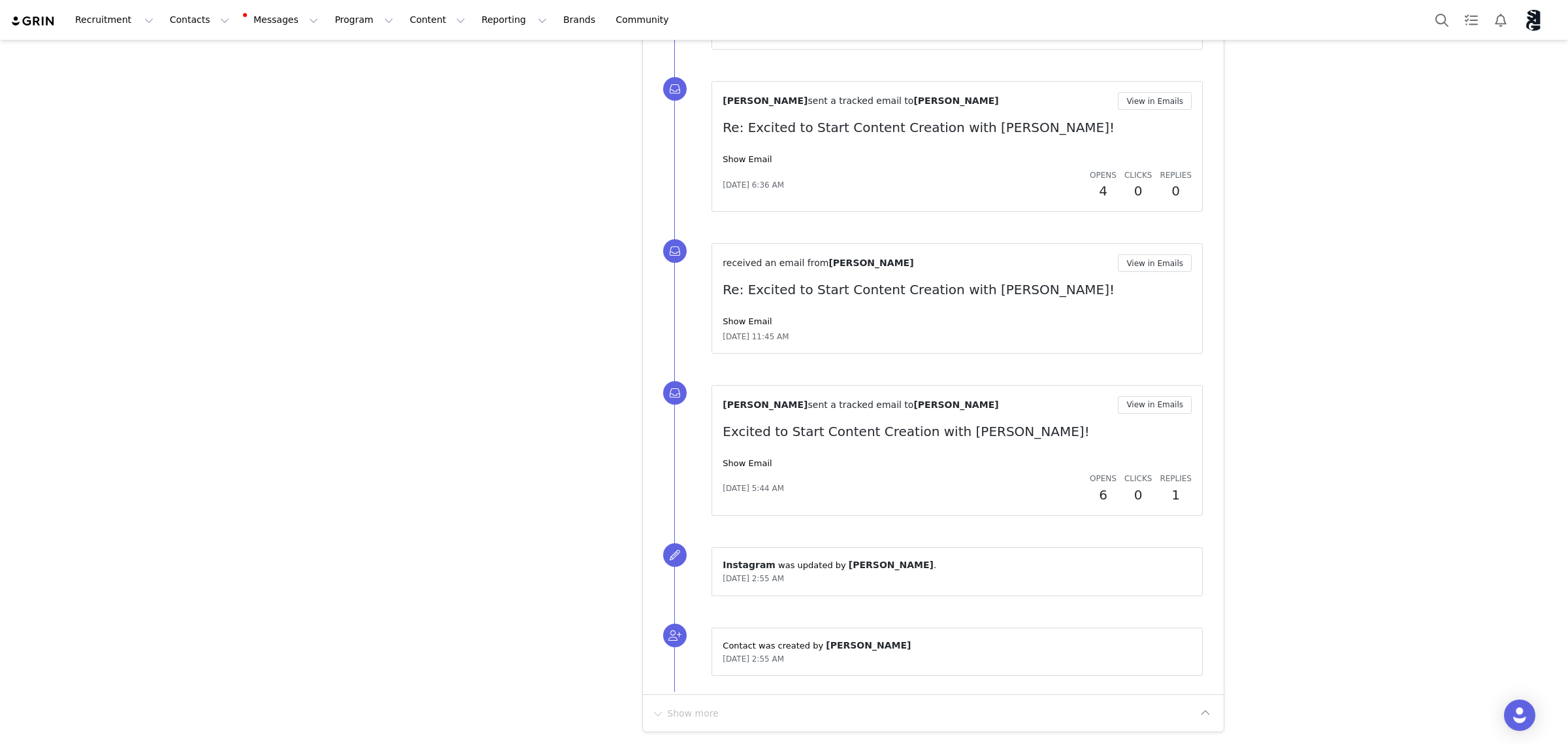
click at [745, 326] on div "Show Email" at bounding box center [956, 321] width 469 height 13
click at [744, 321] on link "Show Email" at bounding box center [747, 320] width 49 height 10
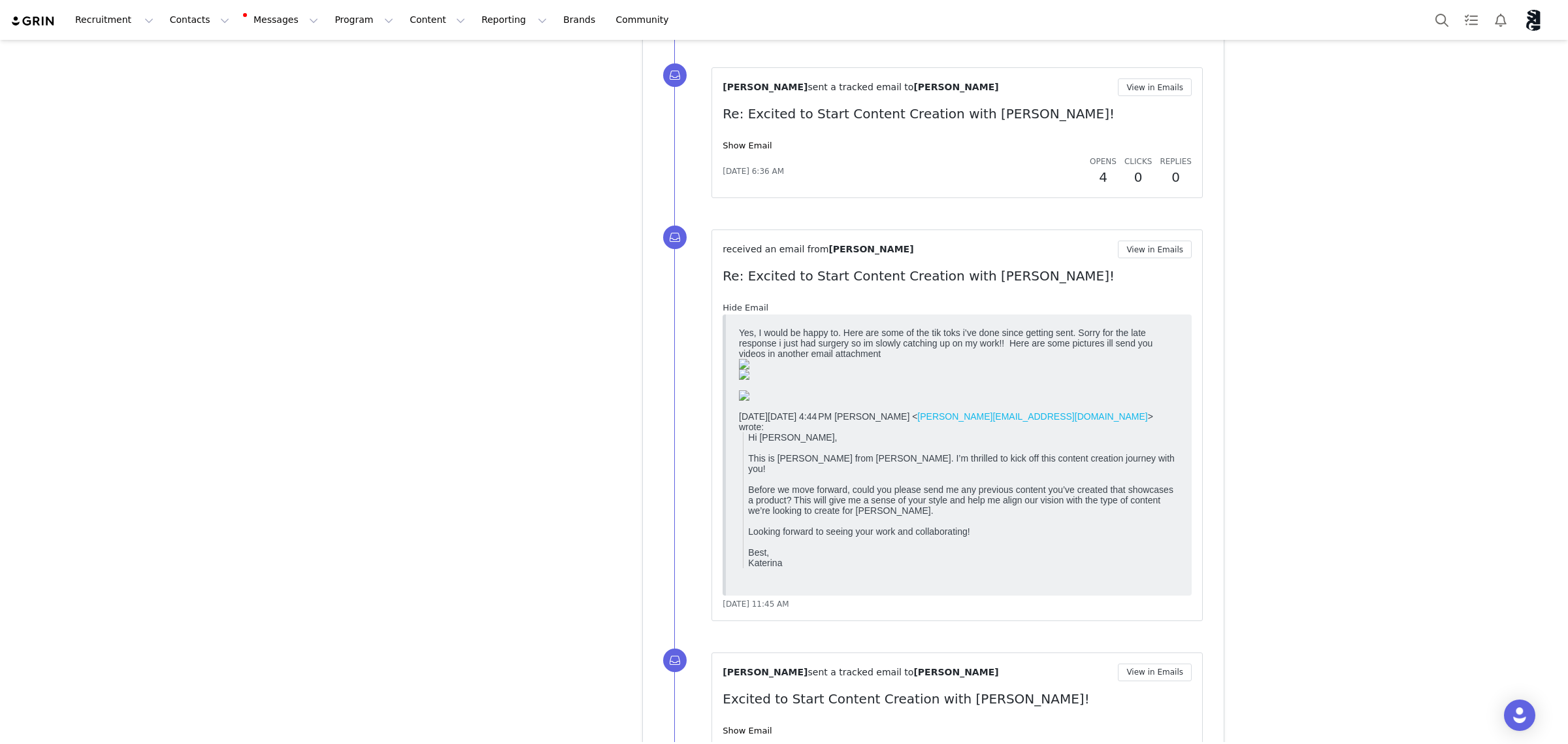
click at [752, 313] on link "Hide Email" at bounding box center [745, 307] width 46 height 10
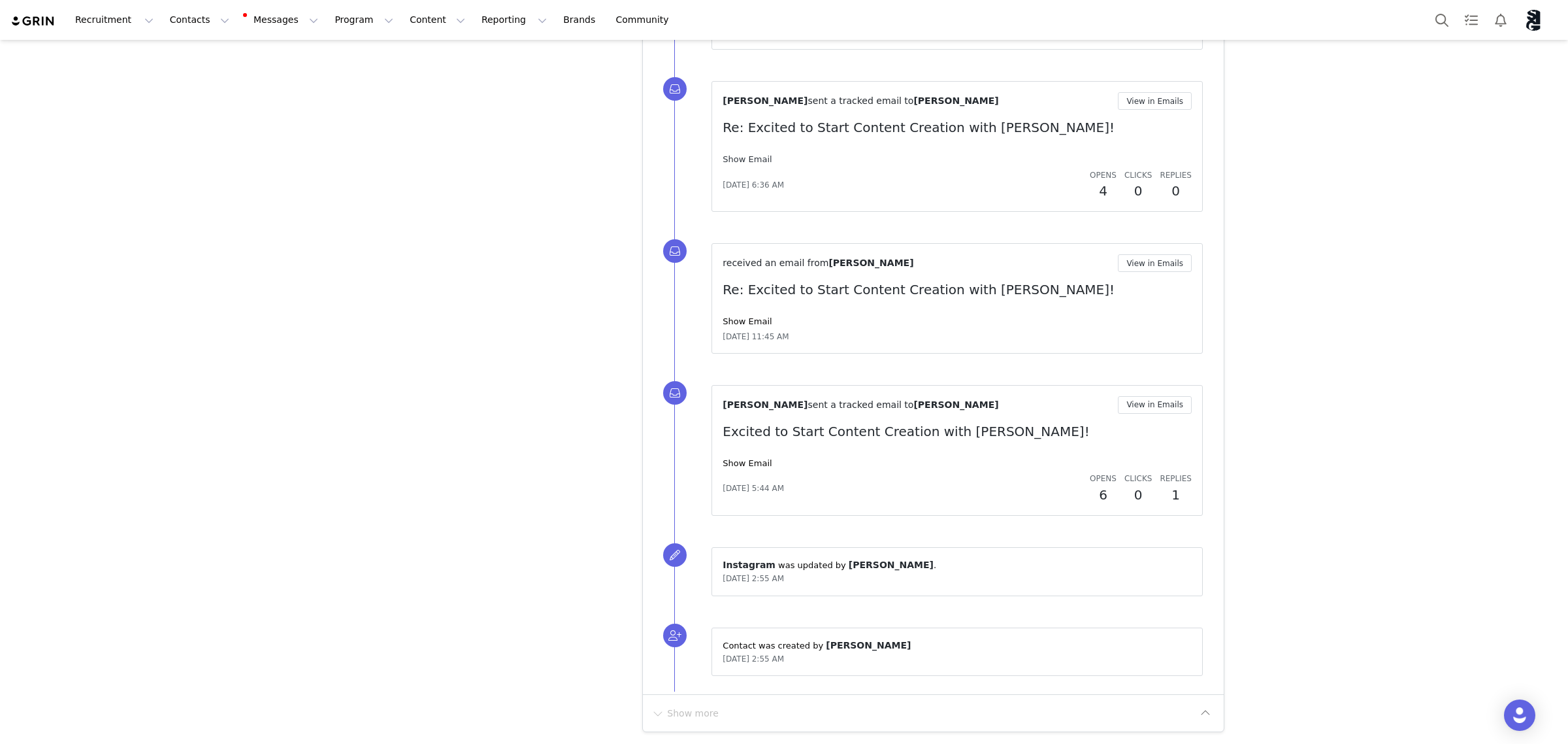
click at [748, 158] on link "Show Email" at bounding box center [747, 158] width 49 height 10
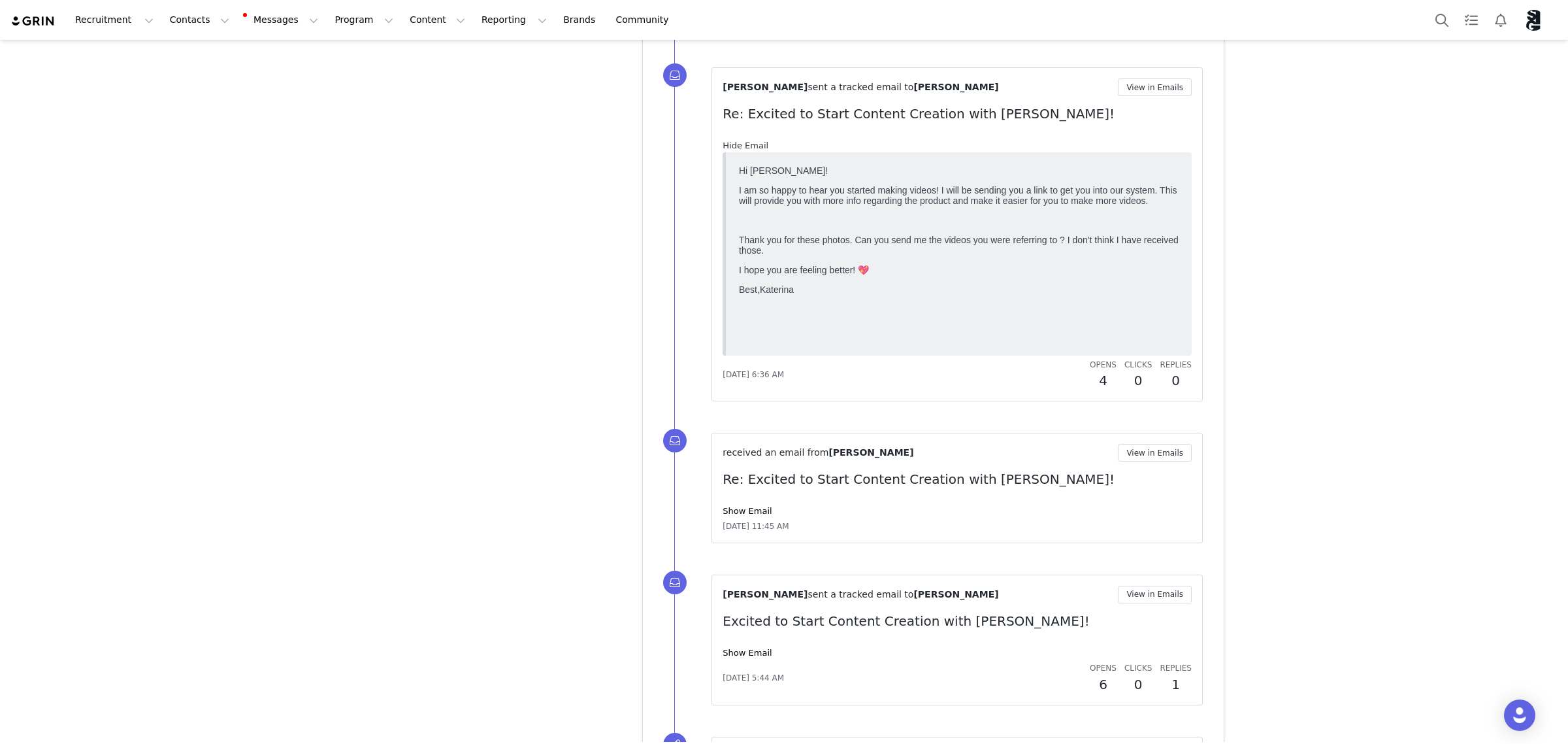
click at [748, 151] on link "Hide Email" at bounding box center [745, 145] width 46 height 10
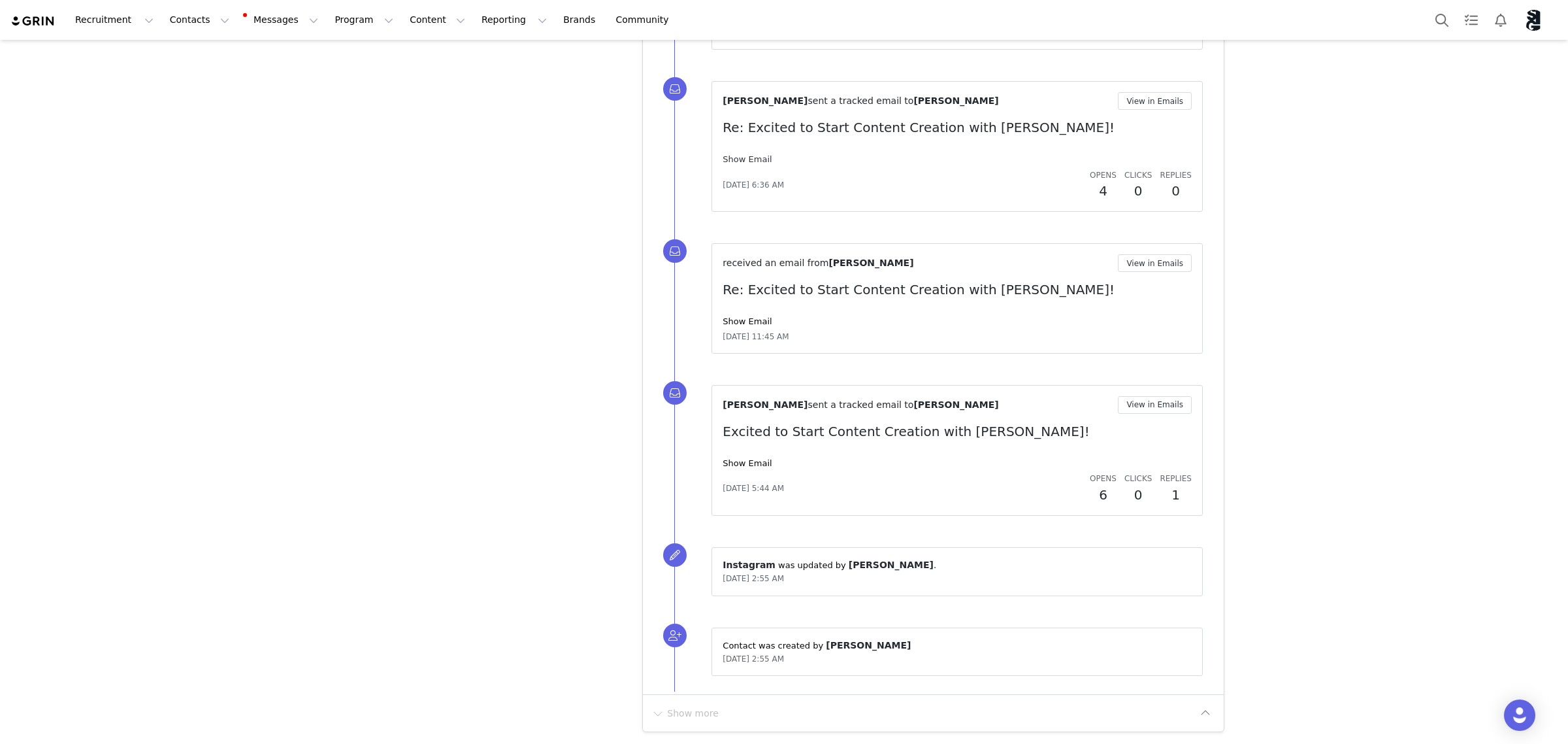
scroll to position [6771, 0]
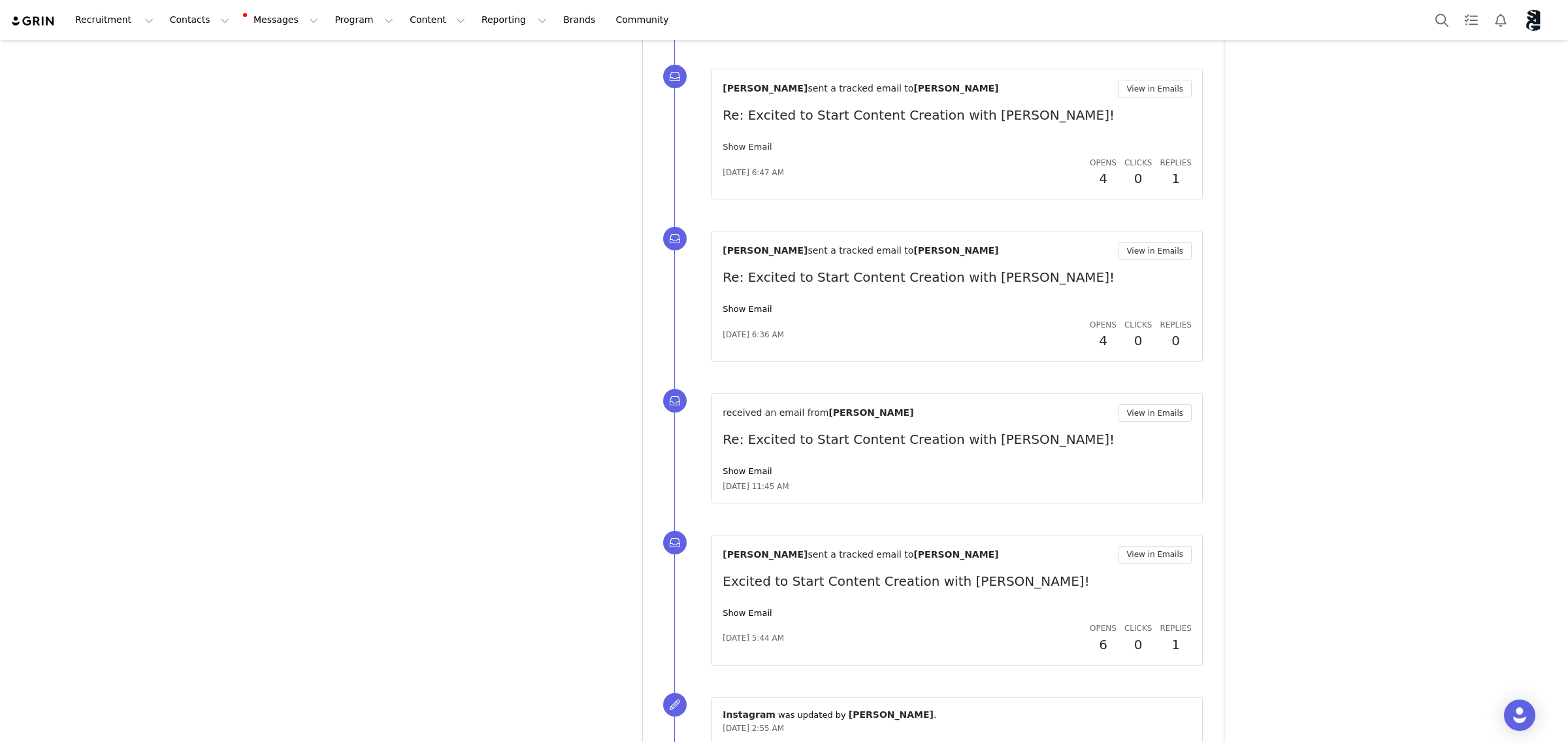
click at [743, 151] on link "Show Email" at bounding box center [747, 146] width 49 height 10
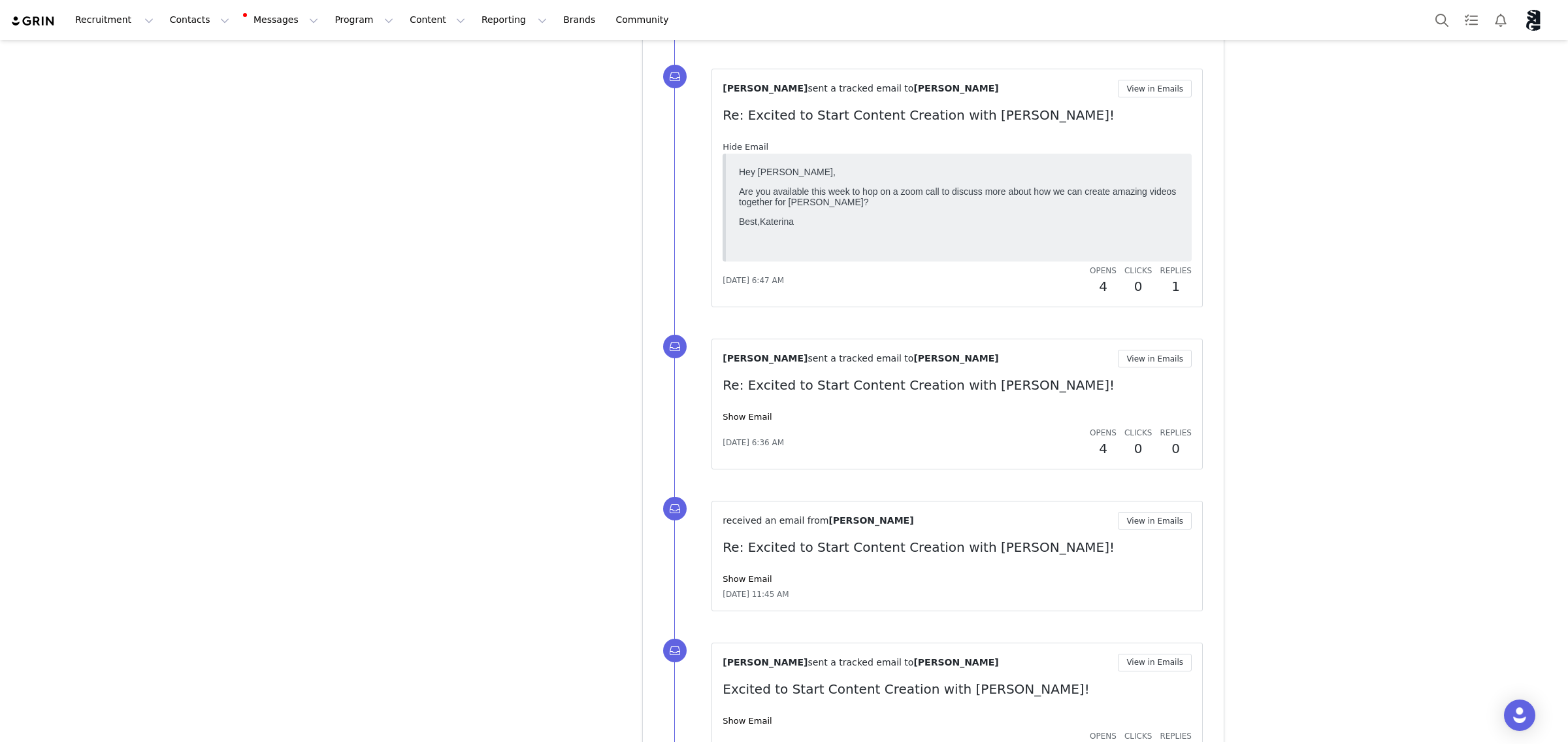
scroll to position [0, 0]
click at [743, 151] on link "Hide Email" at bounding box center [745, 146] width 46 height 10
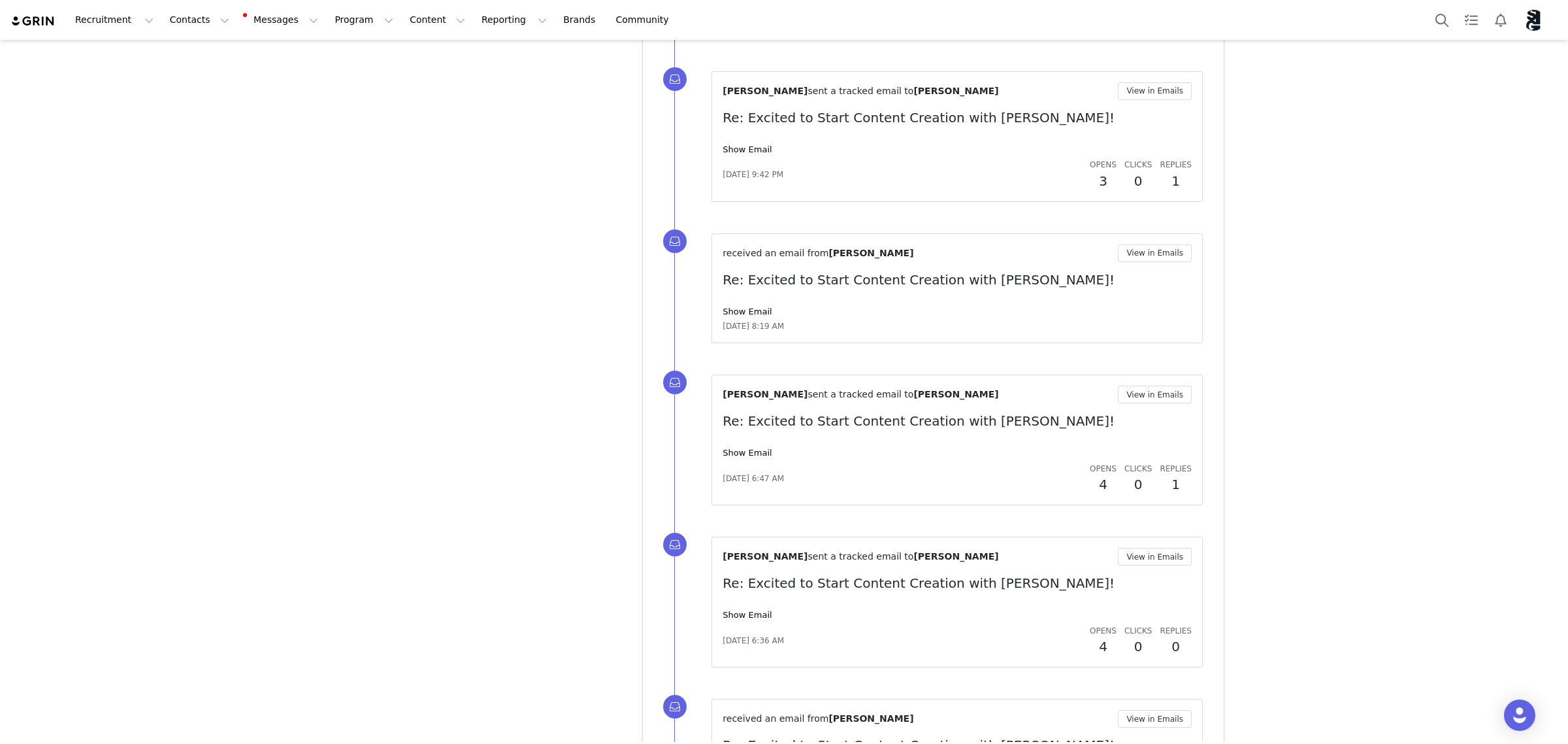
scroll to position [6444, 0]
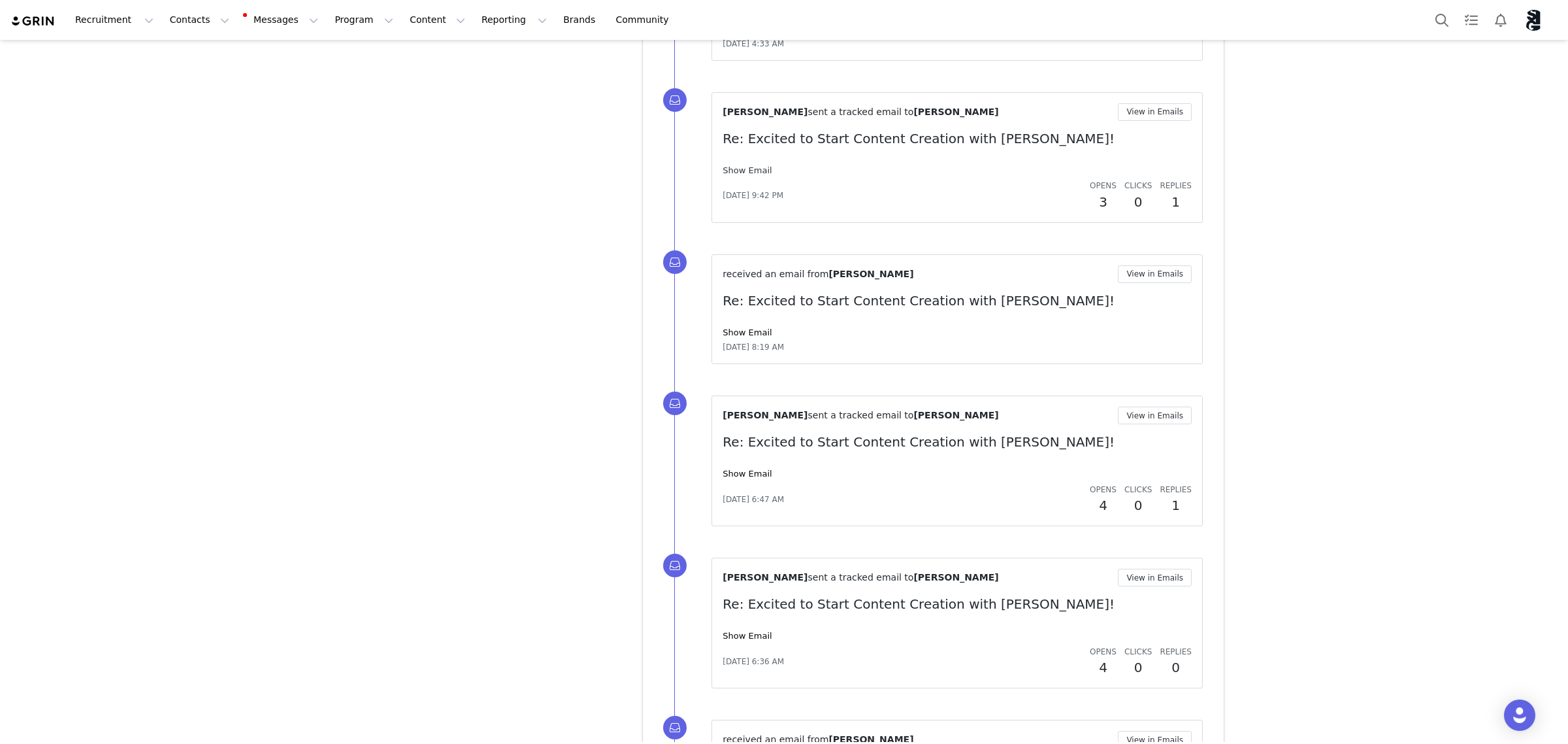
click at [730, 175] on link "Show Email" at bounding box center [747, 170] width 49 height 10
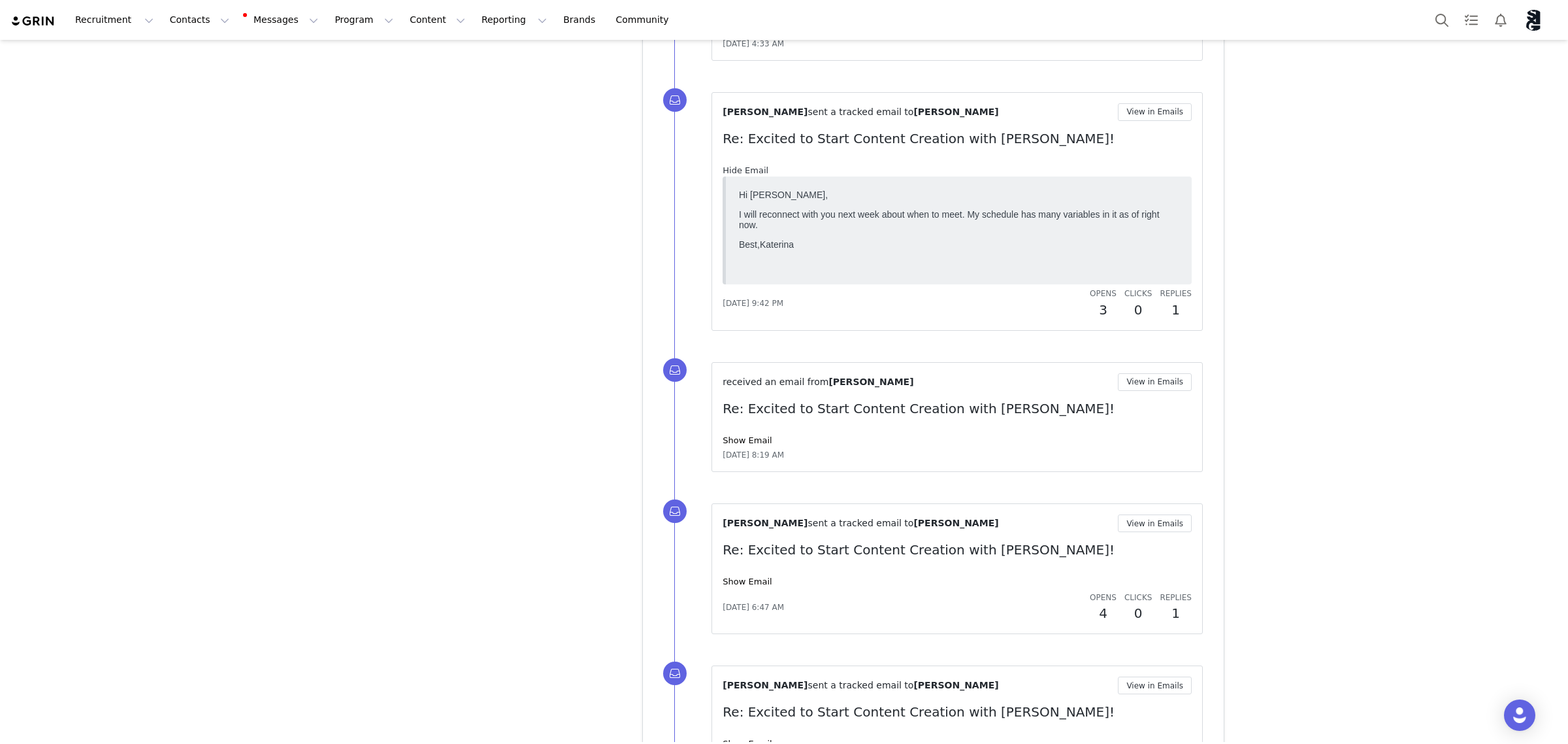
scroll to position [0, 0]
click at [730, 175] on link "Hide Email" at bounding box center [745, 170] width 46 height 10
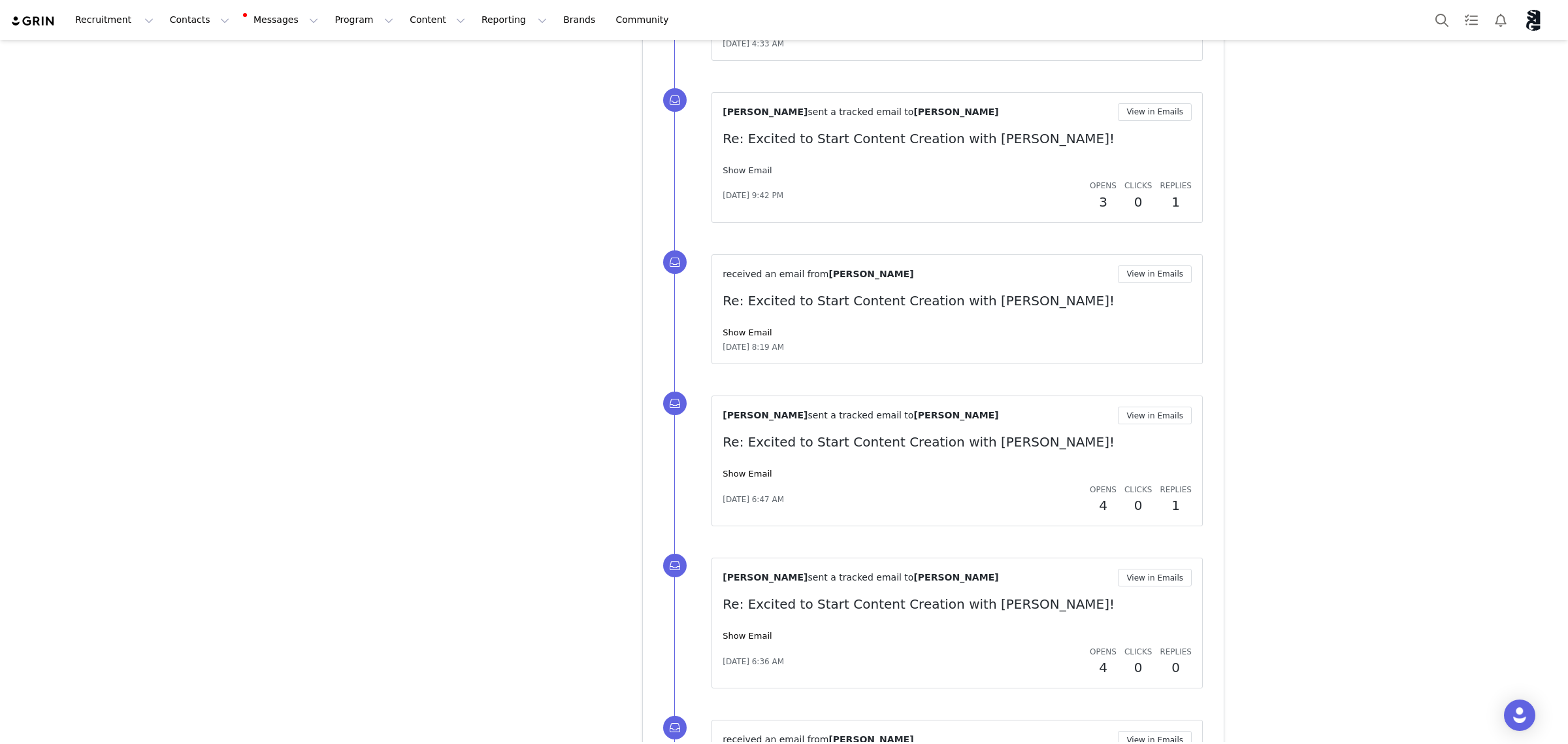
scroll to position [6280, 0]
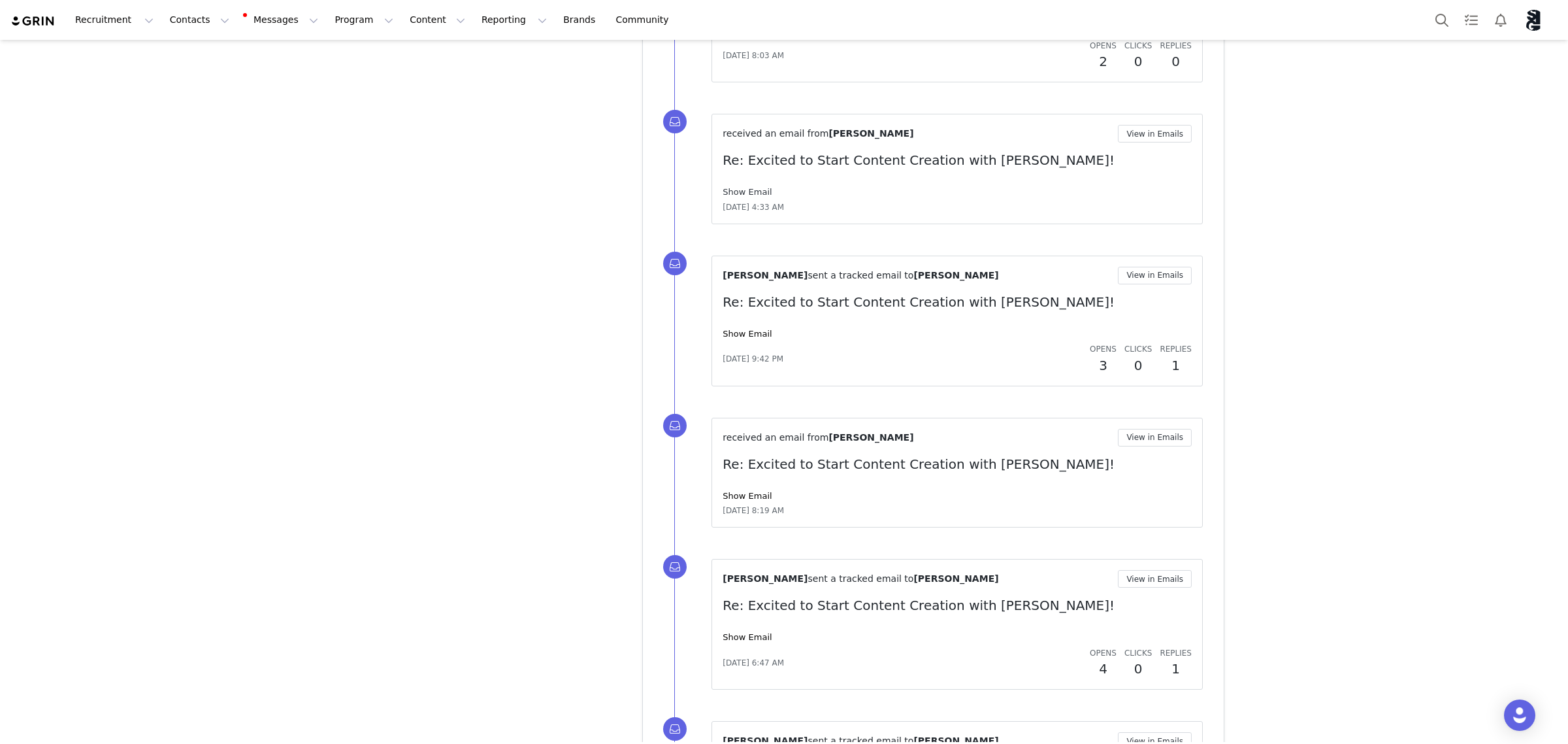
click at [735, 197] on link "Show Email" at bounding box center [747, 191] width 49 height 10
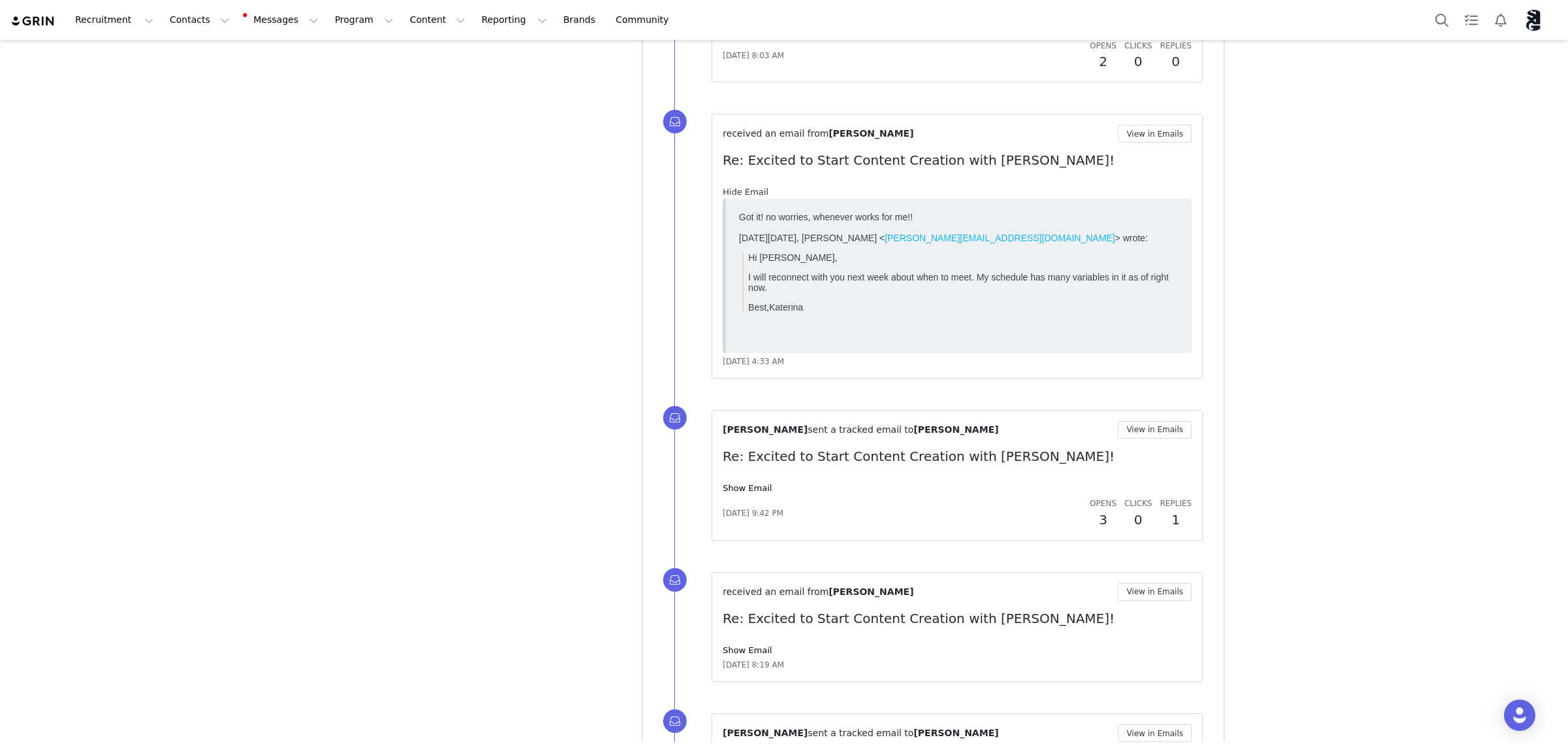
scroll to position [0, 0]
click at [736, 197] on link "Hide Email" at bounding box center [745, 191] width 46 height 10
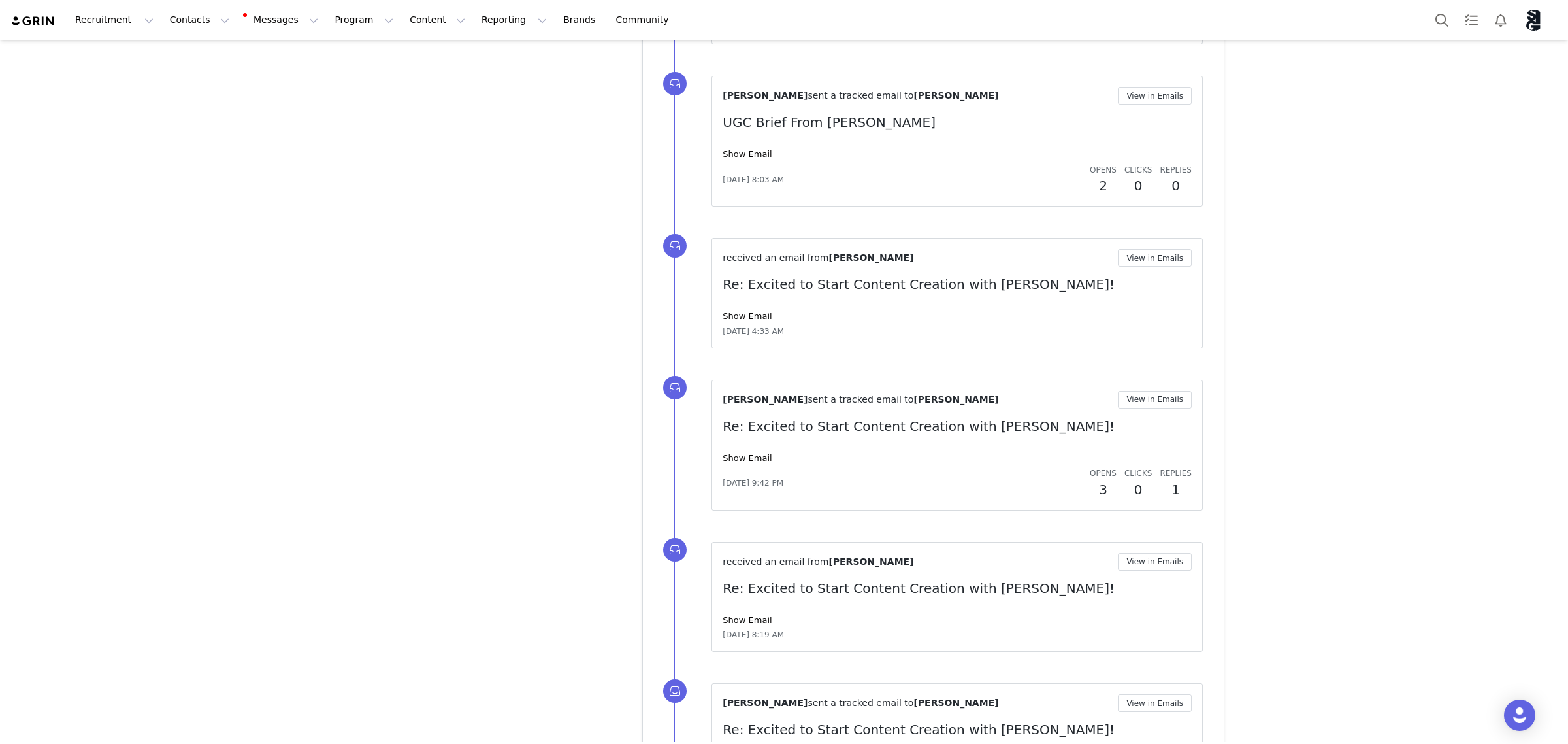
scroll to position [6117, 0]
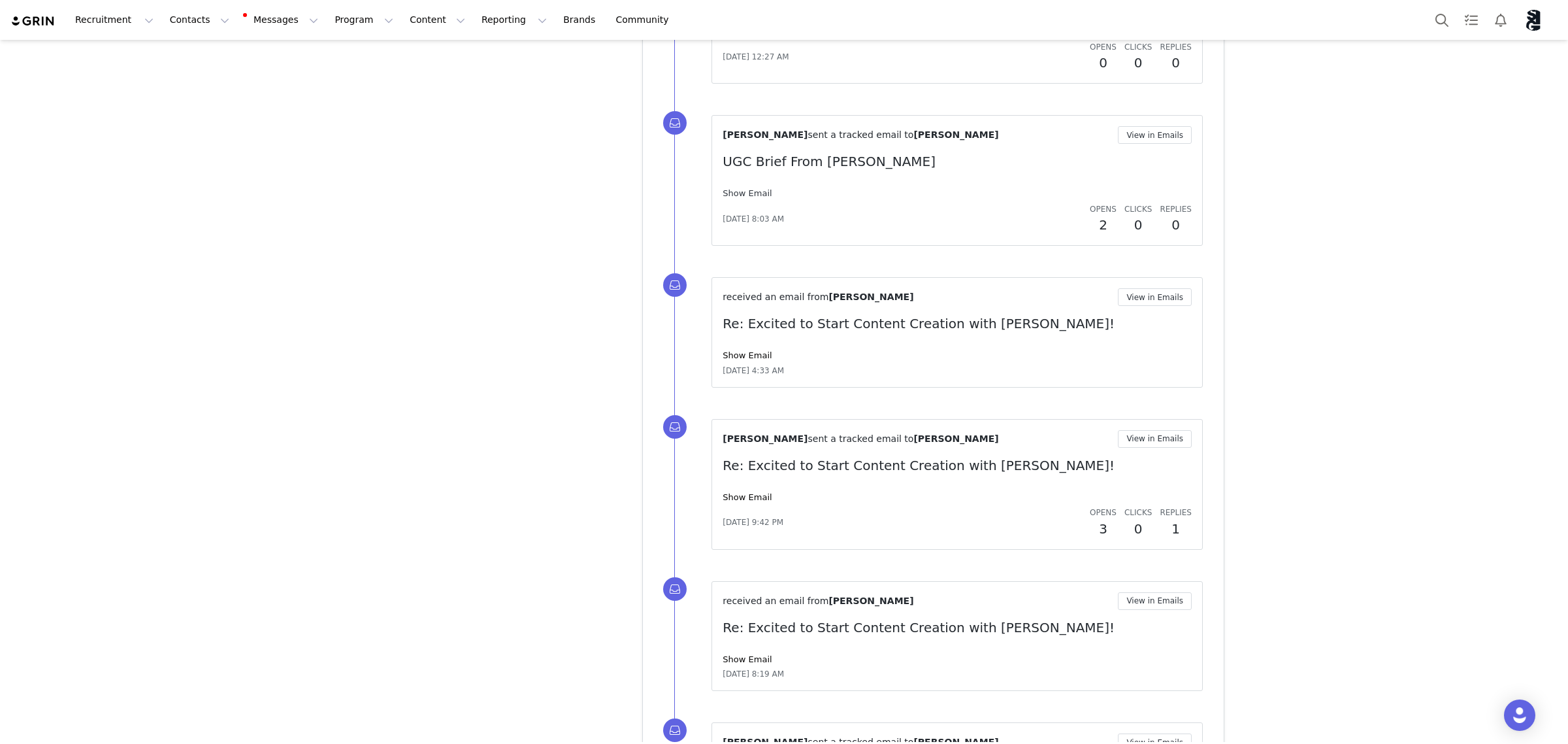
click at [737, 198] on link "Show Email" at bounding box center [747, 193] width 49 height 10
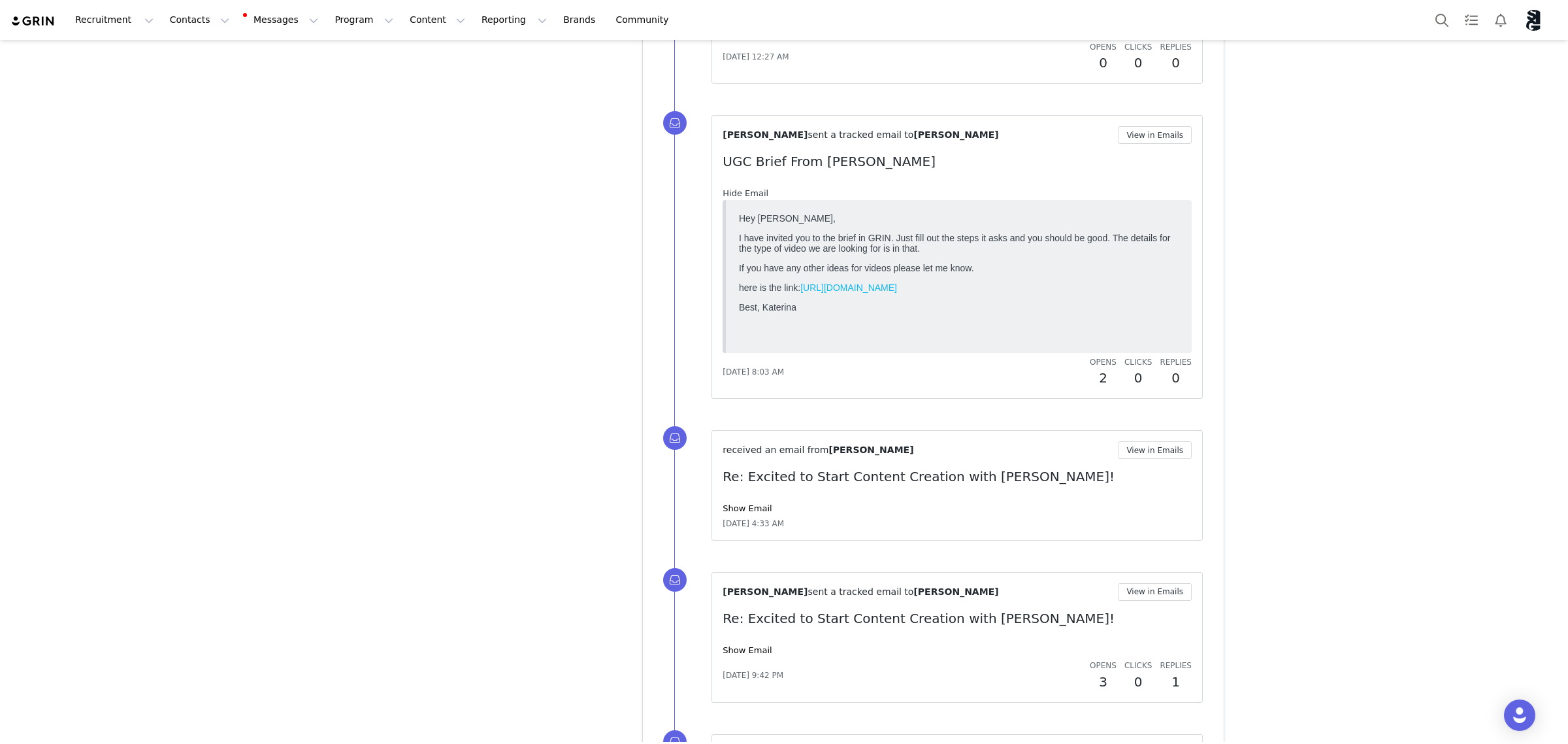
scroll to position [0, 0]
click at [737, 198] on link "Hide Email" at bounding box center [745, 193] width 46 height 10
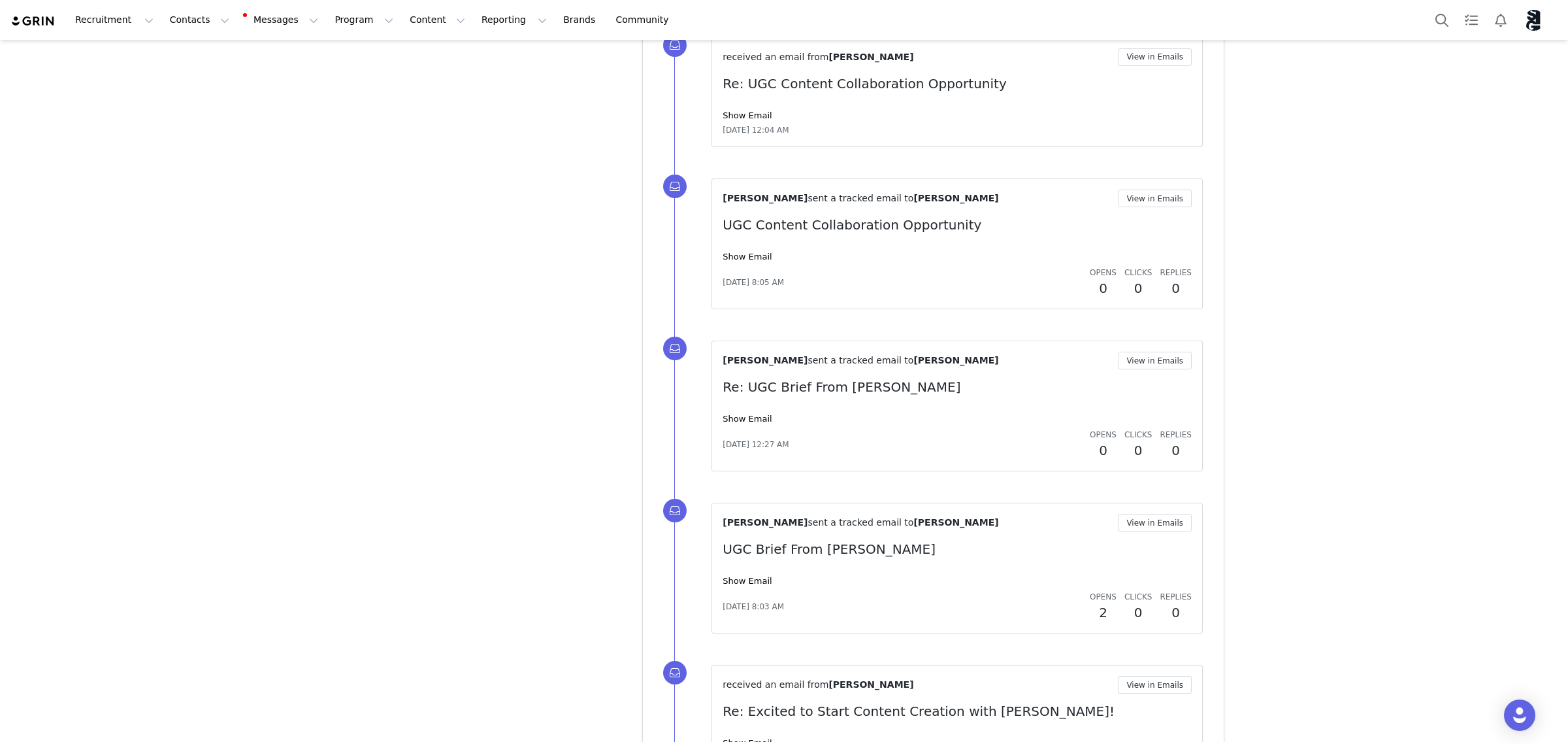
scroll to position [5790, 0]
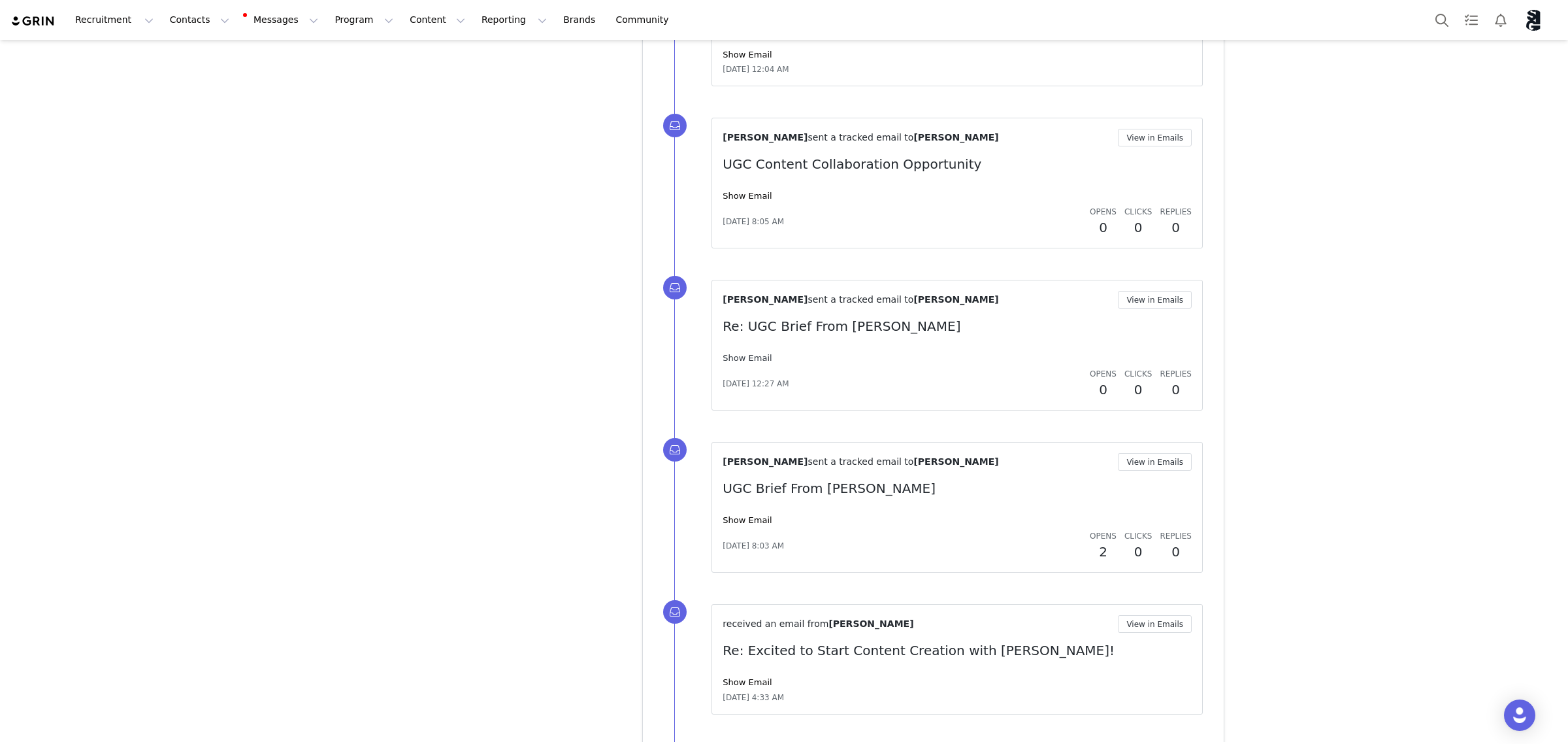
click at [737, 363] on link "Show Email" at bounding box center [747, 357] width 49 height 10
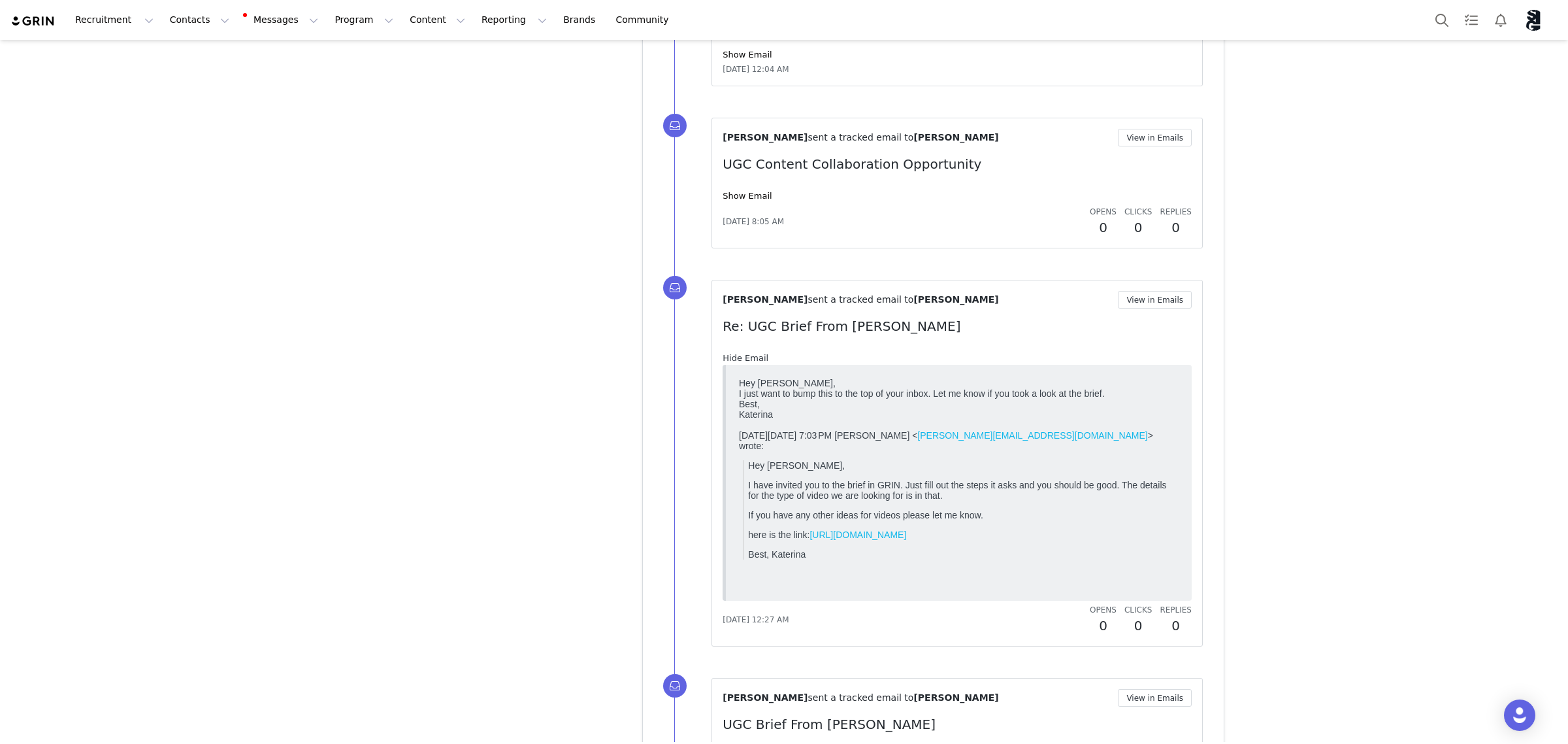
scroll to position [0, 0]
click at [733, 362] on div "Katerina Finck sent a tracked email to Ella Clemenko View in Emails Re: UGC Bri…" at bounding box center [956, 462] width 469 height 344
click at [722, 200] on link "Show Email" at bounding box center [747, 195] width 49 height 10
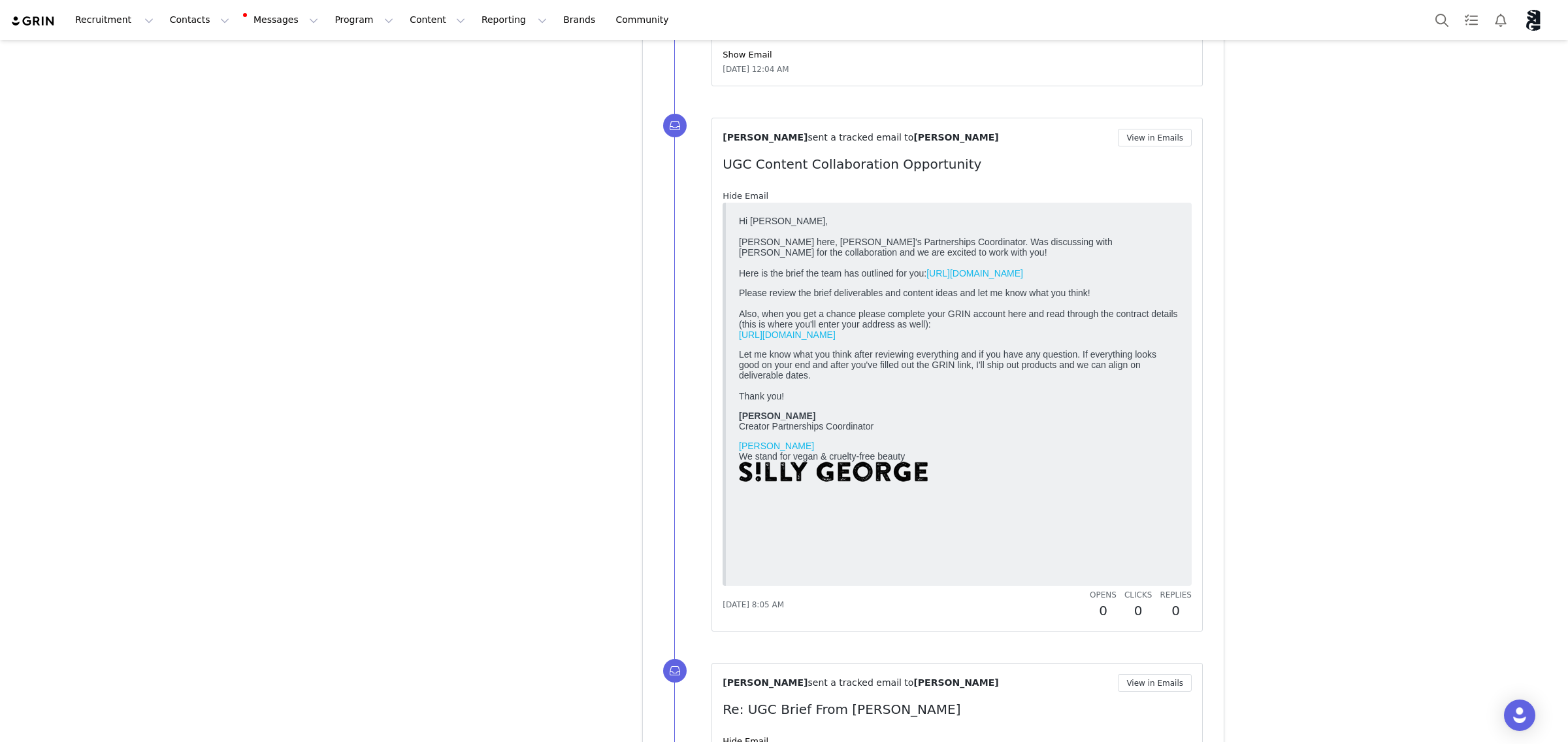
click at [722, 200] on link "Hide Email" at bounding box center [745, 195] width 46 height 10
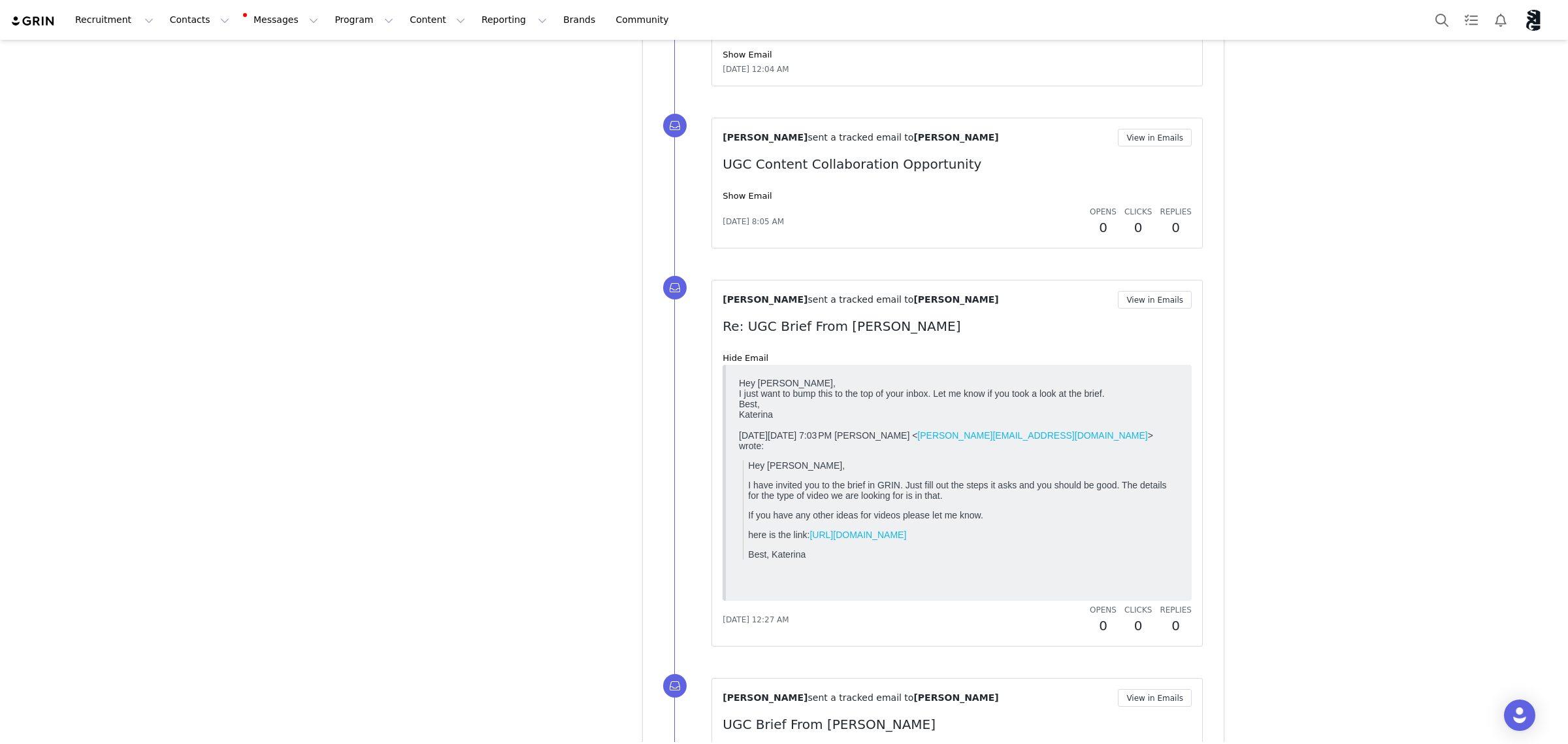
drag, startPoint x: 824, startPoint y: 395, endPoint x: 1099, endPoint y: 388, distance: 275.1
click at [1107, 407] on div "I just want to bump this to the top of your inbox. Let me know if you took a lo…" at bounding box center [959, 403] width 440 height 32
click at [729, 198] on div "Priscilla Manzo sent a tracked email to Ella Clemenko View in Emails UGC Conten…" at bounding box center [956, 182] width 469 height 108
click at [735, 201] on link "Show Email" at bounding box center [747, 195] width 49 height 10
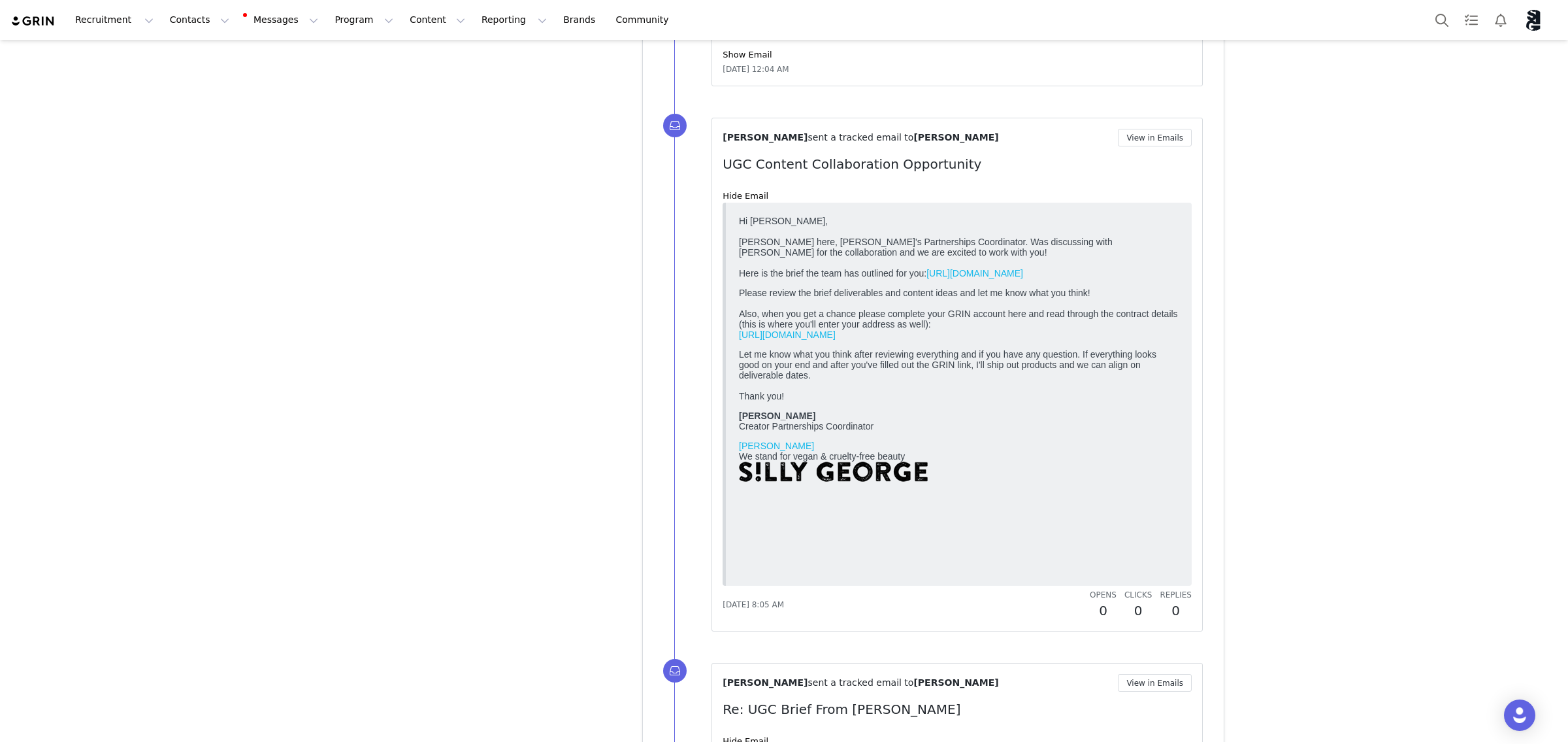
drag, startPoint x: 796, startPoint y: 242, endPoint x: 1171, endPoint y: 366, distance: 395.0
click at [1171, 366] on body "Hi Ella, Priscilla here, Silly George's Partnerships Coordinator. Was discussin…" at bounding box center [959, 391] width 440 height 353
drag, startPoint x: 1178, startPoint y: 416, endPoint x: 222, endPoint y: 206, distance: 978.8
click at [1178, 416] on blockquote at bounding box center [956, 394] width 469 height 383
click at [821, 401] on p "Let me know what you think after reviewing everything and if you have any quest…" at bounding box center [959, 374] width 440 height 52
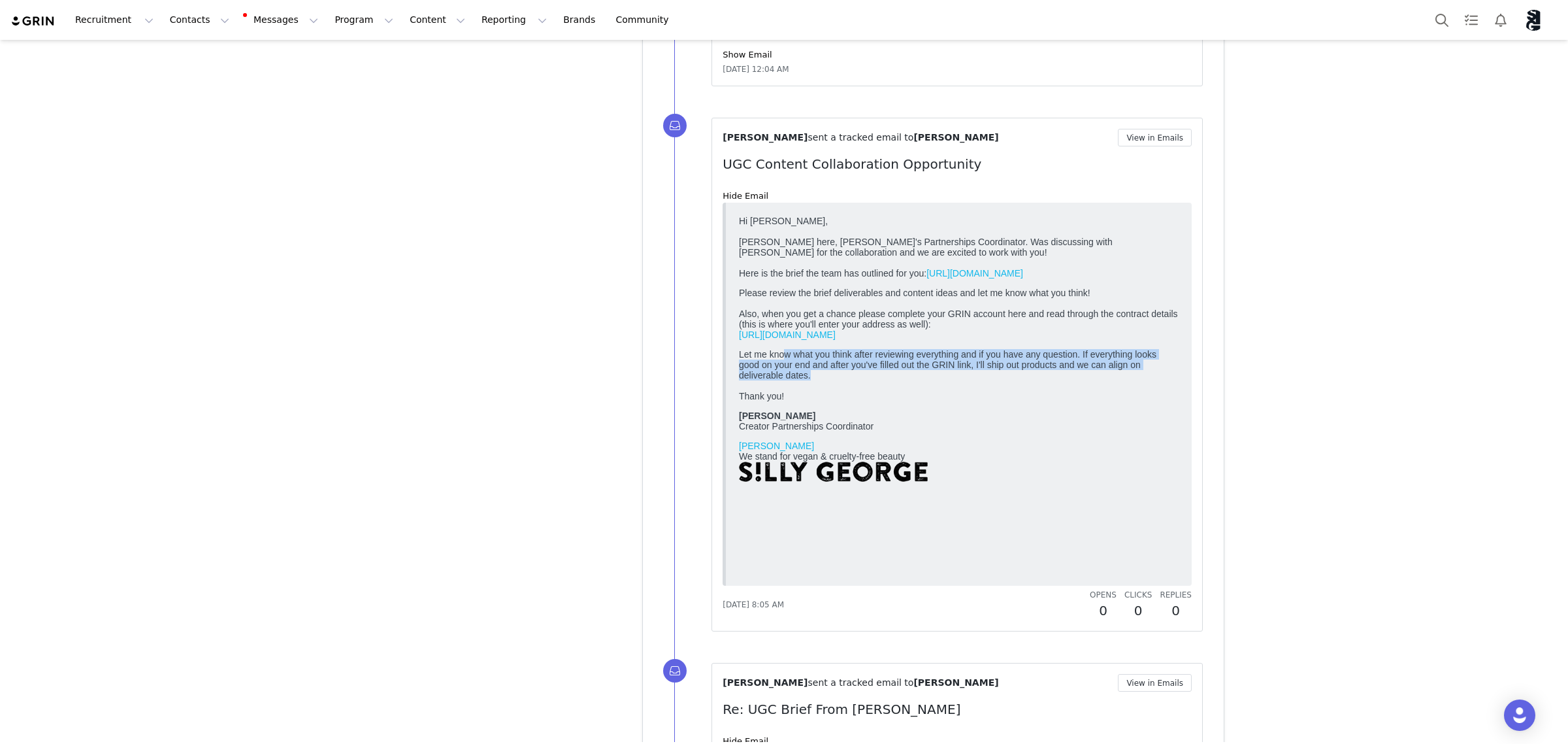
drag, startPoint x: 783, startPoint y: 401, endPoint x: 1158, endPoint y: 425, distance: 375.8
click at [1158, 401] on p "Let me know what you think after reviewing everything and if you have any quest…" at bounding box center [959, 374] width 440 height 52
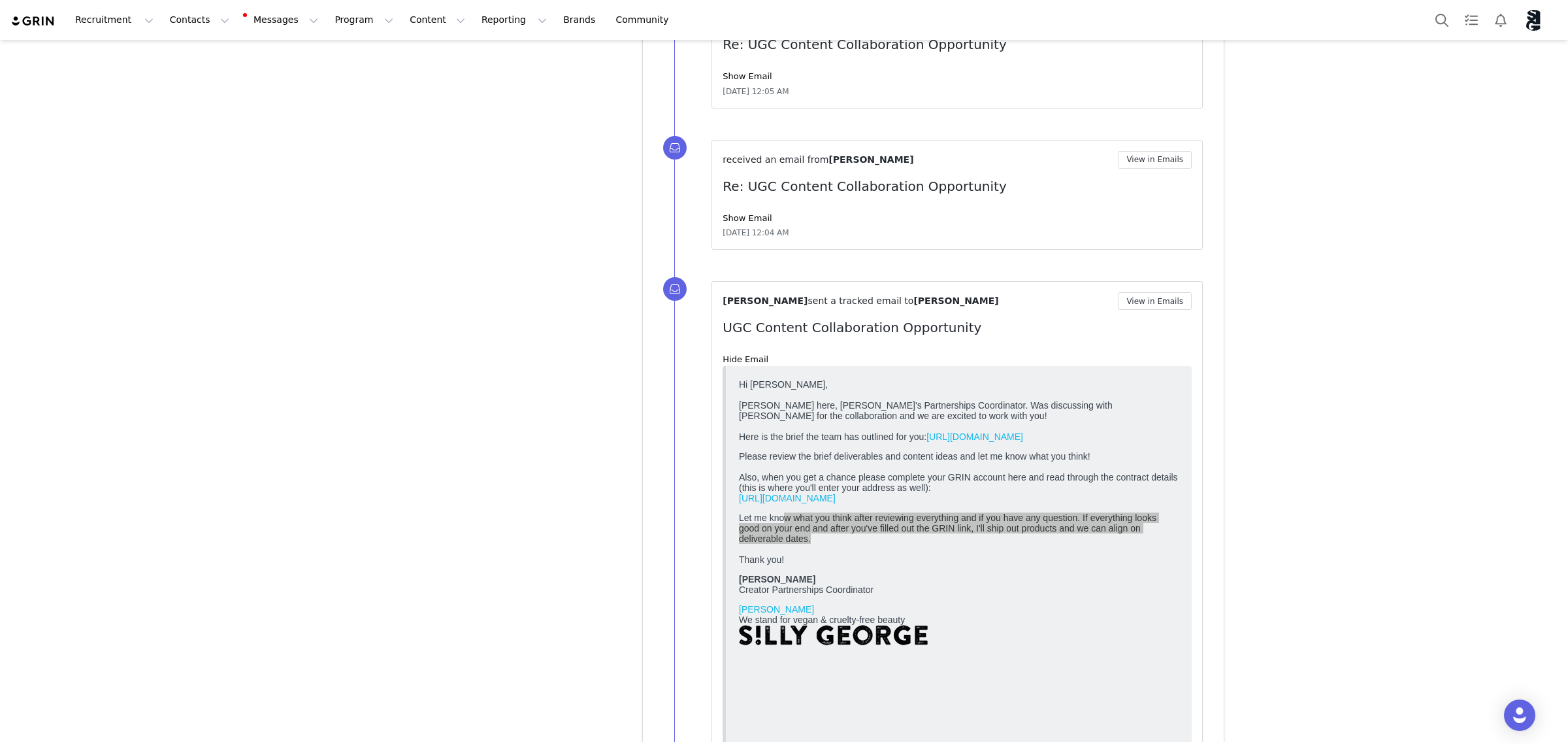
click at [736, 225] on div "Show Email" at bounding box center [956, 218] width 469 height 13
click at [736, 223] on link "Show Email" at bounding box center [747, 217] width 49 height 10
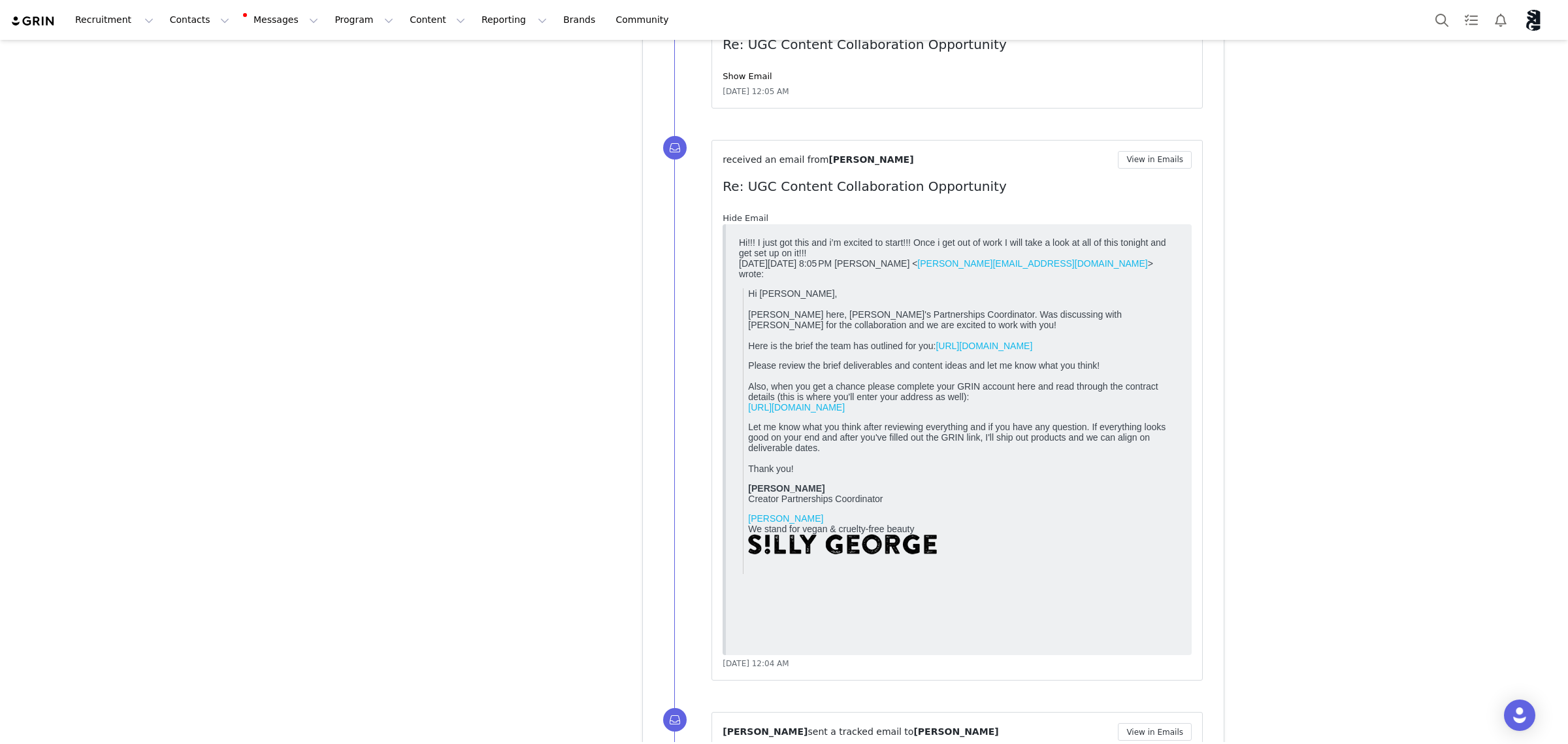
scroll to position [0, 0]
click at [736, 223] on link "Hide Email" at bounding box center [745, 217] width 46 height 10
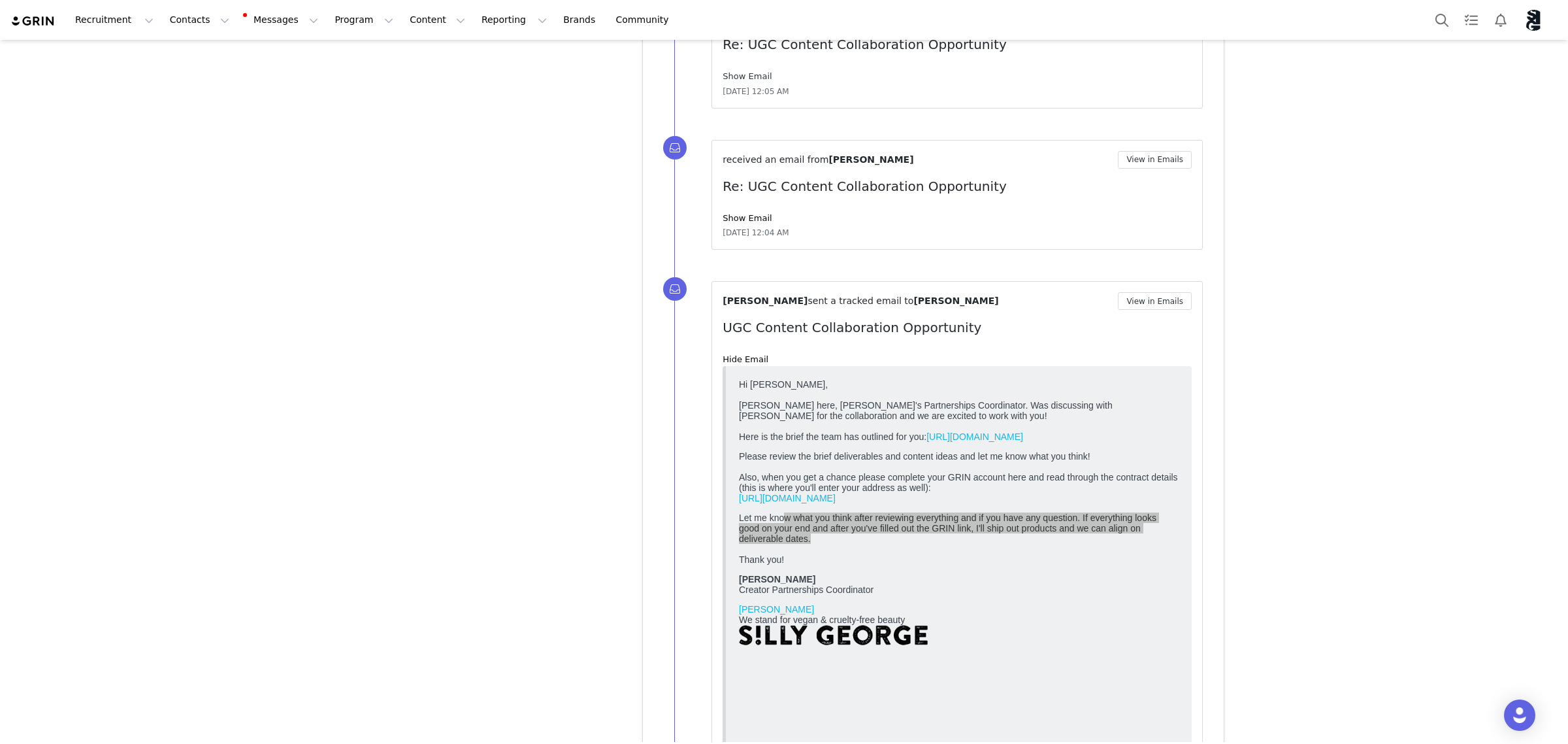
click at [732, 81] on link "Show Email" at bounding box center [747, 76] width 49 height 10
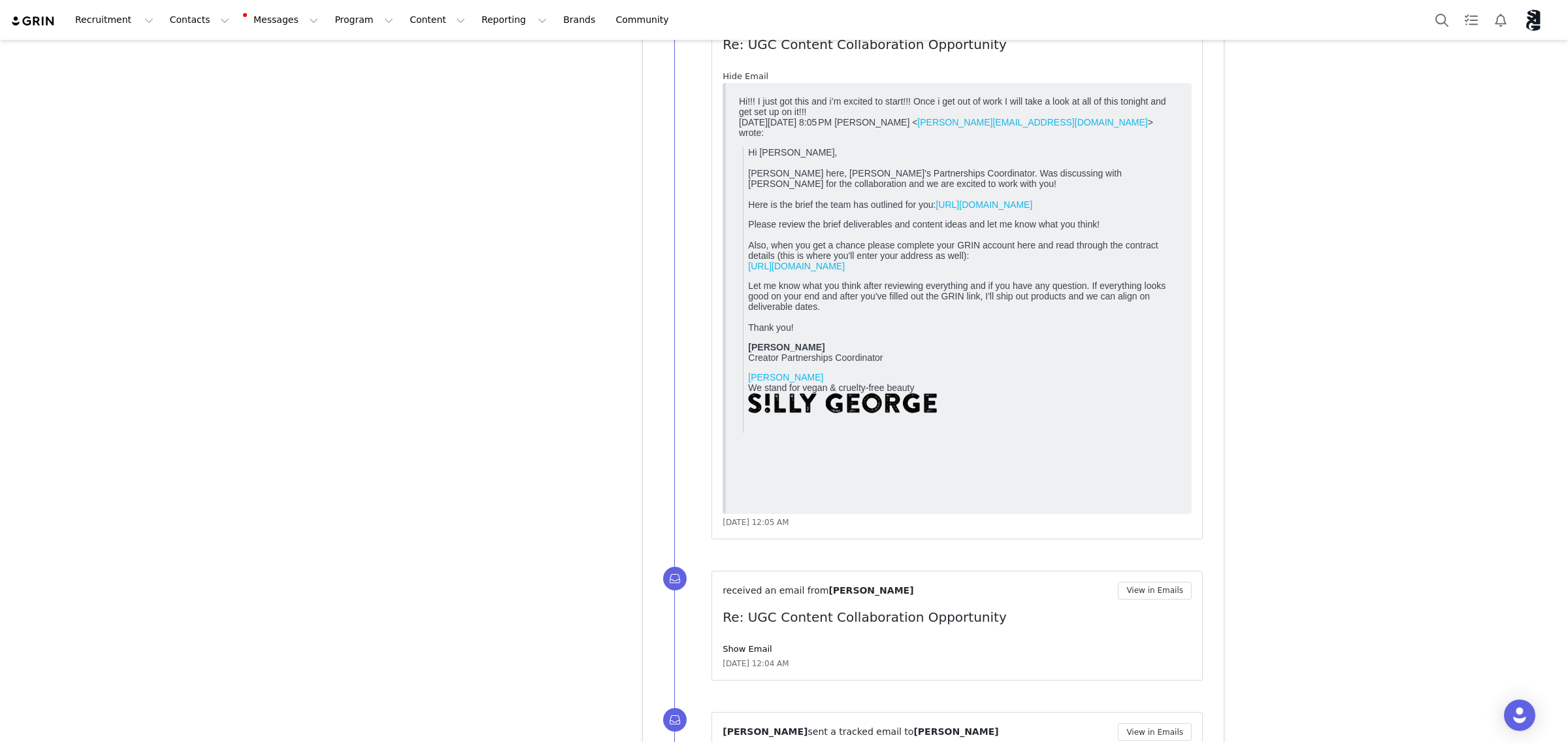
click at [732, 81] on link "Hide Email" at bounding box center [745, 76] width 46 height 10
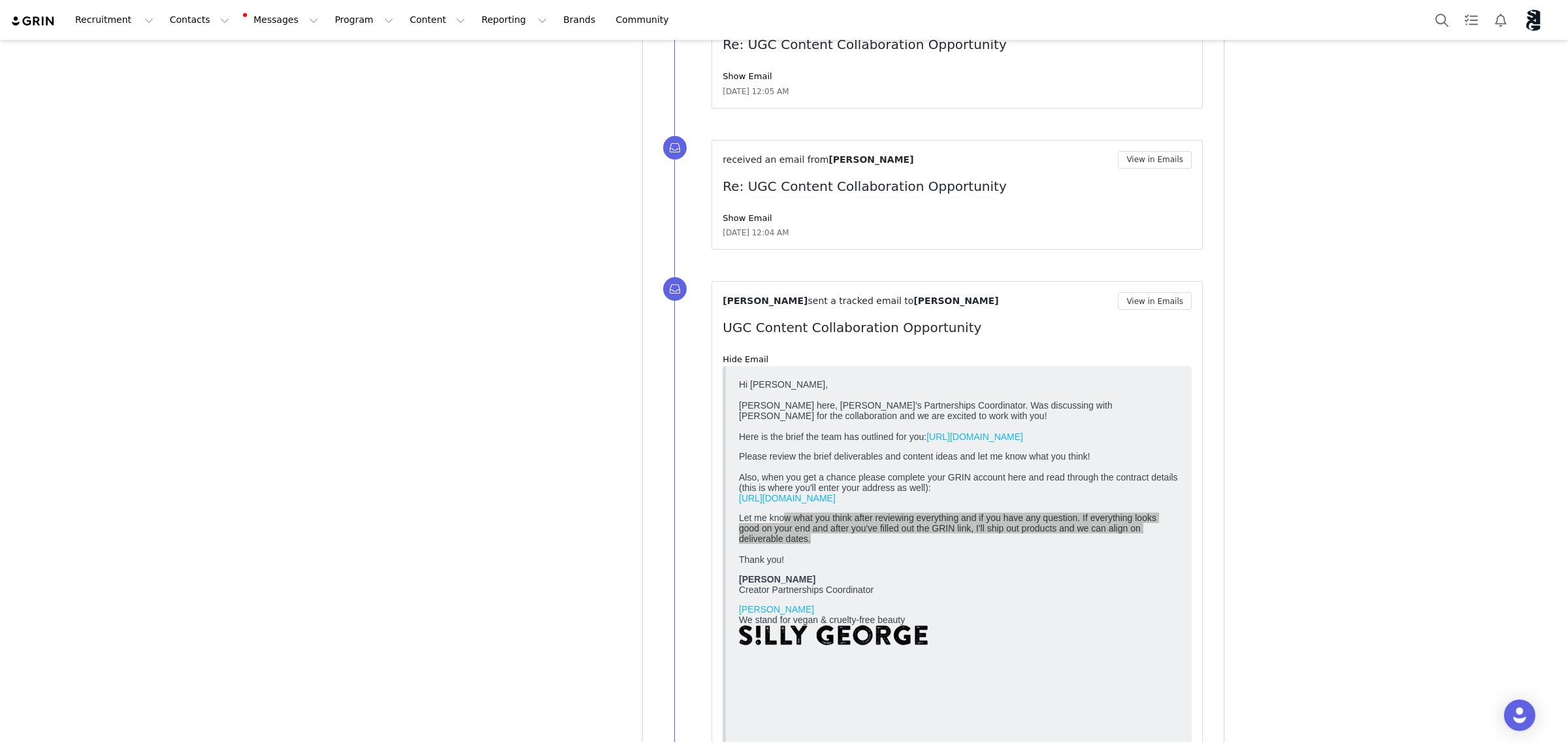
scroll to position [5463, 0]
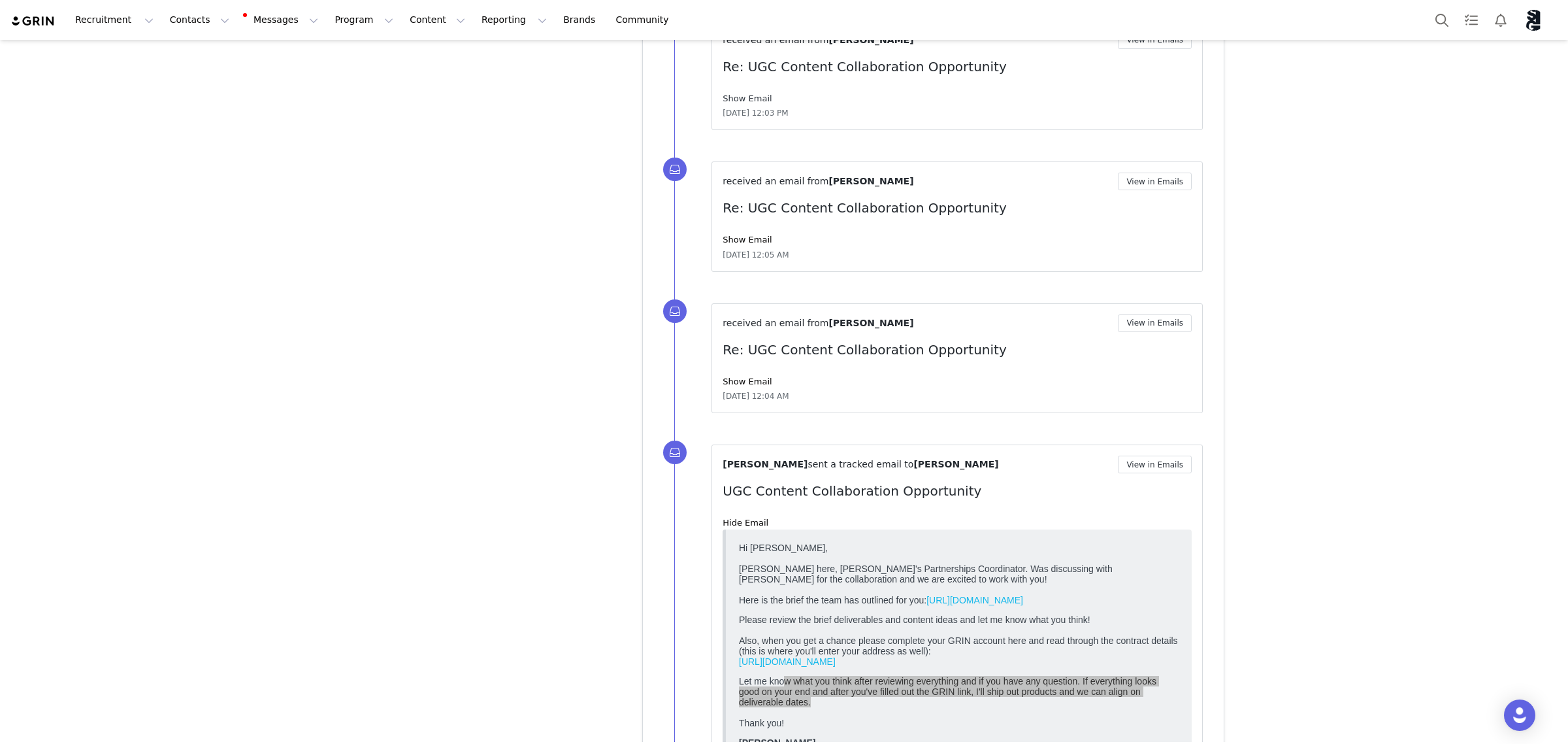
click at [746, 103] on link "Show Email" at bounding box center [747, 98] width 49 height 10
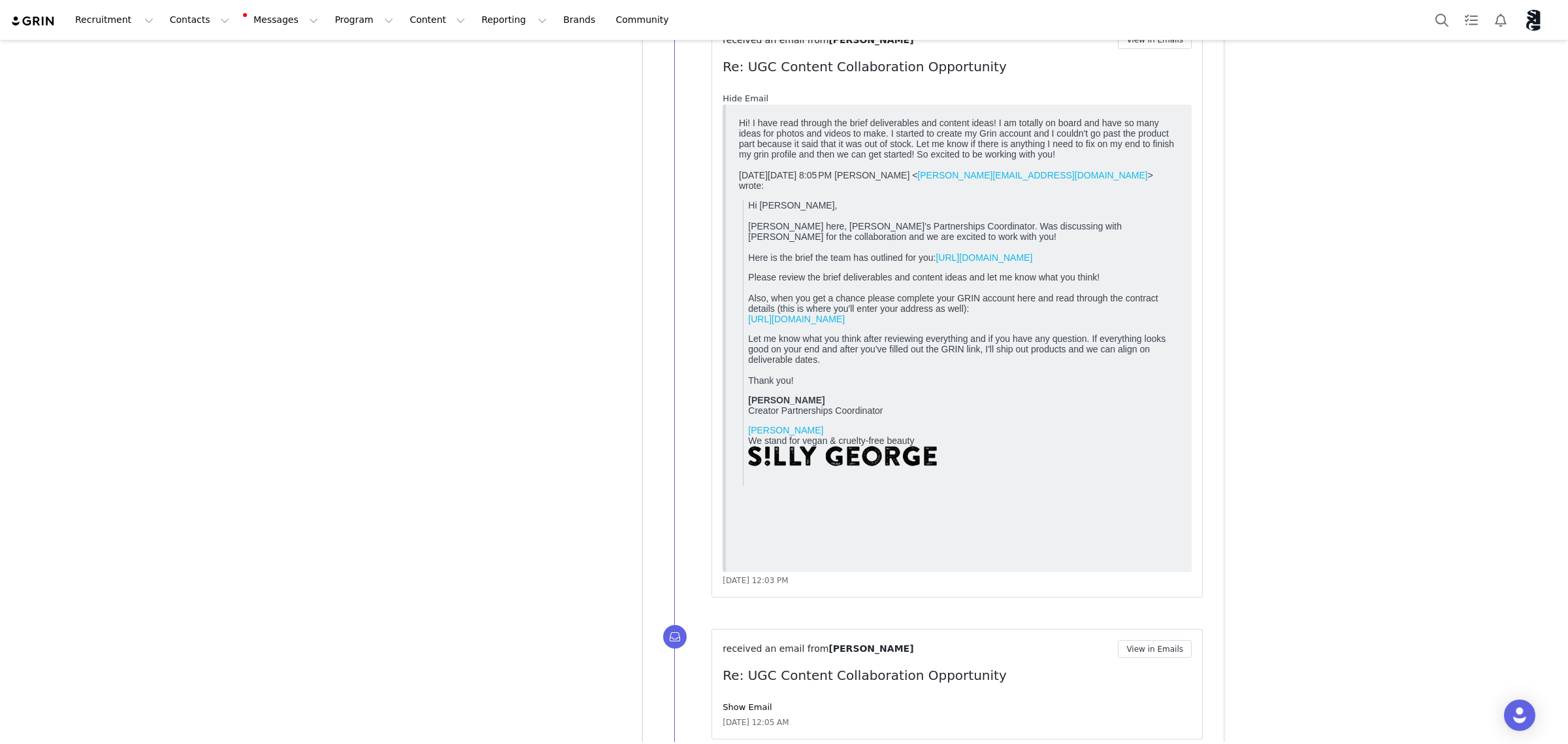
scroll to position [0, 0]
drag, startPoint x: 768, startPoint y: 139, endPoint x: 1916, endPoint y: 287, distance: 1157.5
click at [1184, 165] on html "Hi! I have read through the brief deliverables and content ideas! I am totally …" at bounding box center [959, 338] width 451 height 452
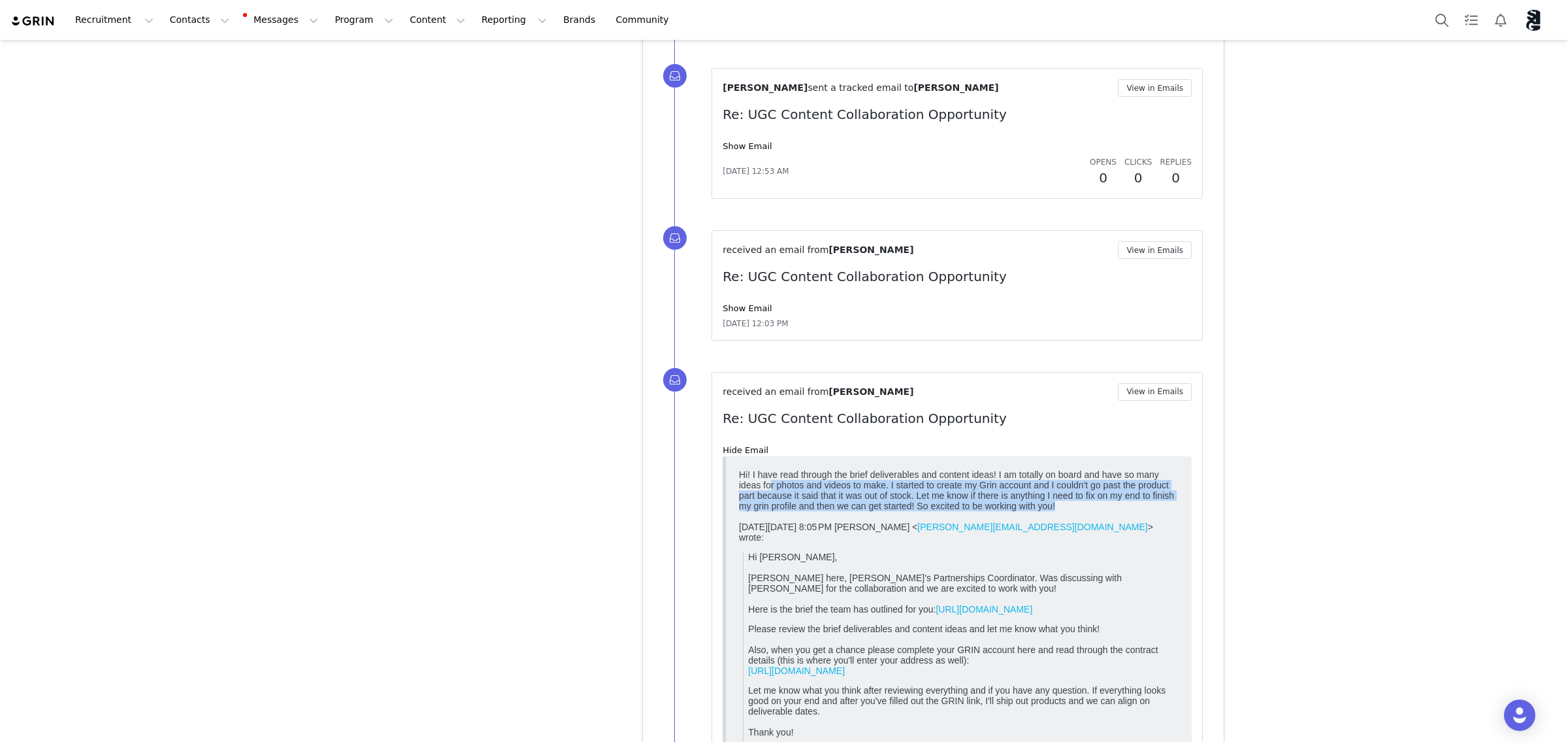
scroll to position [4891, 0]
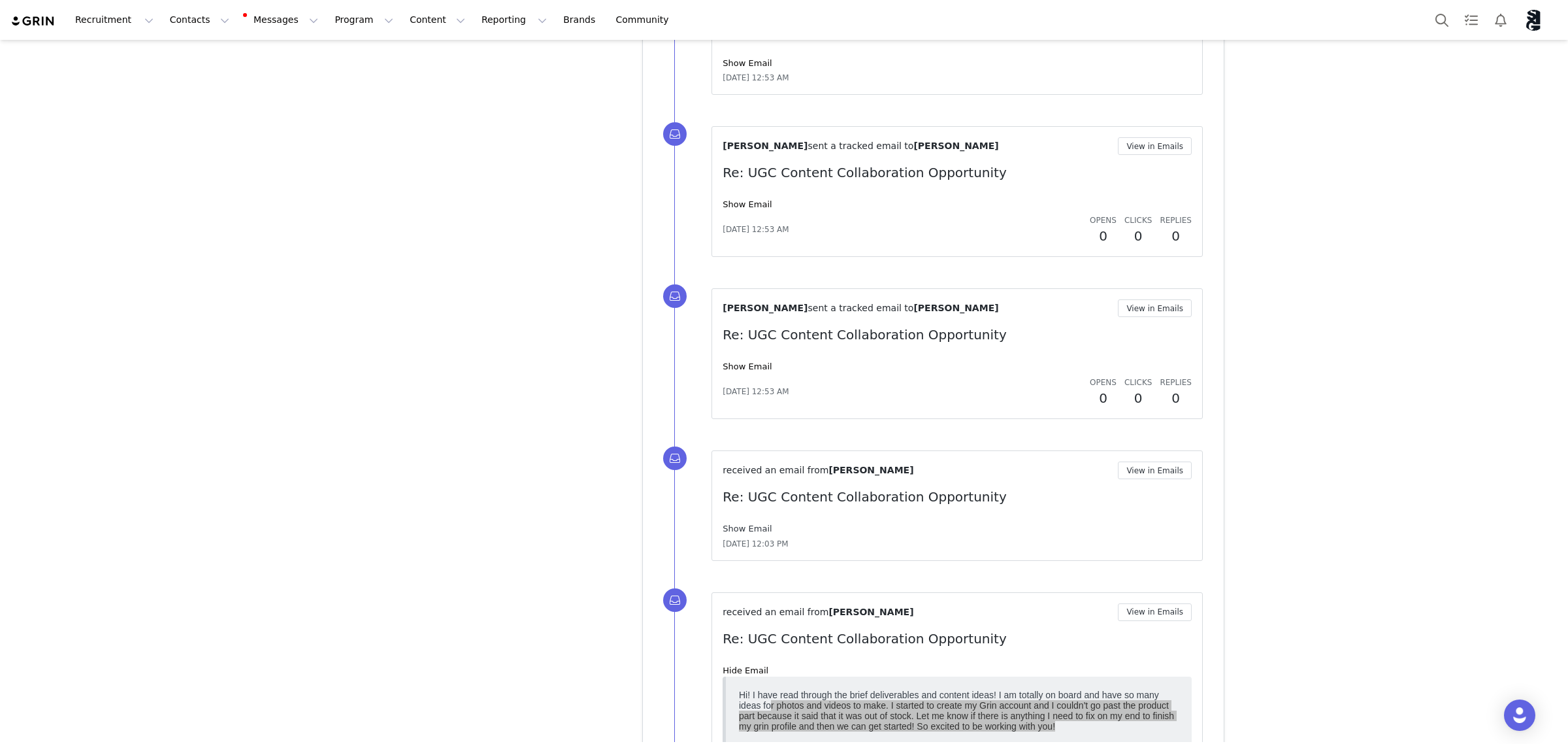
click at [736, 532] on link "Show Email" at bounding box center [747, 528] width 49 height 10
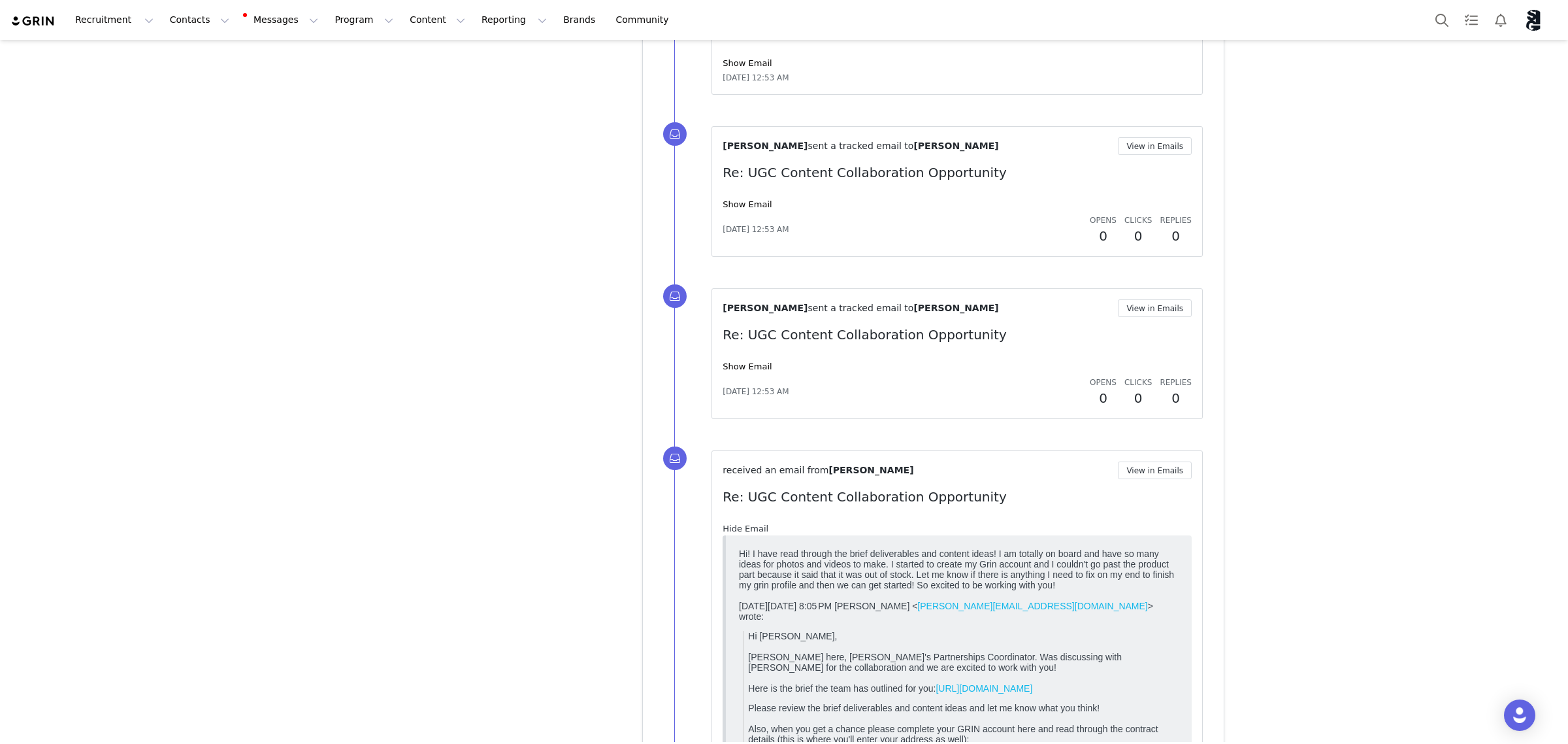
scroll to position [0, 0]
click at [736, 532] on link "Hide Email" at bounding box center [745, 528] width 46 height 10
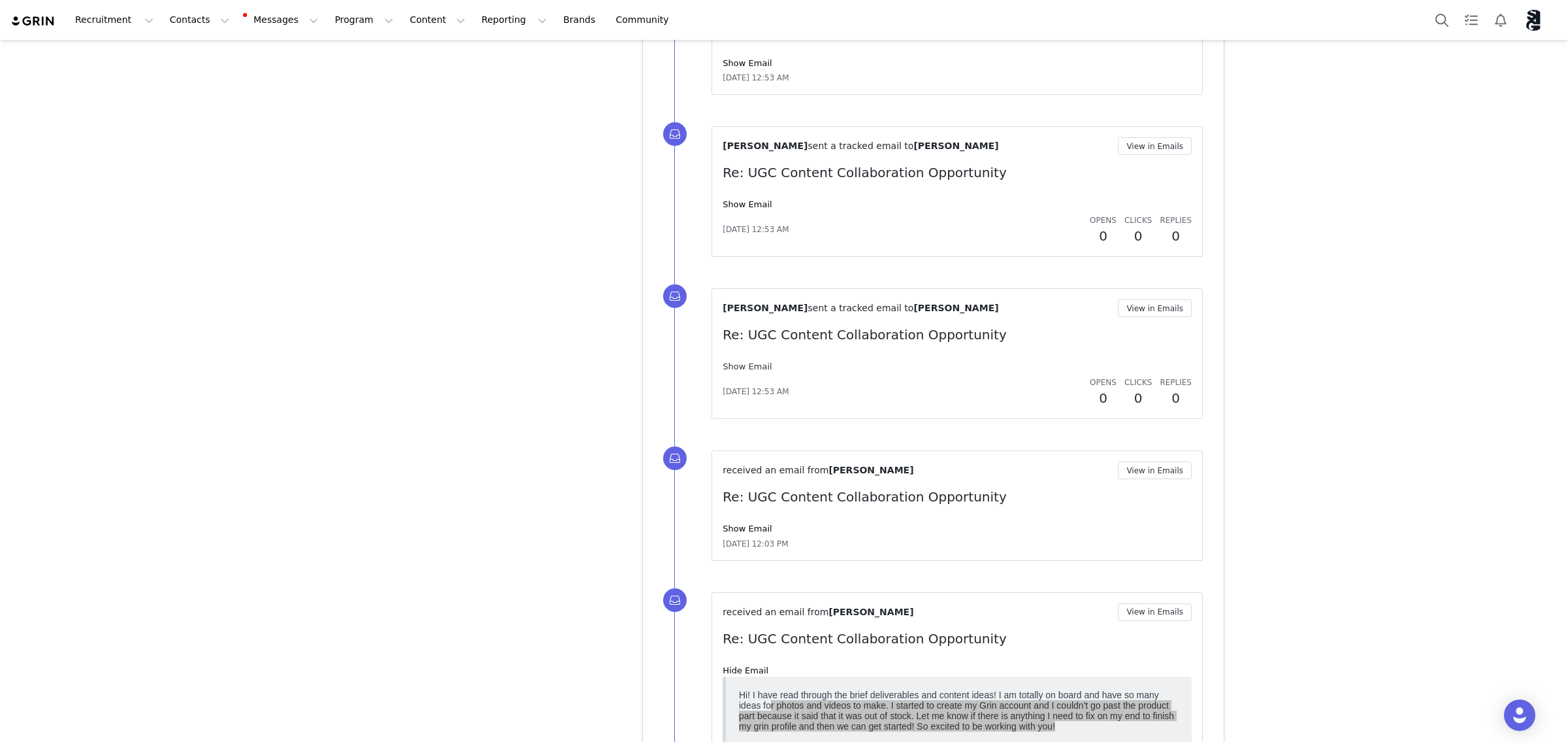
click at [723, 372] on link "Show Email" at bounding box center [747, 366] width 49 height 10
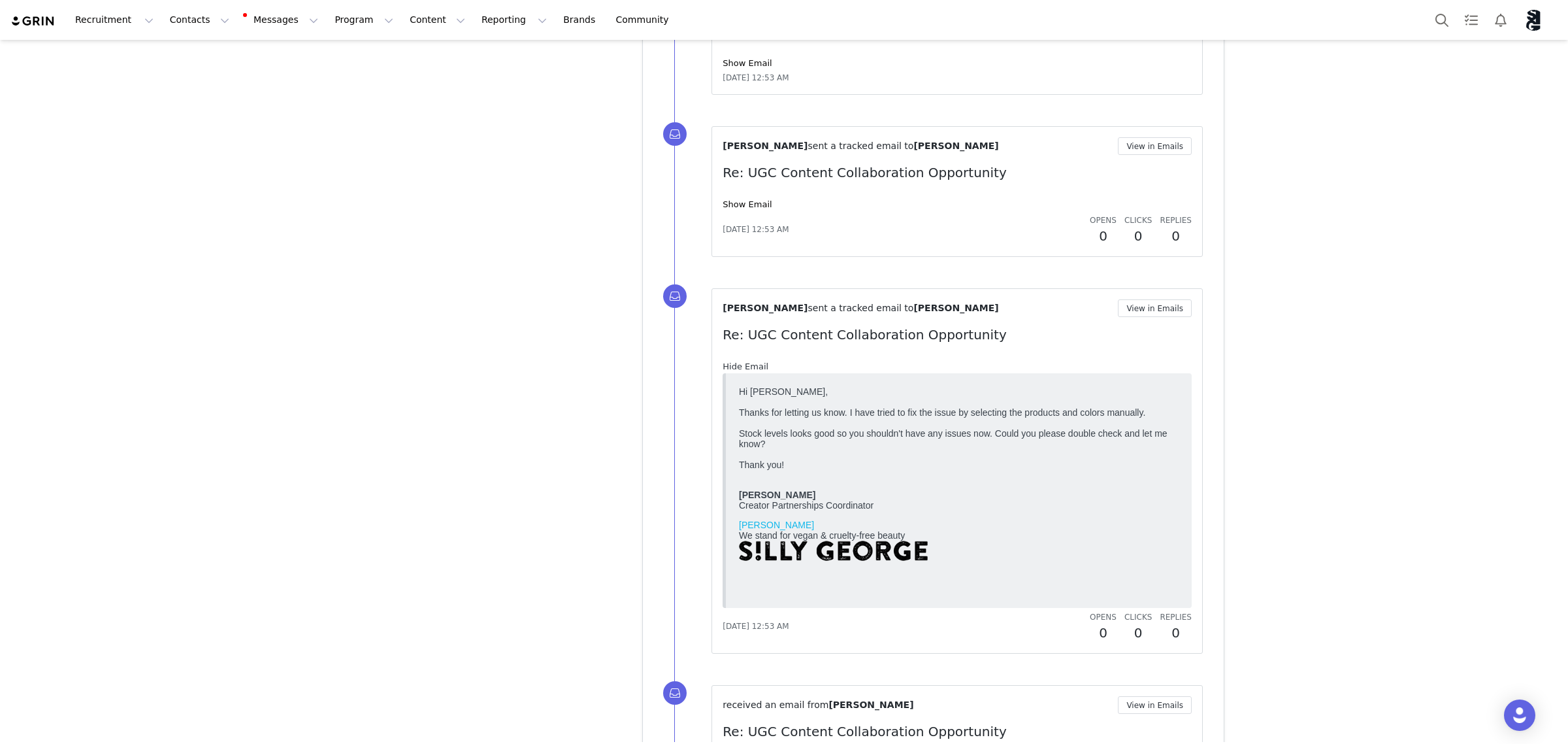
click at [723, 372] on link "Hide Email" at bounding box center [745, 366] width 46 height 10
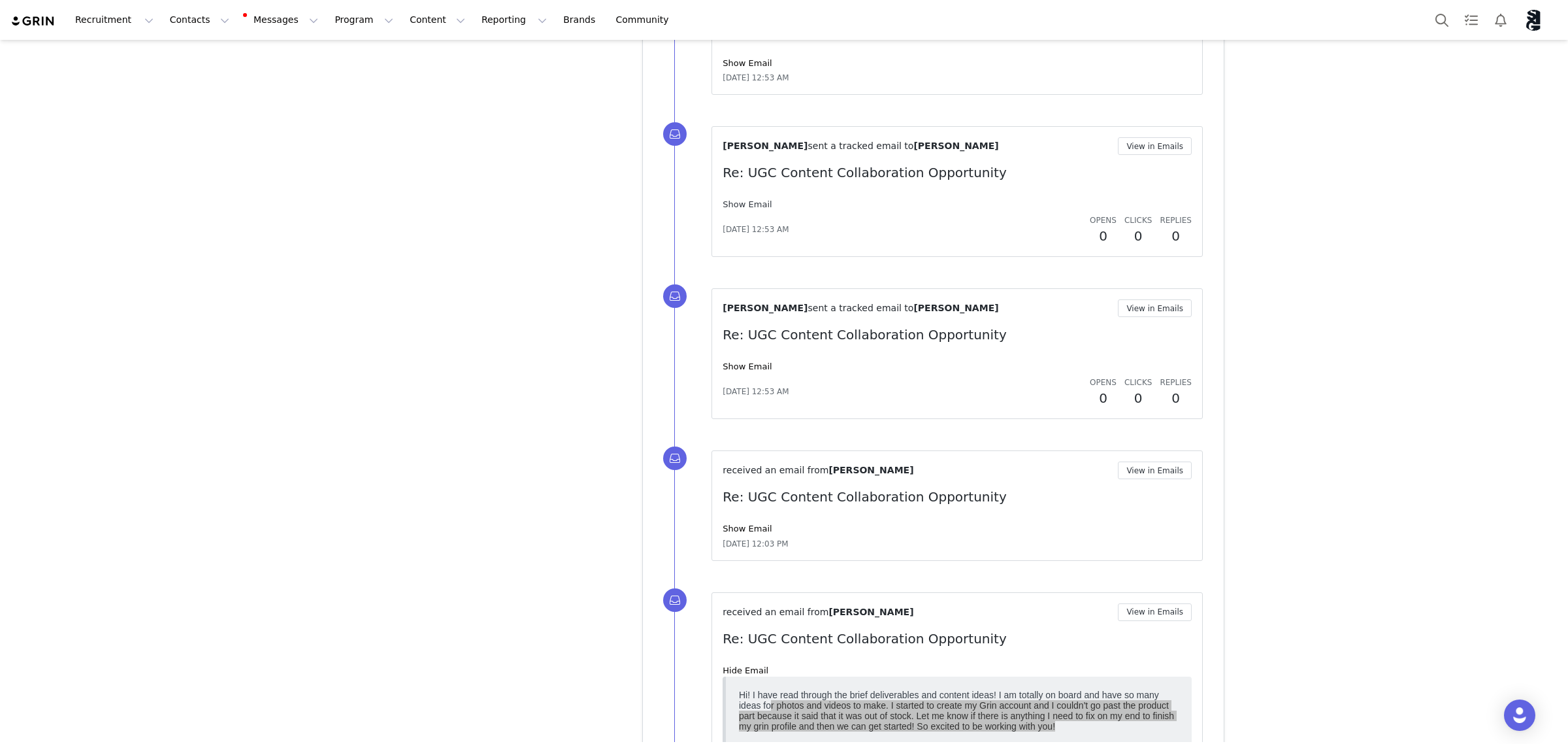
click at [726, 210] on link "Show Email" at bounding box center [747, 203] width 49 height 10
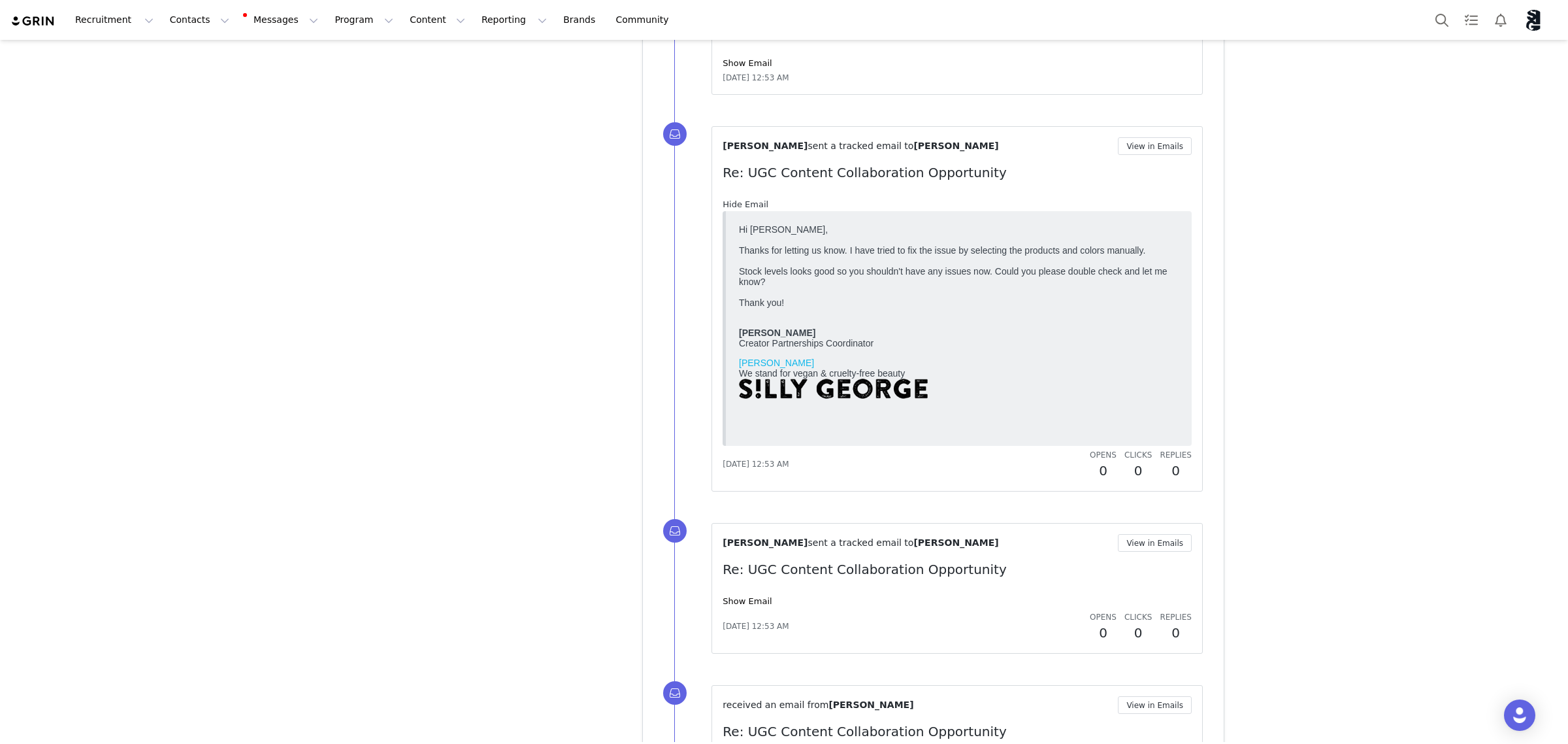
click at [726, 210] on link "Hide Email" at bounding box center [745, 203] width 46 height 10
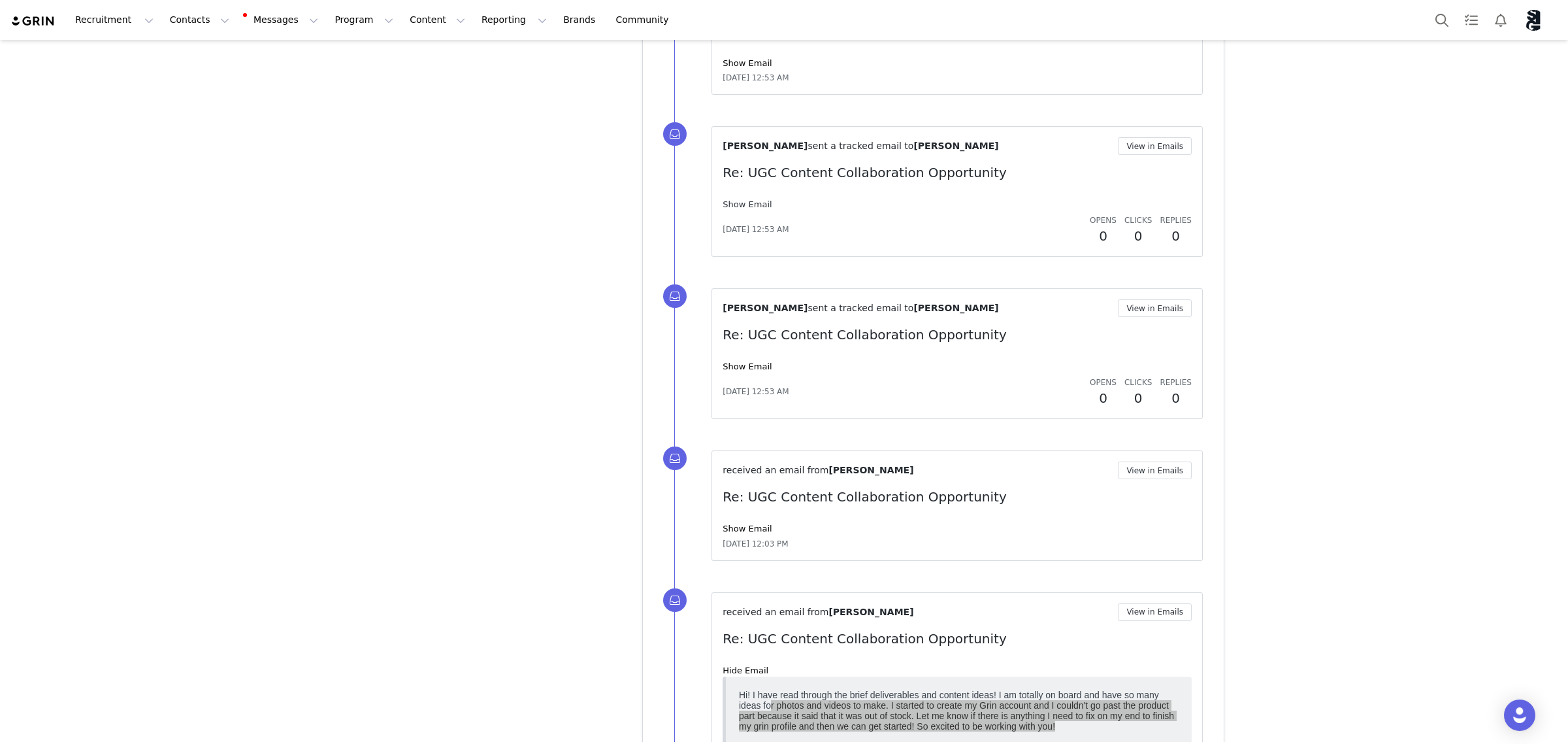
scroll to position [4727, 0]
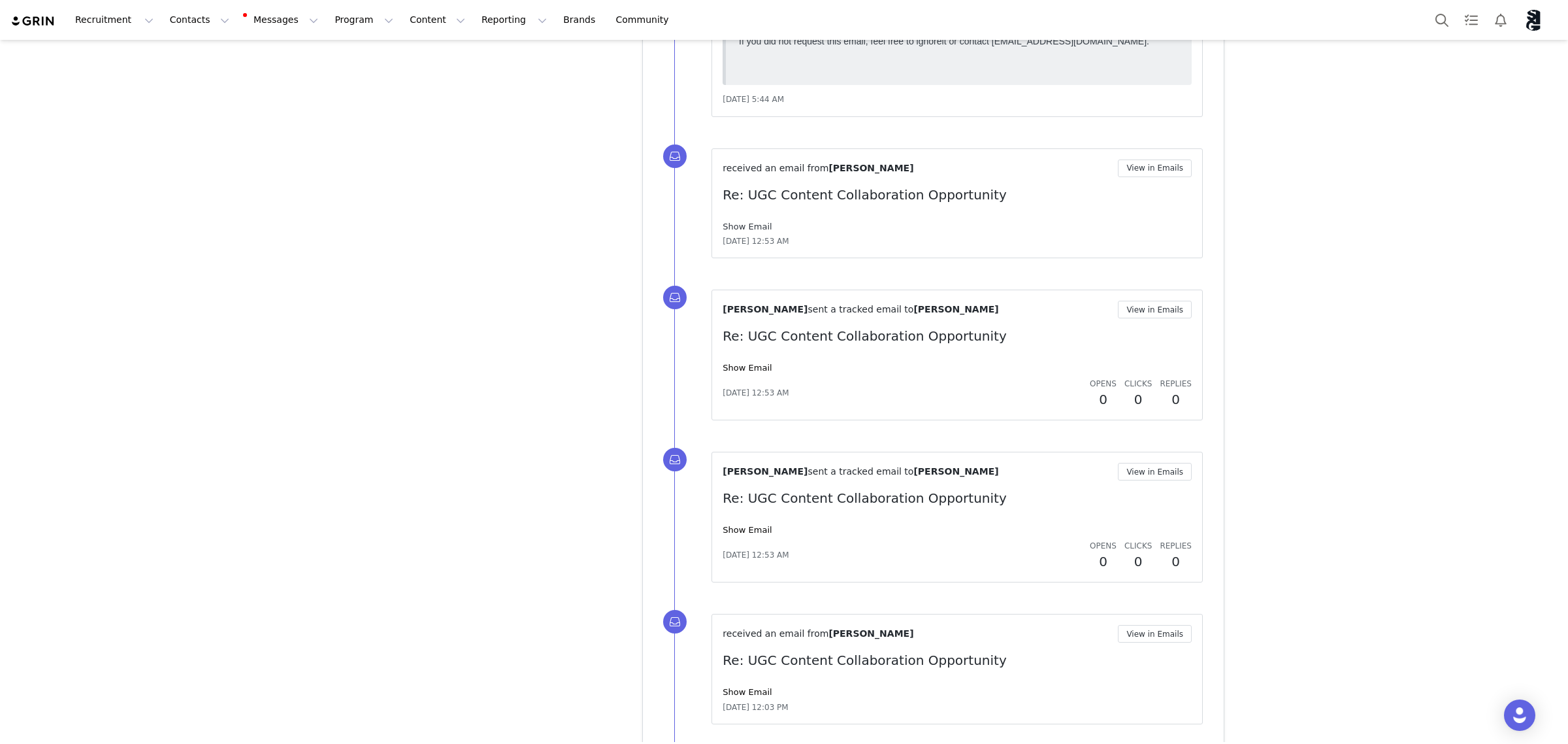
click at [736, 232] on link "Show Email" at bounding box center [747, 226] width 49 height 10
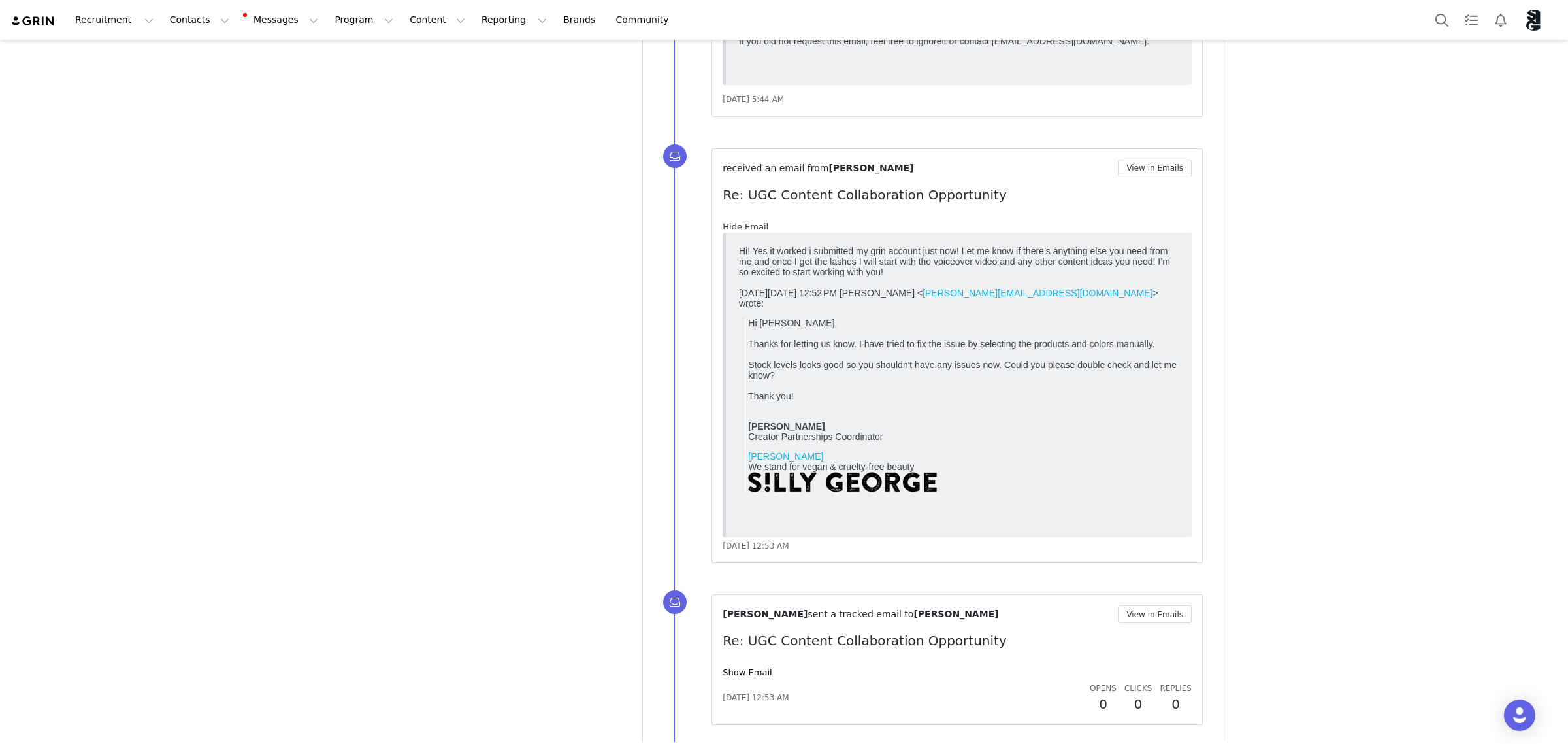
scroll to position [0, 0]
click at [736, 232] on link "Hide Email" at bounding box center [745, 226] width 46 height 10
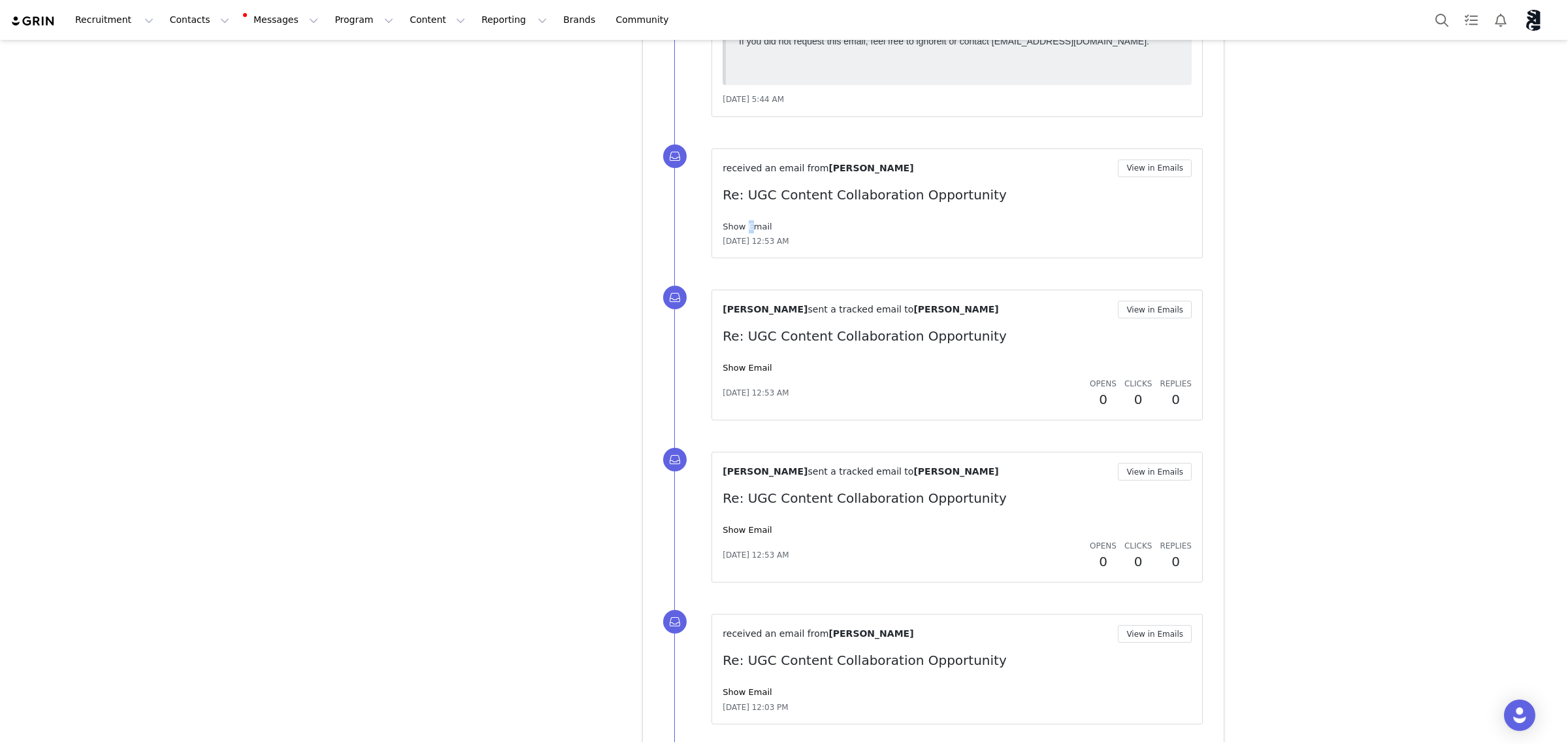
click at [736, 232] on link "Show Email" at bounding box center [747, 226] width 49 height 10
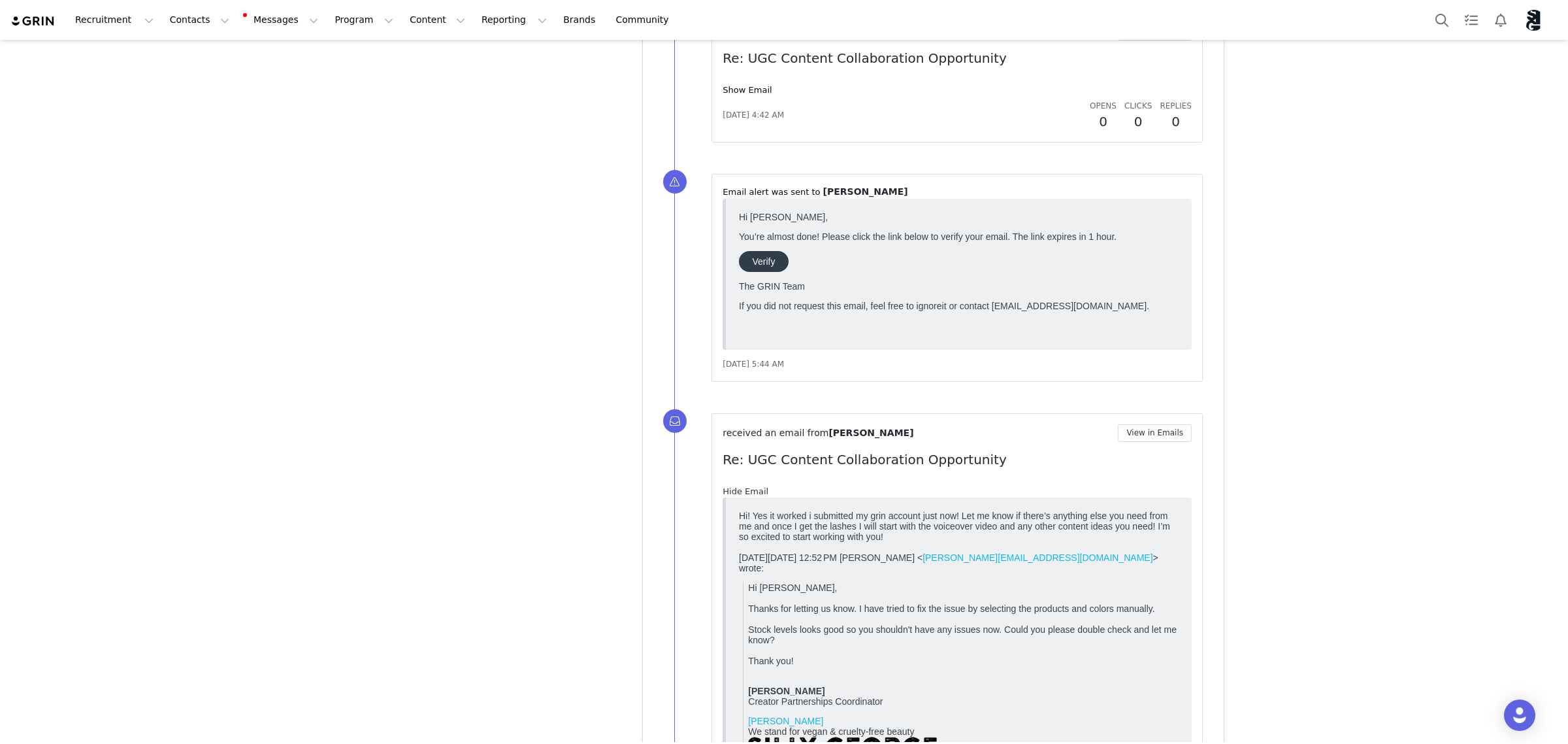
scroll to position [4319, 0]
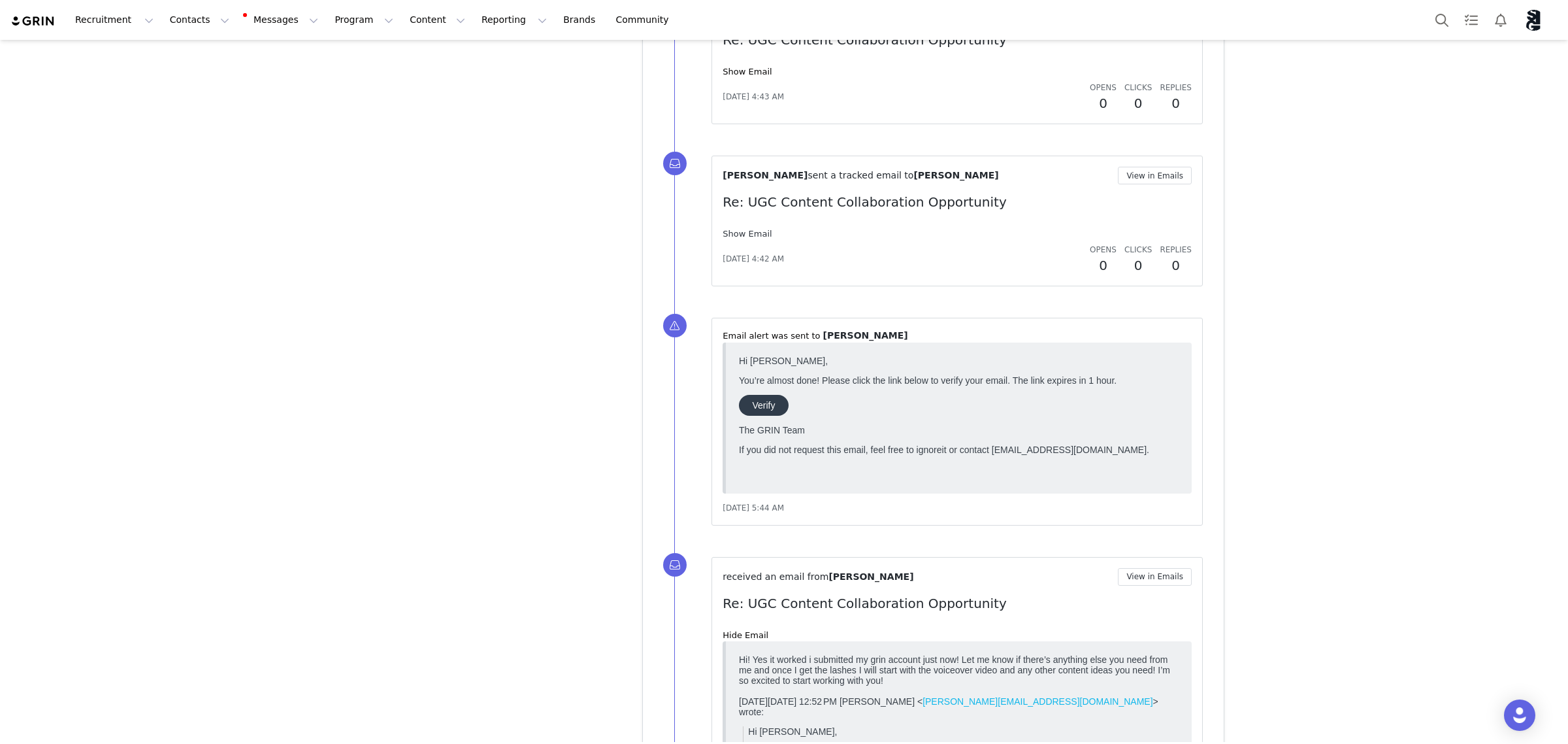
click at [735, 235] on link "Show Email" at bounding box center [747, 233] width 49 height 10
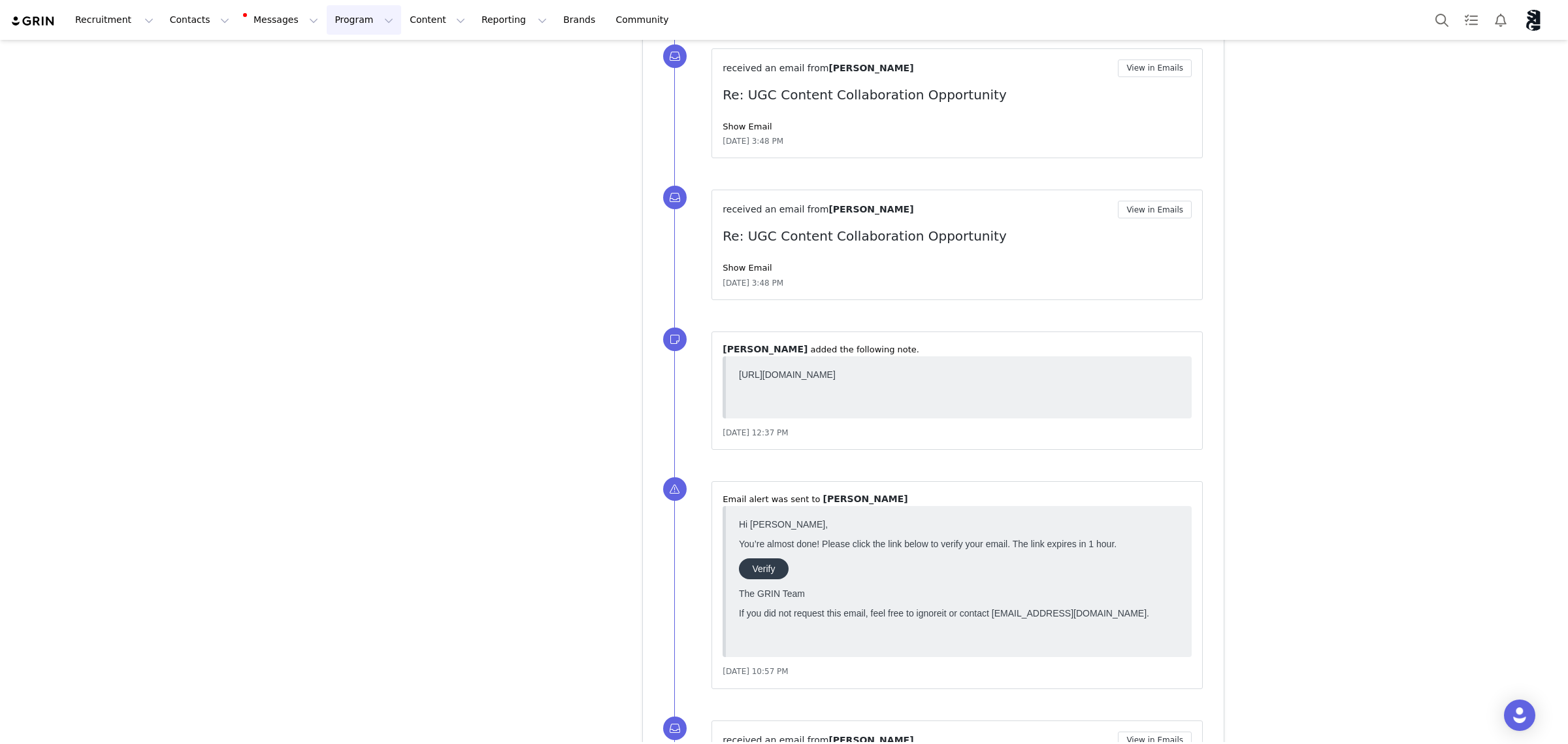
scroll to position [3257, 0]
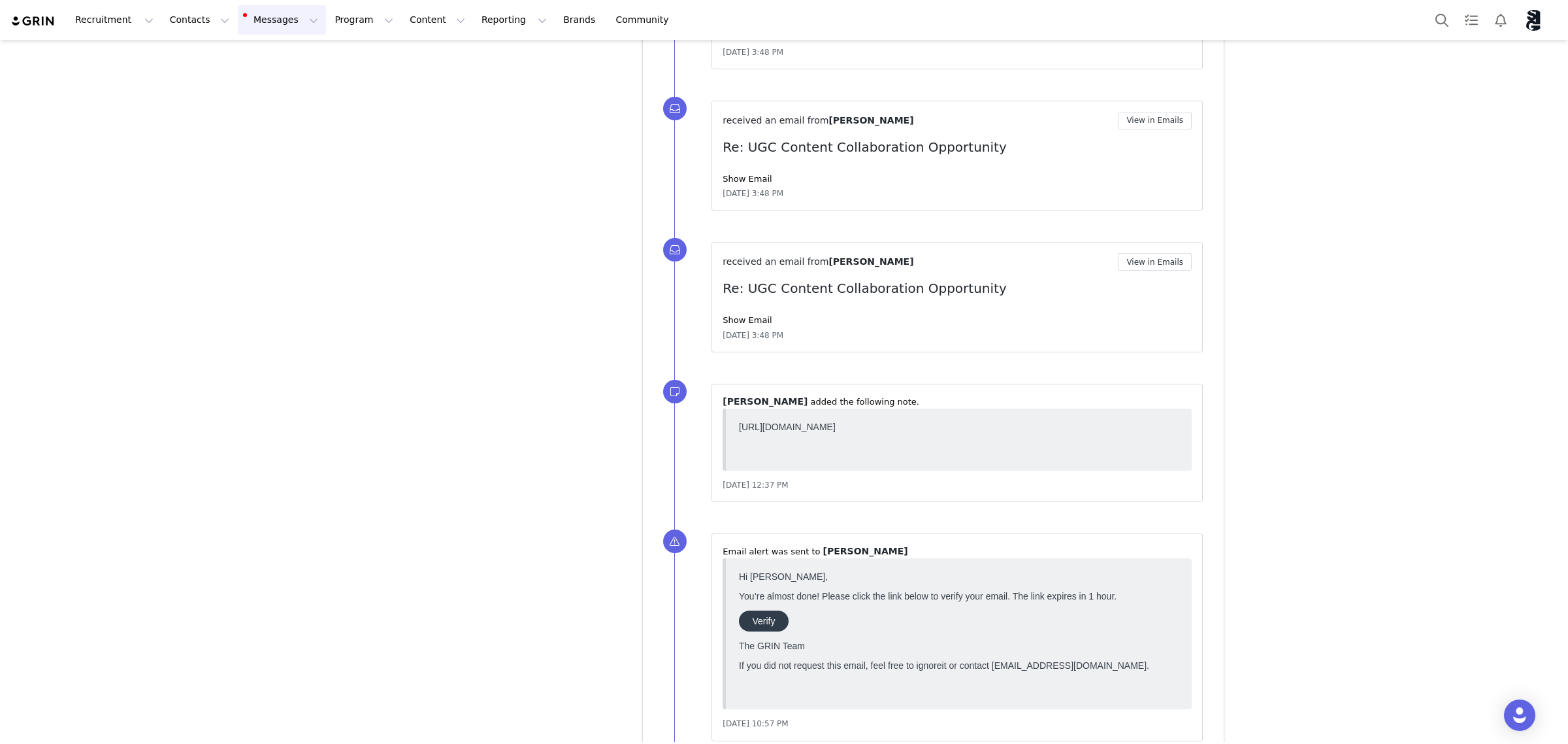
click at [276, 26] on button "Messages Messages" at bounding box center [282, 19] width 88 height 29
click at [275, 86] on div "Inbox 23" at bounding box center [268, 82] width 88 height 14
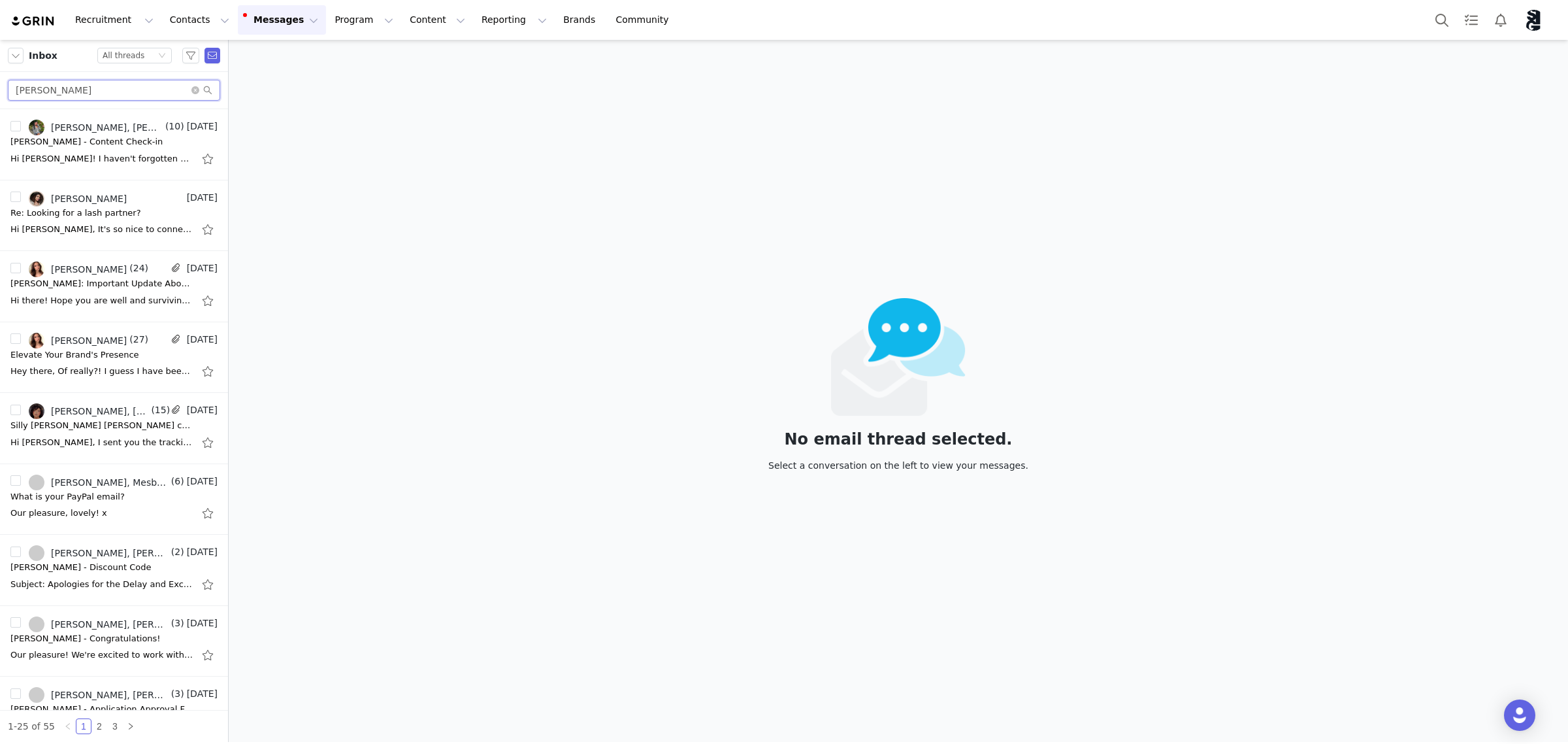
drag, startPoint x: 10, startPoint y: 86, endPoint x: 24, endPoint y: 44, distance: 44.3
click at [1, 83] on div "ella" at bounding box center [114, 91] width 228 height 37
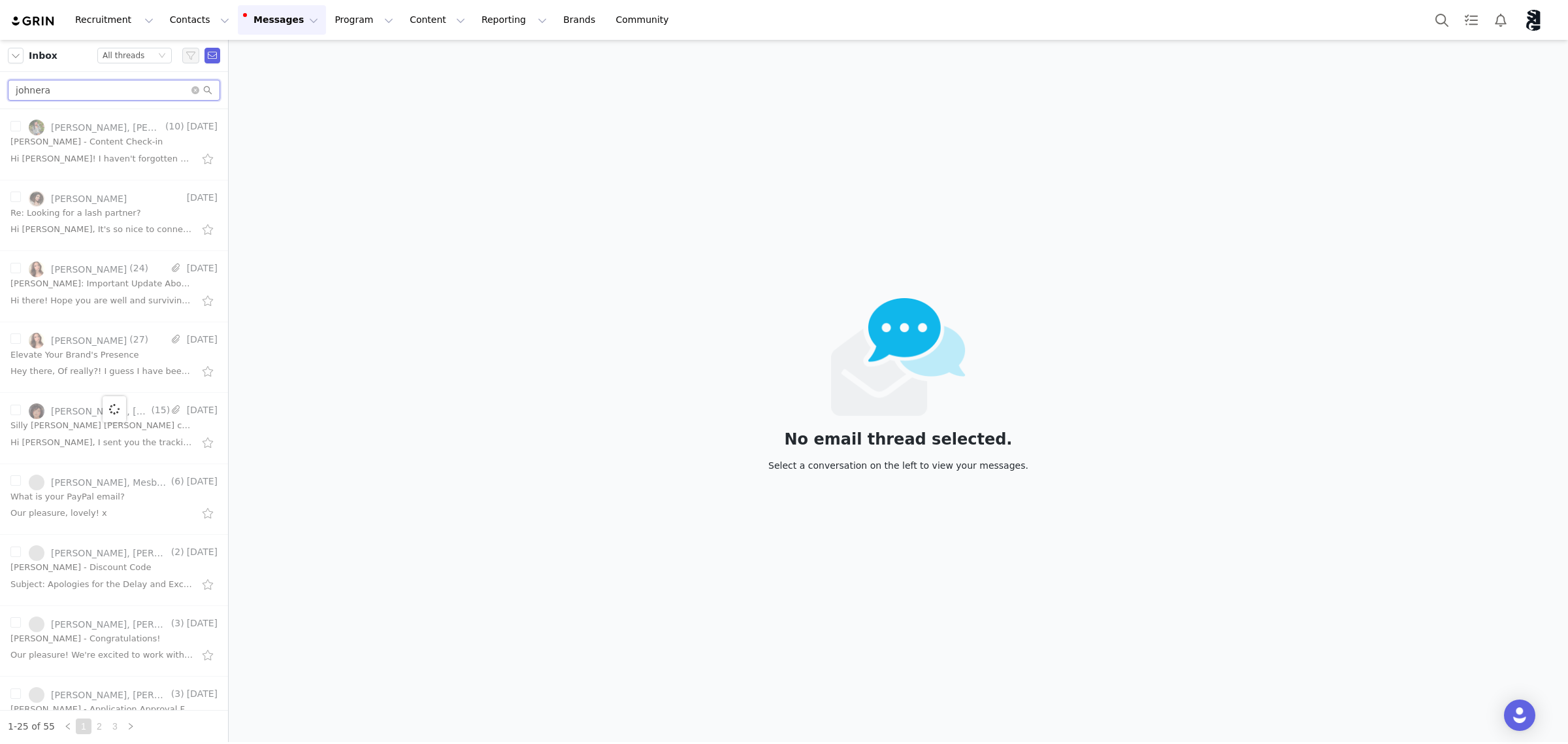
type input "johnera"
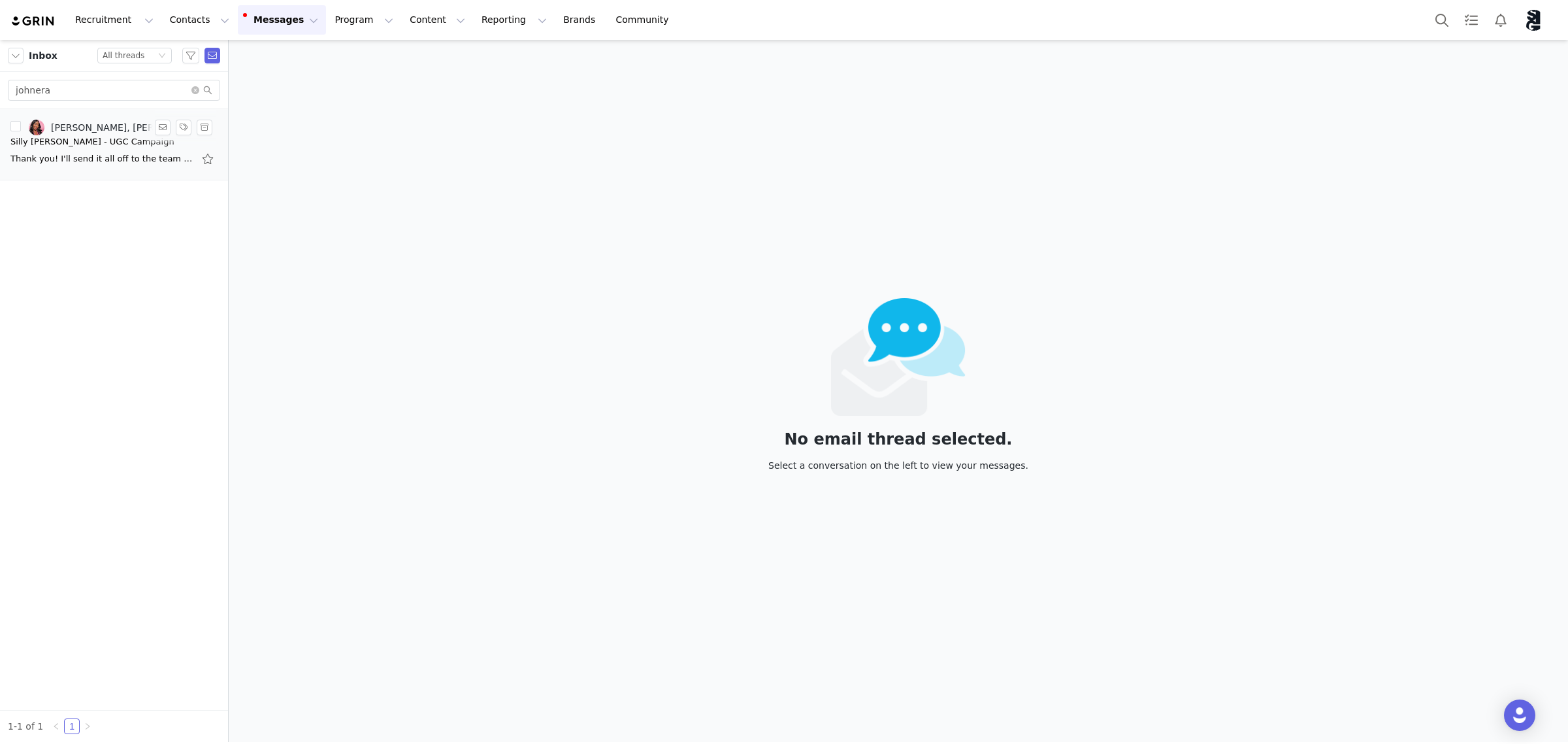
click at [90, 138] on div "Silly [PERSON_NAME] - UGC Campaign" at bounding box center [92, 142] width 164 height 13
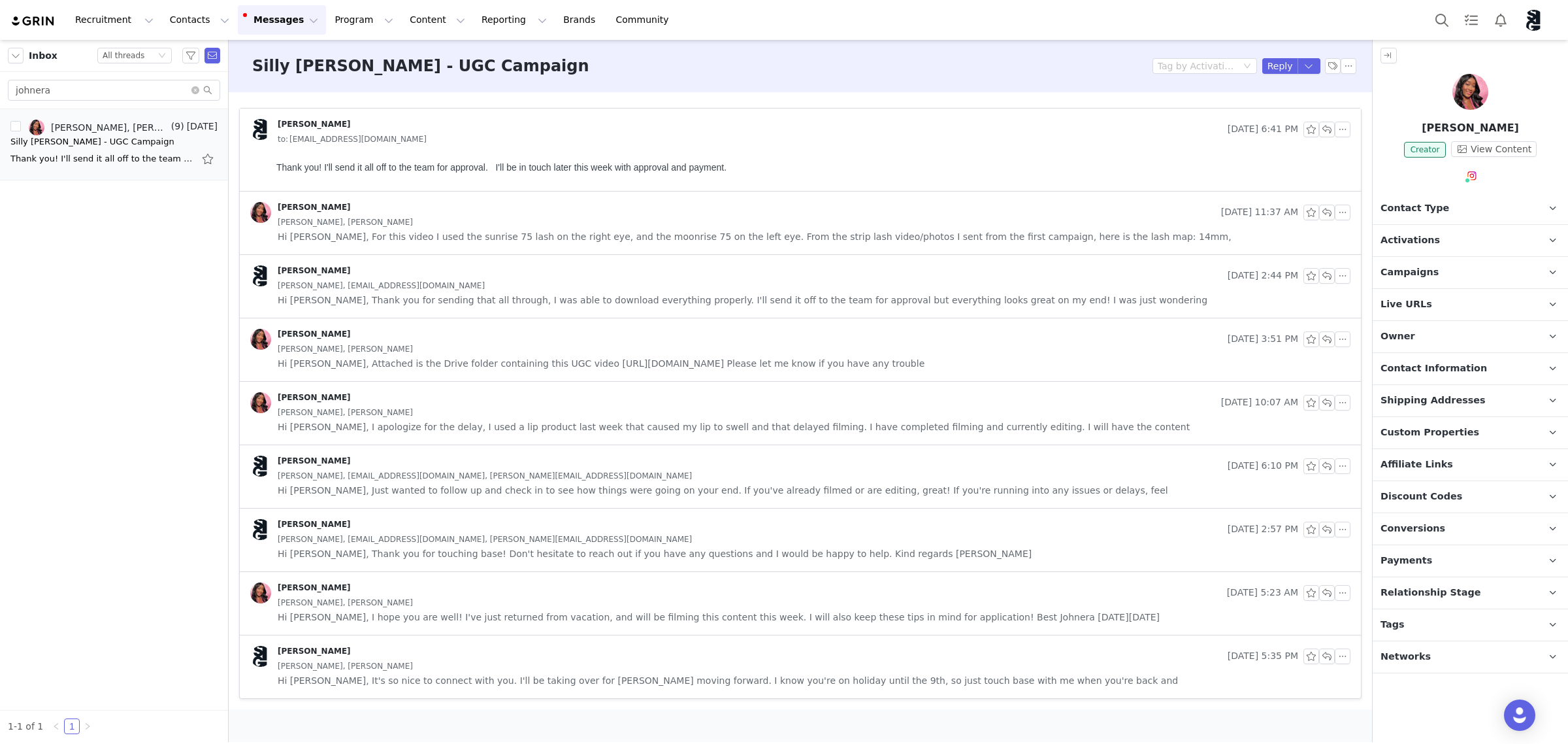
click at [1463, 88] on img at bounding box center [1470, 92] width 36 height 36
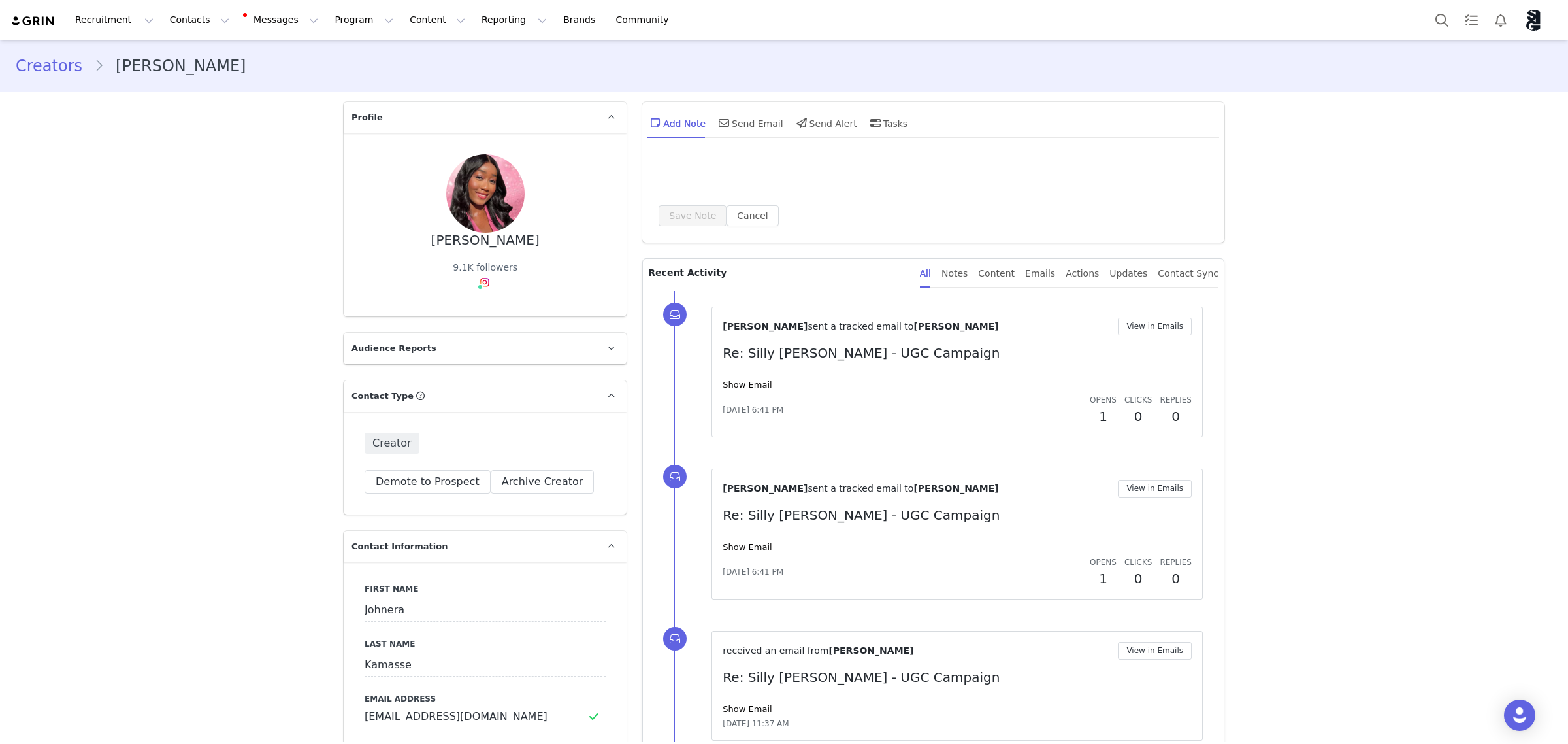
type input "+1 ([GEOGRAPHIC_DATA])"
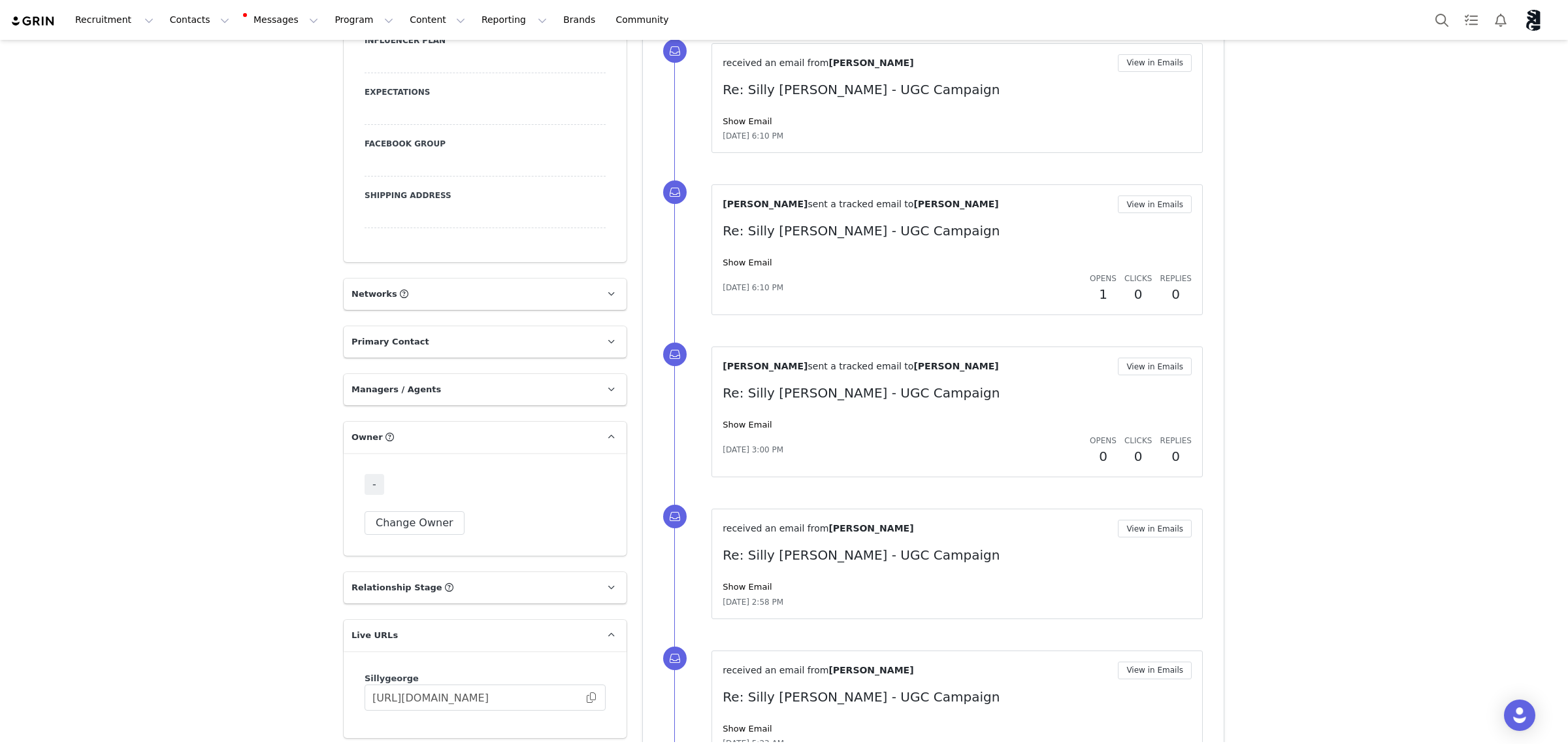
scroll to position [2697, 0]
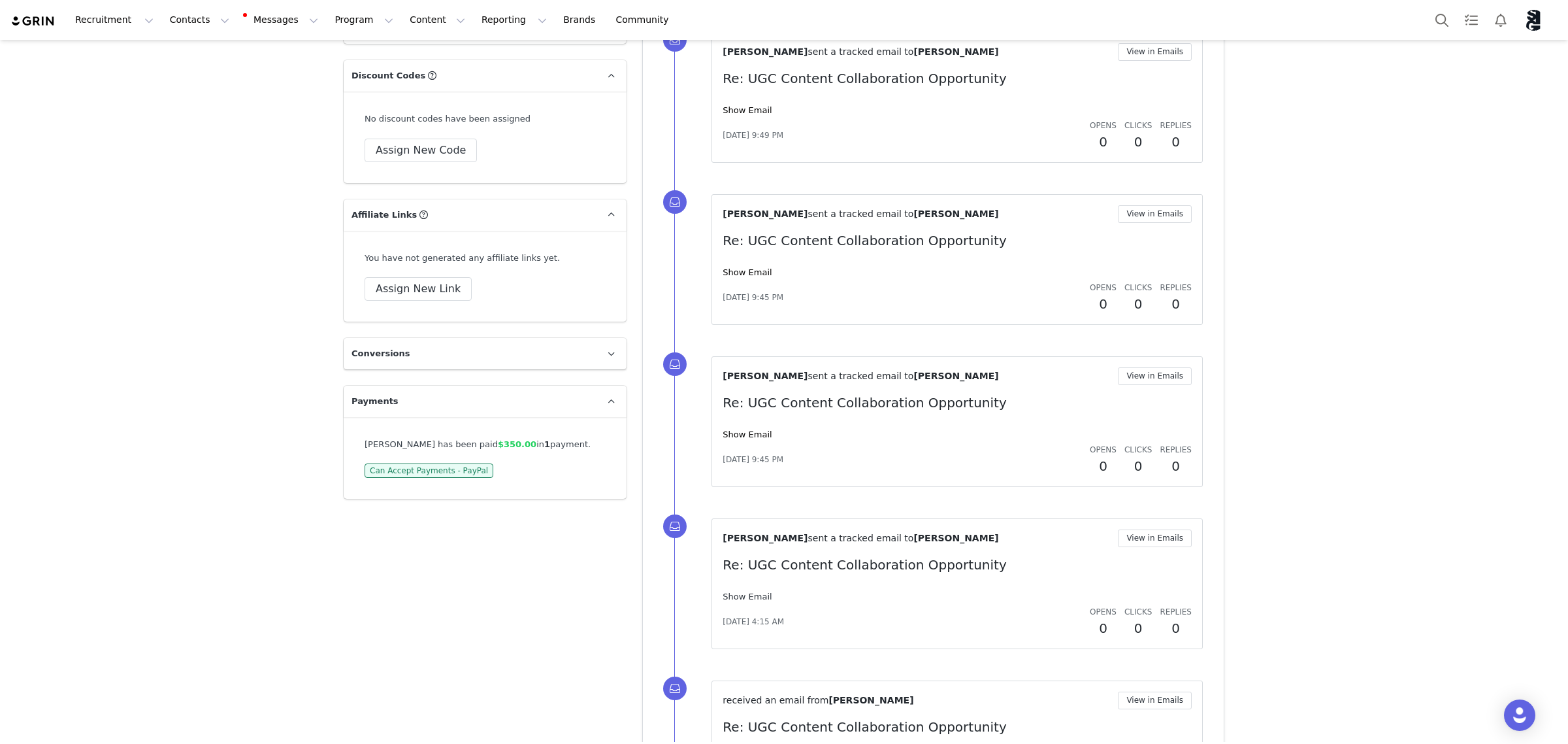
click at [736, 601] on link "Show Email" at bounding box center [747, 596] width 49 height 10
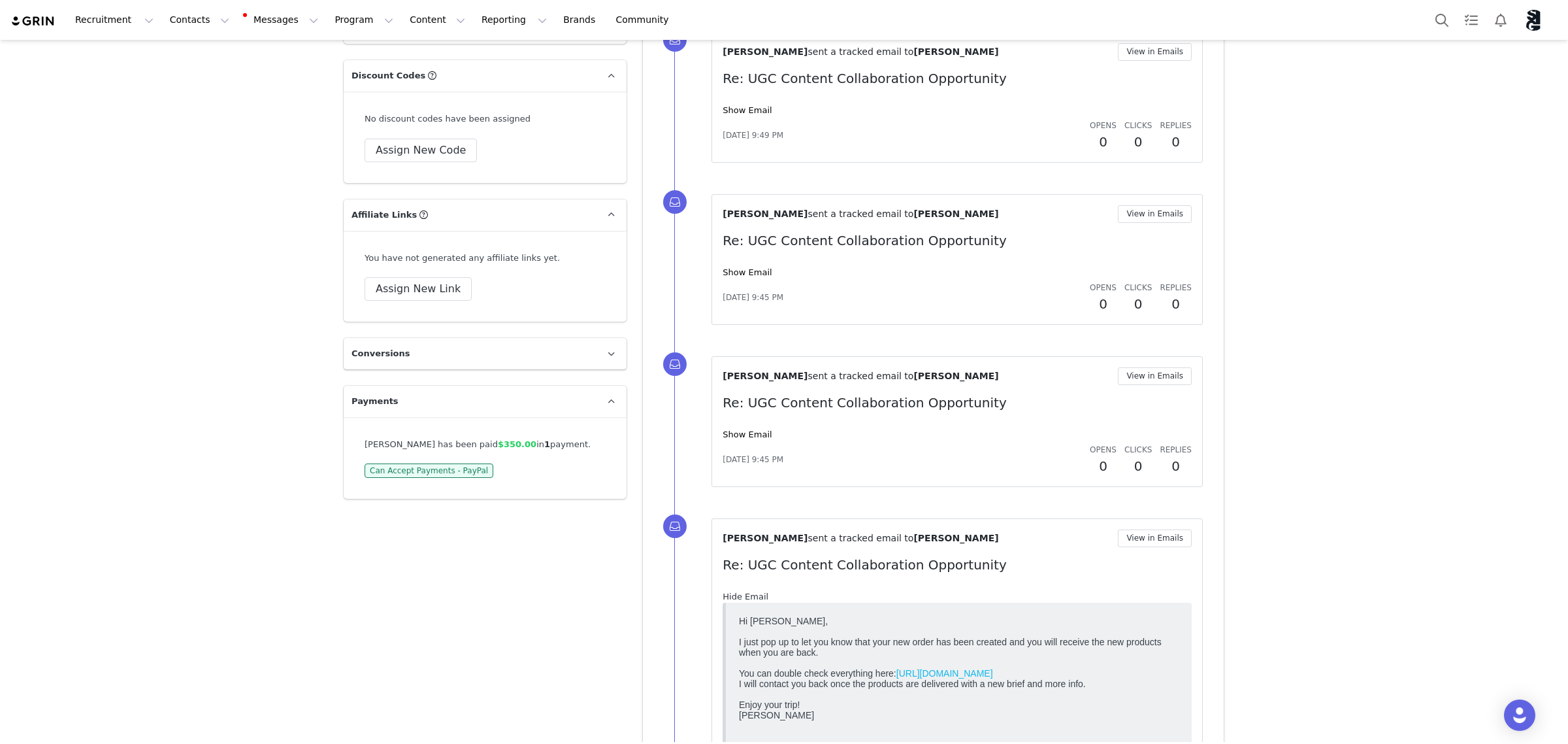
scroll to position [0, 0]
click at [736, 601] on link "Hide Email" at bounding box center [745, 596] width 46 height 10
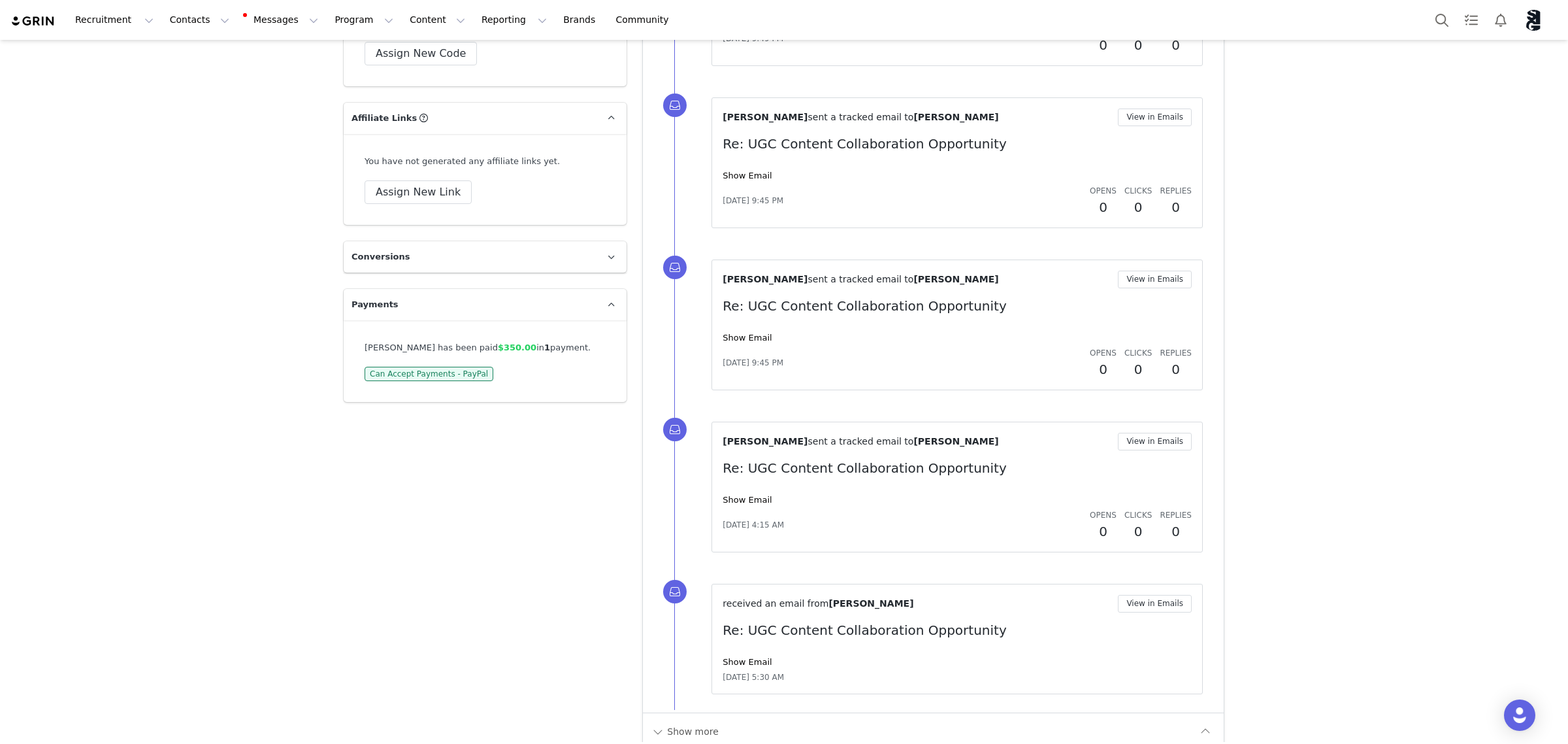
scroll to position [2817, 0]
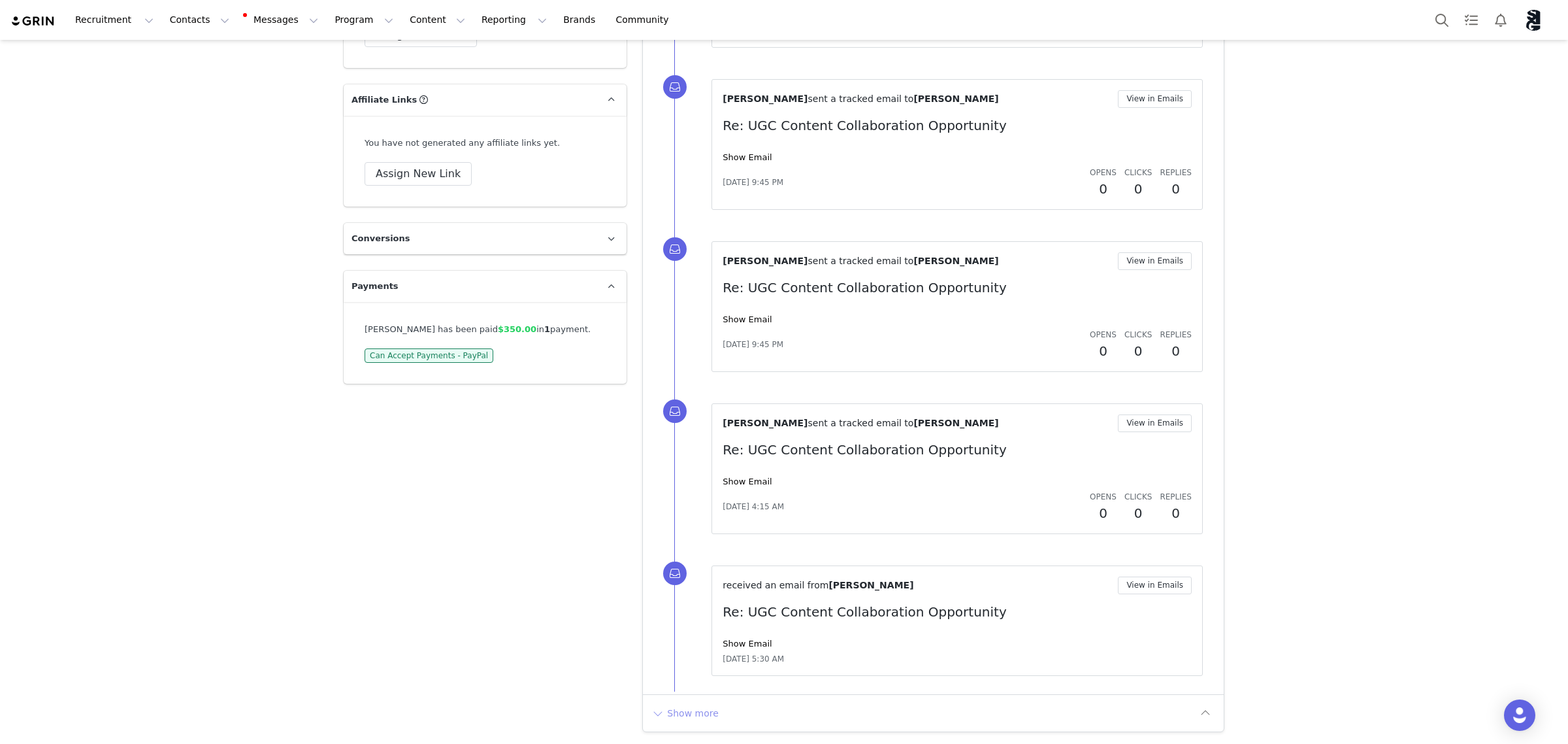
click at [678, 713] on button "Show more" at bounding box center [685, 713] width 69 height 21
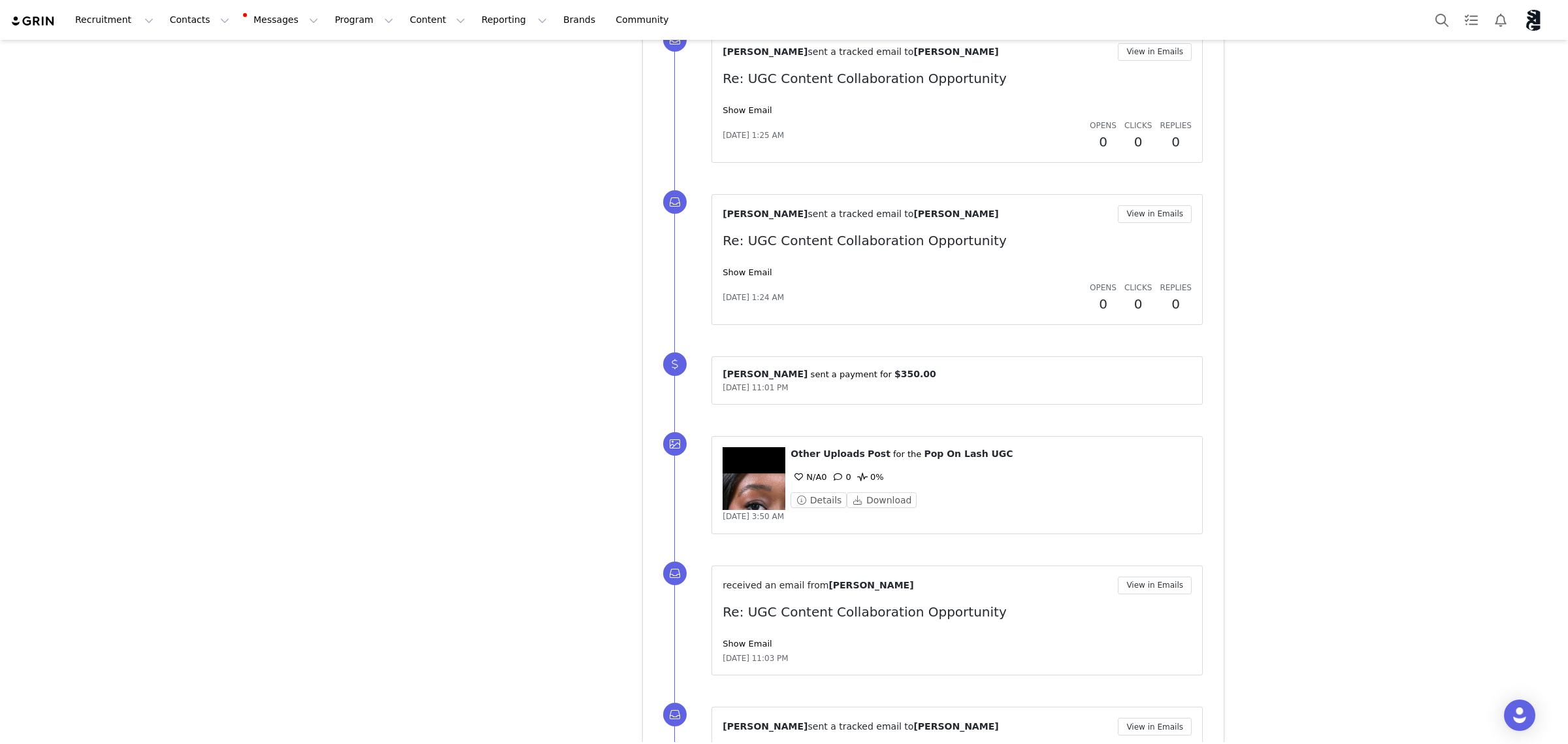
scroll to position [4260, 0]
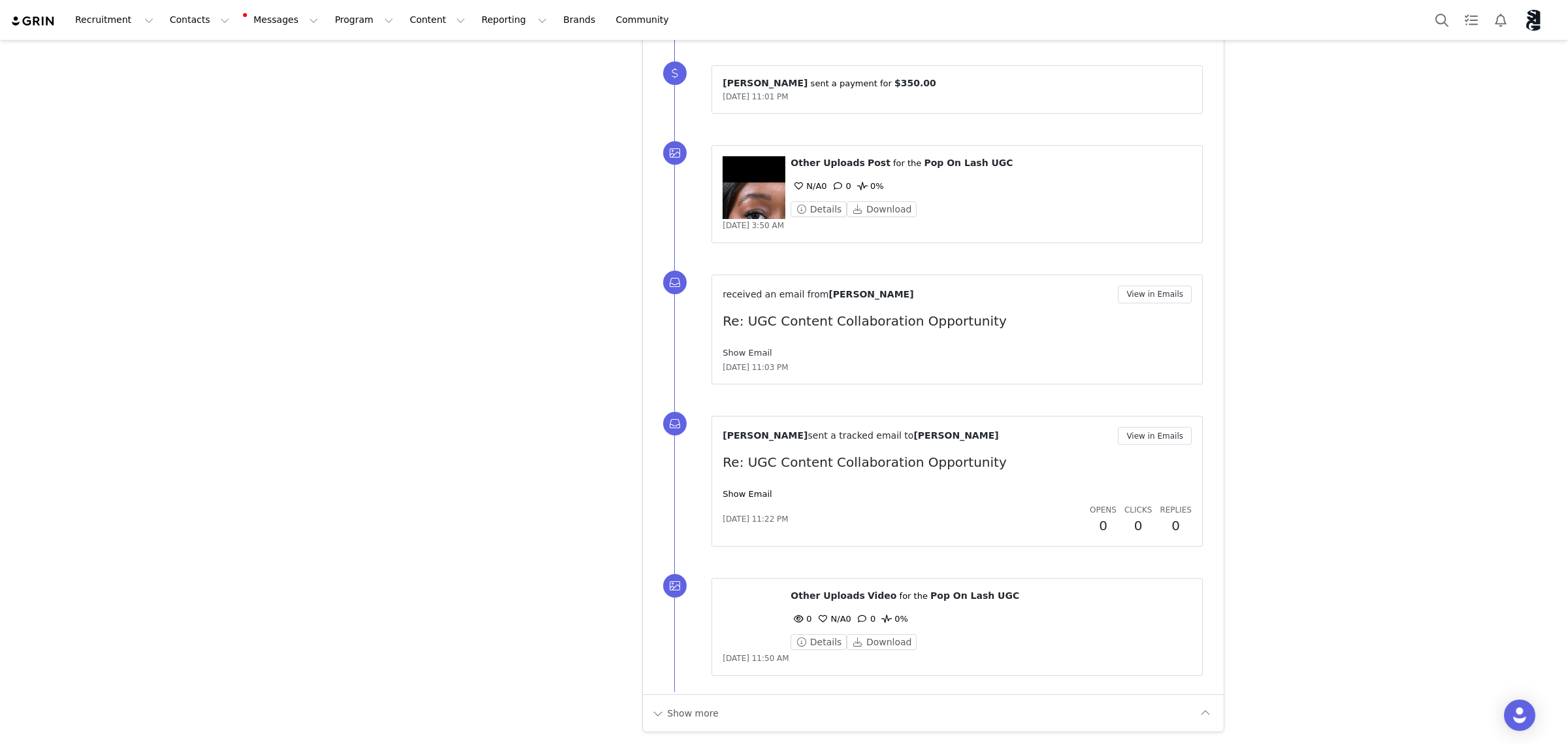
click at [745, 351] on link "Show Email" at bounding box center [747, 352] width 49 height 10
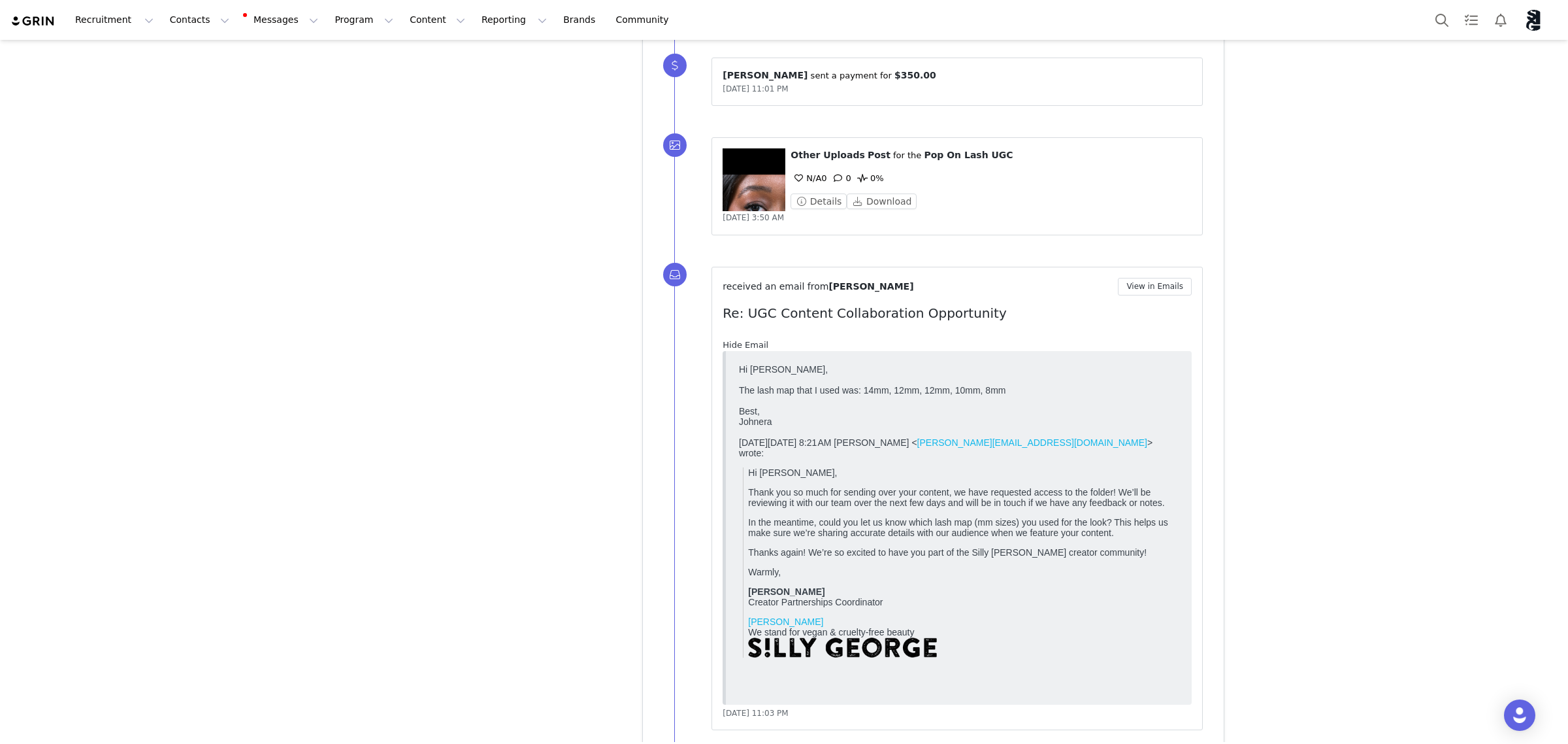
scroll to position [0, 0]
click at [737, 350] on link "Hide Email" at bounding box center [745, 344] width 46 height 10
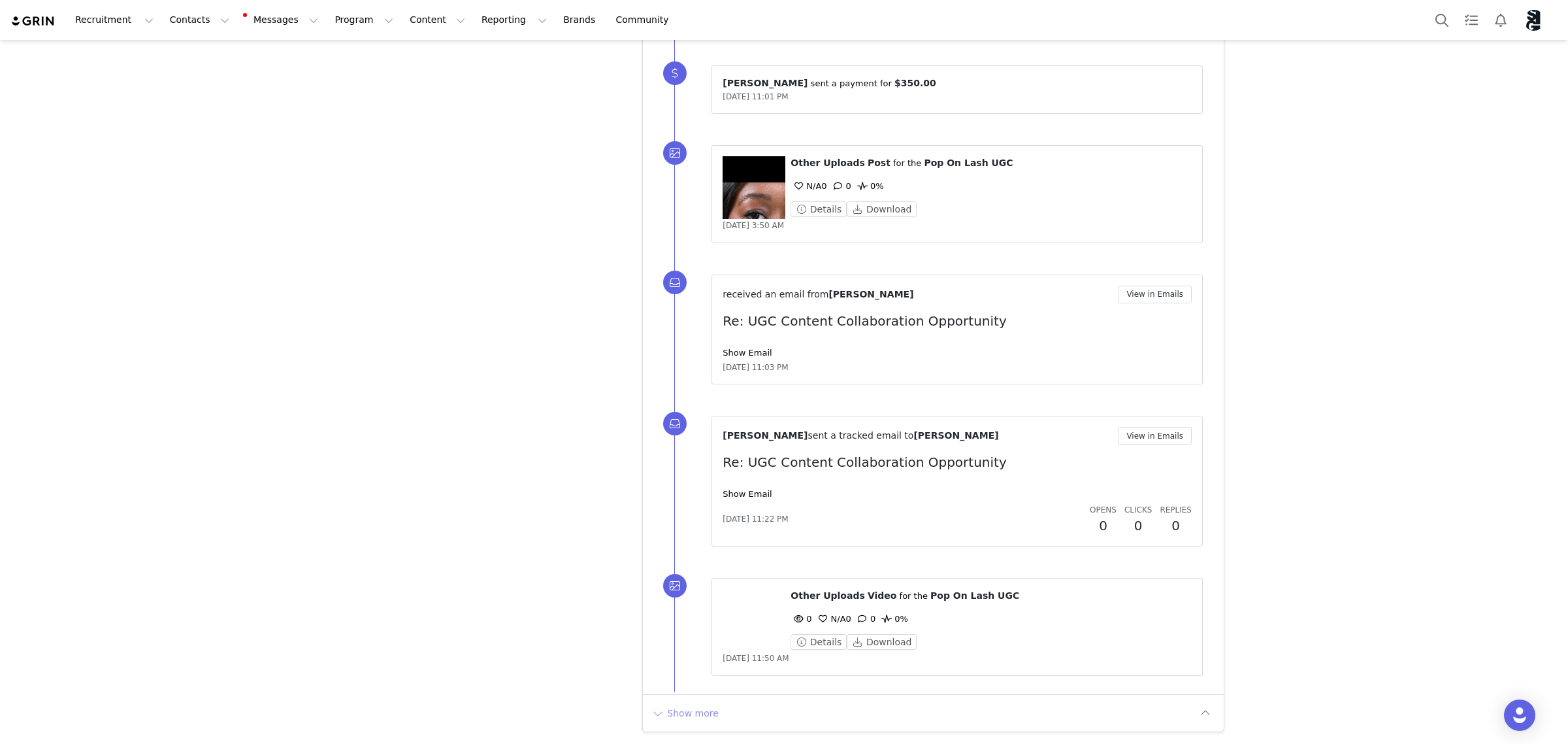
click at [692, 707] on button "Show more" at bounding box center [685, 713] width 69 height 21
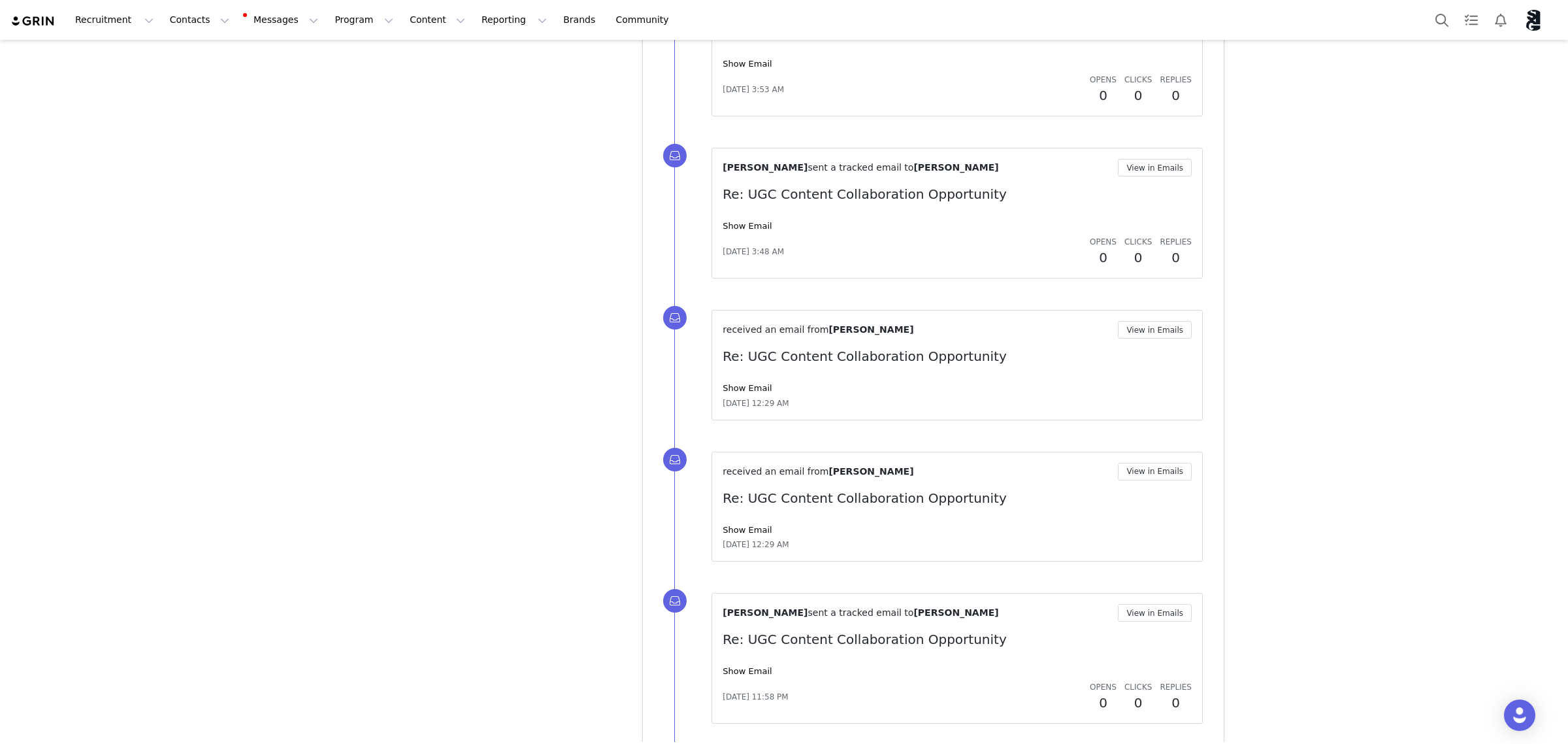
scroll to position [5848, 0]
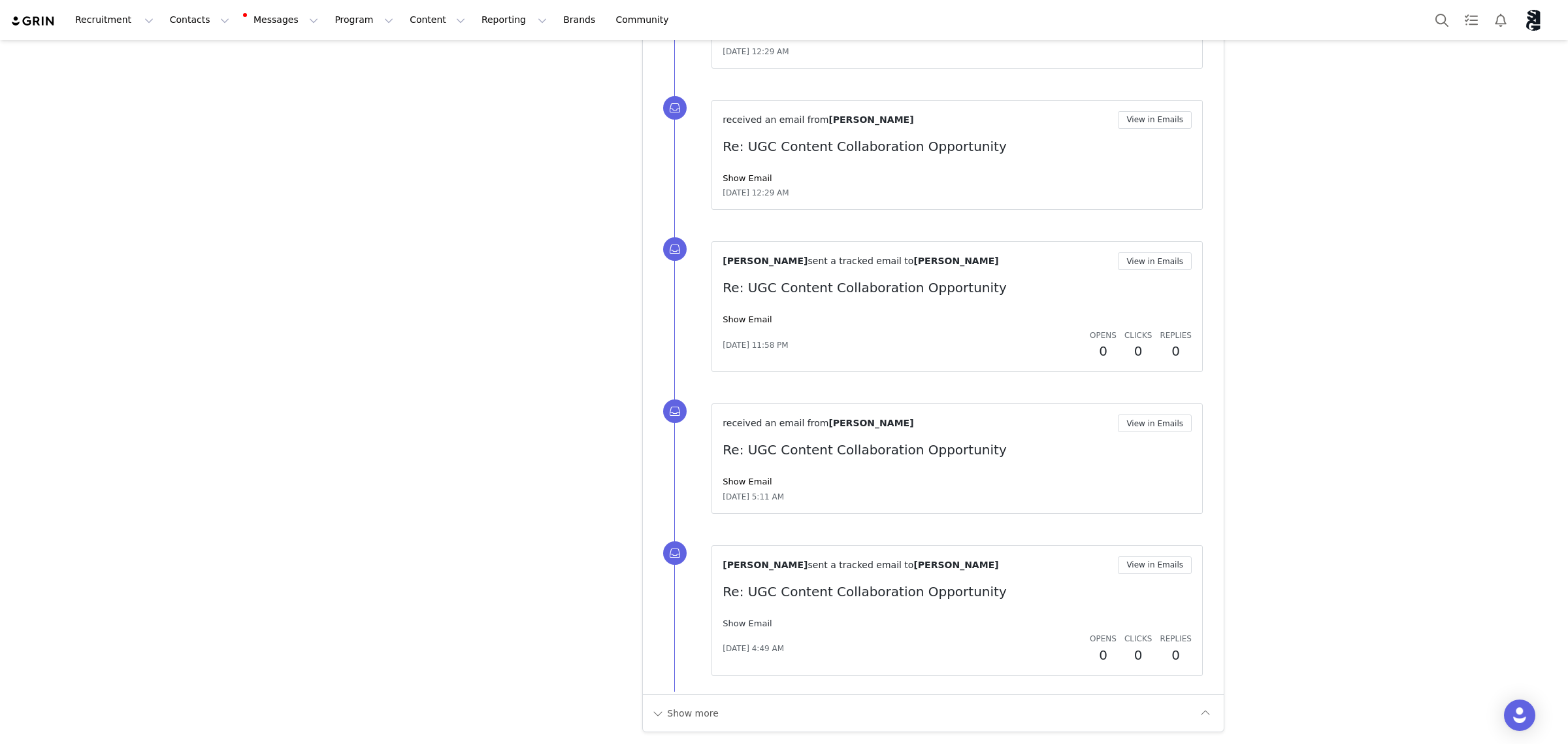
click at [729, 623] on link "Show Email" at bounding box center [747, 622] width 49 height 10
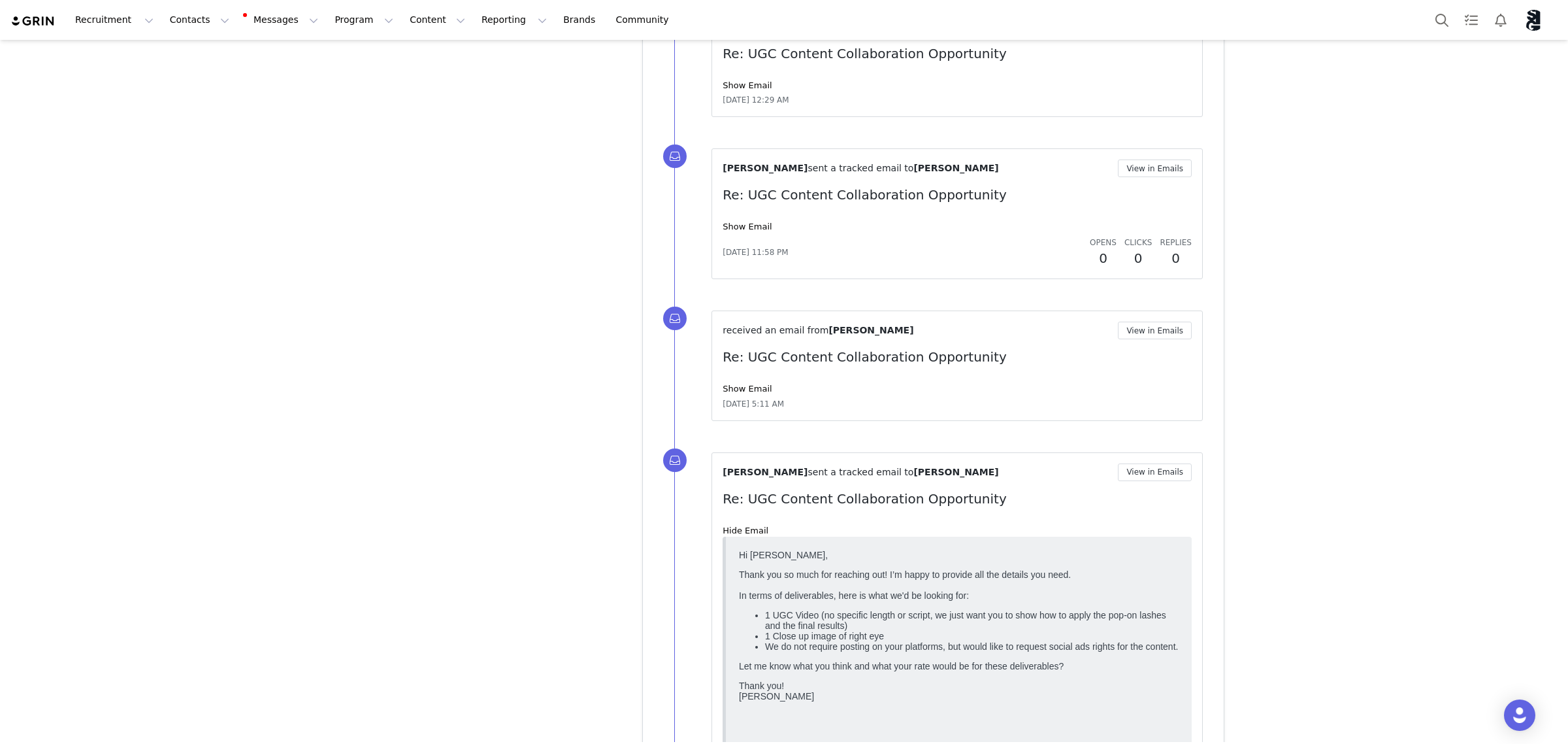
scroll to position [6012, 0]
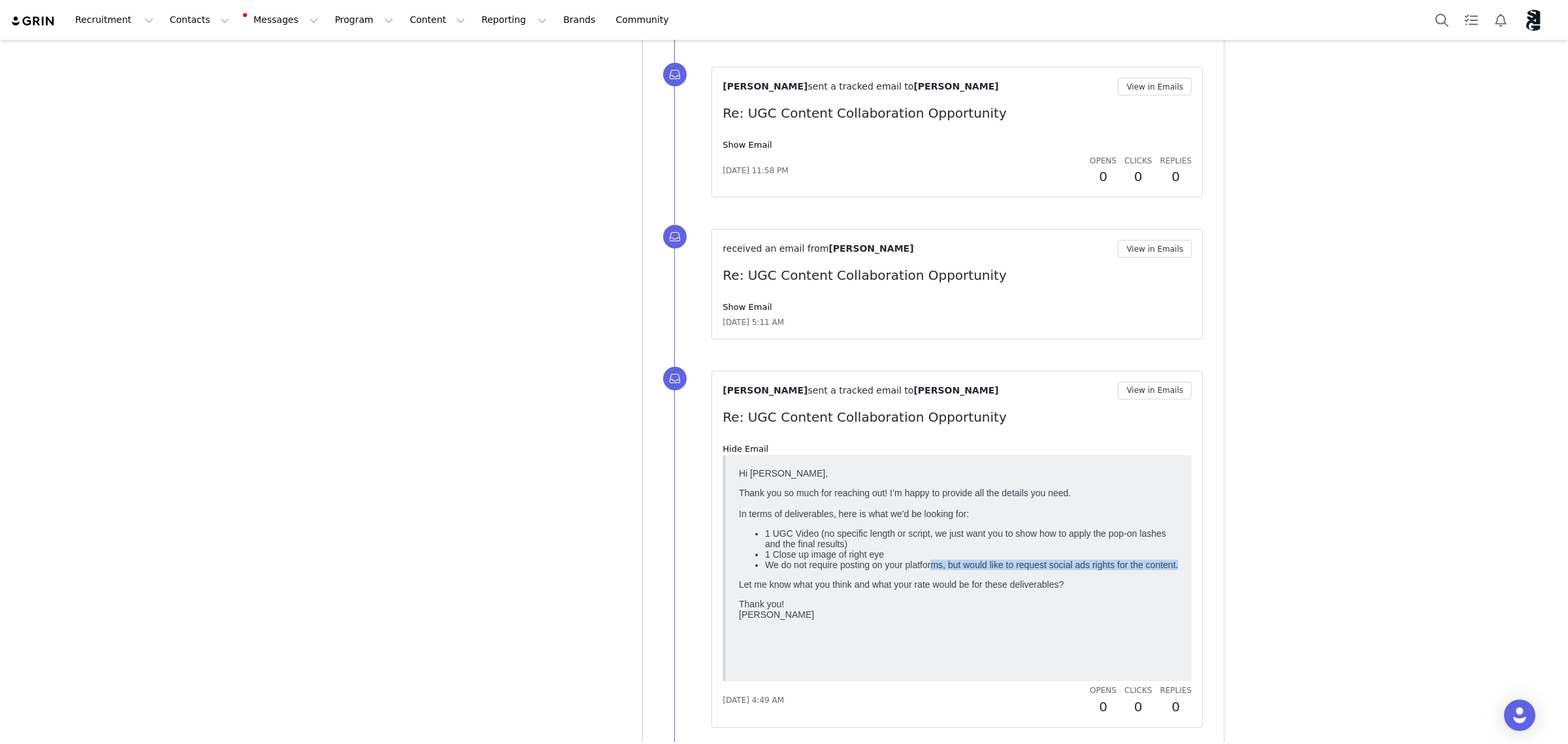
drag, startPoint x: 934, startPoint y: 583, endPoint x: 1187, endPoint y: 593, distance: 253.2
click at [1184, 593] on html "Hi Johnera, Thank you so much for reaching out! I’m happy to provide all the de…" at bounding box center [959, 568] width 451 height 210
click at [1182, 605] on blockquote at bounding box center [956, 568] width 469 height 226
click at [745, 312] on link "Show Email" at bounding box center [747, 306] width 49 height 10
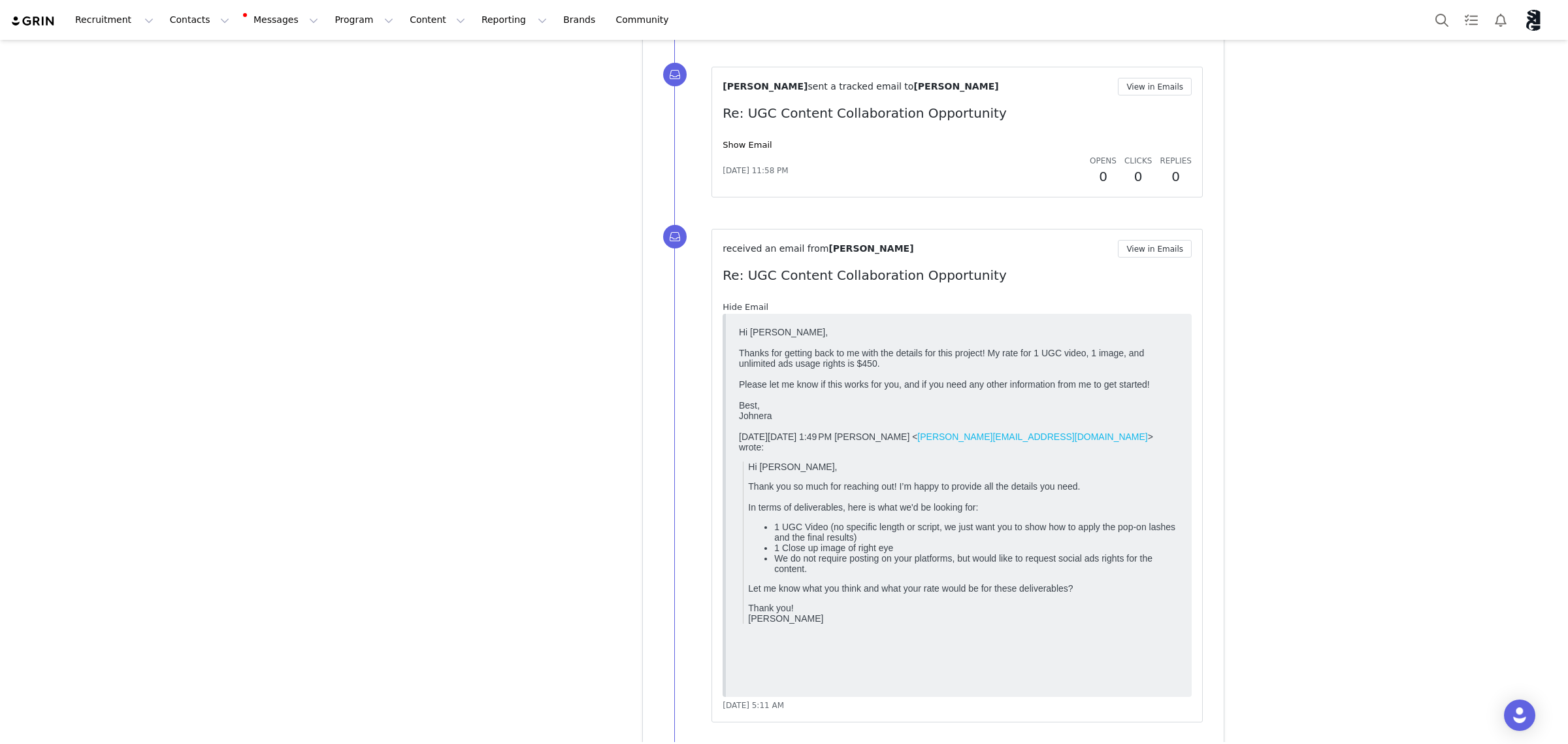
scroll to position [0, 0]
click at [739, 150] on link "Show Email" at bounding box center [747, 144] width 49 height 10
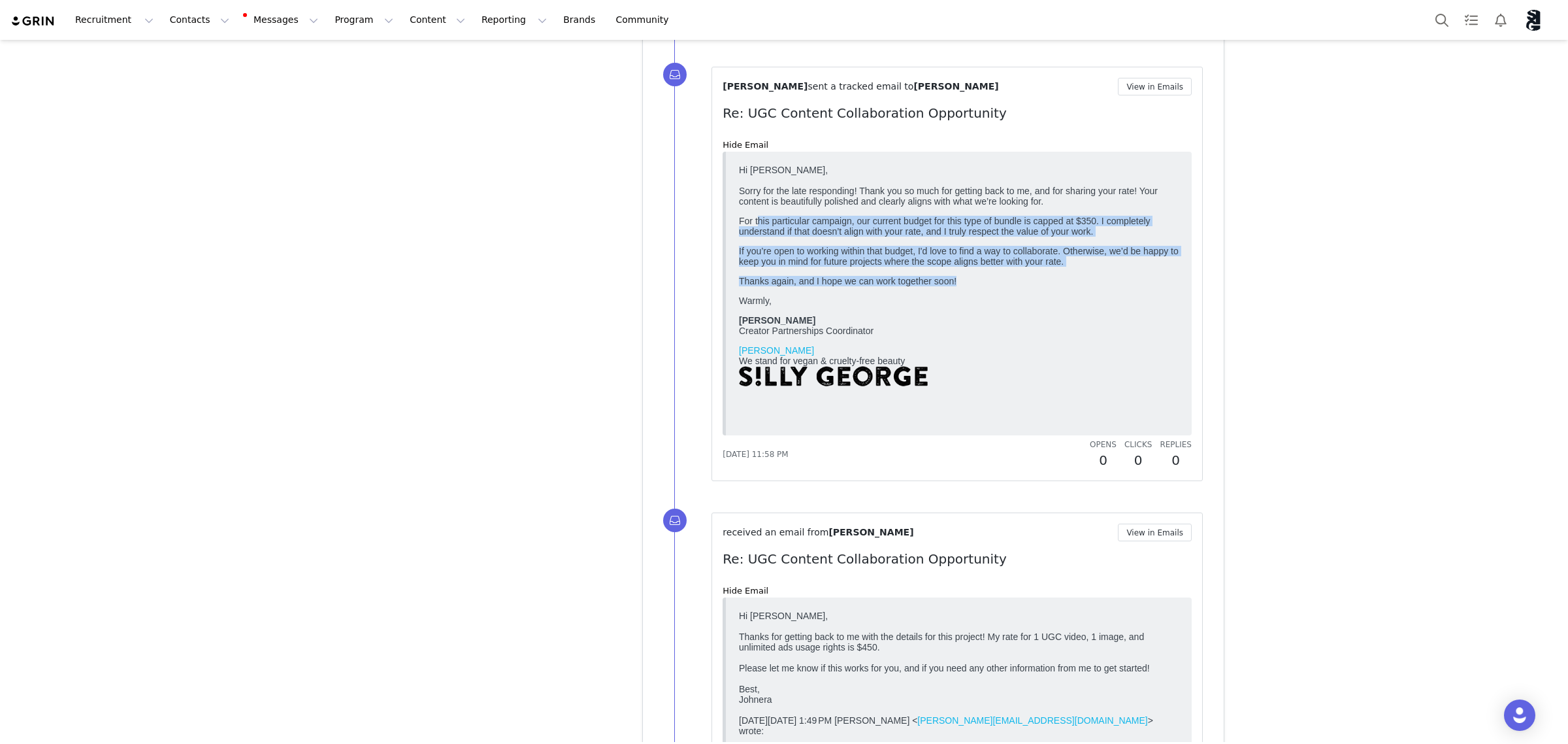
drag, startPoint x: 758, startPoint y: 229, endPoint x: 1939, endPoint y: 461, distance: 1203.6
click at [1184, 284] on html "Hi Johnera, Sorry for the late responding! Thank you so much for getting back t…" at bounding box center [959, 292] width 451 height 268
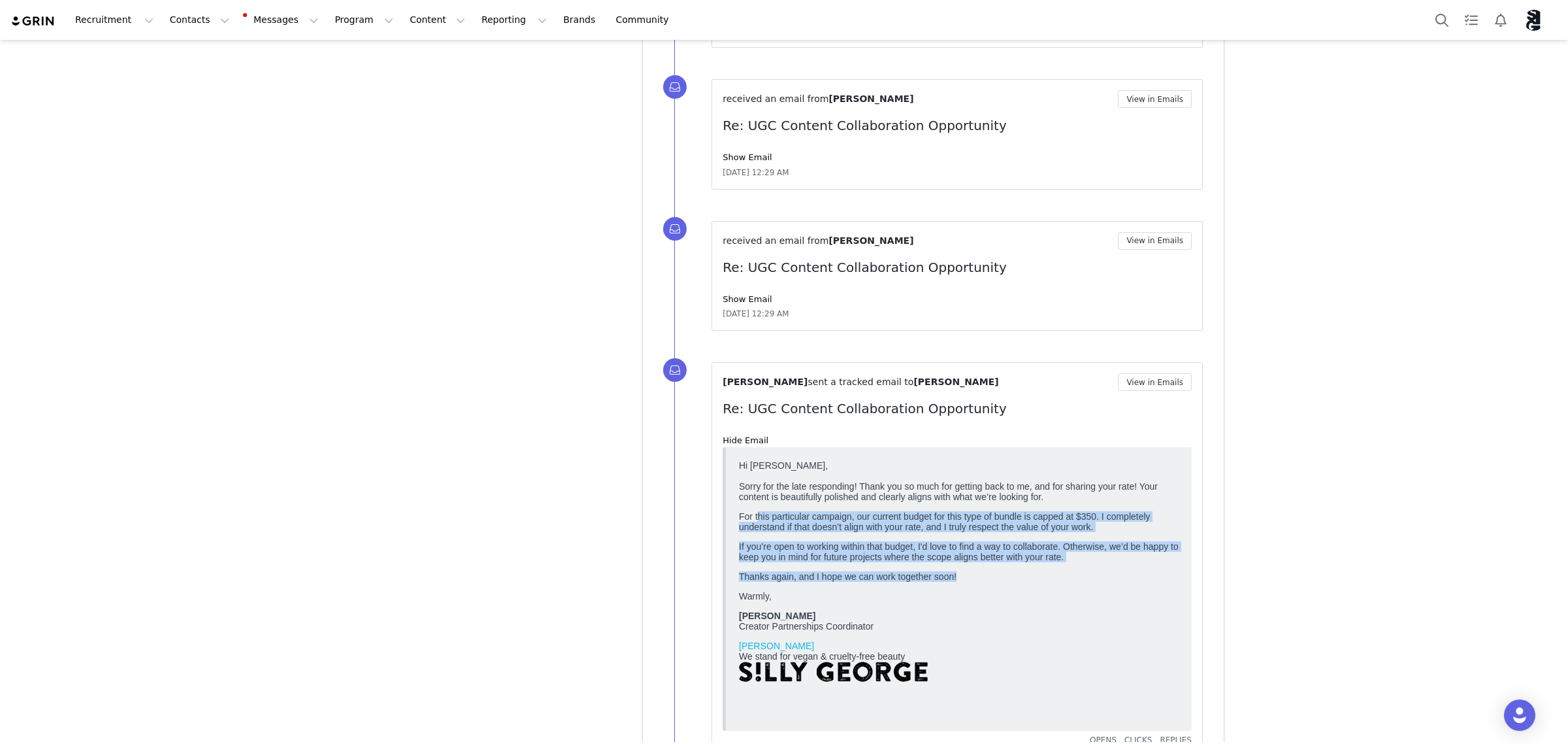
scroll to position [5685, 0]
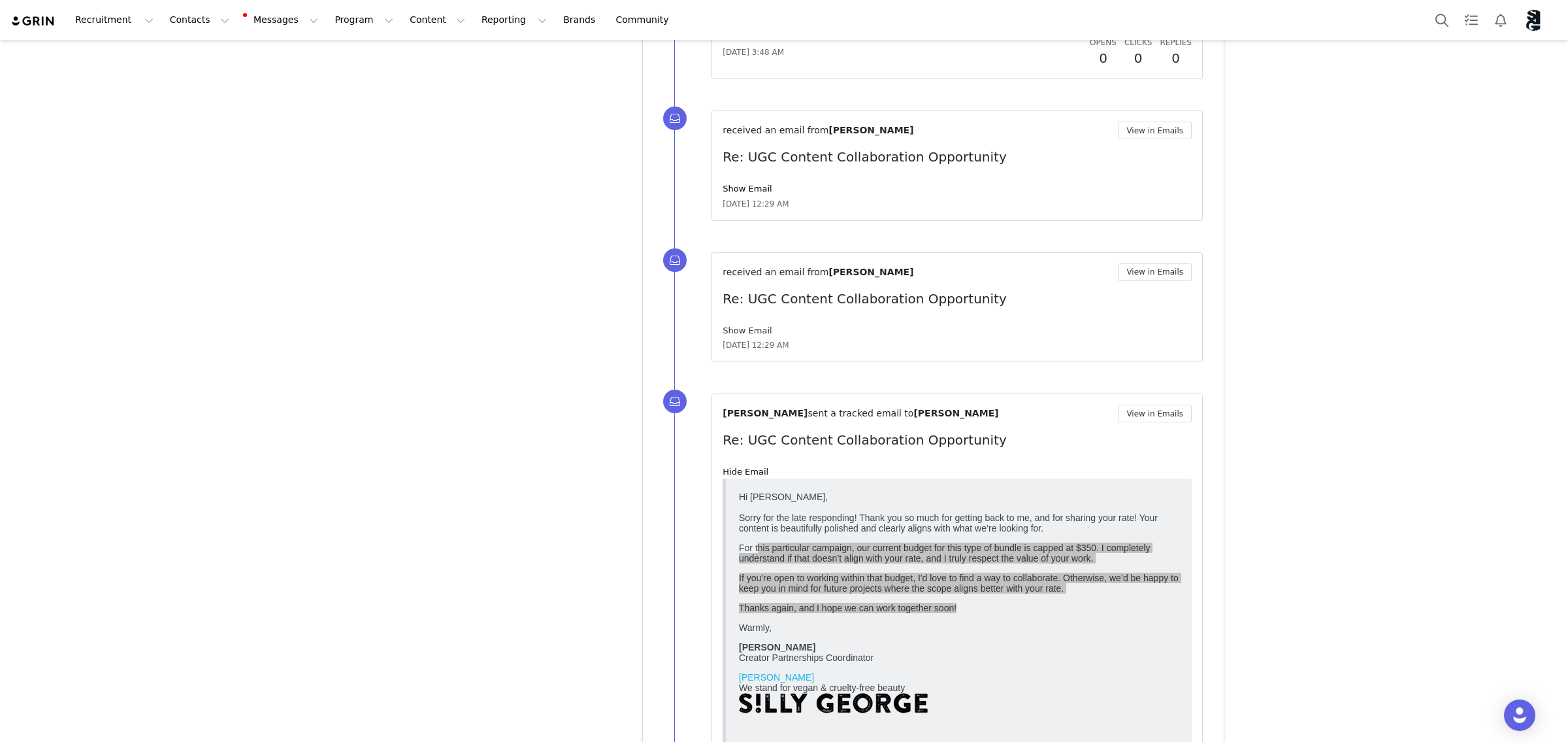
click at [744, 335] on link "Show Email" at bounding box center [747, 330] width 49 height 10
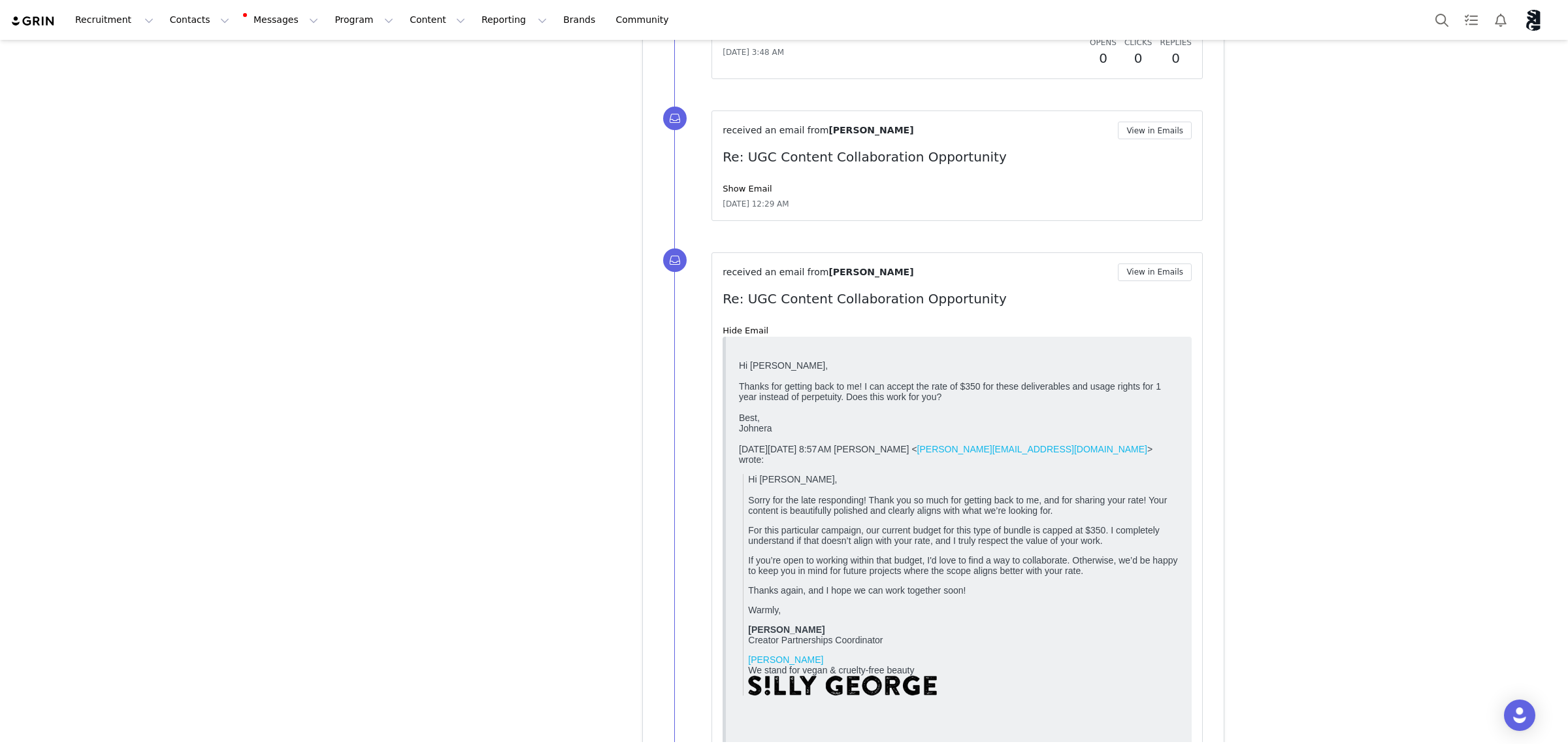
scroll to position [0, 0]
